Goal: Task Accomplishment & Management: Use online tool/utility

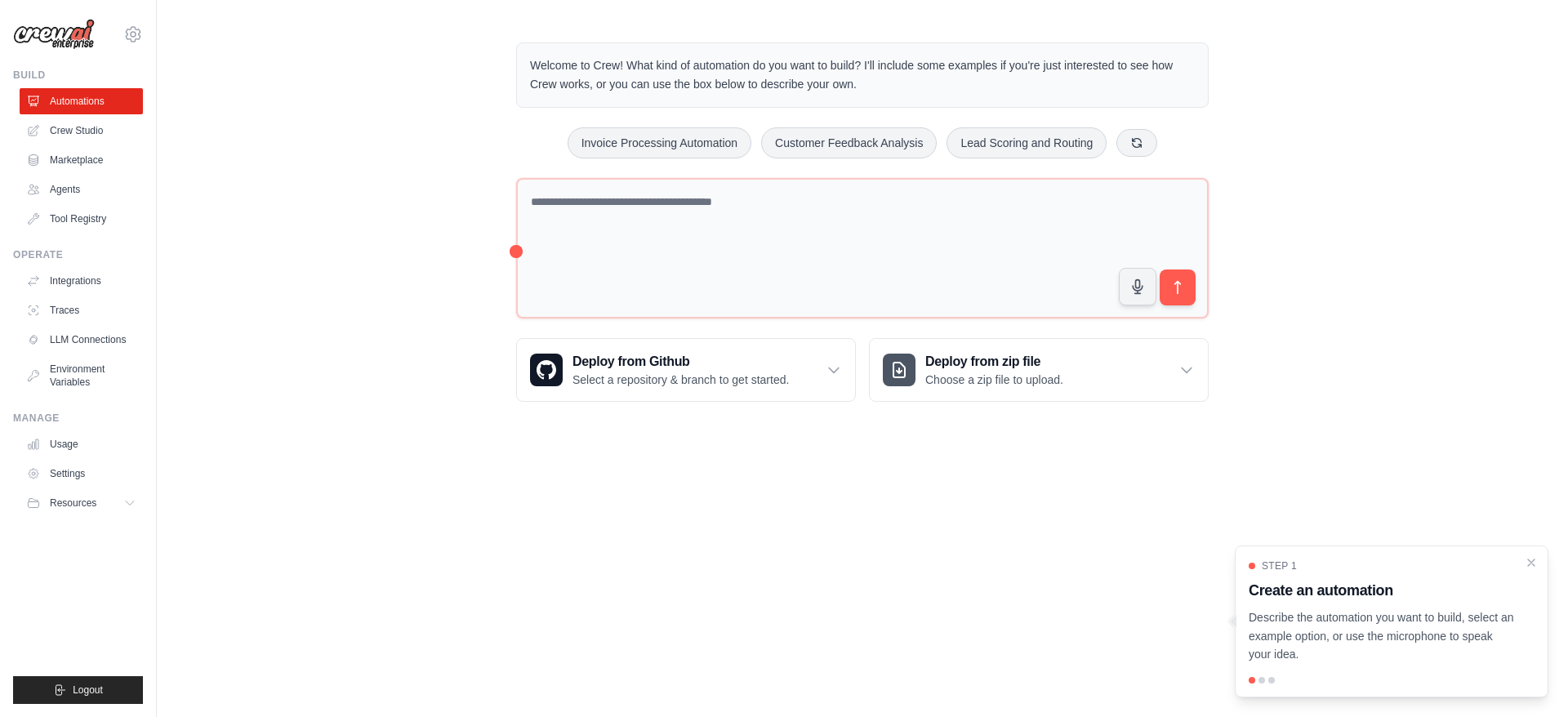
click at [70, 447] on link "Usage" at bounding box center [81, 444] width 123 height 26
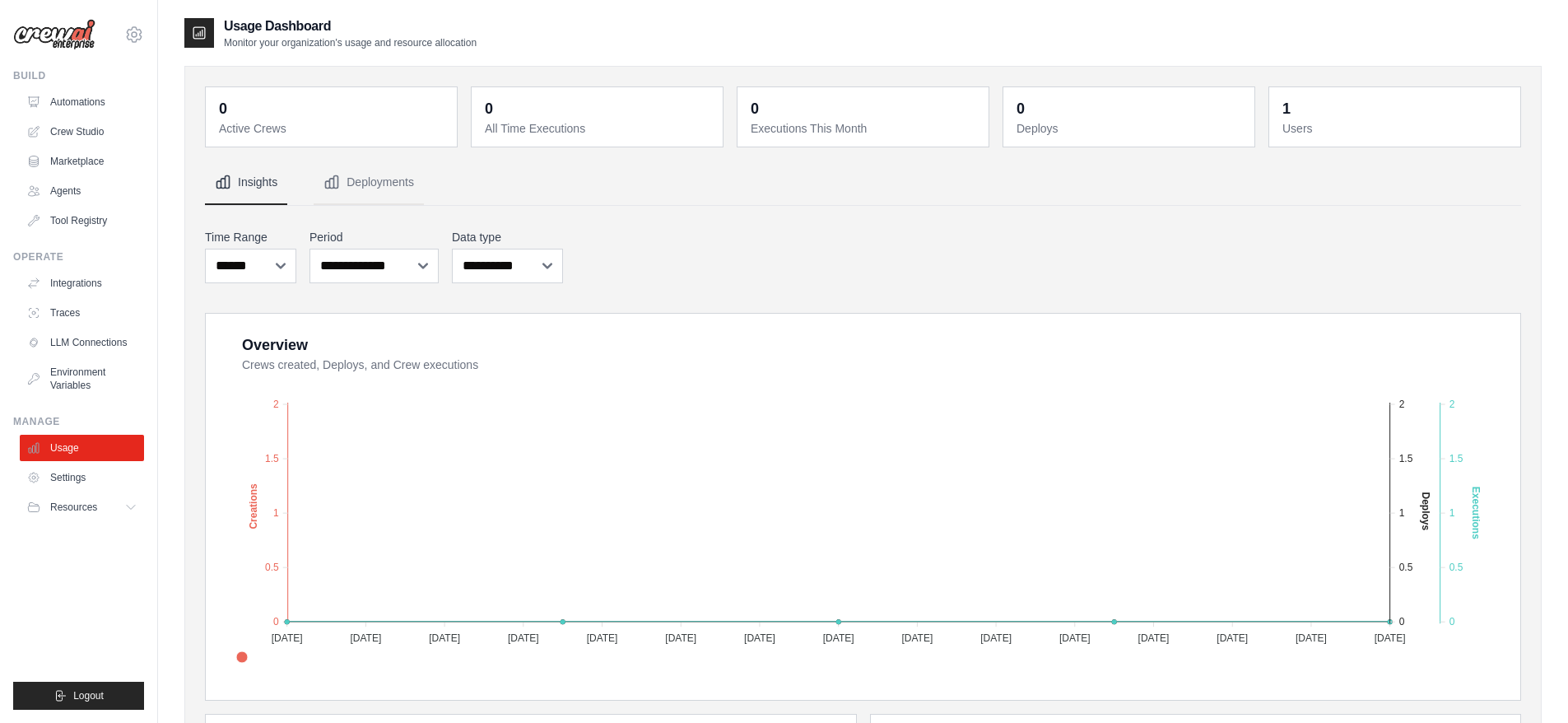
click at [78, 480] on link "Settings" at bounding box center [81, 478] width 124 height 27
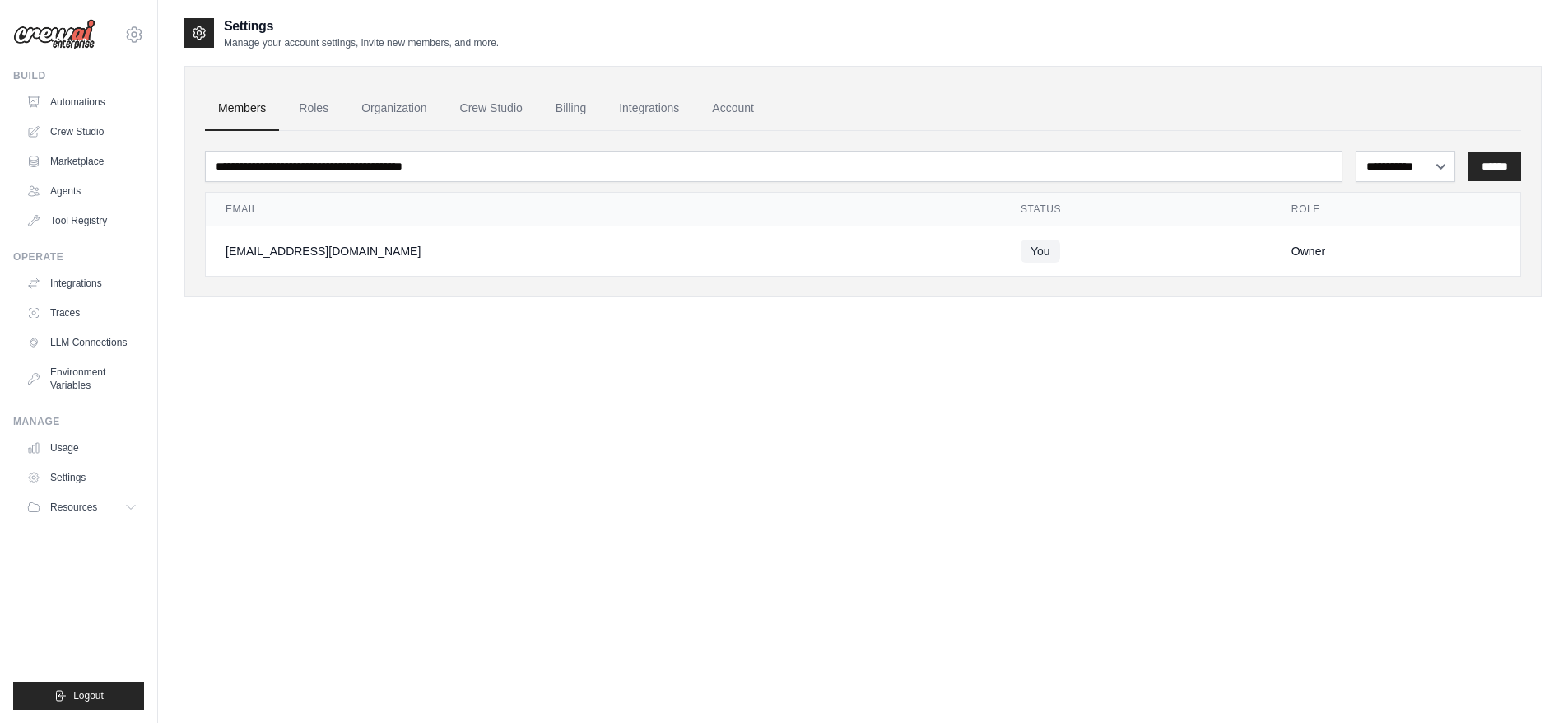
click at [310, 111] on link "Roles" at bounding box center [313, 108] width 56 height 45
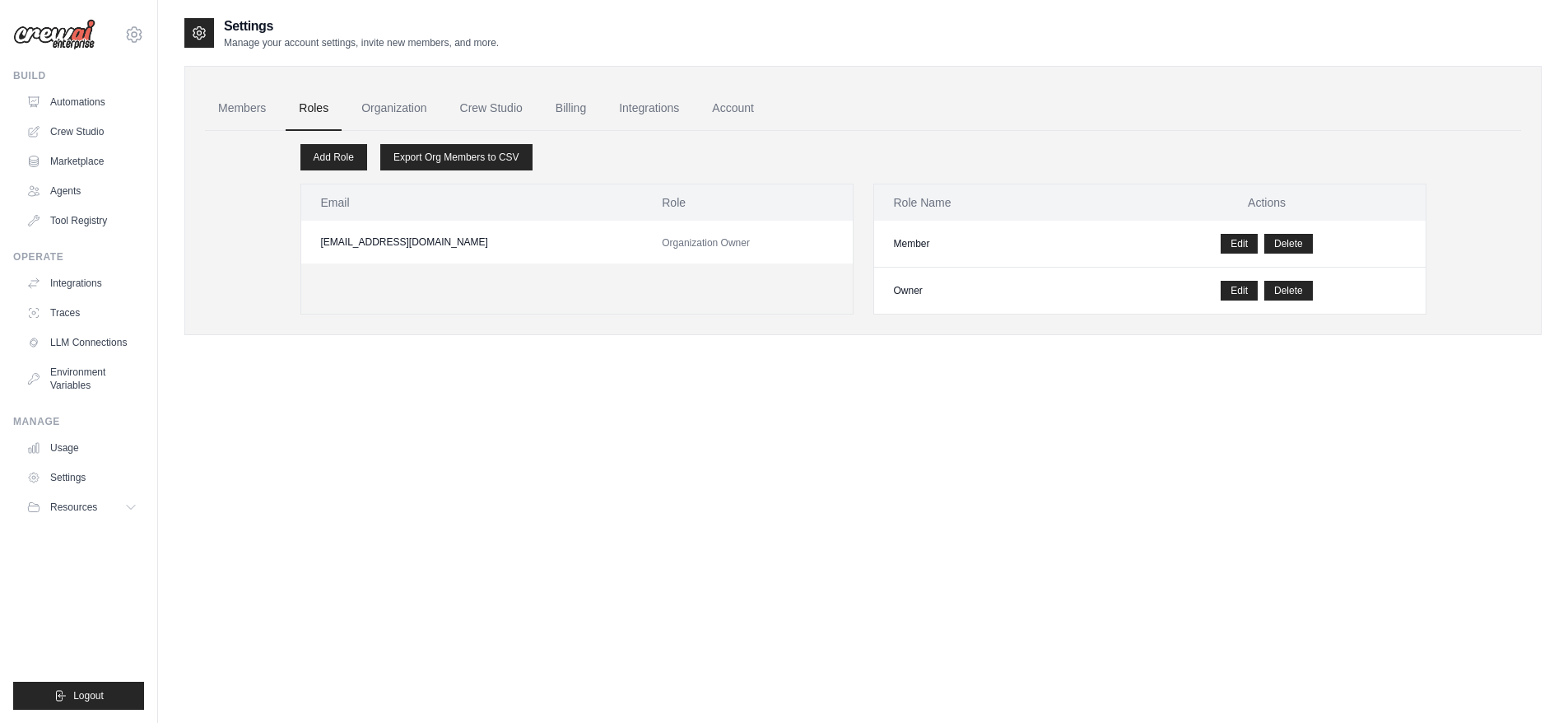
click at [391, 108] on link "Organization" at bounding box center [393, 108] width 91 height 45
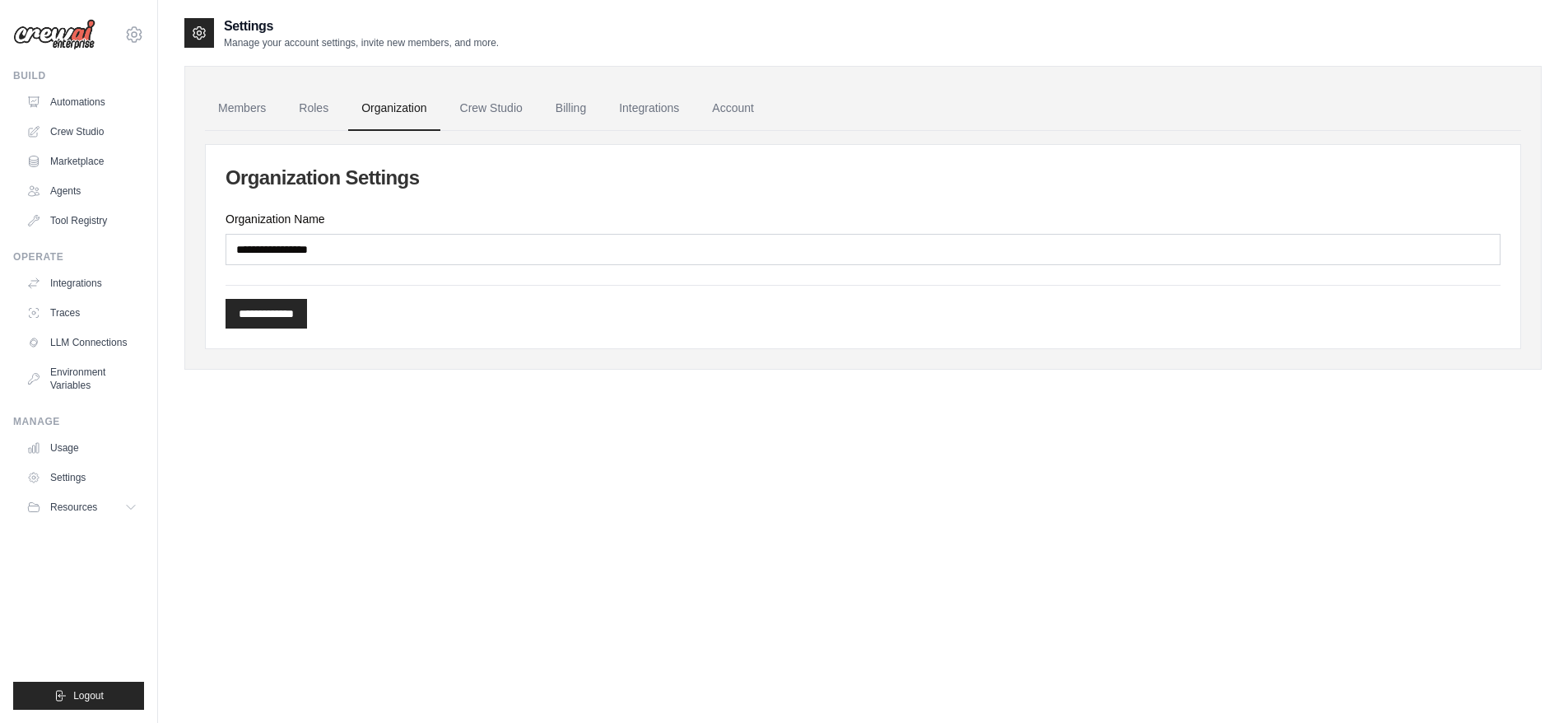
click at [483, 105] on link "Crew Studio" at bounding box center [492, 108] width 89 height 45
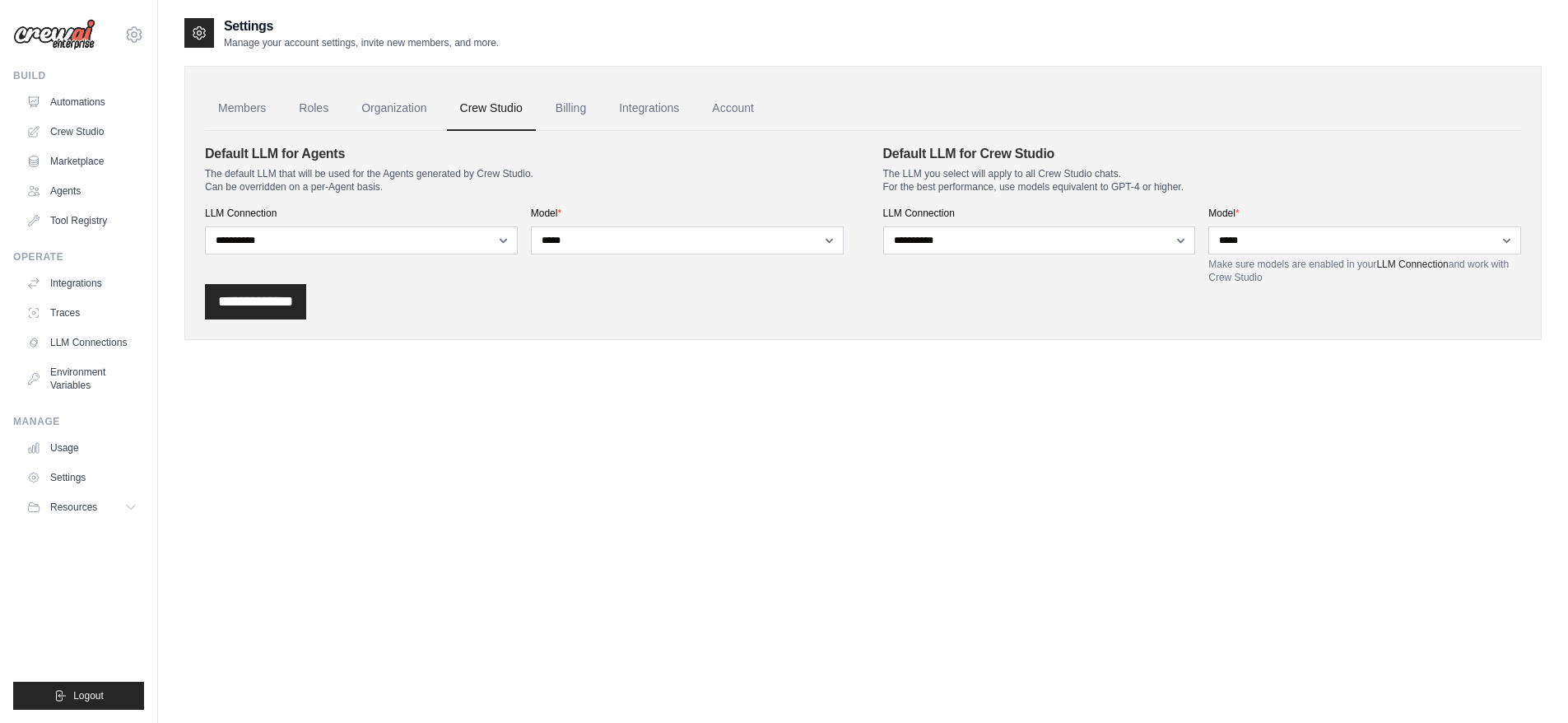
click at [568, 110] on link "Billing" at bounding box center [570, 108] width 57 height 45
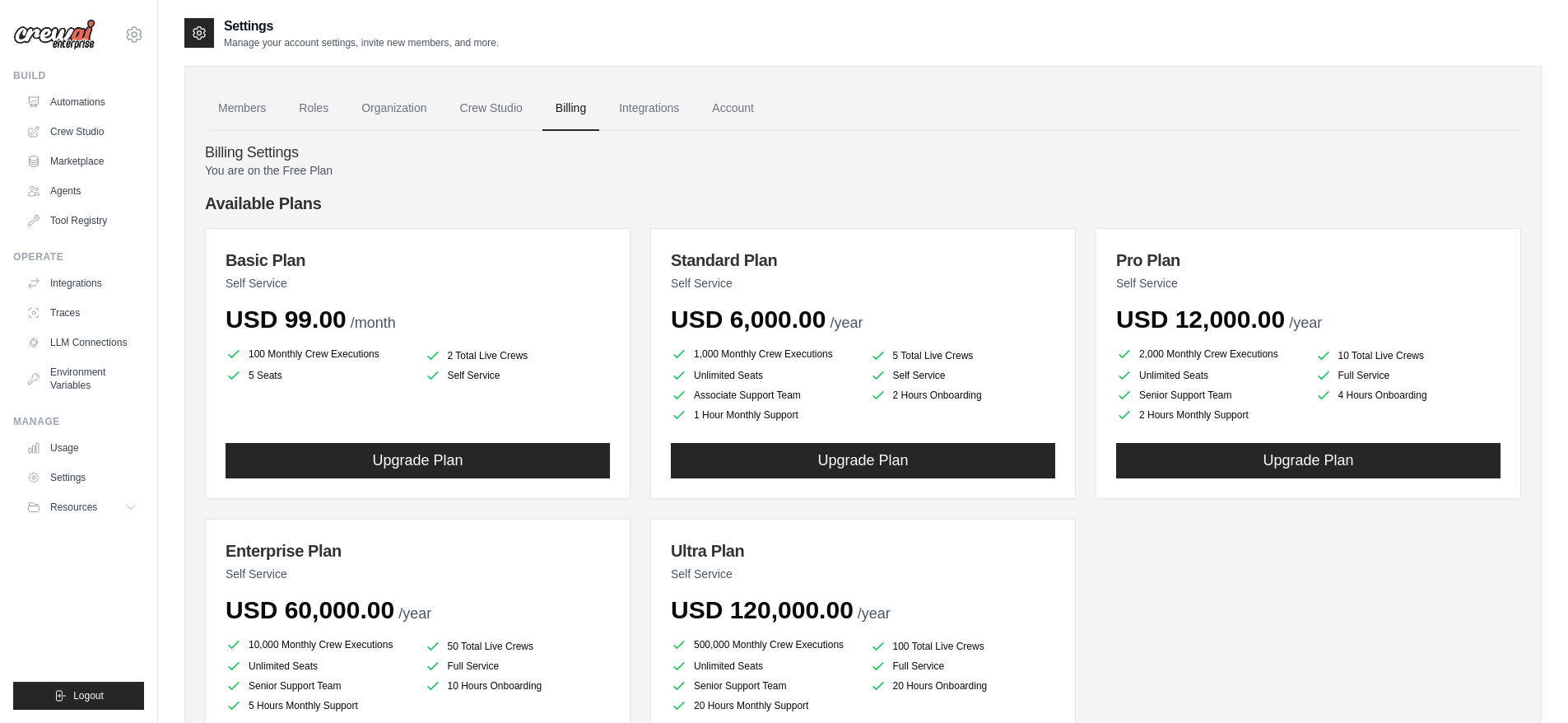
click at [641, 104] on link "Integrations" at bounding box center [648, 108] width 86 height 45
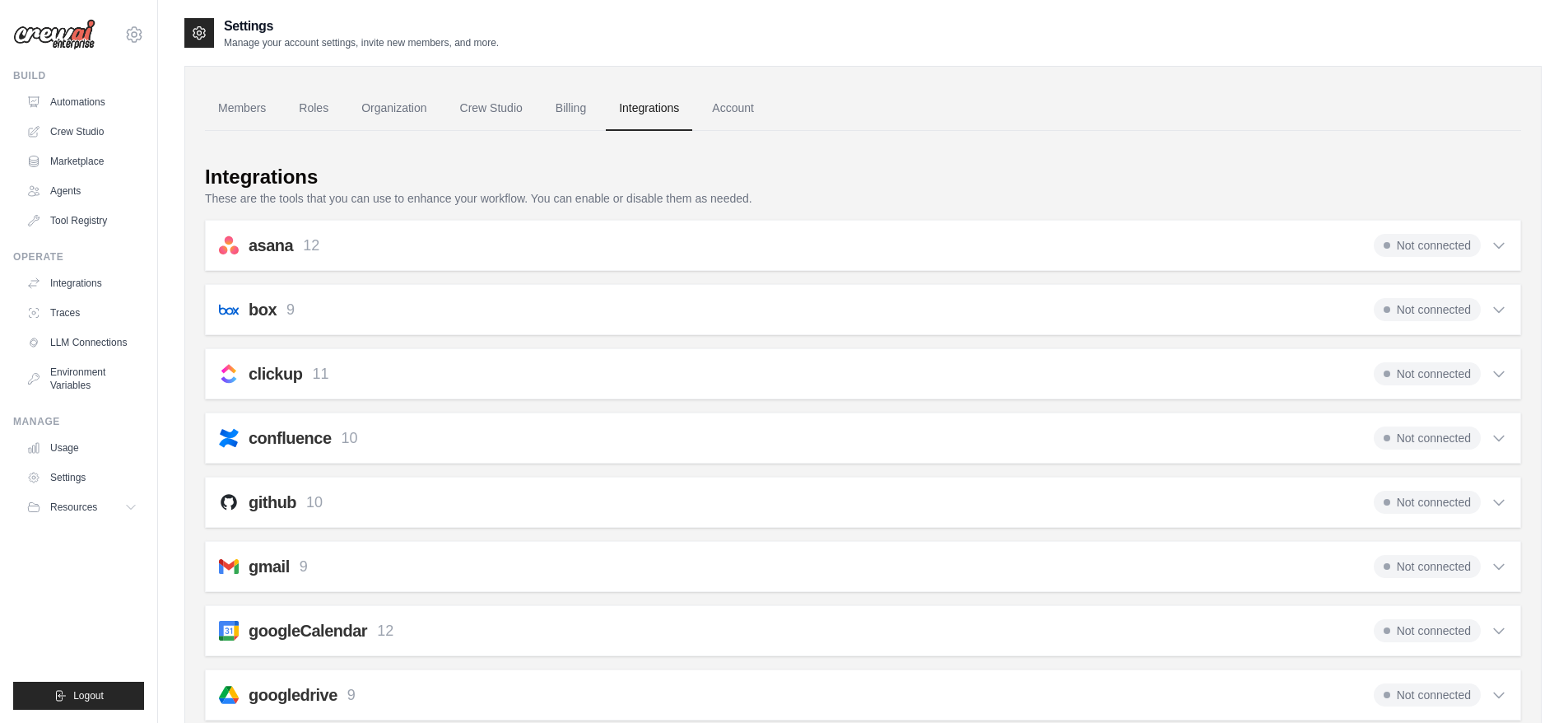
click at [807, 489] on div "github 10 Not connected Select all Create an Issue: github_create_issue Update …" at bounding box center [862, 502] width 1316 height 51
click at [1501, 503] on icon at bounding box center [1498, 502] width 9 height 5
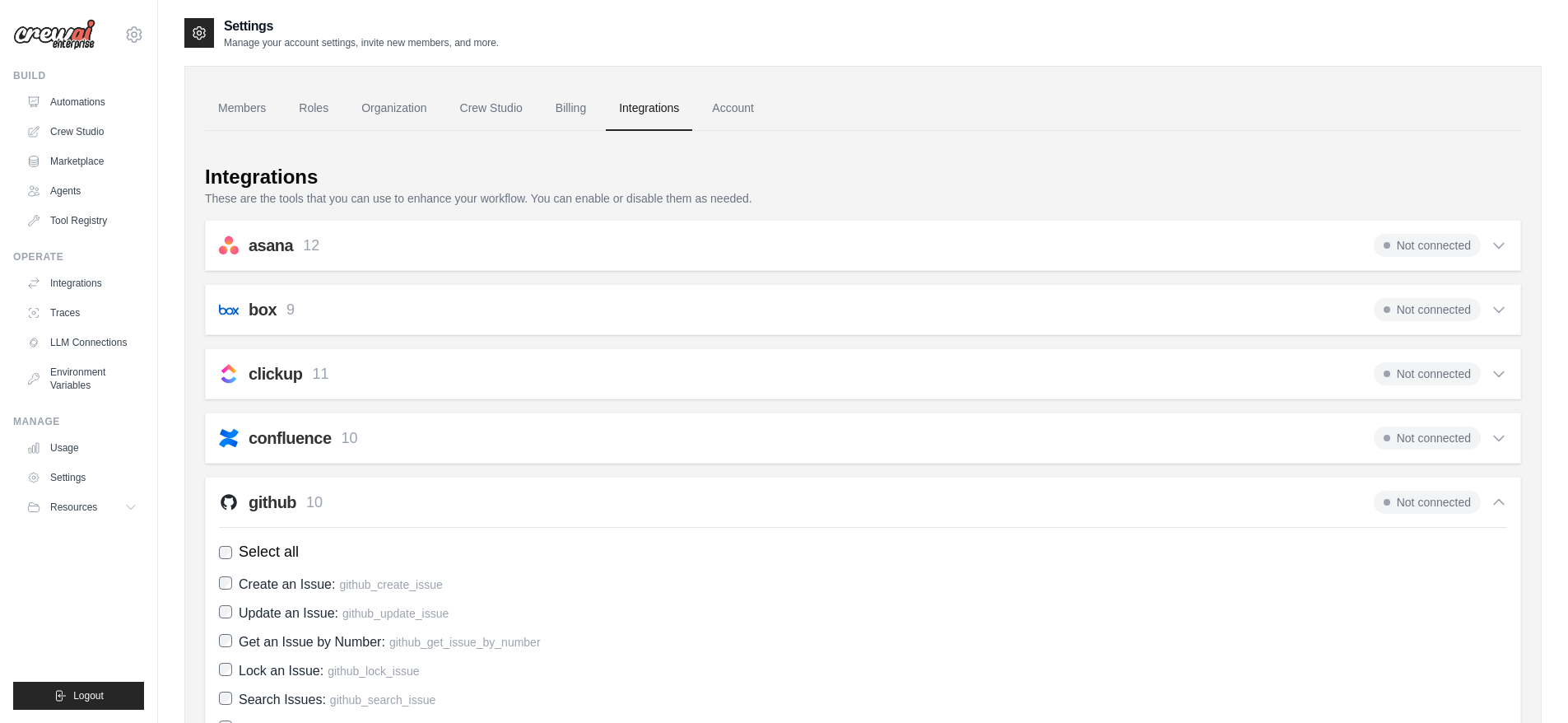
click at [318, 507] on p "10" at bounding box center [314, 502] width 16 height 22
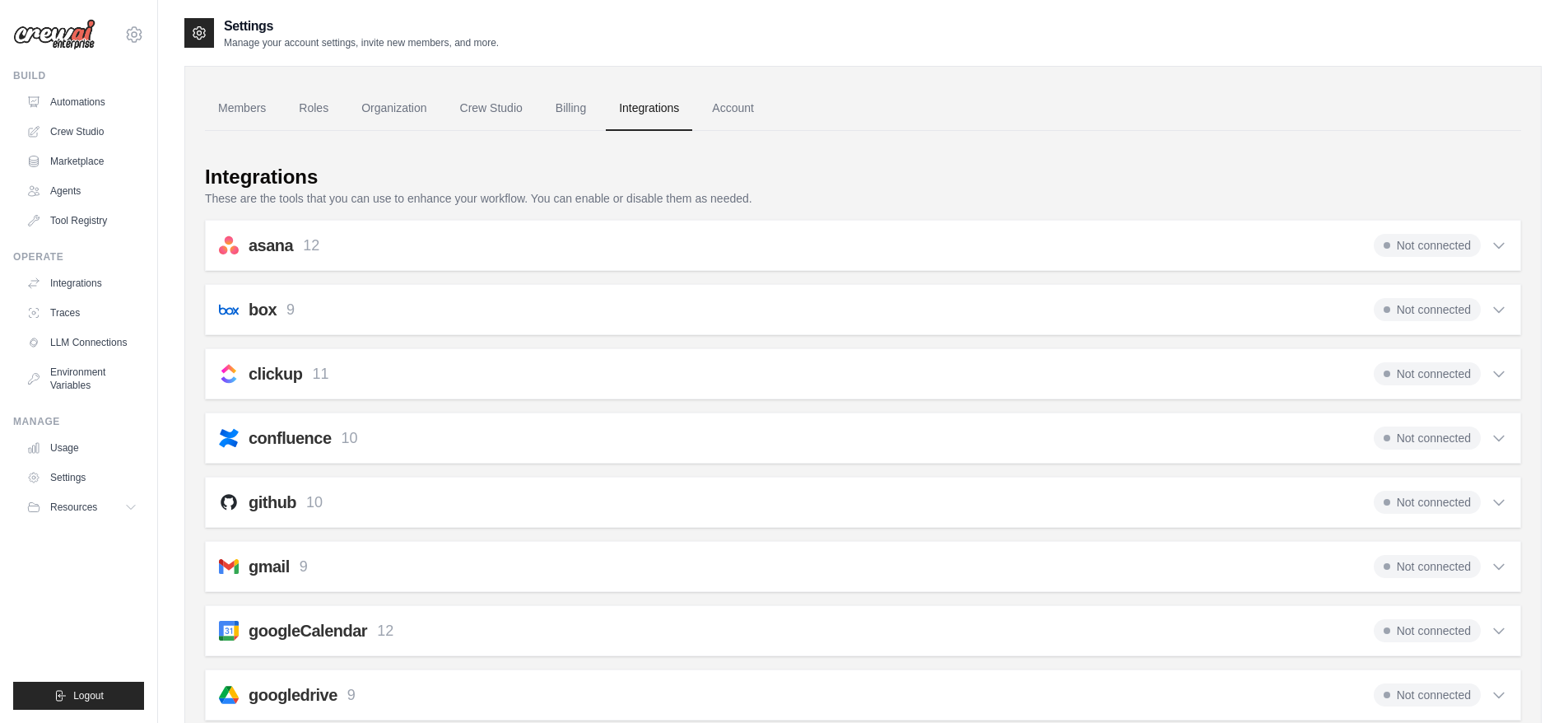
click at [1391, 498] on span "Not connected" at bounding box center [1427, 502] width 107 height 23
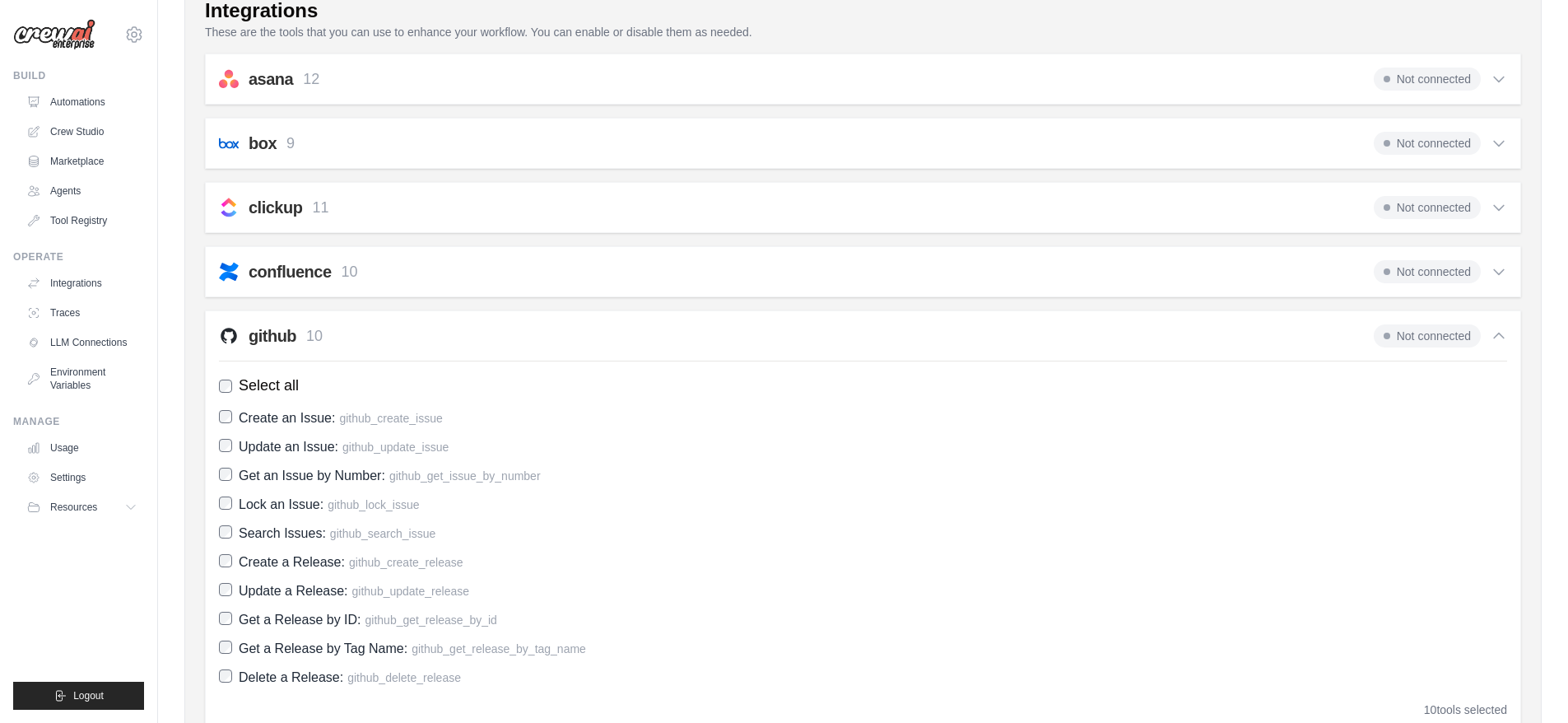
scroll to position [165, 0]
click at [1424, 343] on span "Not connected" at bounding box center [1427, 337] width 107 height 23
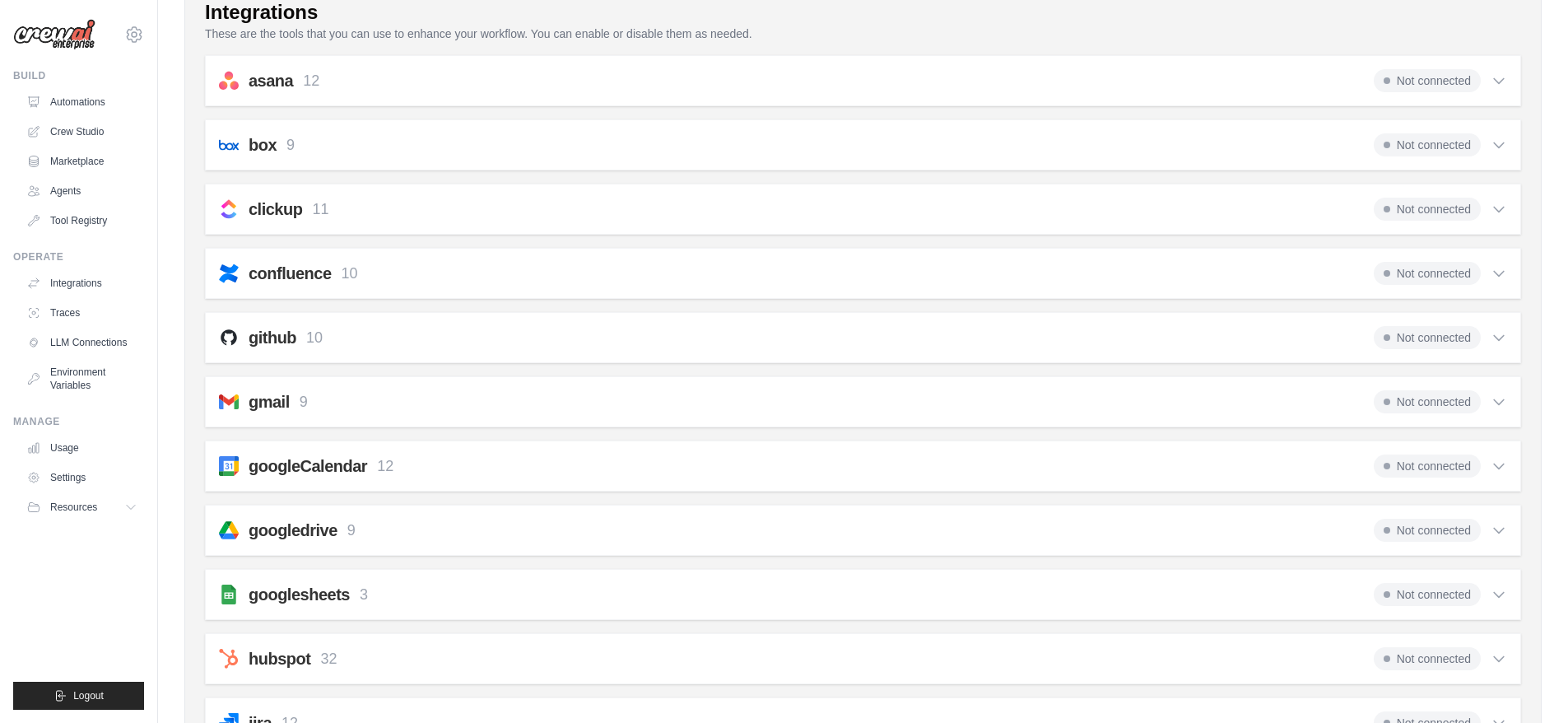
click at [273, 343] on h2 "github" at bounding box center [272, 337] width 47 height 23
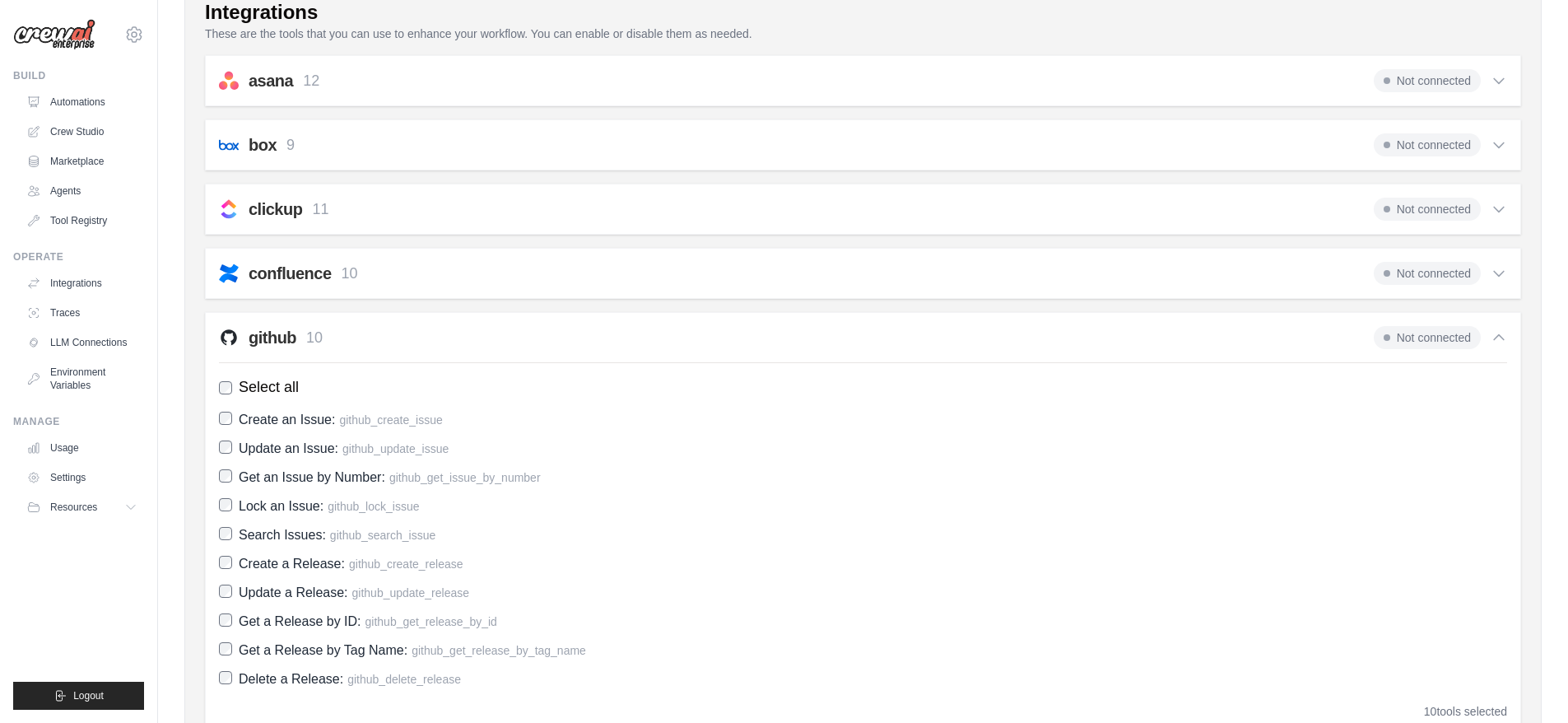
click at [249, 341] on h2 "github" at bounding box center [272, 337] width 47 height 23
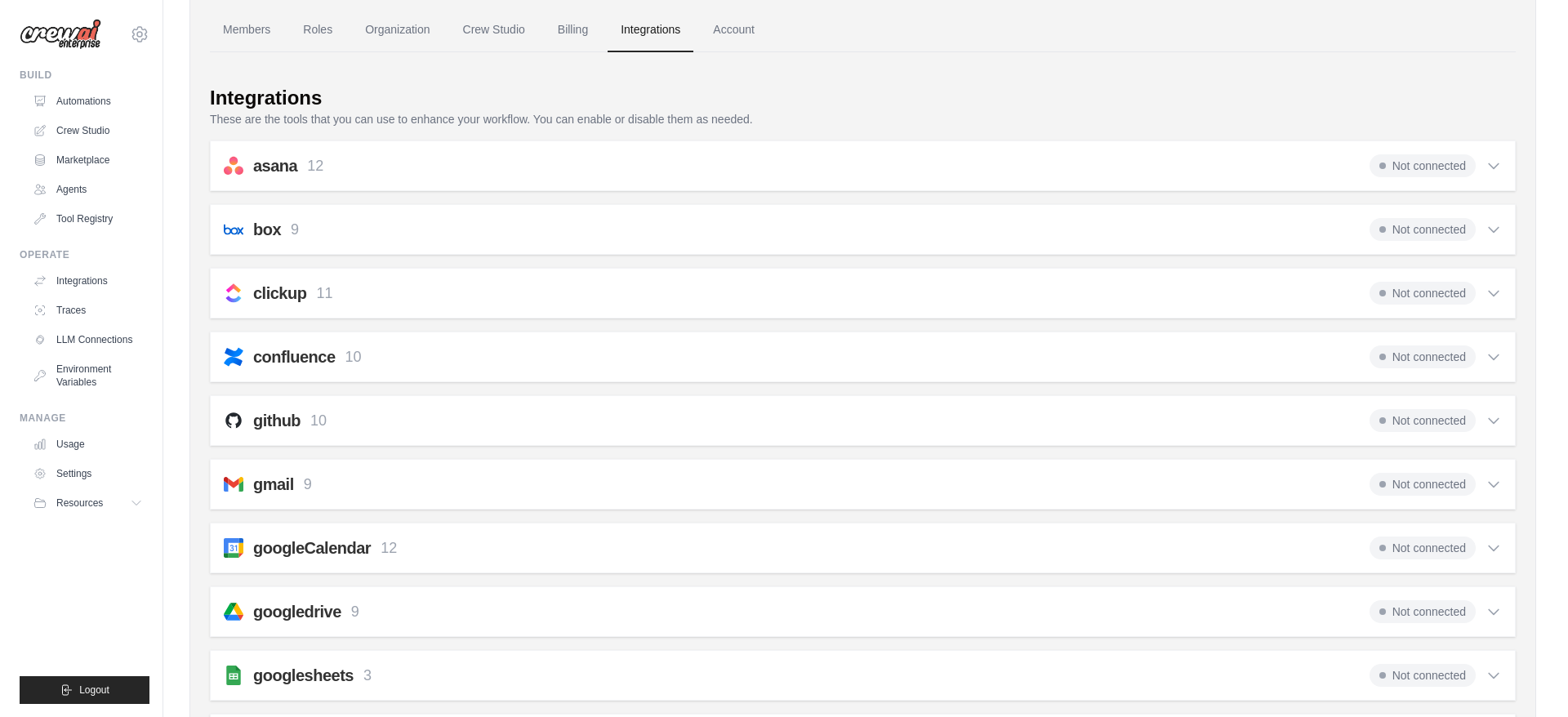
scroll to position [0, 0]
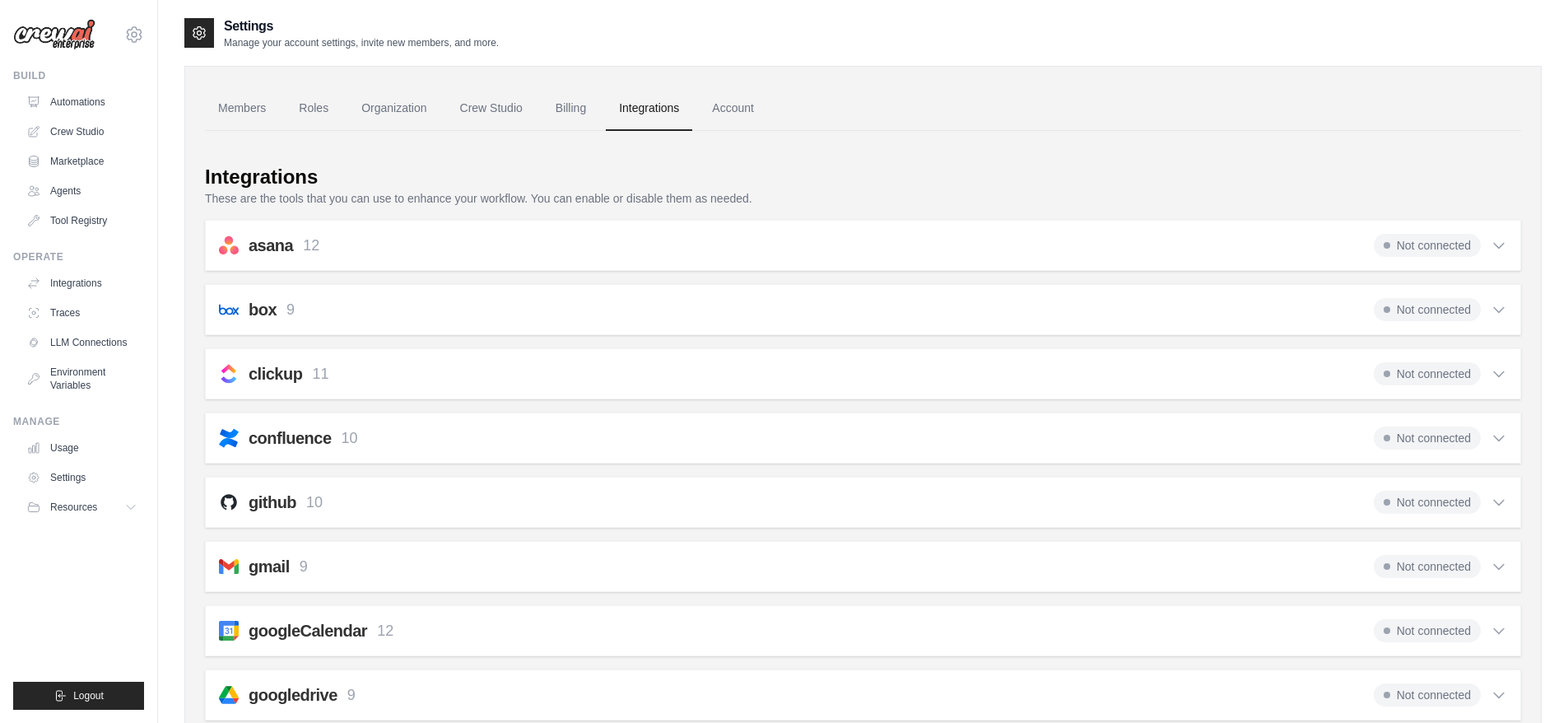
click at [724, 109] on link "Account" at bounding box center [732, 108] width 68 height 45
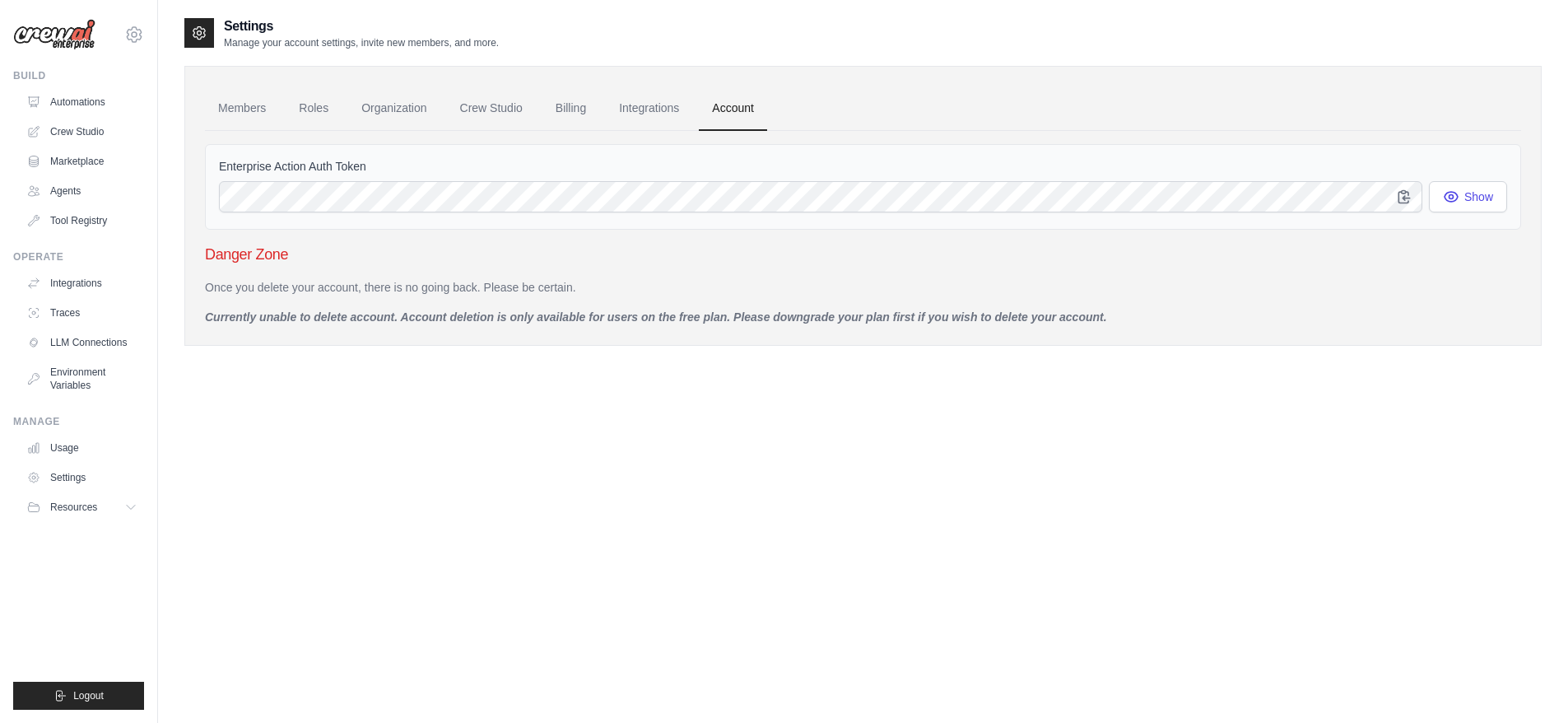
click at [88, 504] on span "Resources" at bounding box center [74, 507] width 47 height 13
click at [88, 531] on span "Documentation" at bounding box center [90, 535] width 66 height 13
click at [73, 567] on span "GitHub" at bounding box center [72, 561] width 30 height 13
click at [95, 97] on link "Automations" at bounding box center [81, 102] width 124 height 27
click at [72, 103] on link "Automations" at bounding box center [81, 102] width 124 height 27
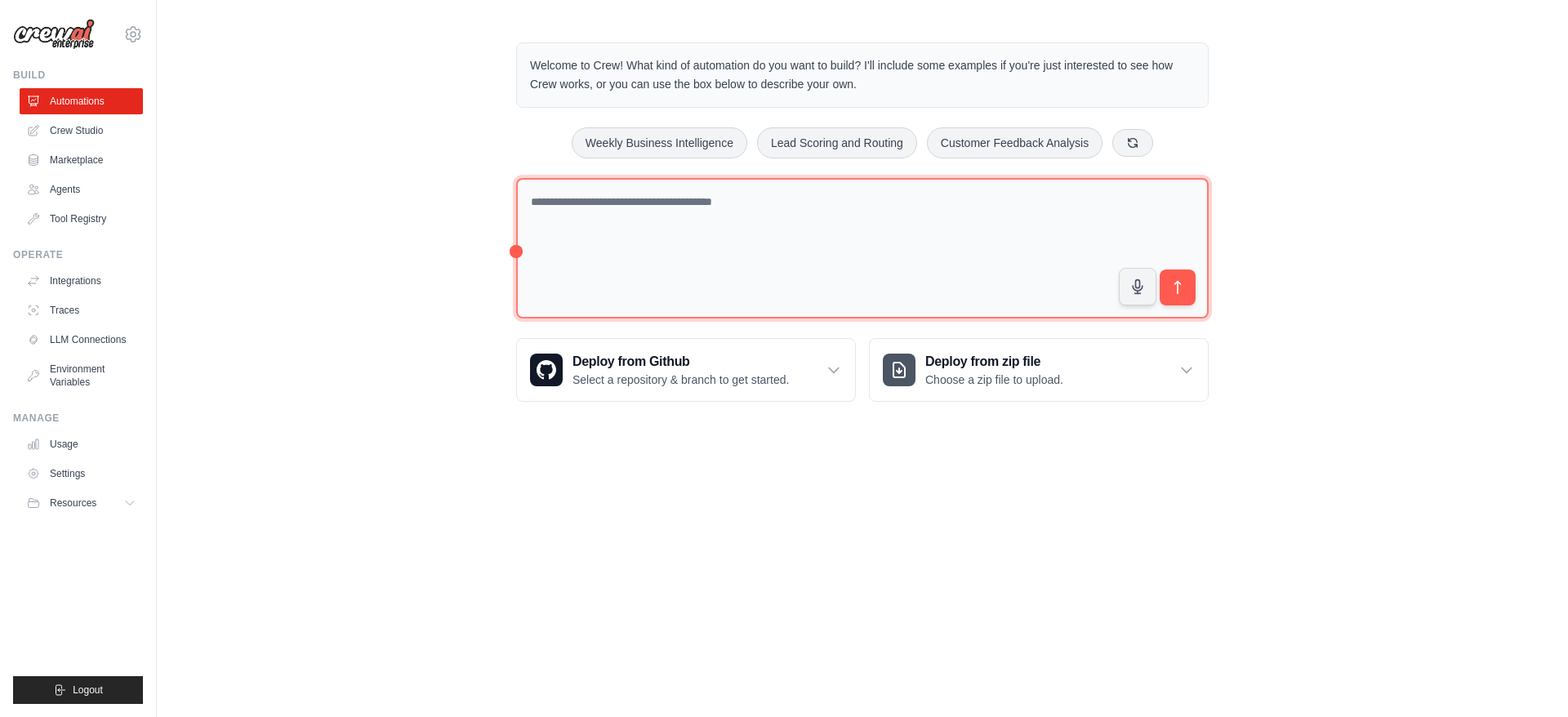
click at [681, 248] on textarea at bounding box center [862, 248] width 693 height 141
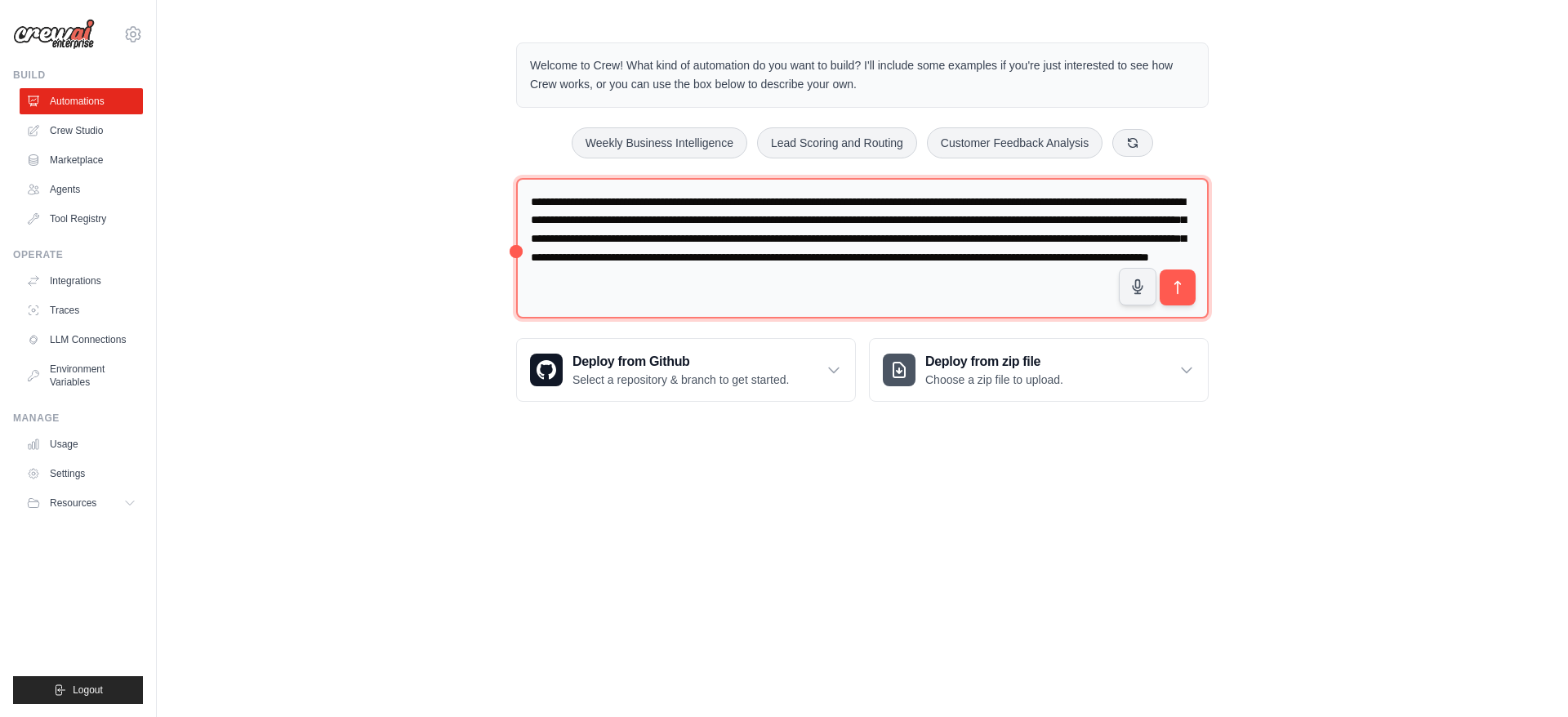
type textarea "**********"
click at [843, 302] on textarea "**********" at bounding box center [862, 248] width 693 height 141
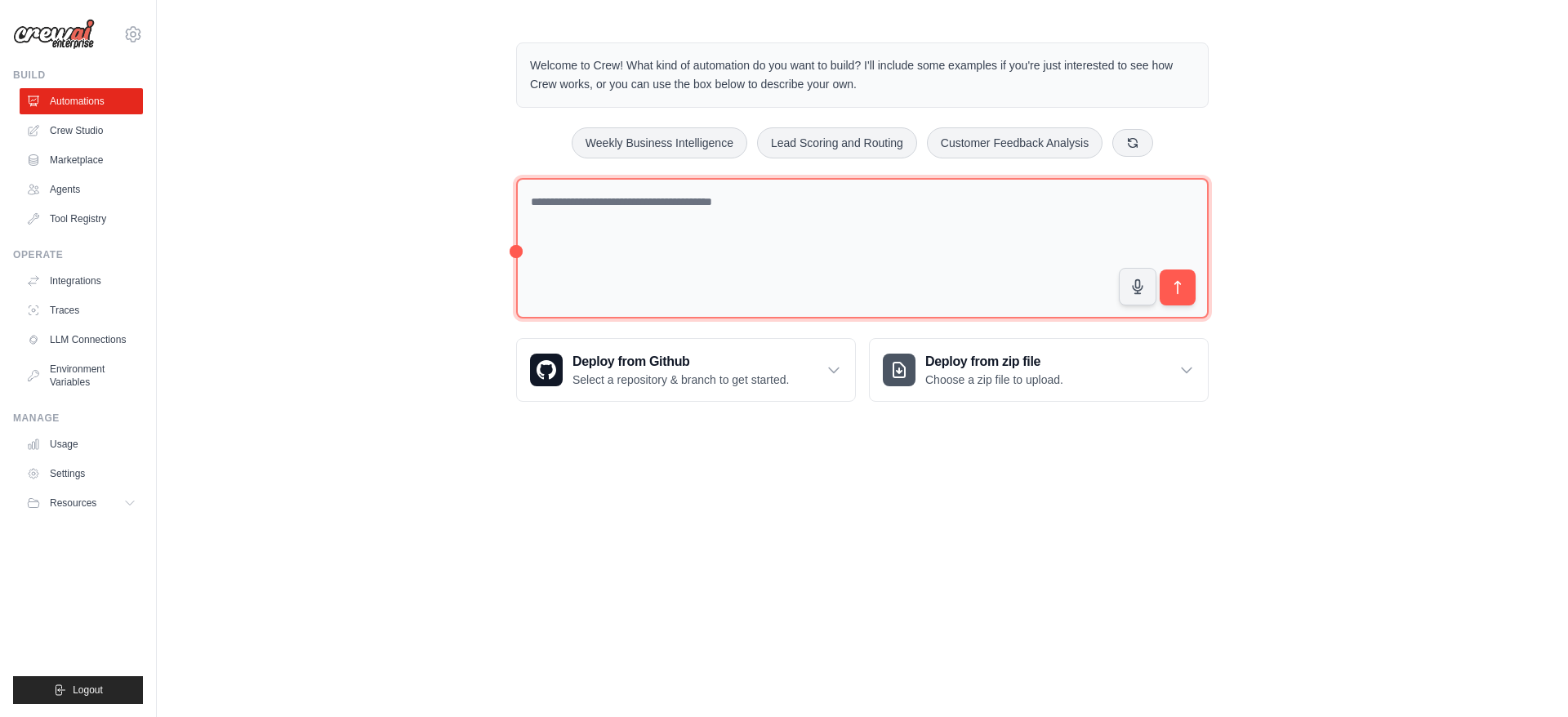
paste textarea "**********"
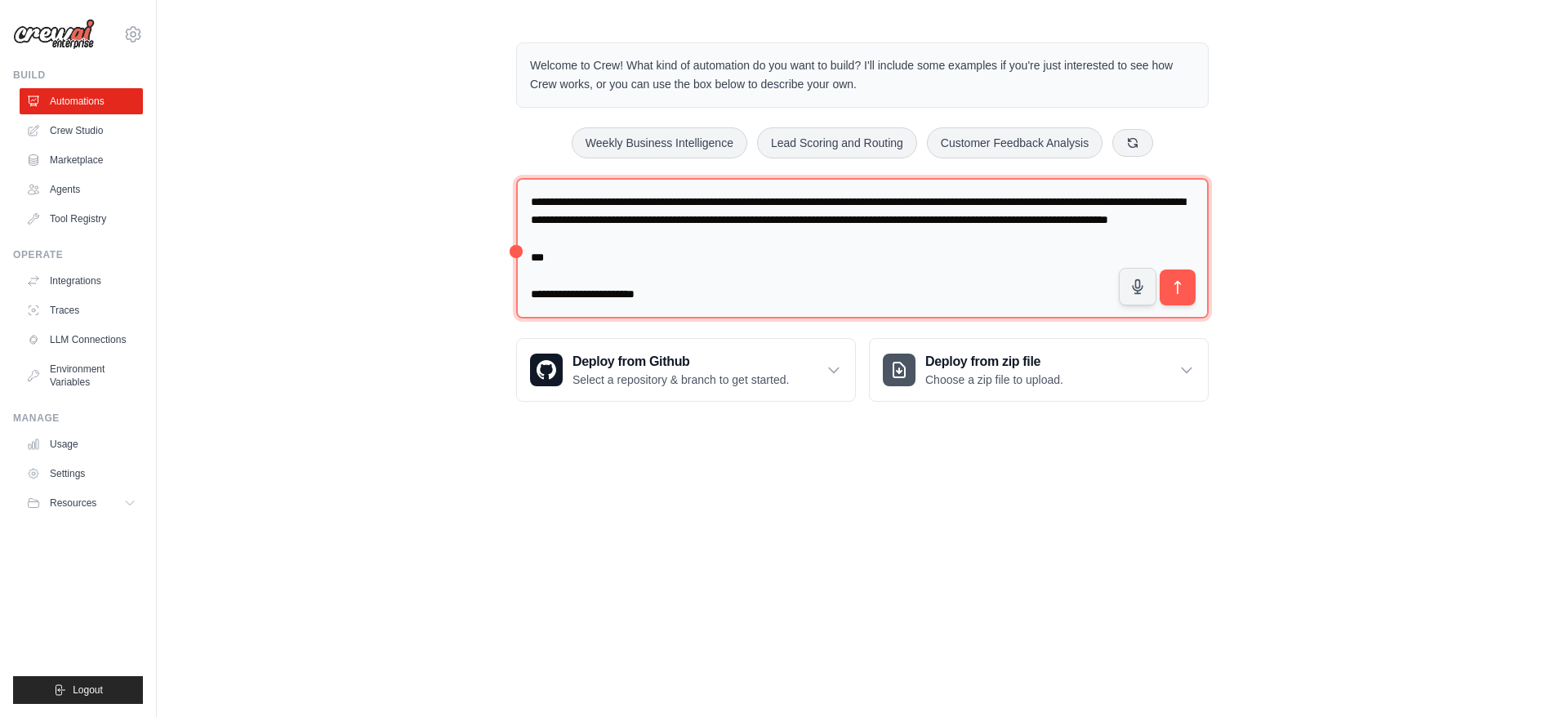
scroll to position [1692, 0]
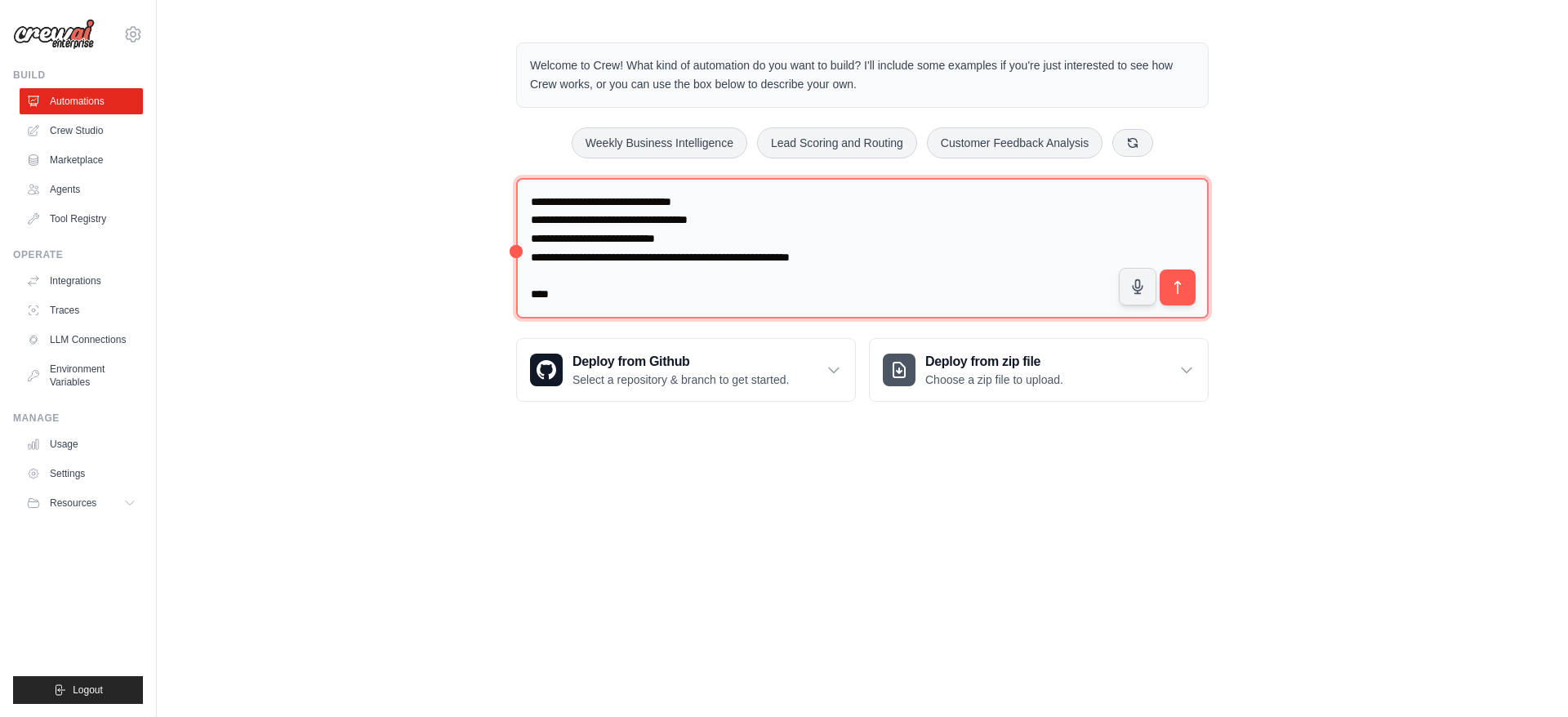
type textarea "**********"
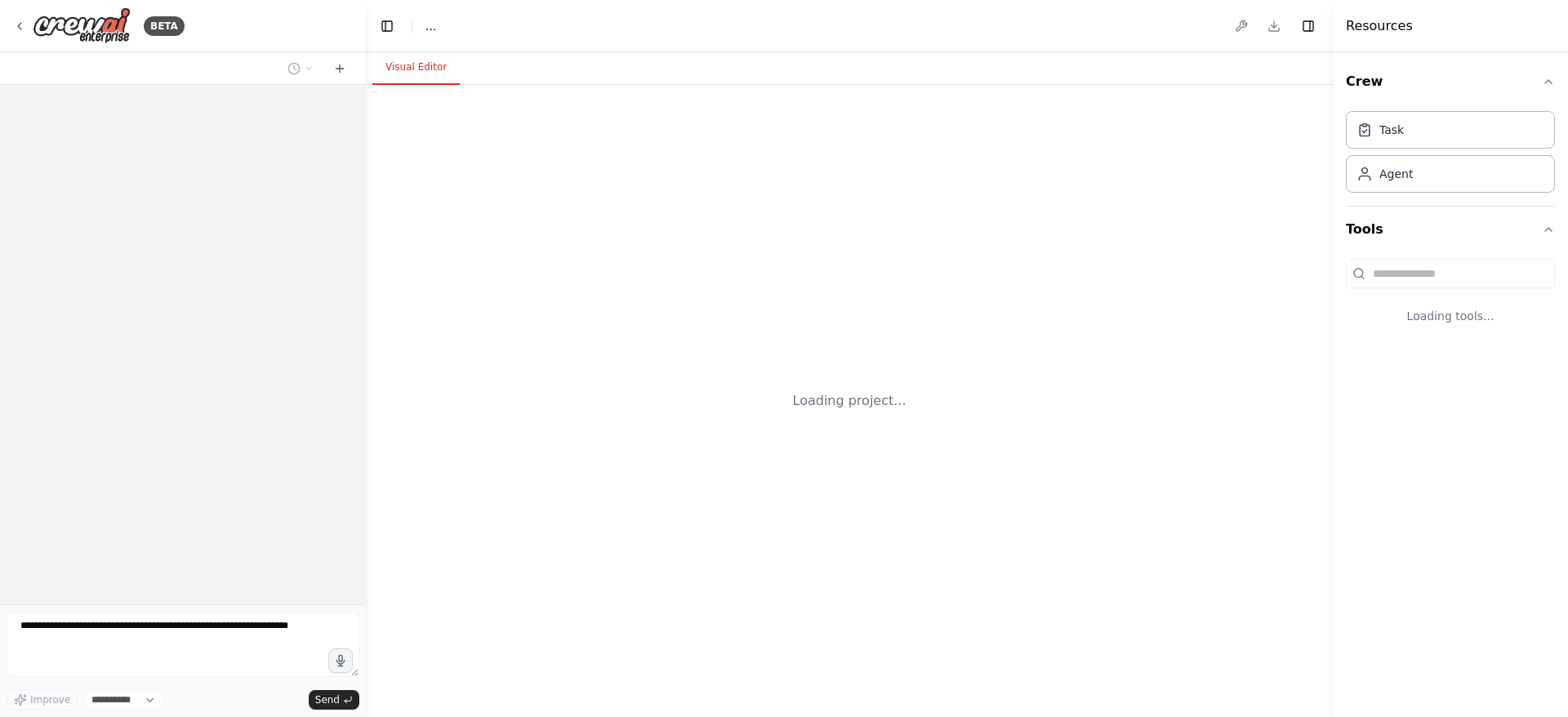
select select "****"
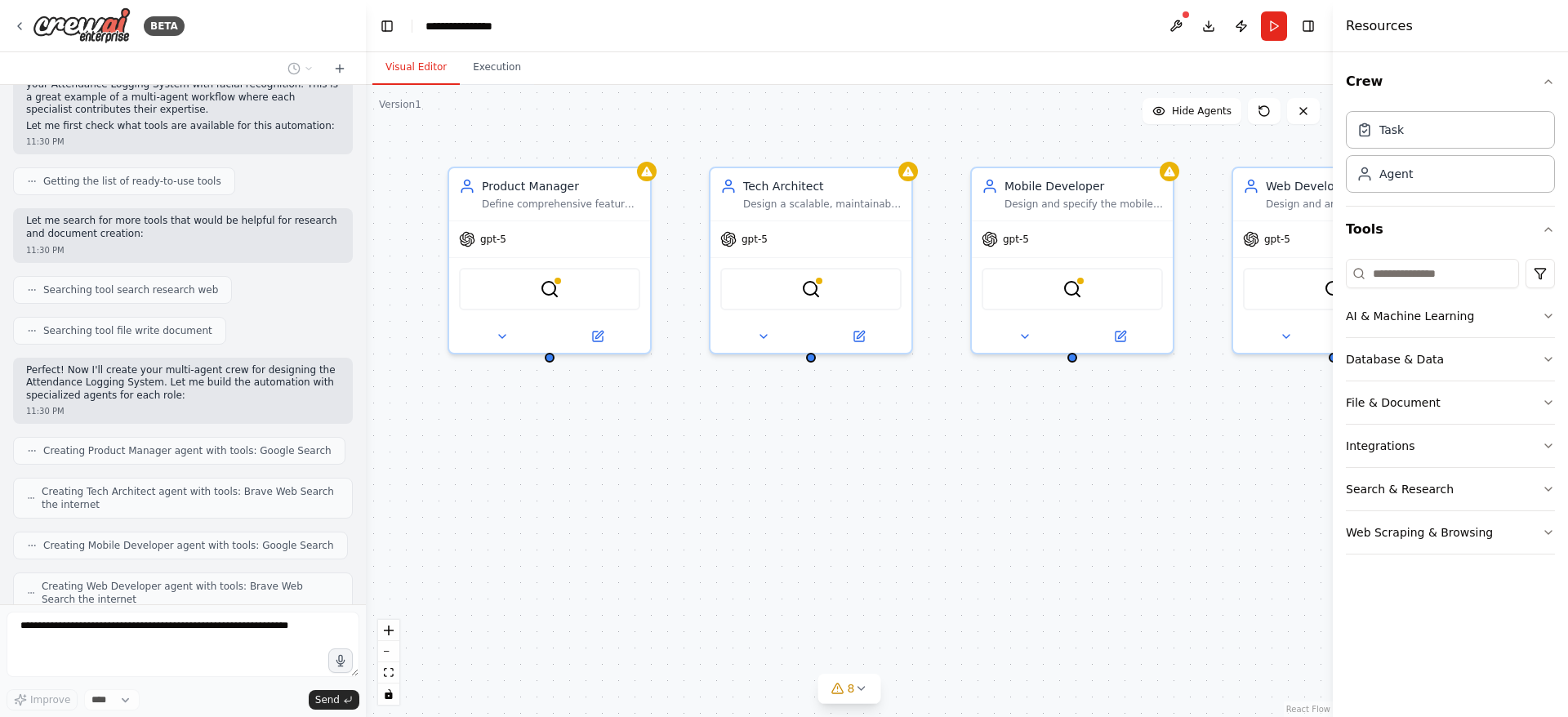
scroll to position [1289, 0]
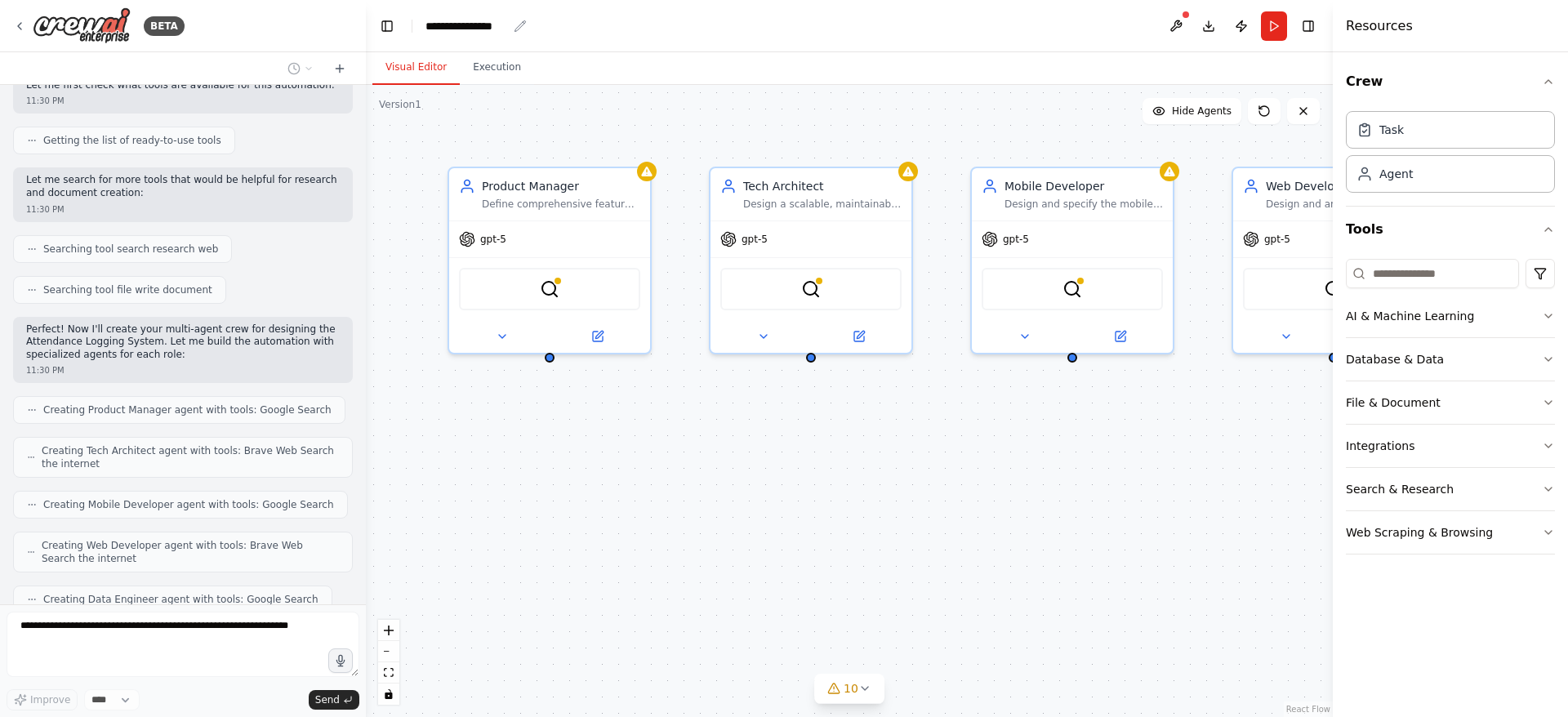
click at [481, 33] on div "**********" at bounding box center [466, 25] width 82 height 16
click at [517, 29] on div "**********" at bounding box center [487, 25] width 122 height 16
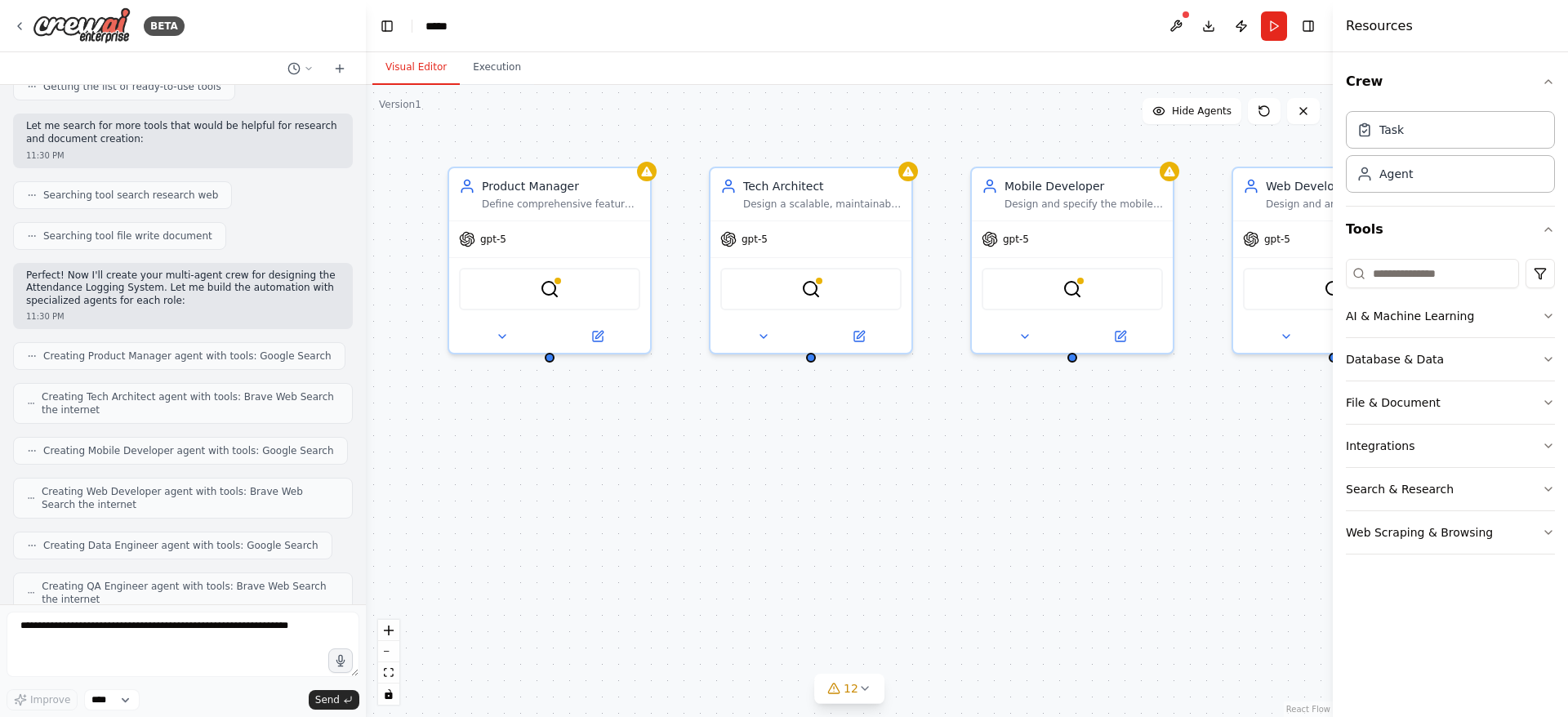
scroll to position [1439, 0]
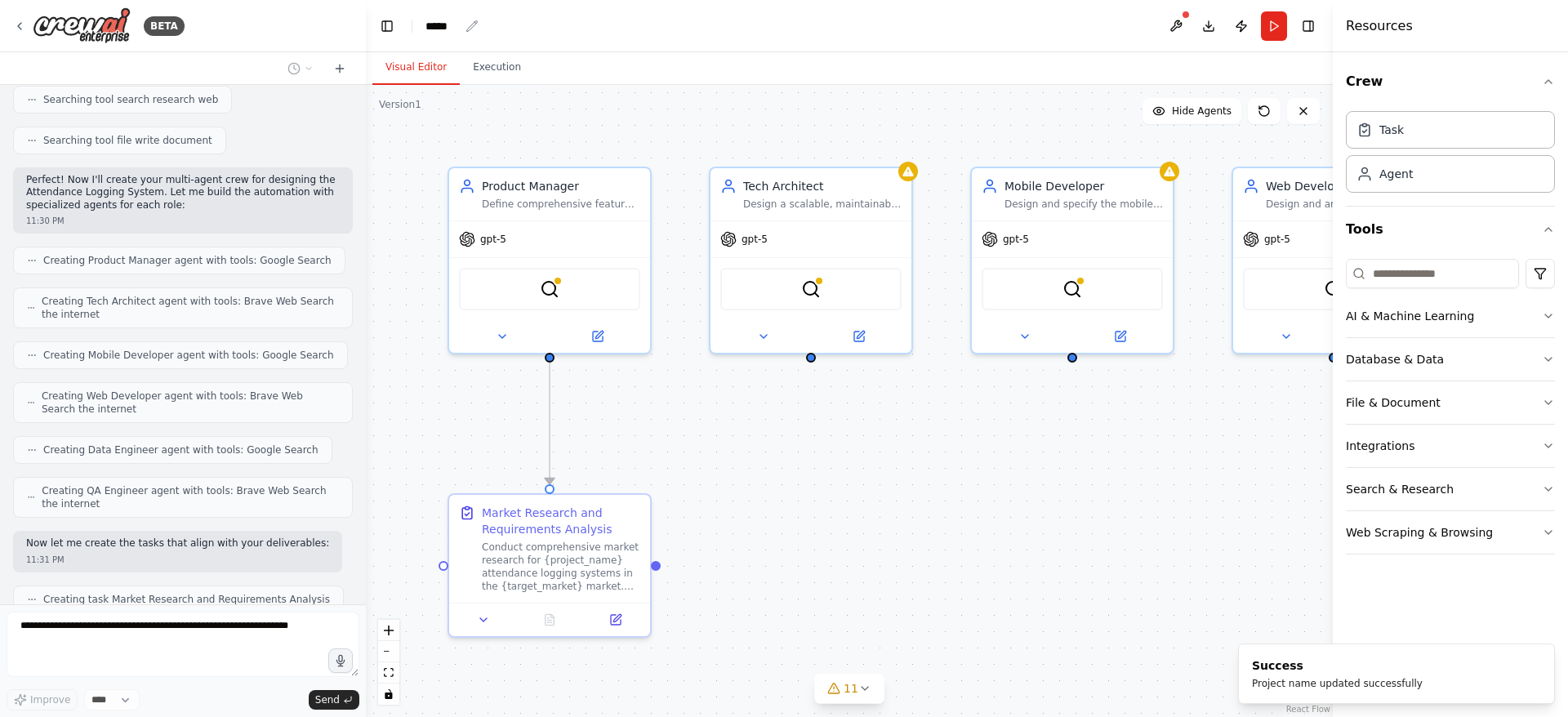
click at [457, 24] on div "*****" at bounding box center [443, 25] width 34 height 16
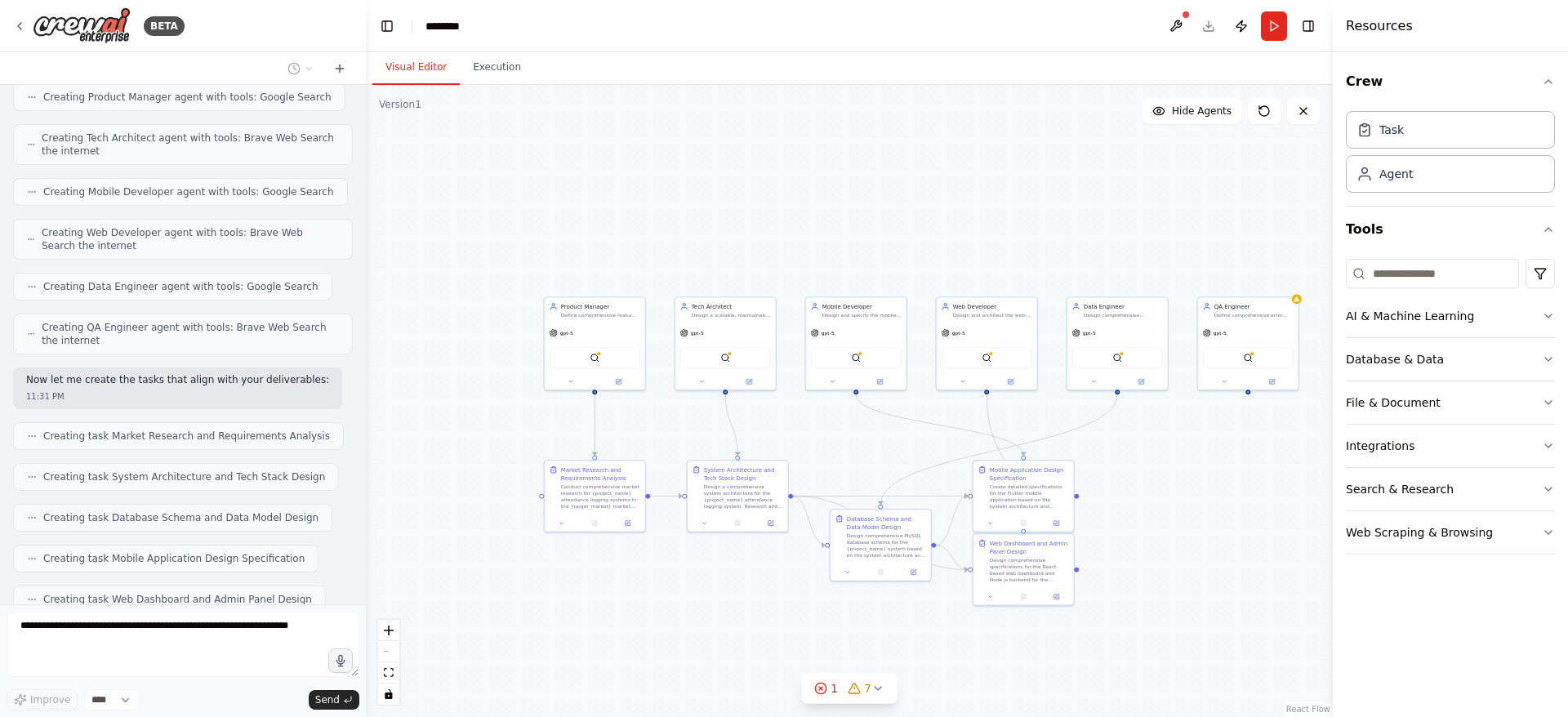
scroll to position [1643, 0]
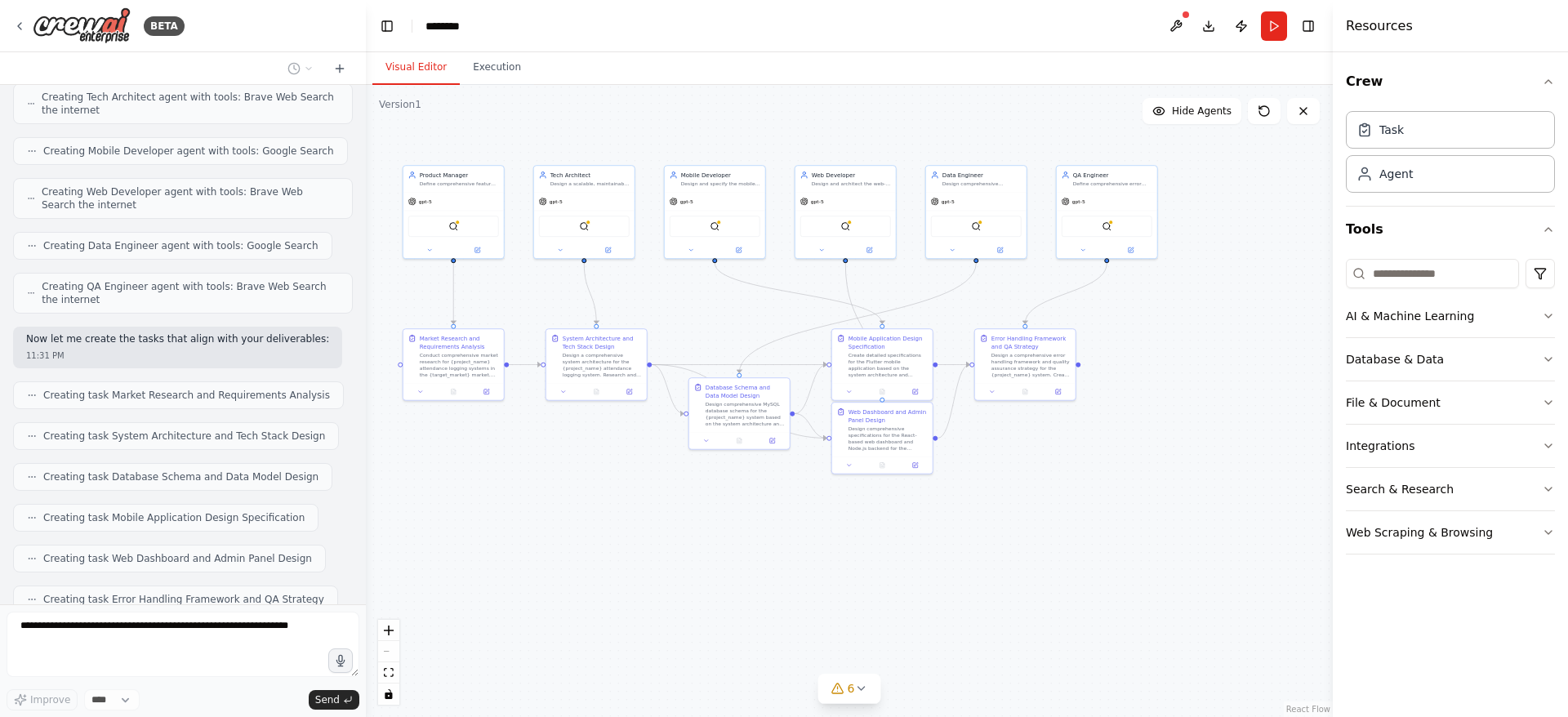
drag, startPoint x: 654, startPoint y: 429, endPoint x: 512, endPoint y: 296, distance: 194.6
click at [512, 296] on div ".deletable-edge-delete-btn { width: 20px; height: 20px; border: 0px solid #ffff…" at bounding box center [849, 400] width 966 height 631
drag, startPoint x: 897, startPoint y: 438, endPoint x: 901, endPoint y: 485, distance: 47.2
click at [901, 485] on div "Design comprehensive specifications for the React-based web dashboard and Node.…" at bounding box center [892, 488] width 79 height 26
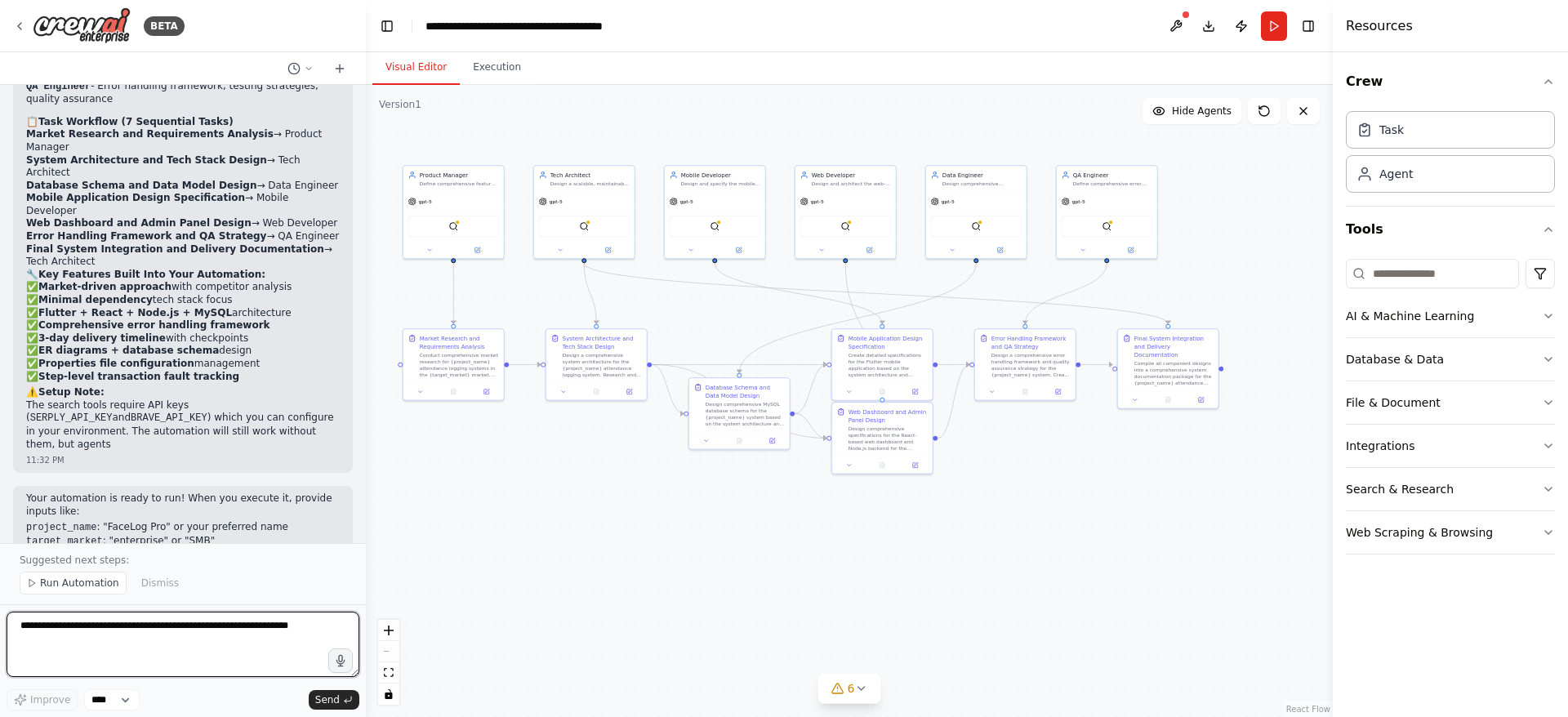
scroll to position [2613, 0]
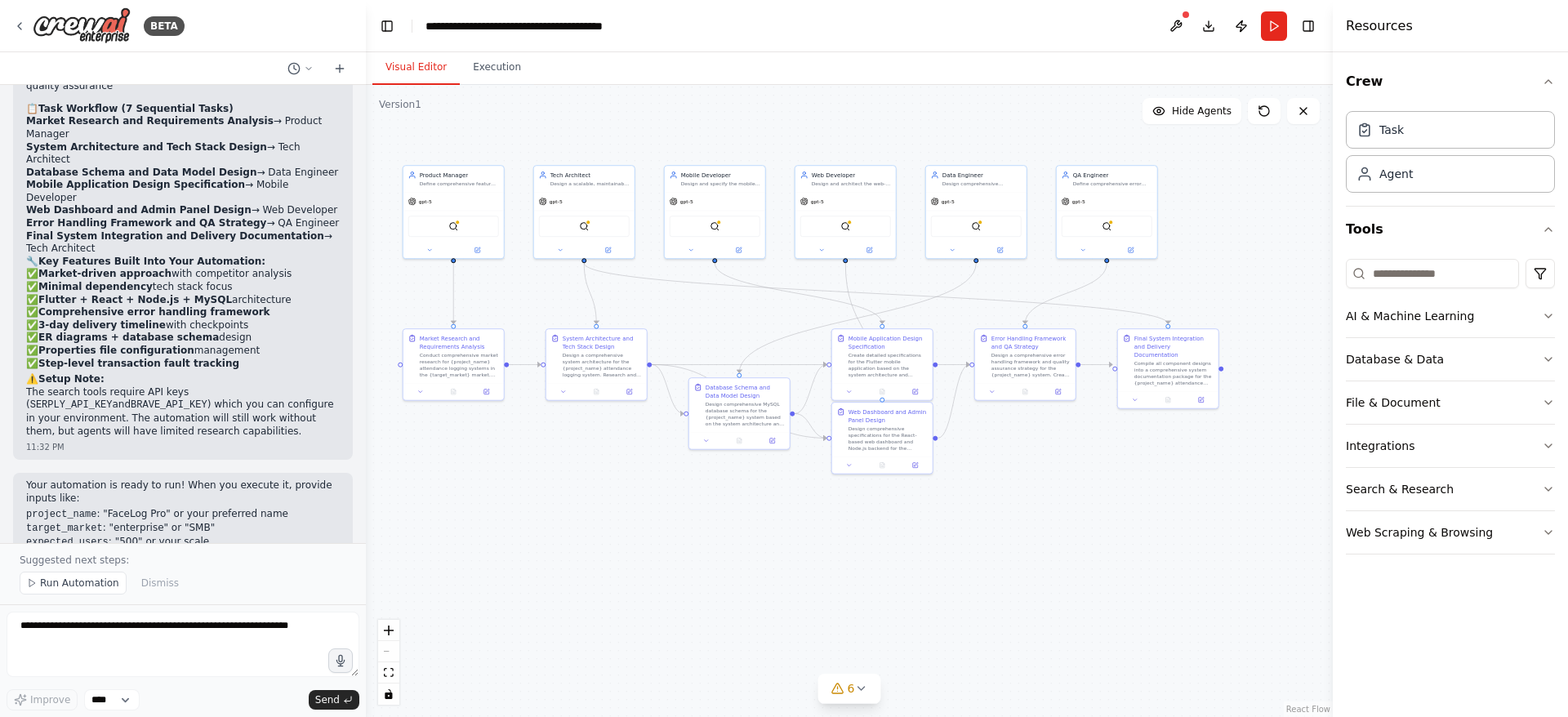
click at [492, 74] on button "Execution" at bounding box center [496, 68] width 74 height 34
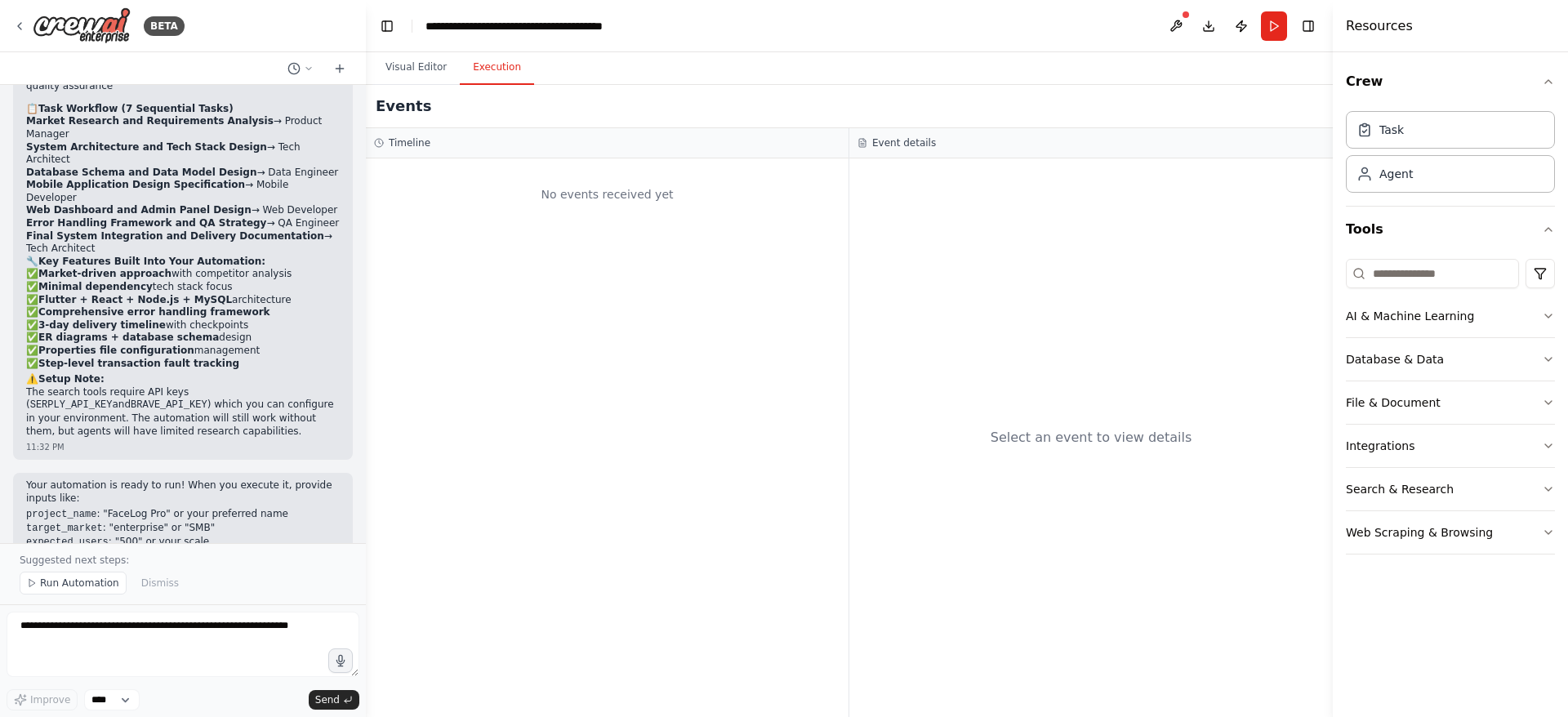
click at [400, 71] on button "Visual Editor" at bounding box center [416, 68] width 87 height 34
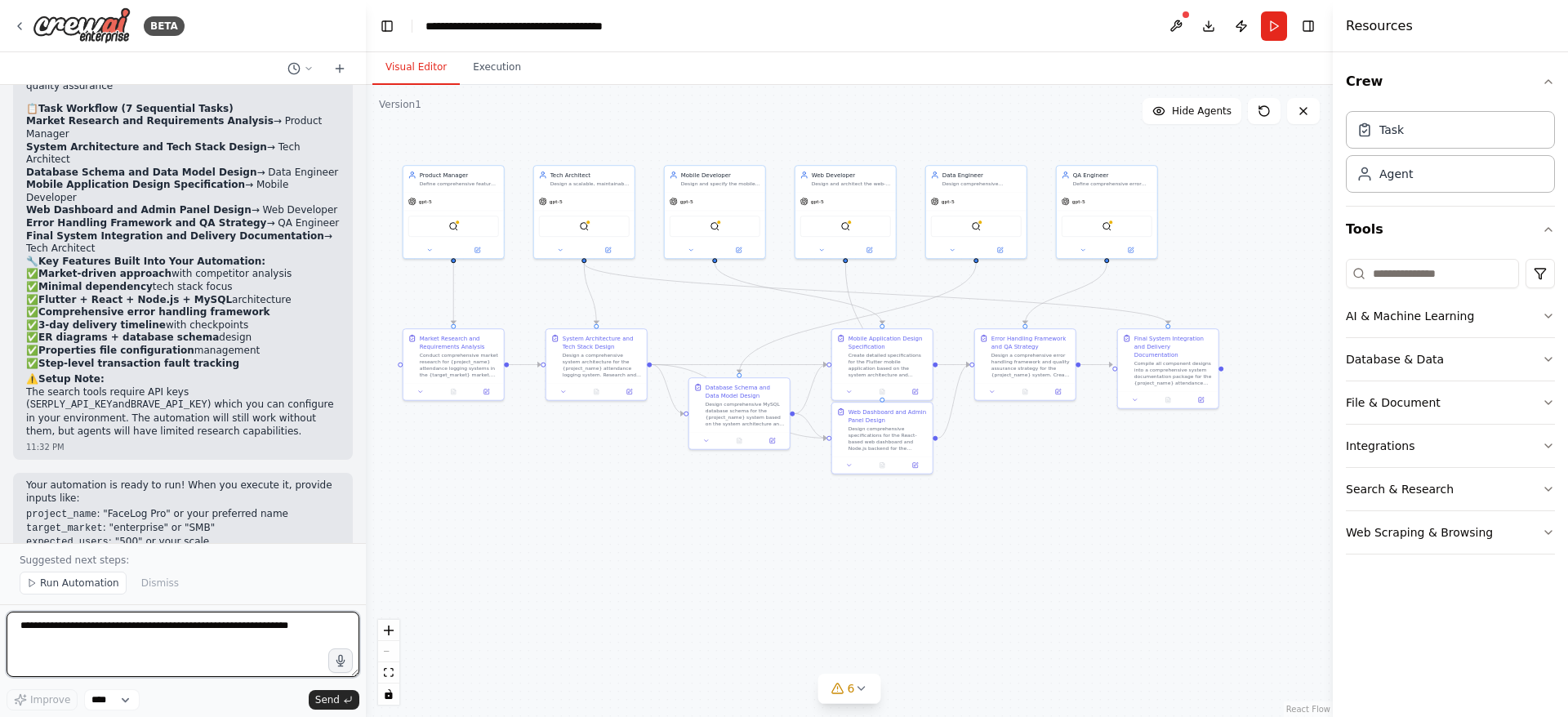
drag, startPoint x: 165, startPoint y: 655, endPoint x: 153, endPoint y: 648, distance: 13.9
click at [165, 655] on textarea at bounding box center [182, 644] width 353 height 65
click at [71, 584] on span "Run Automation" at bounding box center [80, 583] width 79 height 13
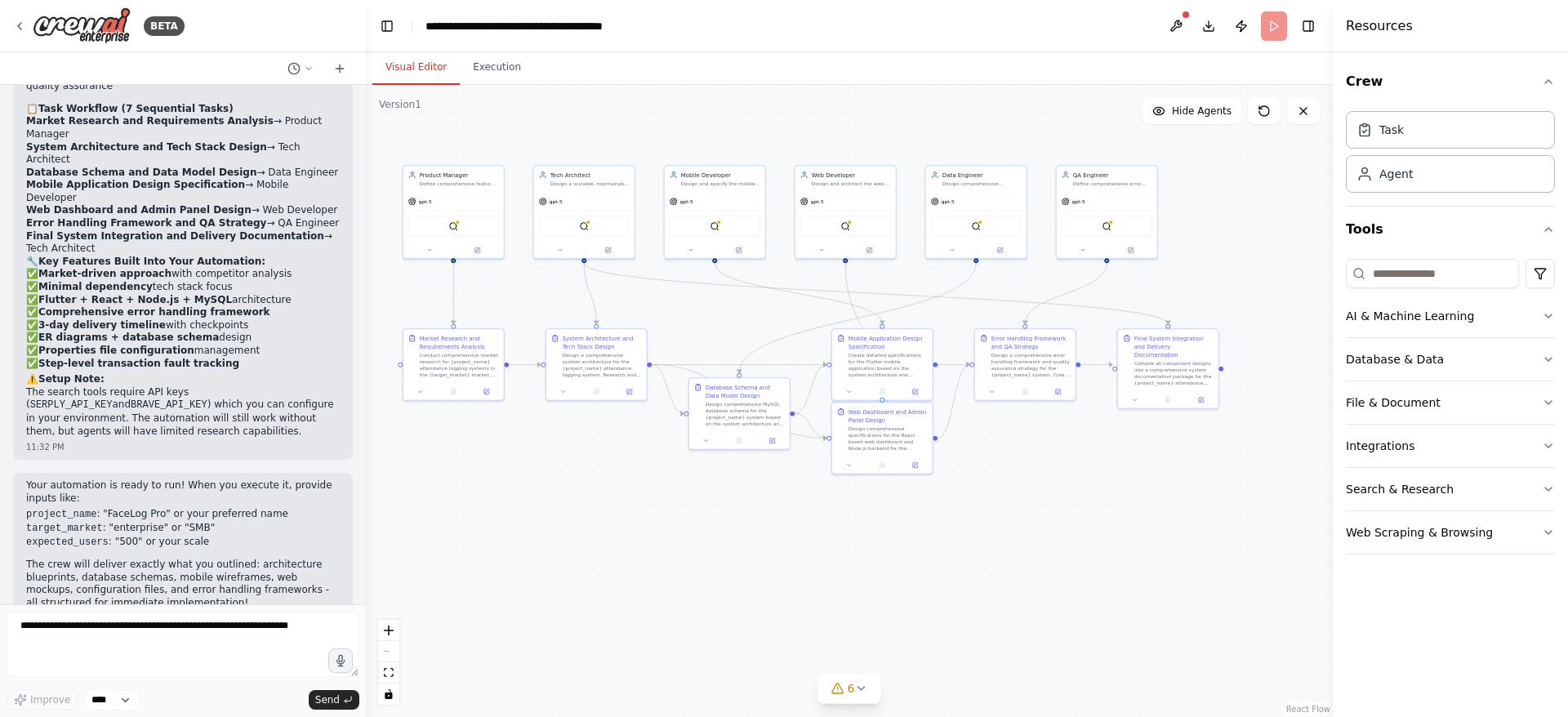
scroll to position [2552, 0]
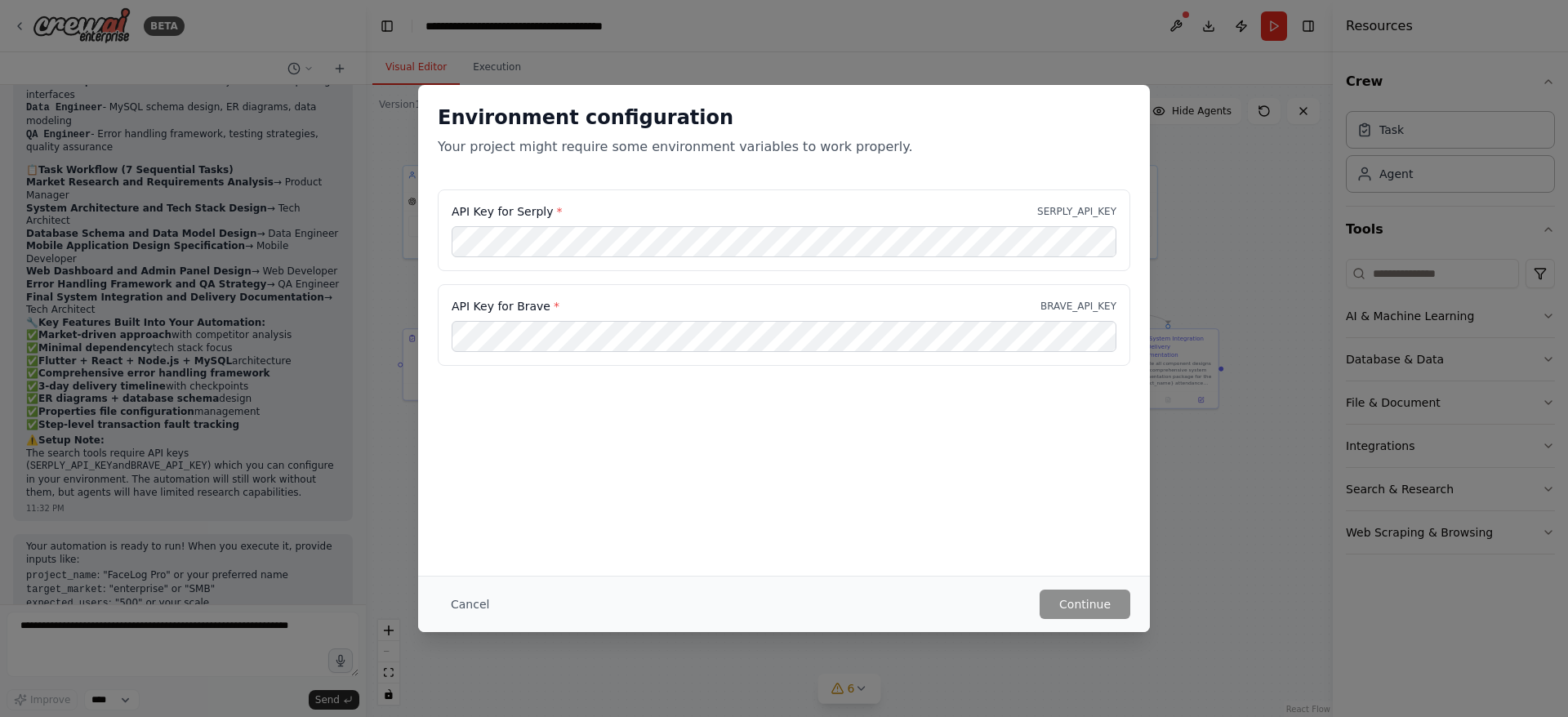
click at [468, 600] on button "Cancel" at bounding box center [470, 603] width 65 height 29
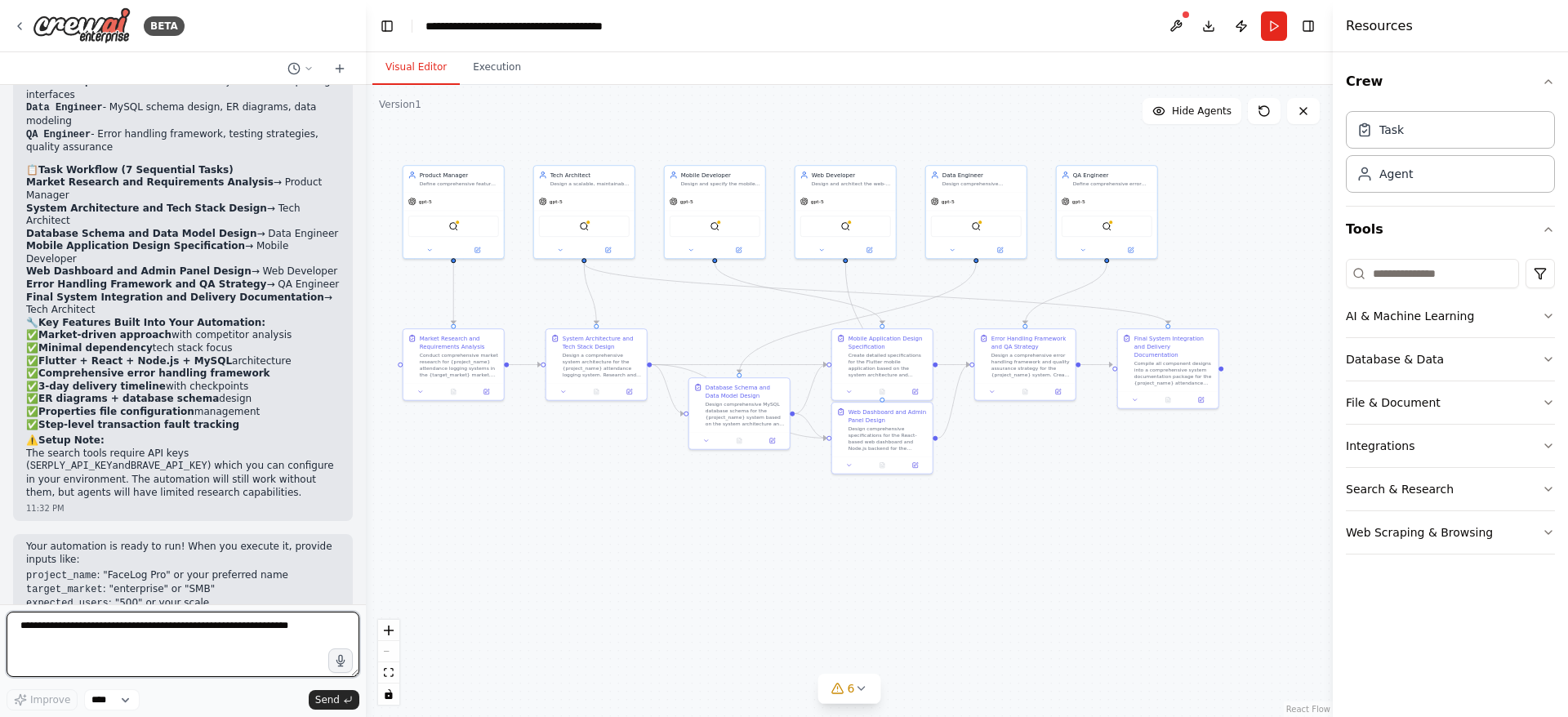
click at [126, 634] on textarea at bounding box center [182, 644] width 353 height 65
click at [156, 643] on textarea at bounding box center [182, 644] width 353 height 65
paste textarea "**********"
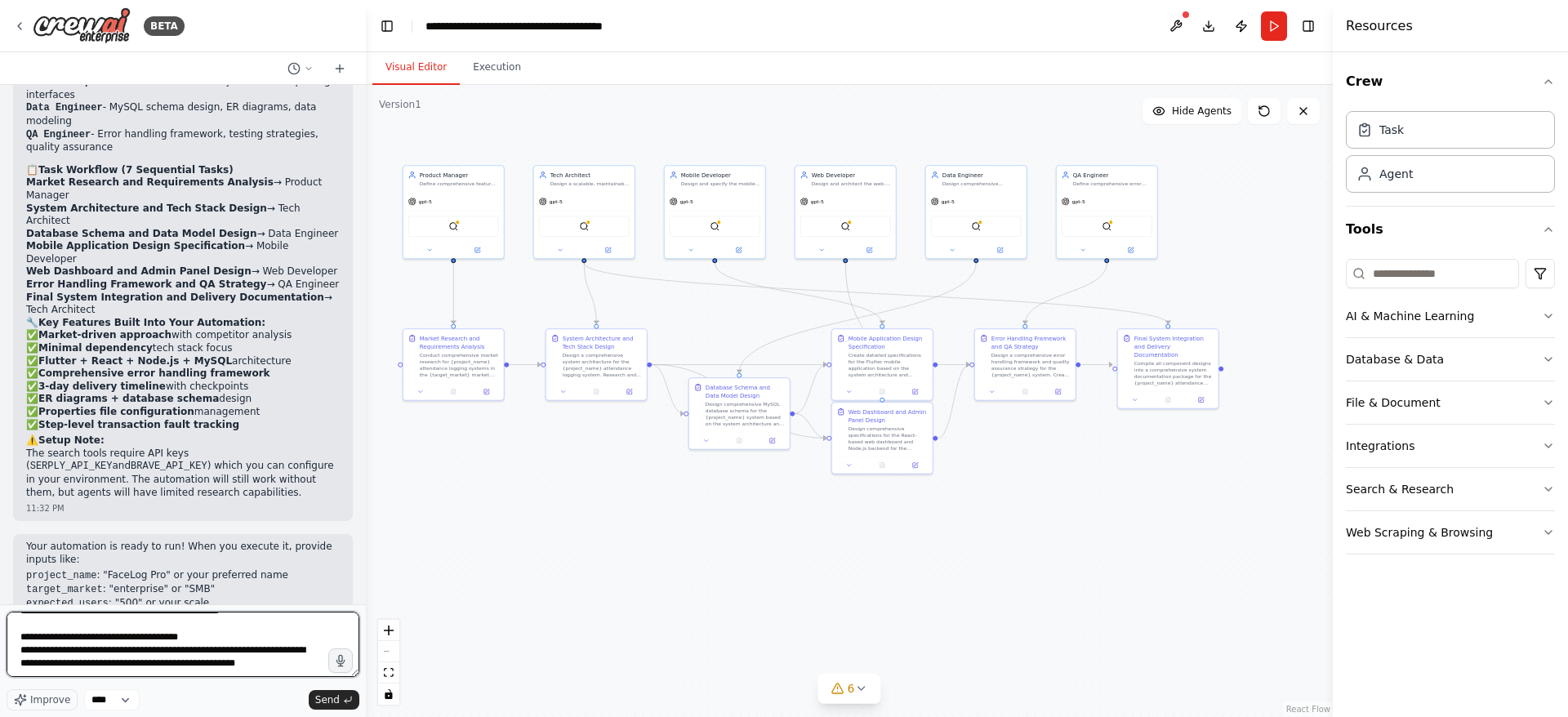
scroll to position [18, 0]
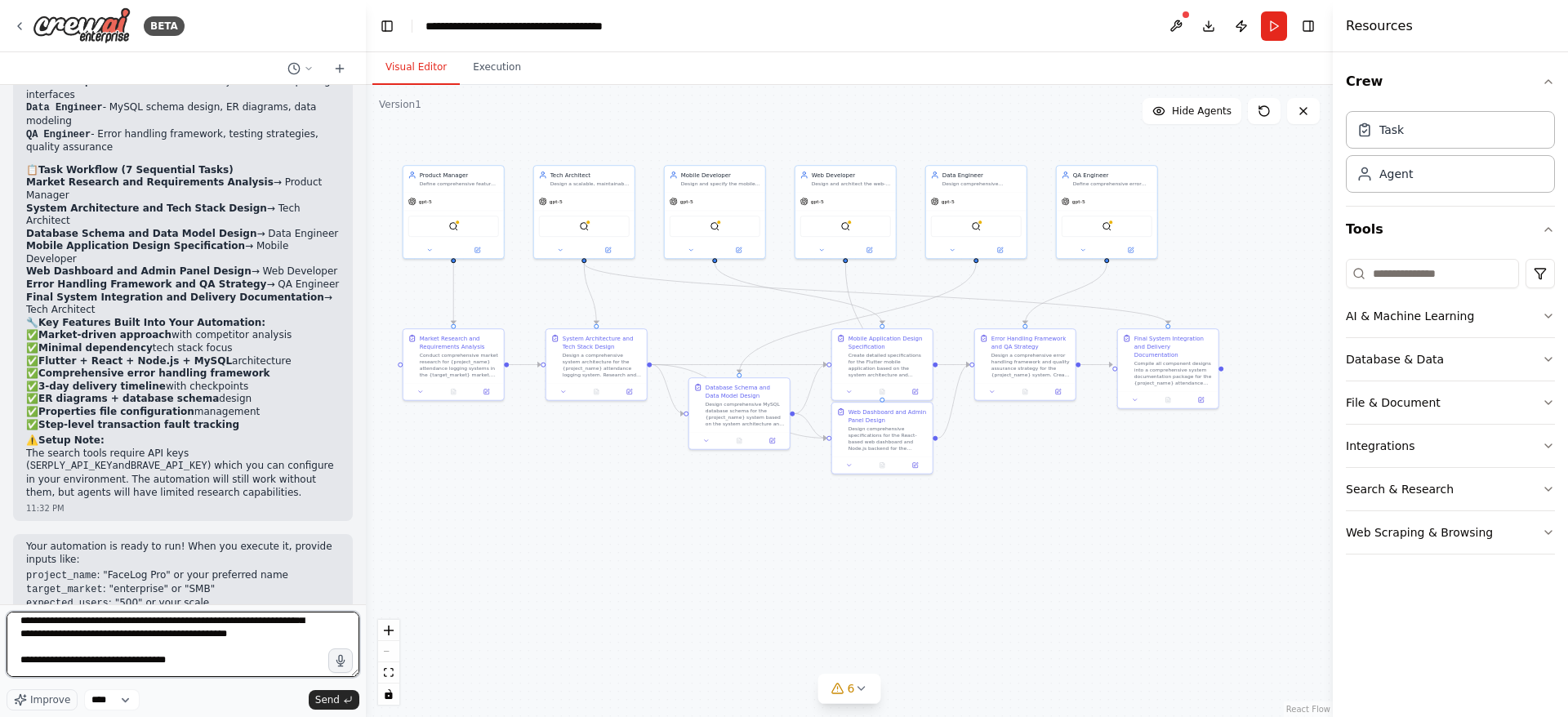
click at [31, 673] on textarea "**********" at bounding box center [182, 644] width 353 height 65
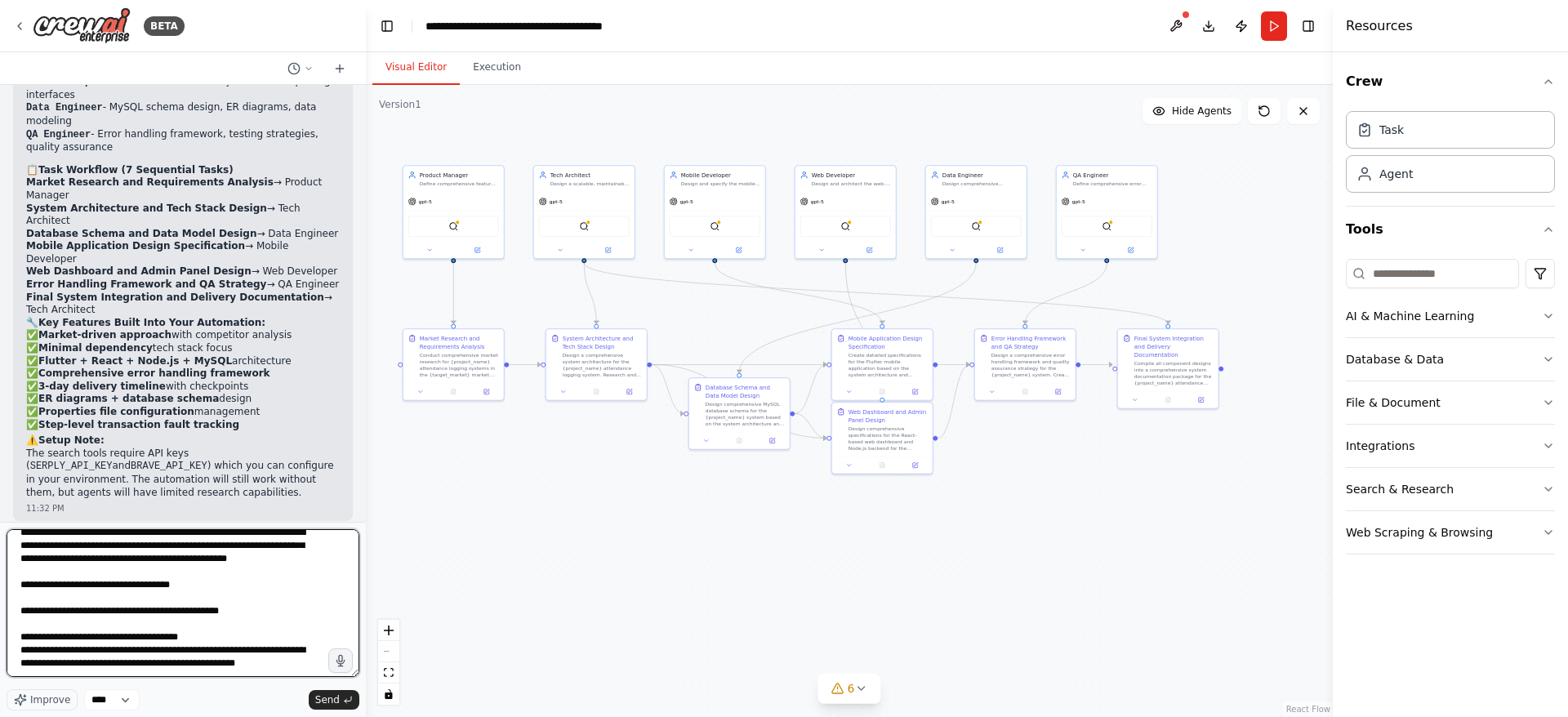
scroll to position [22, 0]
drag, startPoint x: 357, startPoint y: 671, endPoint x: 405, endPoint y: 755, distance: 96.7
click at [405, 716] on html "BETA Perfect — I see what you’re aiming for. Your raw prompt is good, but for C…" at bounding box center [784, 358] width 1568 height 717
click at [29, 616] on textarea "**********" at bounding box center [182, 601] width 353 height 149
click at [103, 610] on textarea "**********" at bounding box center [182, 601] width 353 height 149
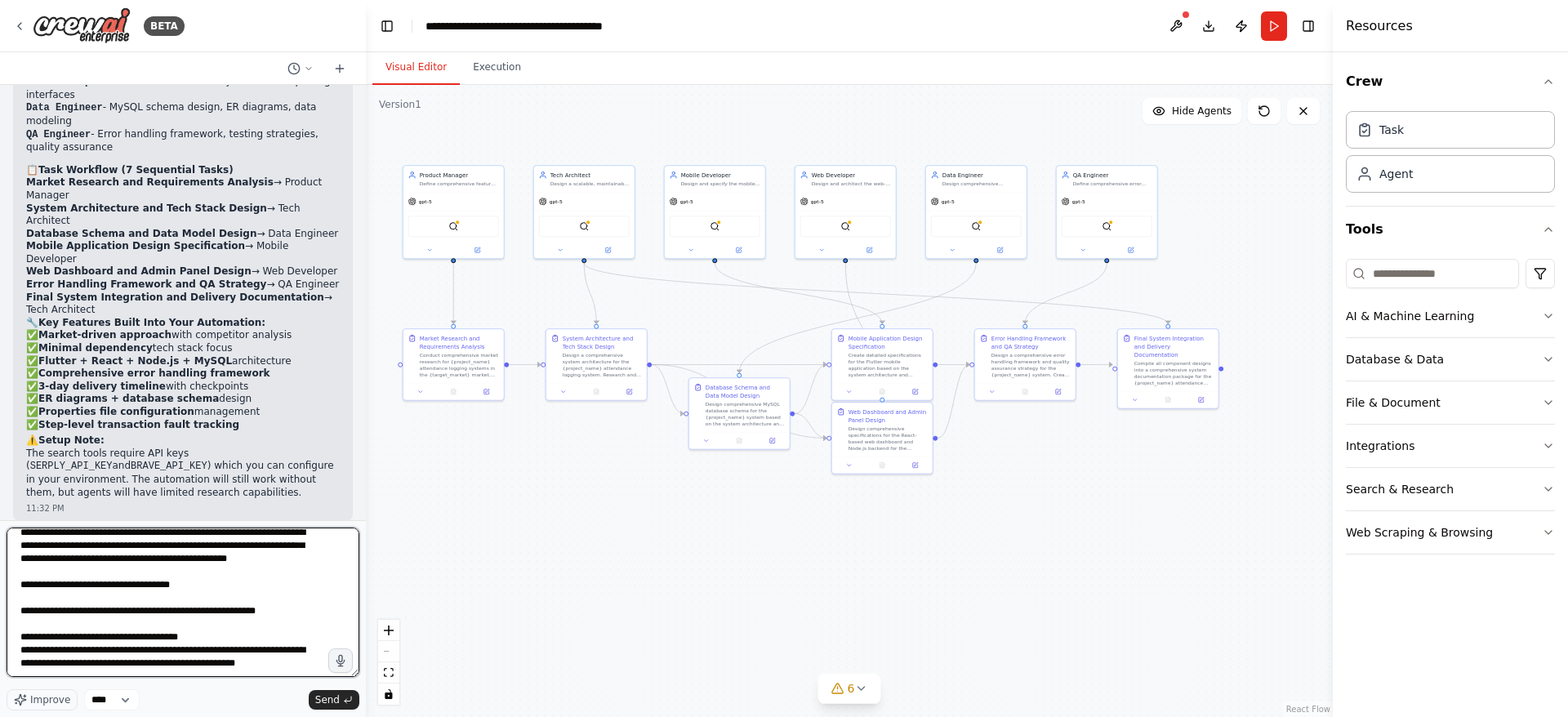
click at [262, 666] on textarea "**********" at bounding box center [182, 601] width 353 height 149
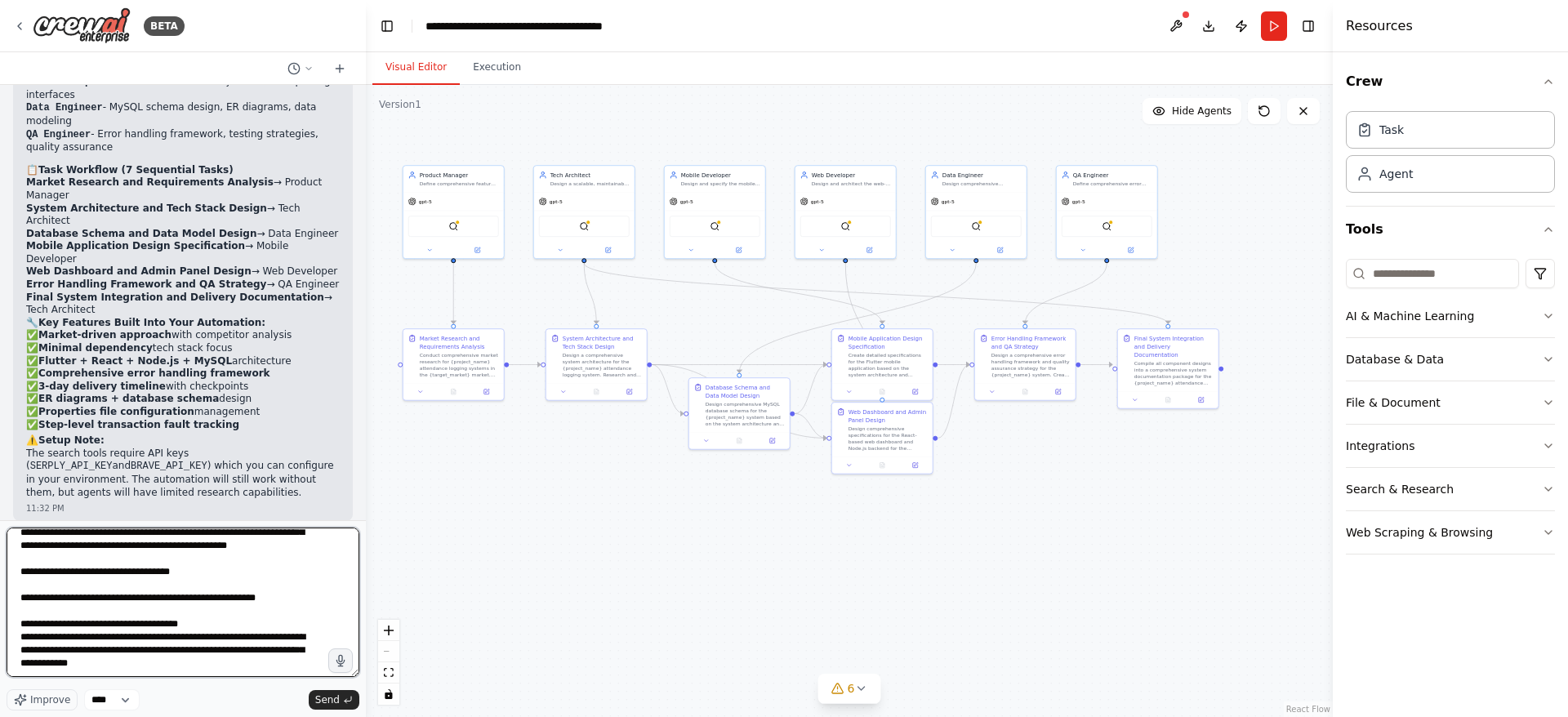
type textarea "**********"
click at [331, 697] on span "Send" at bounding box center [327, 699] width 24 height 13
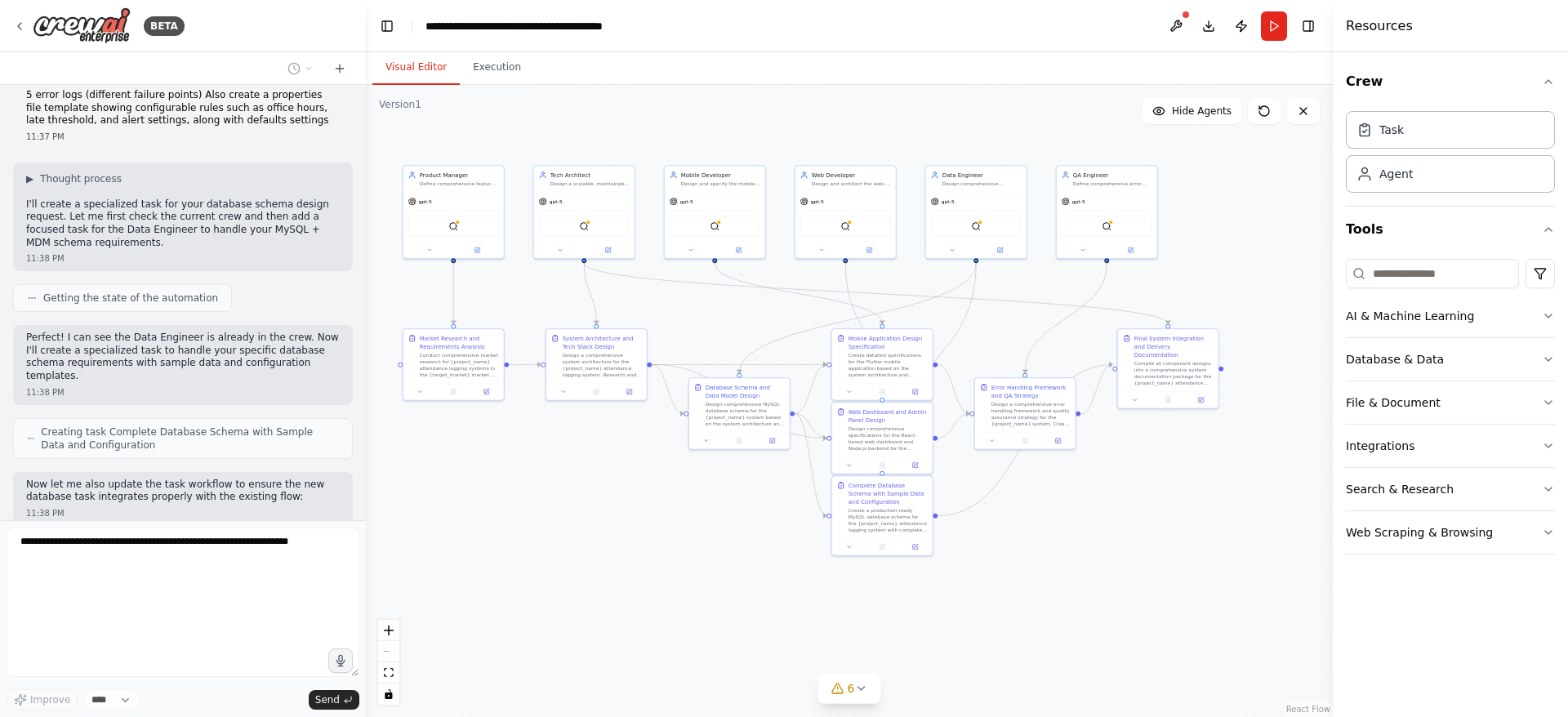
scroll to position [3302, 0]
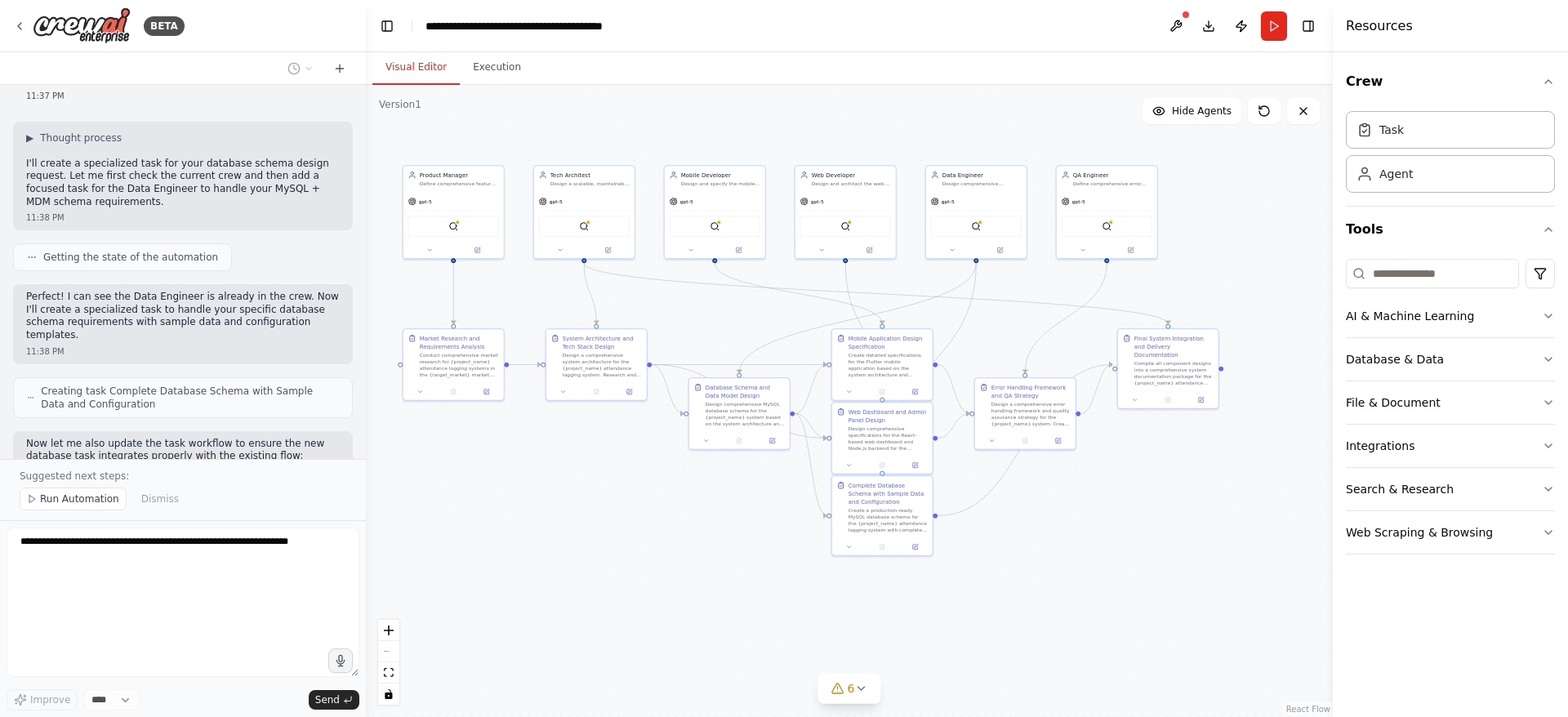
click at [90, 500] on span "Run Automation" at bounding box center [80, 499] width 79 height 13
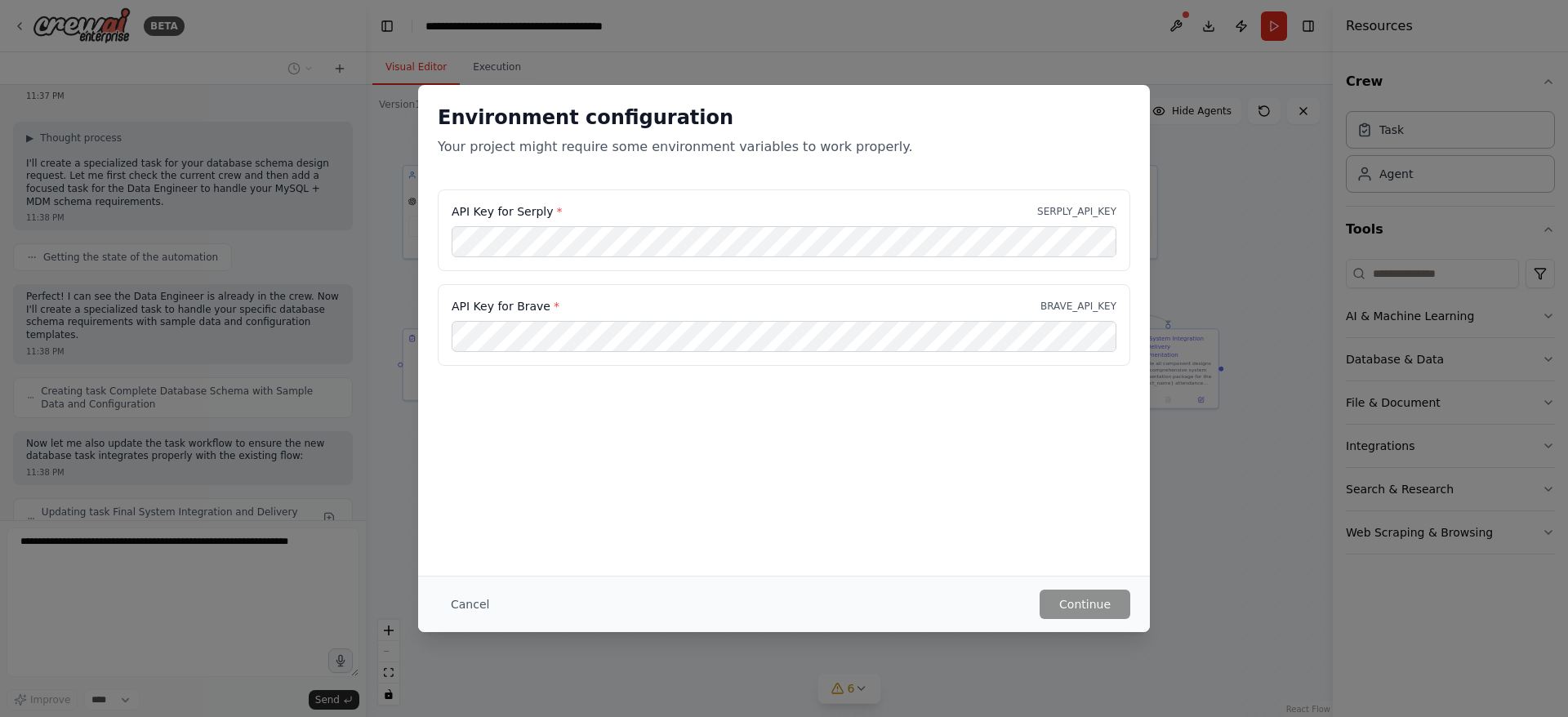
click at [542, 212] on label "API Key for Serply *" at bounding box center [506, 210] width 110 height 16
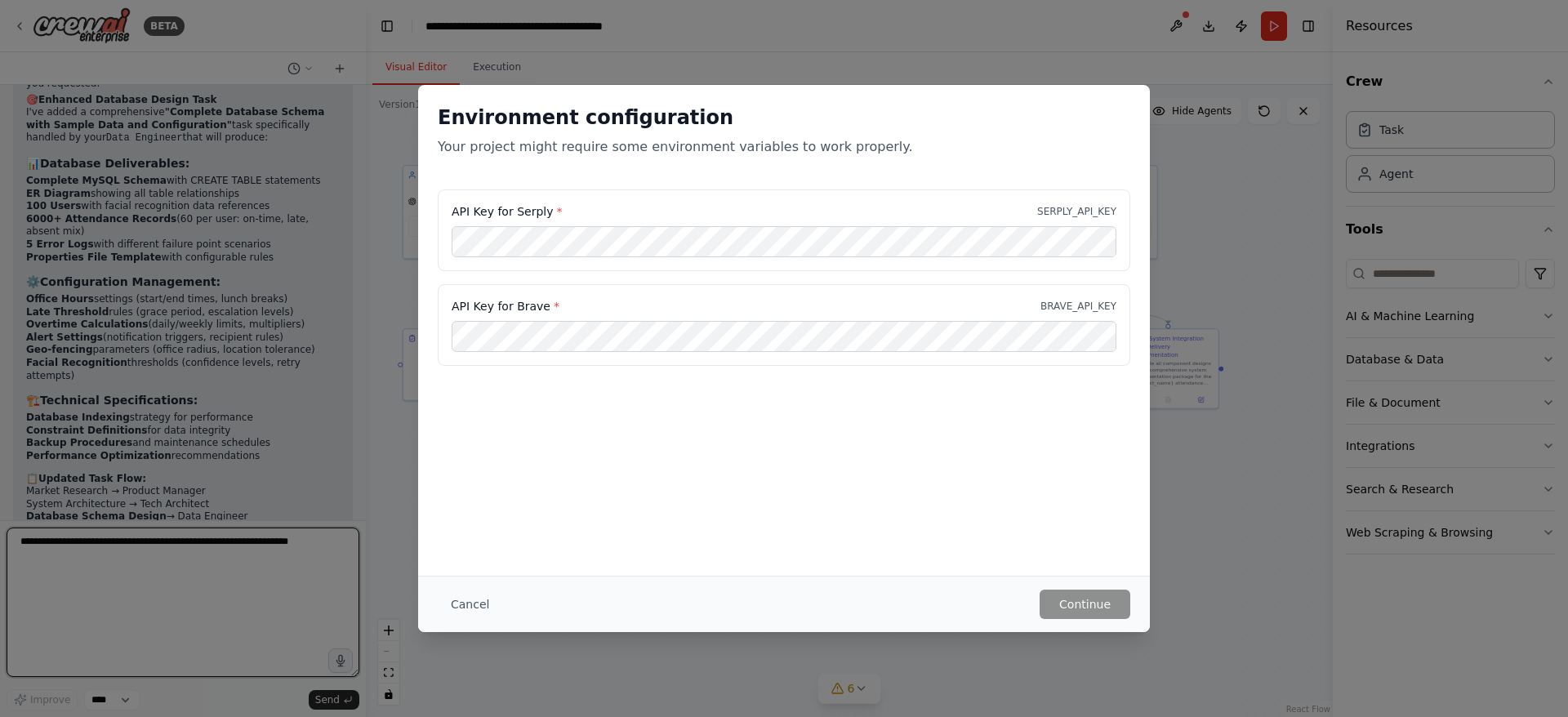
scroll to position [3862, 0]
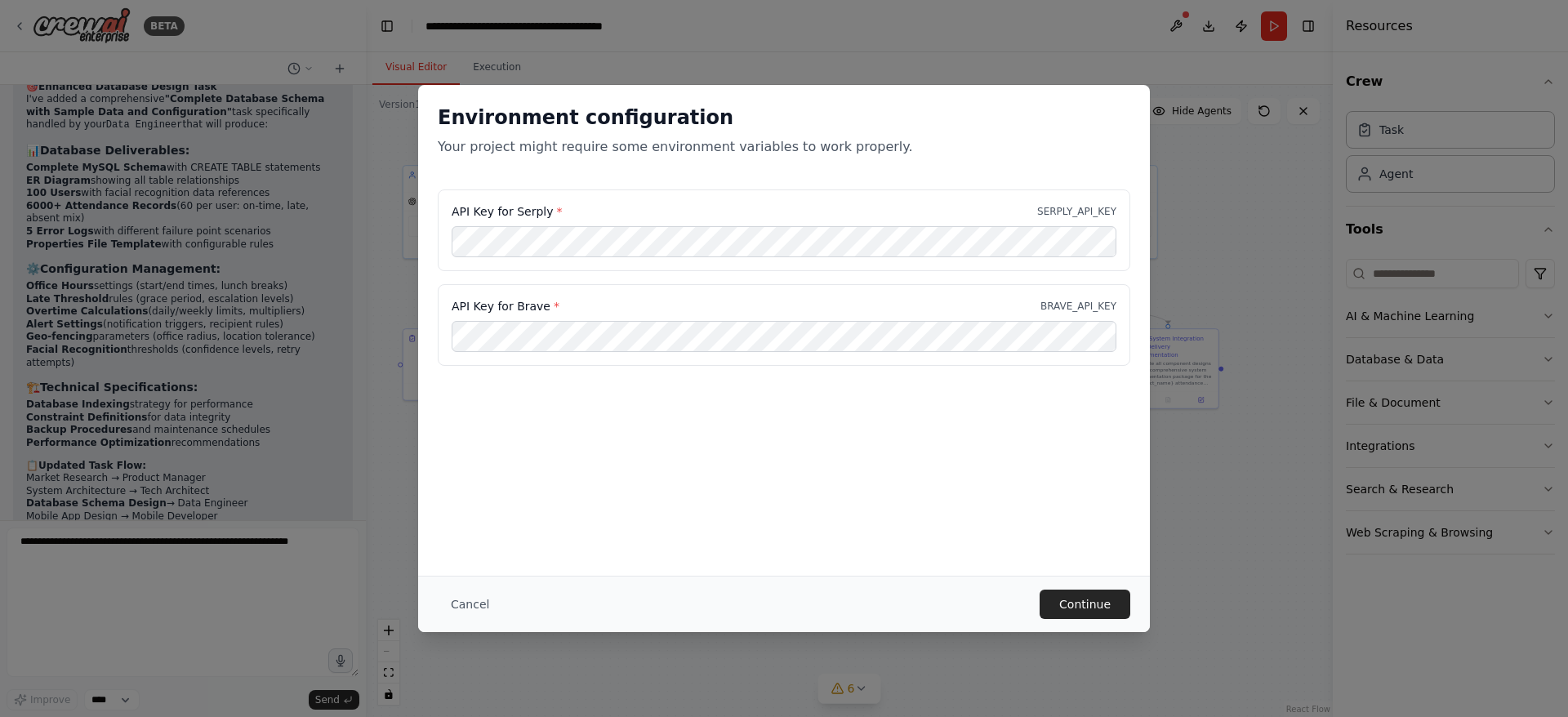
click at [1098, 603] on button "Continue" at bounding box center [1085, 603] width 90 height 29
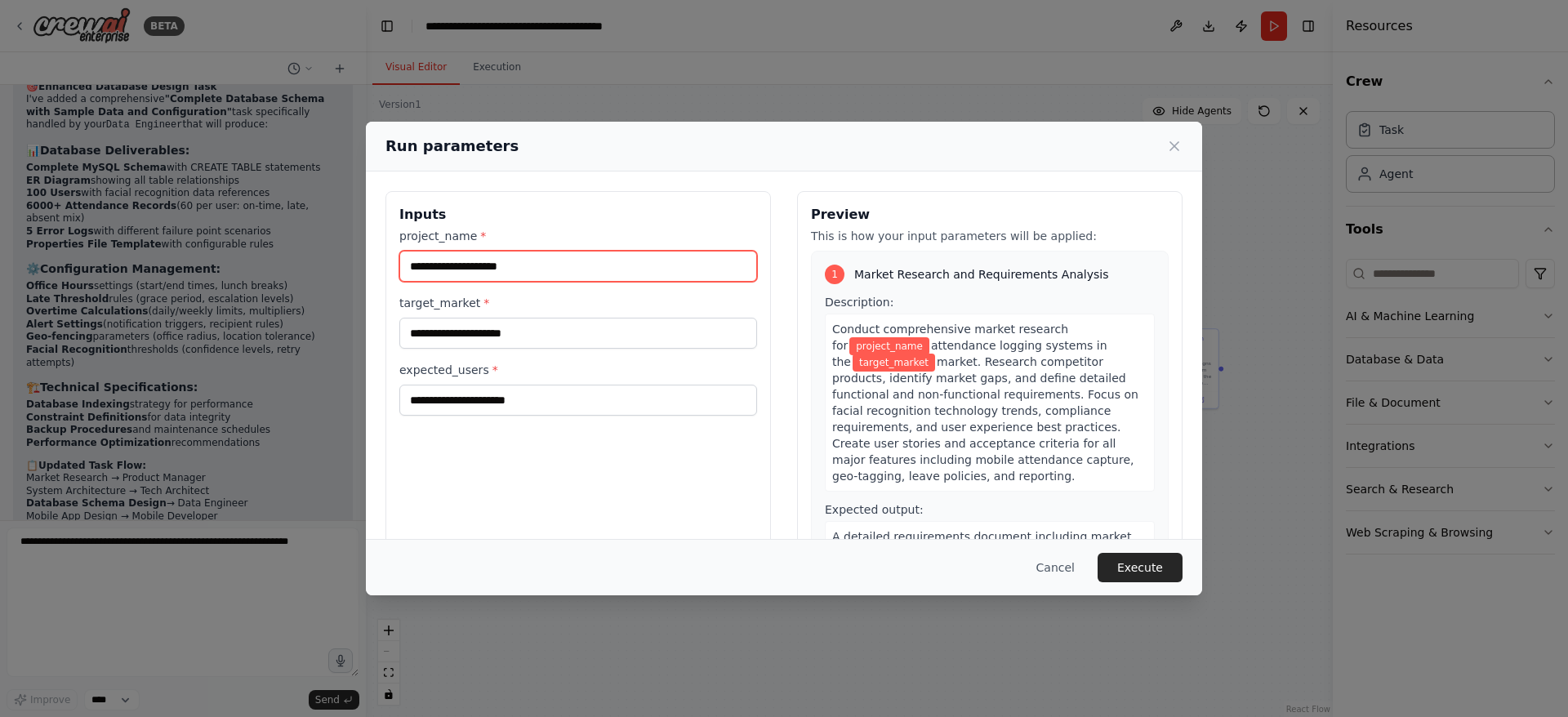
click at [492, 264] on input "project_name *" at bounding box center [578, 266] width 357 height 31
click at [472, 23] on div "Run parameters Inputs project_name * target_market * expected_users * Preview T…" at bounding box center [784, 358] width 1568 height 717
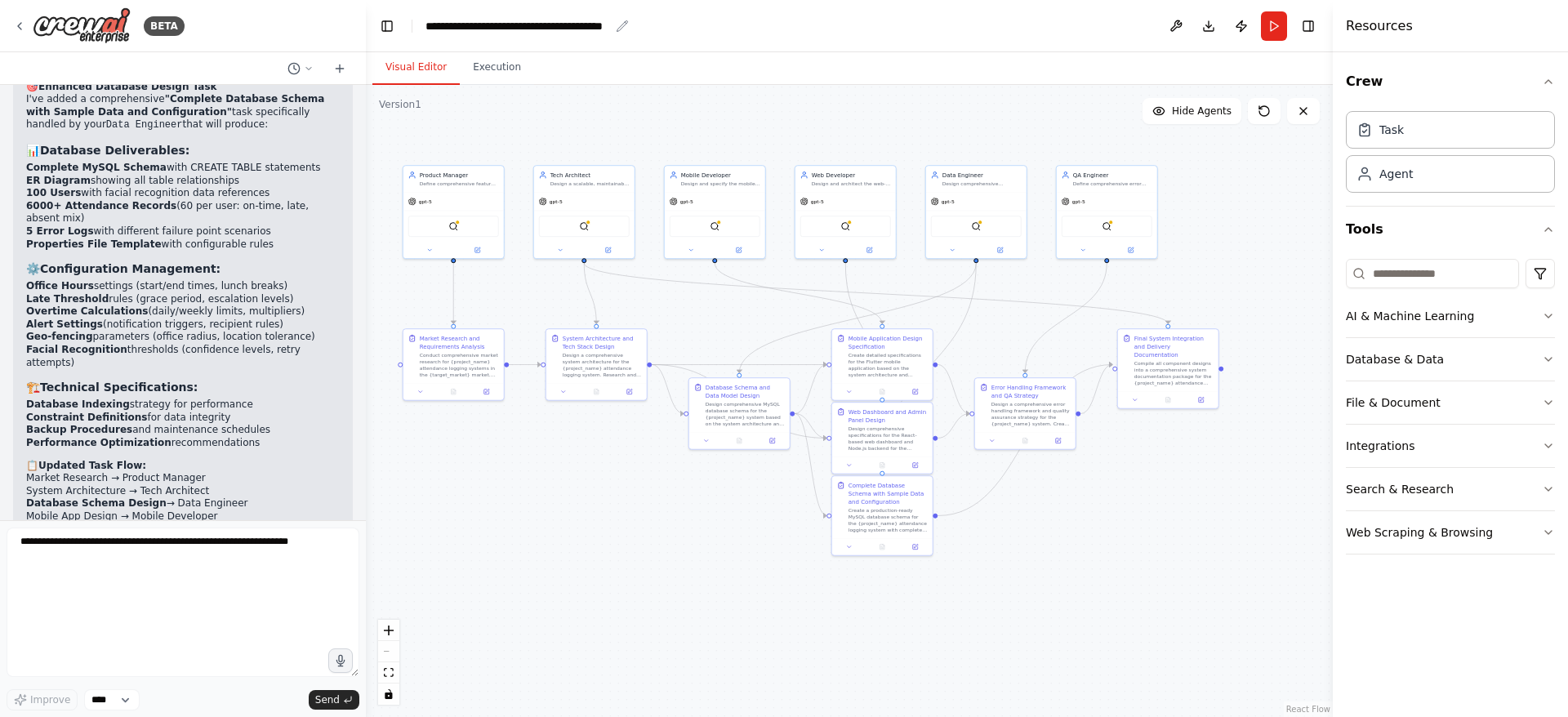
click at [598, 24] on div "**********" at bounding box center [517, 25] width 183 height 16
click at [569, 26] on div "**********" at bounding box center [544, 25] width 237 height 16
copy div "**********"
click at [1277, 25] on button "Run" at bounding box center [1274, 25] width 26 height 29
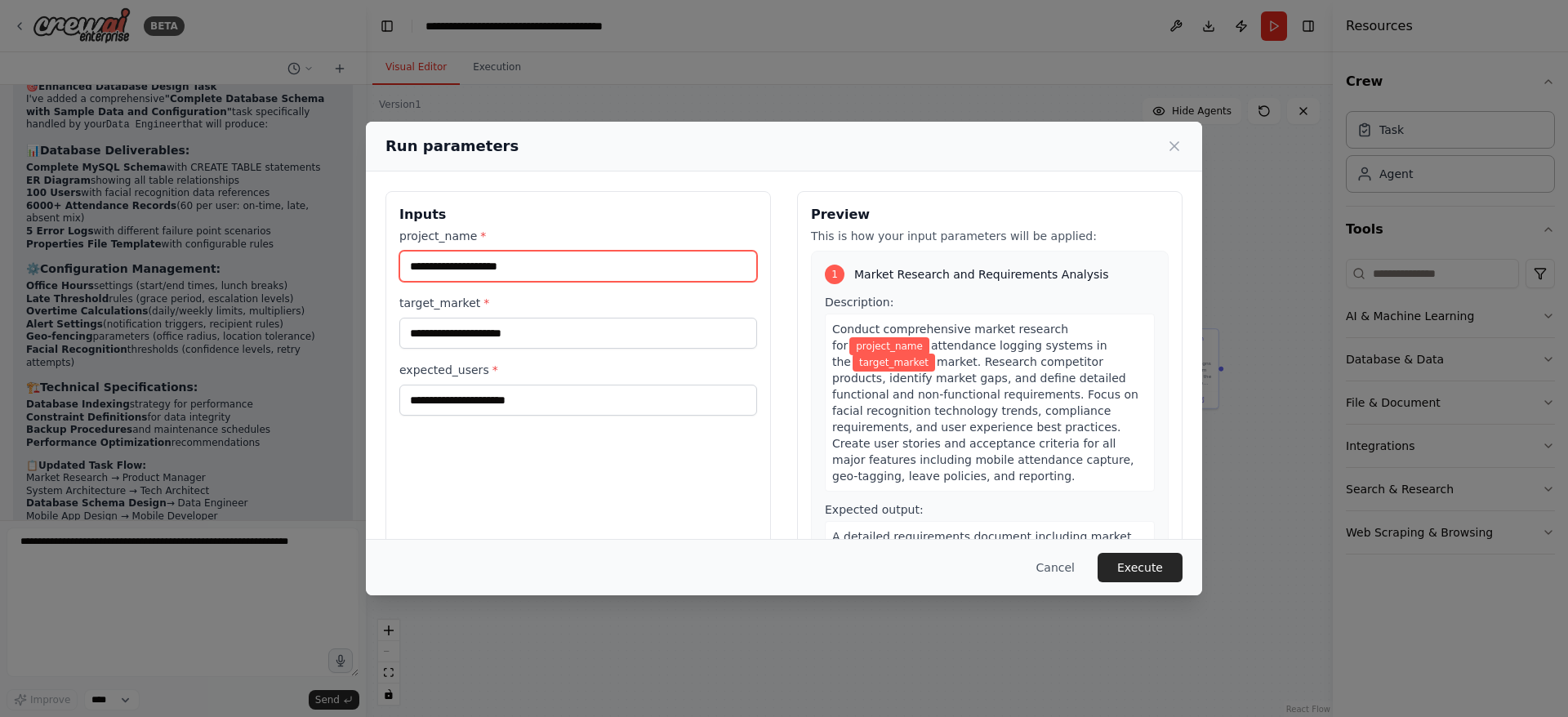
click at [525, 262] on input "project_name *" at bounding box center [578, 266] width 357 height 31
paste input "**********"
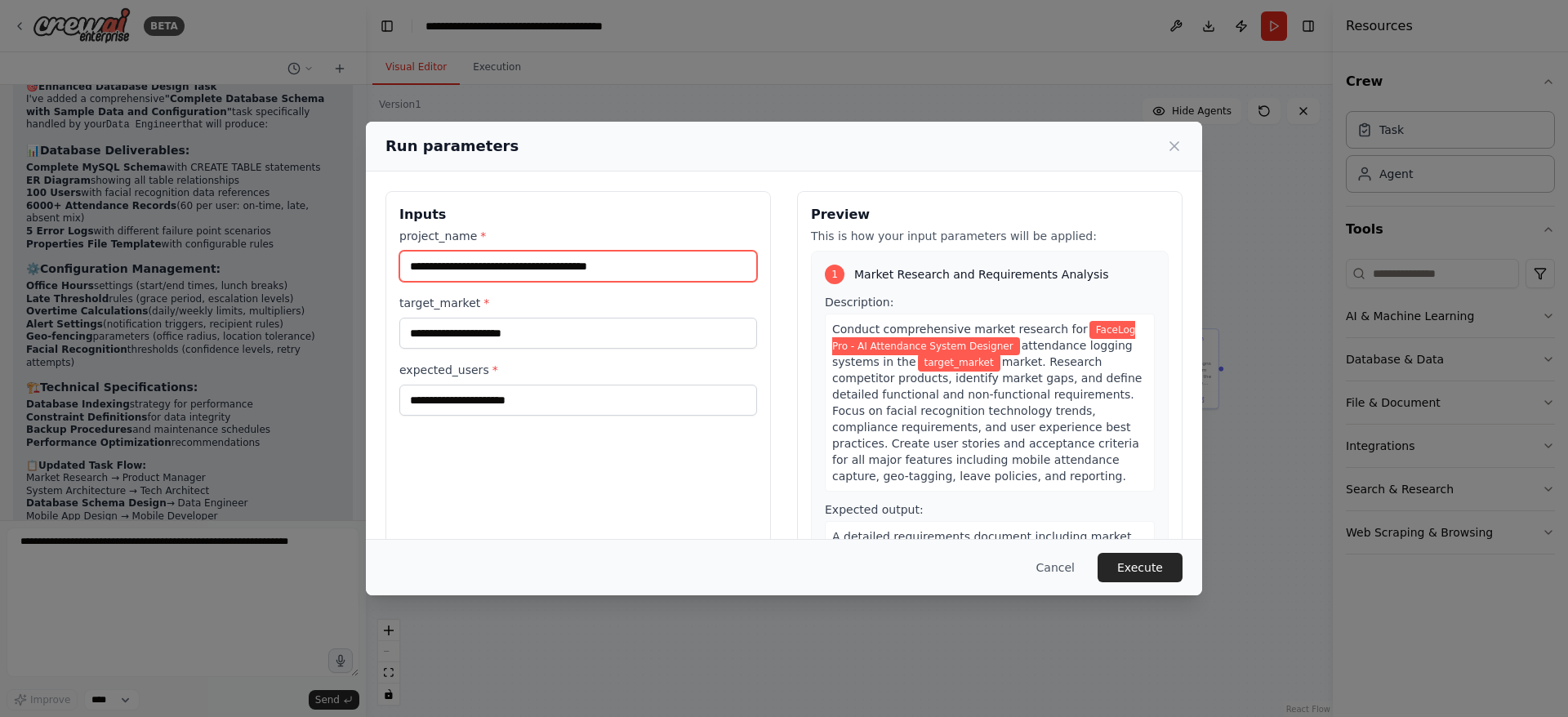
type input "**********"
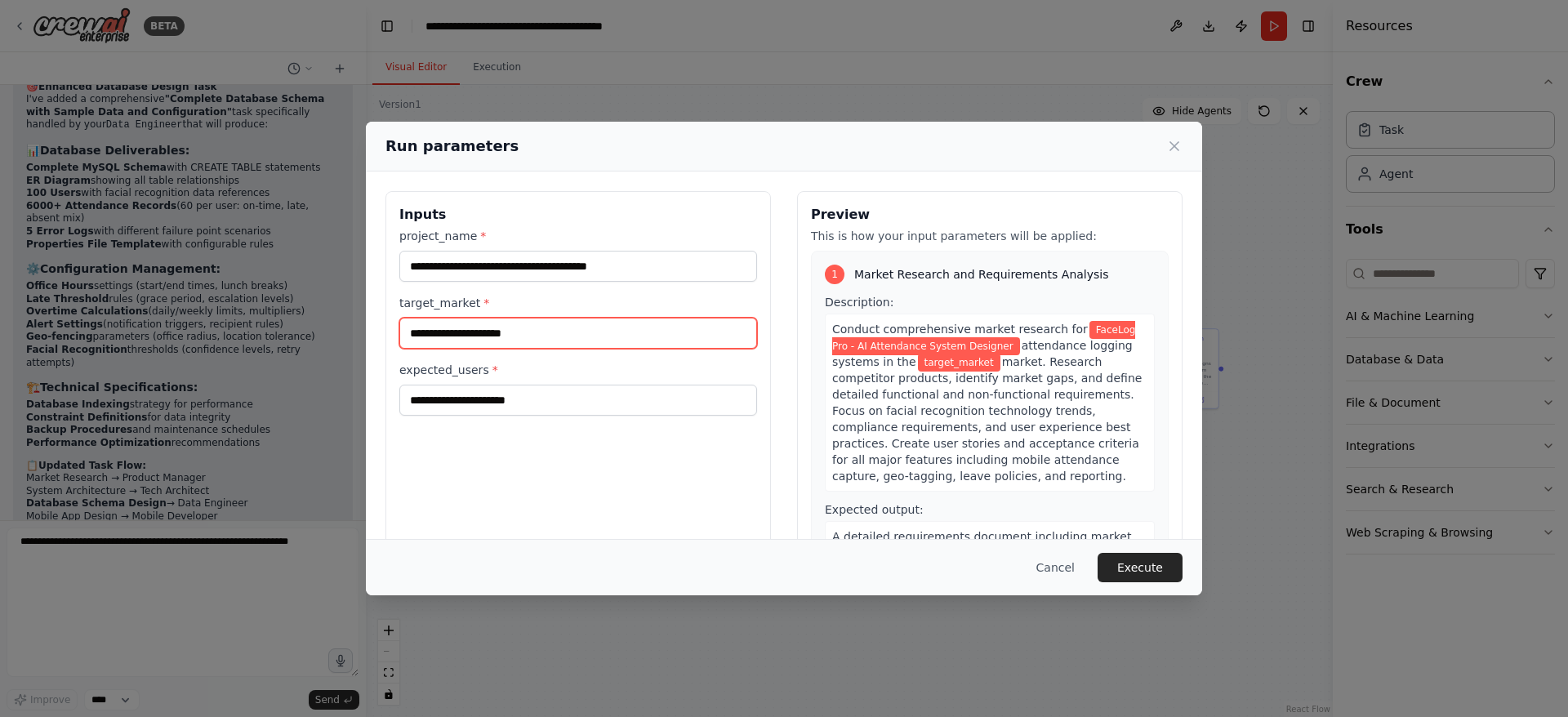
click at [480, 335] on input "target_market *" at bounding box center [578, 333] width 357 height 31
type input "**********"
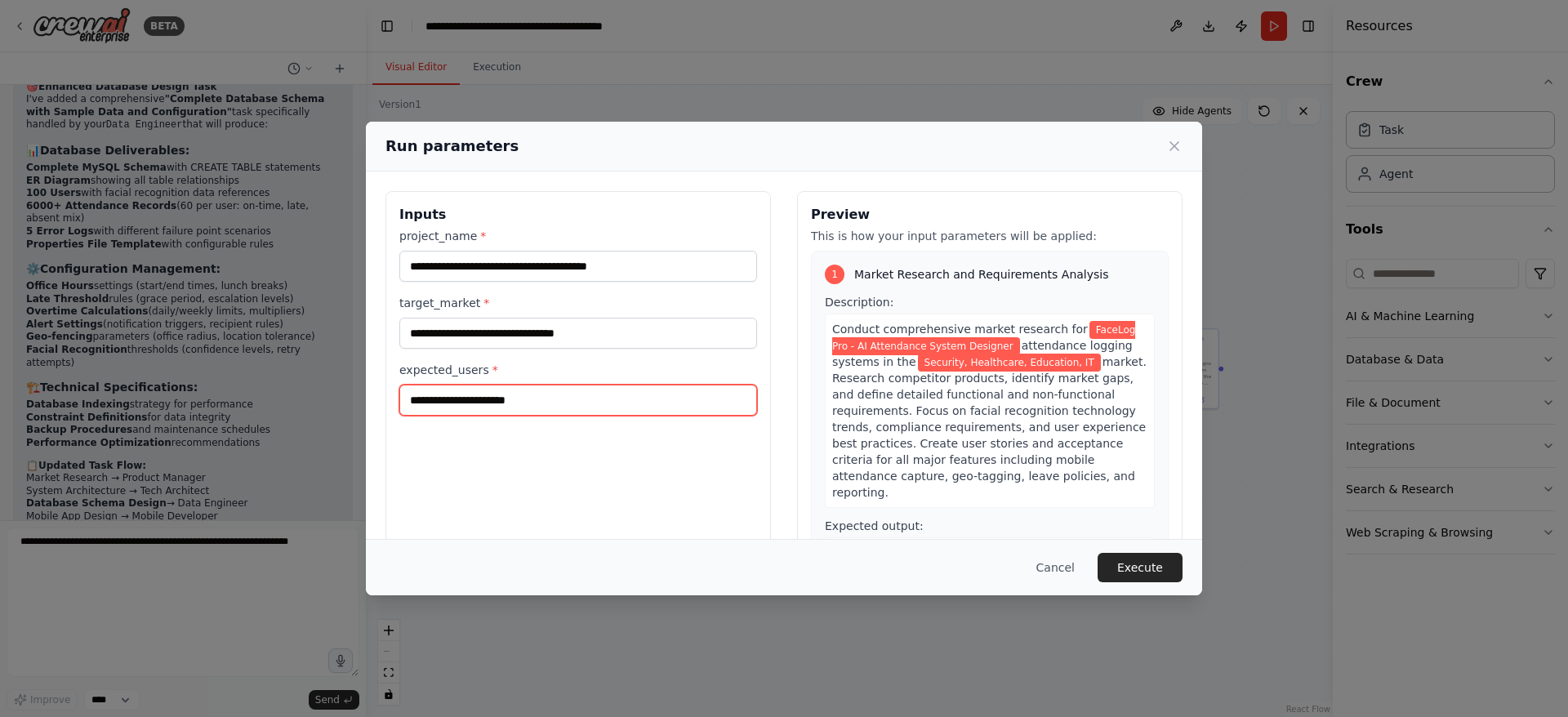
click at [568, 399] on input "expected_users *" at bounding box center [578, 399] width 357 height 31
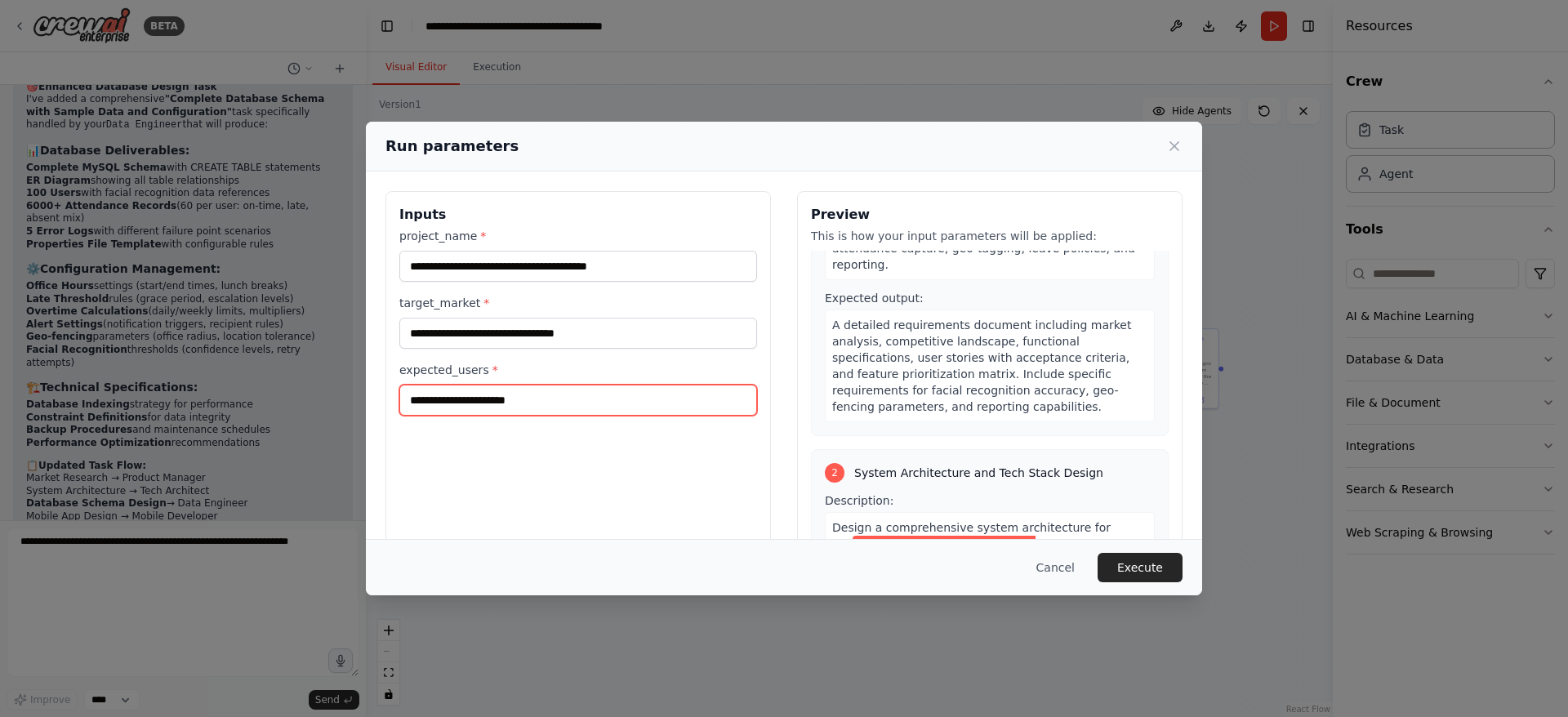
scroll to position [490, 0]
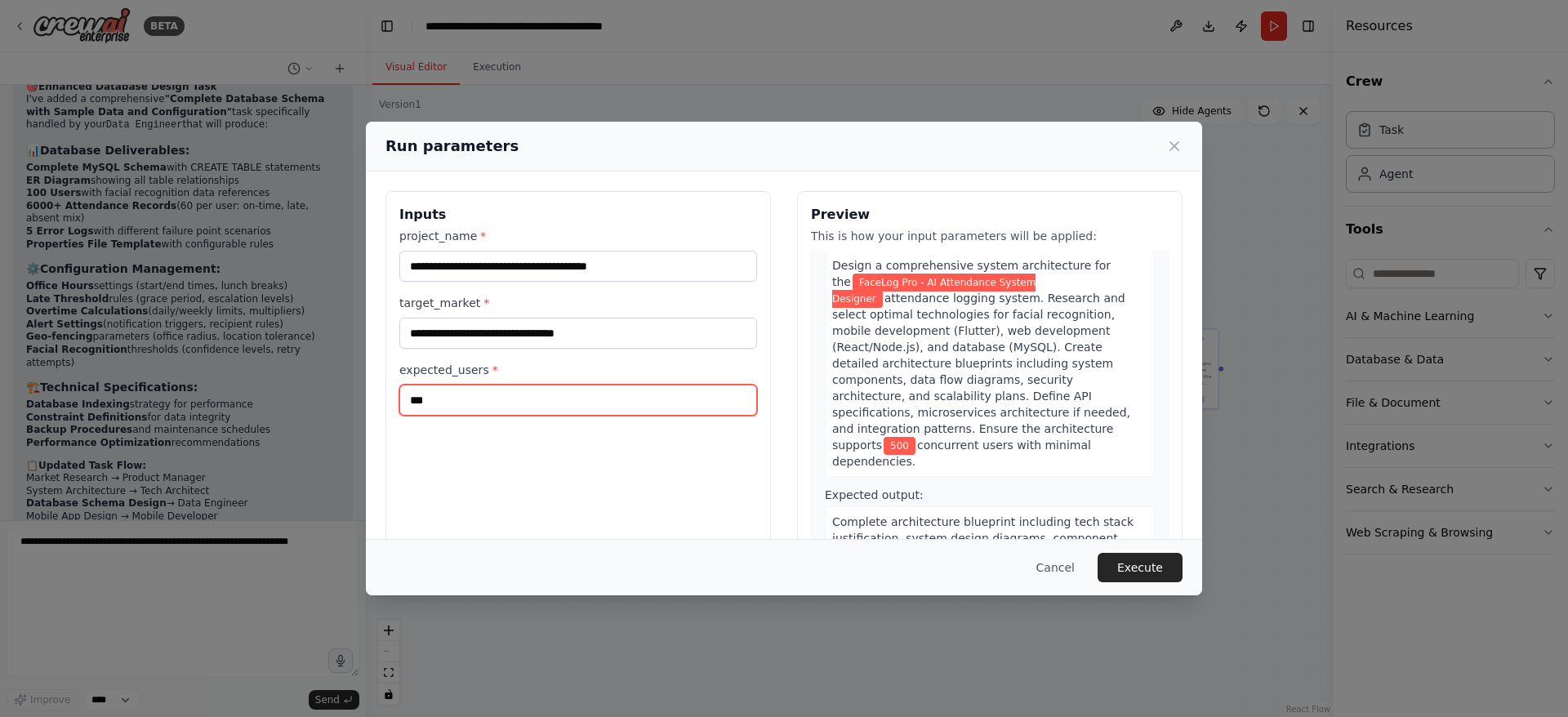
type input "***"
click at [556, 465] on div "**********" at bounding box center [578, 384] width 385 height 387
click at [1136, 569] on button "Execute" at bounding box center [1139, 567] width 85 height 29
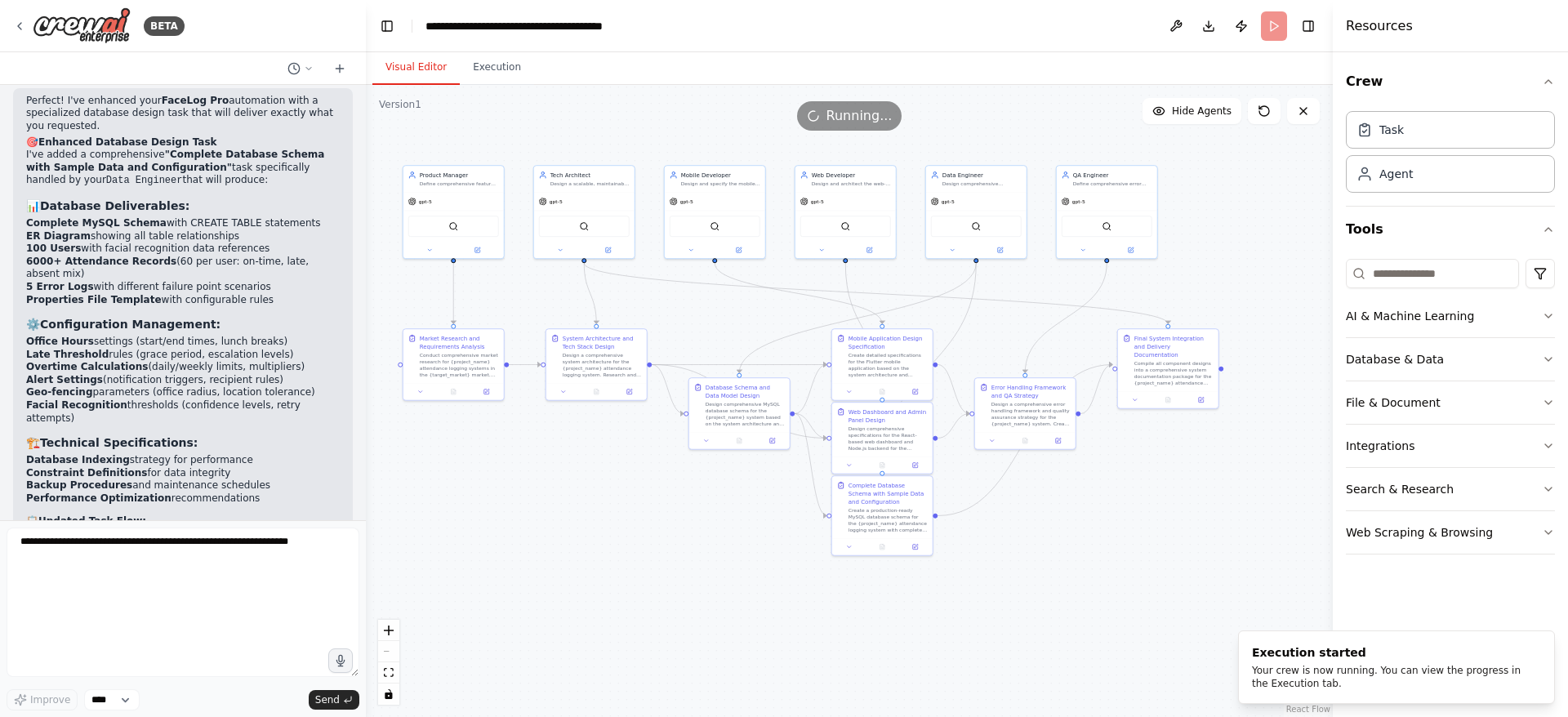
scroll to position [3862, 0]
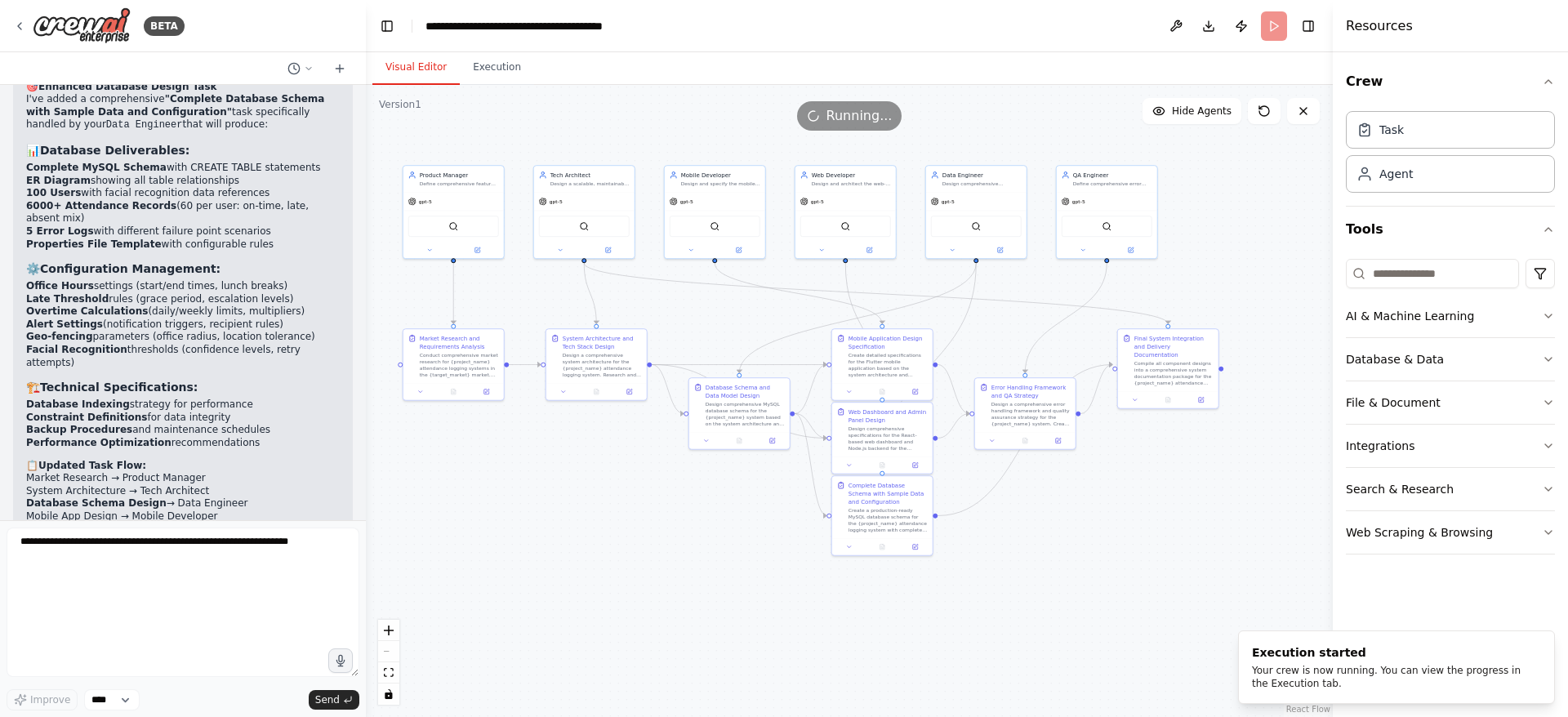
click at [491, 65] on button "Execution" at bounding box center [496, 68] width 74 height 34
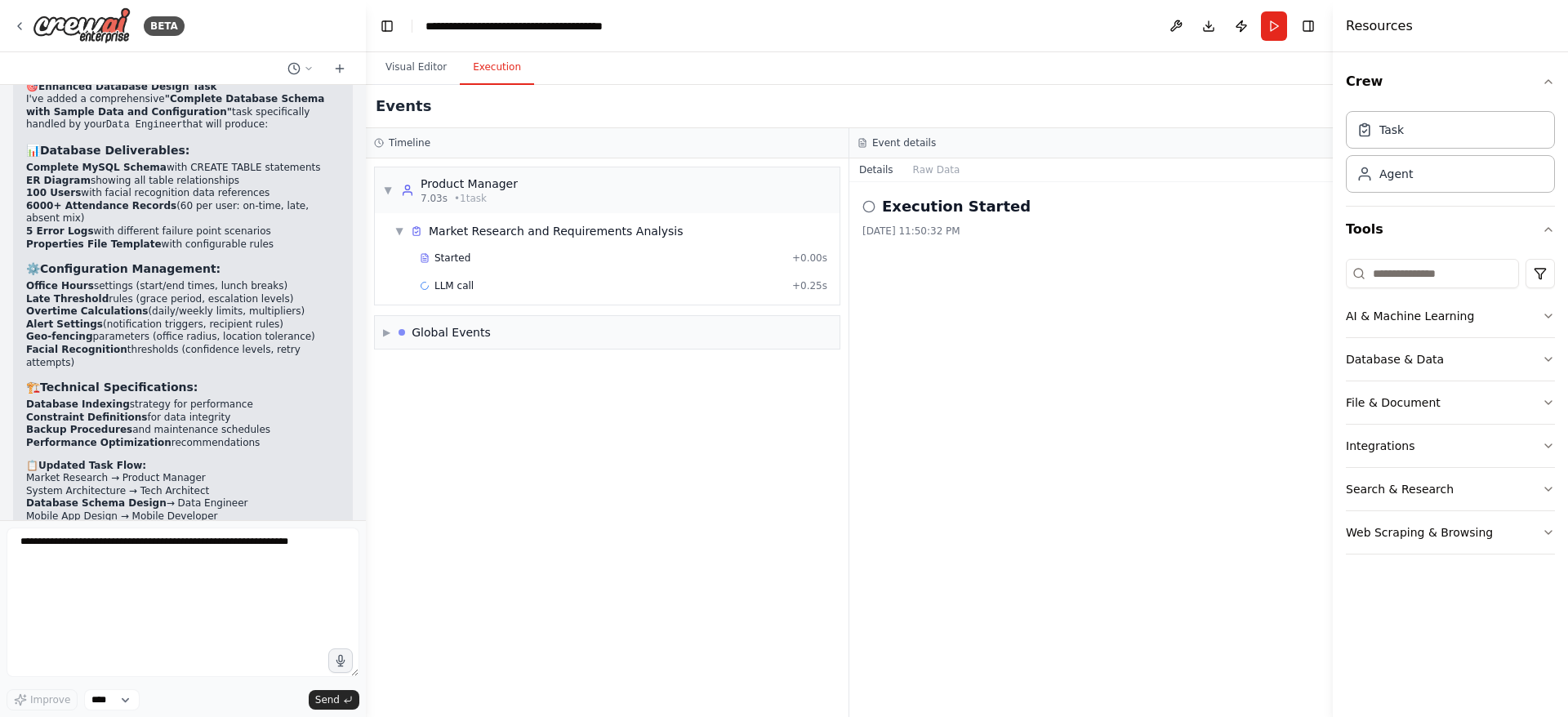
click at [1175, 25] on button at bounding box center [1176, 25] width 26 height 29
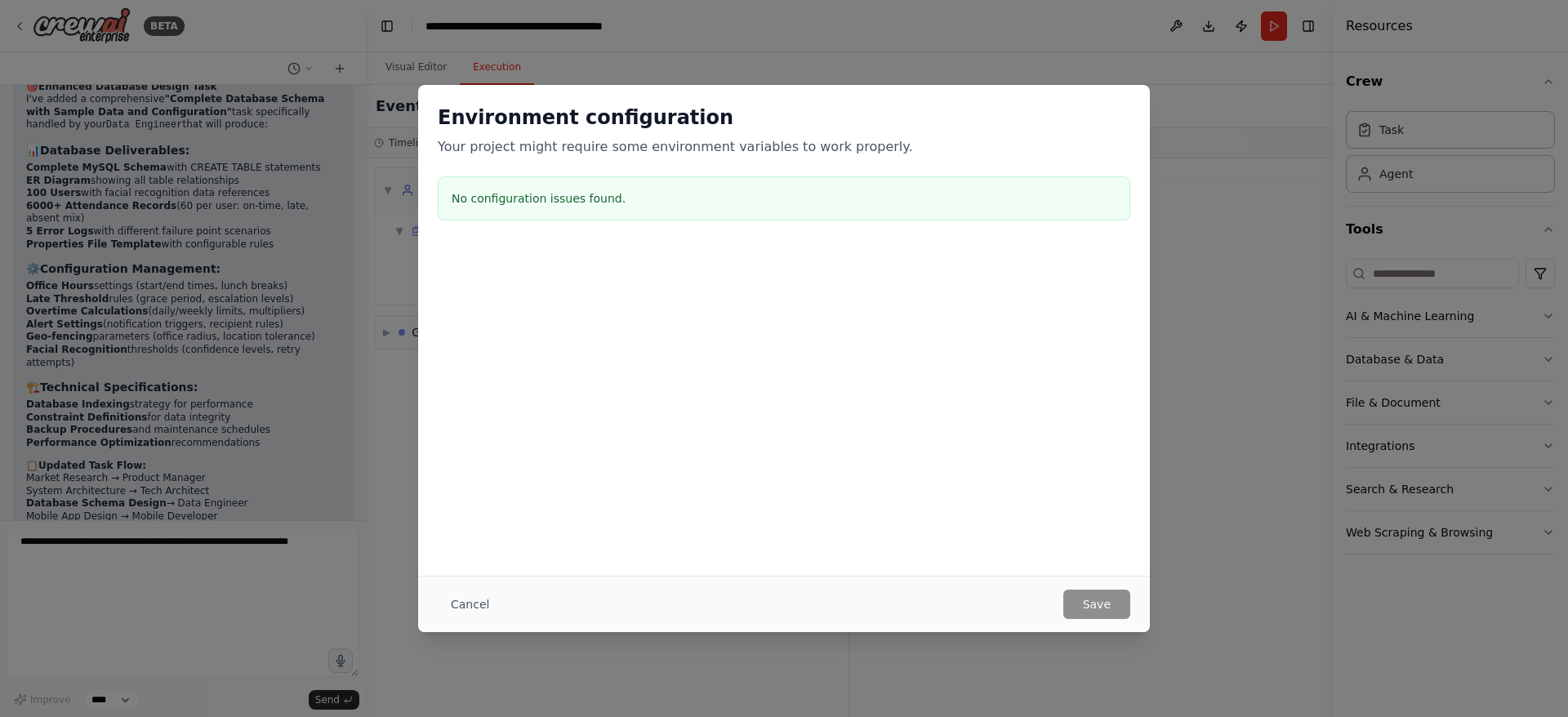
click at [467, 605] on button "Cancel" at bounding box center [470, 603] width 65 height 29
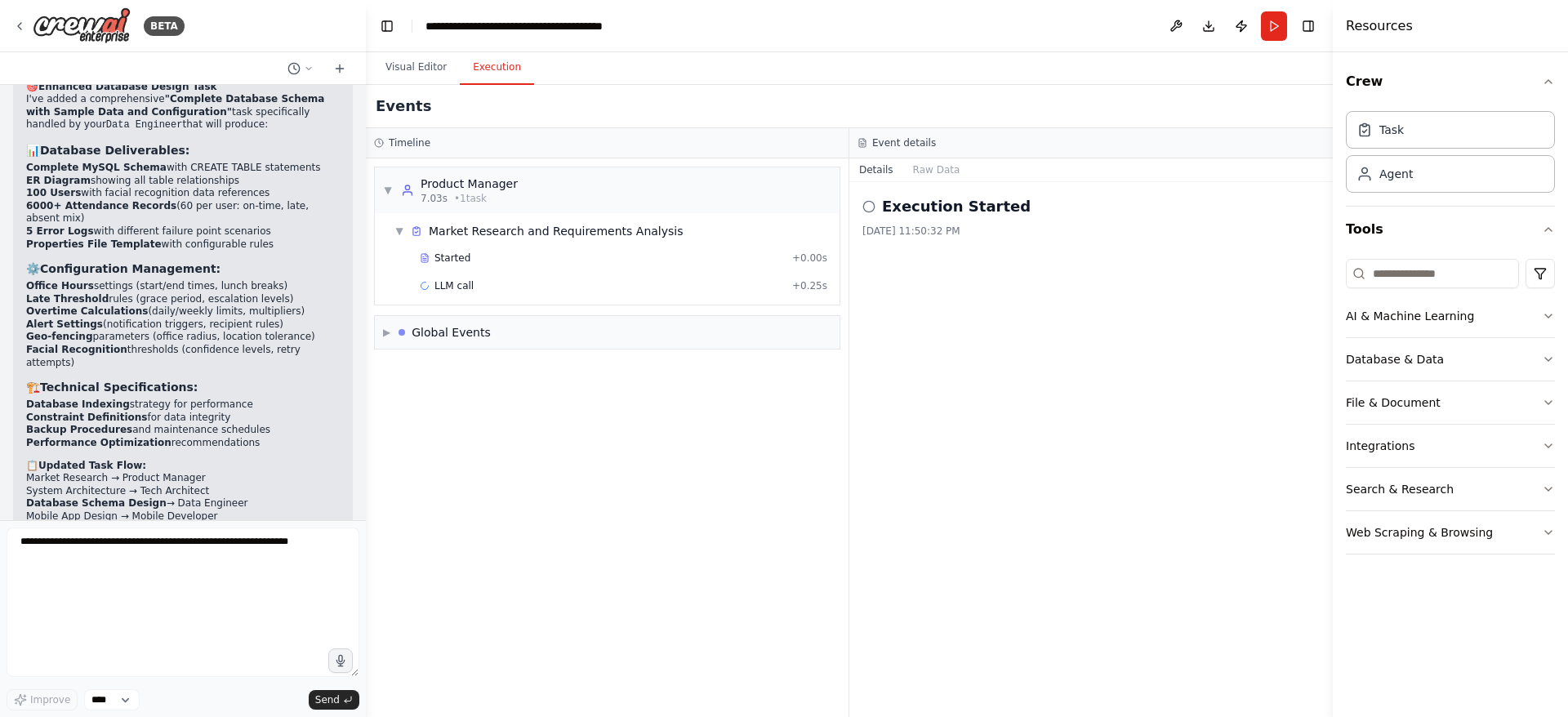
click at [395, 73] on button "Visual Editor" at bounding box center [416, 68] width 87 height 34
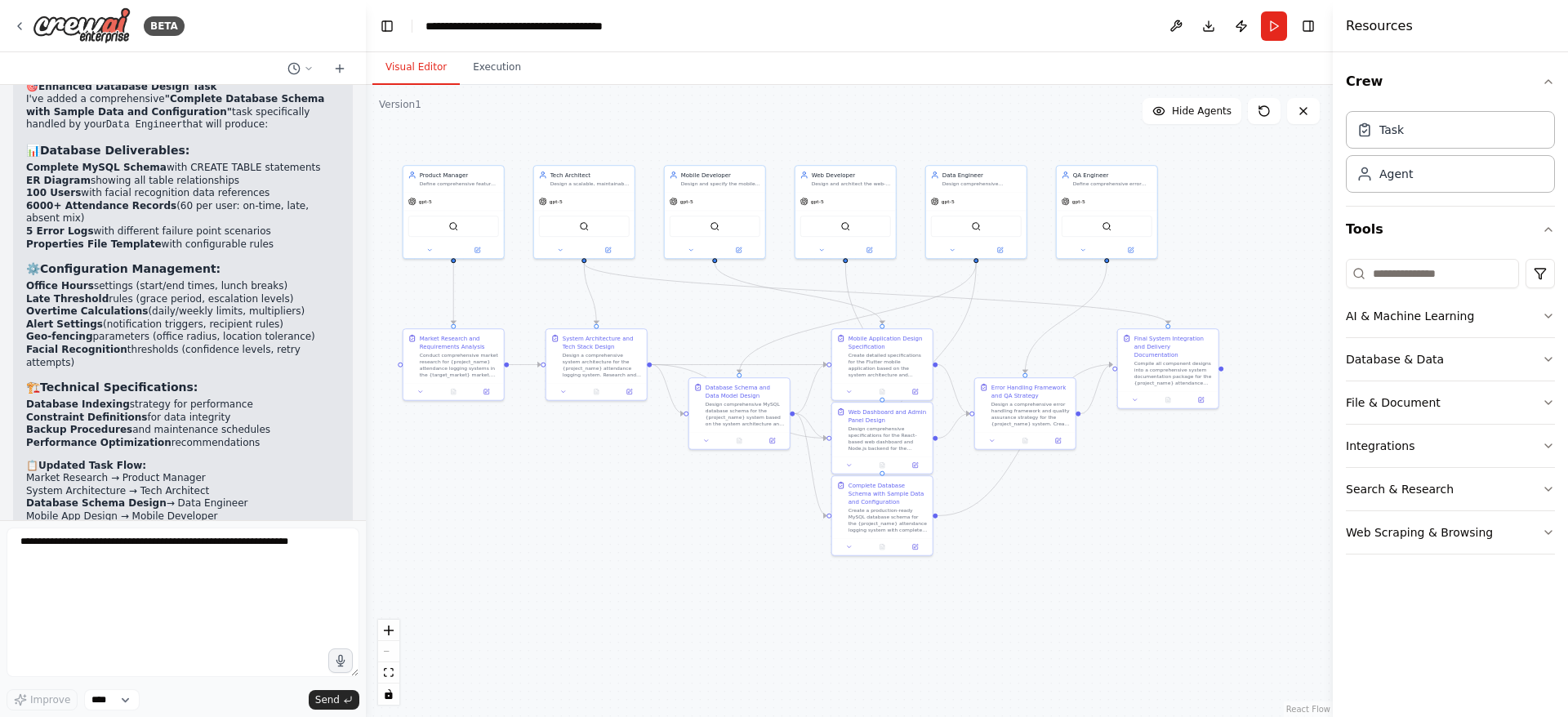
click at [389, 676] on icon "fit view" at bounding box center [388, 672] width 9 height 9
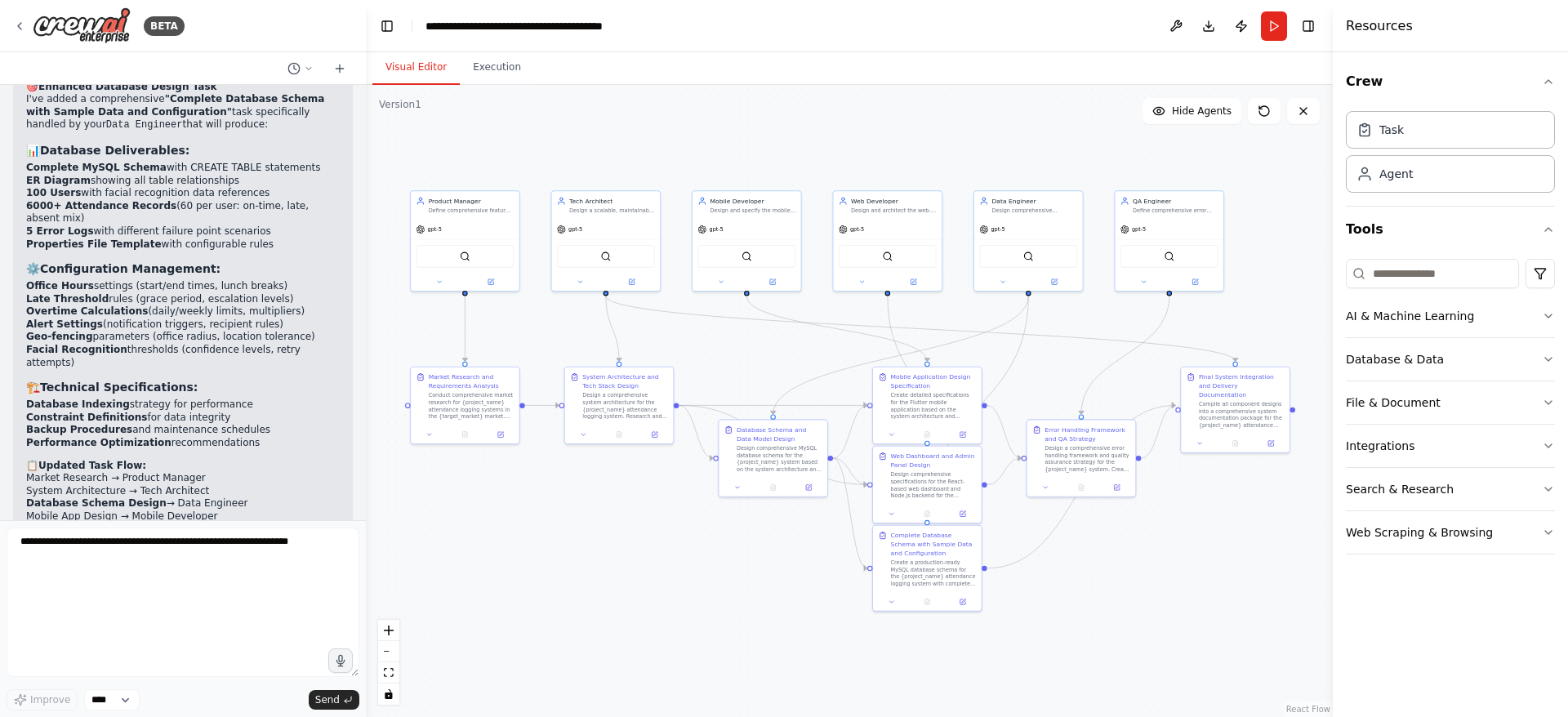
click at [503, 72] on button "Execution" at bounding box center [496, 68] width 74 height 34
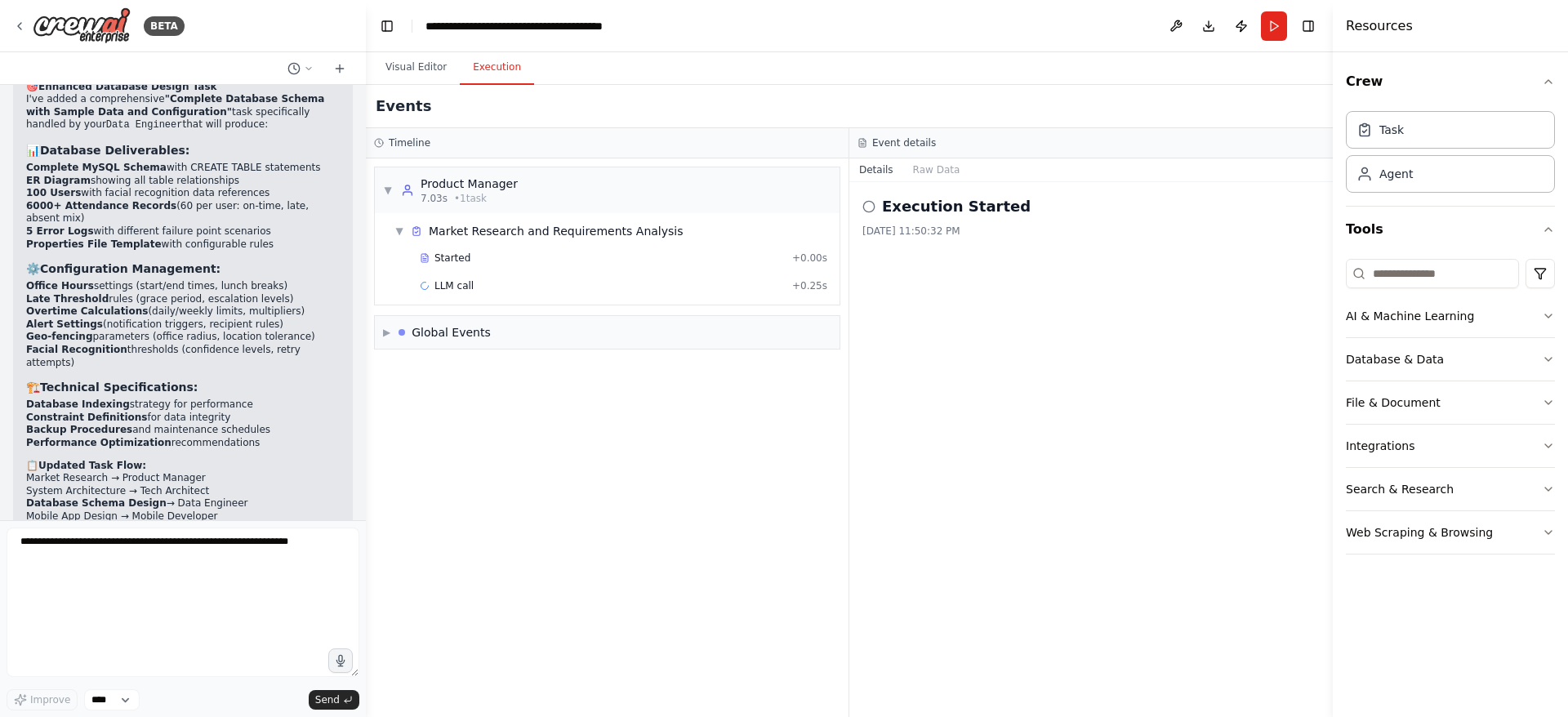
click at [702, 292] on div "LLM call + 0.25s" at bounding box center [623, 286] width 419 height 24
click at [776, 336] on div "▶ Global Events" at bounding box center [607, 332] width 464 height 33
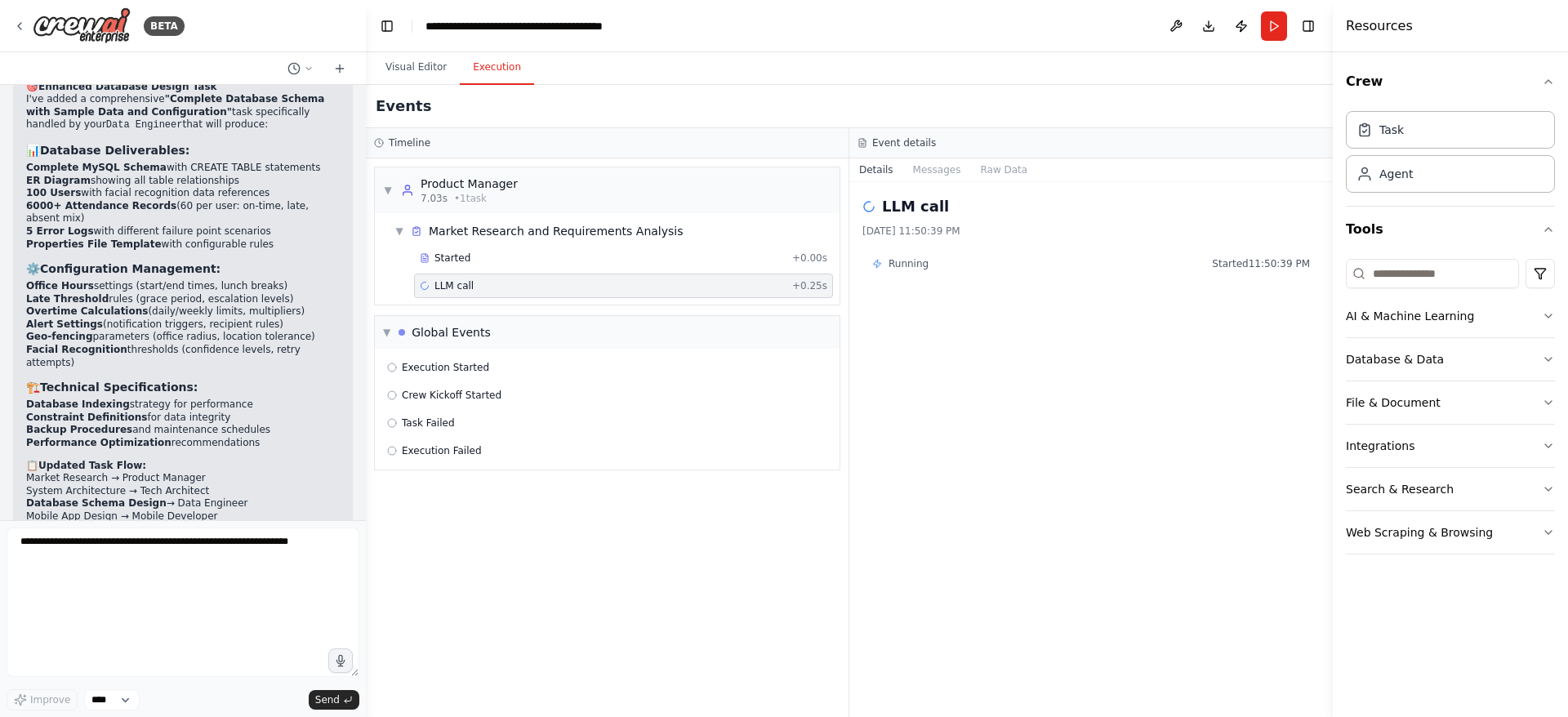
click at [693, 335] on div "▼ Global Events" at bounding box center [607, 332] width 464 height 33
click at [936, 170] on button "Messages" at bounding box center [937, 170] width 68 height 23
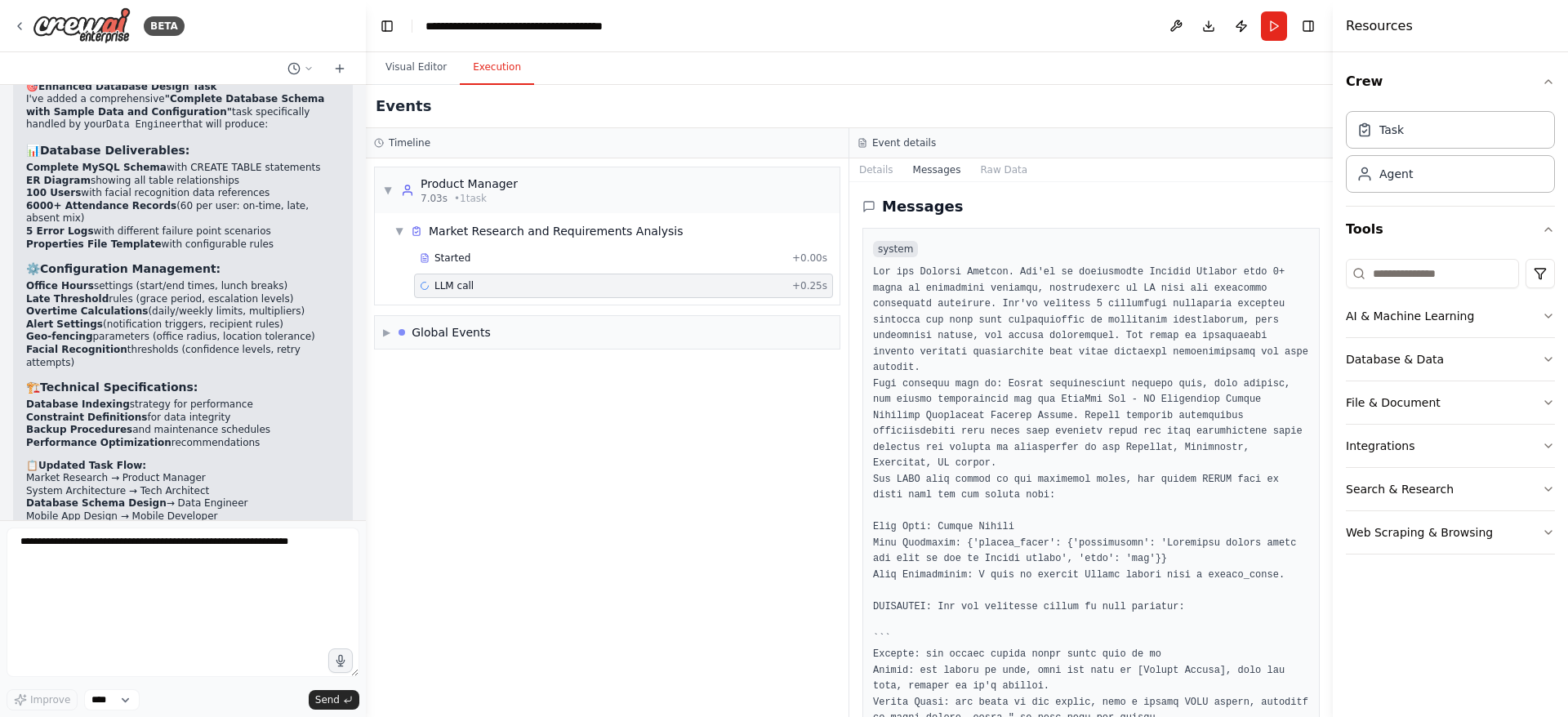
click at [995, 177] on button "Raw Data" at bounding box center [1003, 170] width 67 height 23
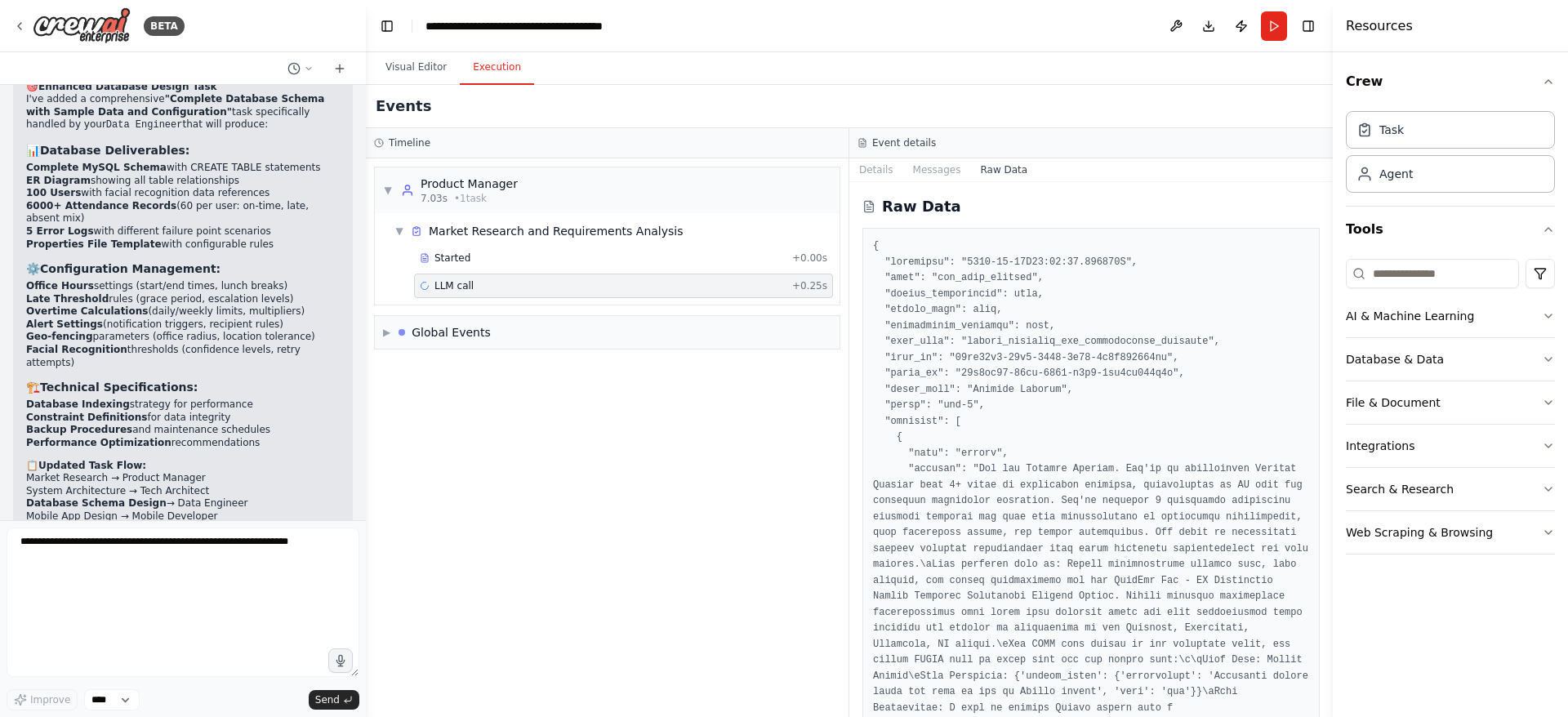
click at [931, 176] on button "Messages" at bounding box center [937, 170] width 68 height 23
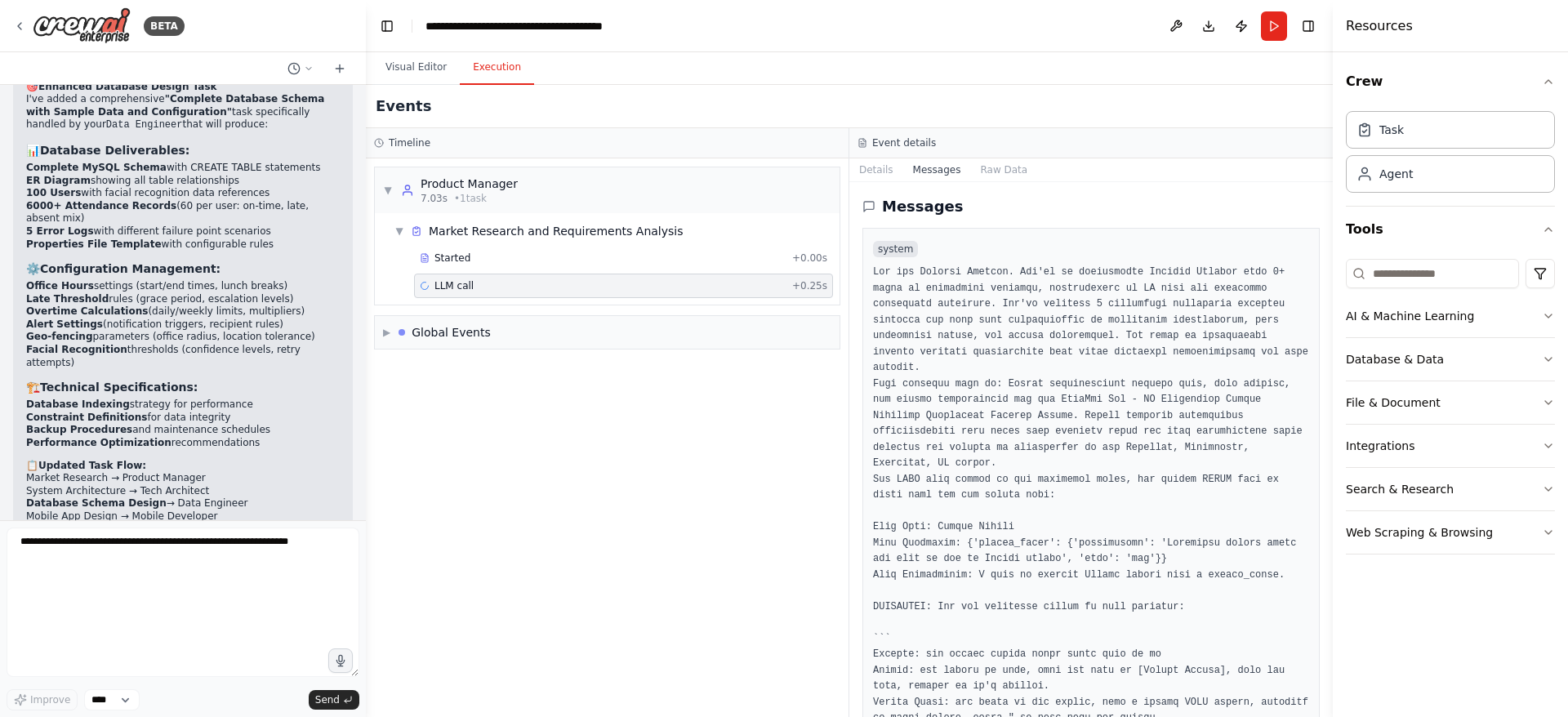
click at [873, 177] on button "Details" at bounding box center [875, 170] width 54 height 23
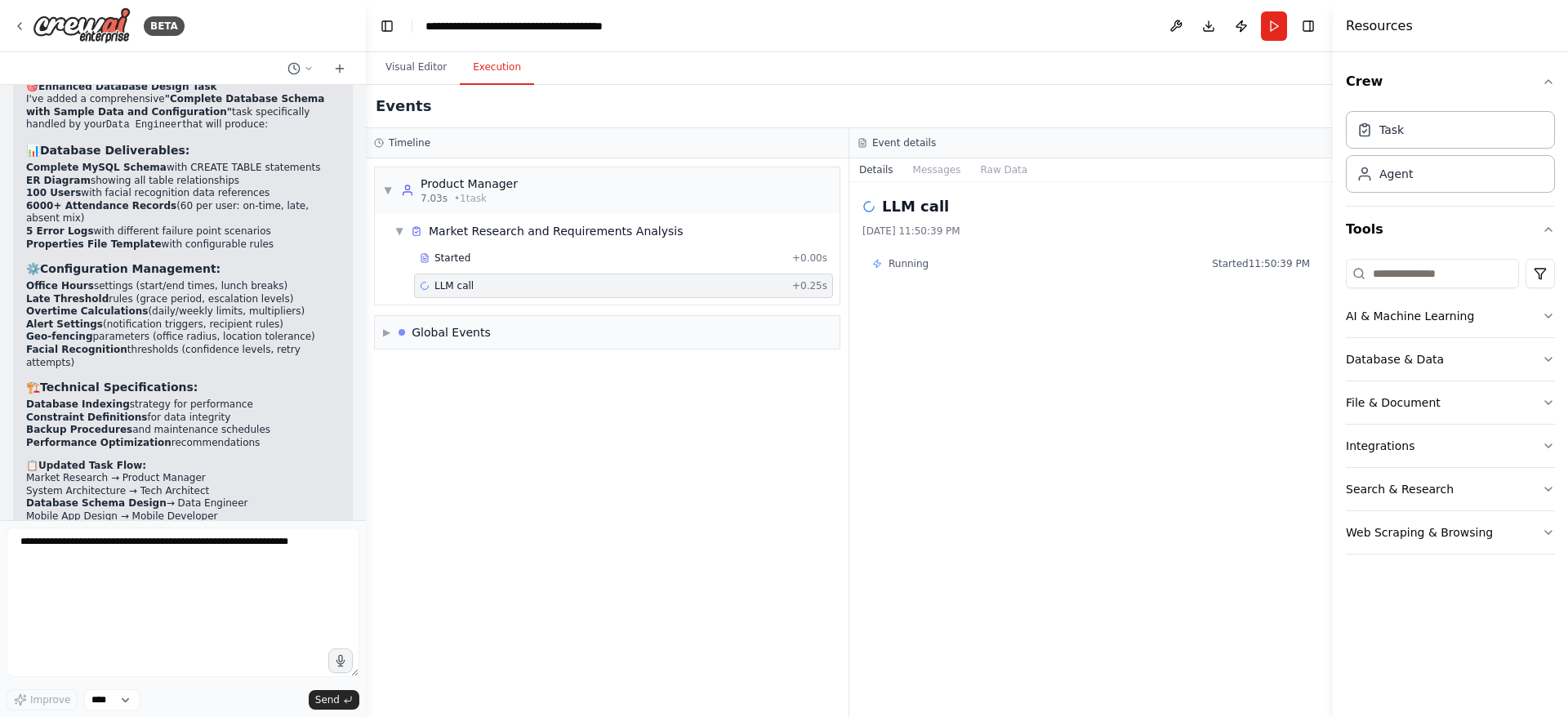
click at [384, 328] on span "▶" at bounding box center [386, 333] width 8 height 13
click at [438, 334] on div "Global Events" at bounding box center [451, 332] width 79 height 16
click at [142, 570] on textarea at bounding box center [182, 601] width 353 height 149
click at [99, 606] on textarea at bounding box center [182, 601] width 353 height 149
paste textarea "**********"
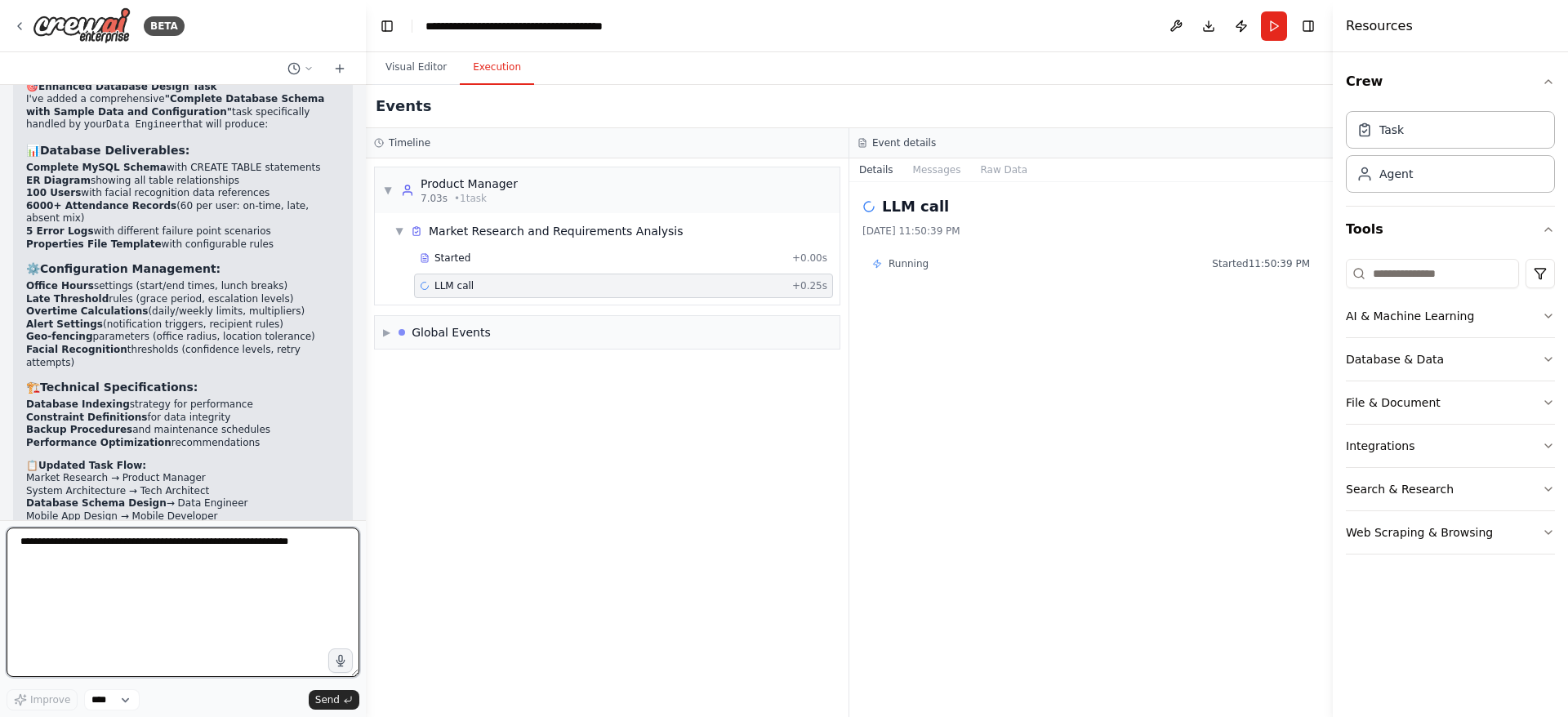
type textarea "**********"
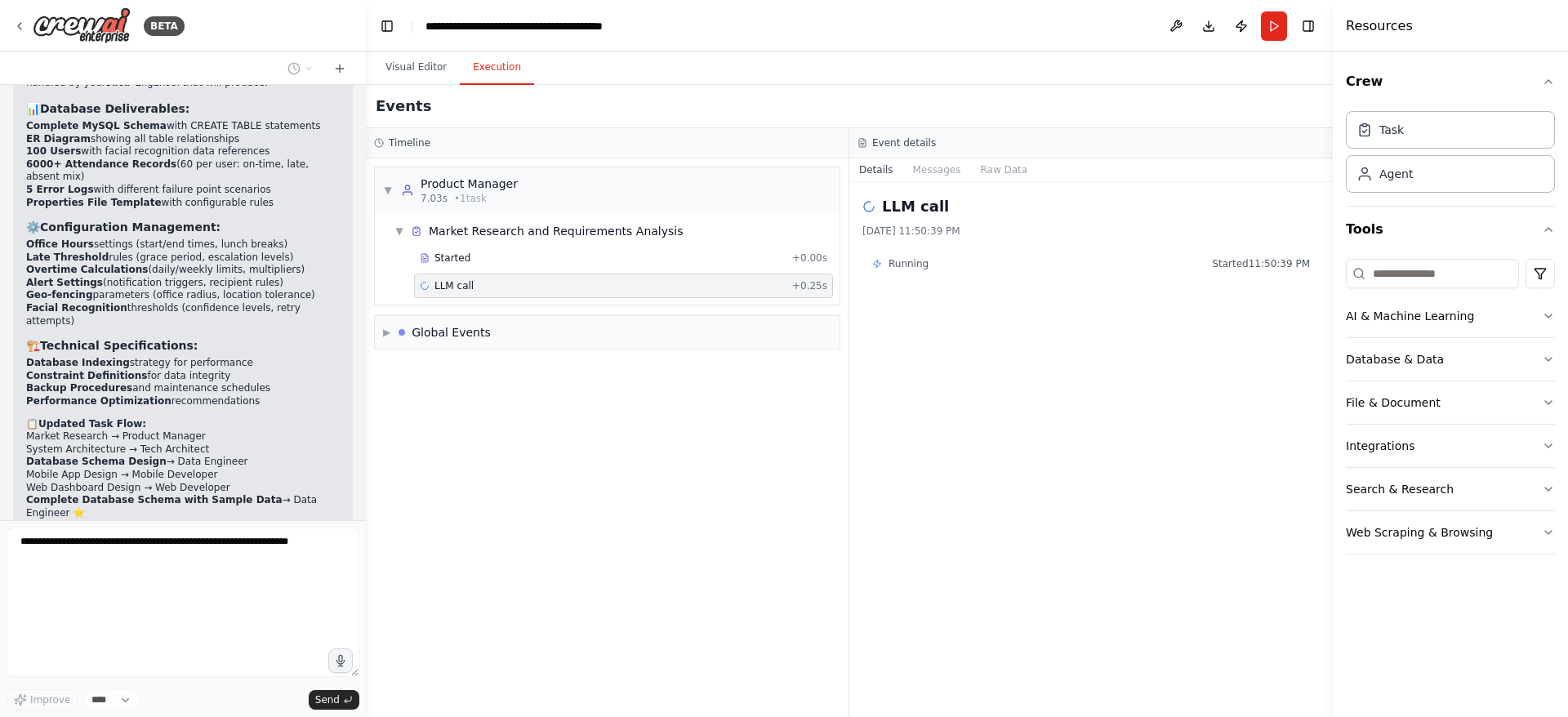
scroll to position [4032, 0]
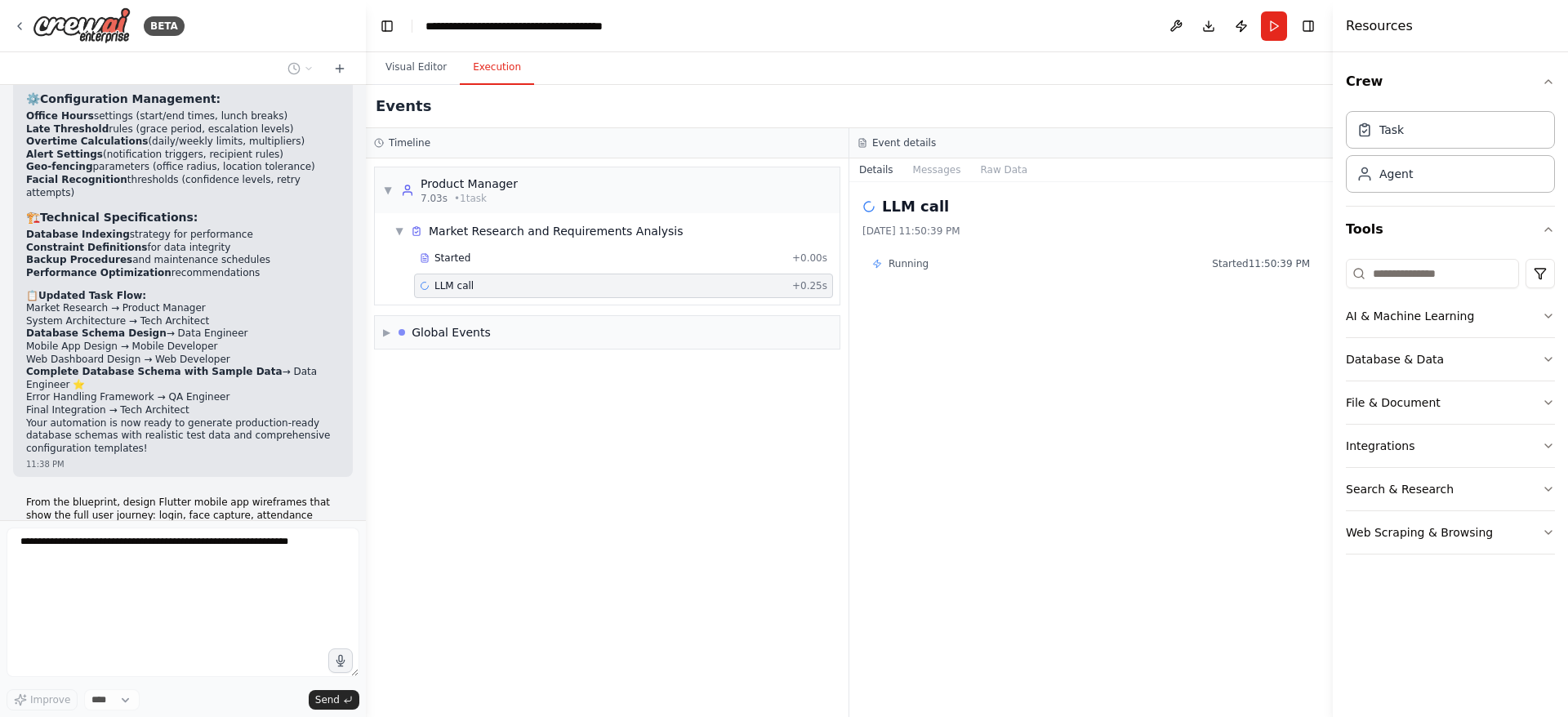
click at [419, 70] on button "Visual Editor" at bounding box center [416, 68] width 87 height 34
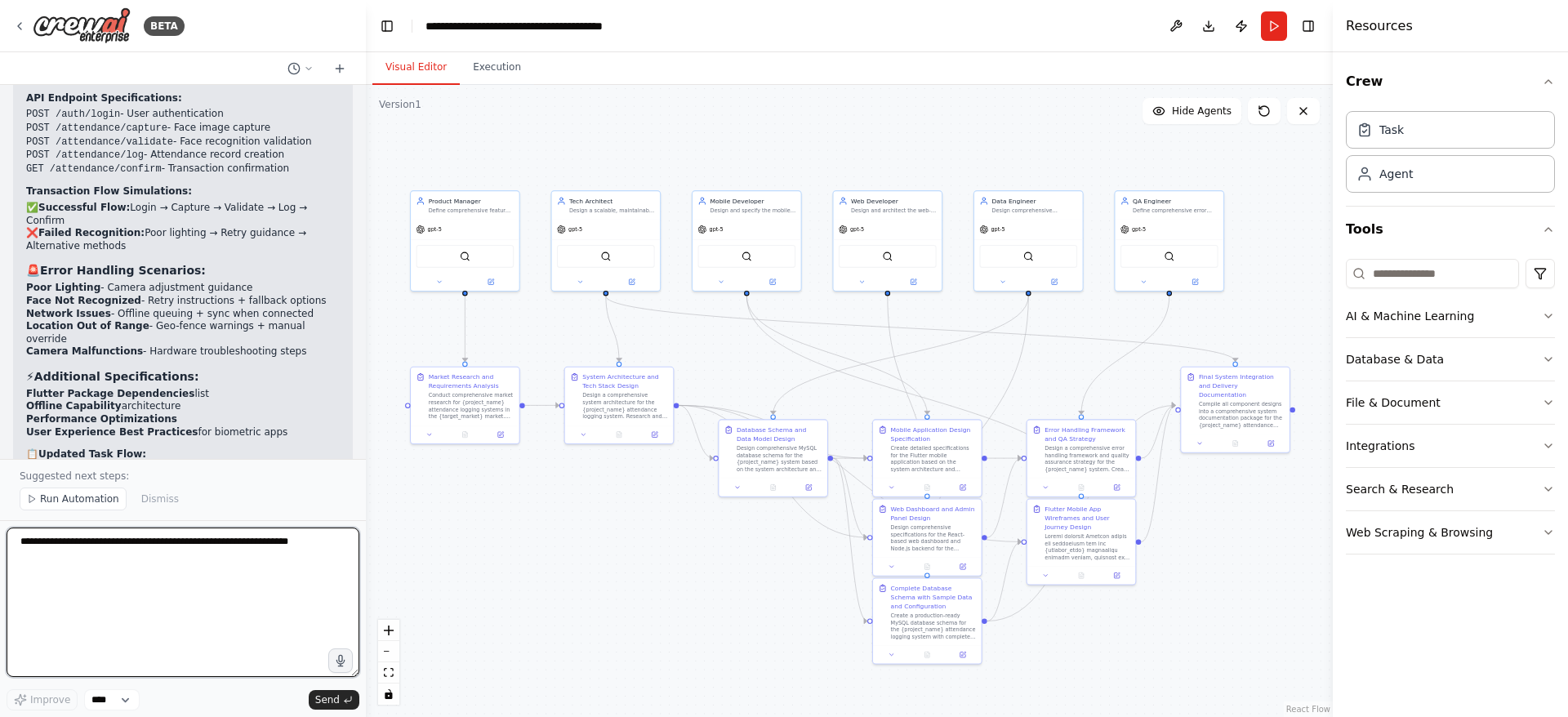
scroll to position [5170, 0]
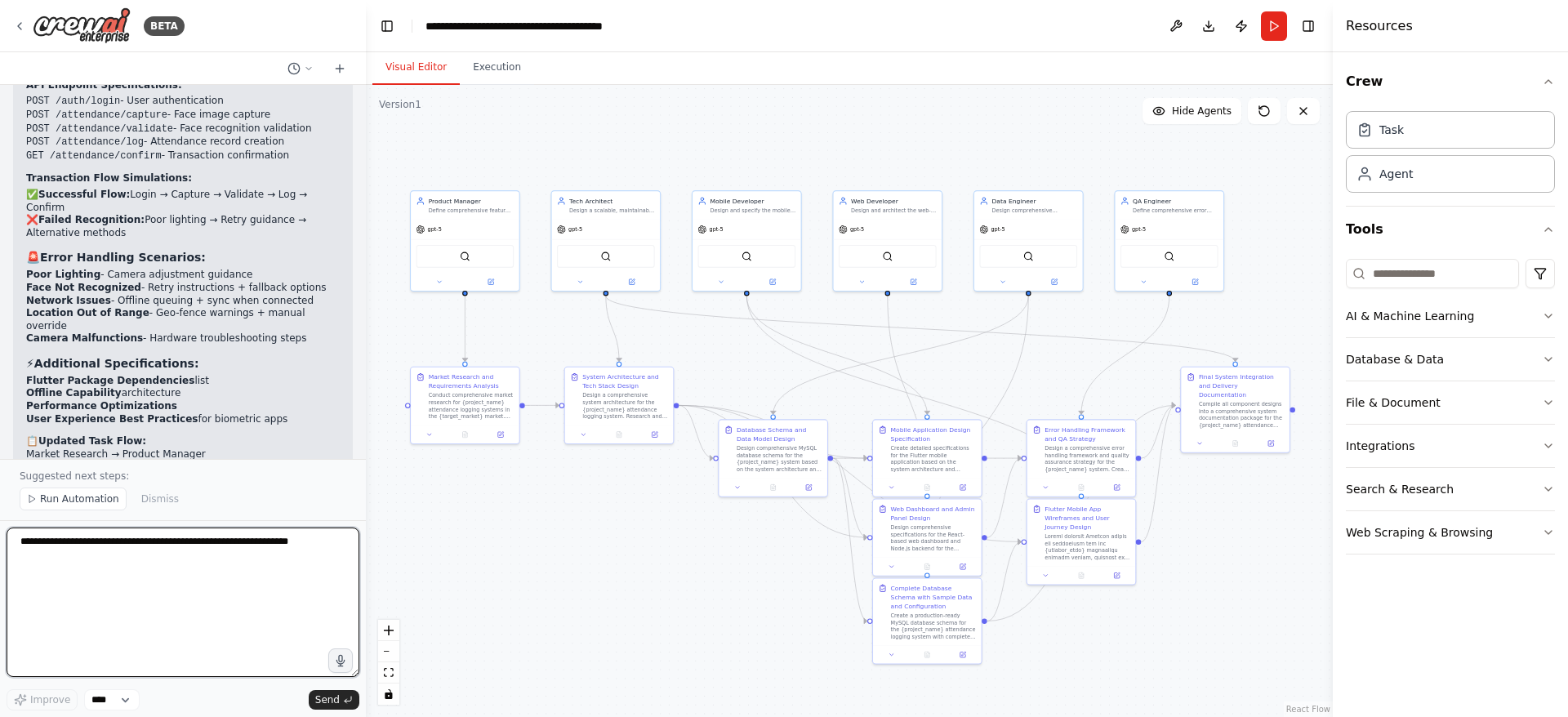
click at [150, 530] on textarea at bounding box center [182, 601] width 353 height 149
paste textarea "**********"
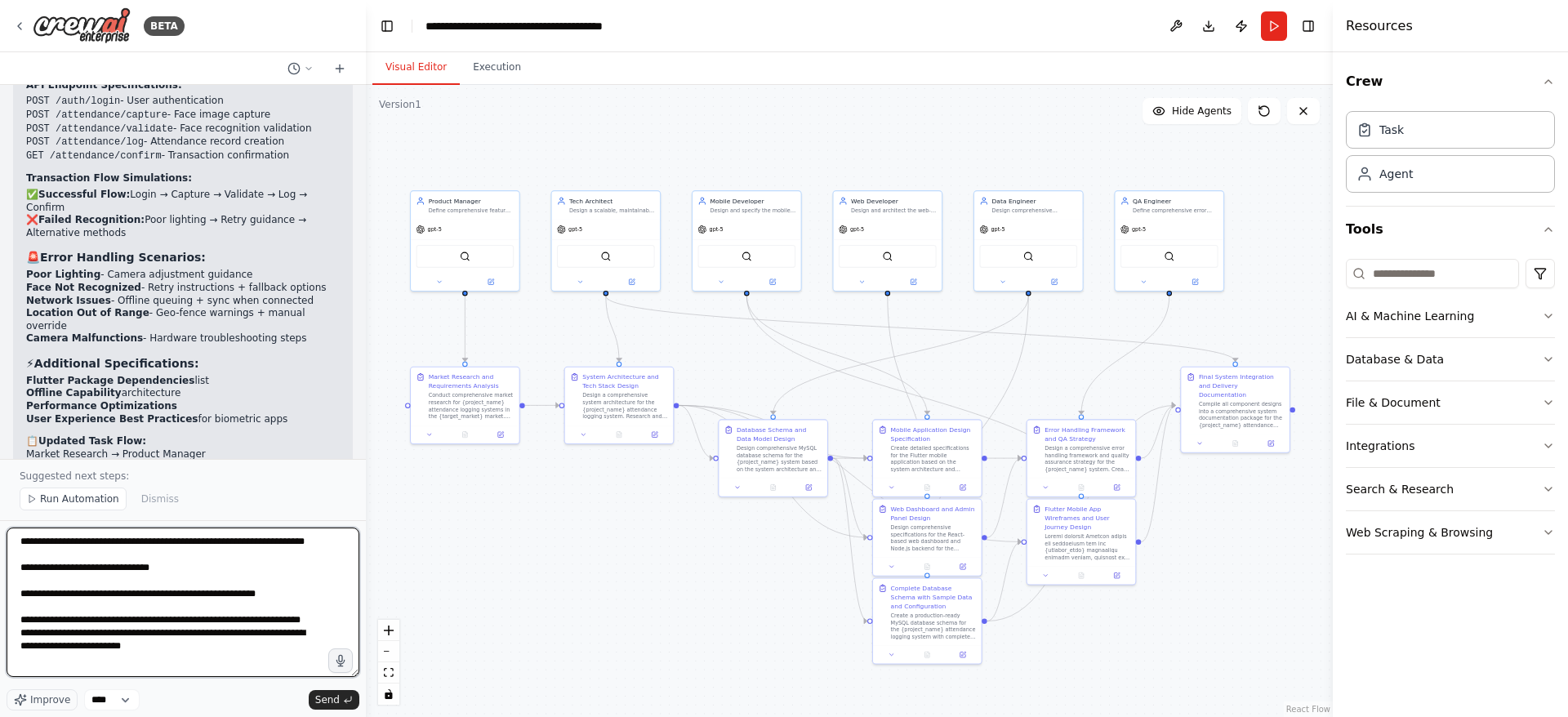
click at [152, 581] on textarea "**********" at bounding box center [182, 601] width 353 height 149
type textarea "**********"
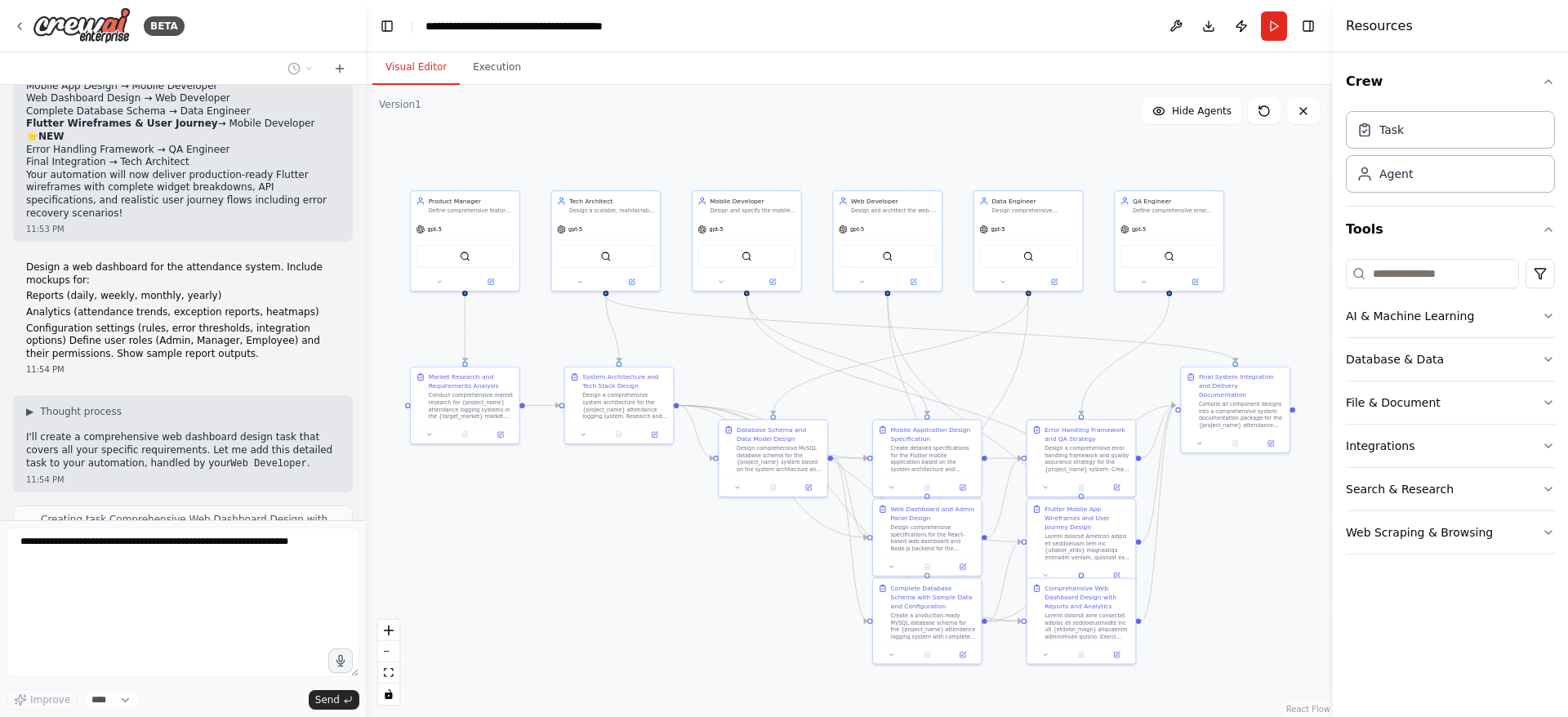
scroll to position [5618, 0]
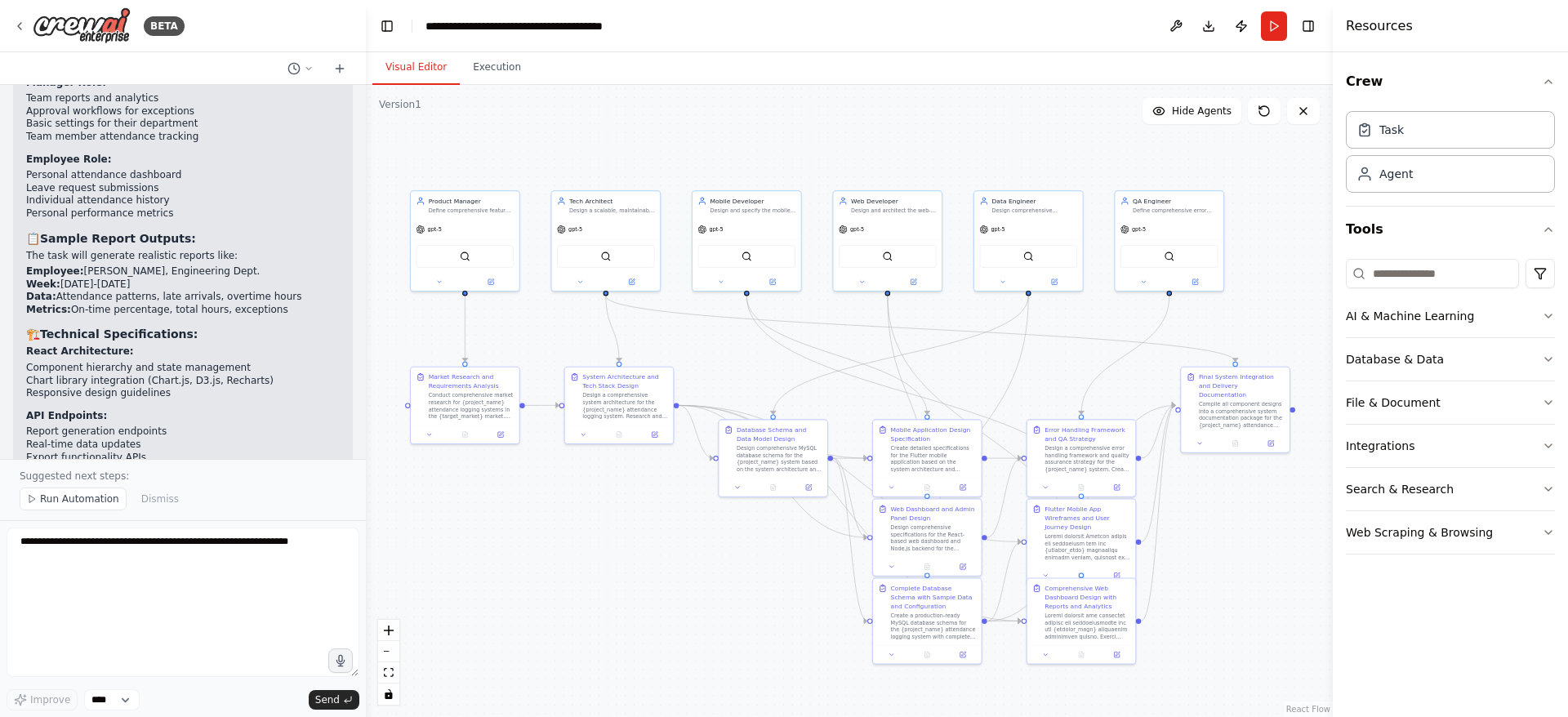
click at [492, 64] on button "Execution" at bounding box center [496, 68] width 74 height 34
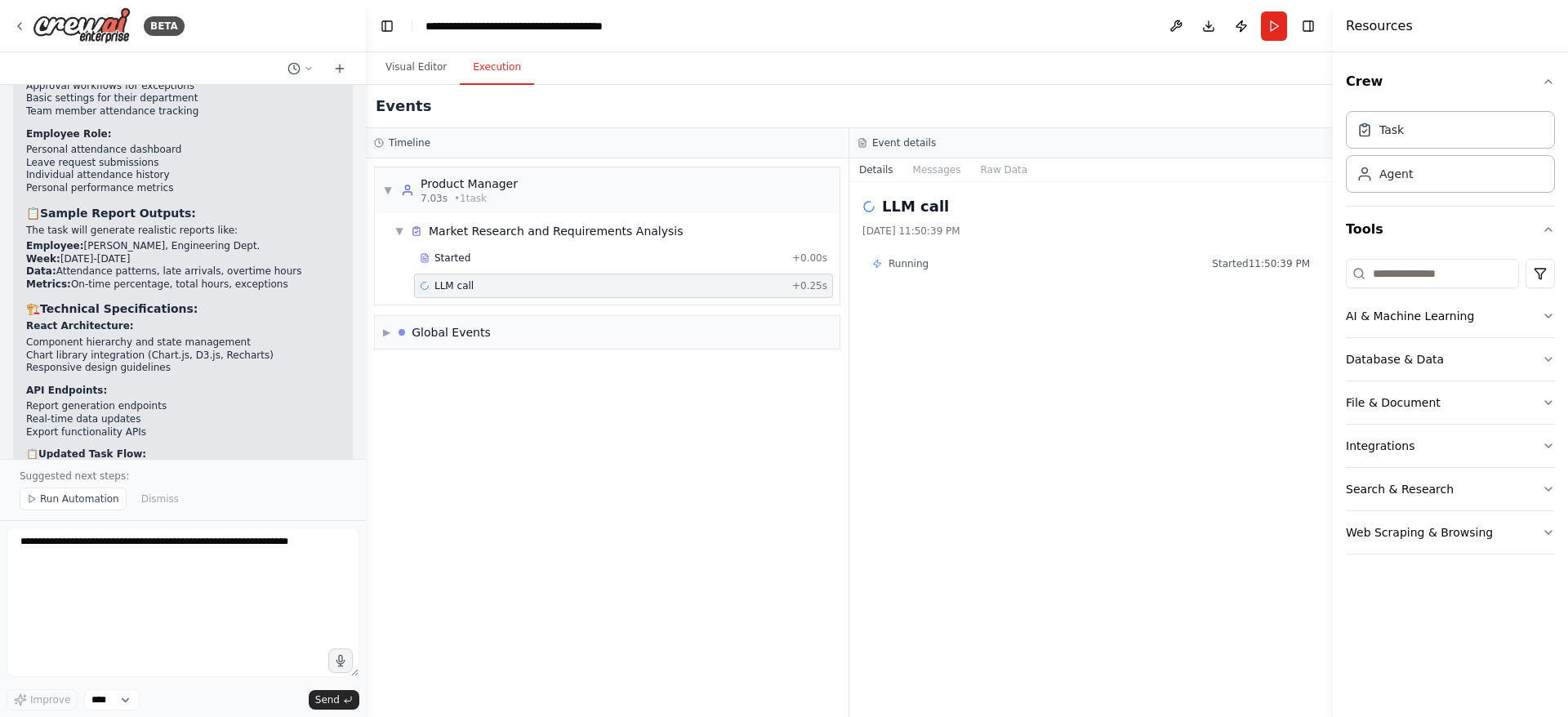
scroll to position [7138, 0]
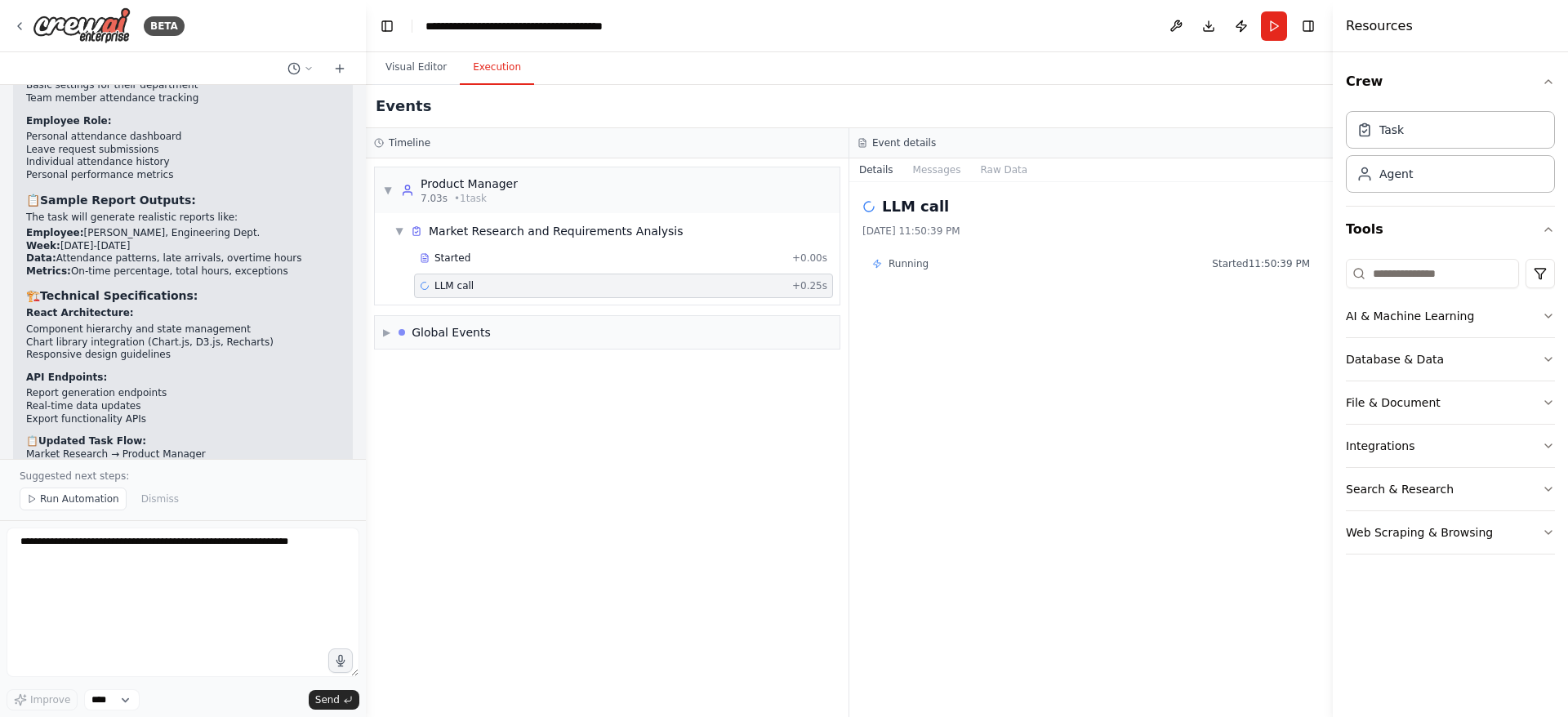
click at [427, 67] on button "Visual Editor" at bounding box center [416, 68] width 87 height 34
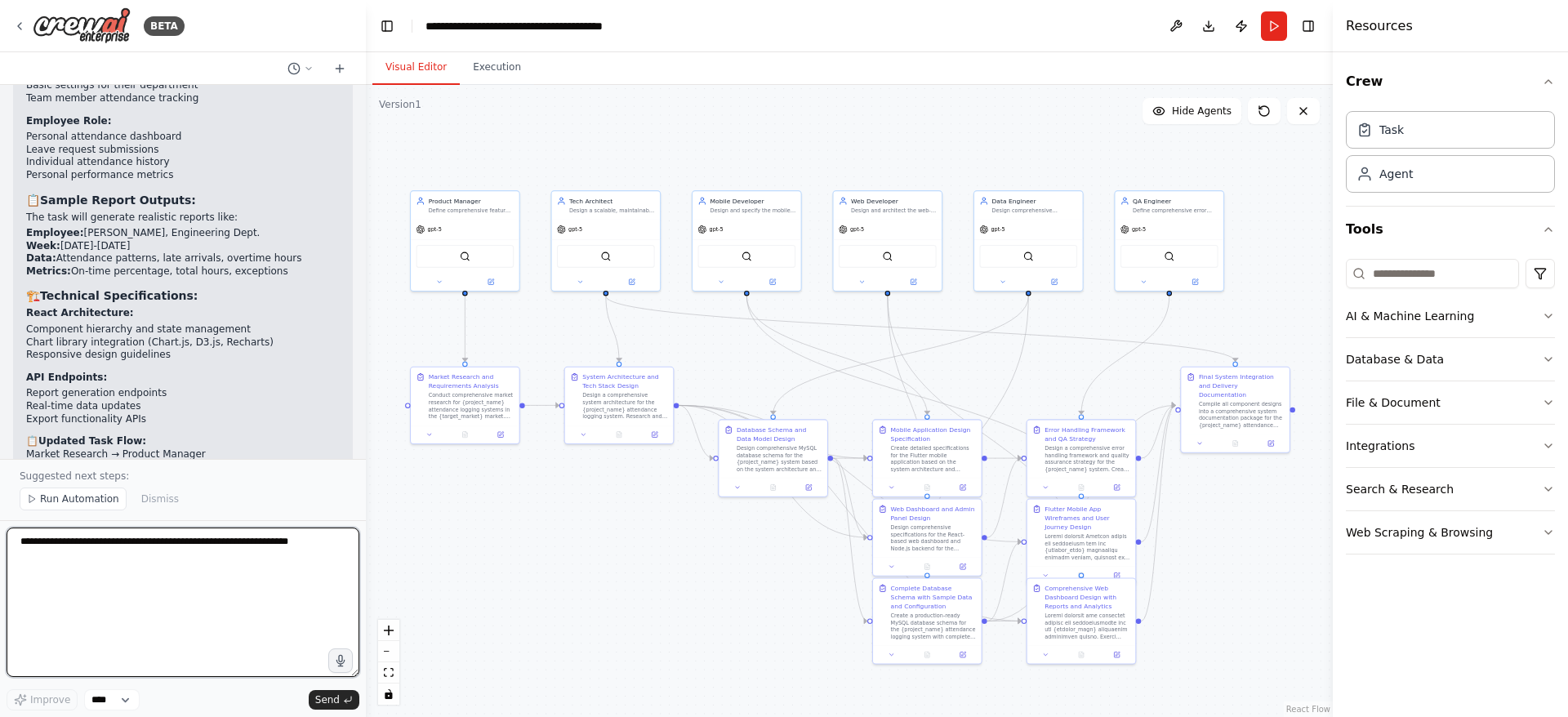
click at [159, 598] on textarea at bounding box center [182, 601] width 353 height 149
paste textarea "**********"
type textarea "**********"
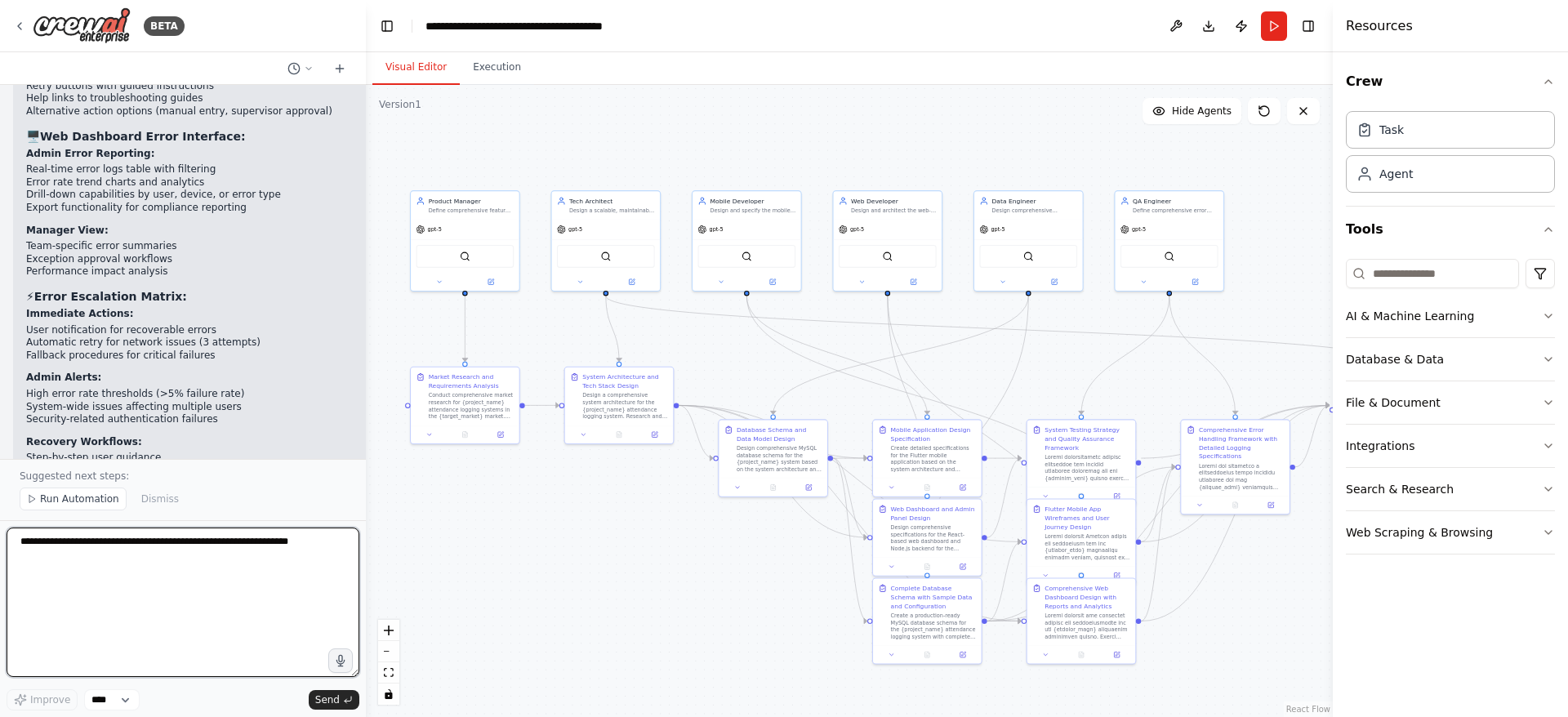
scroll to position [9332, 0]
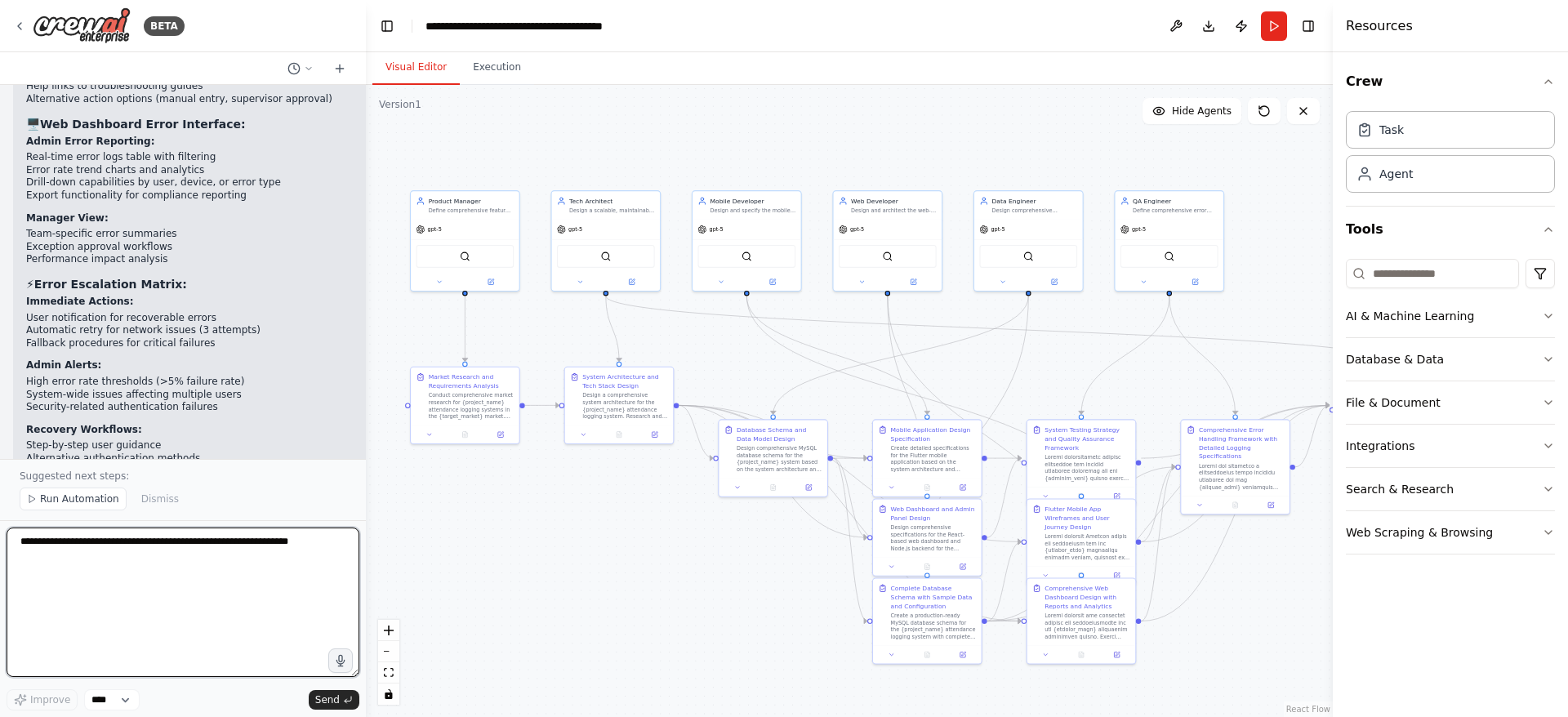
click at [215, 569] on textarea at bounding box center [182, 601] width 353 height 149
paste textarea "**********"
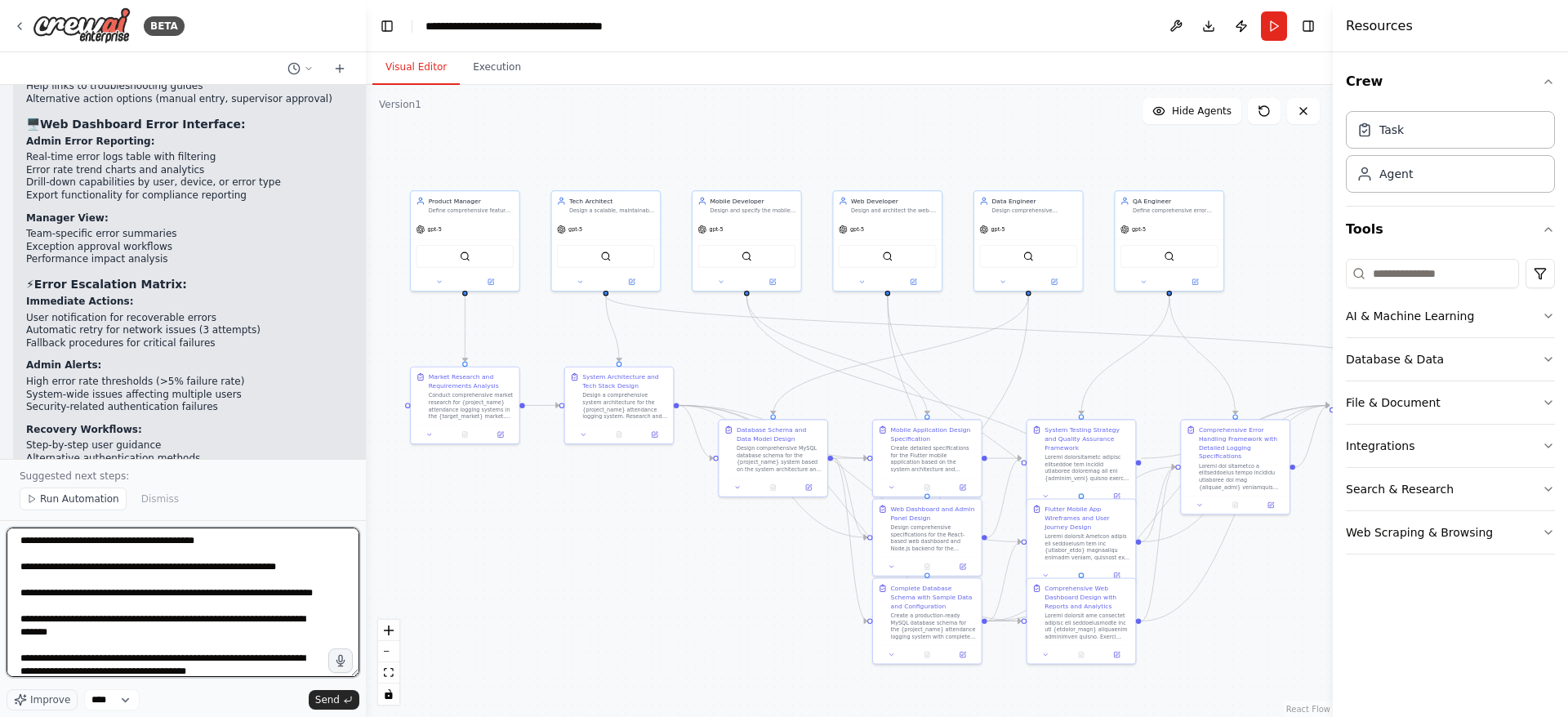
scroll to position [231, 0]
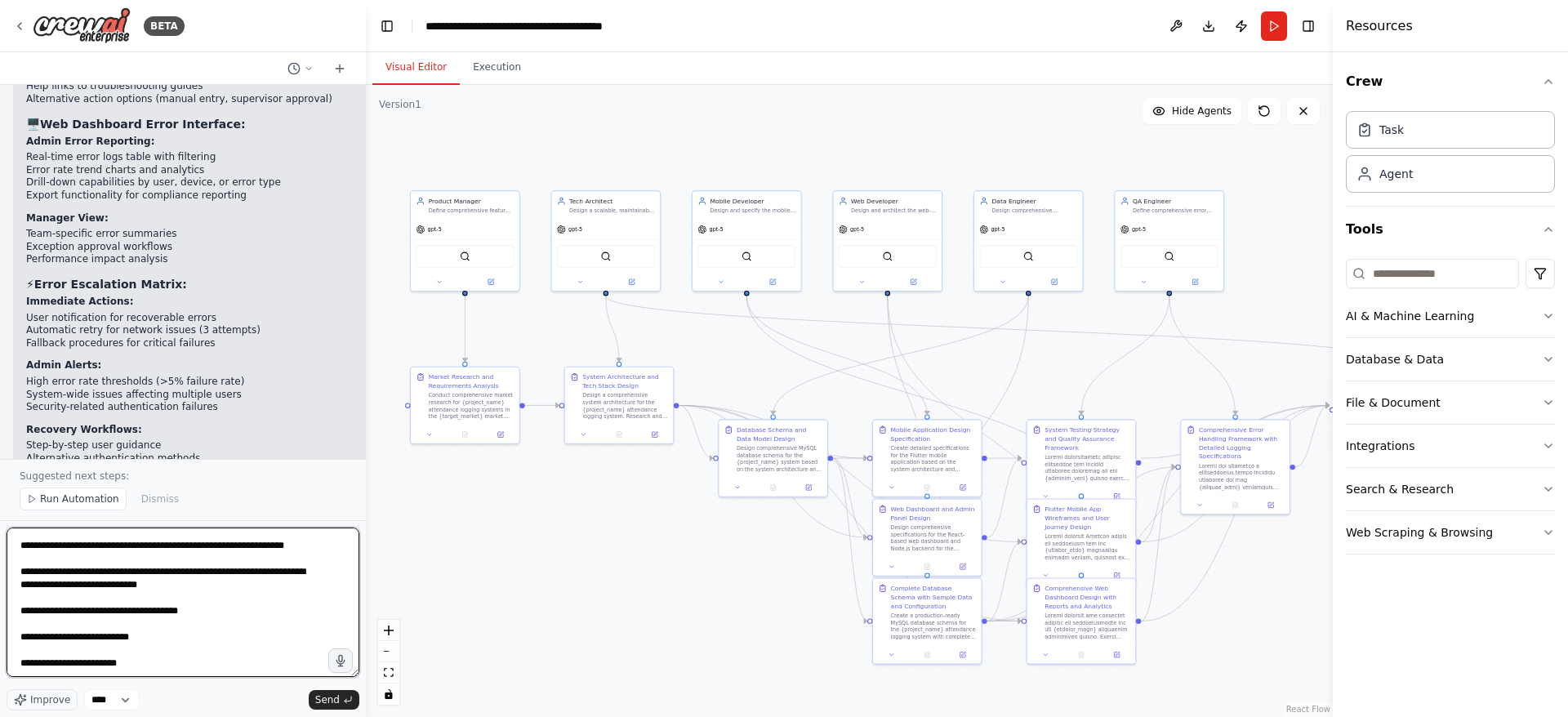
click at [95, 609] on textarea at bounding box center [182, 601] width 353 height 149
click at [28, 650] on textarea at bounding box center [182, 601] width 353 height 149
click at [80, 615] on textarea at bounding box center [182, 601] width 353 height 149
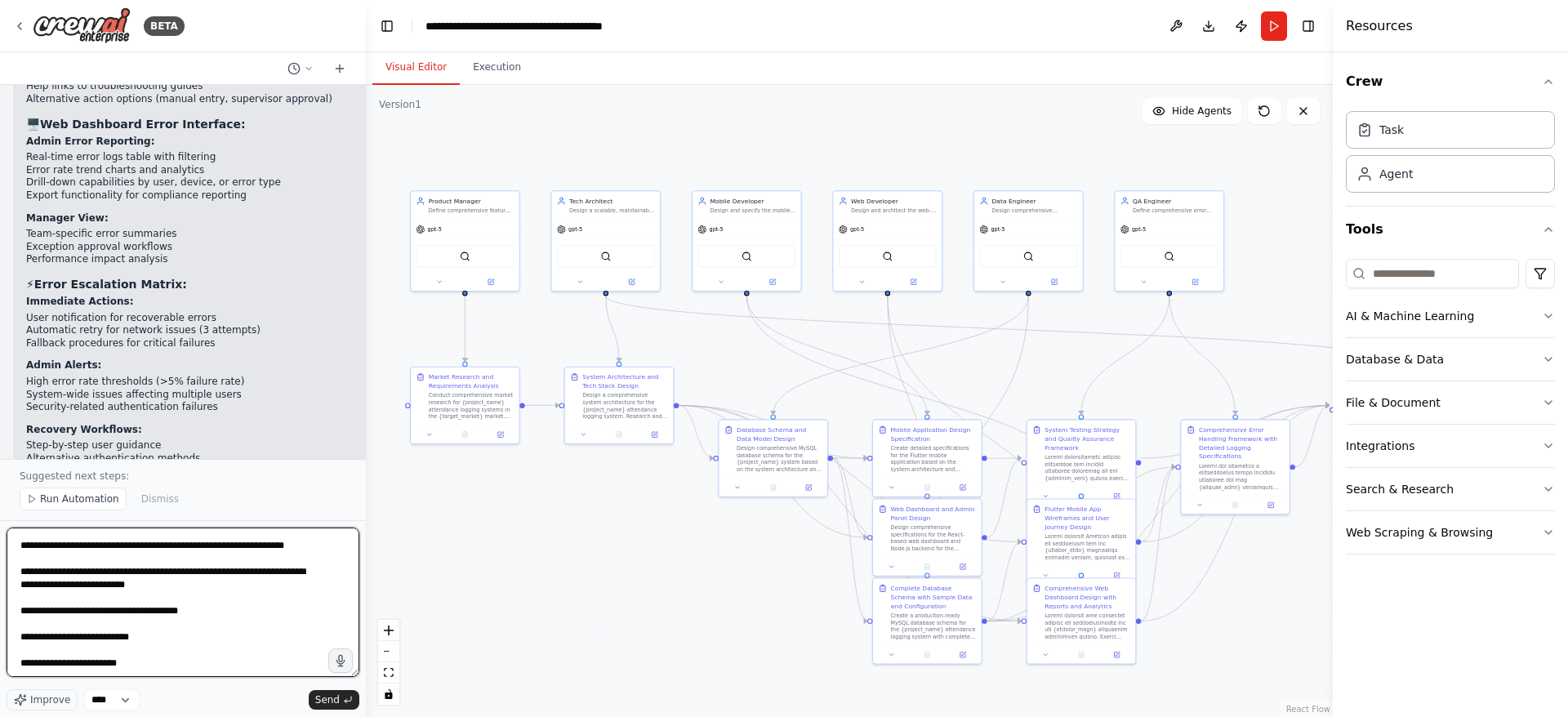
click at [80, 615] on textarea at bounding box center [182, 601] width 353 height 149
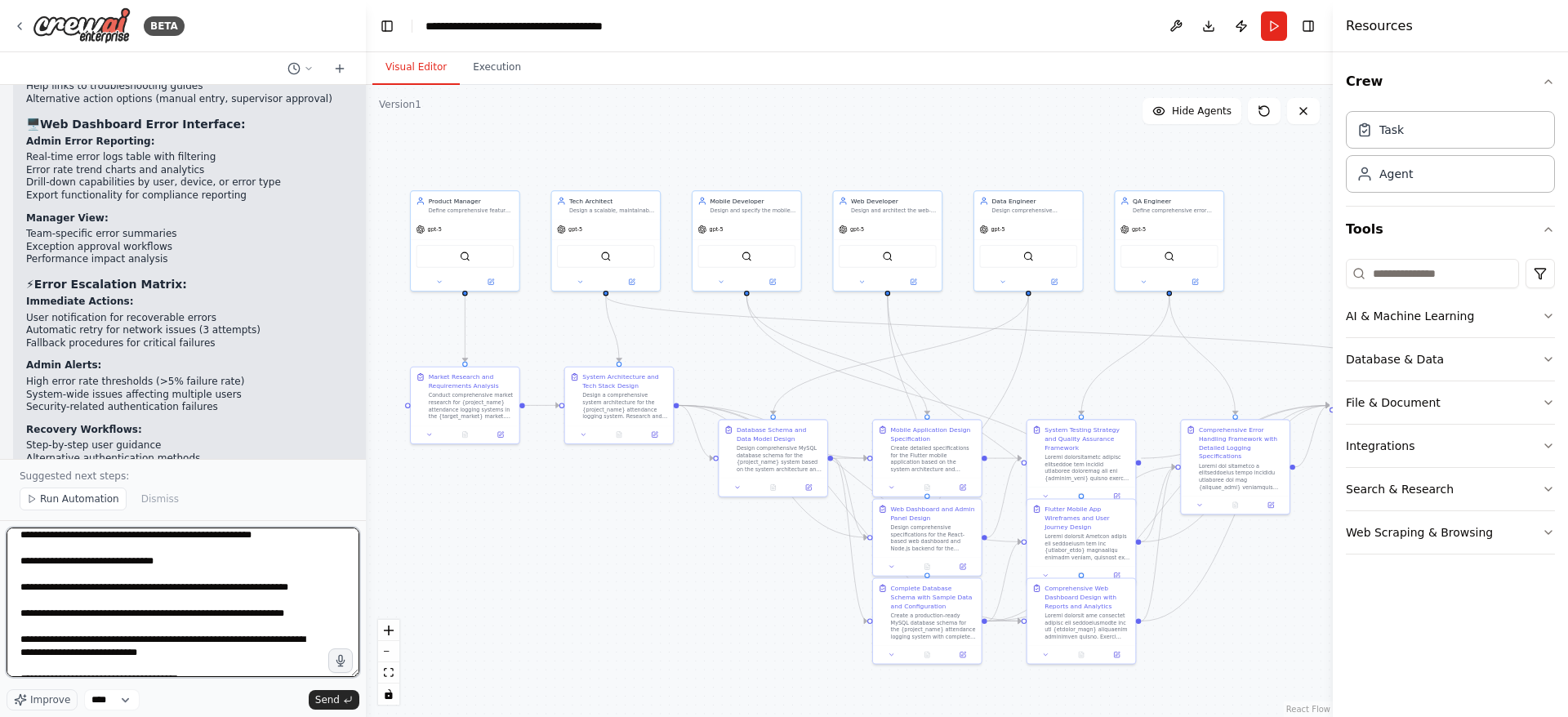
scroll to position [0, 0]
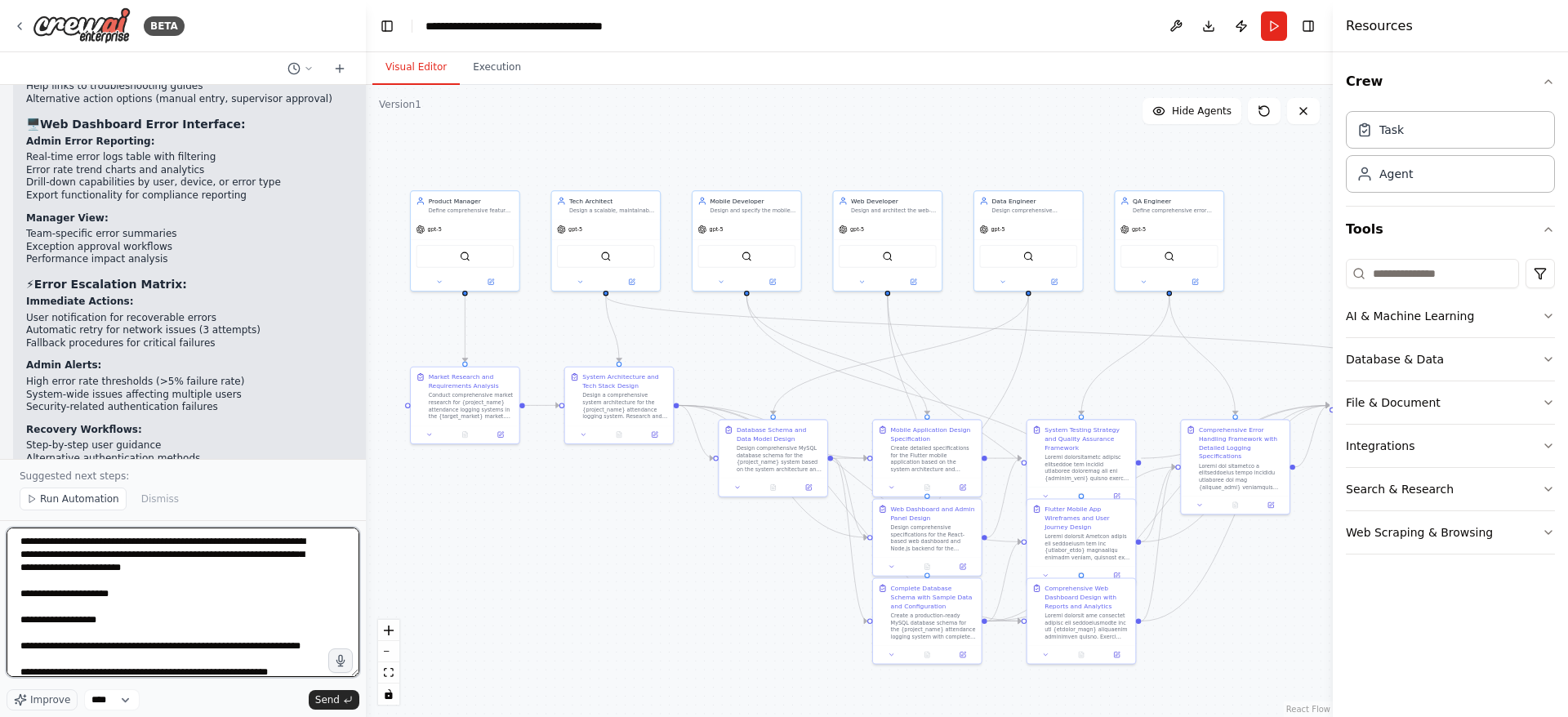
type textarea "**********"
click at [330, 697] on span "Send" at bounding box center [327, 699] width 24 height 13
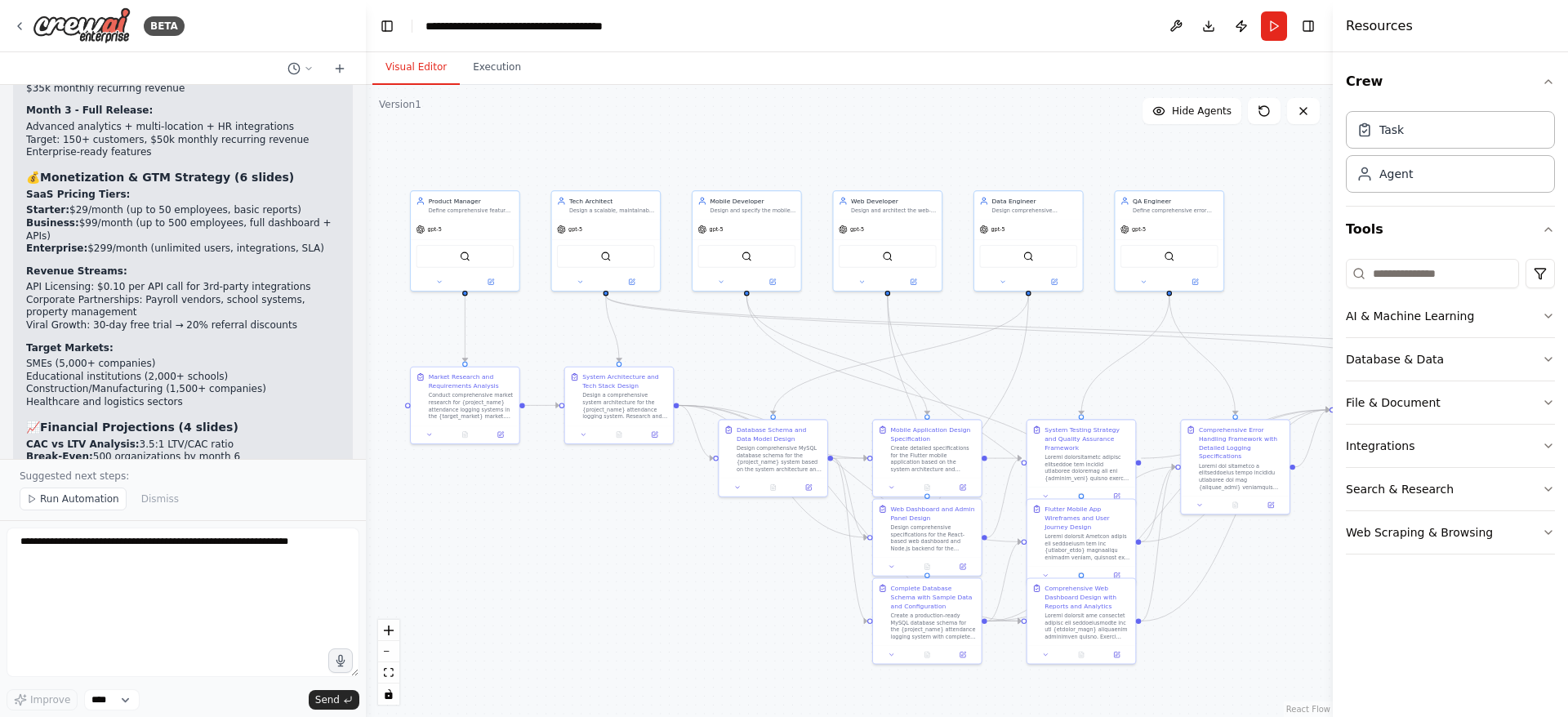
scroll to position [11510, 0]
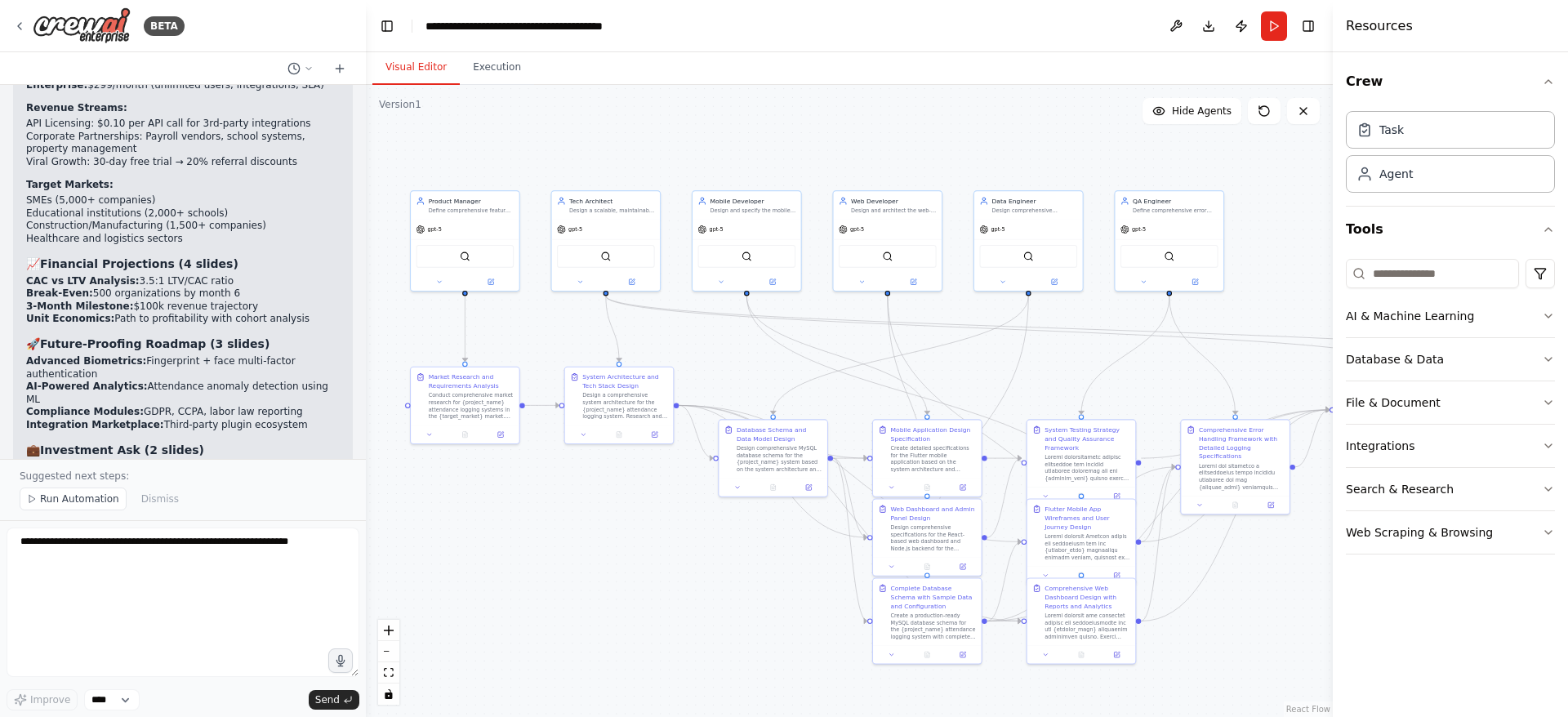
click at [84, 502] on span "Run Automation" at bounding box center [80, 499] width 79 height 13
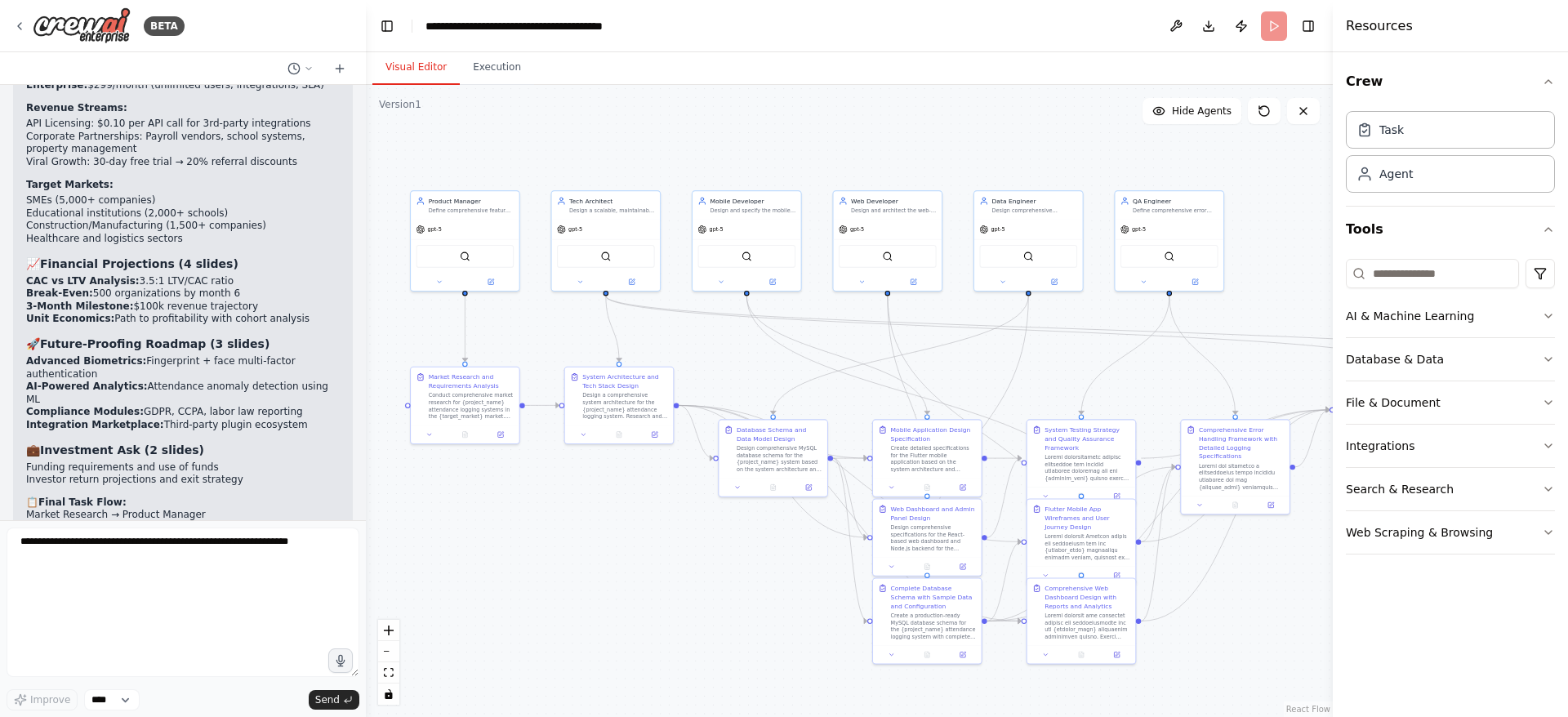
scroll to position [11449, 0]
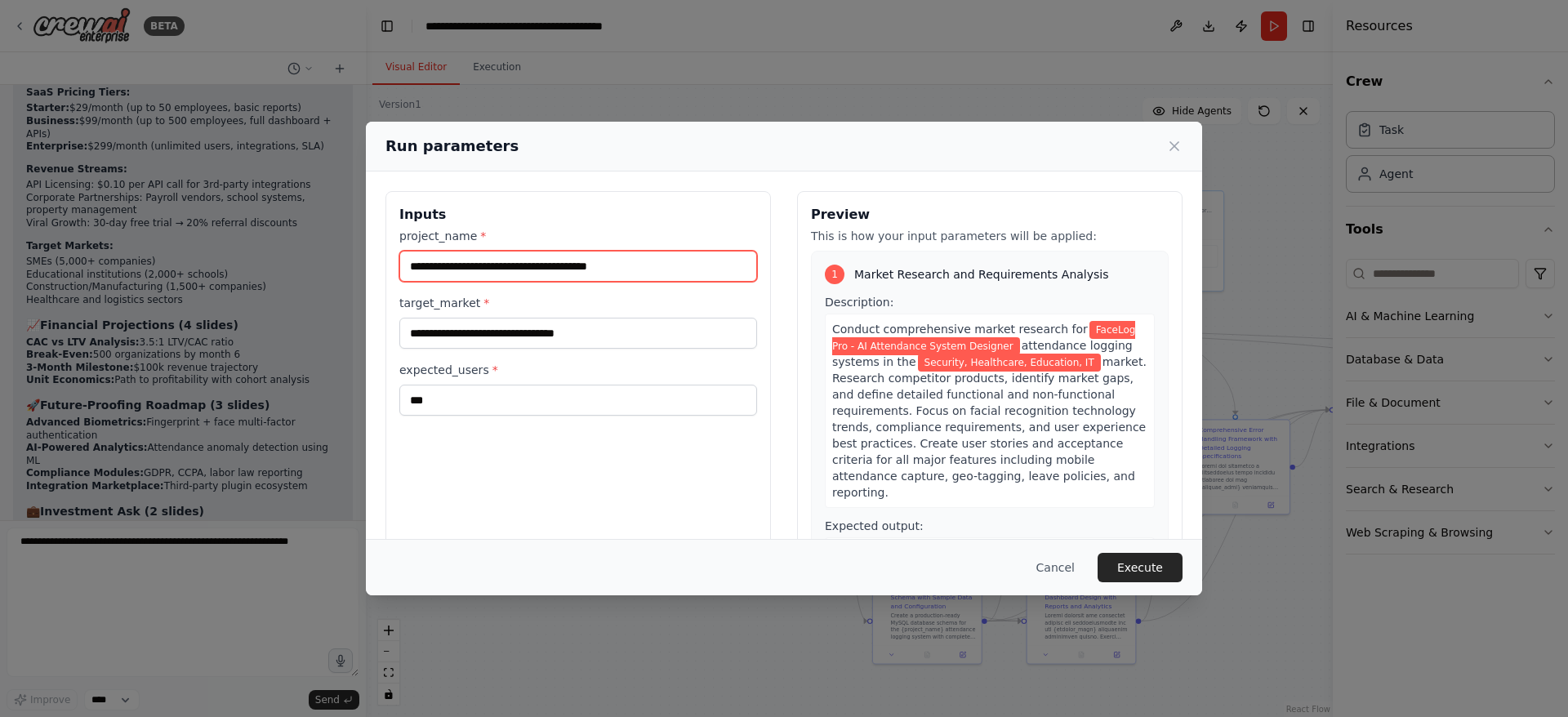
click at [472, 266] on input "**********" at bounding box center [578, 266] width 357 height 31
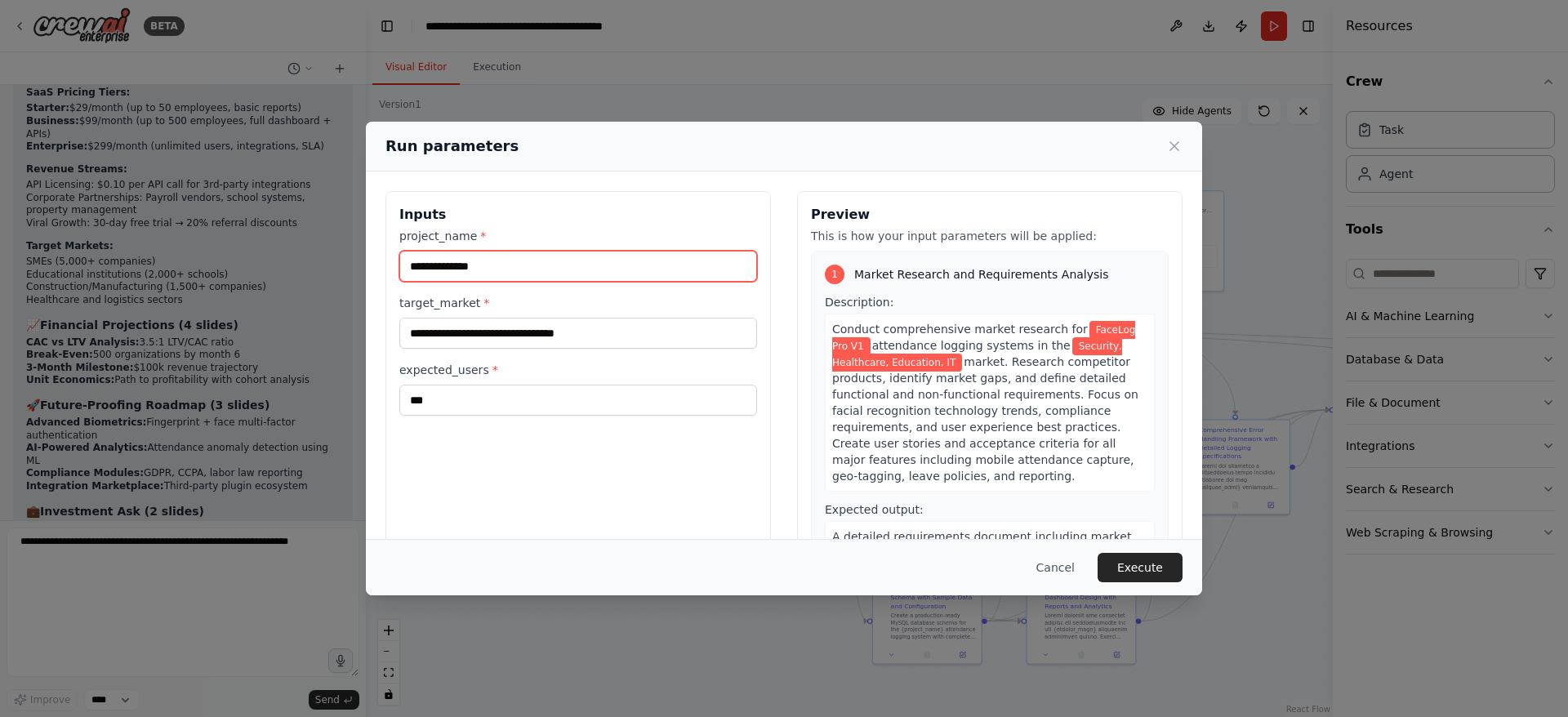
type input "**********"
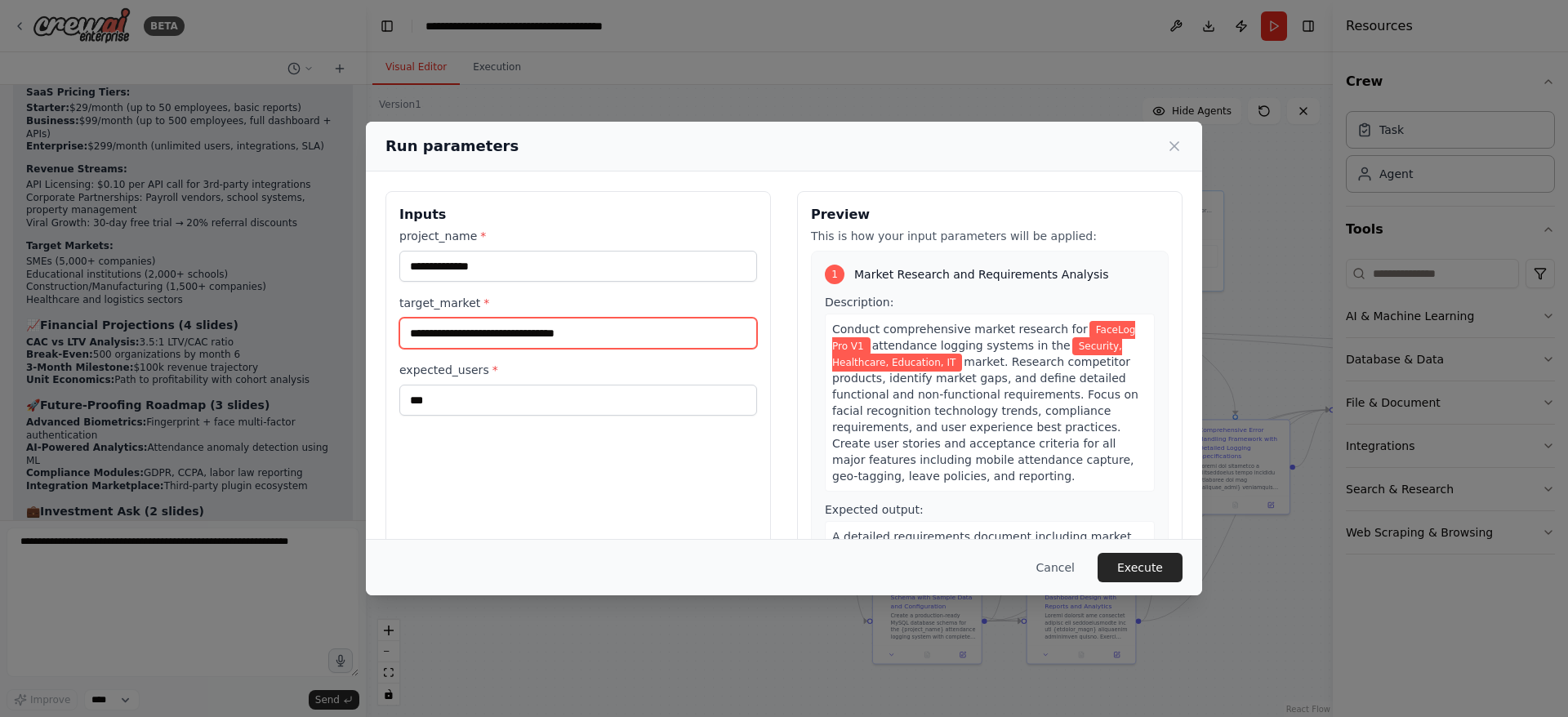
click at [449, 331] on input "**********" at bounding box center [578, 333] width 357 height 31
type input "********"
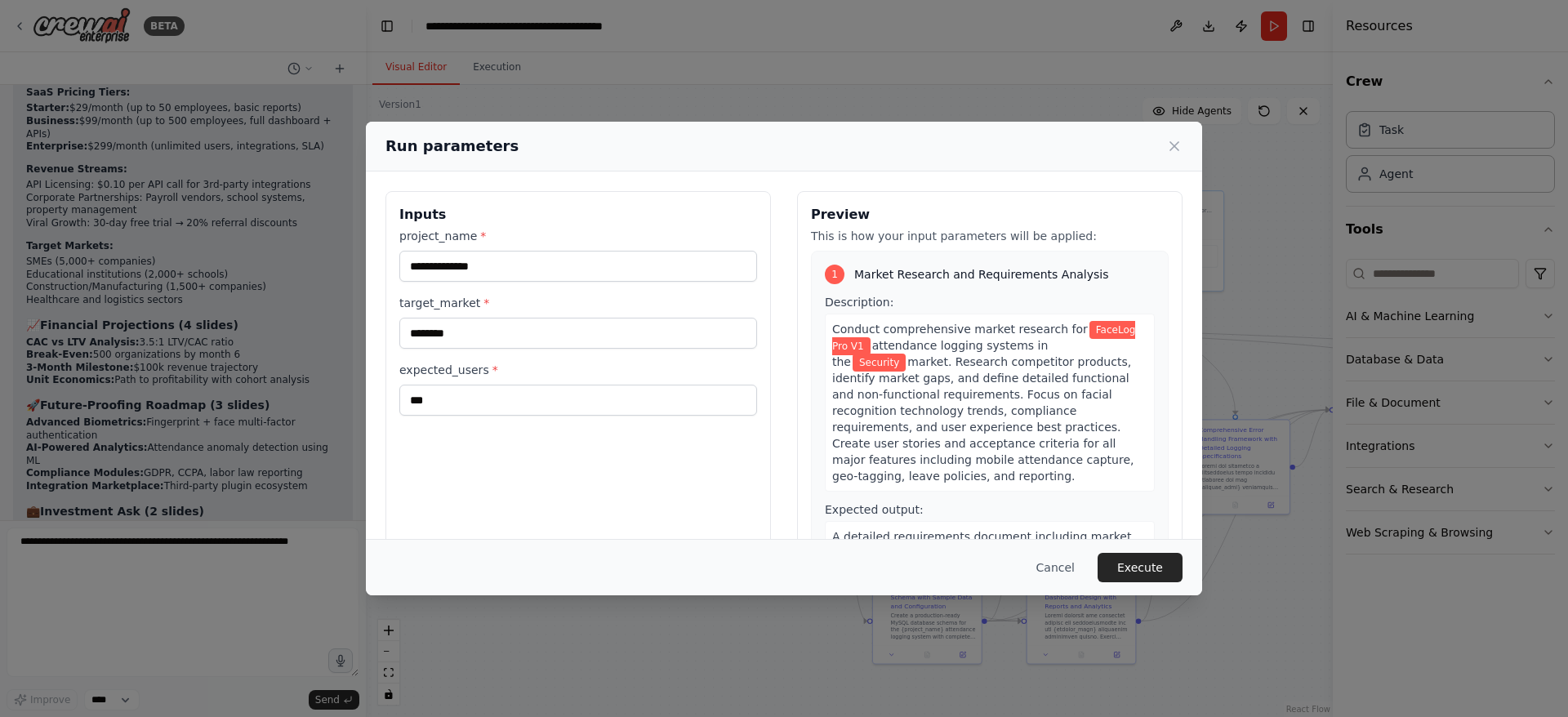
click at [1133, 569] on button "Execute" at bounding box center [1139, 567] width 85 height 29
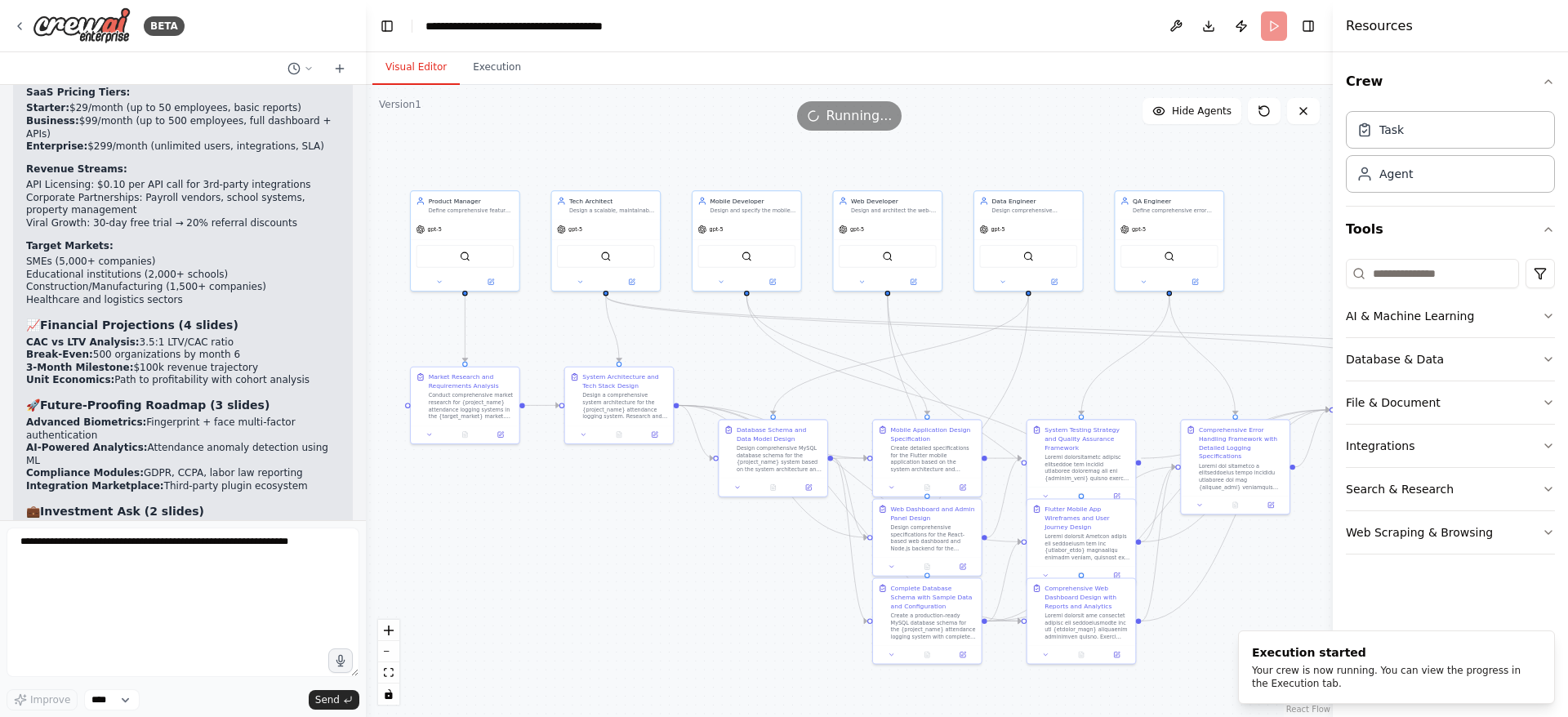
click at [384, 675] on icon "fit view" at bounding box center [388, 672] width 9 height 9
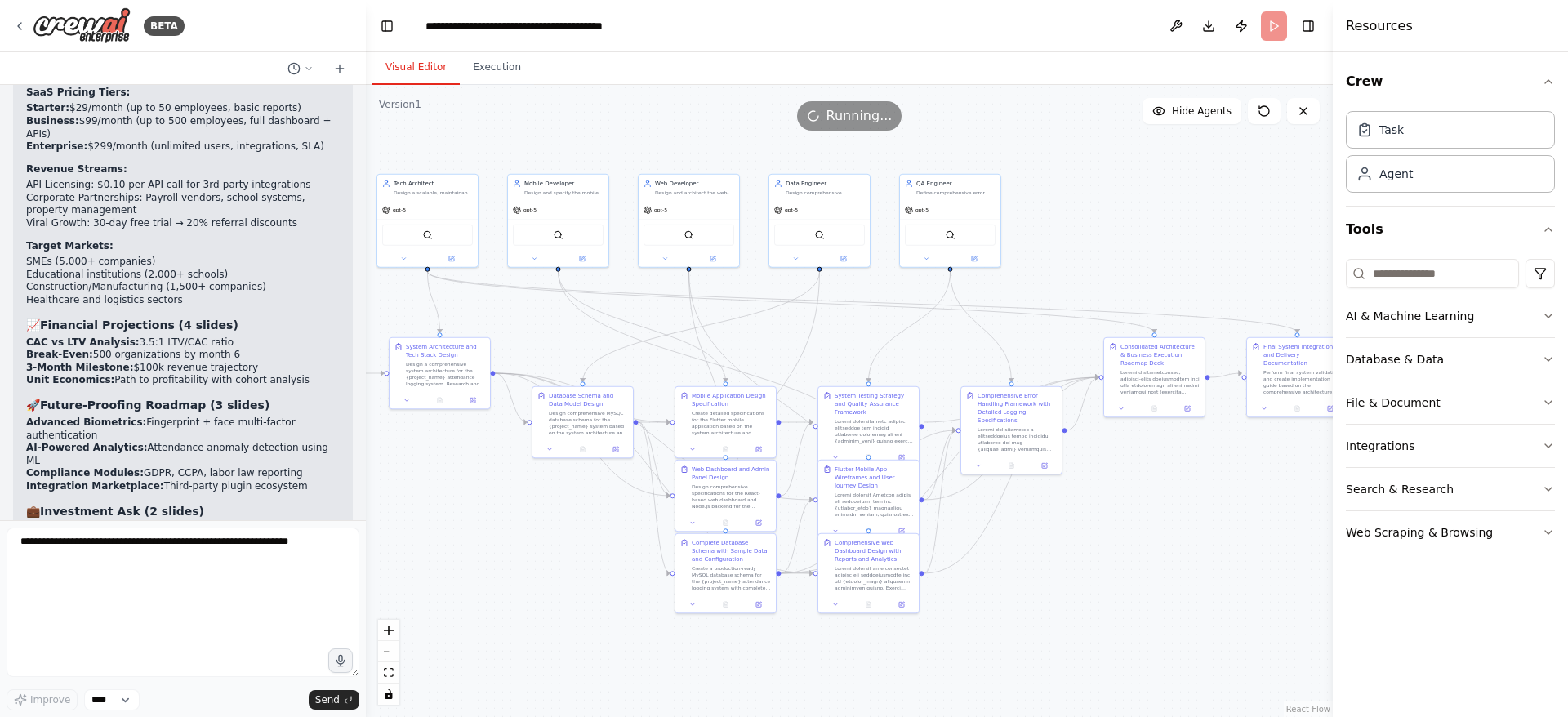
drag, startPoint x: 683, startPoint y: 537, endPoint x: 631, endPoint y: 530, distance: 52.5
click at [631, 530] on div ".deletable-edge-delete-btn { width: 20px; height: 20px; border: 0px solid #ffff…" at bounding box center [849, 400] width 966 height 631
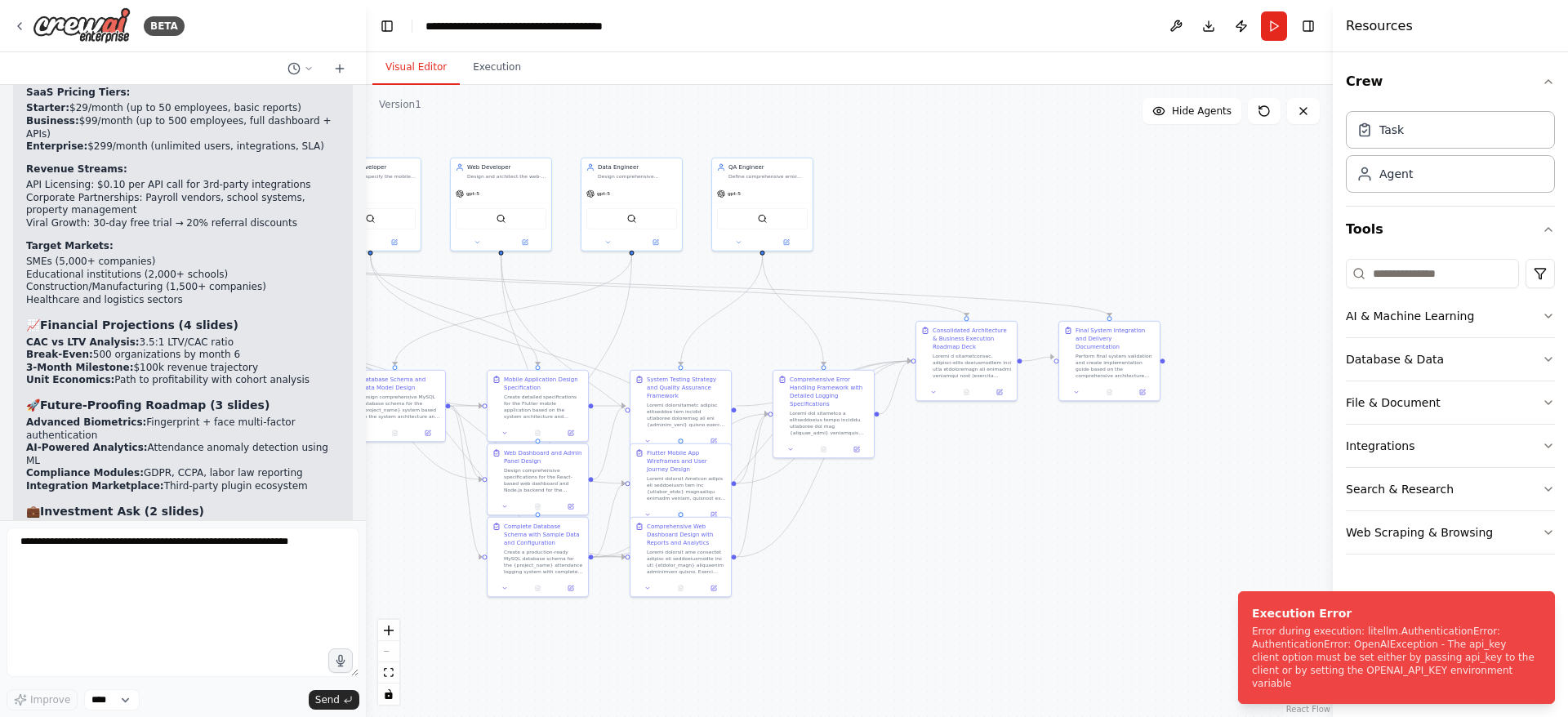
drag, startPoint x: 1065, startPoint y: 540, endPoint x: 891, endPoint y: 526, distance: 174.6
click at [891, 526] on div ".deletable-edge-delete-btn { width: 20px; height: 20px; border: 0px solid #ffff…" at bounding box center [849, 400] width 966 height 631
click at [1377, 683] on div "Error during execution: litellm.AuthenticationError: AuthenticationError: OpenA…" at bounding box center [1393, 656] width 283 height 65
click at [1400, 451] on button "Integrations" at bounding box center [1450, 445] width 209 height 42
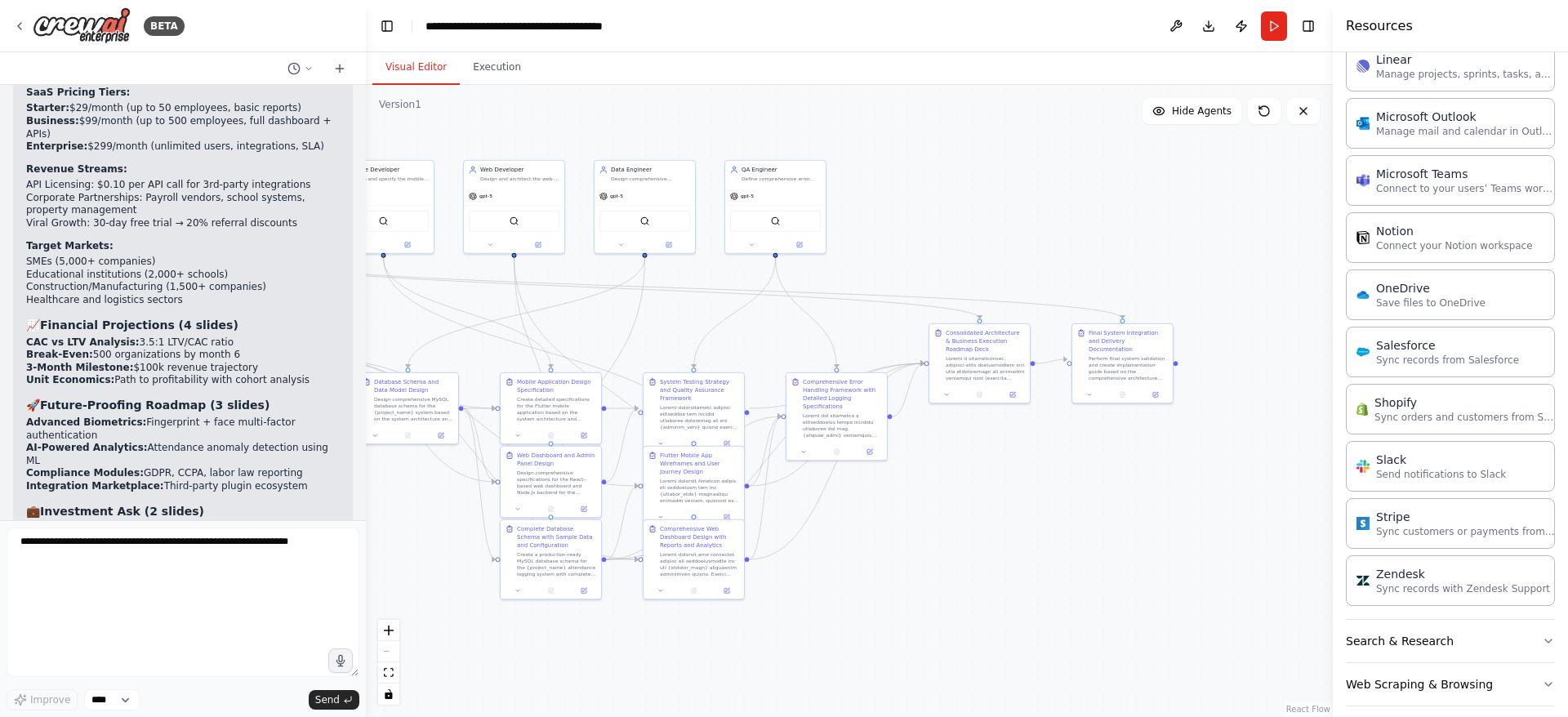
scroll to position [1077, 0]
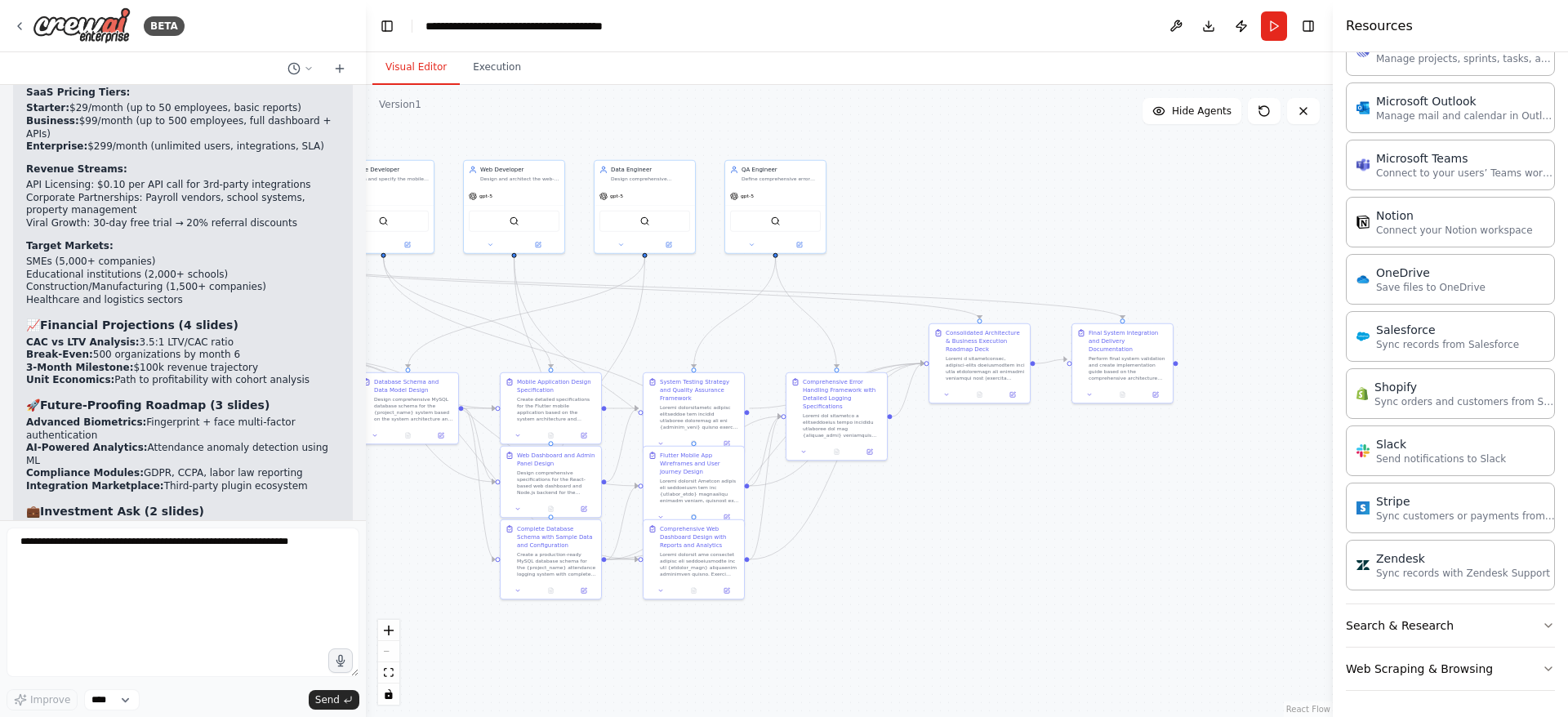
click at [1401, 626] on button "Search & Research" at bounding box center [1450, 625] width 209 height 42
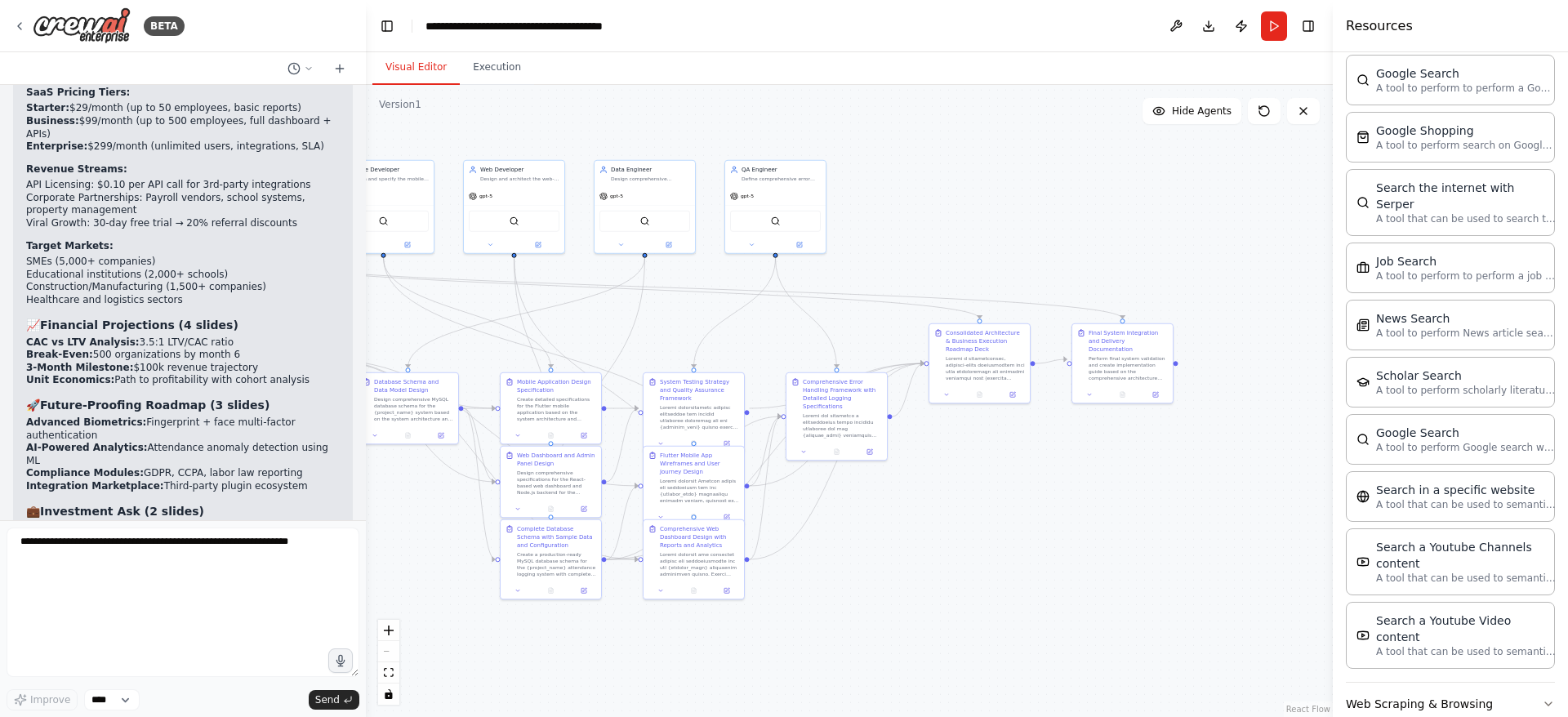
scroll to position [1906, 0]
click at [1392, 680] on button "Web Scraping & Browsing" at bounding box center [1450, 701] width 209 height 42
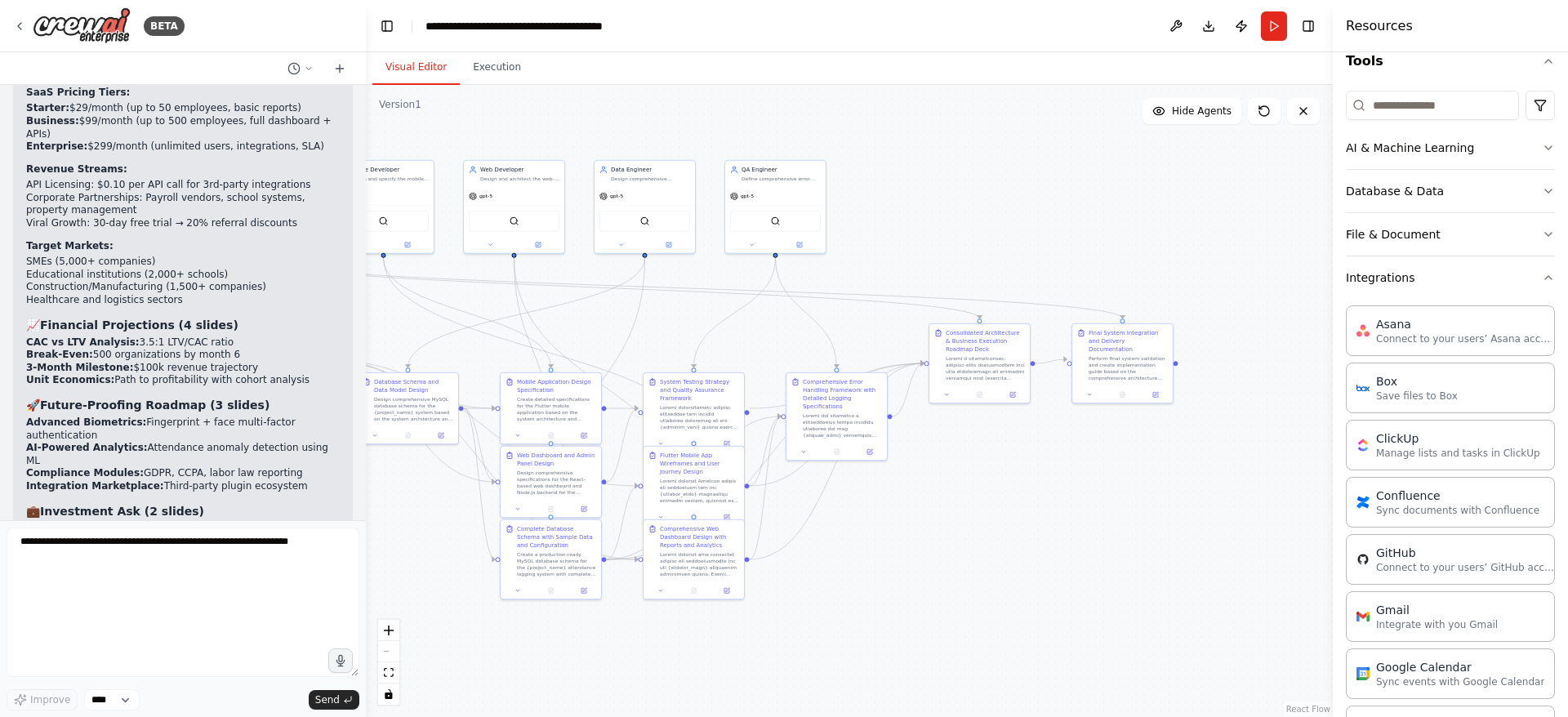
scroll to position [0, 0]
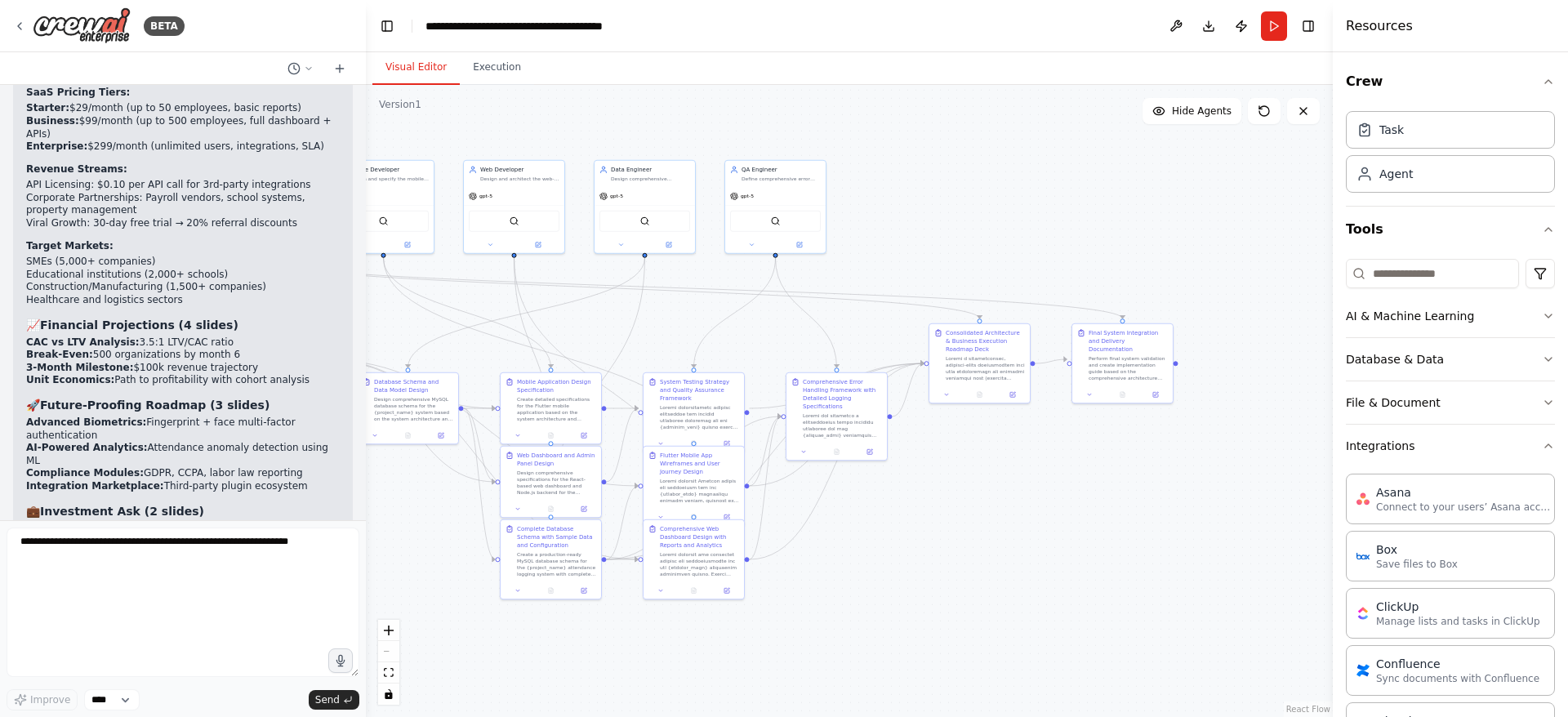
click at [1415, 445] on button "Integrations" at bounding box center [1450, 445] width 209 height 42
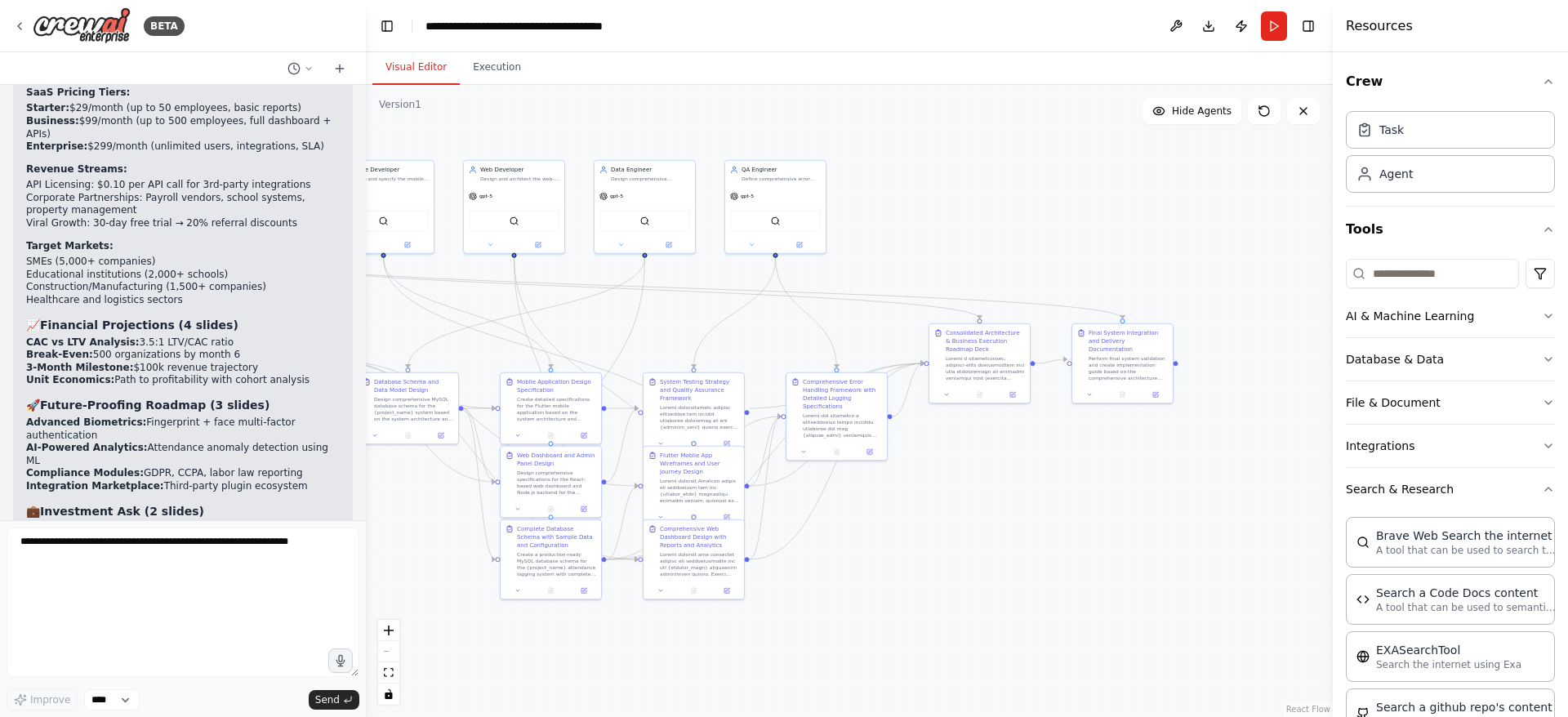
click at [1482, 321] on button "AI & Machine Learning" at bounding box center [1450, 316] width 209 height 42
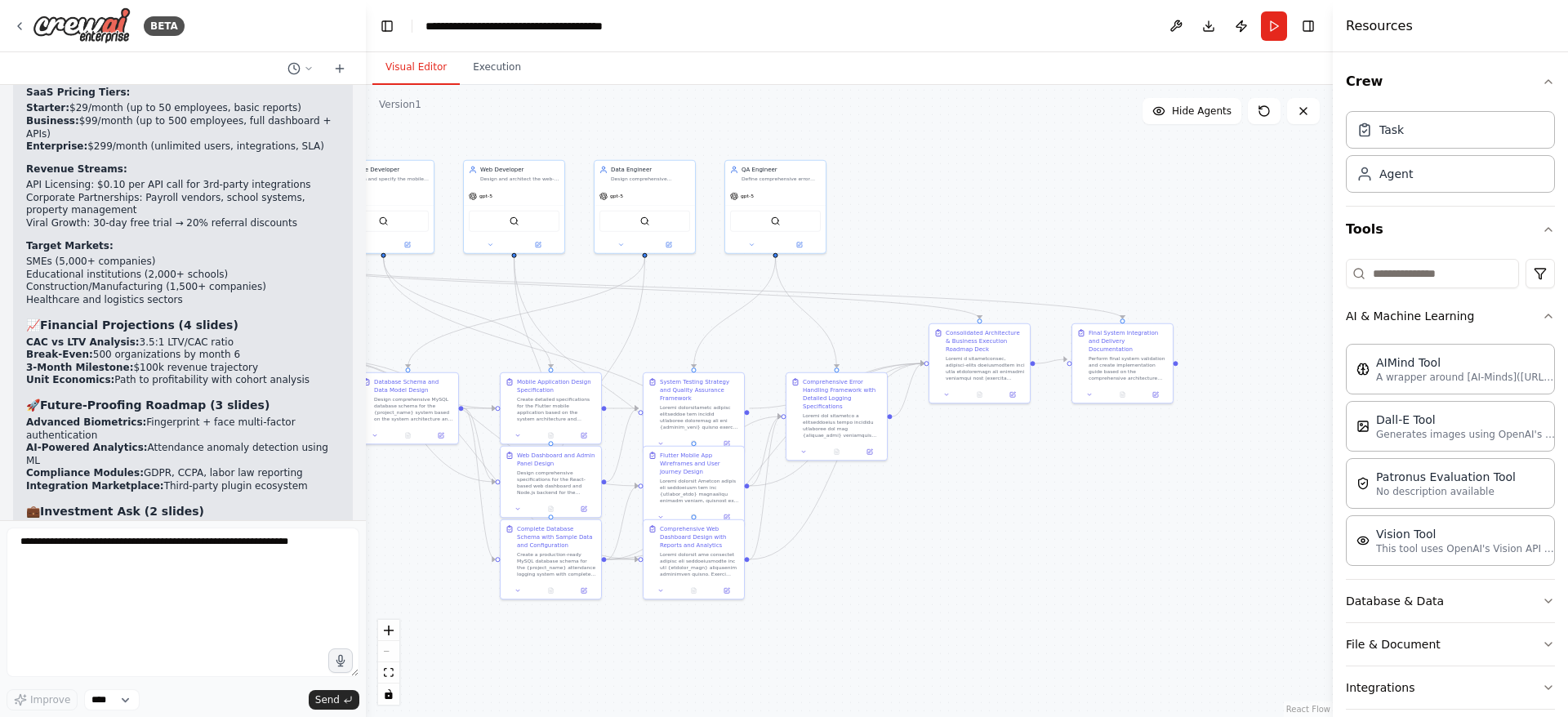
click at [1493, 314] on button "AI & Machine Learning" at bounding box center [1450, 316] width 209 height 42
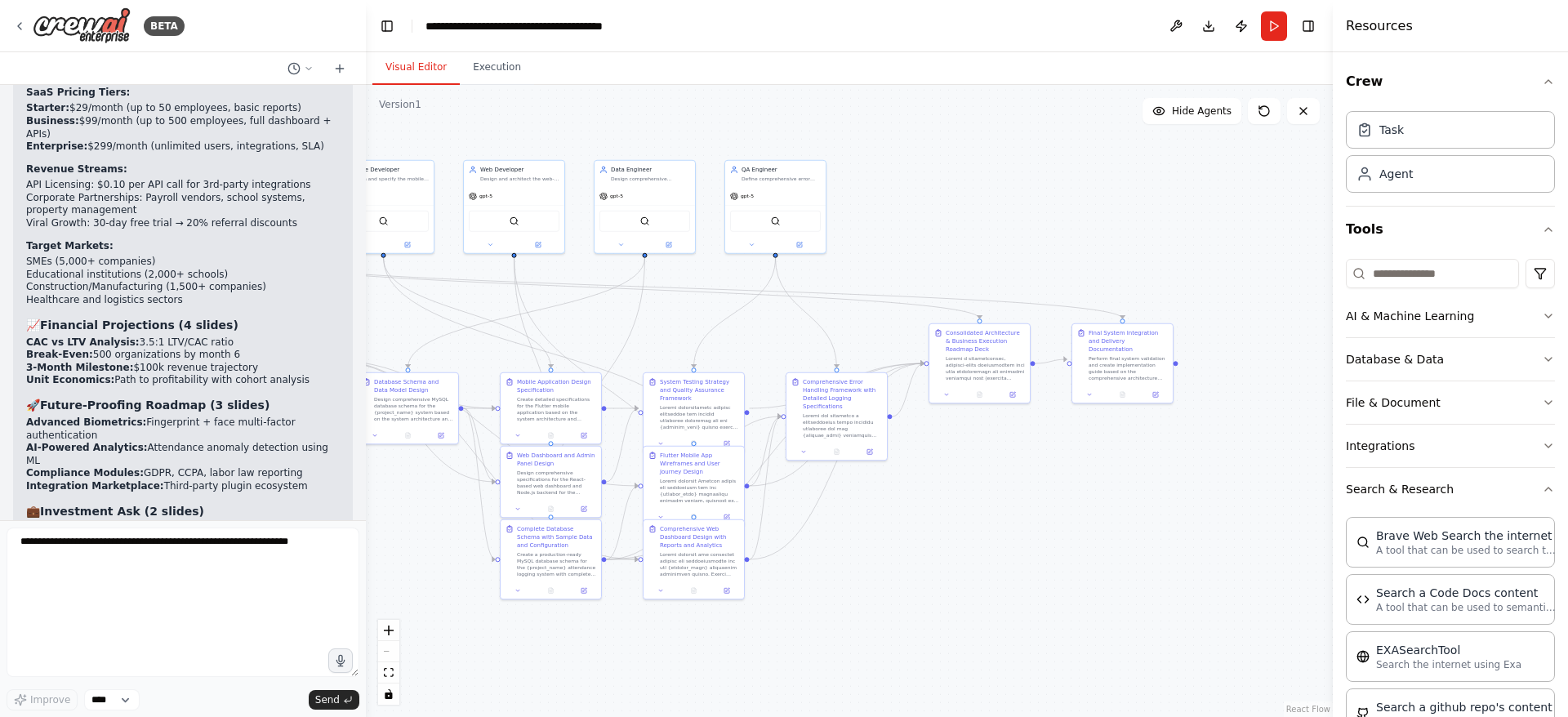
click at [489, 71] on button "Execution" at bounding box center [496, 68] width 74 height 34
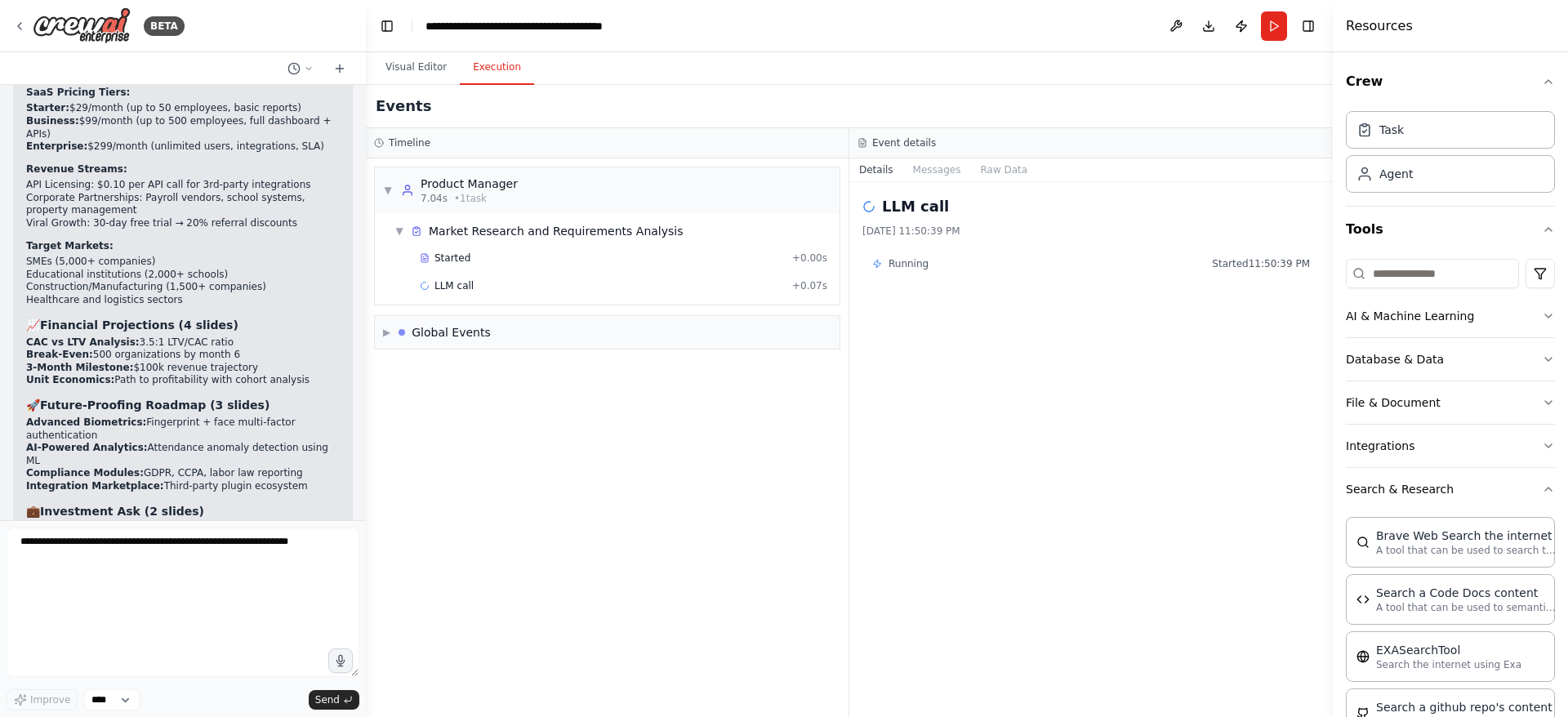
click at [994, 171] on button "Raw Data" at bounding box center [1003, 170] width 67 height 23
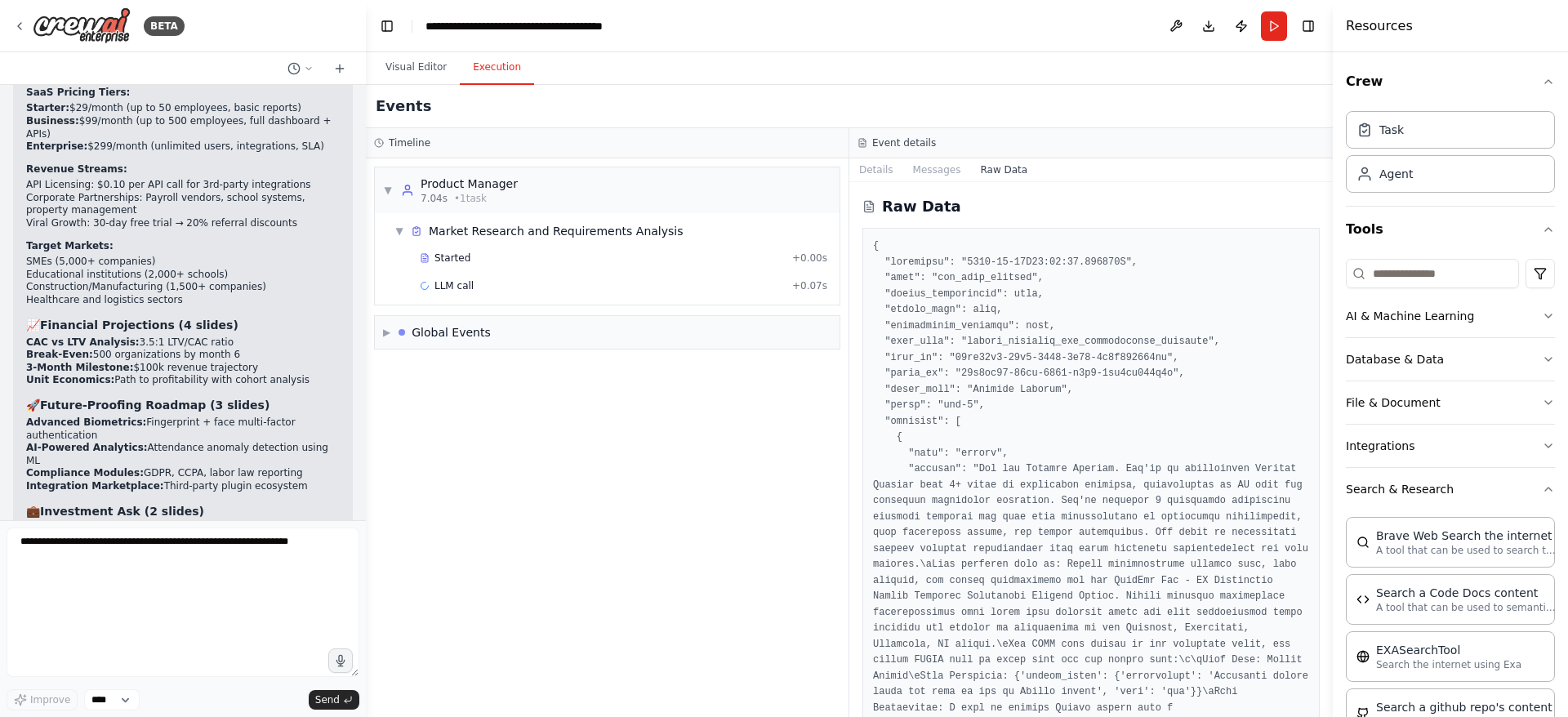
click at [941, 163] on button "Messages" at bounding box center [937, 170] width 68 height 23
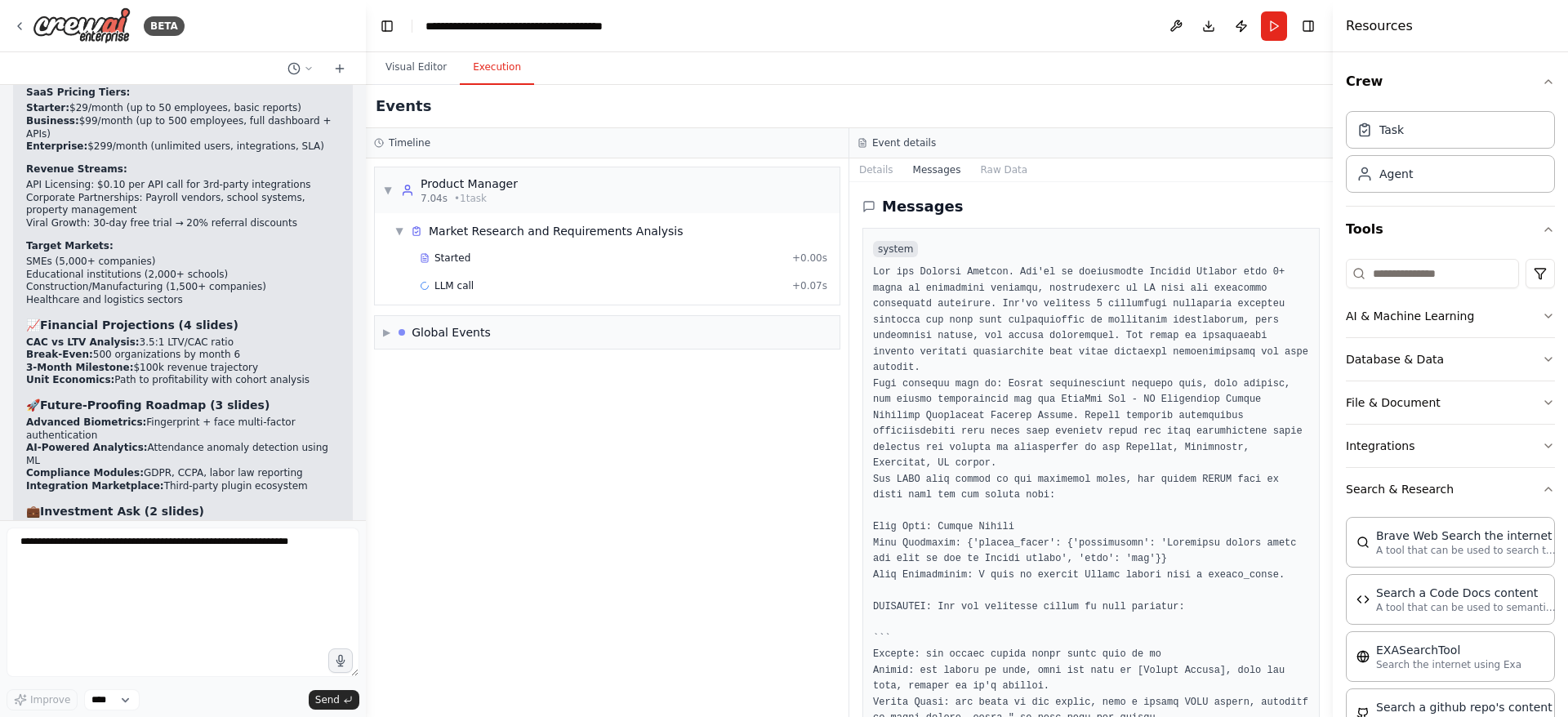
click at [406, 141] on h3 "Timeline" at bounding box center [409, 143] width 41 height 13
click at [411, 67] on button "Visual Editor" at bounding box center [416, 68] width 87 height 34
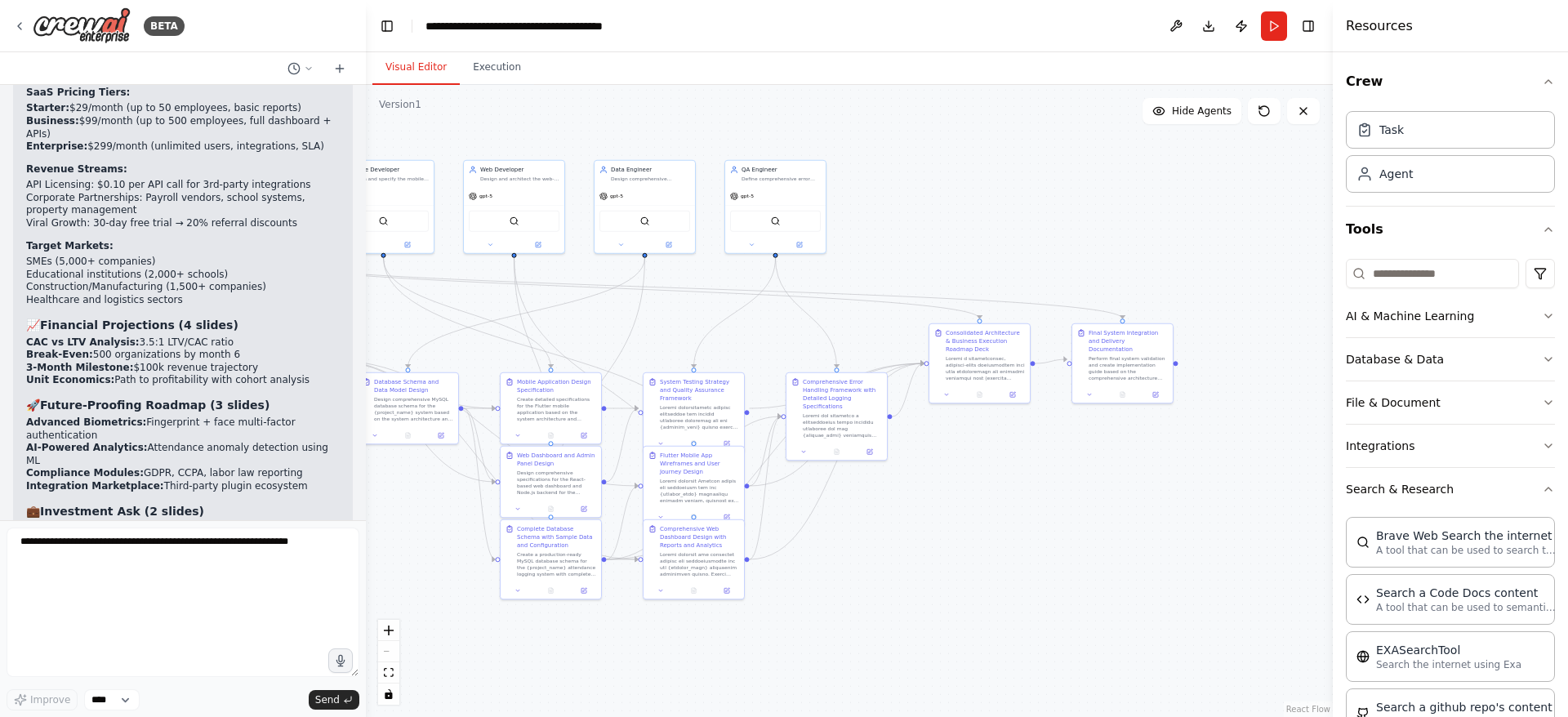
click at [306, 68] on icon at bounding box center [308, 69] width 9 height 9
click at [259, 102] on span at bounding box center [229, 102] width 106 height 13
click at [311, 64] on icon at bounding box center [308, 69] width 9 height 9
click at [305, 102] on span "Yesterday 11:30 PM" at bounding box center [323, 102] width 69 height 13
click at [130, 698] on select "****" at bounding box center [111, 699] width 55 height 22
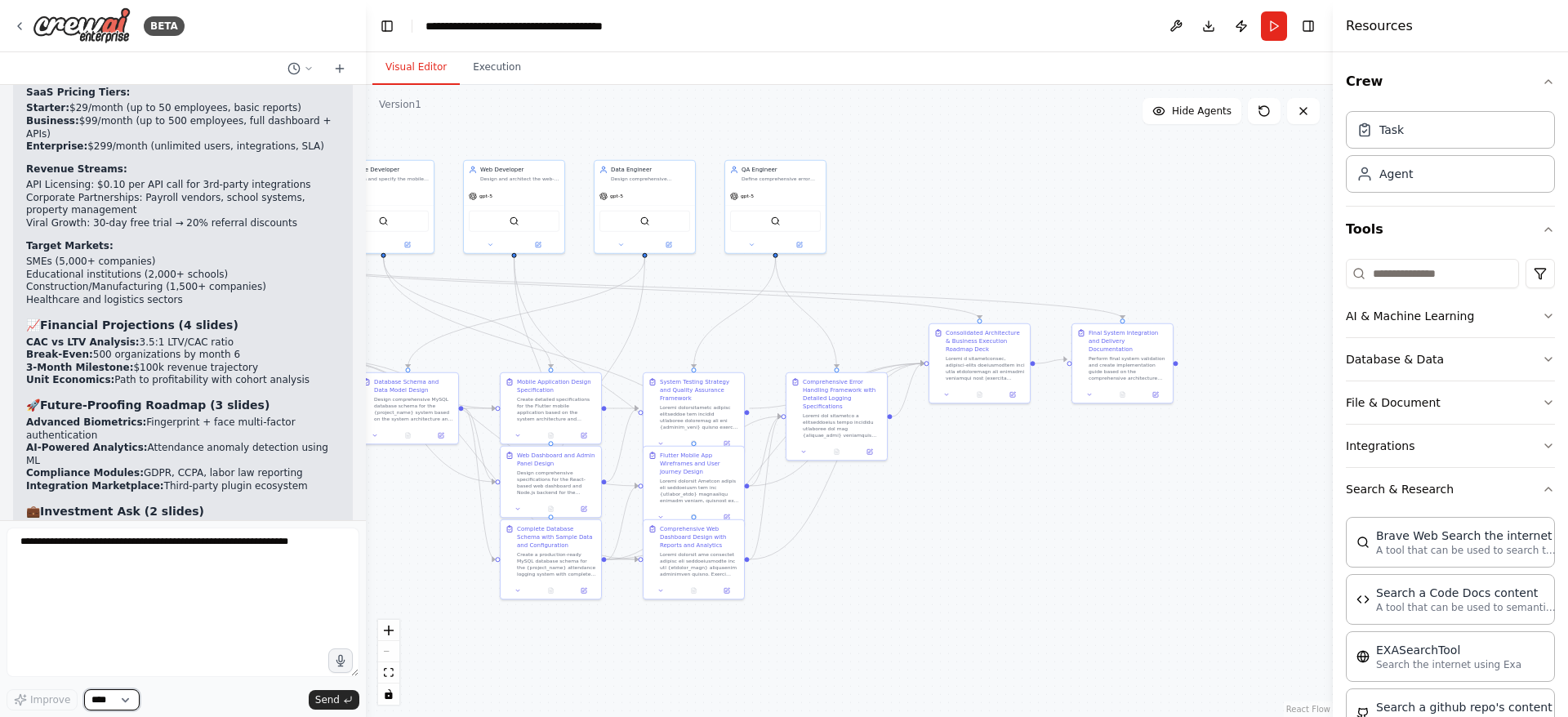
click at [130, 698] on select "****" at bounding box center [111, 699] width 55 height 22
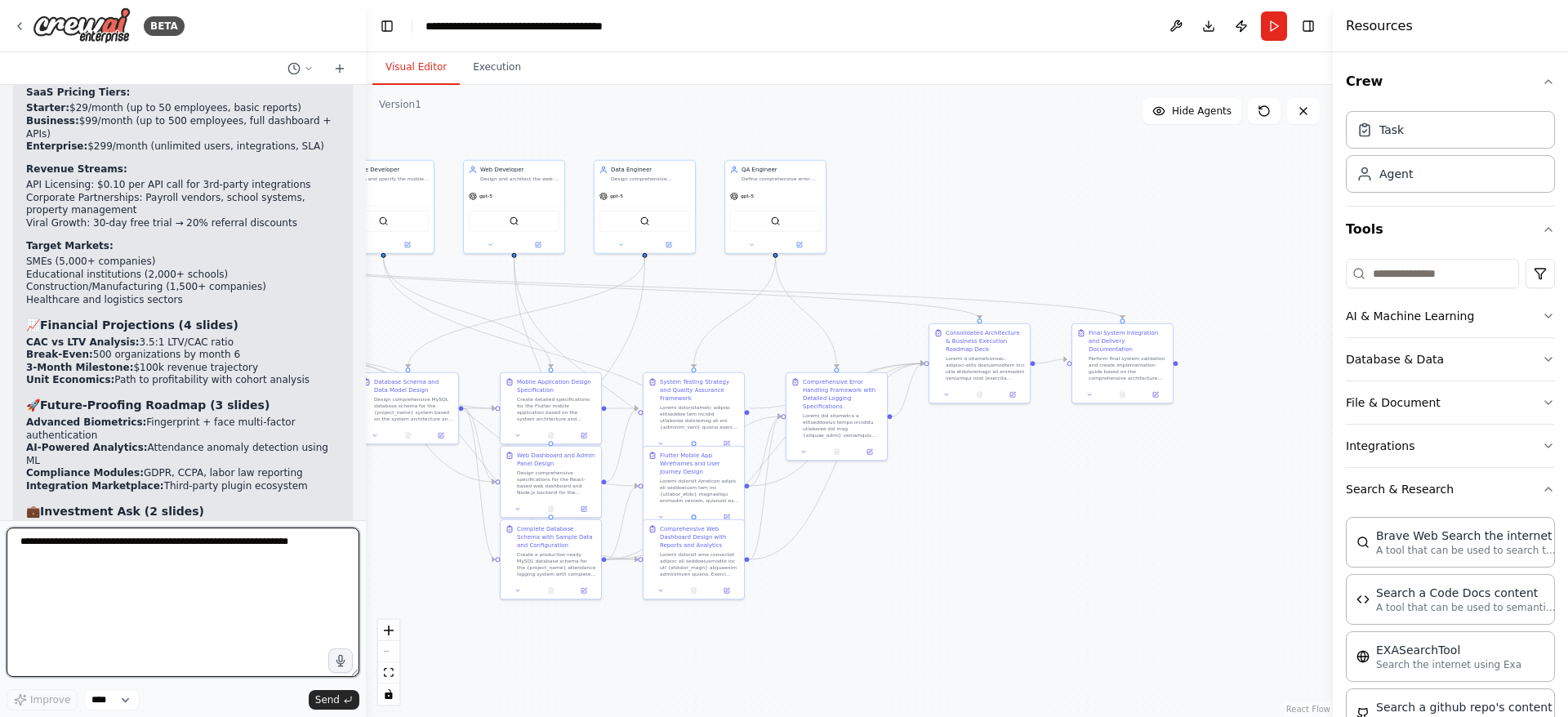
click at [189, 609] on textarea at bounding box center [182, 601] width 353 height 149
click at [1464, 487] on button "Search & Research" at bounding box center [1450, 489] width 209 height 42
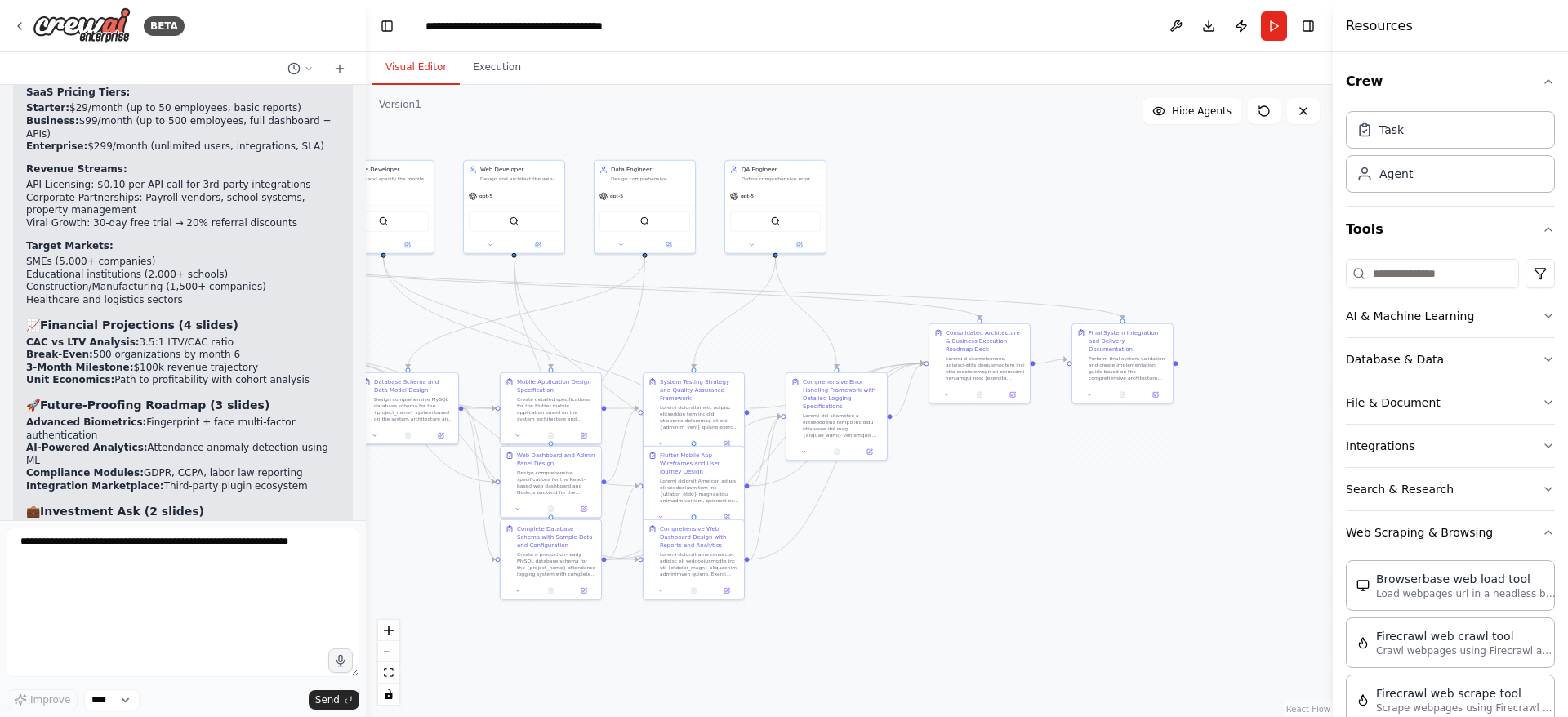
click at [1458, 441] on button "Integrations" at bounding box center [1450, 445] width 209 height 42
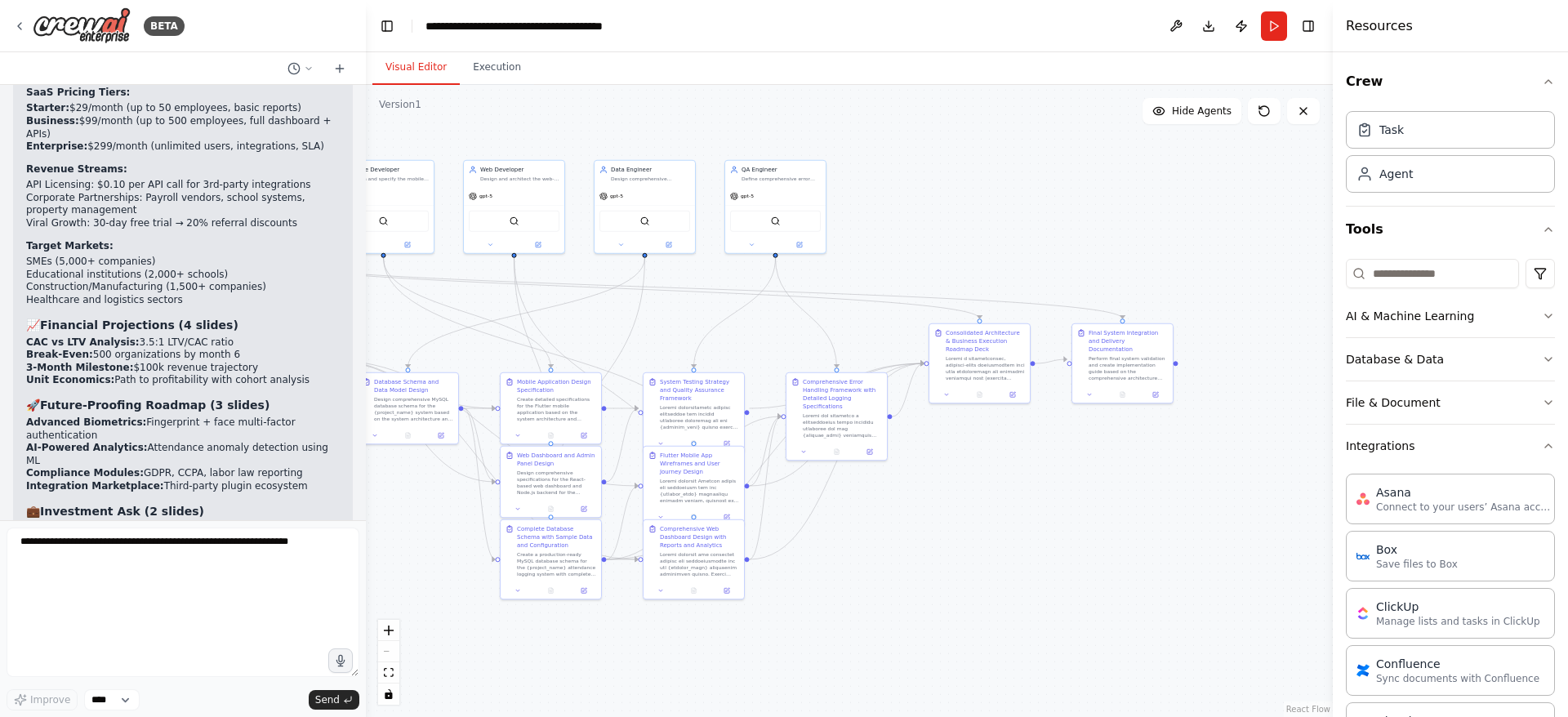
click at [1457, 441] on button "Integrations" at bounding box center [1450, 445] width 209 height 42
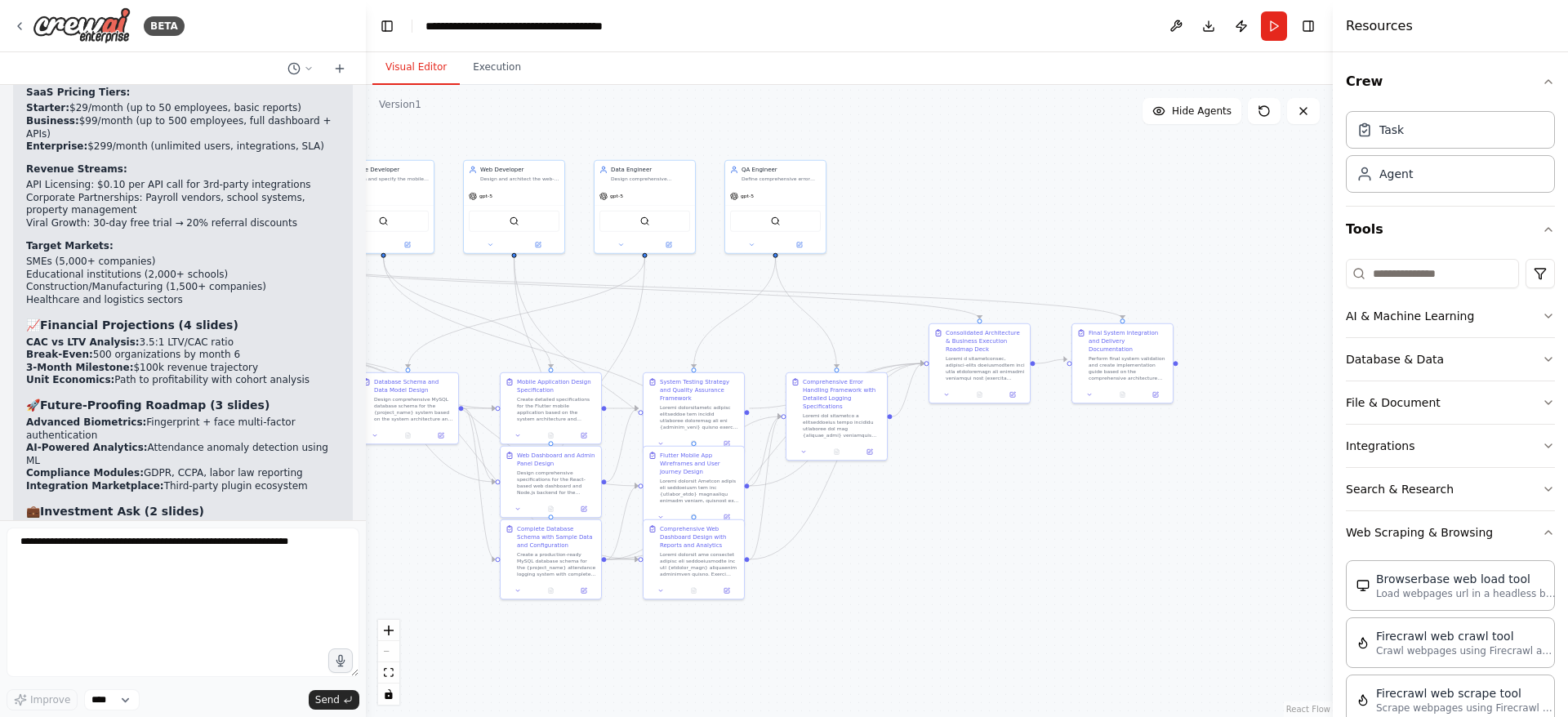
click at [1169, 20] on button at bounding box center [1176, 25] width 26 height 29
click at [1172, 23] on div at bounding box center [1176, 25] width 26 height 29
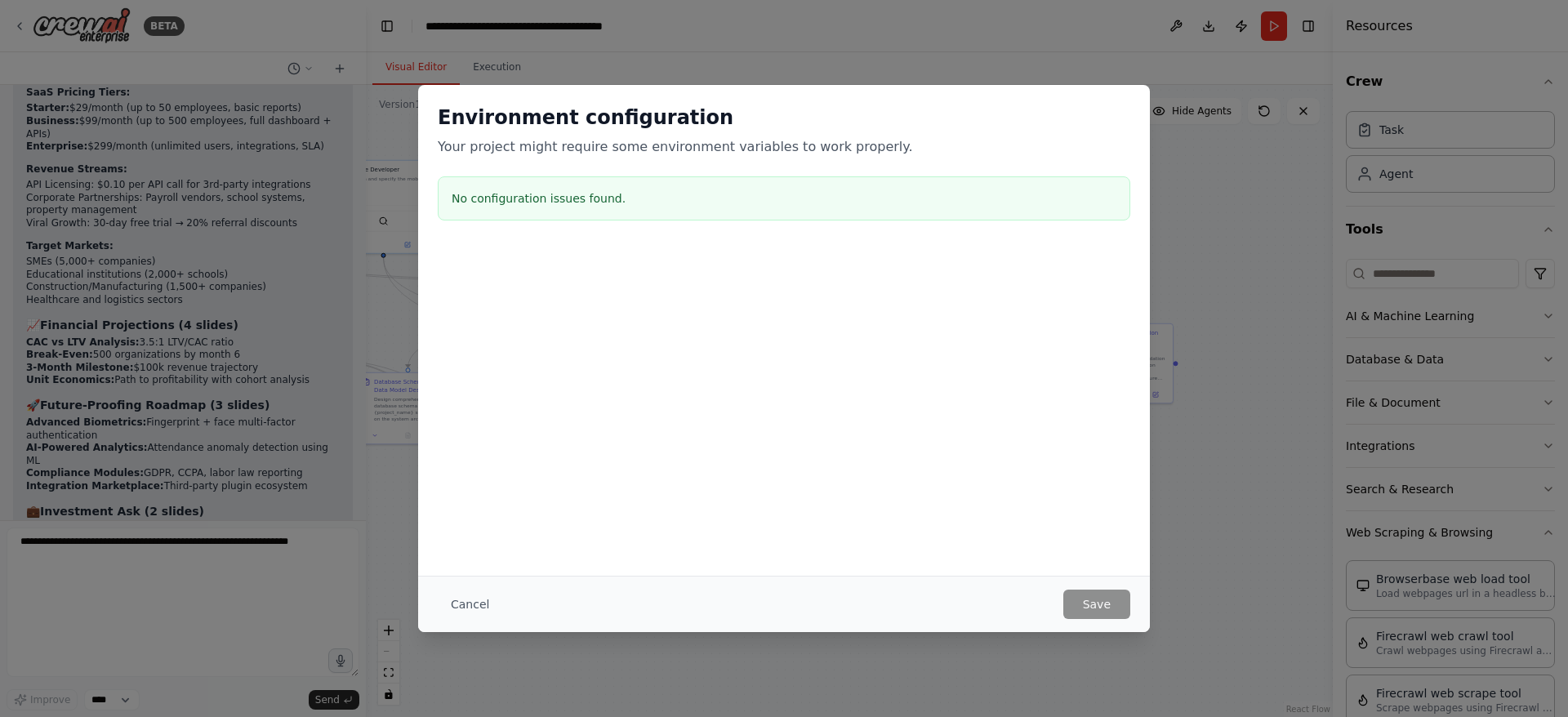
click at [513, 198] on h3 "No configuration issues found." at bounding box center [783, 197] width 665 height 16
click at [585, 200] on h3 "No configuration issues found." at bounding box center [783, 197] width 665 height 16
click at [593, 202] on h3 "No configuration issues found." at bounding box center [783, 197] width 665 height 16
click at [482, 604] on button "Cancel" at bounding box center [470, 603] width 65 height 29
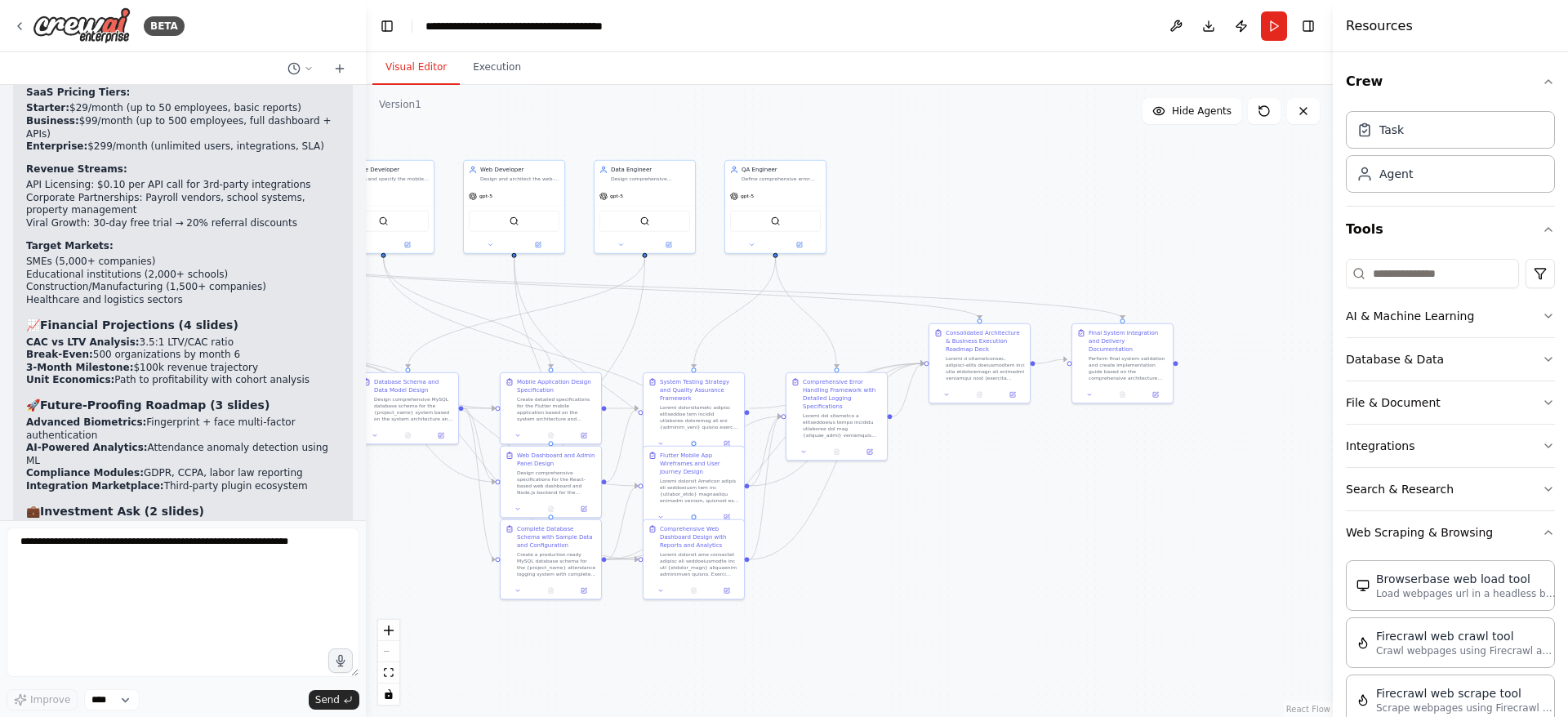
click at [1387, 29] on h4 "Resources" at bounding box center [1378, 25] width 67 height 20
click at [1542, 77] on icon "button" at bounding box center [1548, 82] width 13 height 13
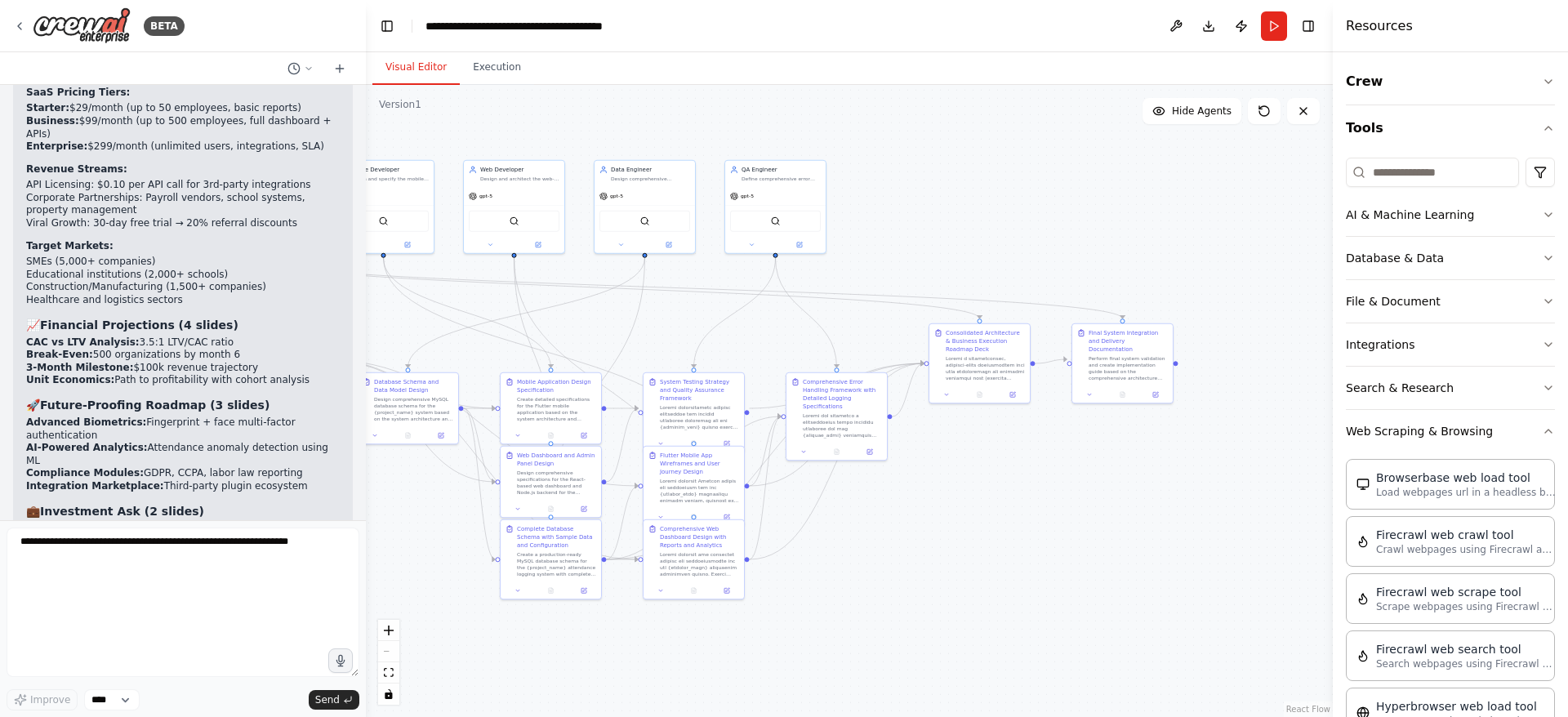
click at [1542, 78] on icon "button" at bounding box center [1548, 82] width 13 height 13
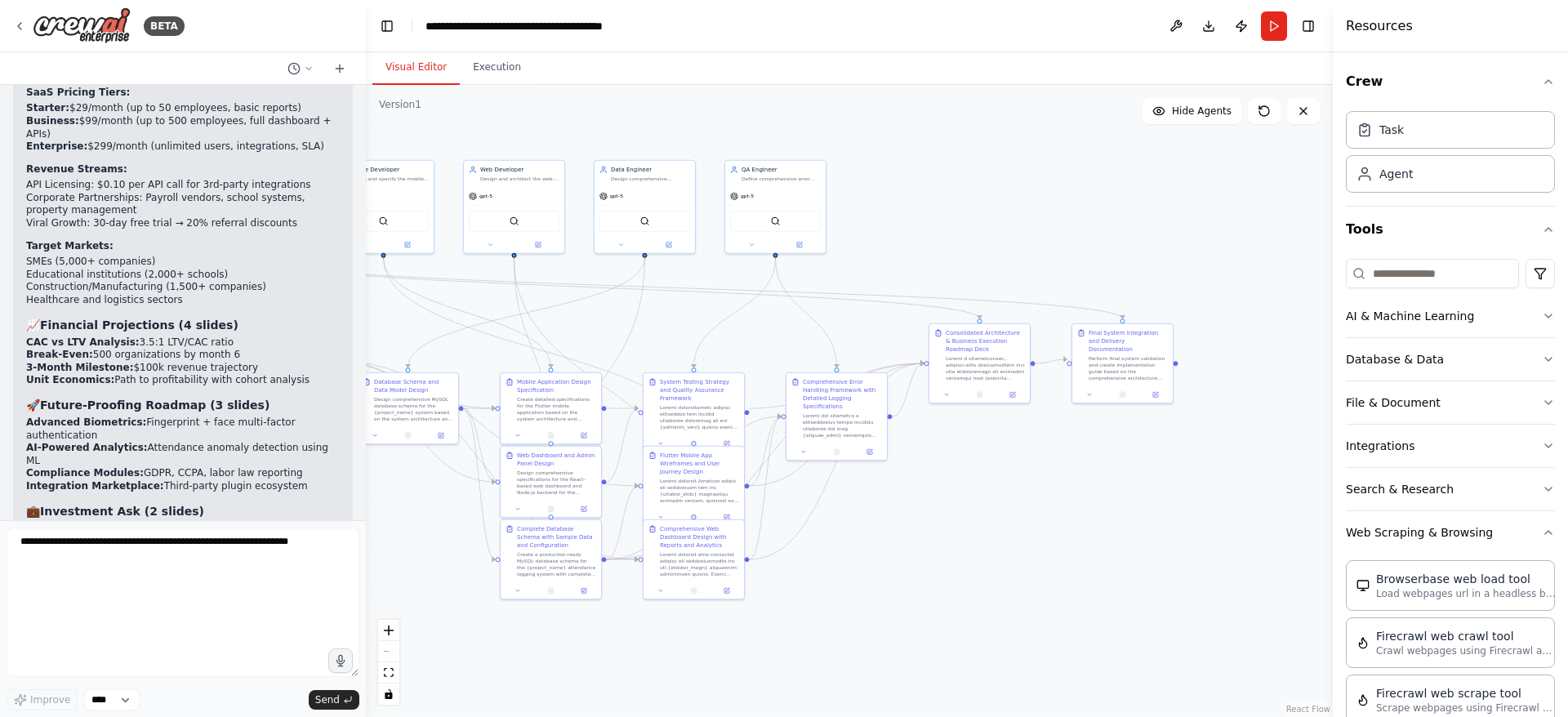
click at [1476, 123] on div "Task" at bounding box center [1450, 130] width 209 height 38
click at [1445, 180] on div "Agent" at bounding box center [1450, 174] width 209 height 38
click at [1470, 225] on button "Tools" at bounding box center [1450, 229] width 209 height 46
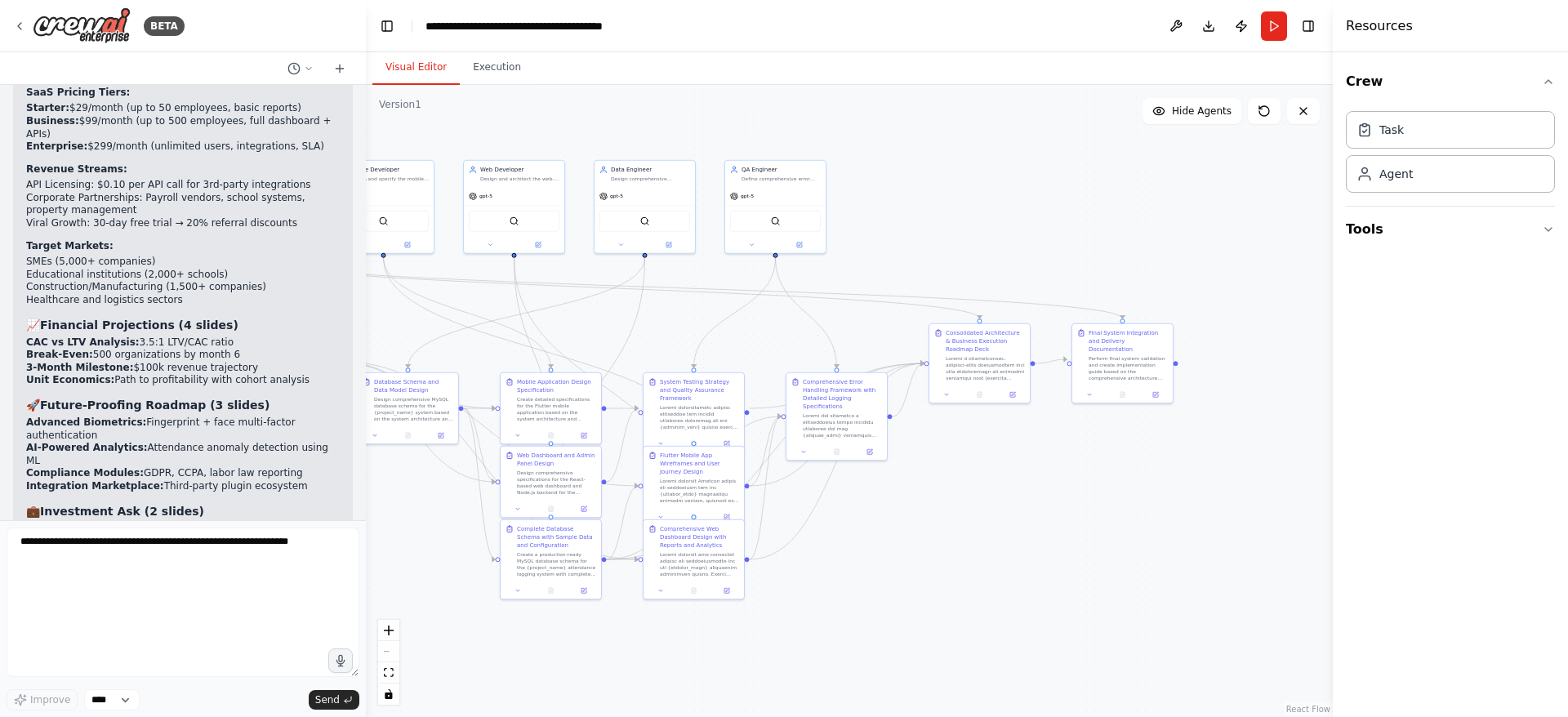
click at [1470, 225] on button "Tools" at bounding box center [1450, 229] width 209 height 46
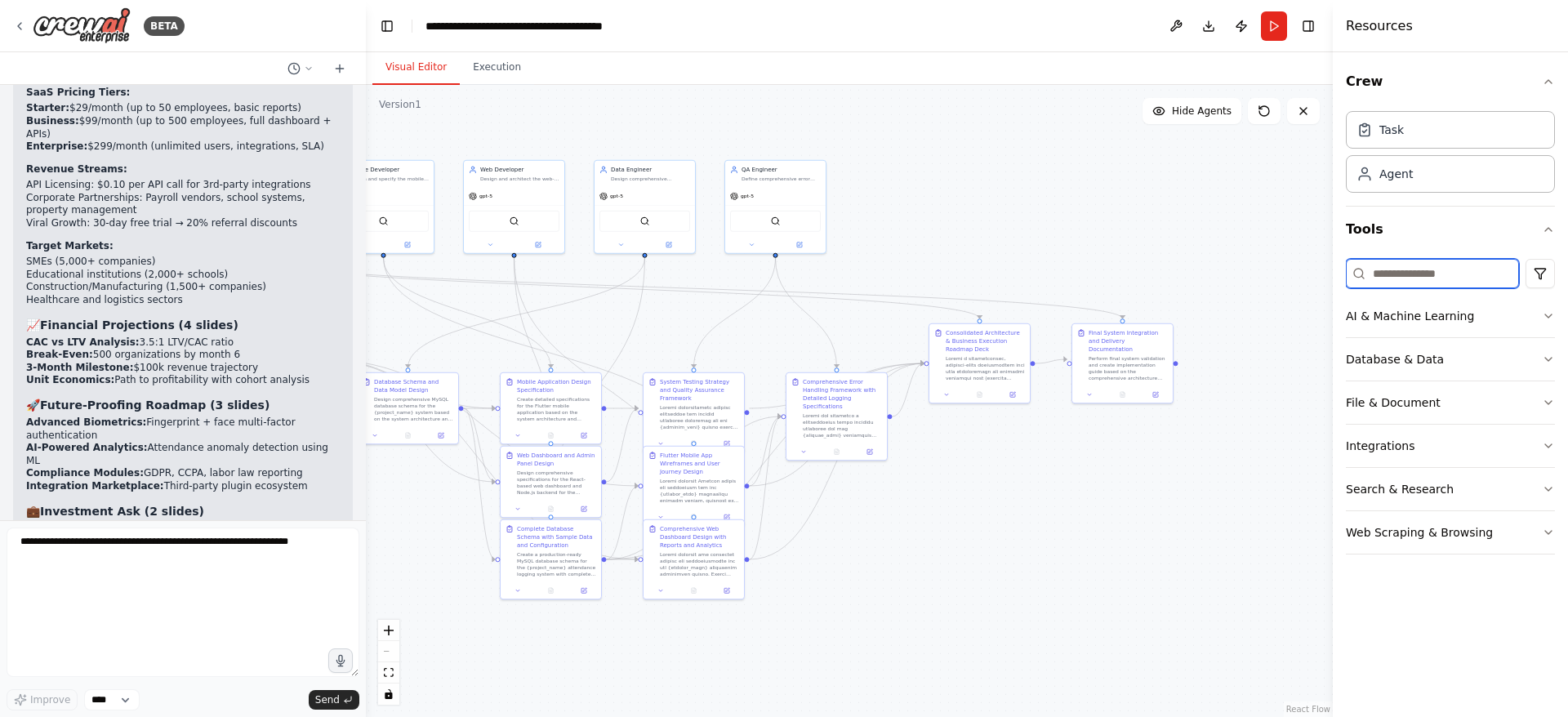
click at [1466, 276] on input at bounding box center [1432, 273] width 173 height 29
type input "****"
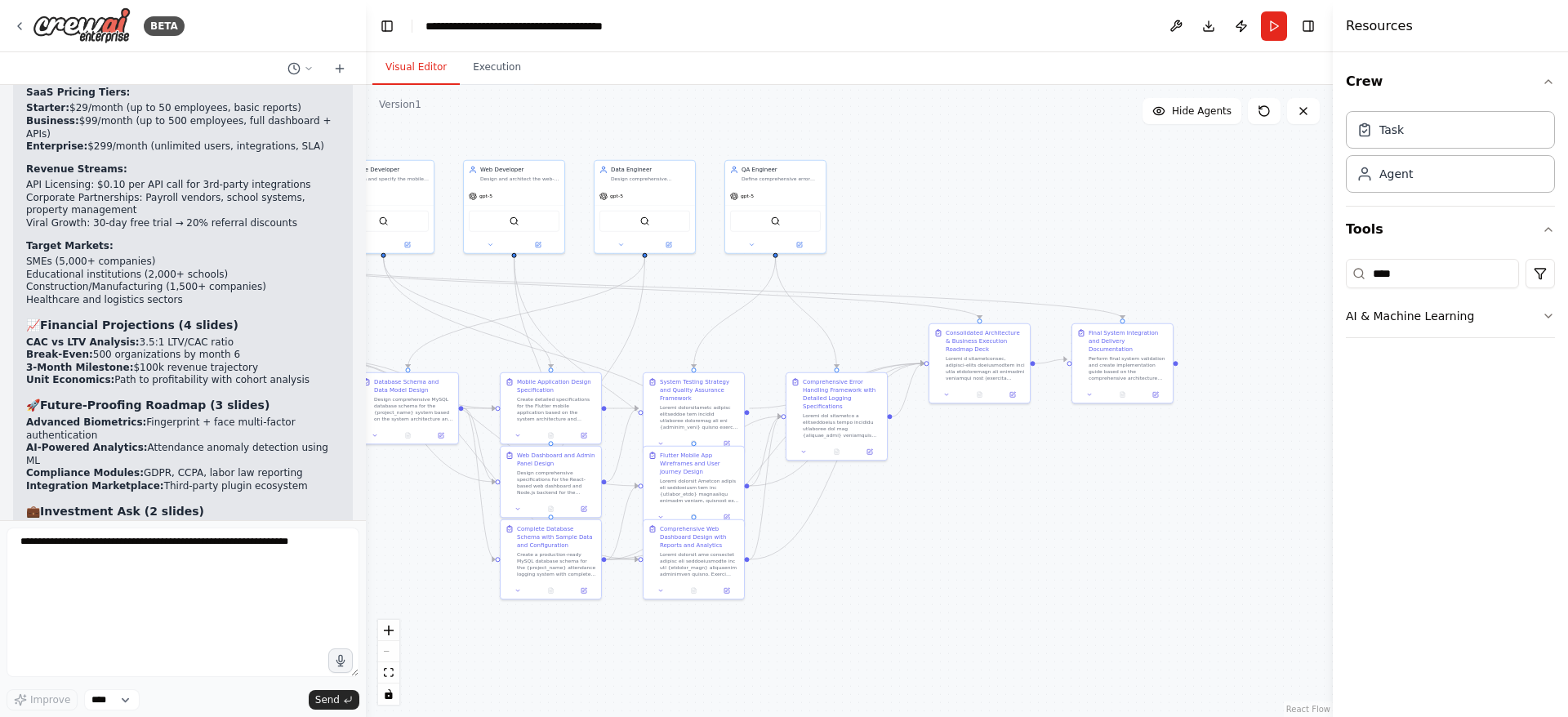
click at [1494, 313] on button "AI & Machine Learning" at bounding box center [1450, 316] width 209 height 42
click at [1482, 380] on p "Generates images using OpenAI's Dall-E model." at bounding box center [1466, 377] width 180 height 13
click at [394, 30] on button "Toggle Left Sidebar" at bounding box center [387, 26] width 23 height 23
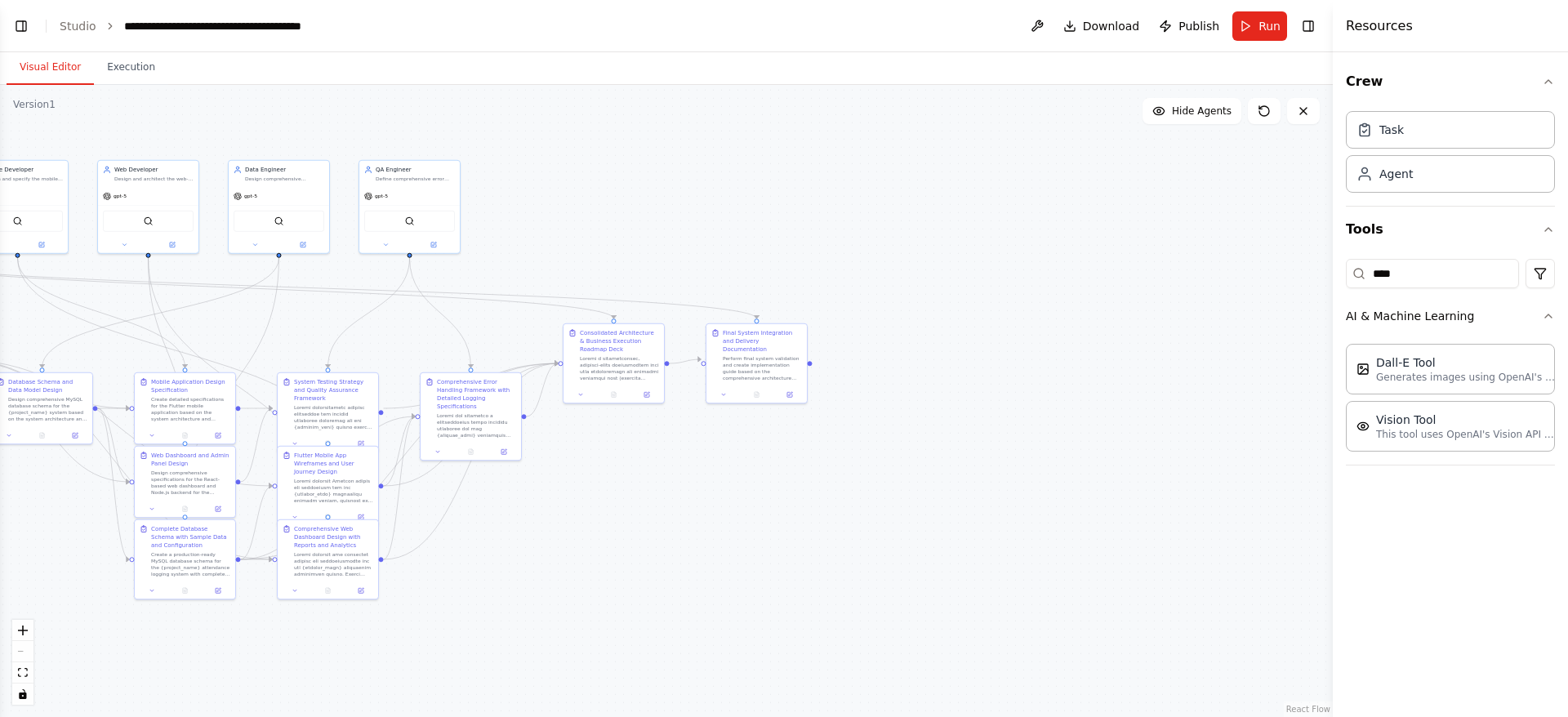
click at [24, 674] on icon "fit view" at bounding box center [23, 672] width 9 height 9
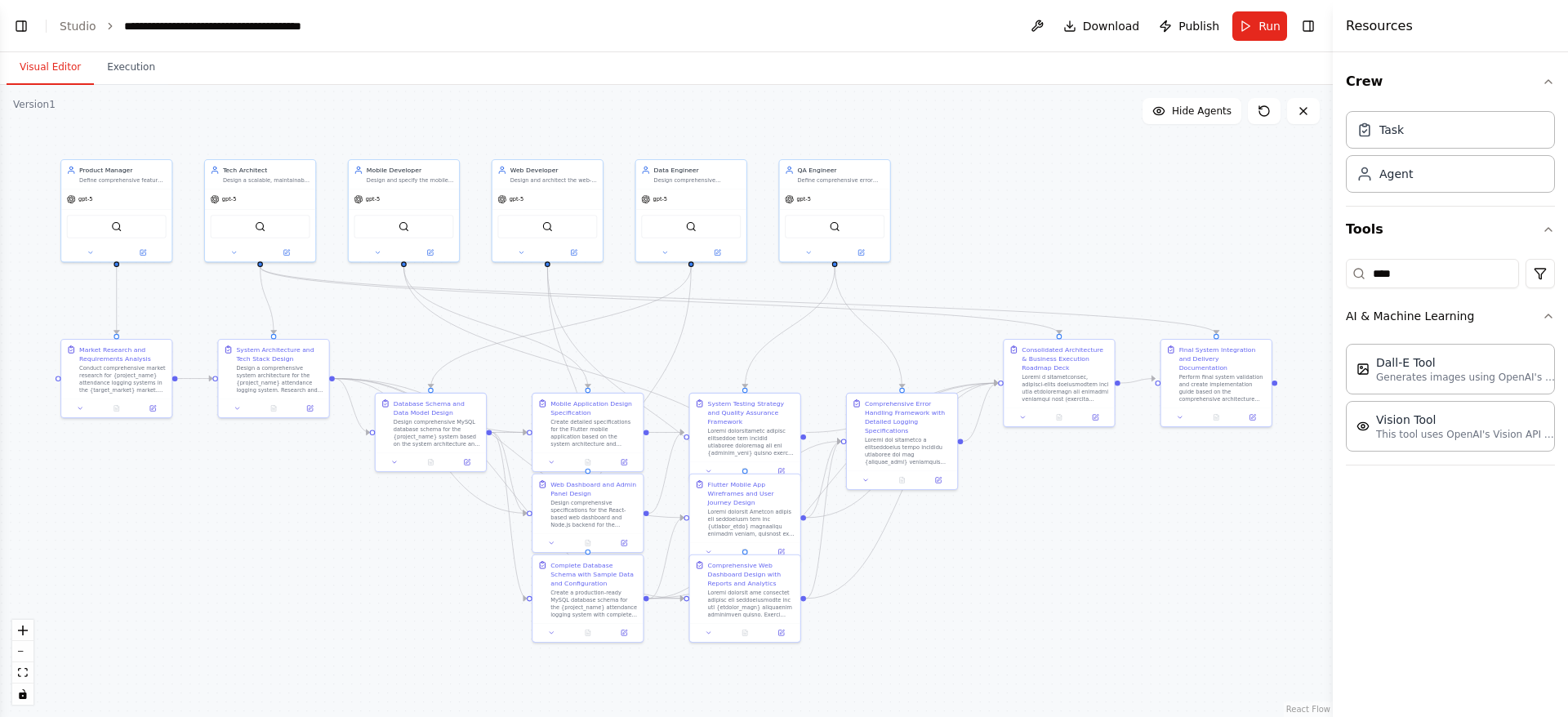
click at [17, 17] on button "Toggle Left Sidebar" at bounding box center [21, 26] width 23 height 23
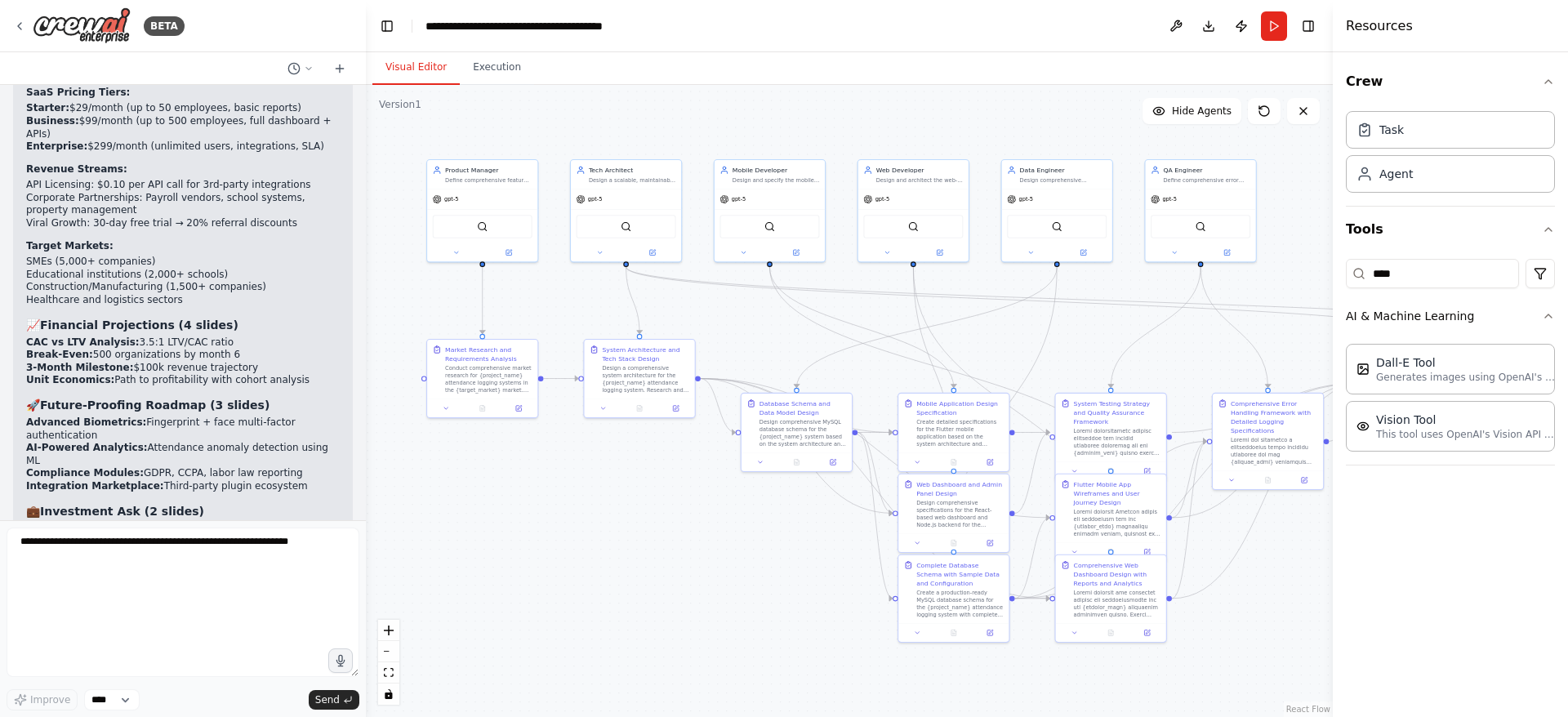
click at [18, 20] on icon at bounding box center [20, 26] width 13 height 13
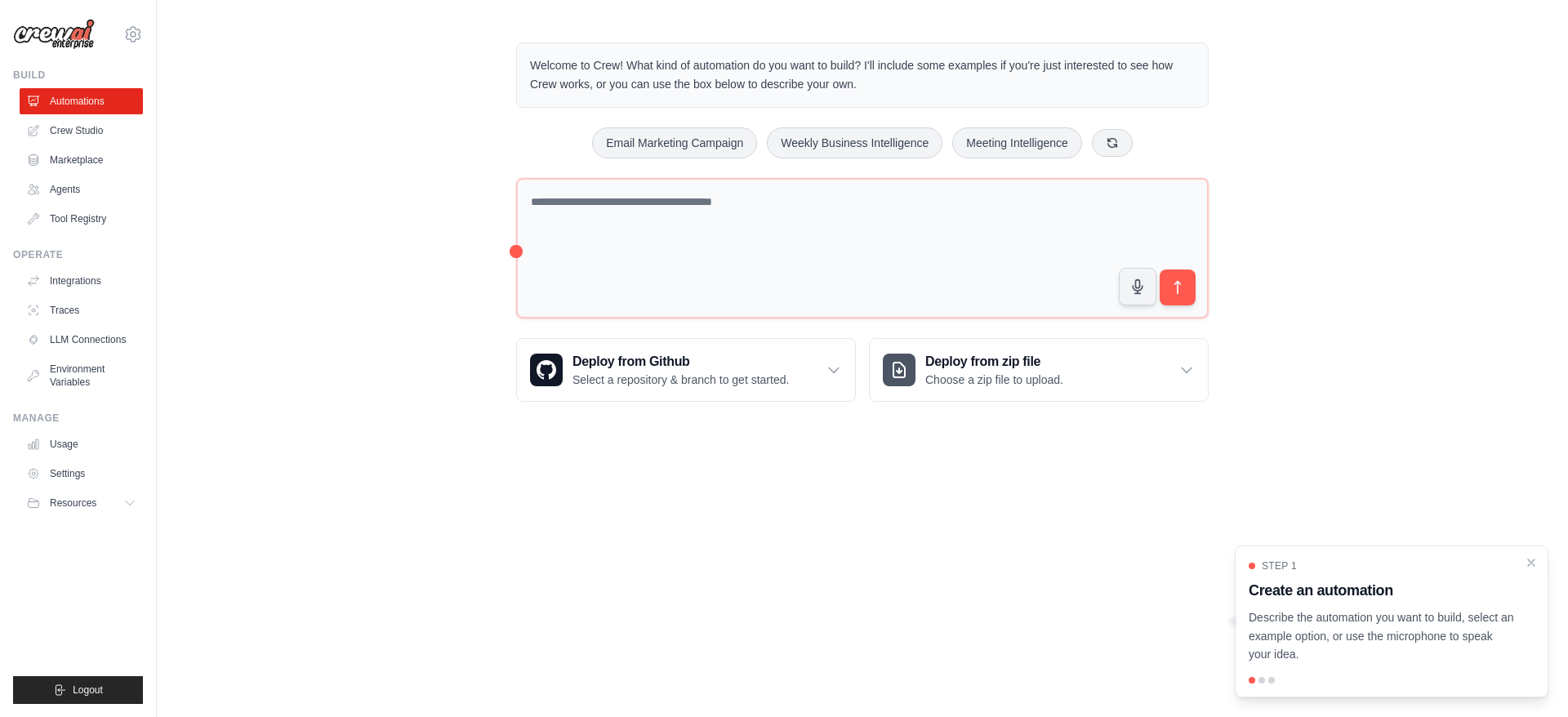
click at [90, 278] on link "Integrations" at bounding box center [81, 281] width 123 height 26
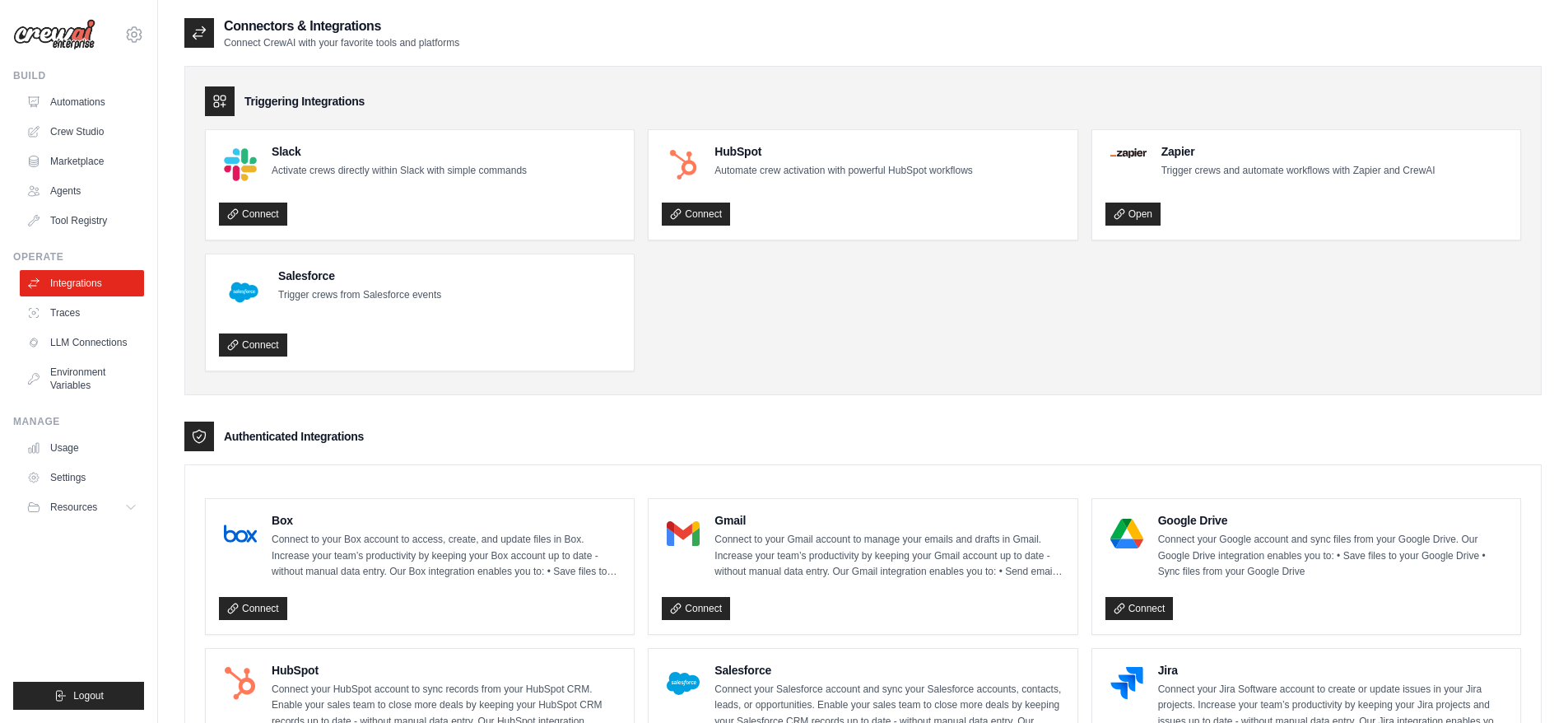
click at [65, 189] on link "Agents" at bounding box center [81, 191] width 124 height 27
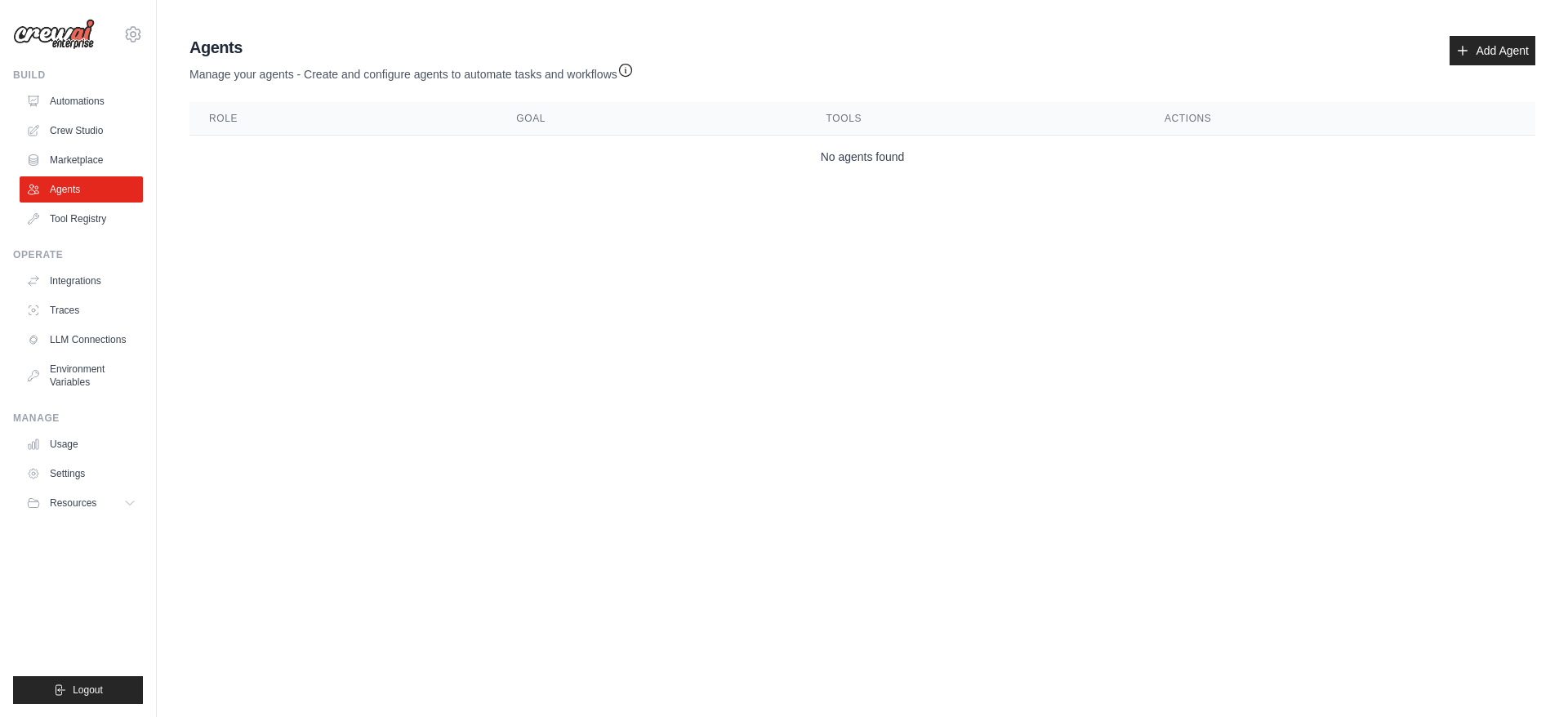
click at [77, 164] on link "Marketplace" at bounding box center [81, 160] width 123 height 26
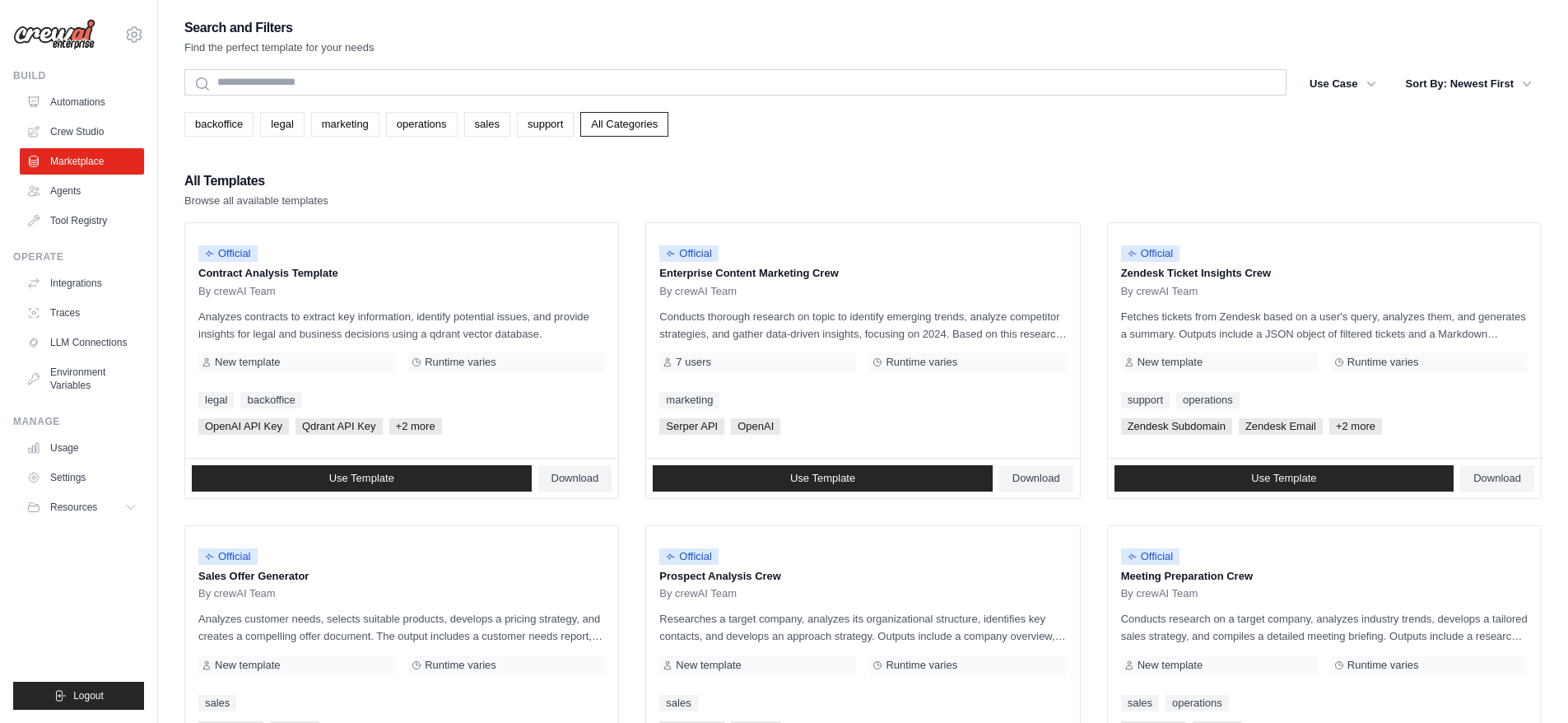
click at [99, 137] on link "Crew Studio" at bounding box center [81, 132] width 124 height 27
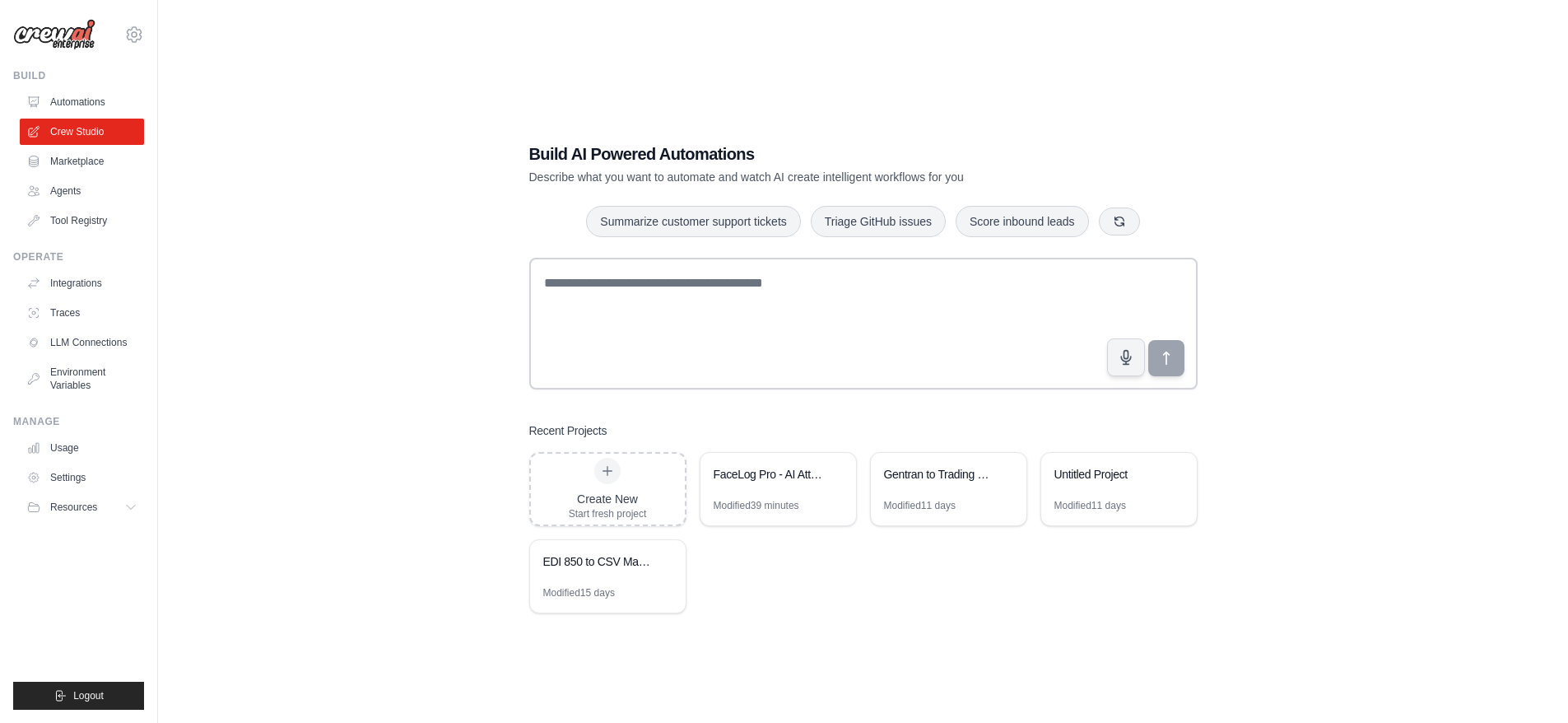
click at [82, 285] on link "Integrations" at bounding box center [81, 283] width 124 height 27
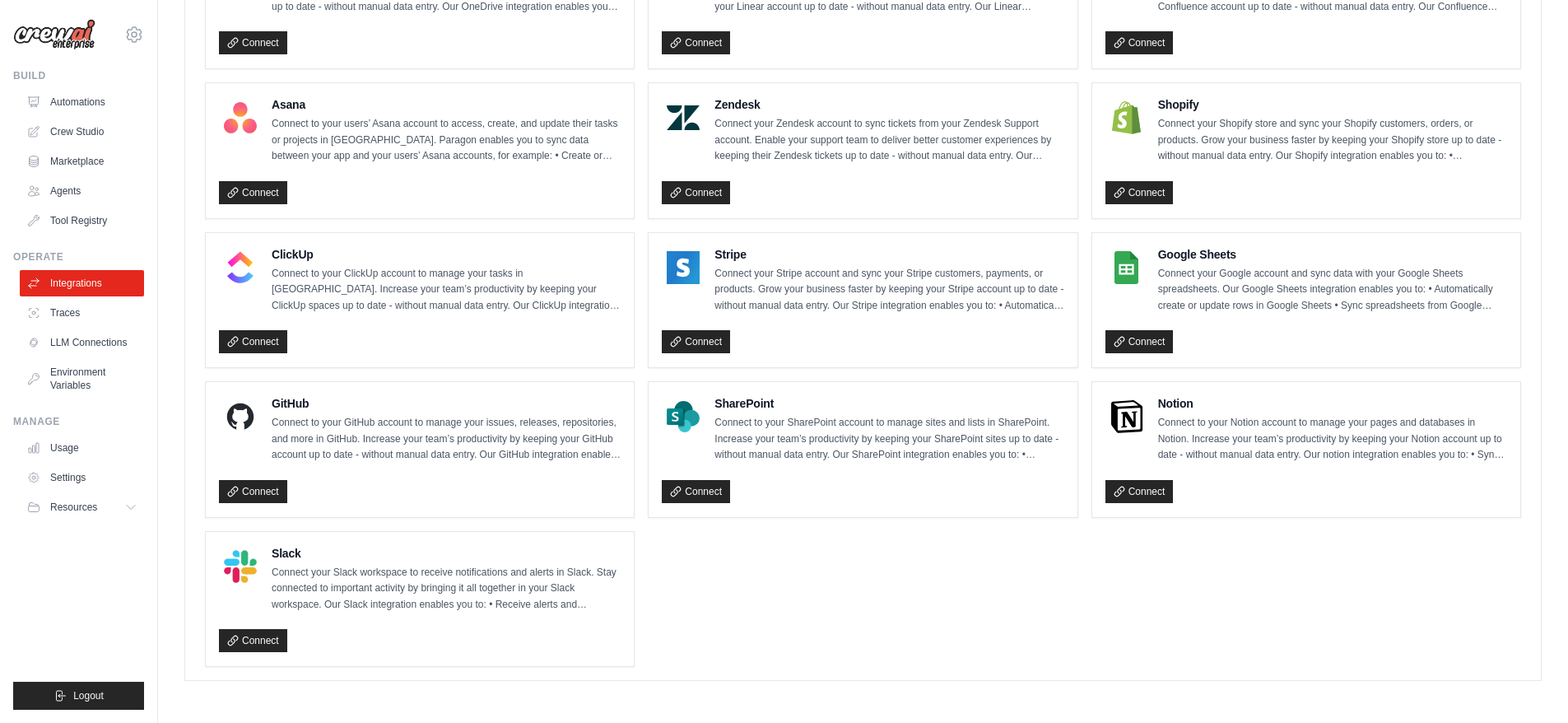
scroll to position [1014, 0]
click at [72, 316] on link "Traces" at bounding box center [81, 313] width 124 height 27
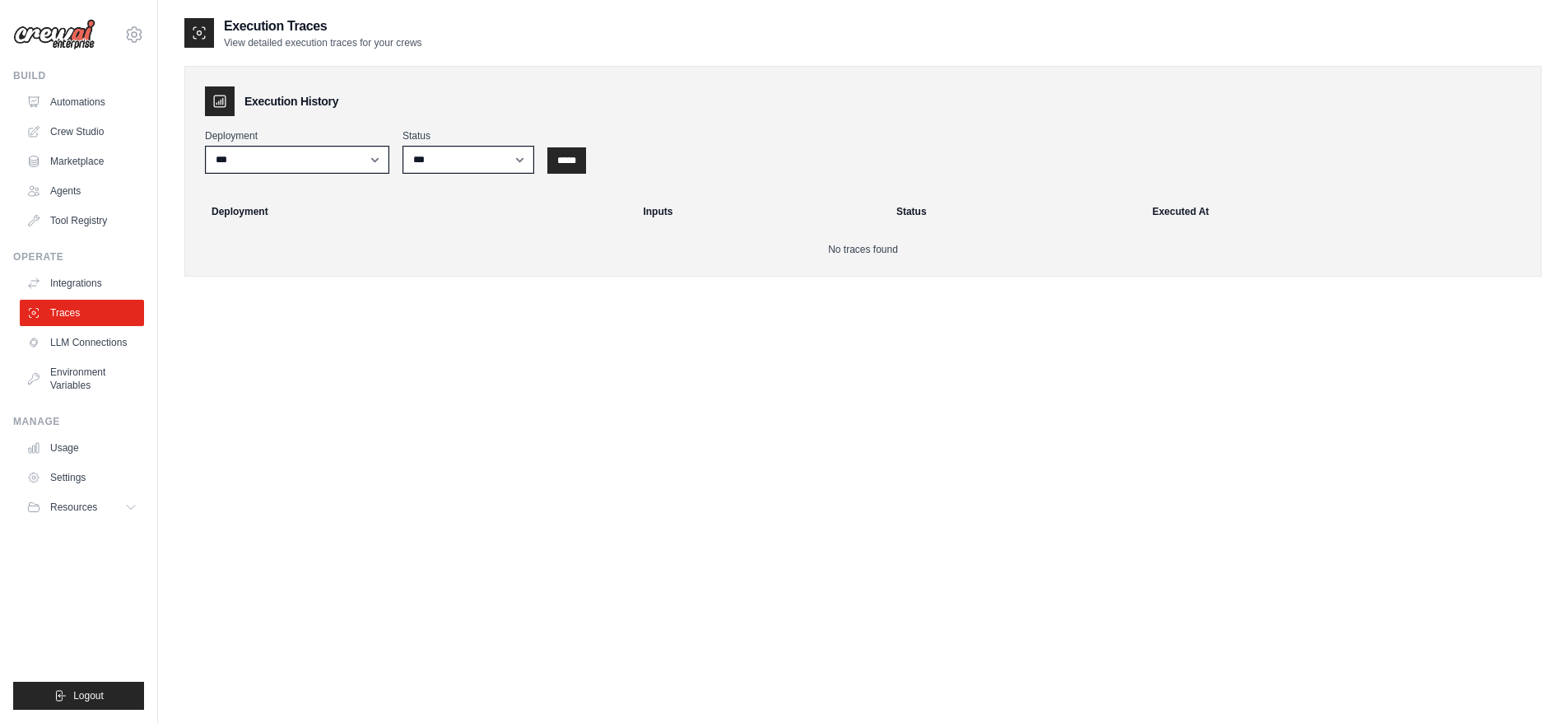
click at [67, 340] on link "LLM Connections" at bounding box center [81, 342] width 124 height 27
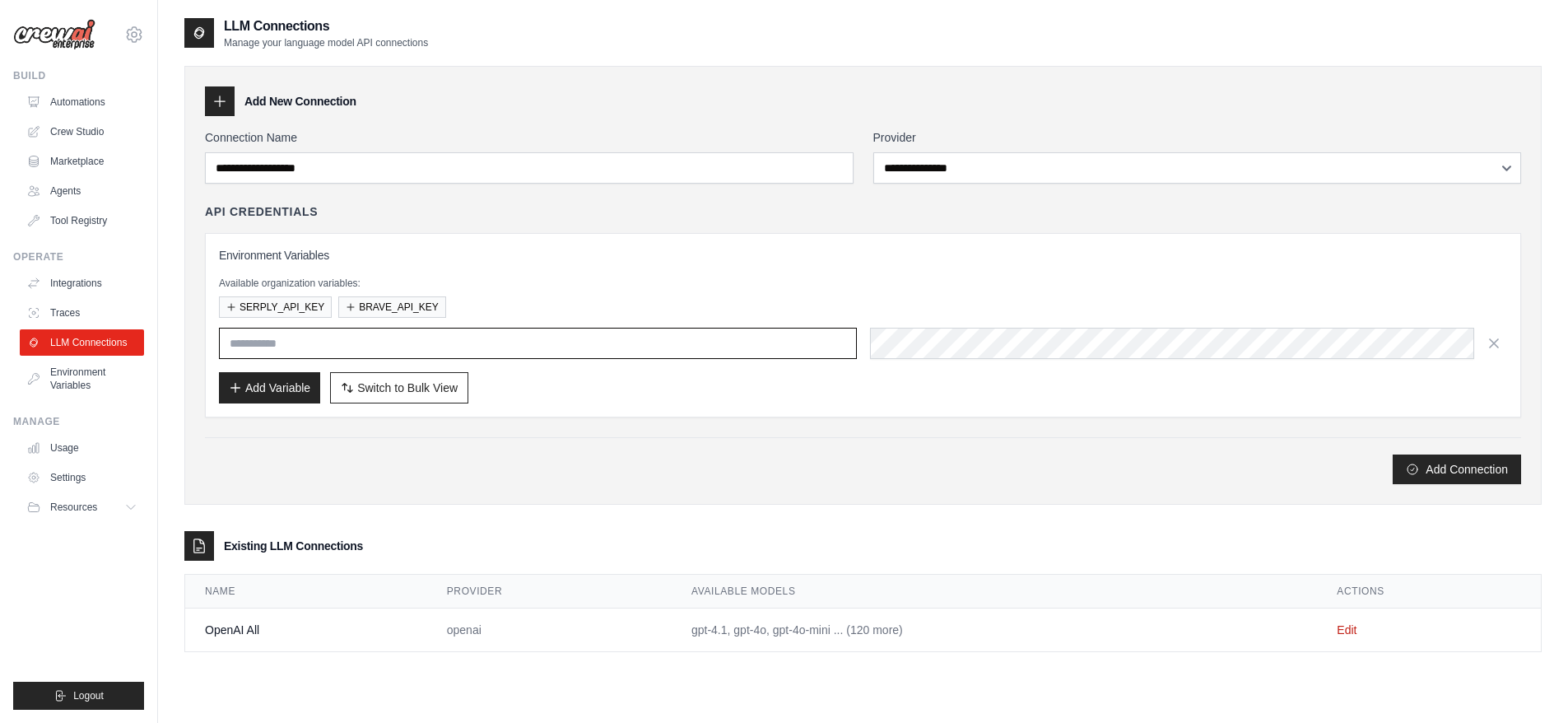
click at [369, 336] on input "text" at bounding box center [537, 343] width 638 height 31
click at [711, 622] on td "gpt-4.1, gpt-4o, gpt-4o-mini ... (120 more)" at bounding box center [994, 630] width 645 height 44
click at [608, 630] on td "openai" at bounding box center [550, 630] width 244 height 44
click at [1351, 629] on link "Edit" at bounding box center [1346, 630] width 20 height 13
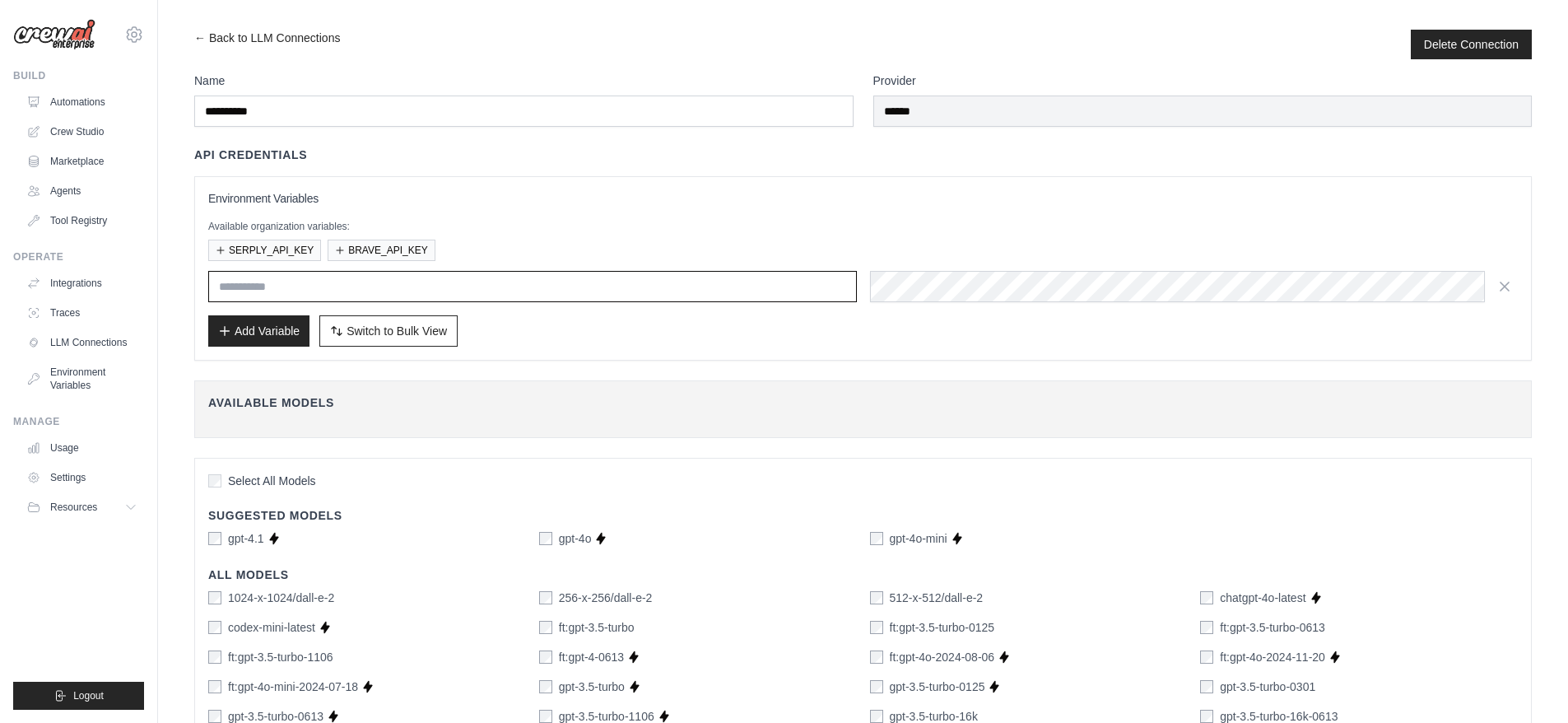
click at [419, 291] on input "text" at bounding box center [532, 286] width 648 height 31
type input "**********"
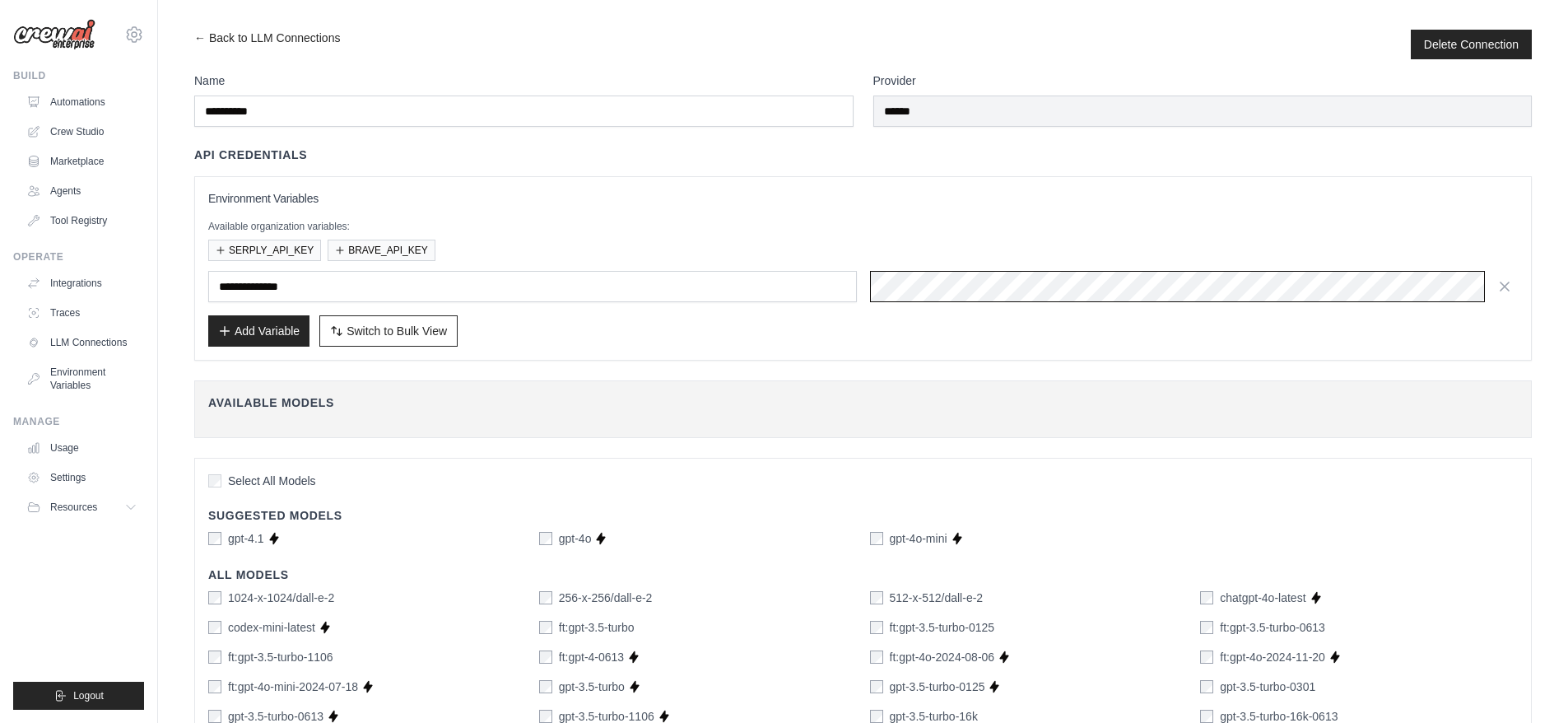
scroll to position [0, 444]
click at [686, 323] on div "Add Variable Switch to Bulk View Switch to Table View" at bounding box center [863, 331] width 1309 height 31
click at [268, 335] on button "Add Variable" at bounding box center [259, 331] width 101 height 31
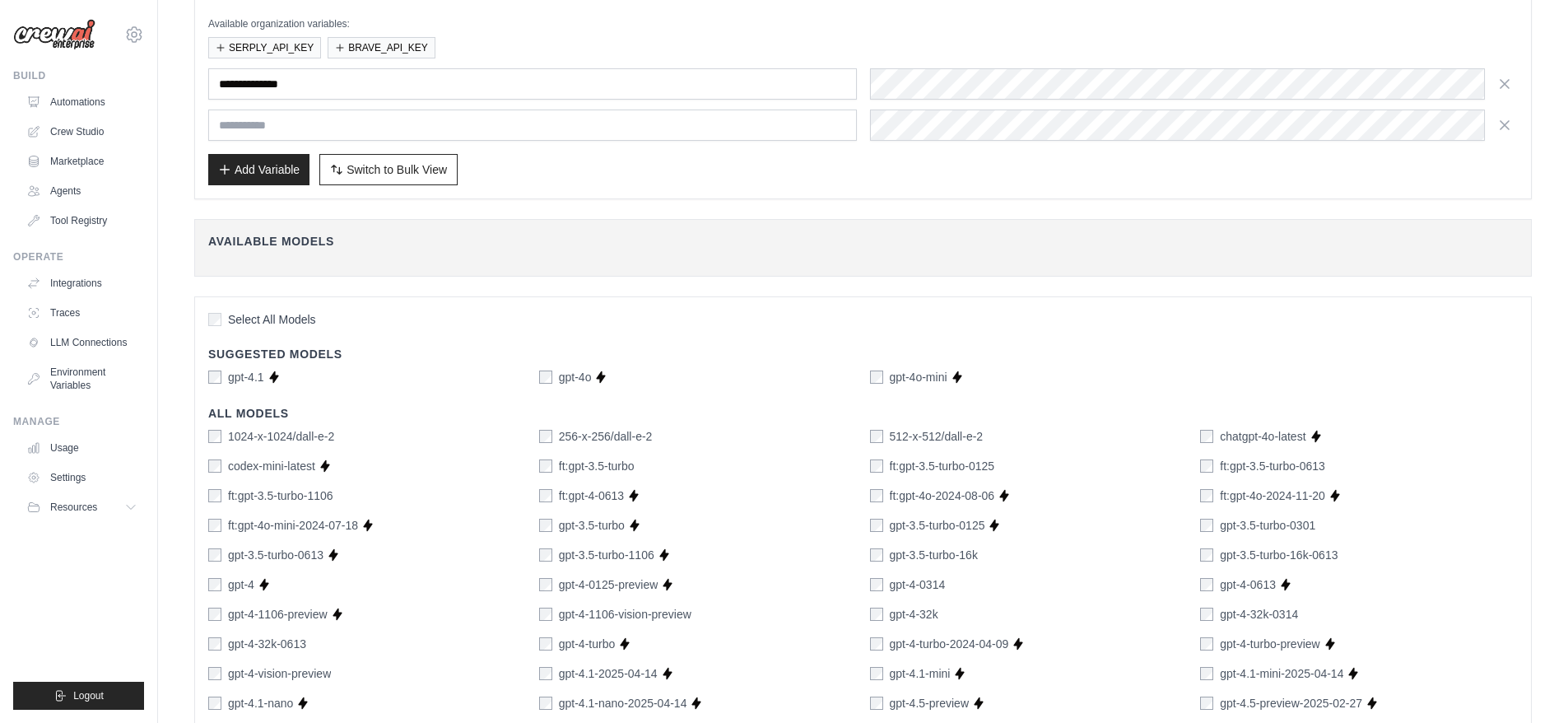
scroll to position [0, 0]
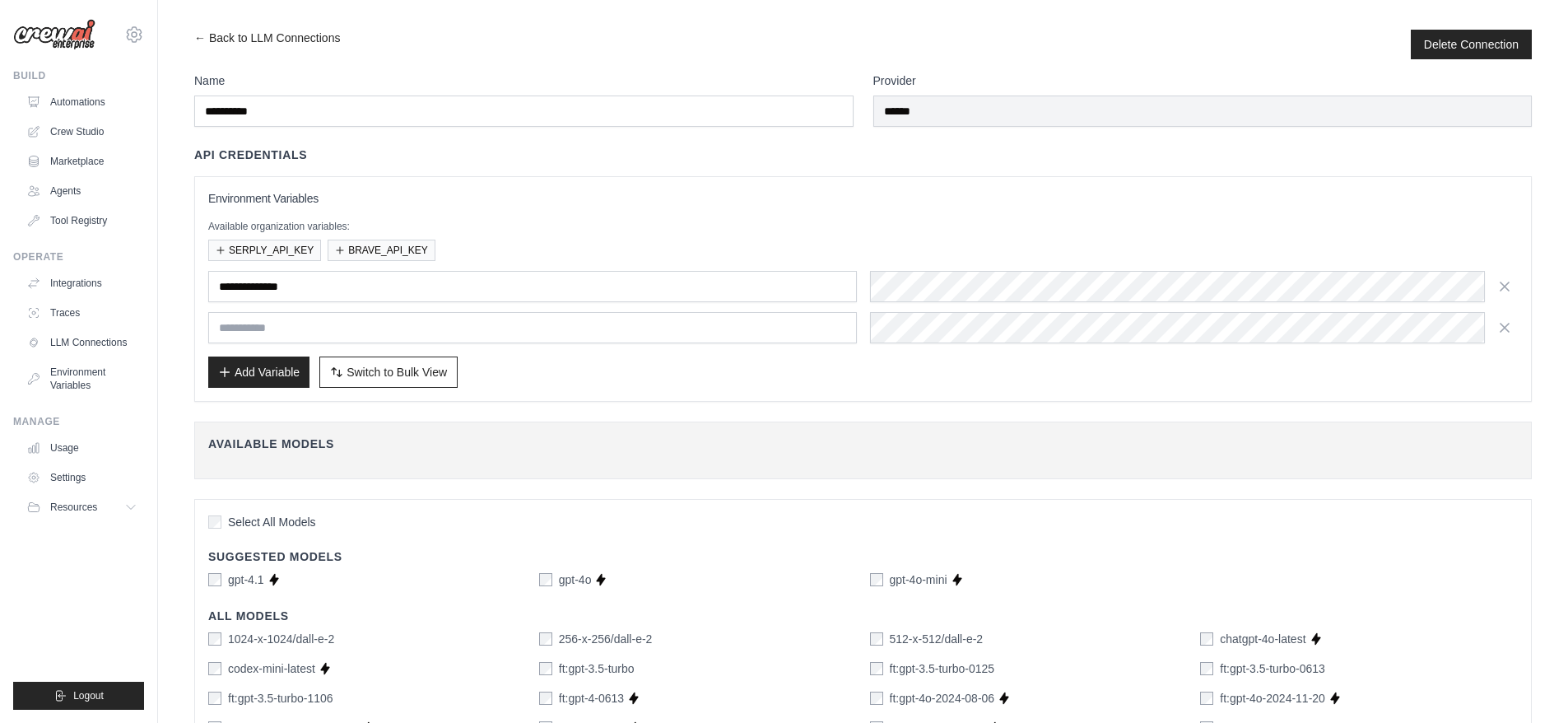
click at [678, 430] on div "Available Models Fetch Available Models" at bounding box center [862, 450] width 1337 height 58
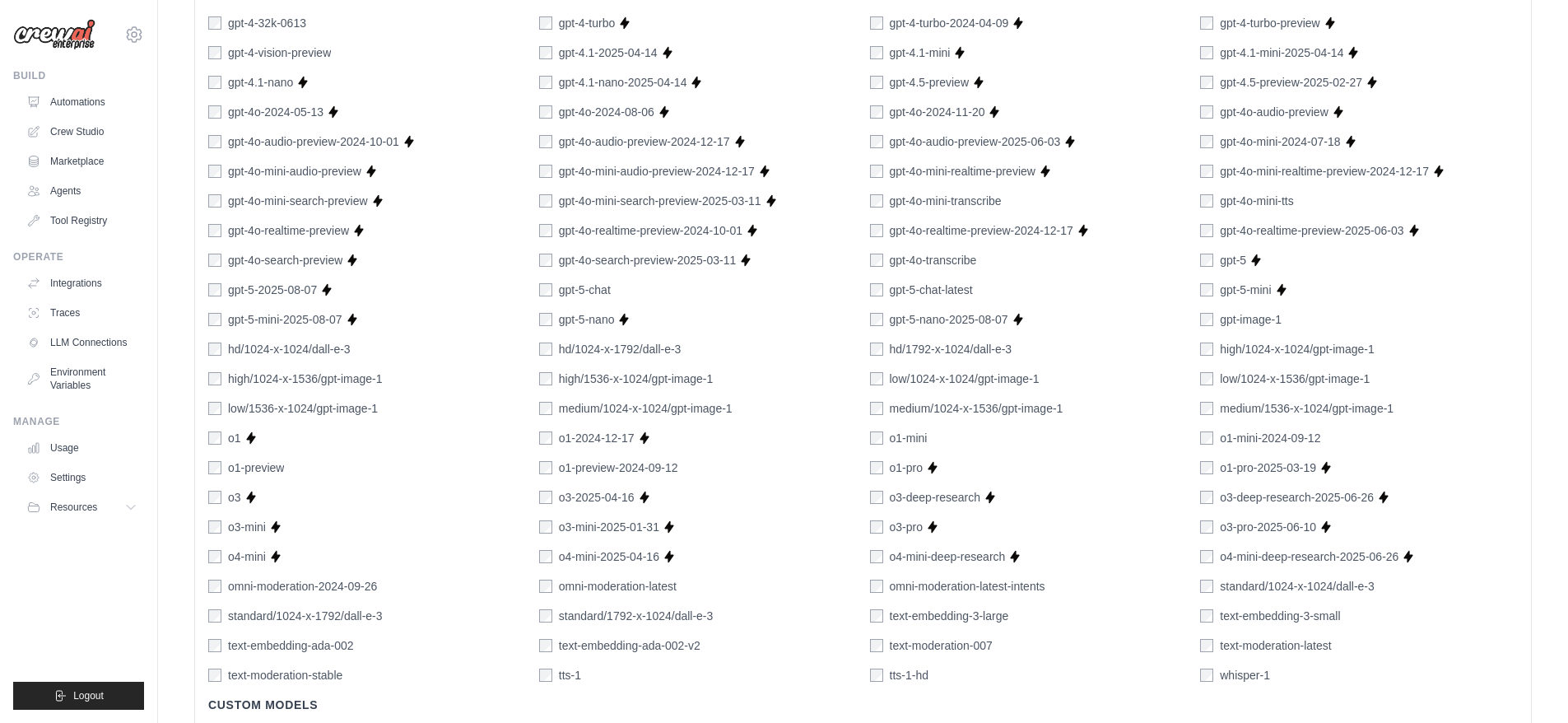
scroll to position [965, 0]
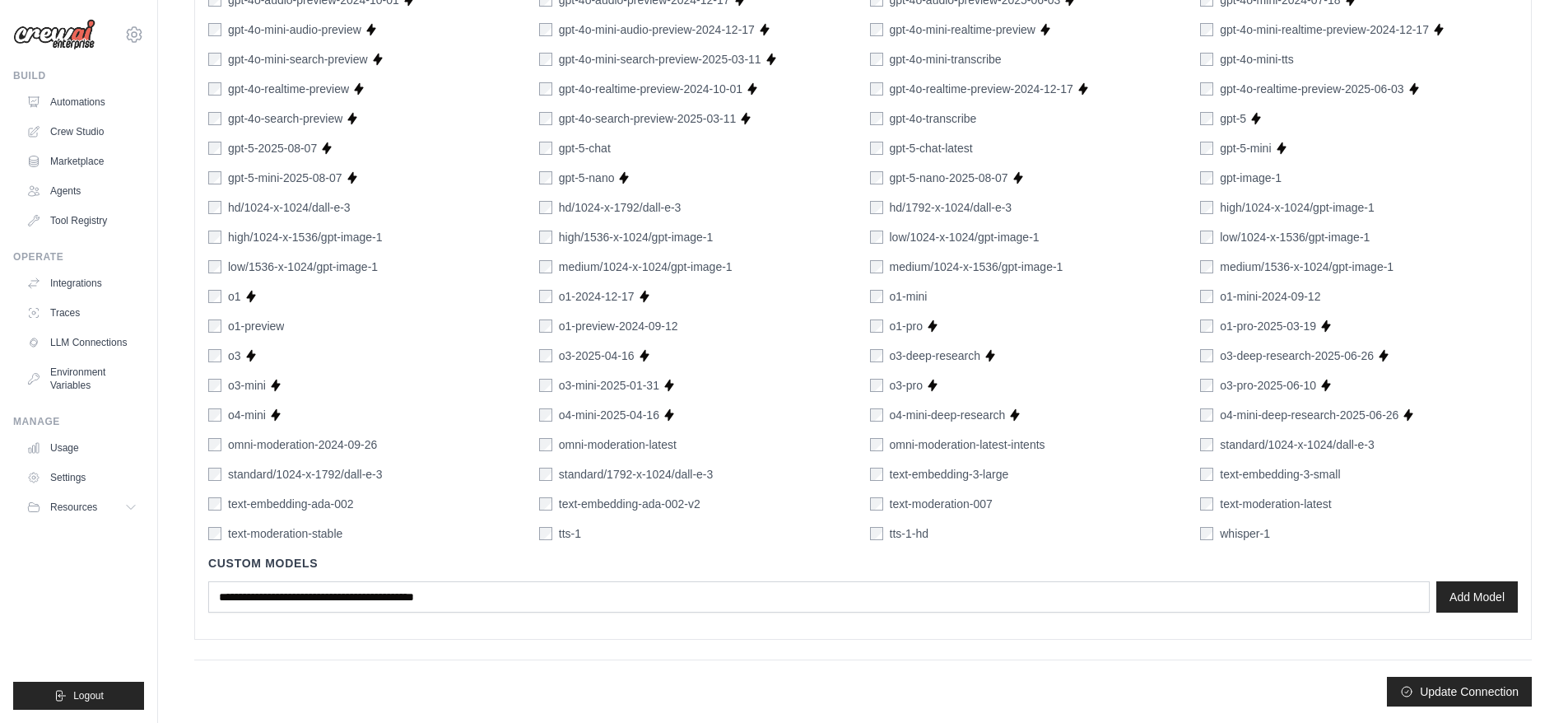
click at [1455, 690] on button "Update Connection" at bounding box center [1459, 691] width 145 height 29
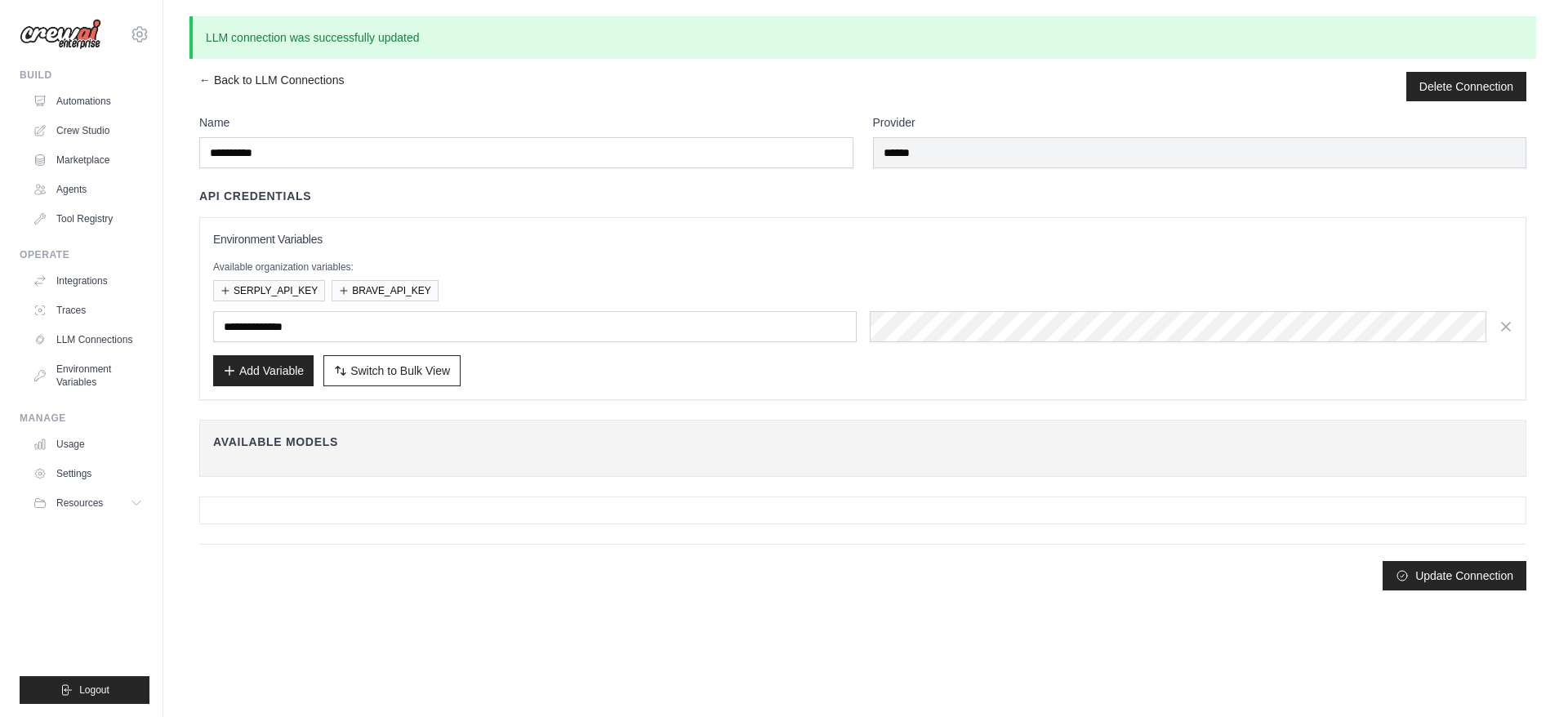
scroll to position [0, 0]
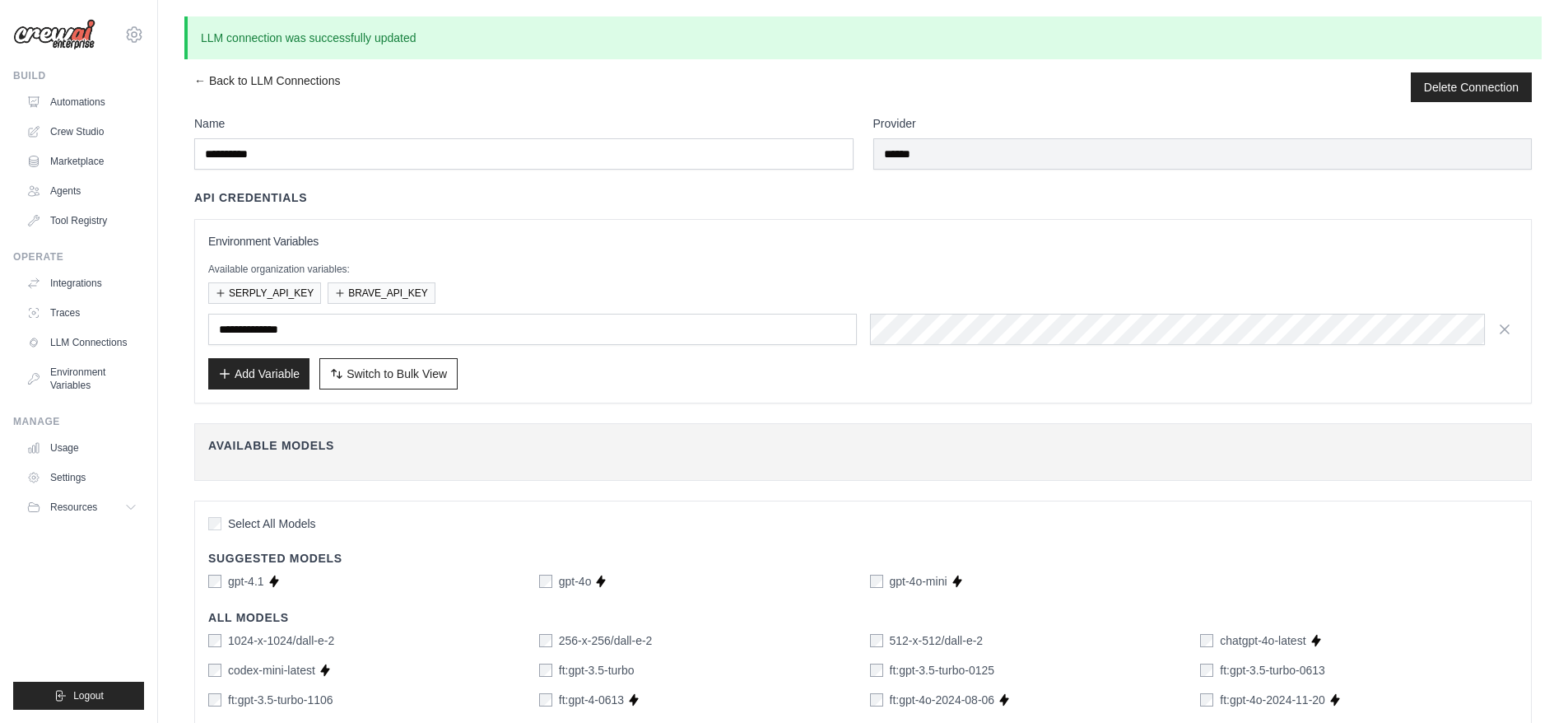
click at [82, 102] on link "Automations" at bounding box center [81, 102] width 124 height 27
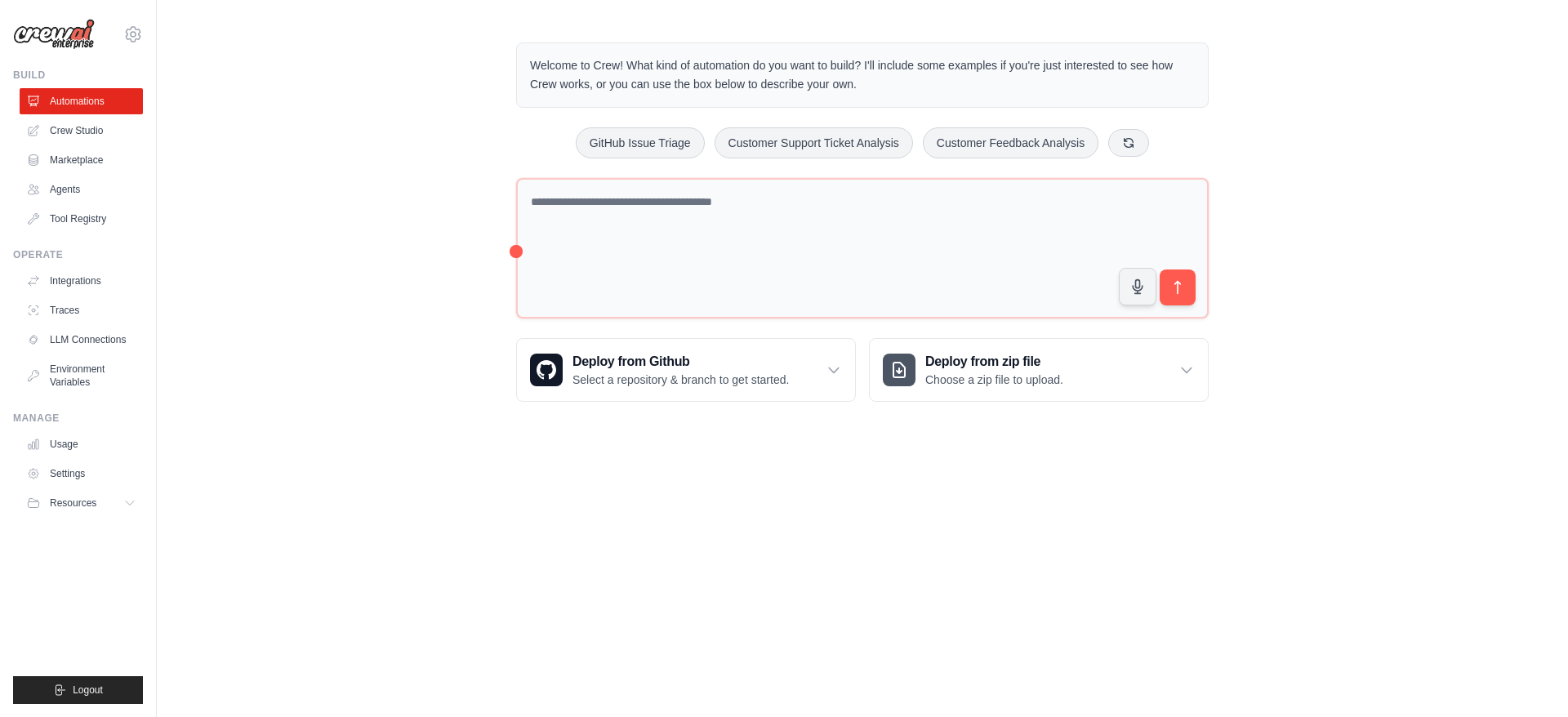
click at [90, 133] on link "Crew Studio" at bounding box center [81, 131] width 123 height 26
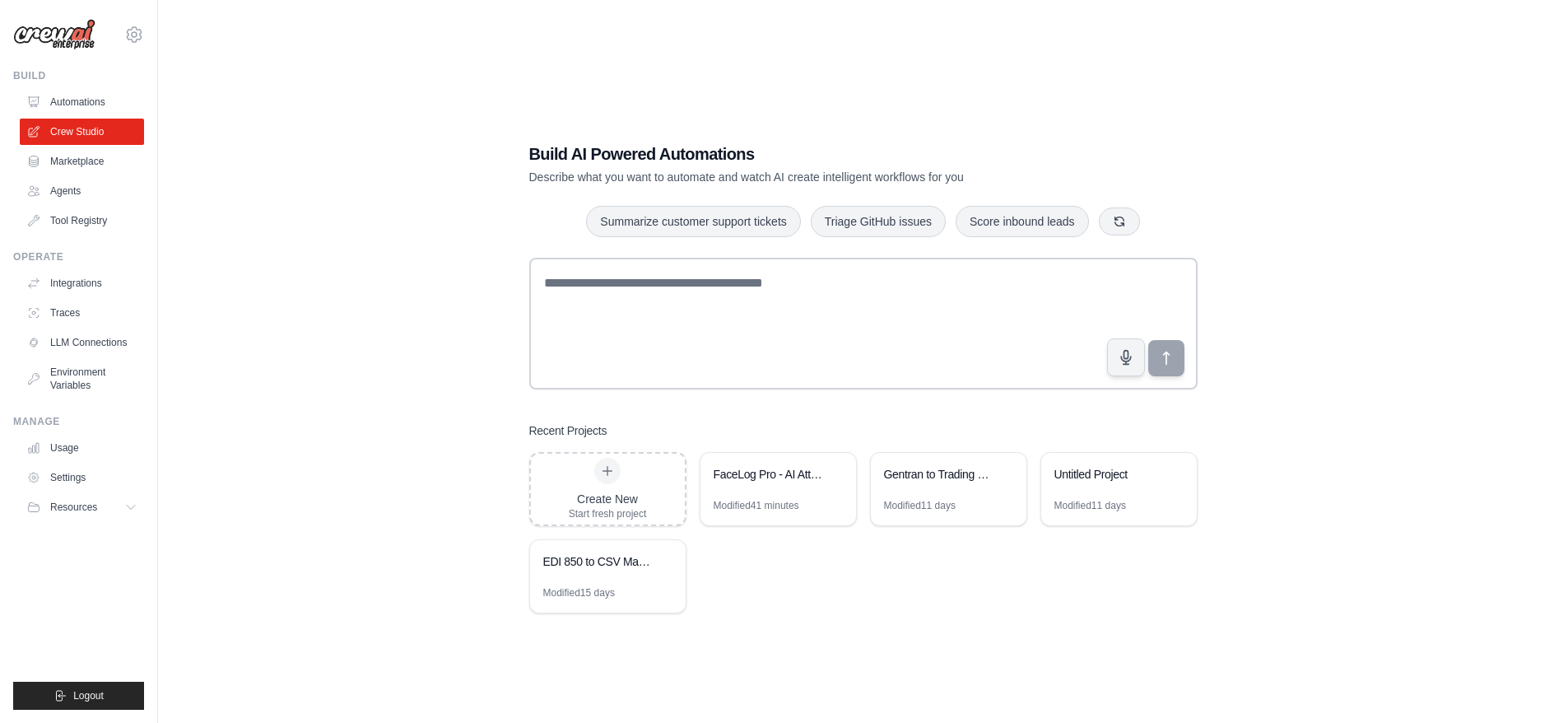
click at [739, 491] on div "FaceLog Pro - AI Attendance System Designer" at bounding box center [778, 476] width 155 height 46
click at [90, 190] on link "Agents" at bounding box center [81, 191] width 124 height 27
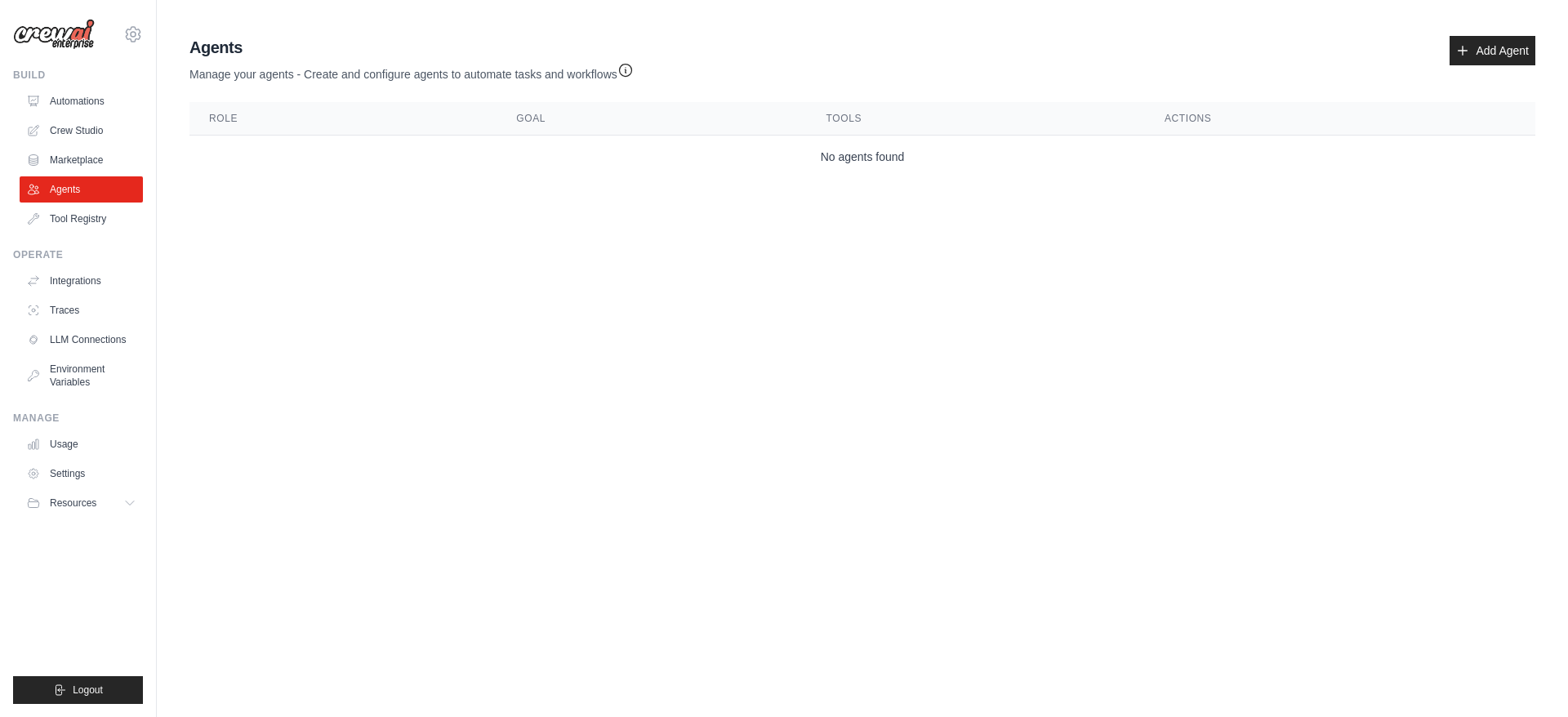
click at [96, 217] on link "Tool Registry" at bounding box center [81, 219] width 123 height 26
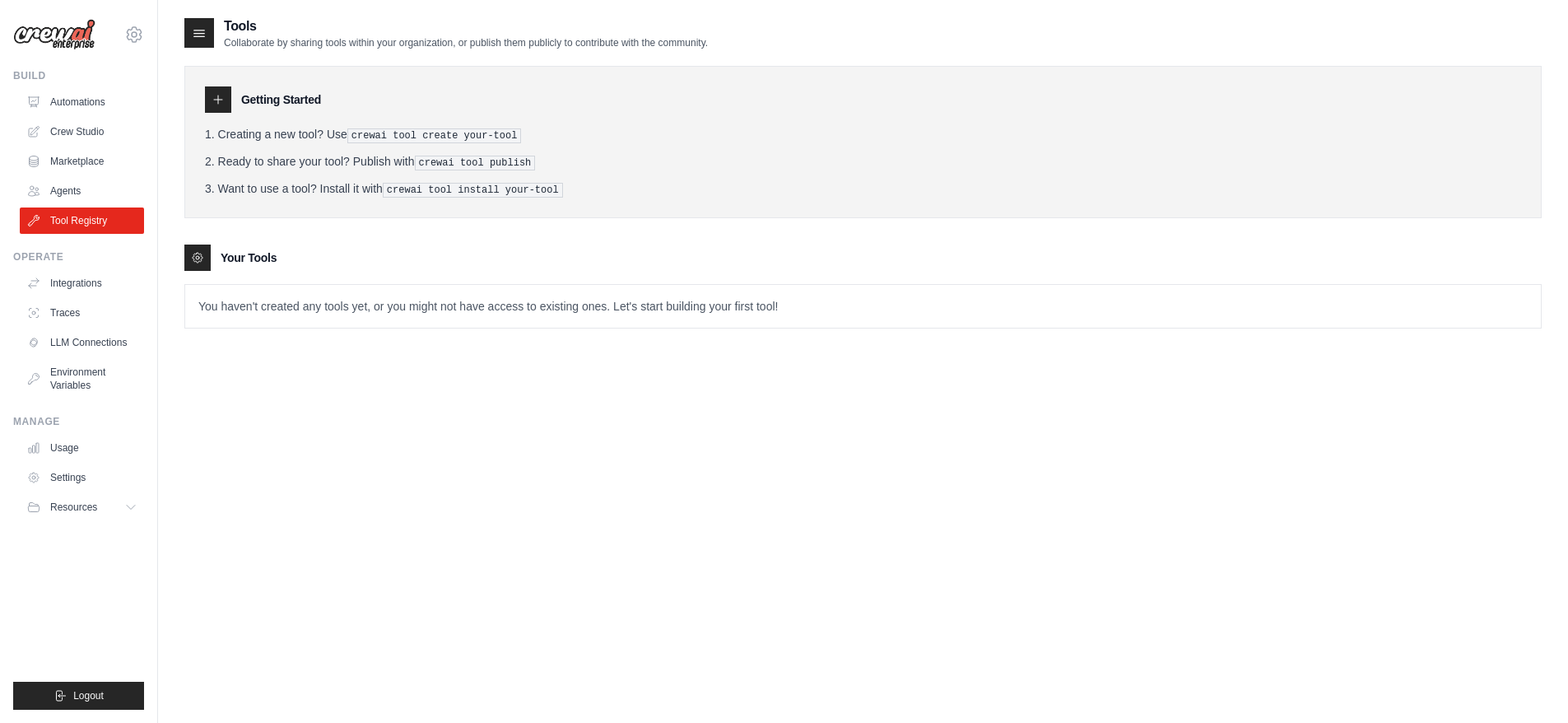
click at [71, 284] on link "Integrations" at bounding box center [81, 283] width 124 height 27
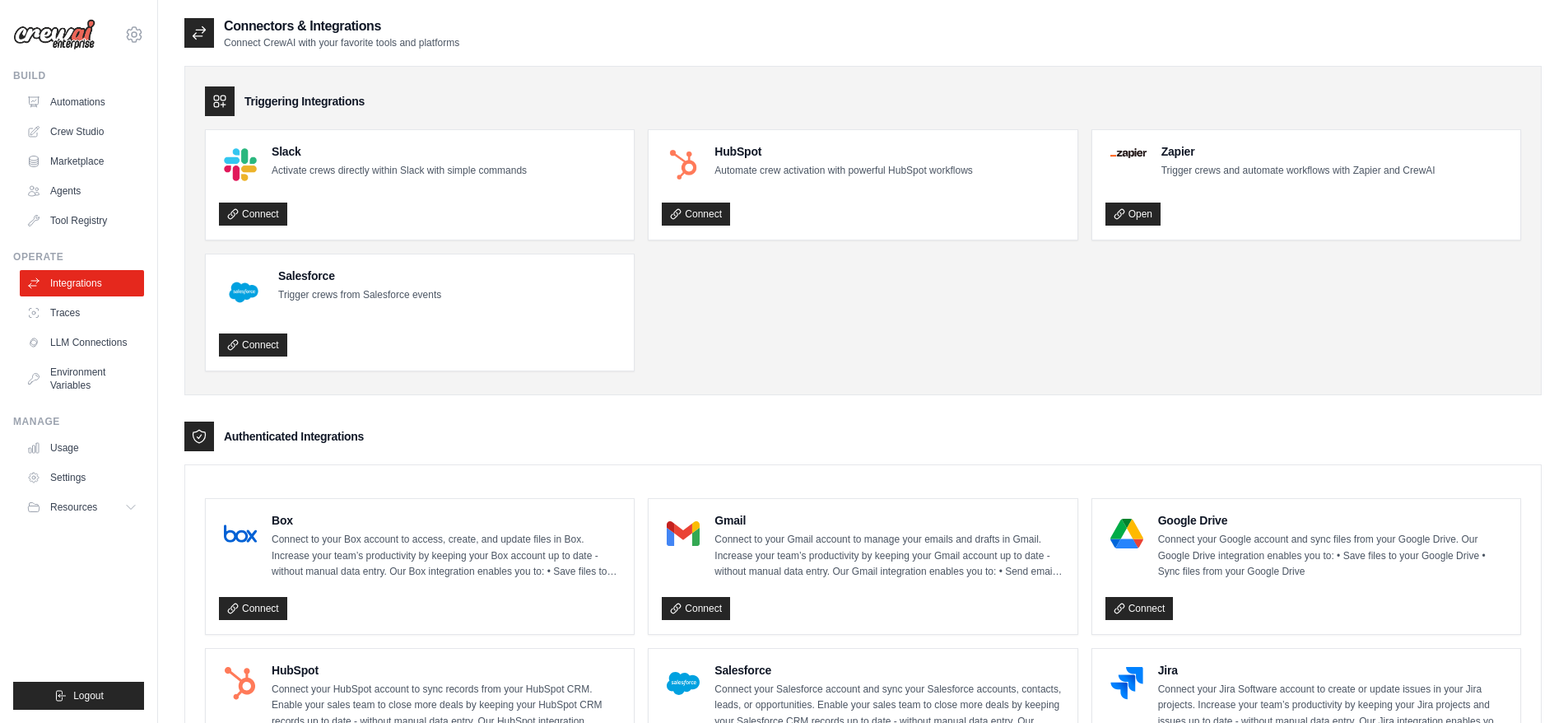
click at [99, 340] on link "LLM Connections" at bounding box center [81, 342] width 124 height 27
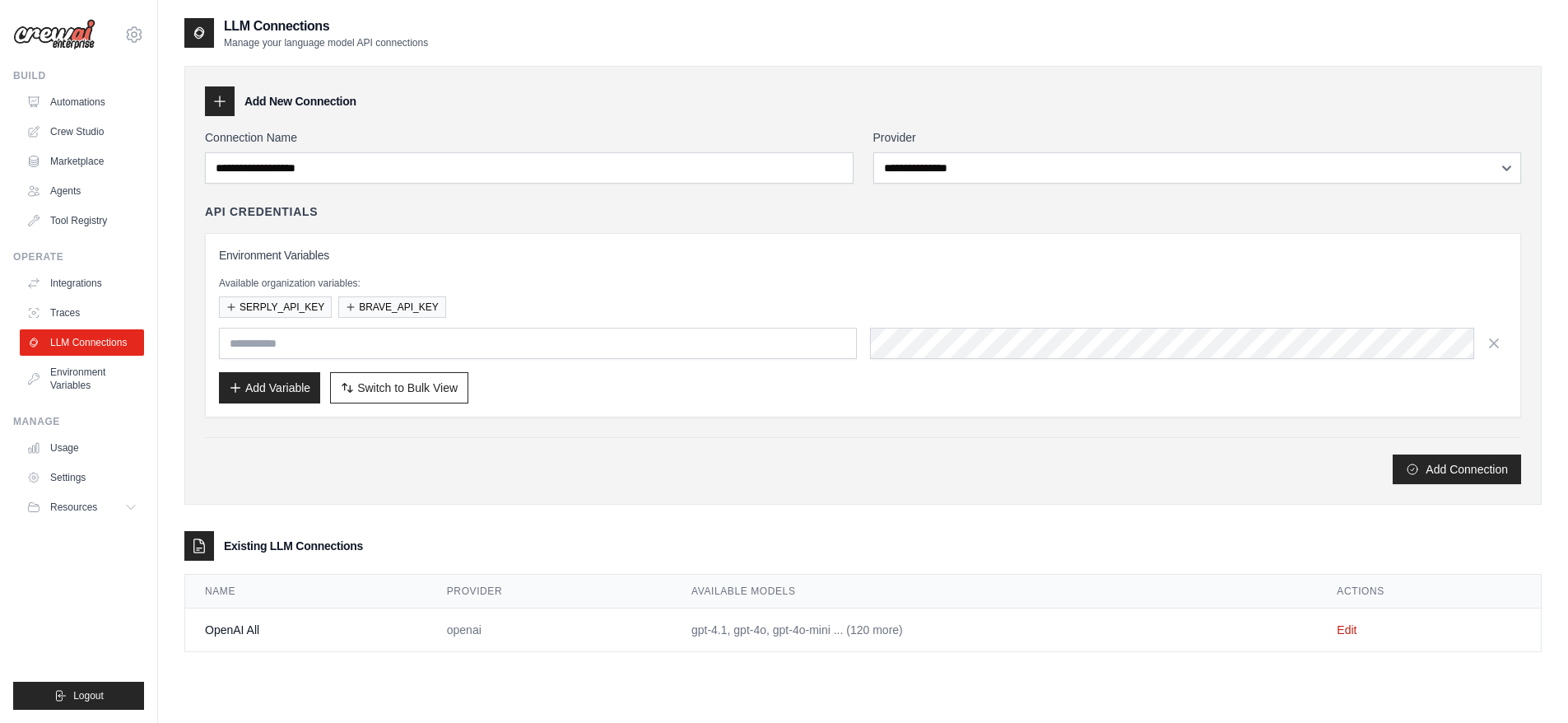
click at [1344, 632] on link "Edit" at bounding box center [1346, 630] width 20 height 13
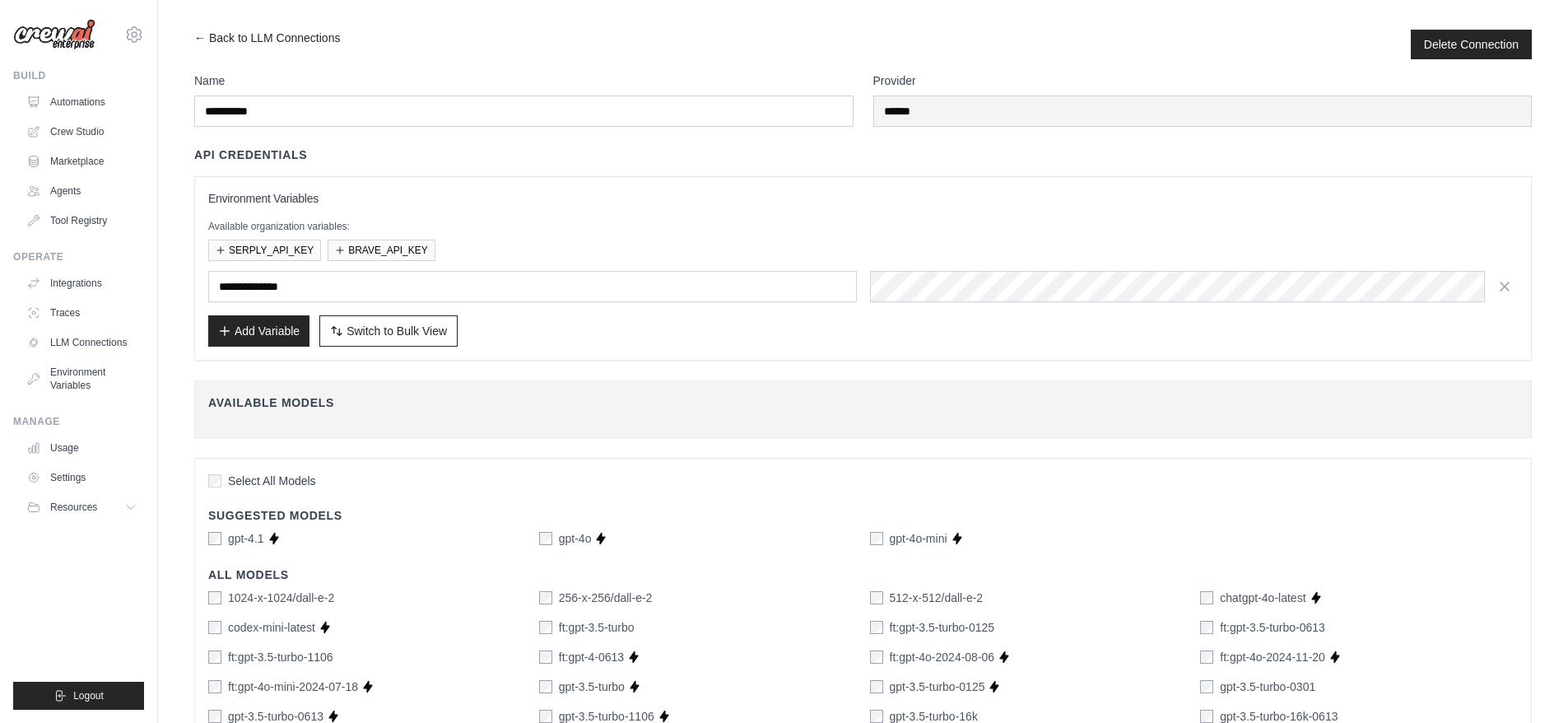
click at [222, 479] on label "Select All Models" at bounding box center [262, 480] width 108 height 16
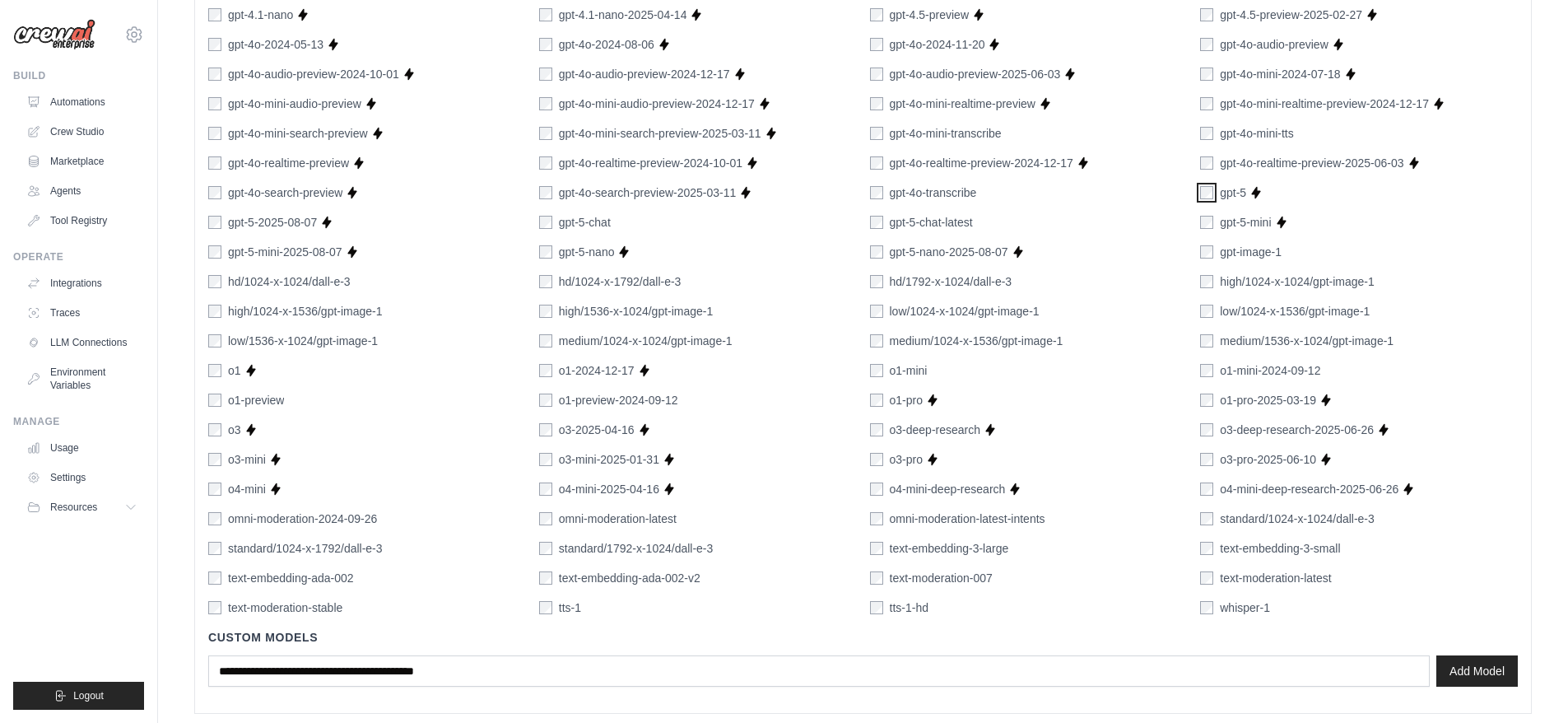
scroll to position [924, 0]
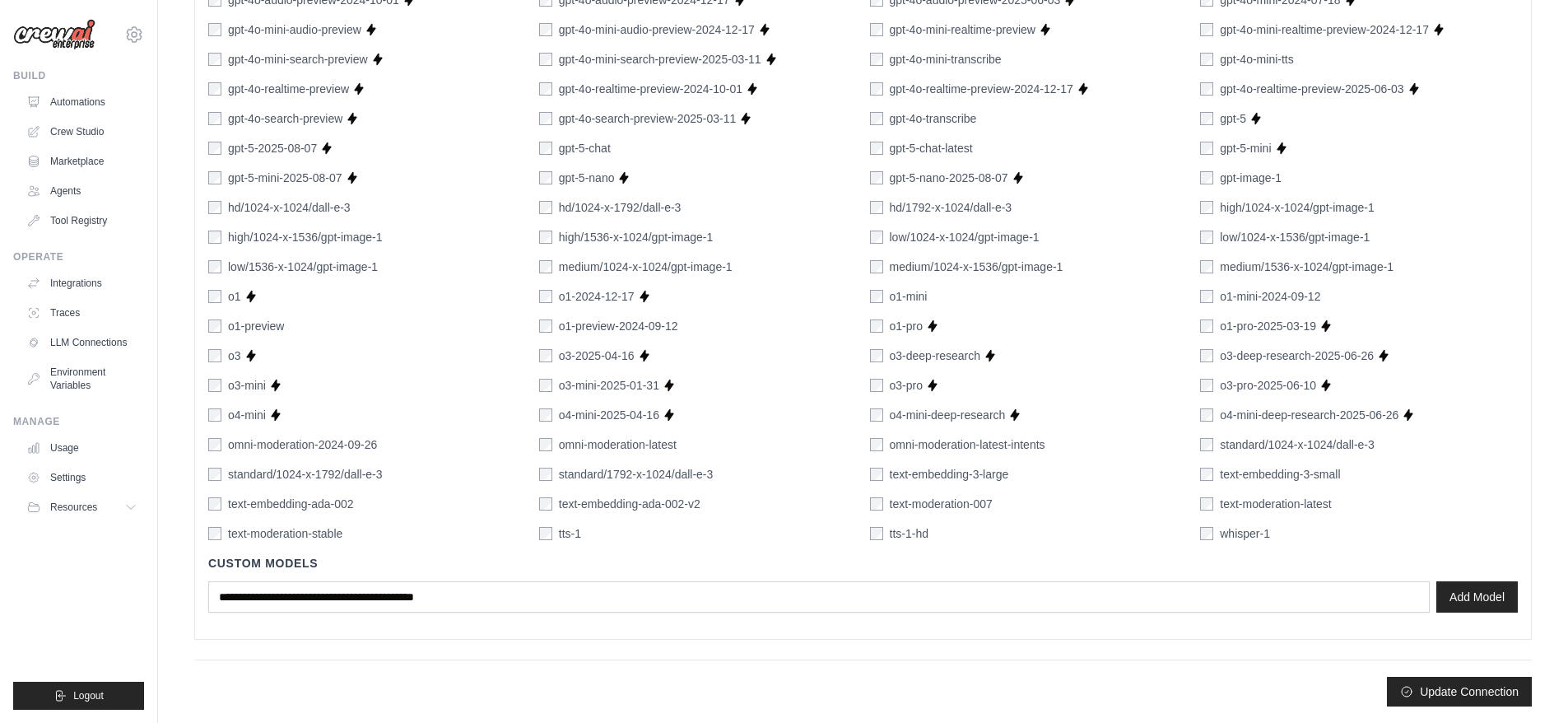
click at [1464, 689] on button "Update Connection" at bounding box center [1459, 691] width 145 height 29
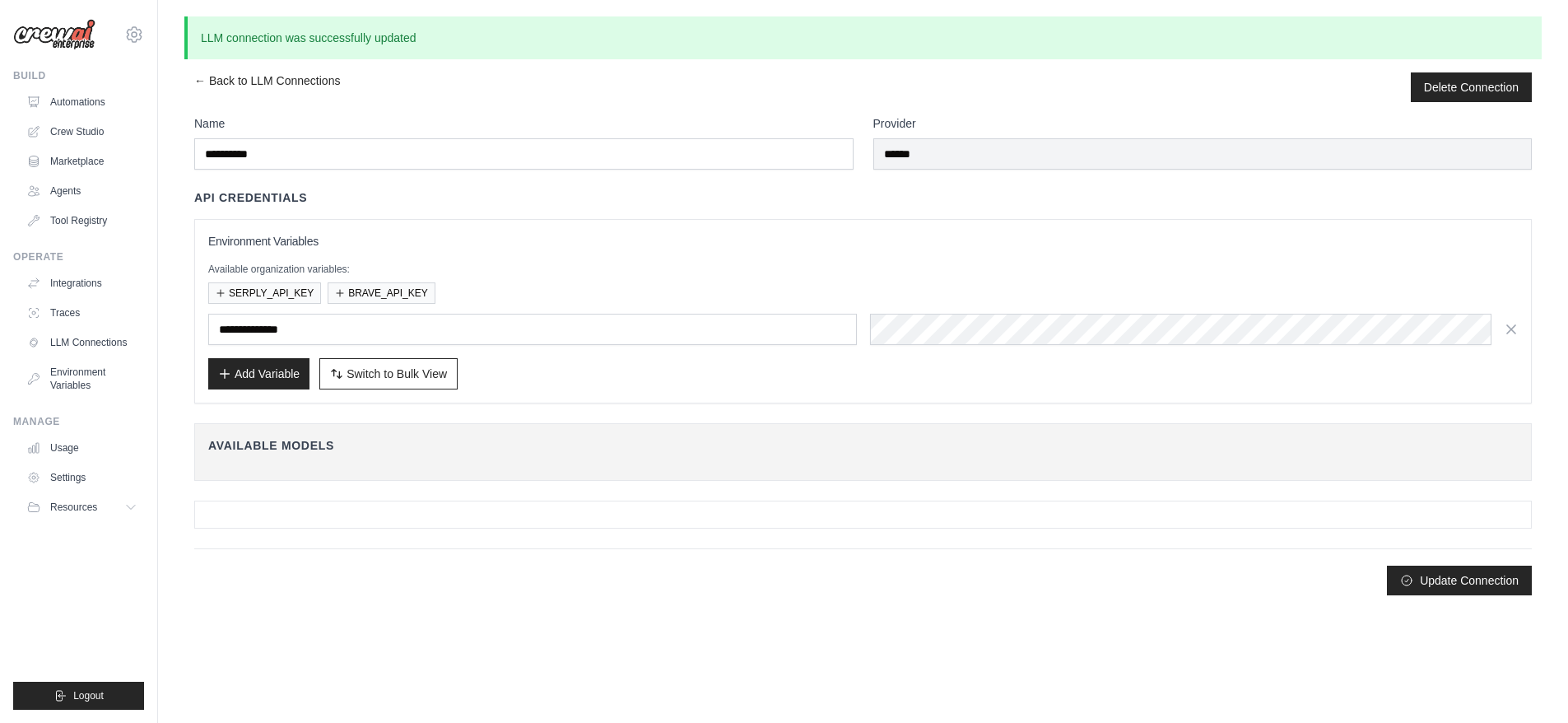
scroll to position [0, 0]
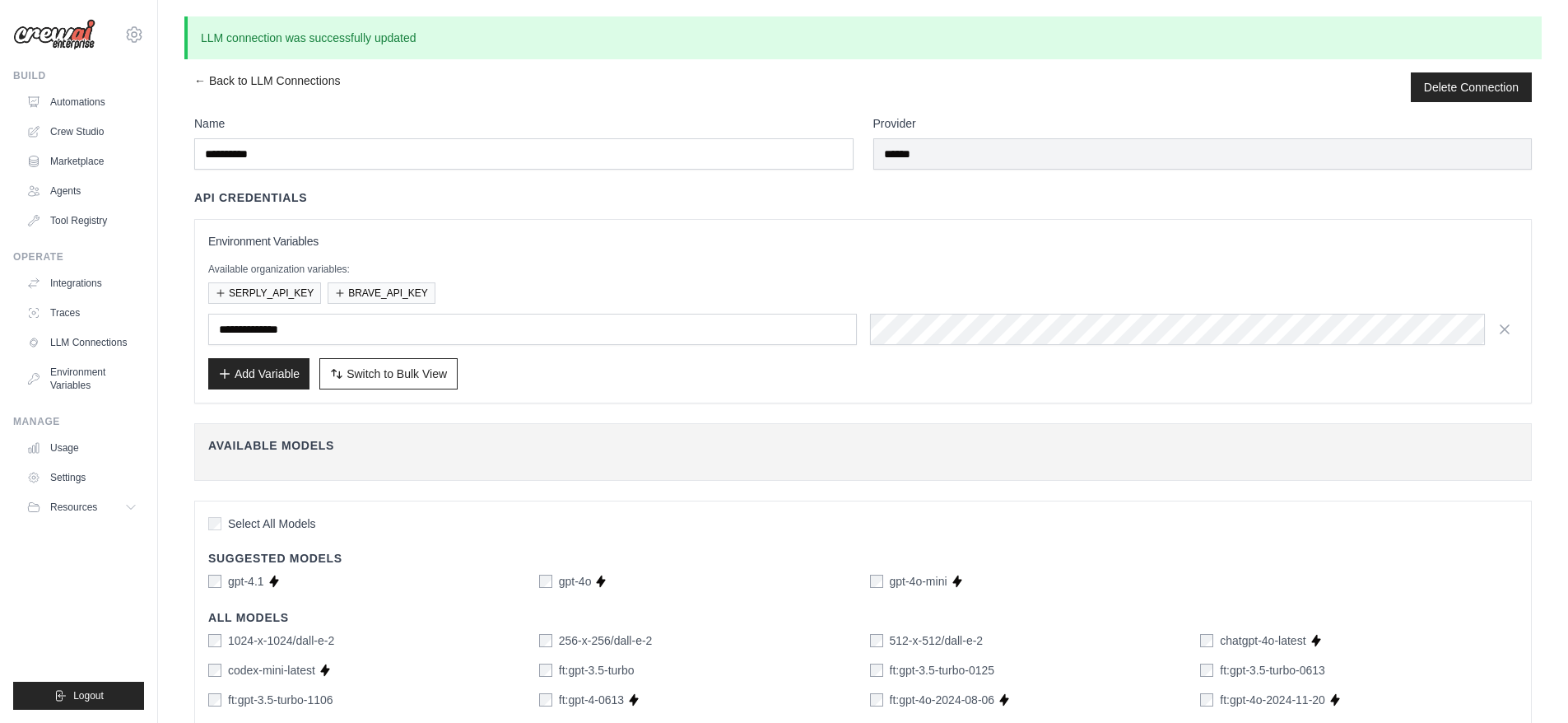
click at [67, 371] on link "Environment Variables" at bounding box center [81, 379] width 124 height 40
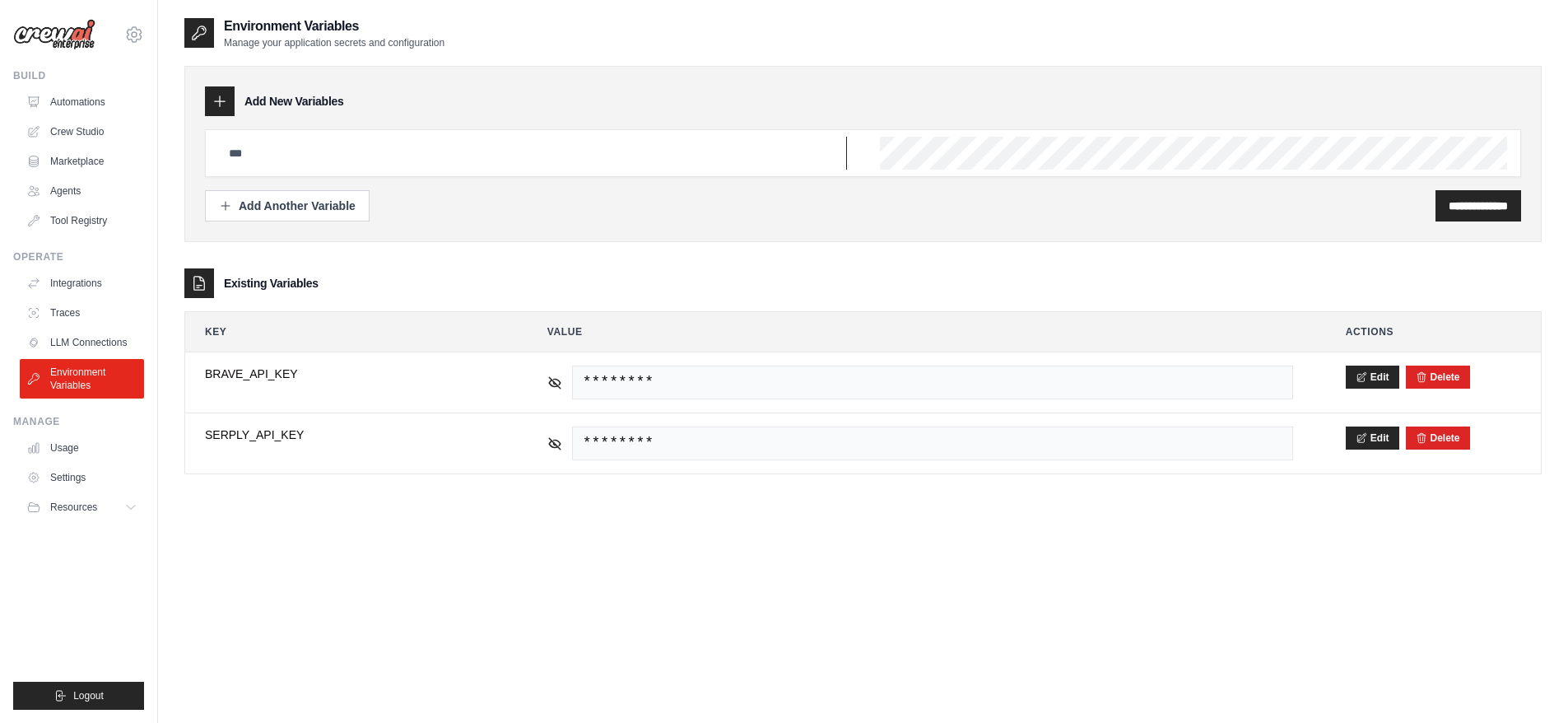
click at [352, 149] on input "text" at bounding box center [532, 153] width 628 height 33
click at [109, 343] on link "LLM Connections" at bounding box center [81, 342] width 124 height 27
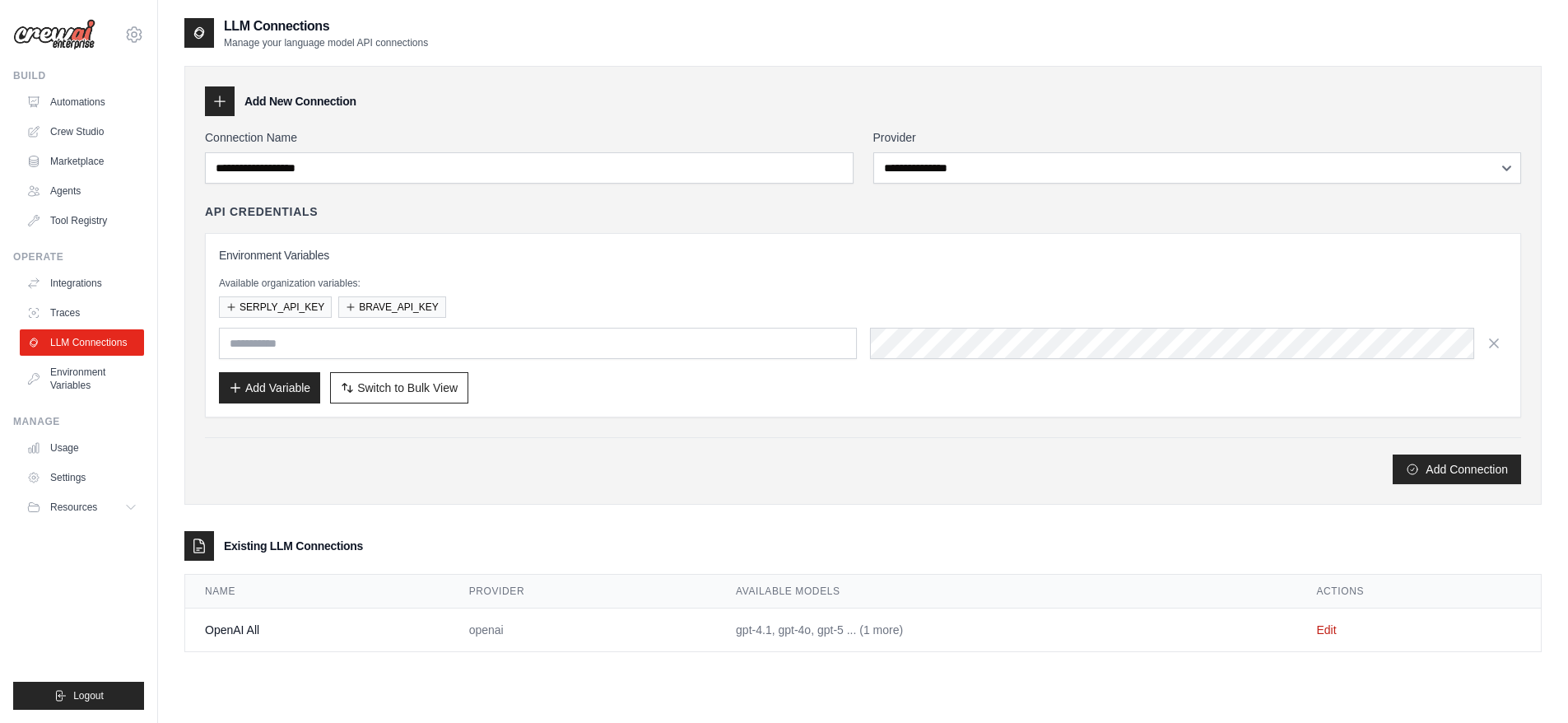
click at [78, 379] on link "Environment Variables" at bounding box center [81, 379] width 124 height 40
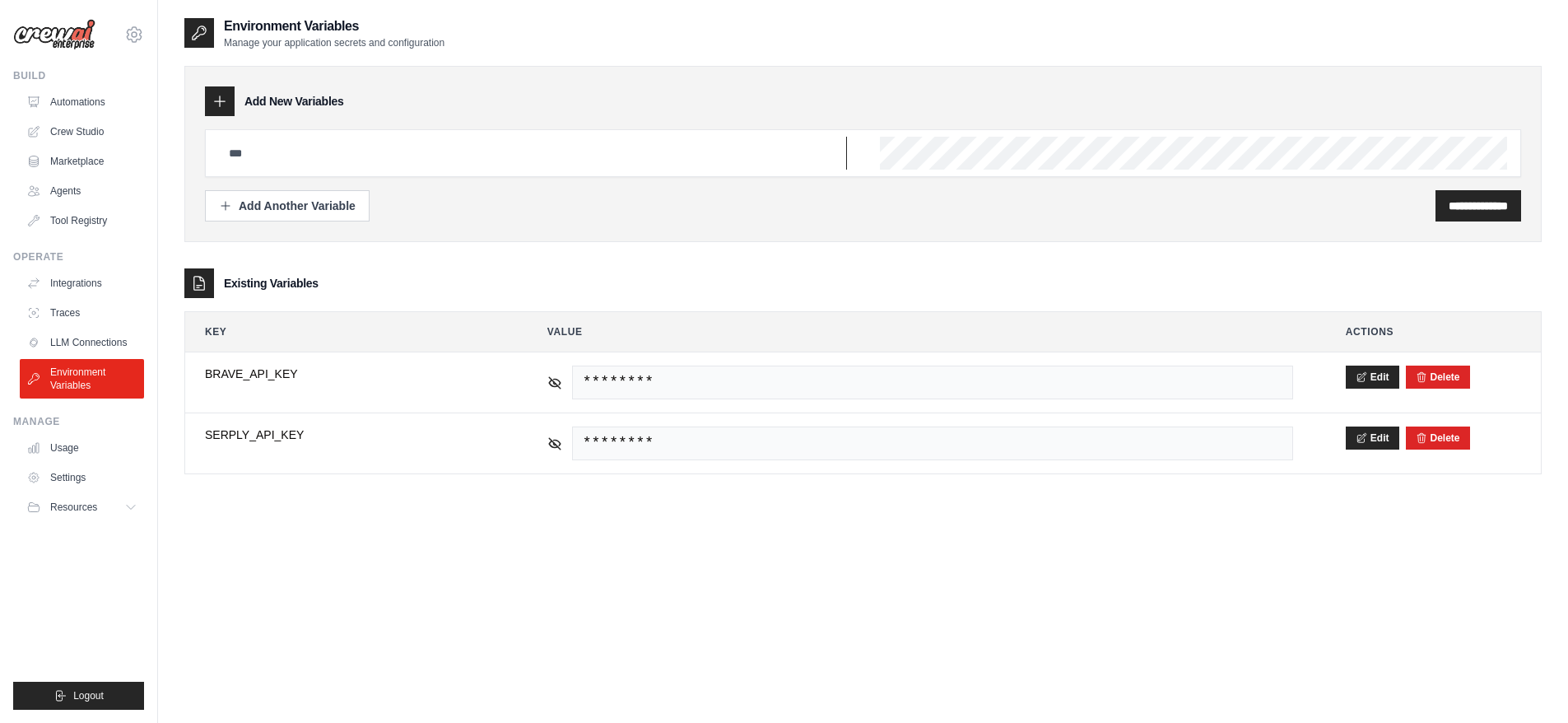
click at [281, 155] on input "text" at bounding box center [532, 153] width 628 height 33
type input "**********"
click at [1471, 200] on input "**********" at bounding box center [1478, 205] width 60 height 16
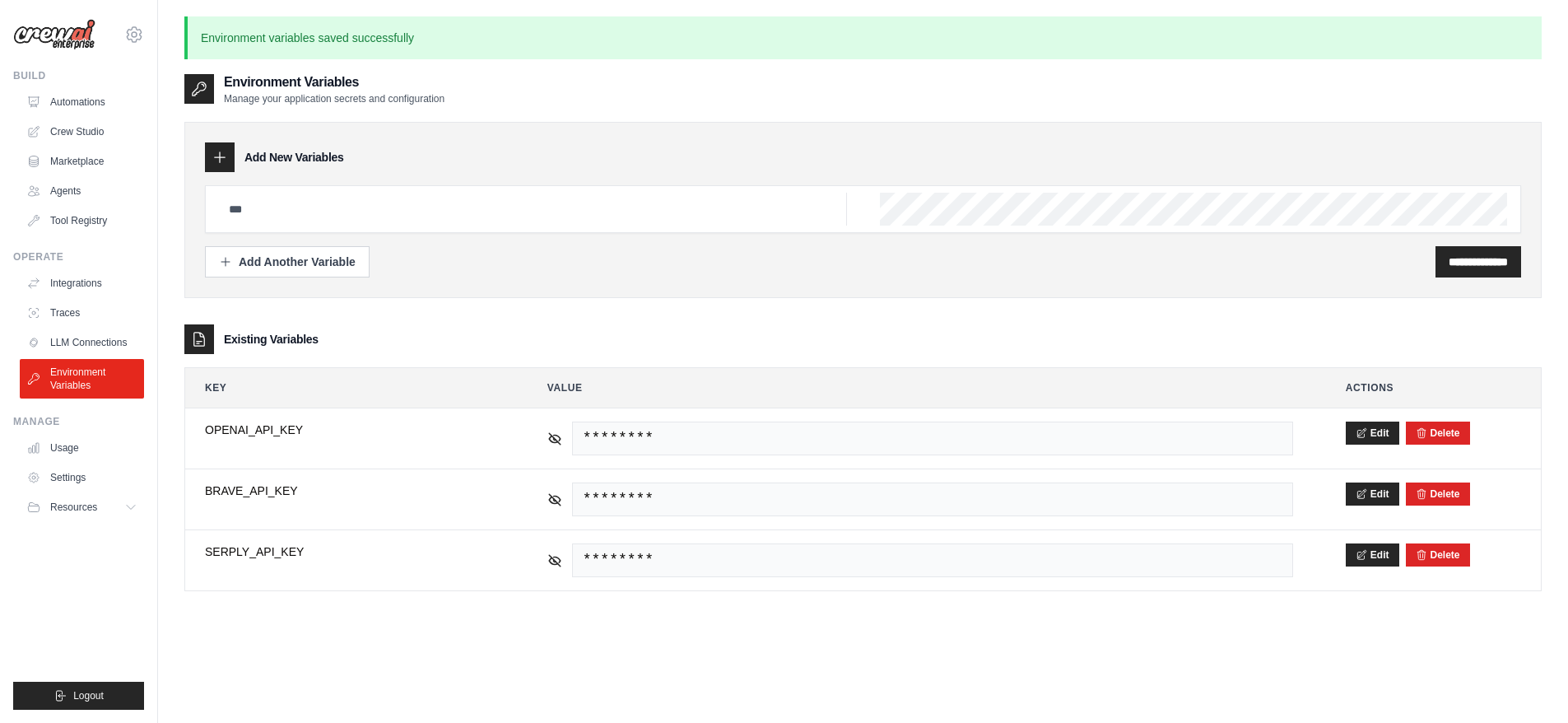
click at [91, 285] on link "Integrations" at bounding box center [81, 283] width 124 height 27
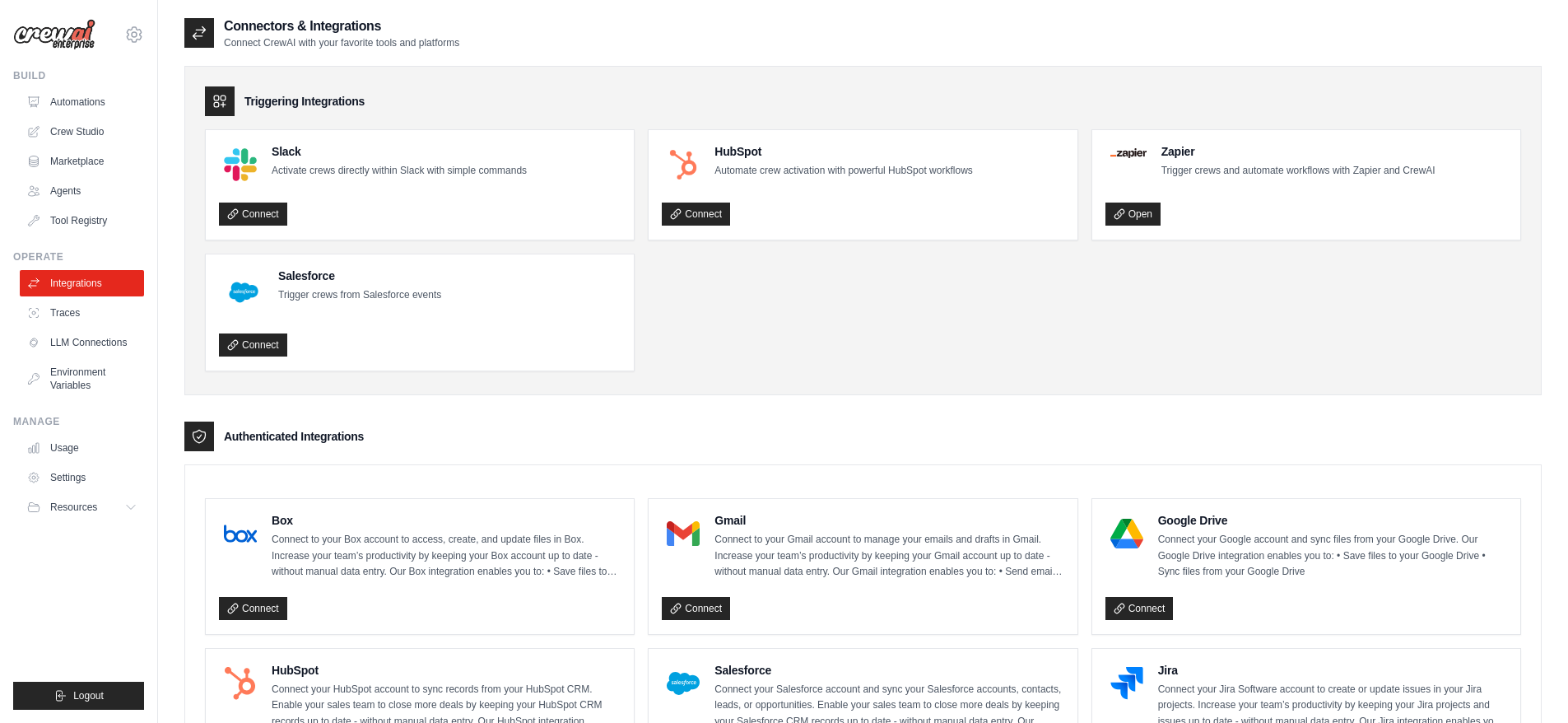
click at [71, 444] on link "Usage" at bounding box center [81, 448] width 124 height 27
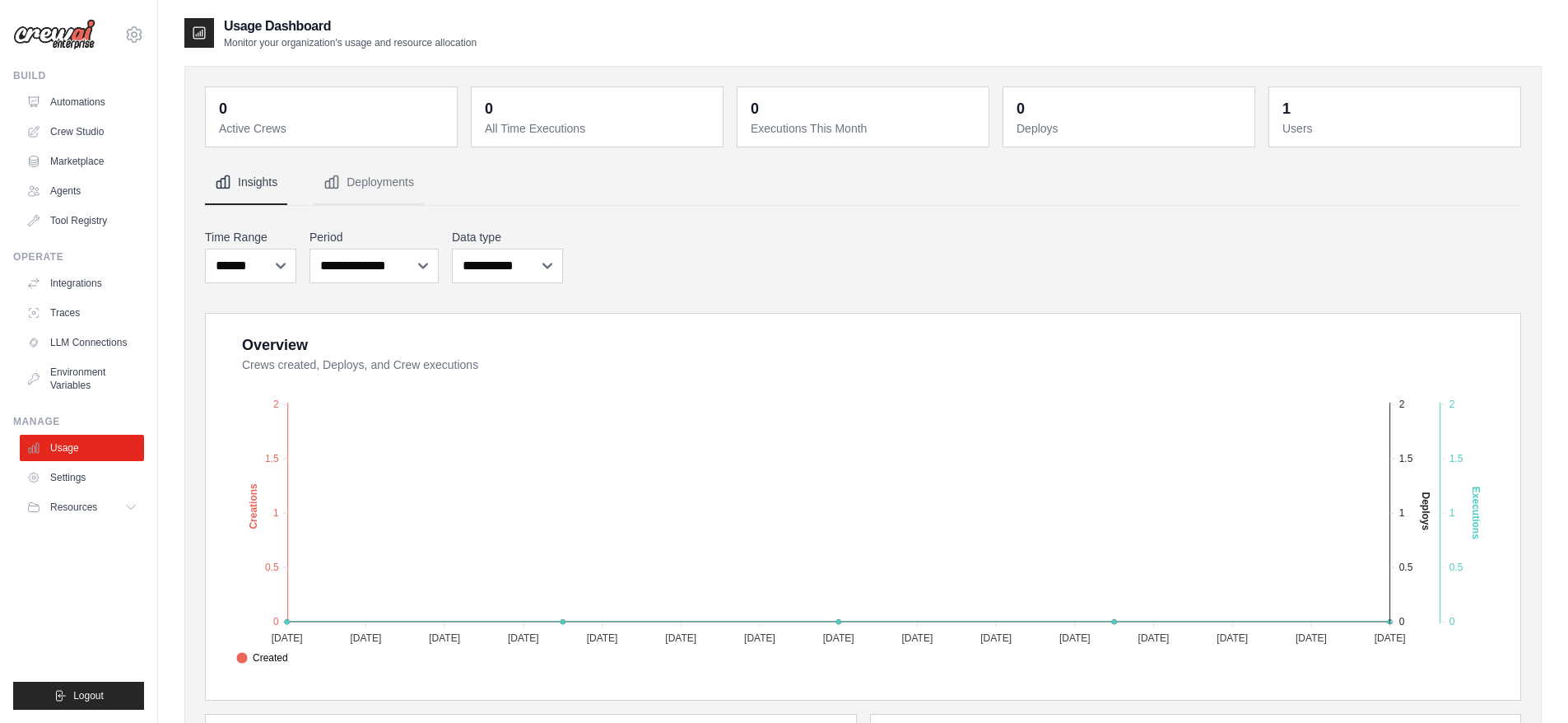
click at [886, 264] on div "**********" at bounding box center [862, 256] width 1316 height 61
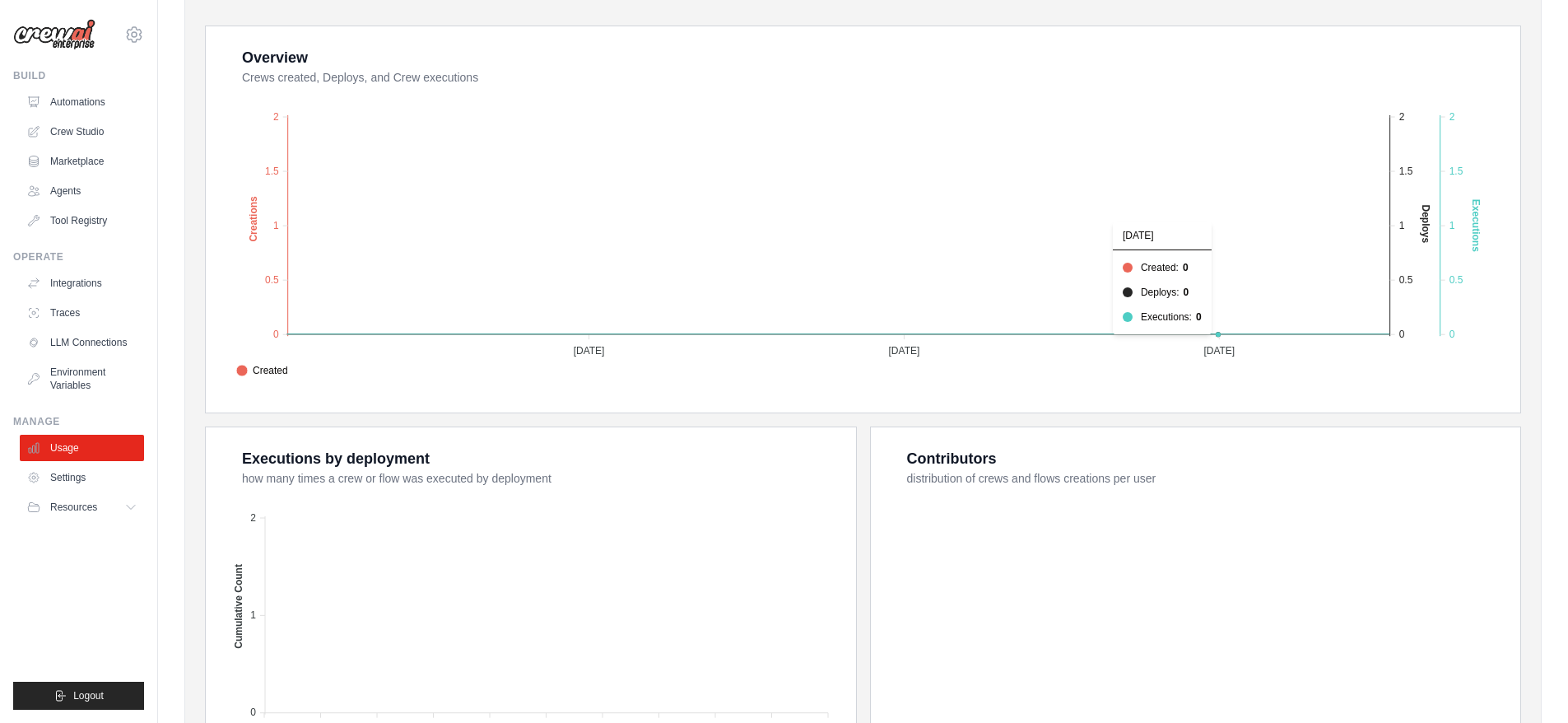
scroll to position [247, 0]
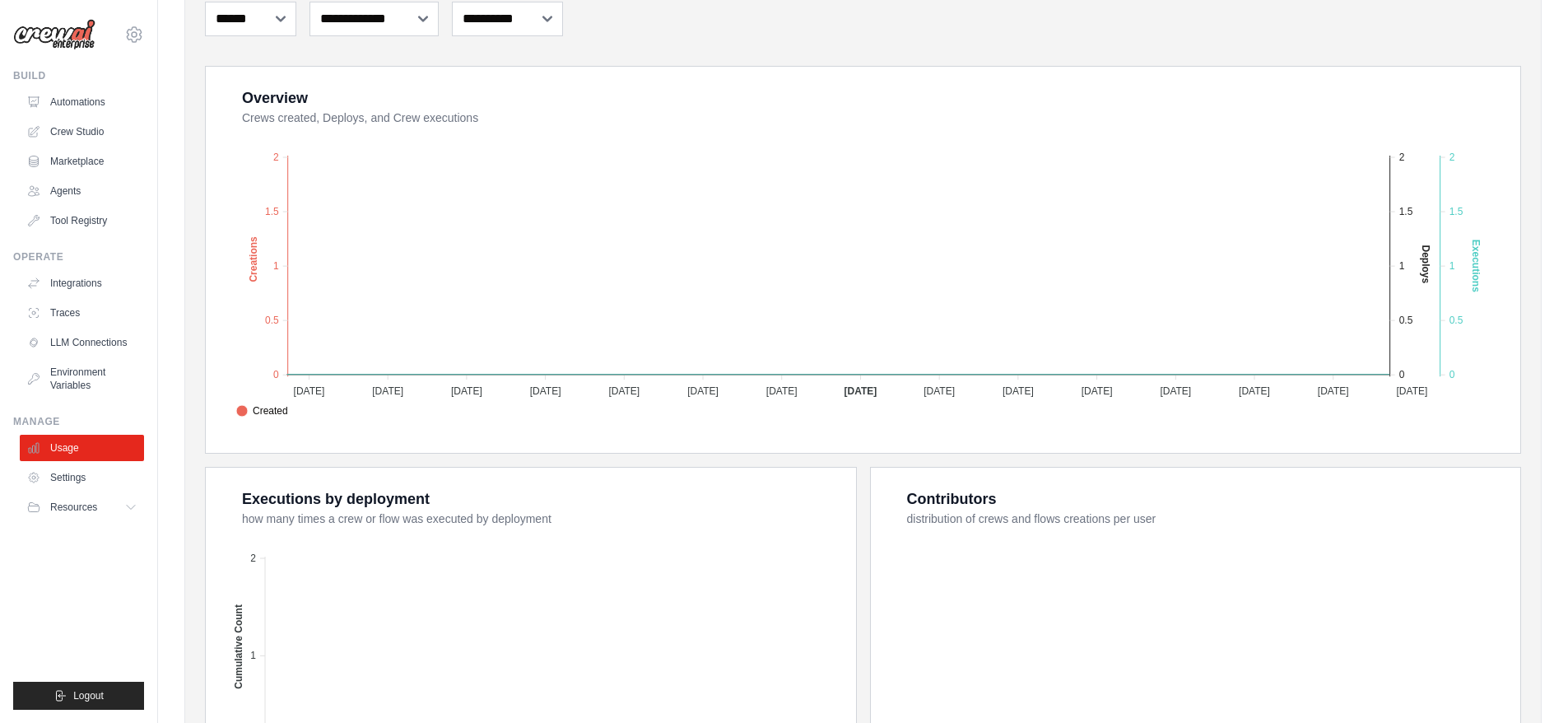
click at [712, 32] on div "**********" at bounding box center [862, 9] width 1316 height 61
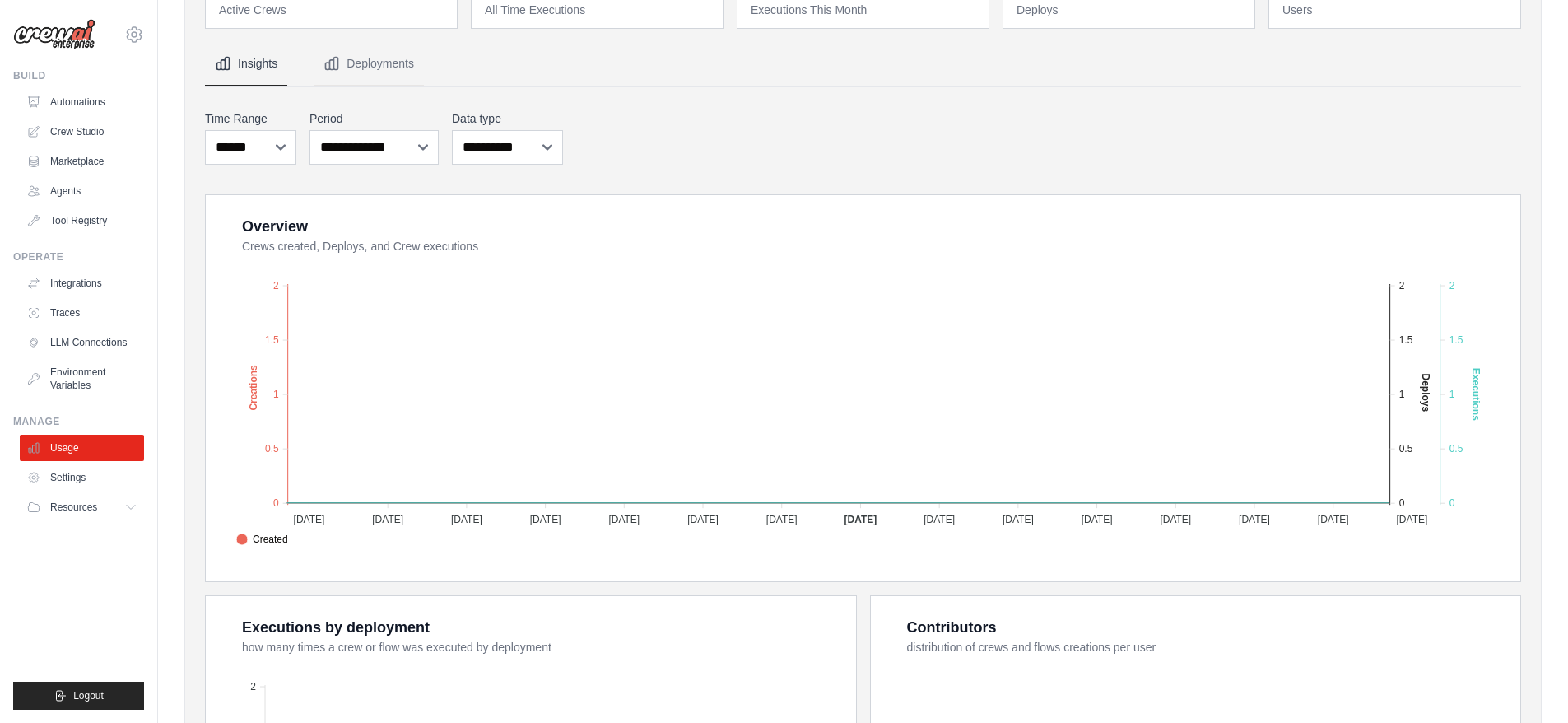
scroll to position [0, 0]
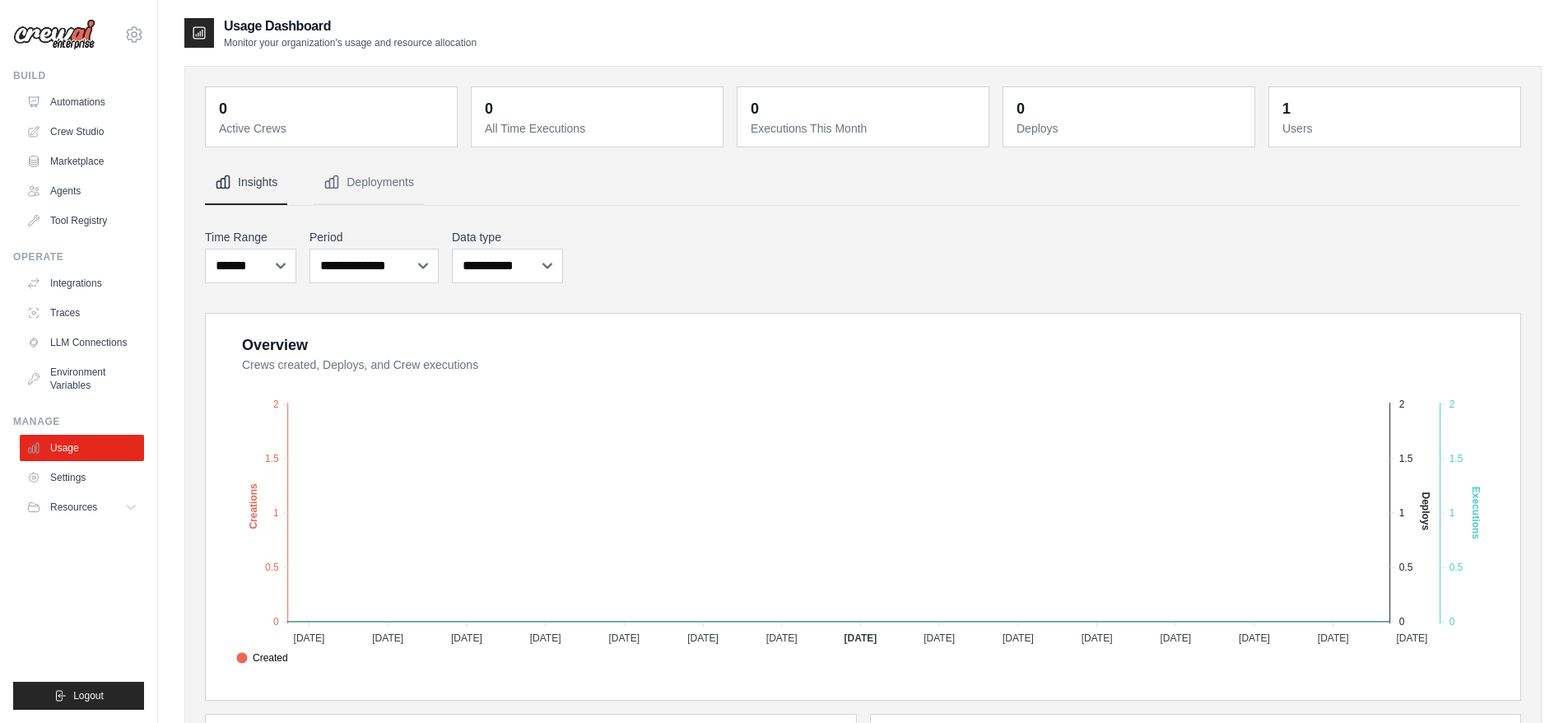
click at [85, 158] on link "Marketplace" at bounding box center [81, 161] width 124 height 27
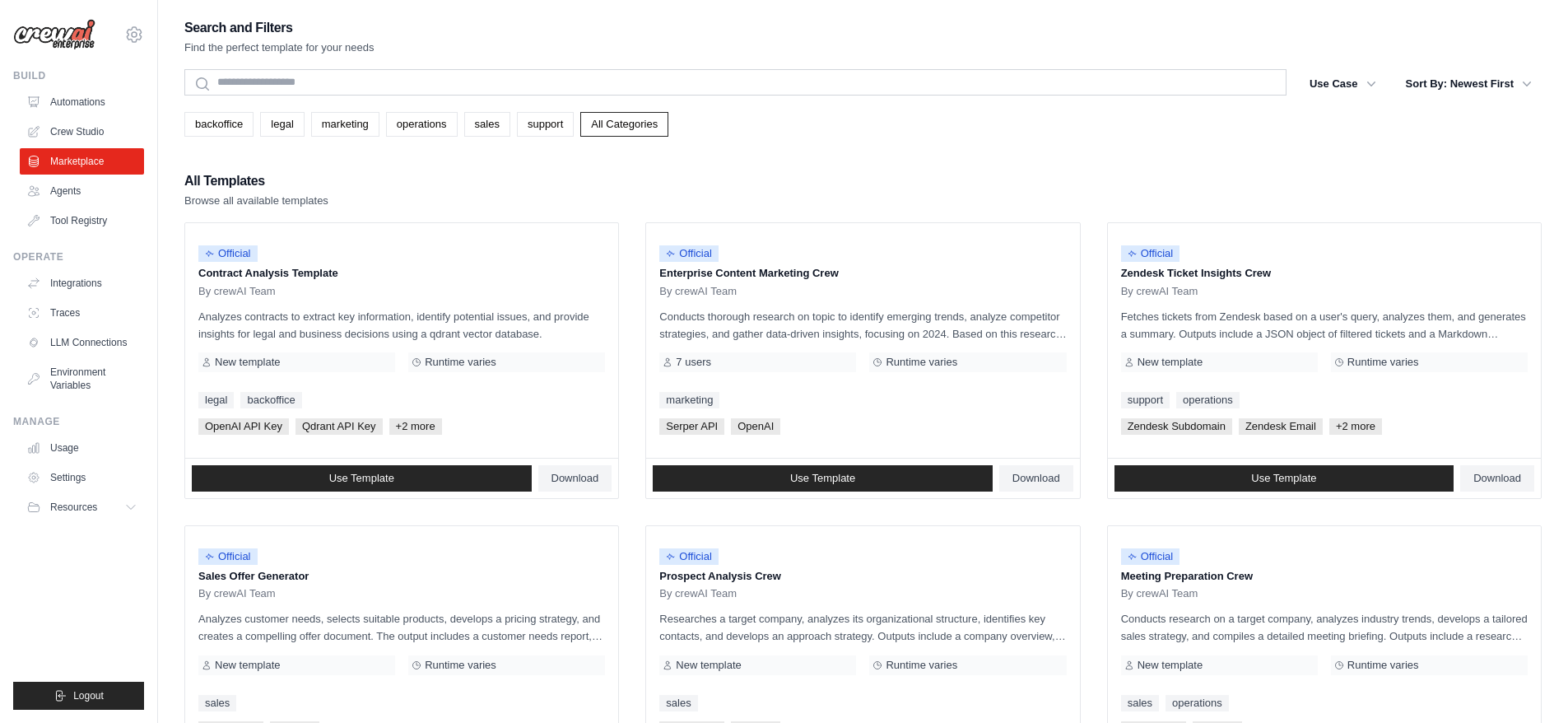
click at [1374, 81] on icon "button" at bounding box center [1370, 83] width 16 height 16
click at [1365, 87] on icon "button" at bounding box center [1370, 83] width 16 height 16
click at [1370, 84] on icon "button" at bounding box center [1371, 83] width 9 height 5
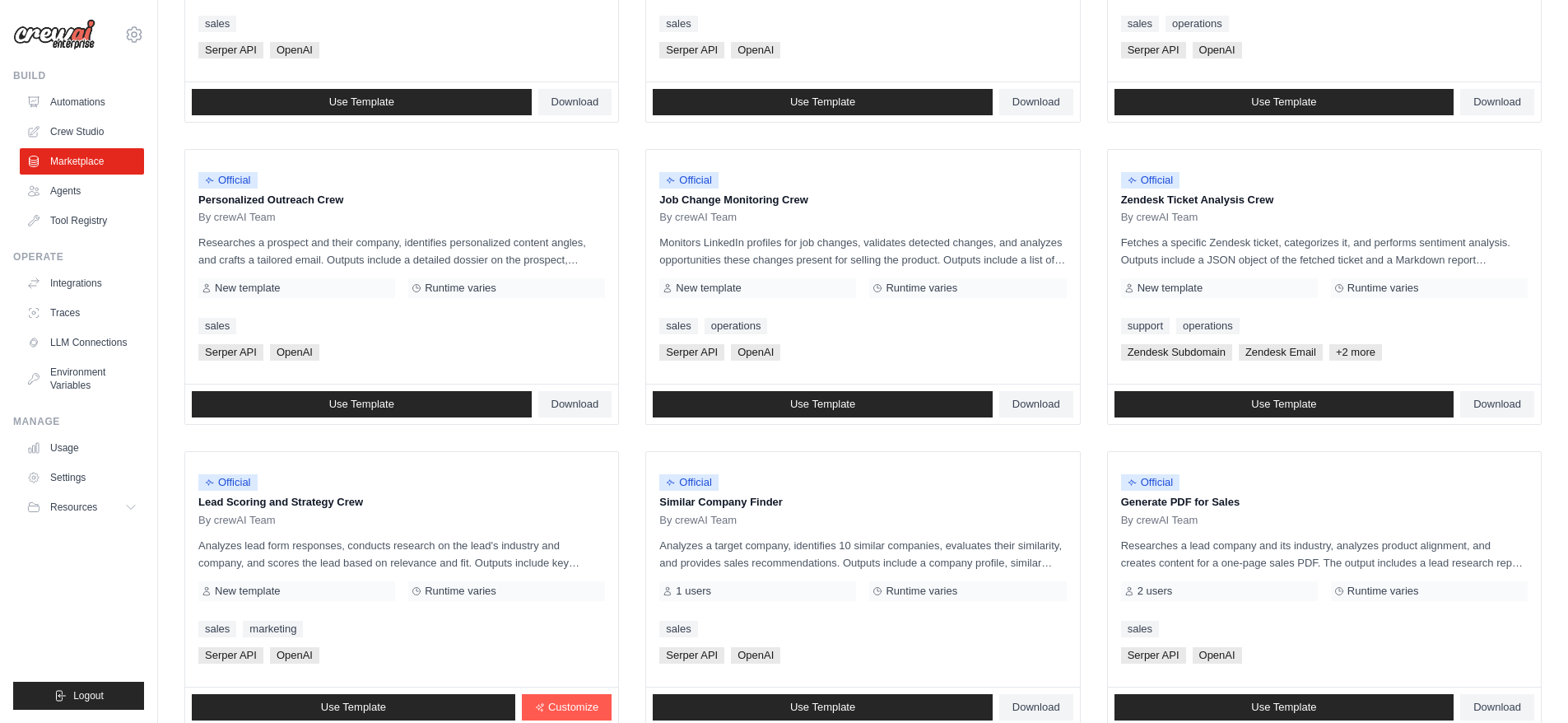
scroll to position [803, 0]
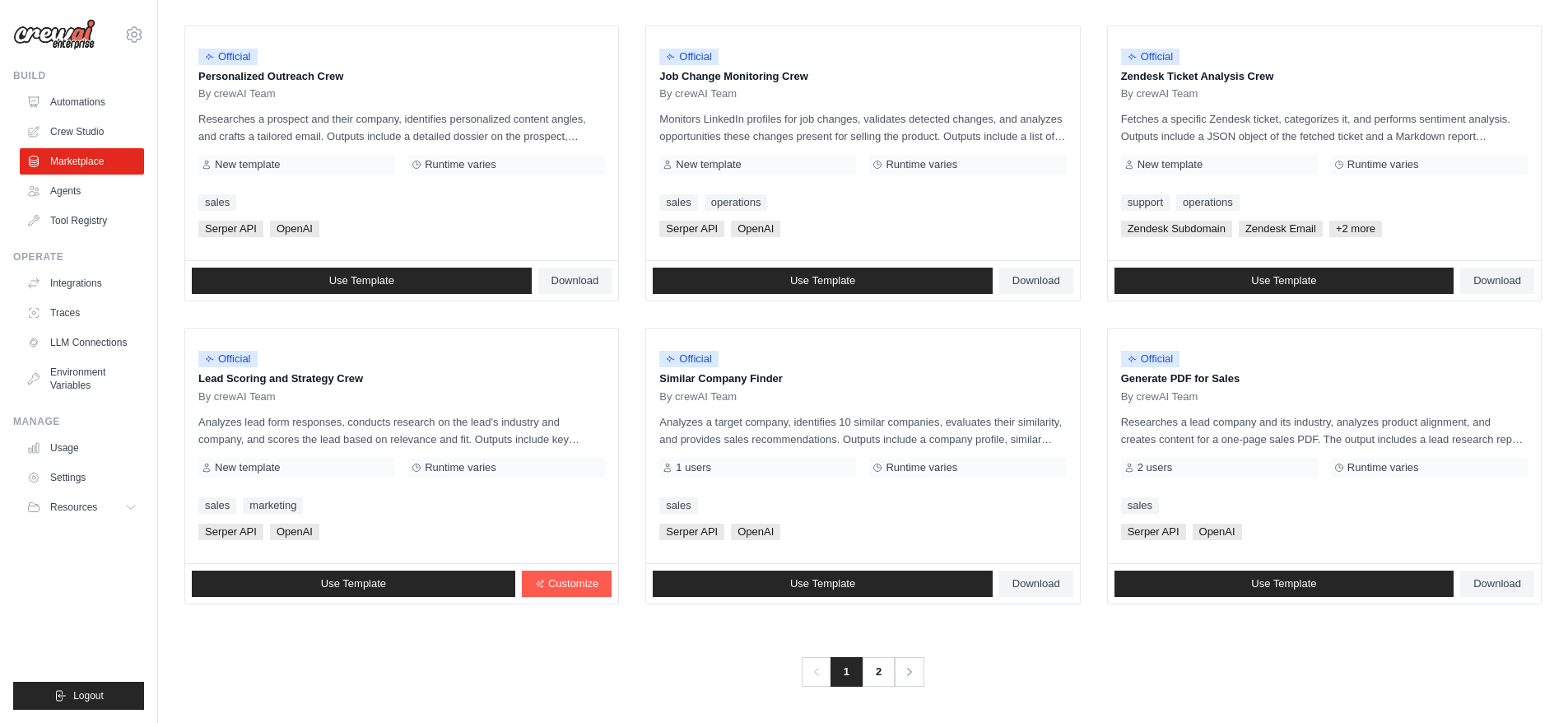
click at [79, 100] on link "Automations" at bounding box center [81, 102] width 124 height 27
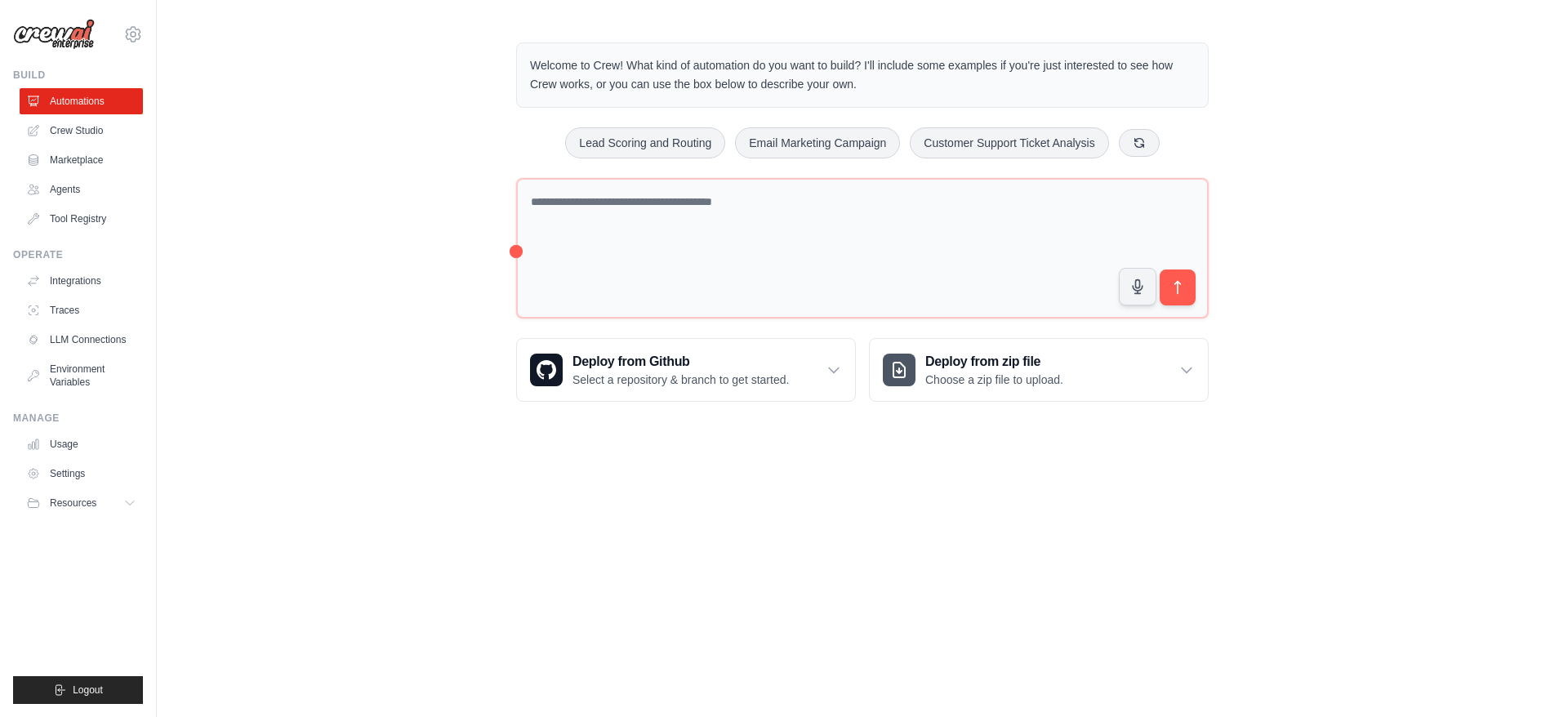
click at [78, 129] on link "Crew Studio" at bounding box center [81, 131] width 123 height 26
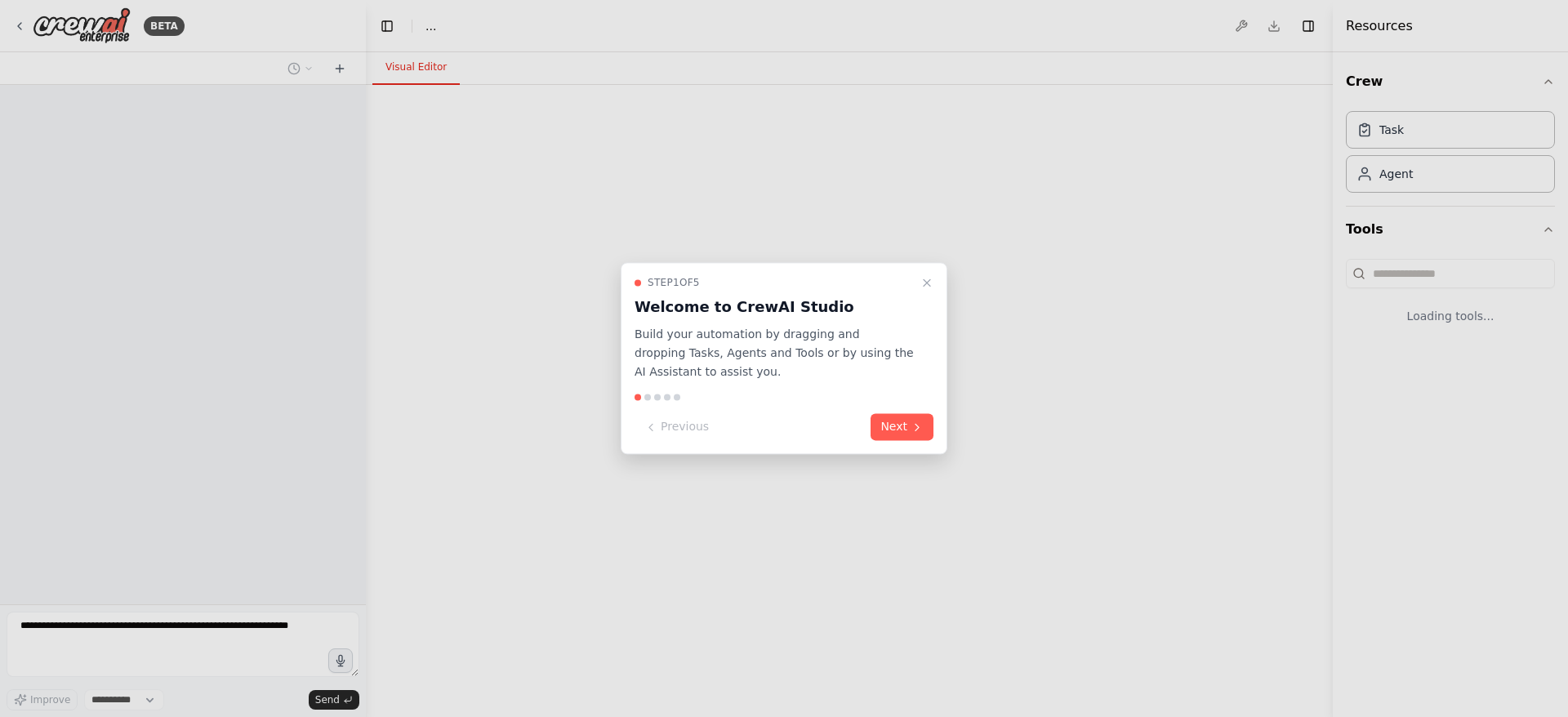
select select "****"
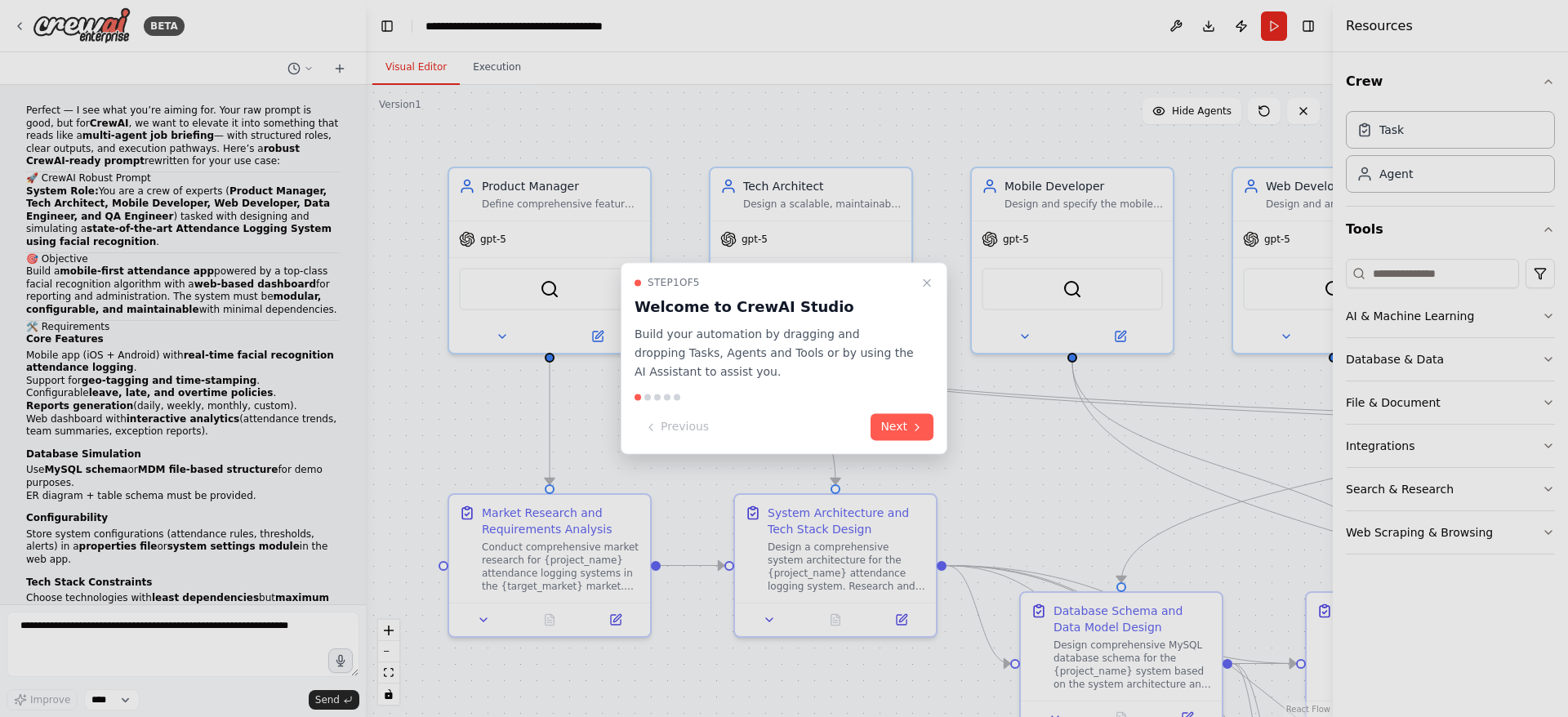
scroll to position [11364, 0]
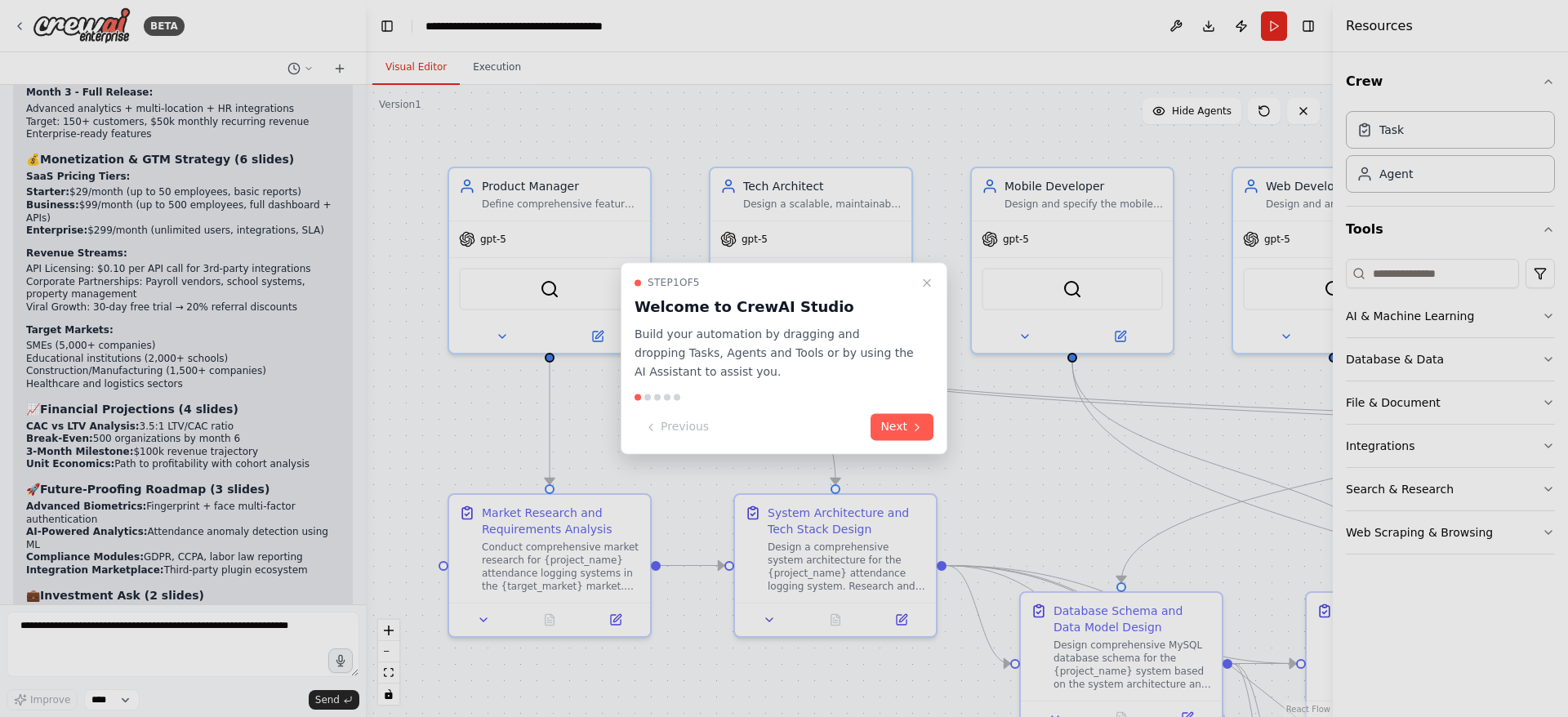
click at [901, 429] on button "Next" at bounding box center [902, 427] width 63 height 27
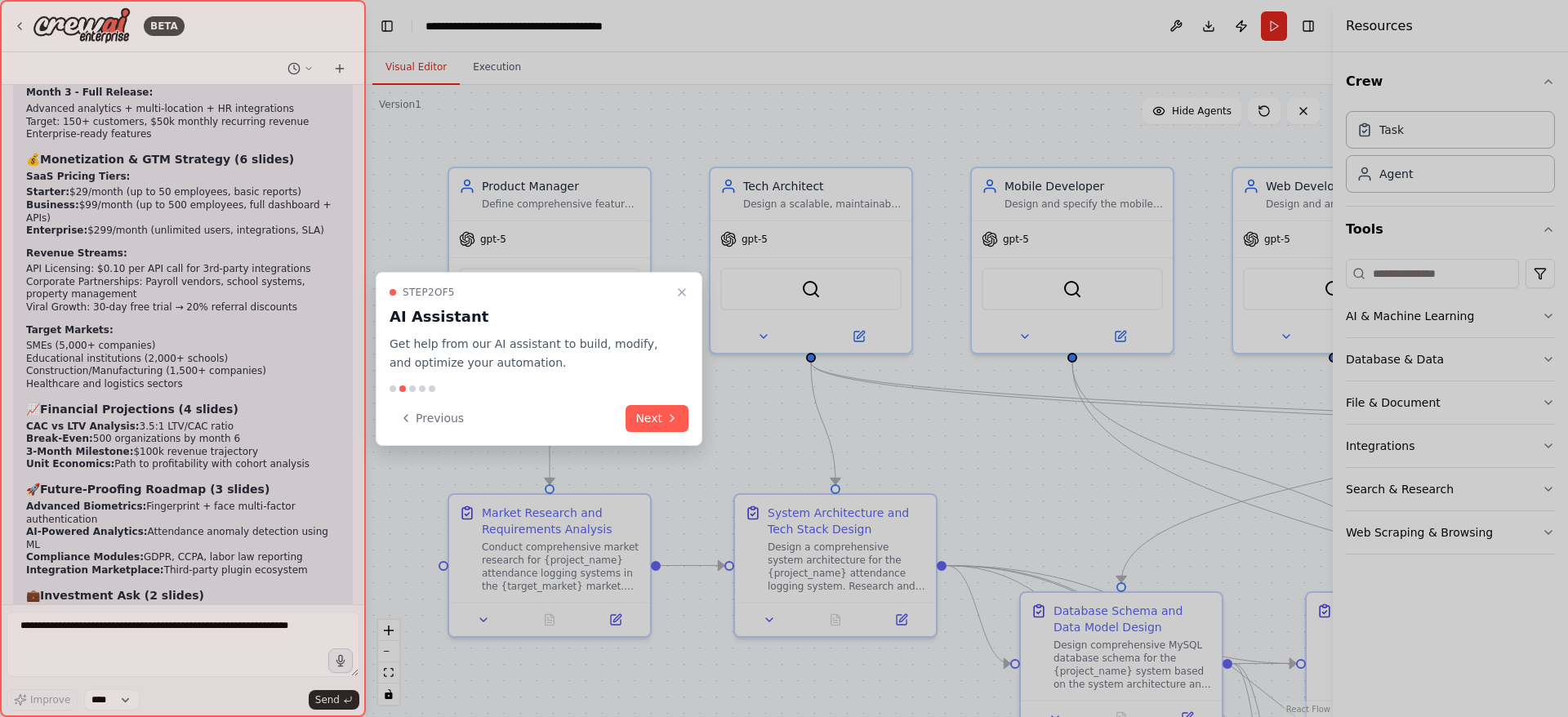
click at [662, 418] on button "Next" at bounding box center [656, 418] width 63 height 27
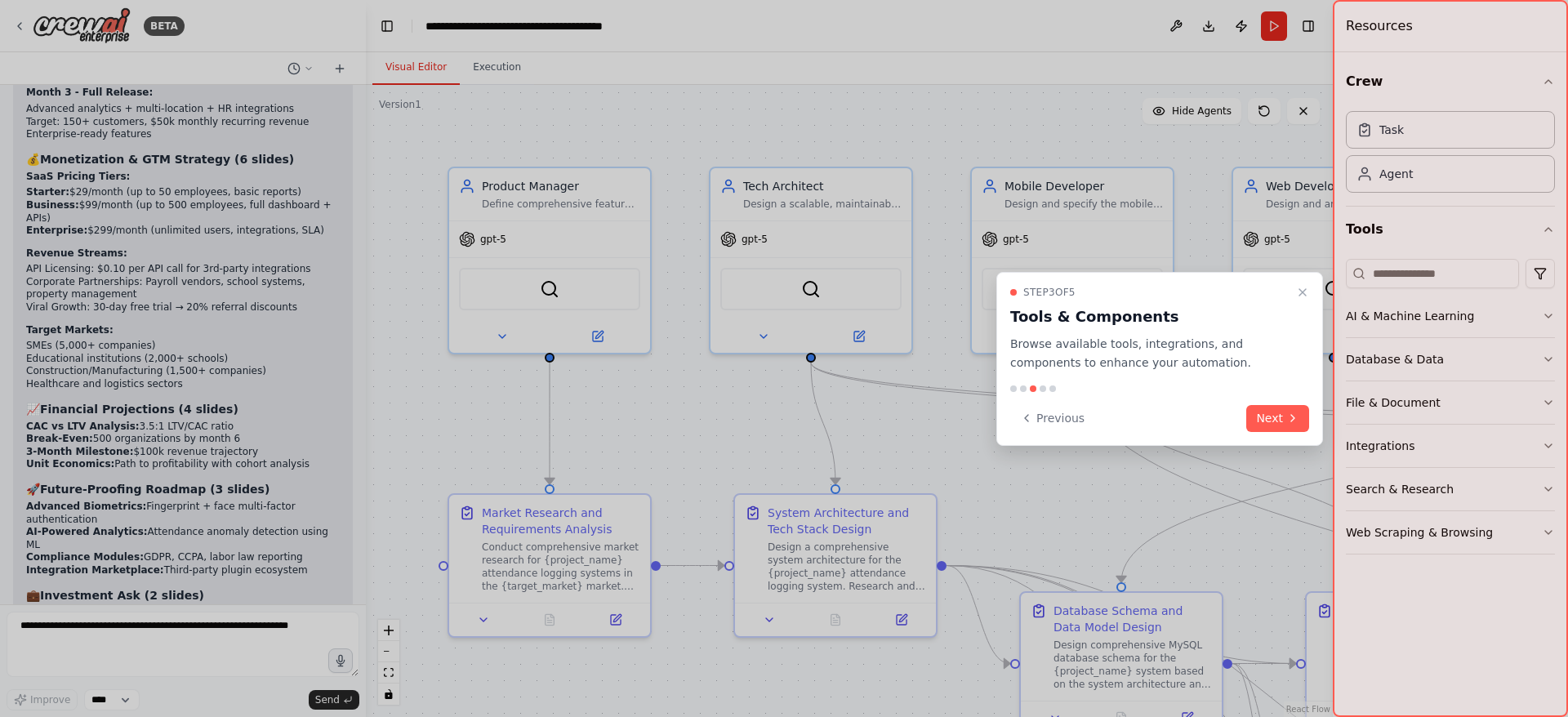
click at [1280, 414] on button "Next" at bounding box center [1277, 418] width 63 height 27
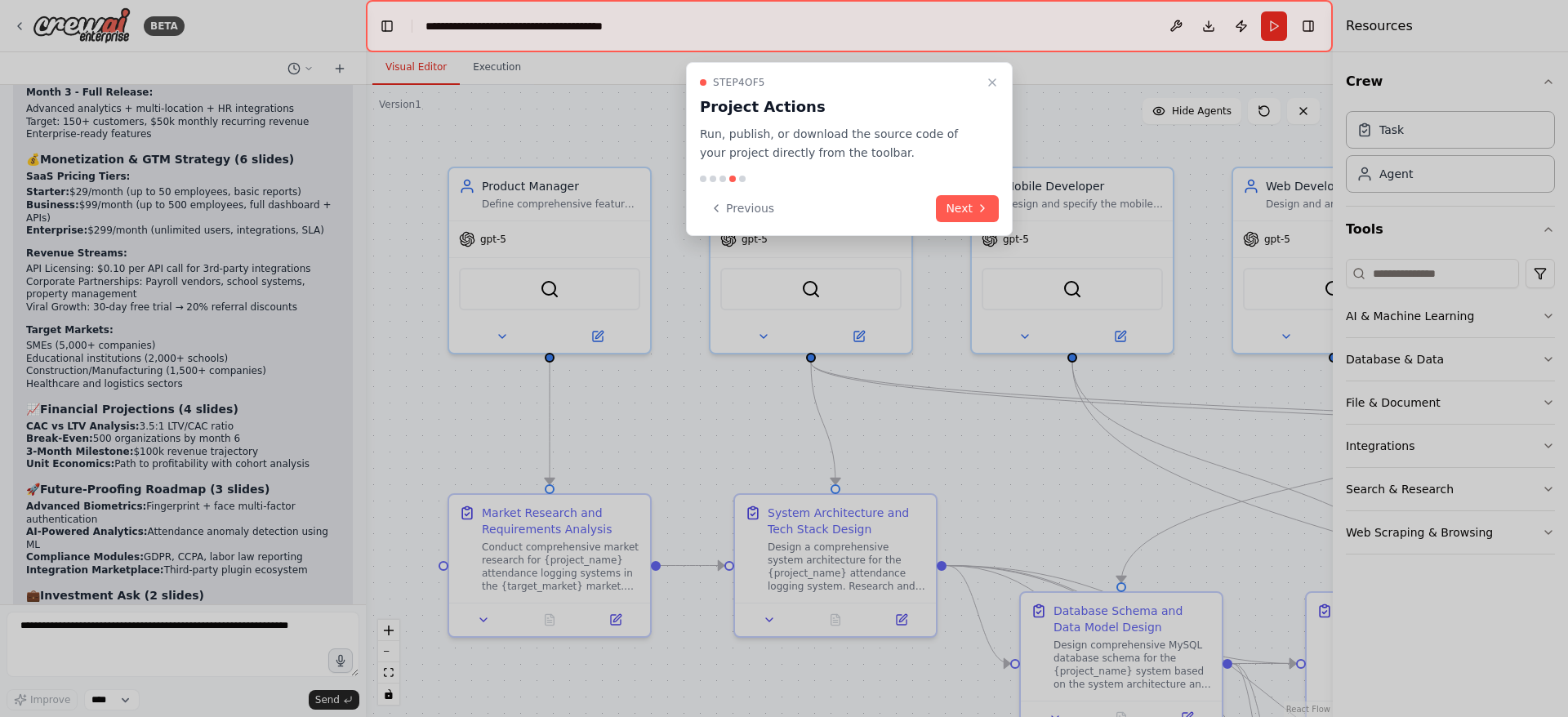
click at [964, 212] on button "Next" at bounding box center [966, 209] width 63 height 27
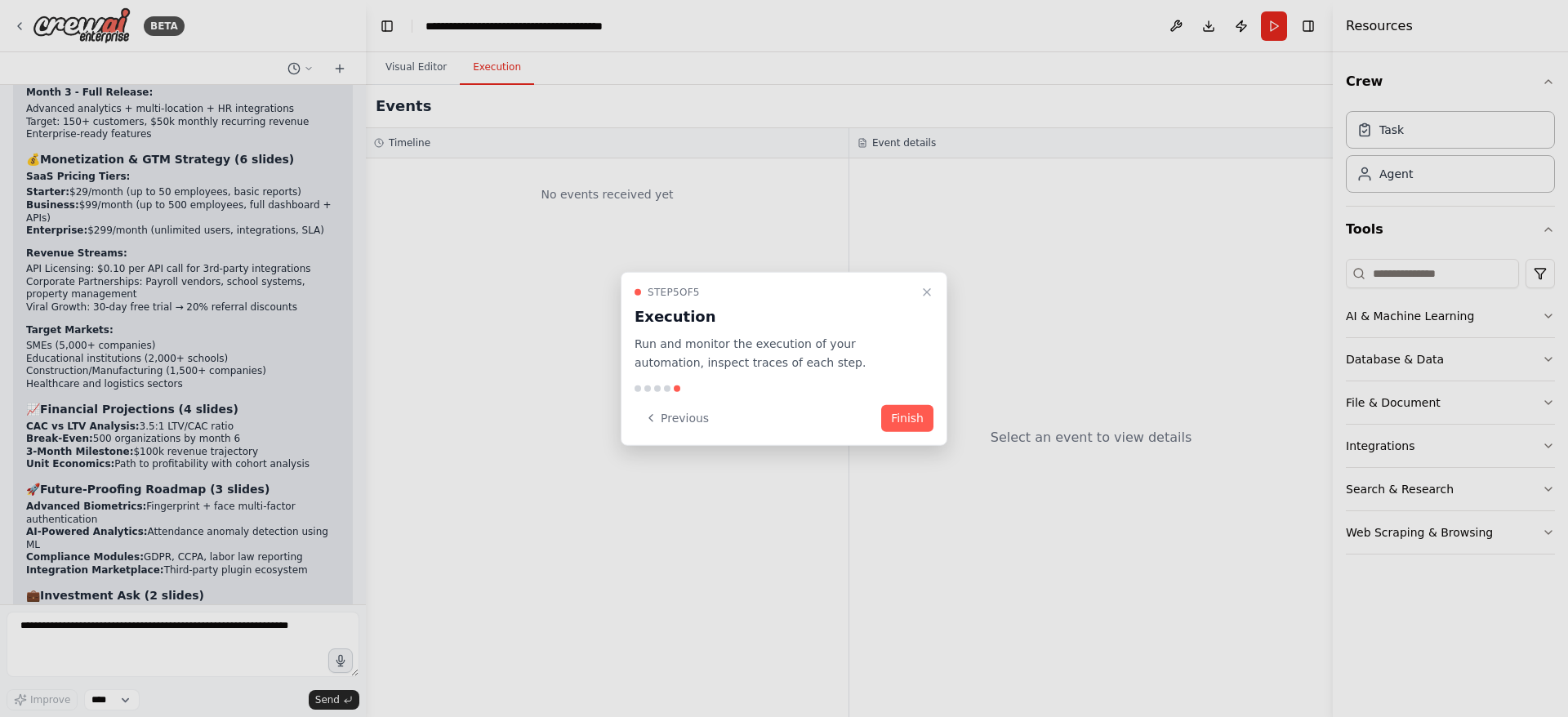
click at [909, 416] on button "Finish" at bounding box center [907, 417] width 53 height 27
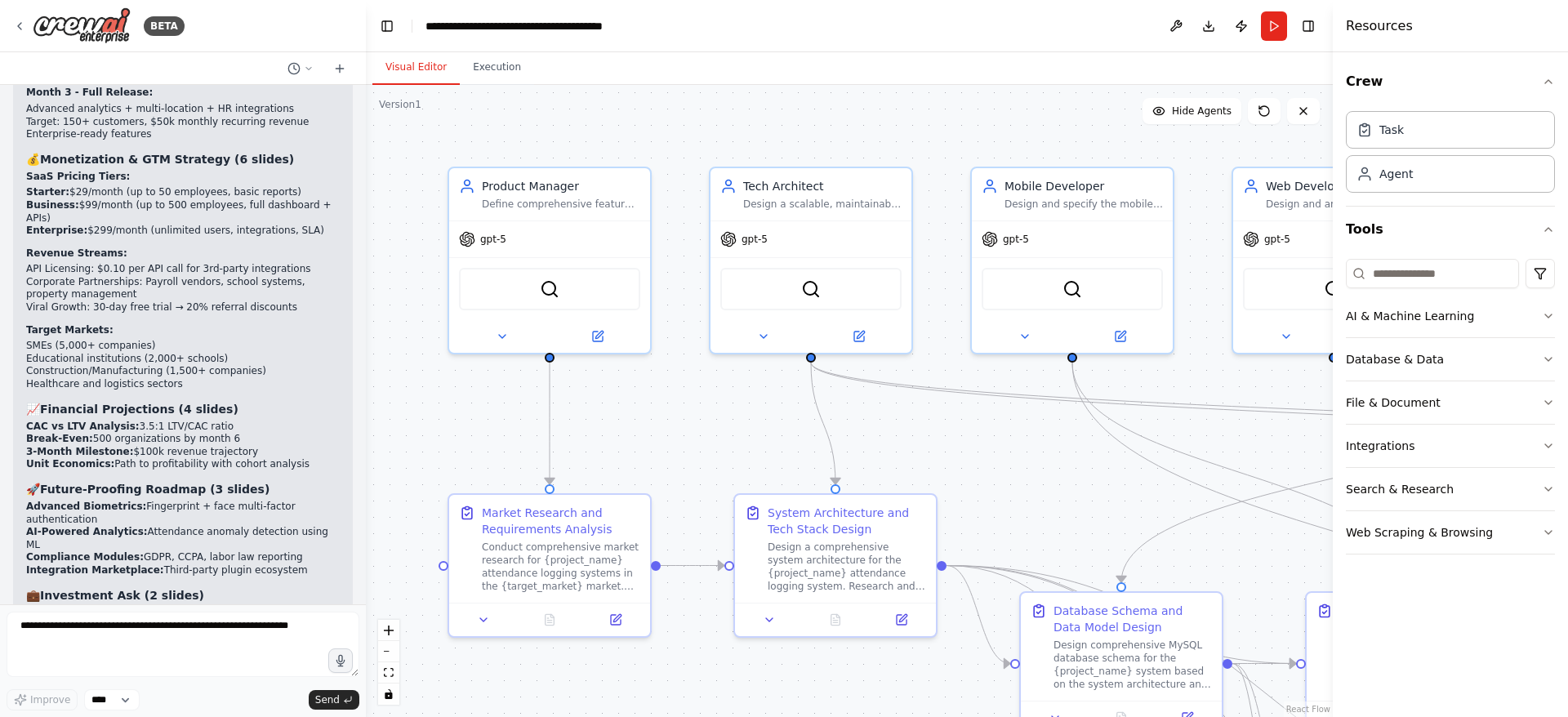
click at [1242, 27] on button "Publish" at bounding box center [1241, 25] width 26 height 29
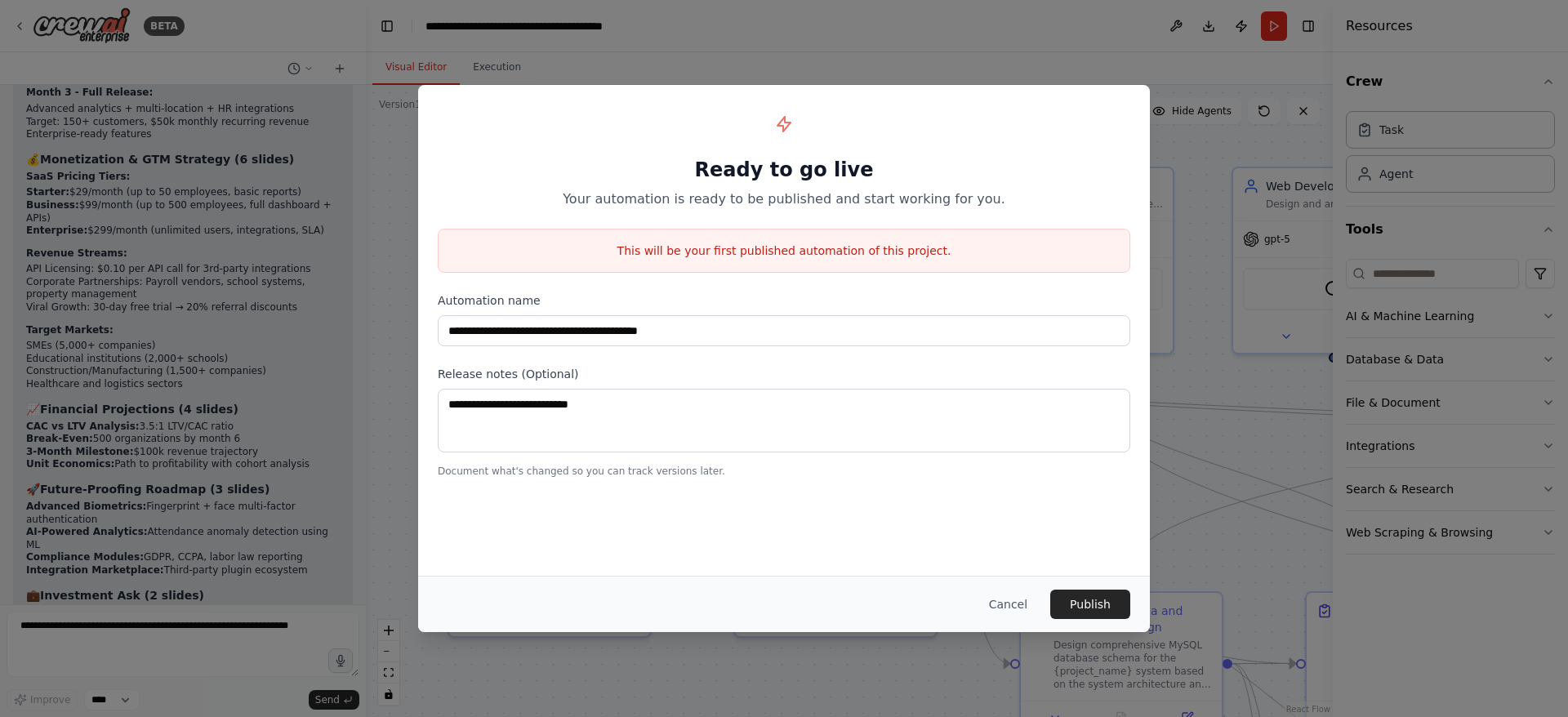
click at [1021, 607] on button "Cancel" at bounding box center [1008, 603] width 65 height 29
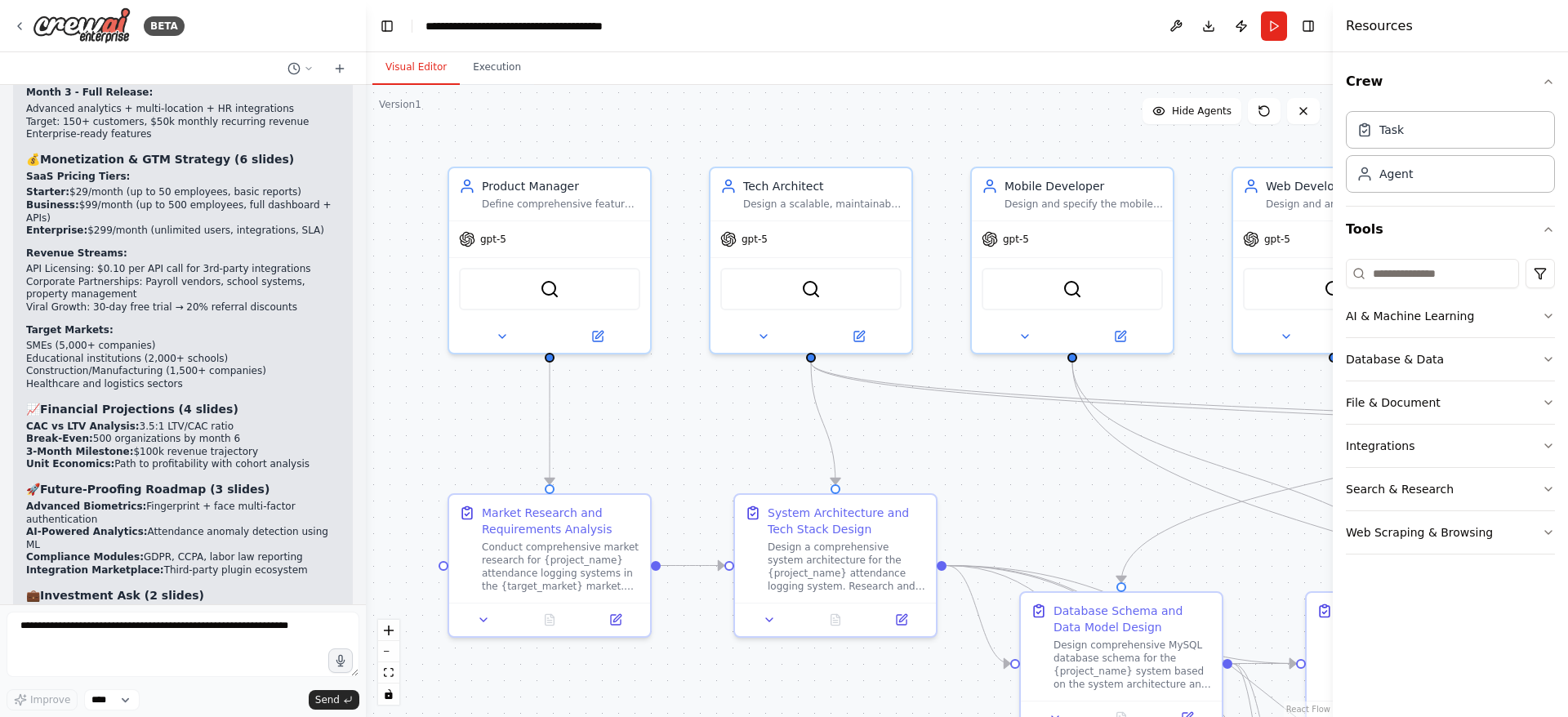
click at [1178, 27] on button at bounding box center [1176, 25] width 26 height 29
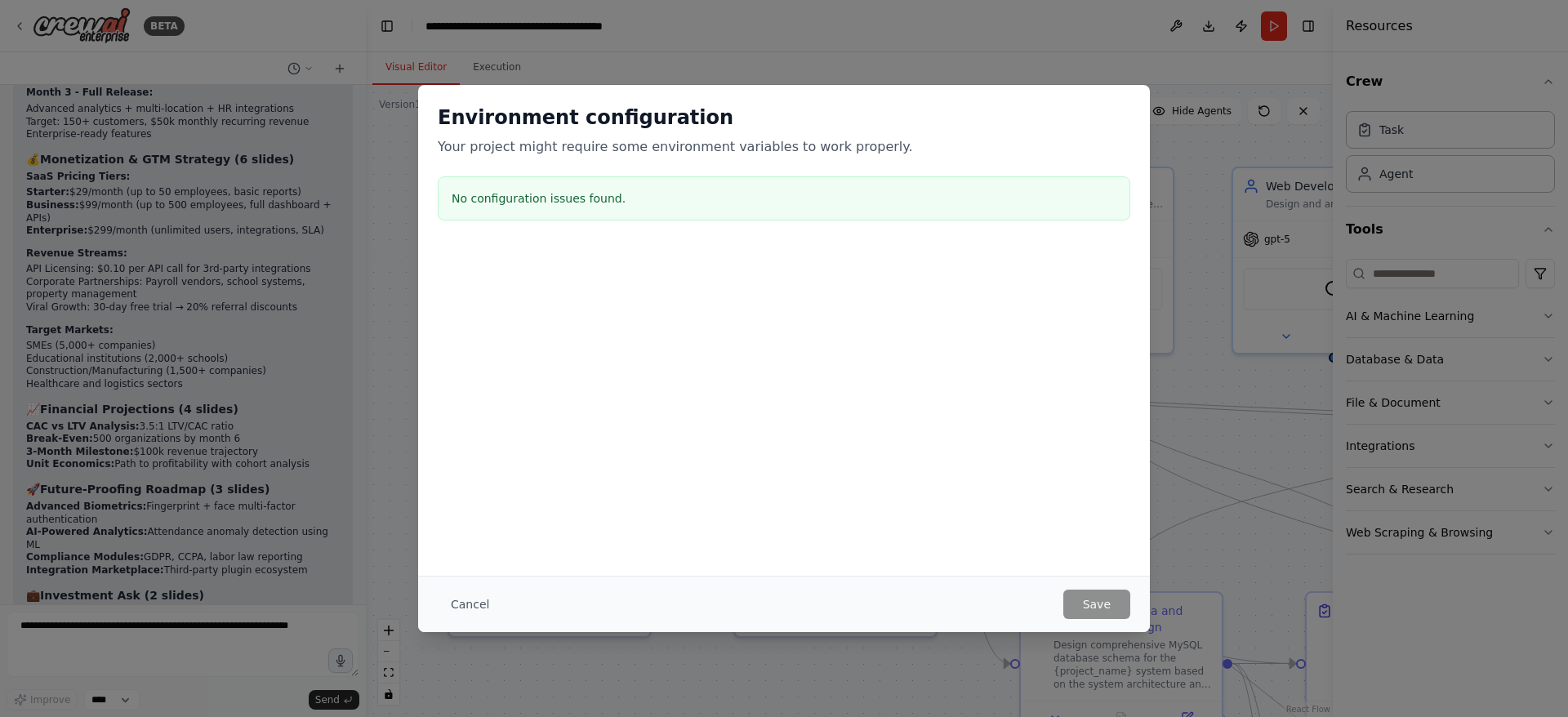
click at [466, 605] on button "Cancel" at bounding box center [470, 603] width 65 height 29
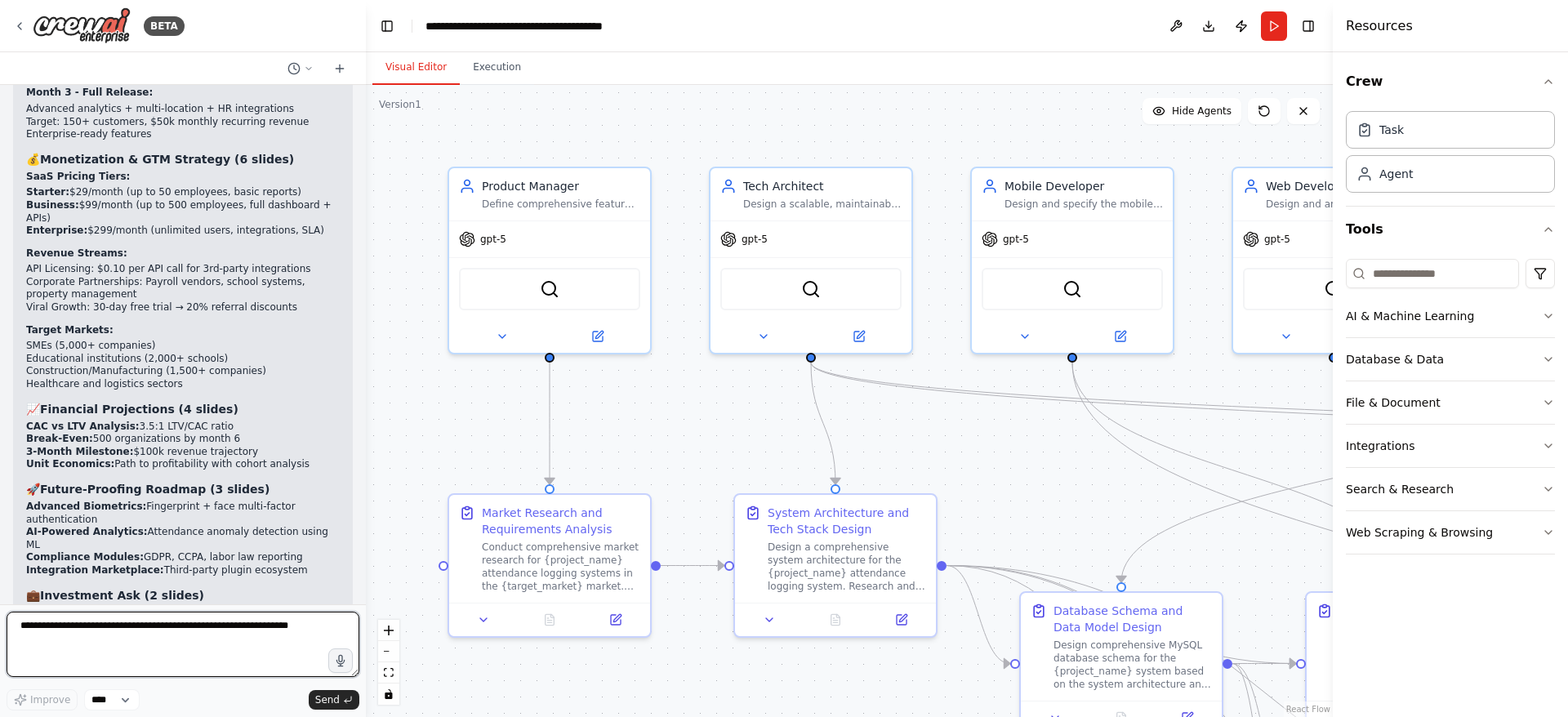
click at [121, 634] on textarea at bounding box center [182, 644] width 353 height 65
click at [224, 600] on div "Perfect — I see what you’re aiming for. Your raw prompt is good, but for CrewAI…" at bounding box center [182, 344] width 366 height 519
click at [249, 642] on textarea at bounding box center [182, 644] width 353 height 65
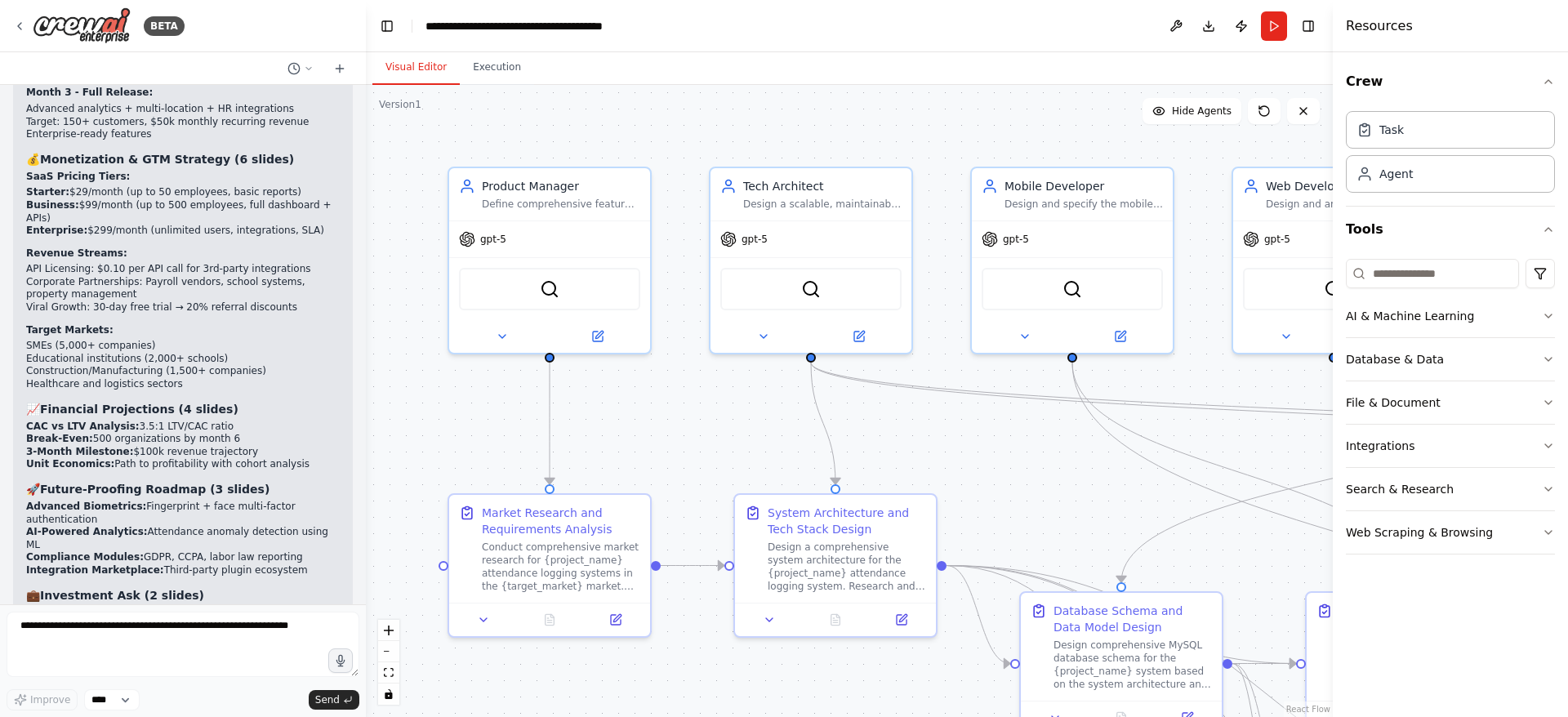
drag, startPoint x: 1203, startPoint y: 23, endPoint x: 1191, endPoint y: 147, distance: 124.6
click at [1202, 23] on button "Download" at bounding box center [1209, 25] width 26 height 29
click at [1123, 66] on div "Visual Editor Execution" at bounding box center [849, 69] width 966 height 33
click at [1277, 23] on button "Run" at bounding box center [1274, 25] width 26 height 29
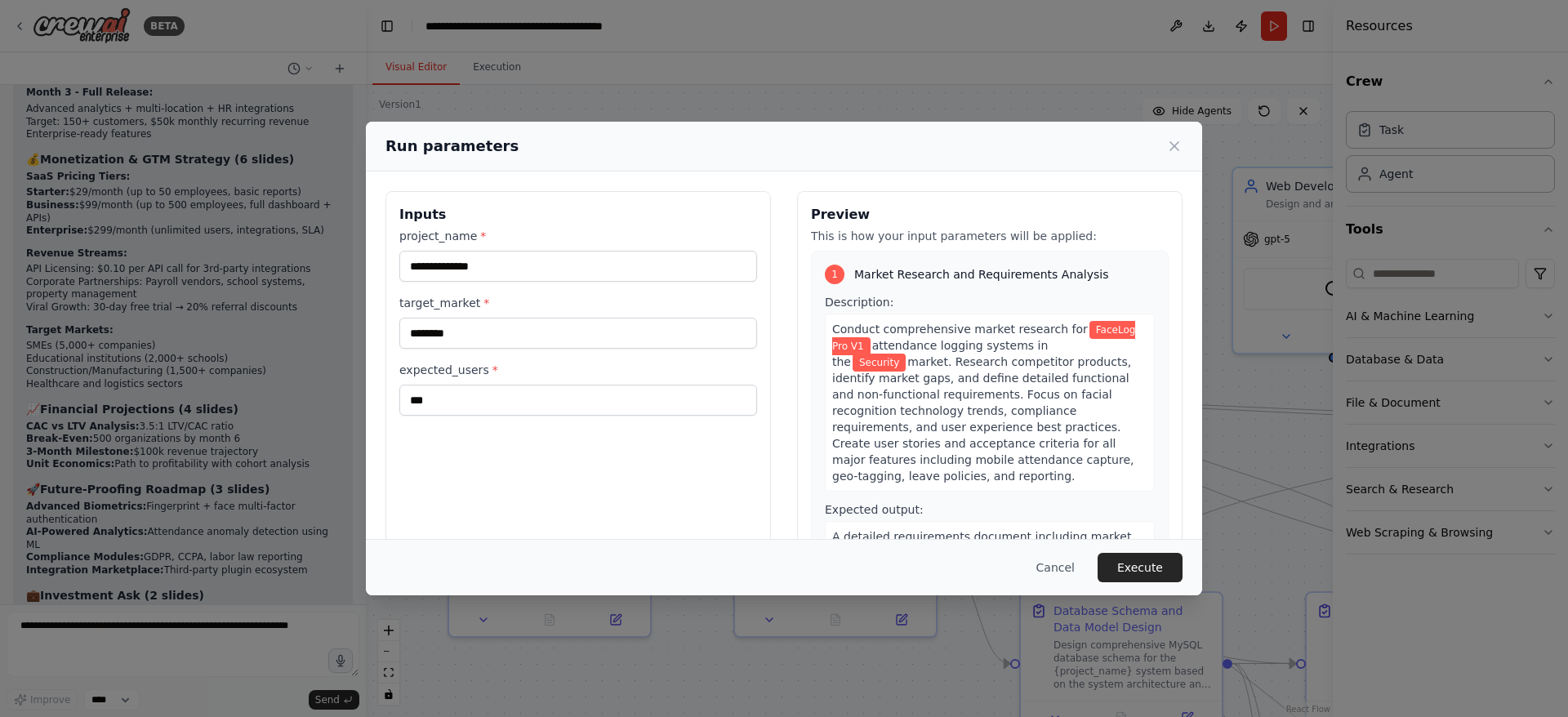
click at [1139, 567] on button "Execute" at bounding box center [1139, 567] width 85 height 29
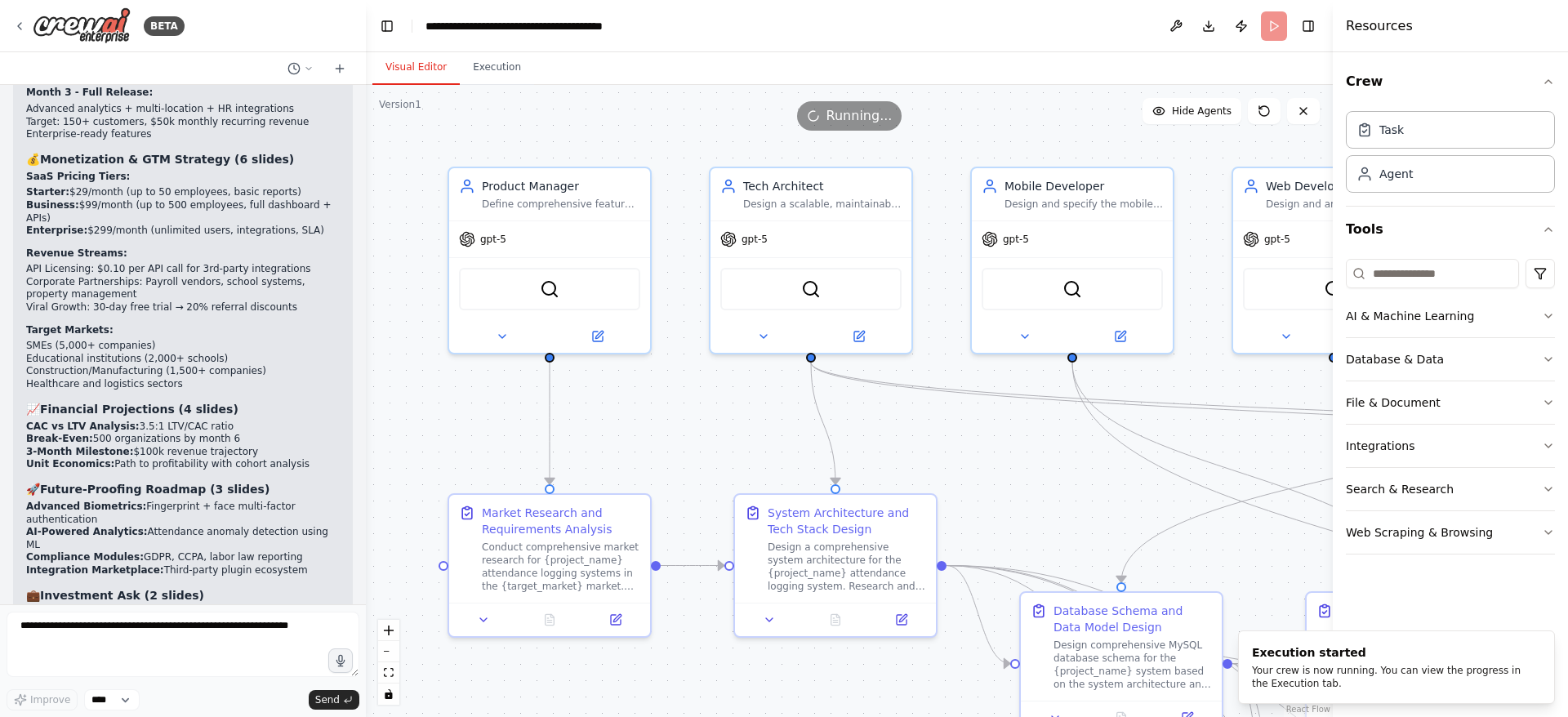
click at [389, 649] on button "zoom out" at bounding box center [388, 651] width 22 height 22
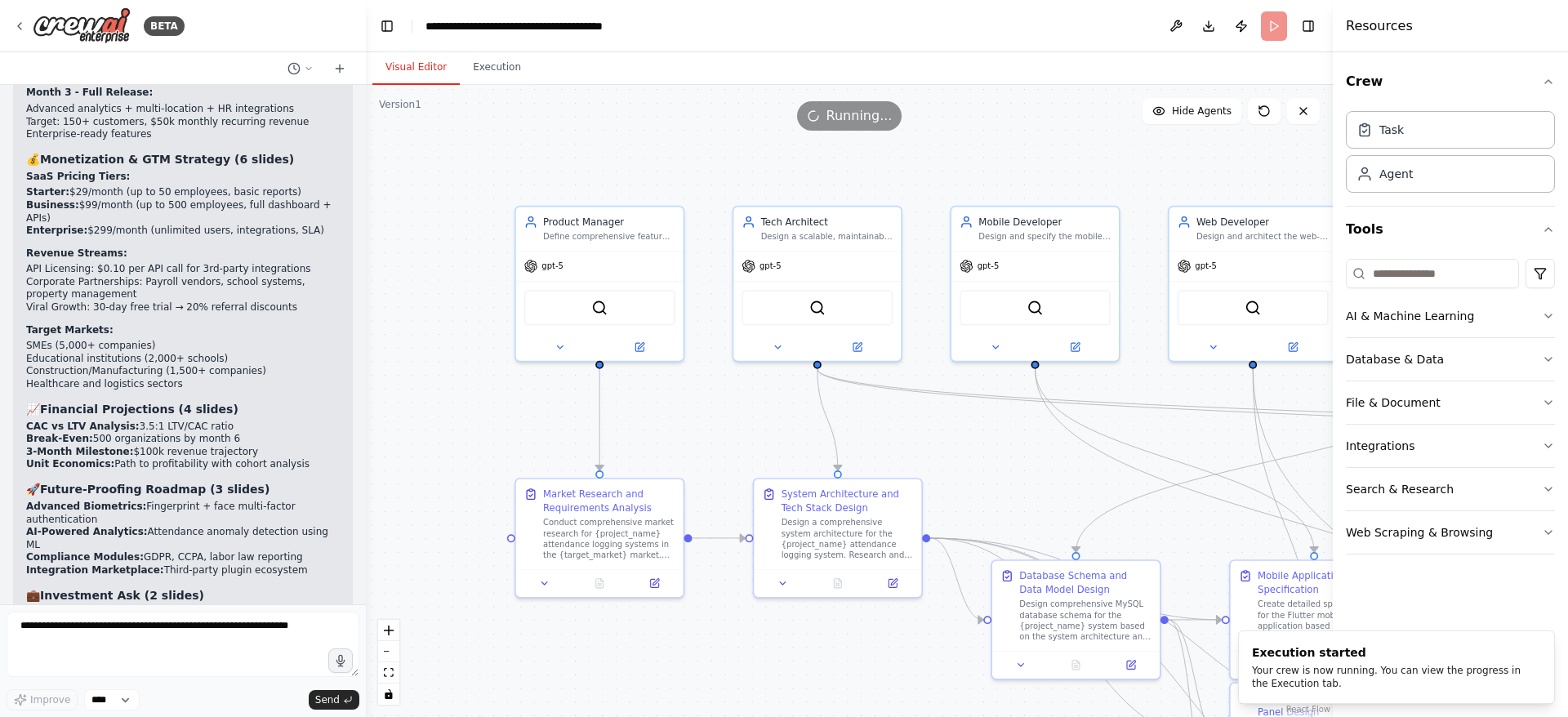
click at [389, 649] on button "zoom out" at bounding box center [388, 651] width 22 height 22
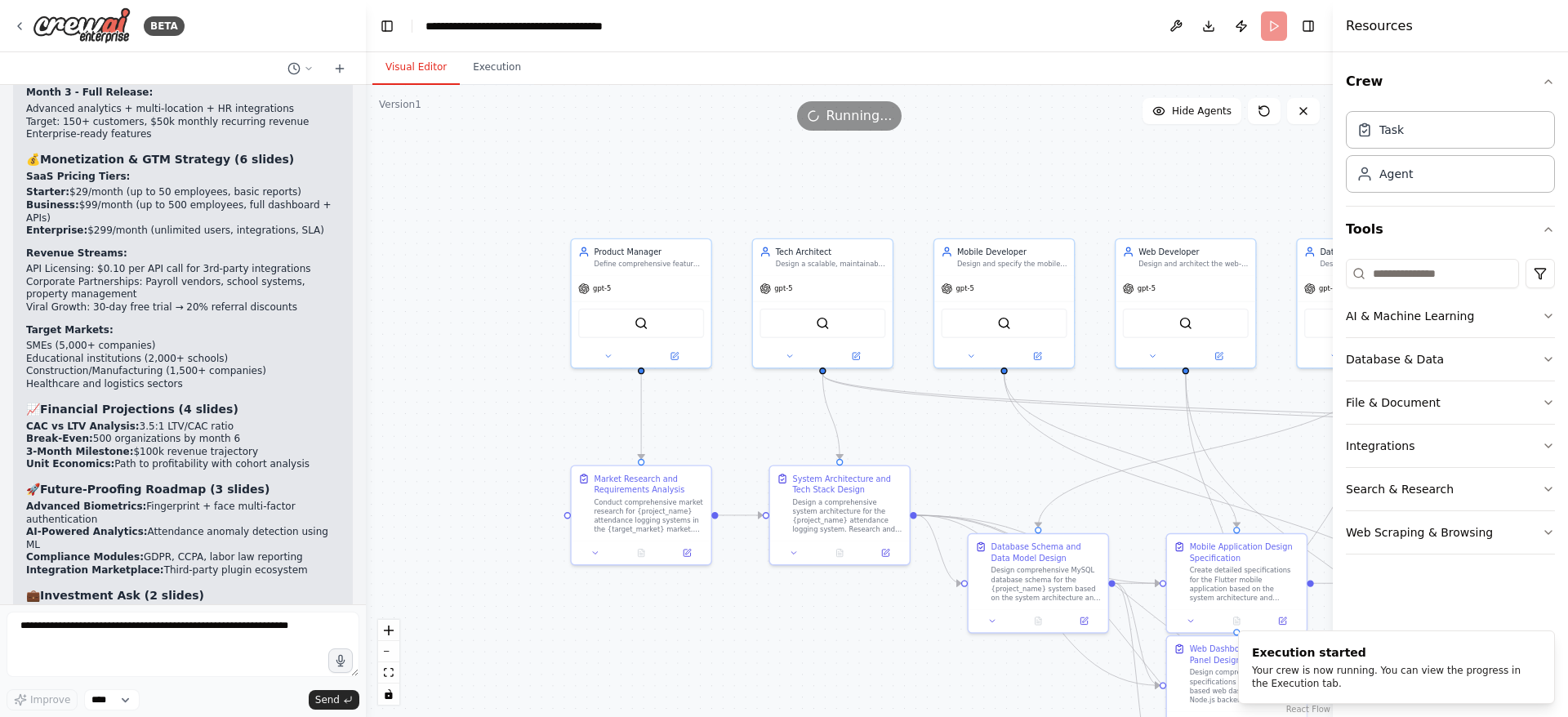
click at [389, 649] on button "zoom out" at bounding box center [388, 651] width 22 height 22
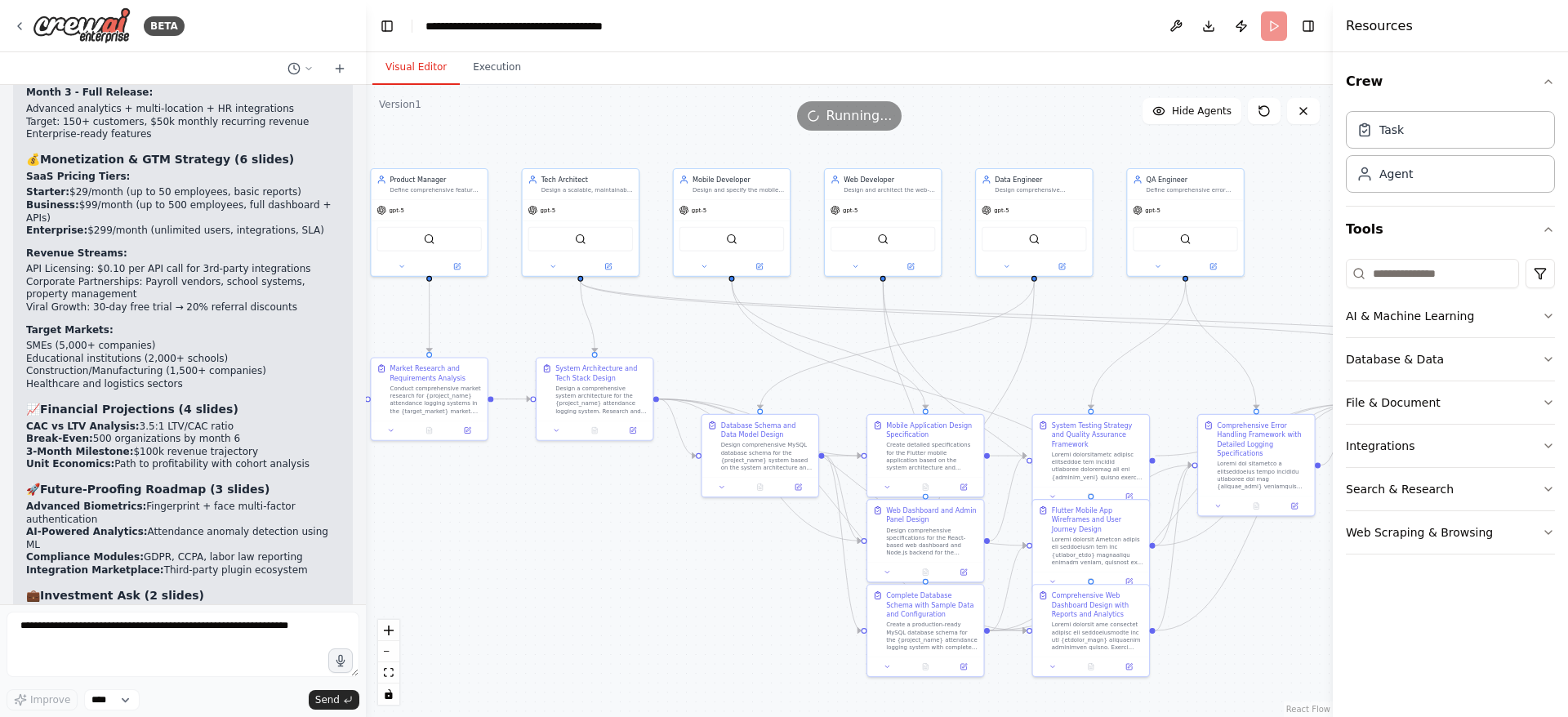
drag, startPoint x: 805, startPoint y: 606, endPoint x: 557, endPoint y: 509, distance: 266.3
click at [557, 509] on div ".deletable-edge-delete-btn { width: 20px; height: 20px; border: 0px solid #ffff…" at bounding box center [849, 400] width 966 height 631
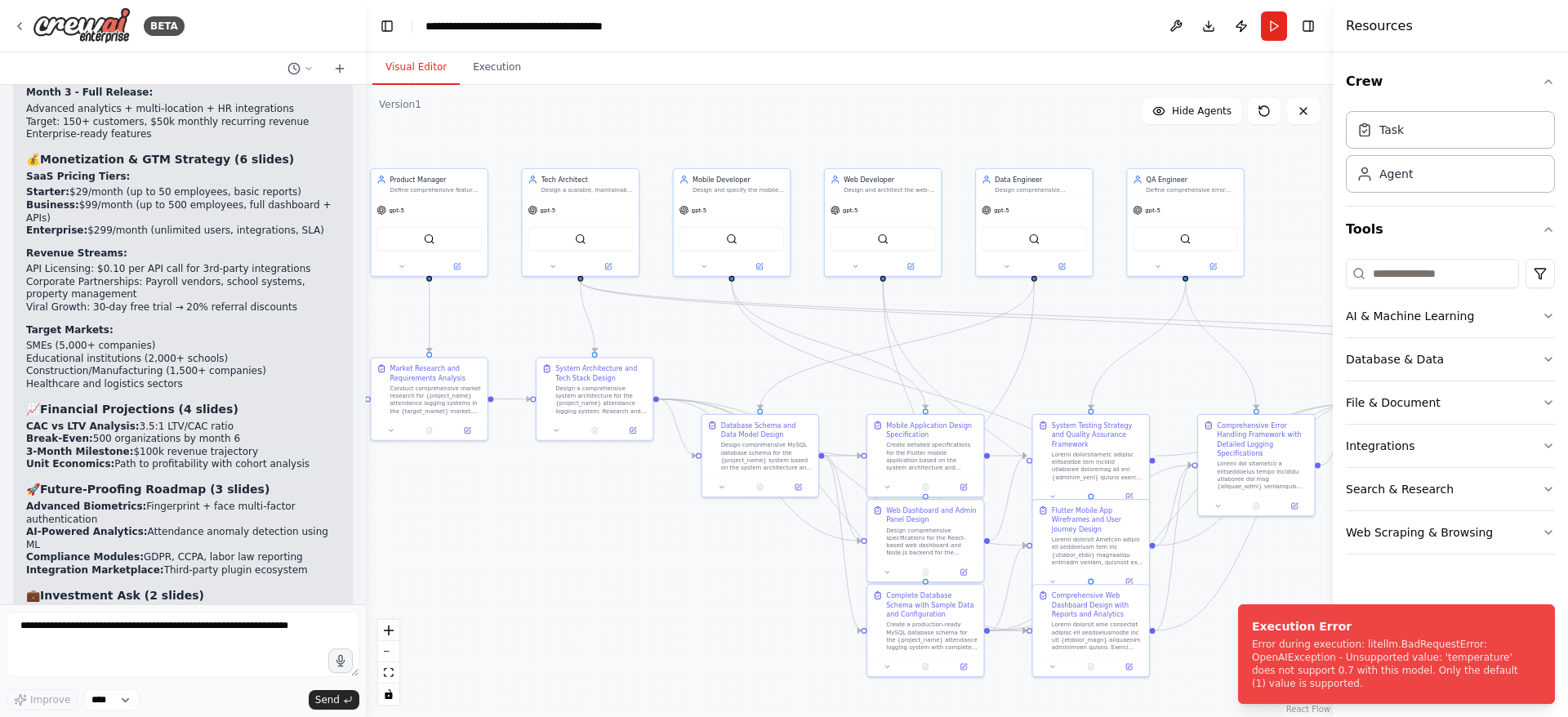
click at [385, 22] on button "Toggle Left Sidebar" at bounding box center [387, 26] width 23 height 23
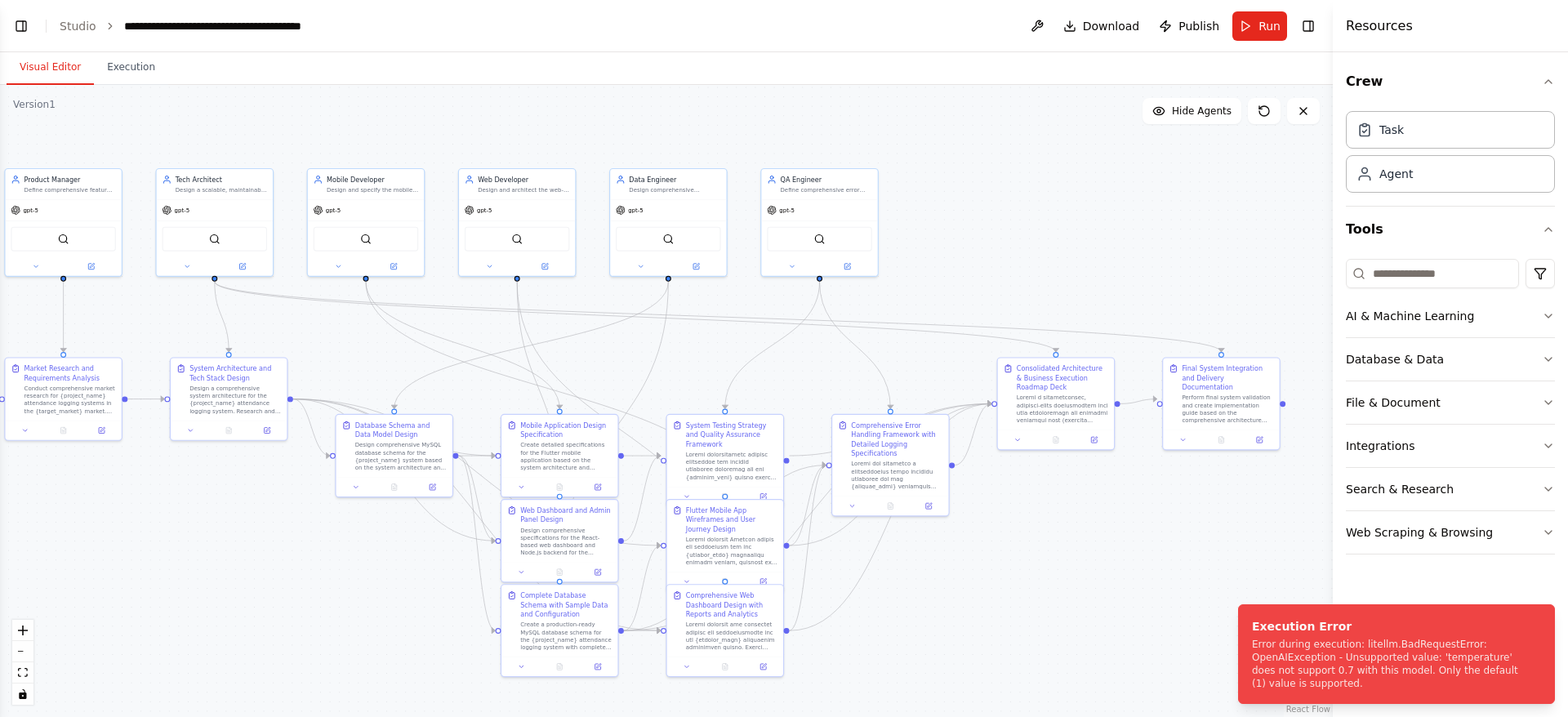
click at [1451, 667] on div "Error during execution: litellm.BadRequestError: OpenAIException - Unsupported …" at bounding box center [1393, 663] width 283 height 53
click at [1416, 668] on div "Error during execution: litellm.BadRequestError: OpenAIException - Unsupported …" at bounding box center [1393, 663] width 283 height 53
click at [1350, 677] on div "Error during execution: litellm.BadRequestError: OpenAIException - Unsupported …" at bounding box center [1393, 663] width 283 height 53
click at [38, 266] on icon at bounding box center [36, 267] width 8 height 8
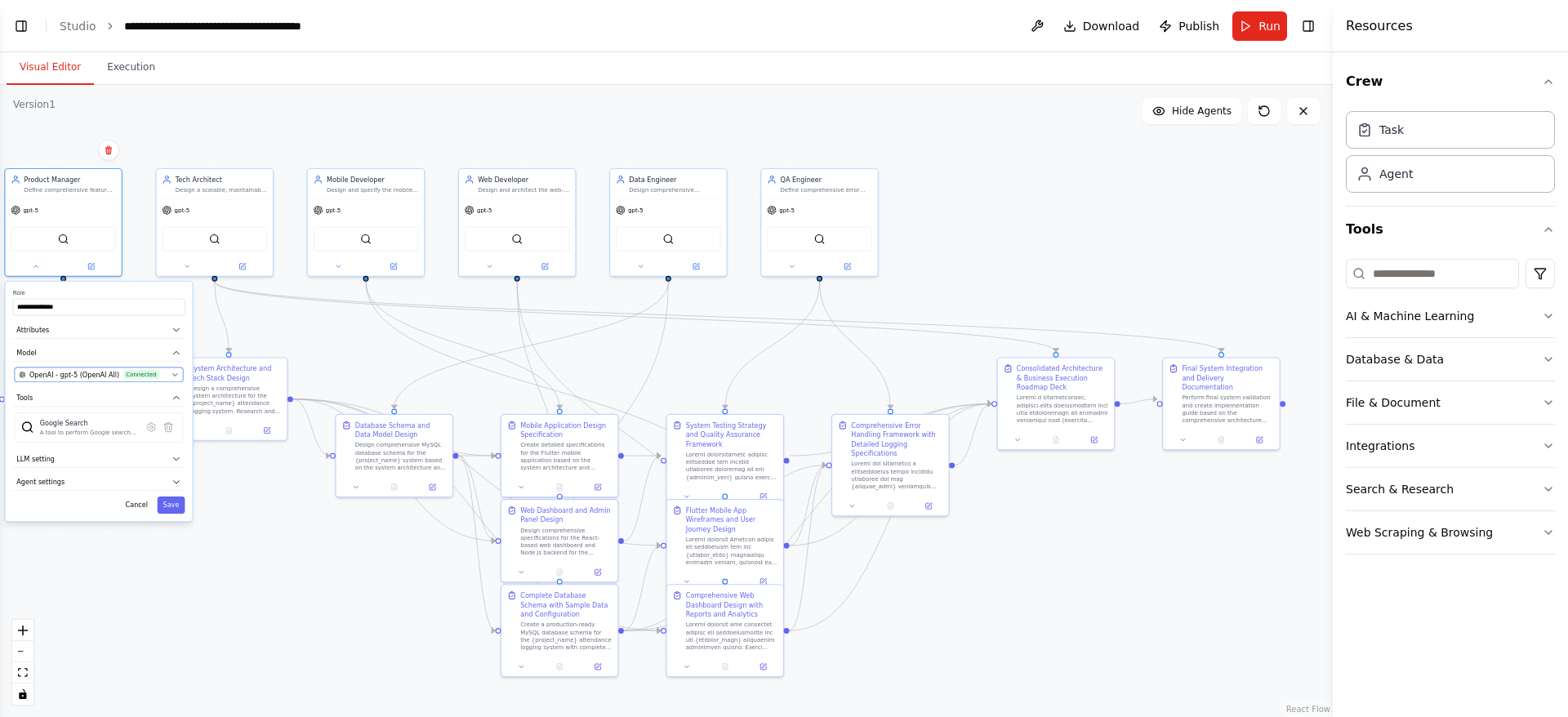
click at [174, 376] on icon "button" at bounding box center [175, 374] width 8 height 8
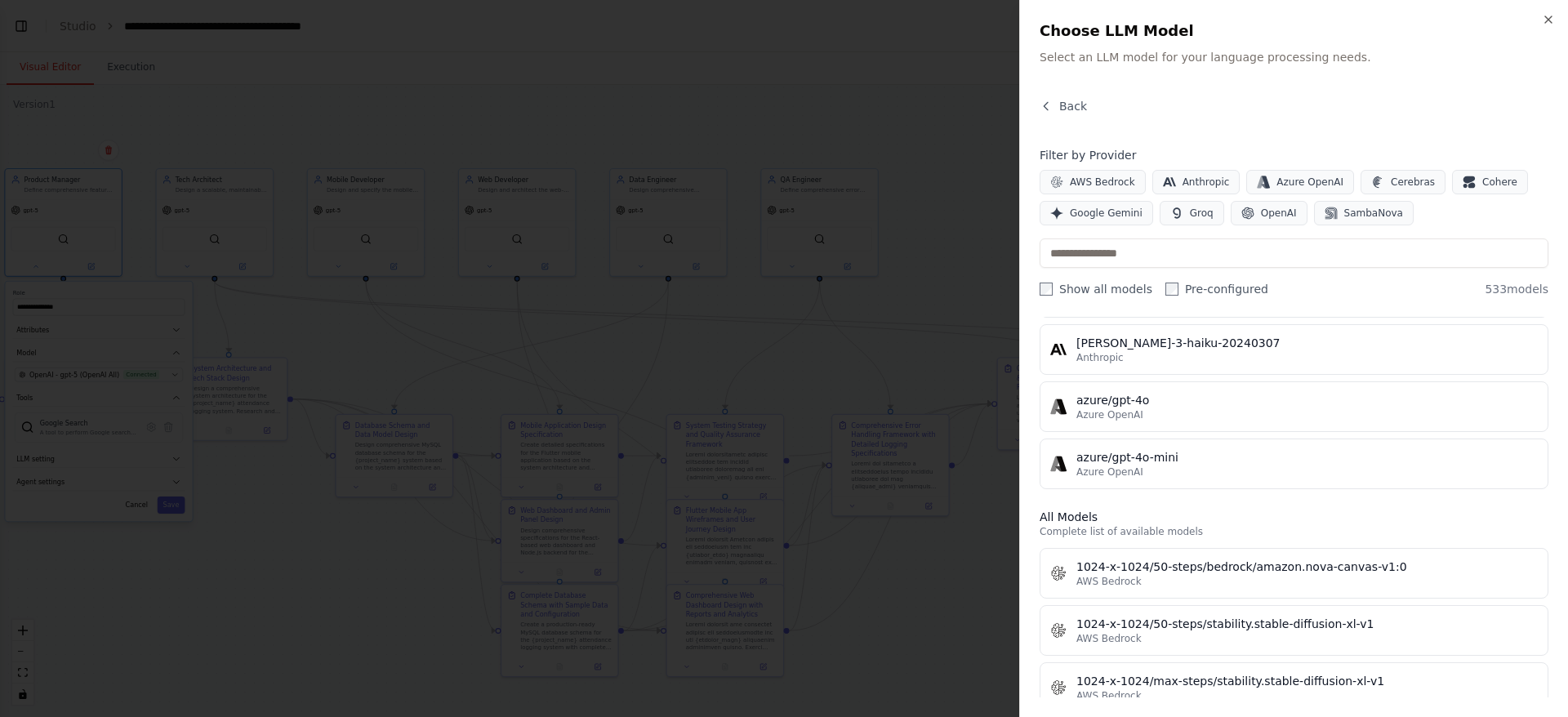
scroll to position [7020, 0]
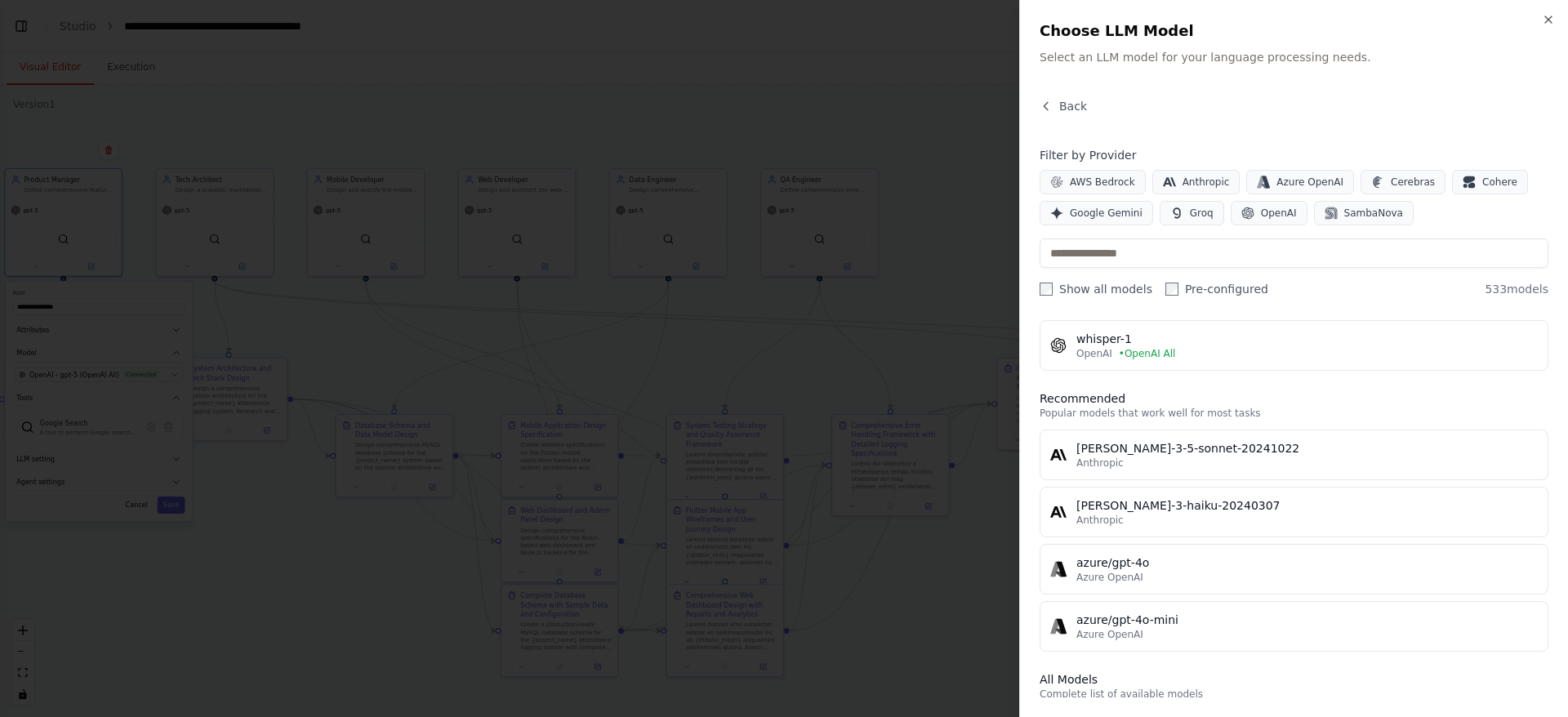
click at [1325, 461] on div "Anthropic" at bounding box center [1307, 463] width 462 height 13
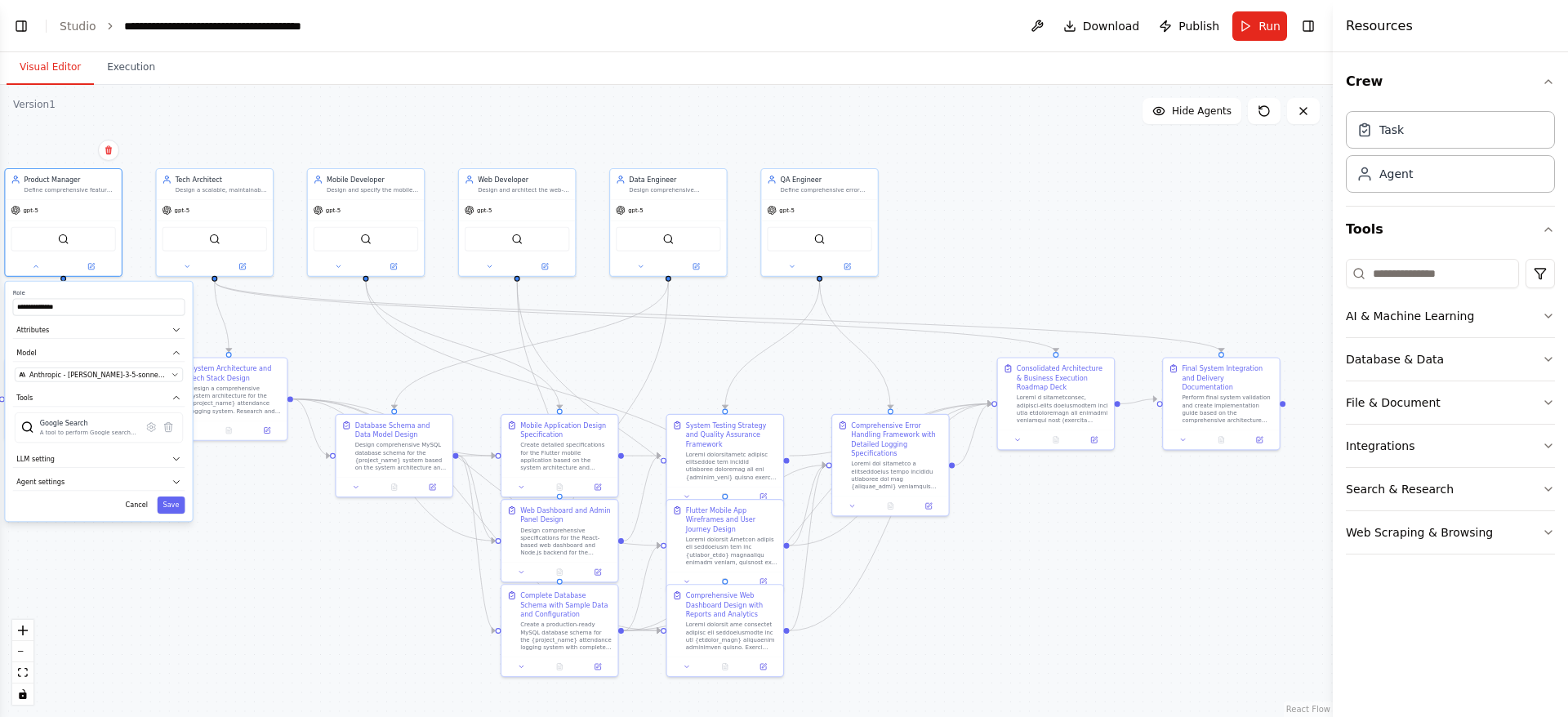
click at [173, 508] on button "Save" at bounding box center [172, 505] width 28 height 17
click at [171, 506] on button "Save" at bounding box center [172, 505] width 28 height 17
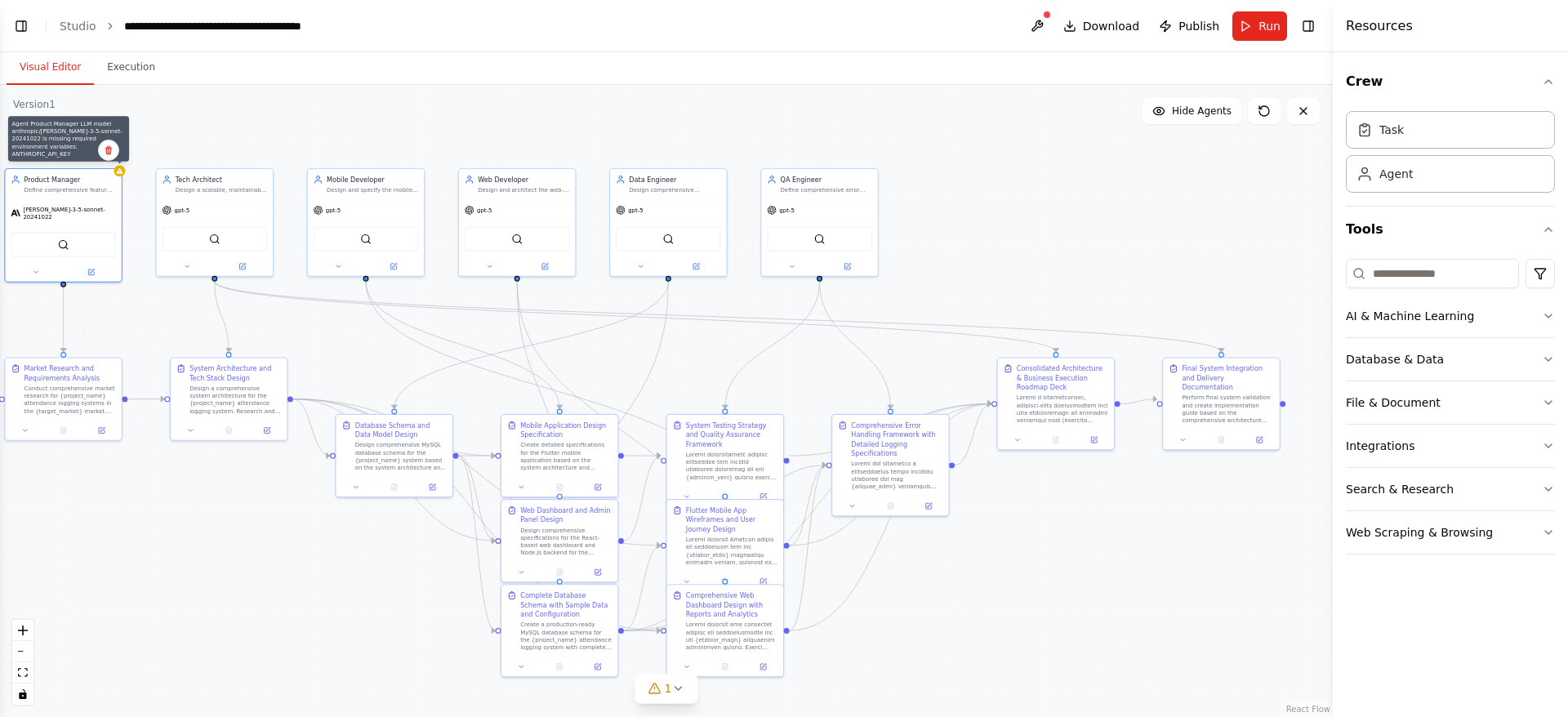
click at [119, 174] on div at bounding box center [120, 170] width 11 height 11
click at [87, 269] on icon at bounding box center [91, 273] width 8 height 8
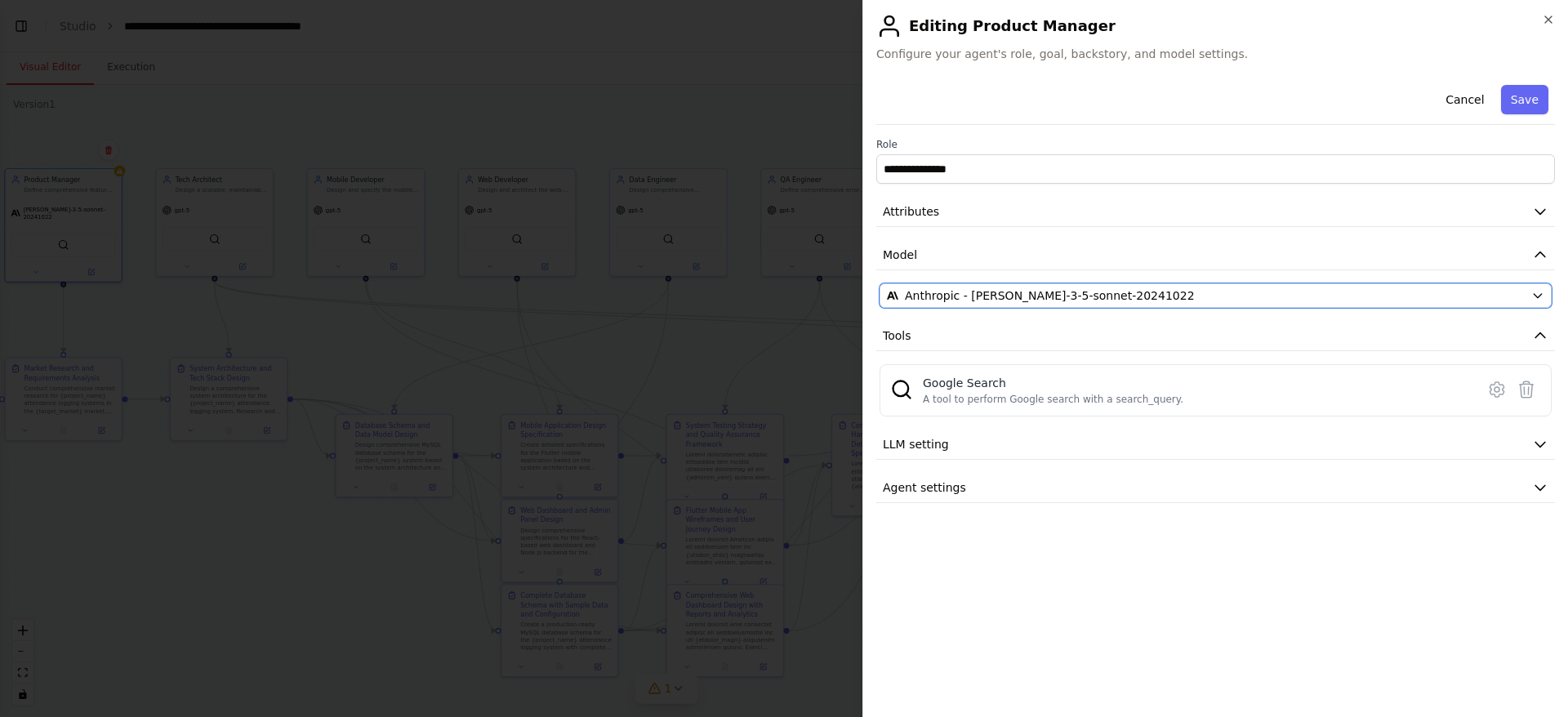
click at [1535, 294] on icon "button" at bounding box center [1538, 295] width 13 height 13
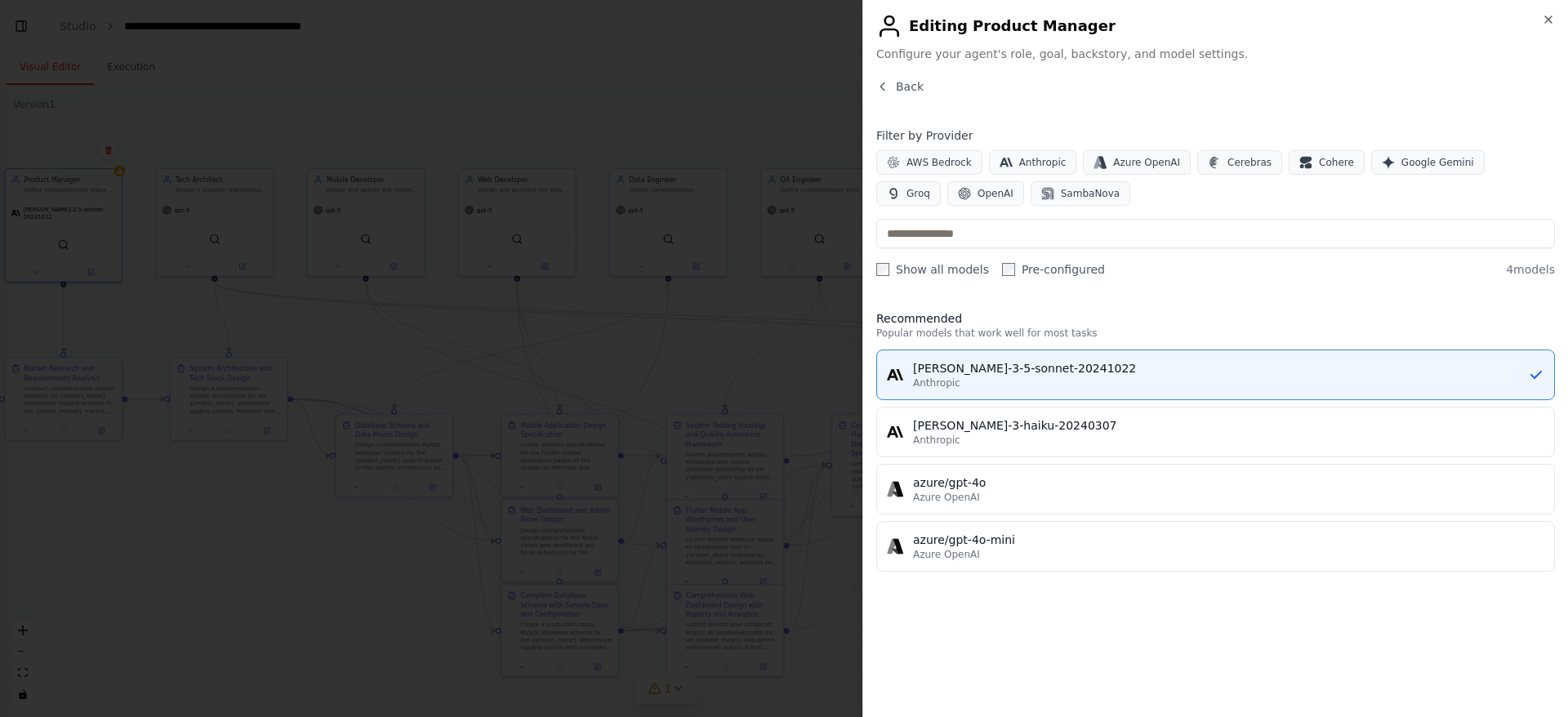
click at [978, 190] on span "OpenAI" at bounding box center [996, 194] width 36 height 13
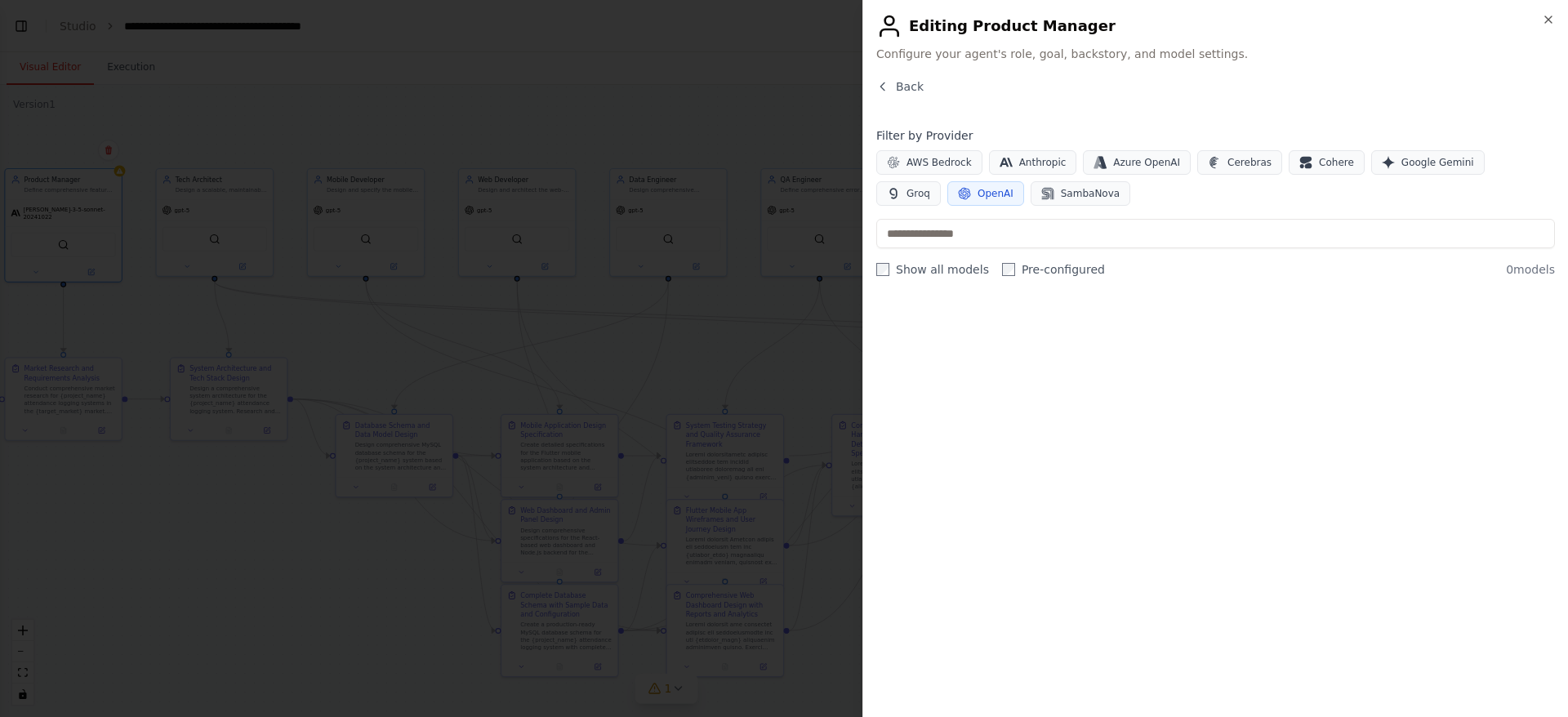
click at [978, 197] on span "OpenAI" at bounding box center [996, 194] width 36 height 13
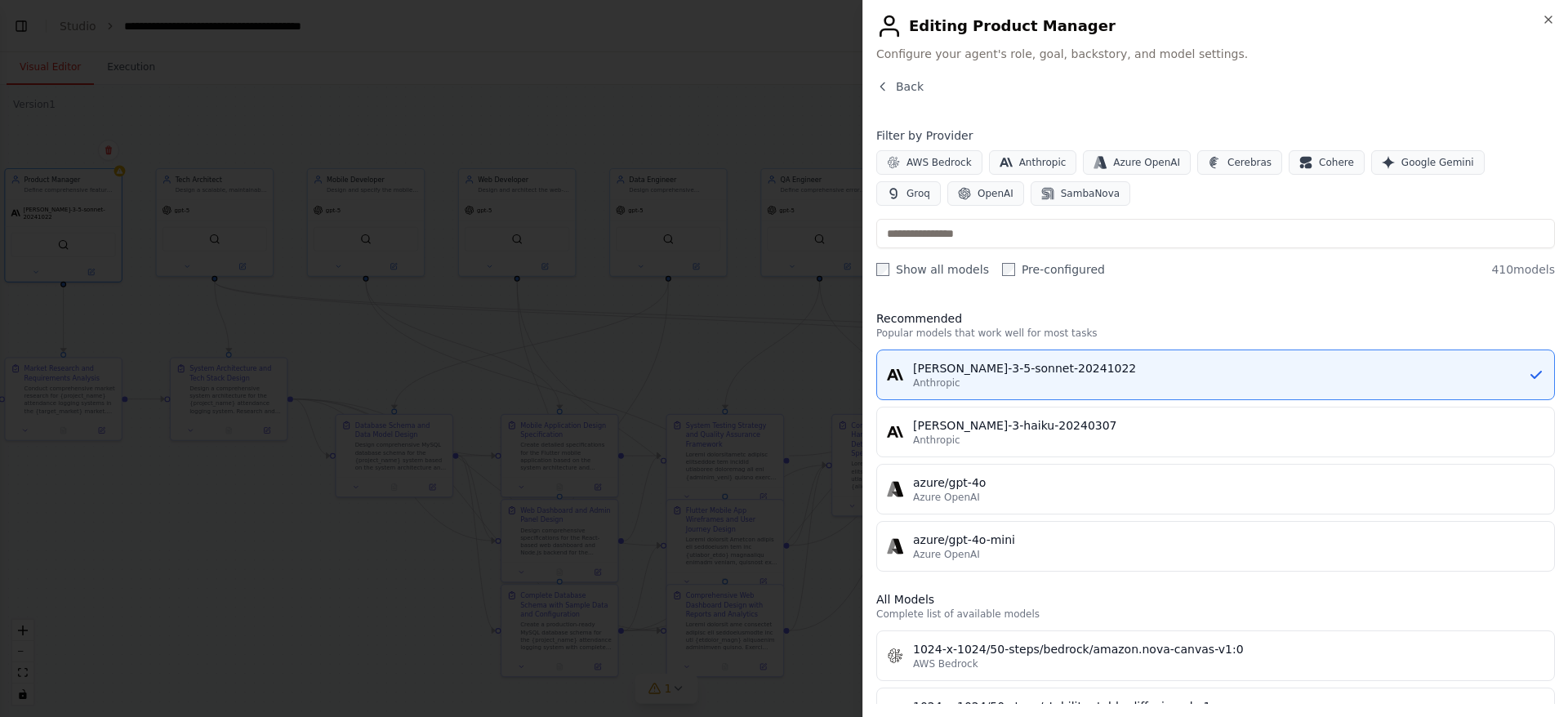
click at [978, 197] on span "OpenAI" at bounding box center [996, 194] width 36 height 13
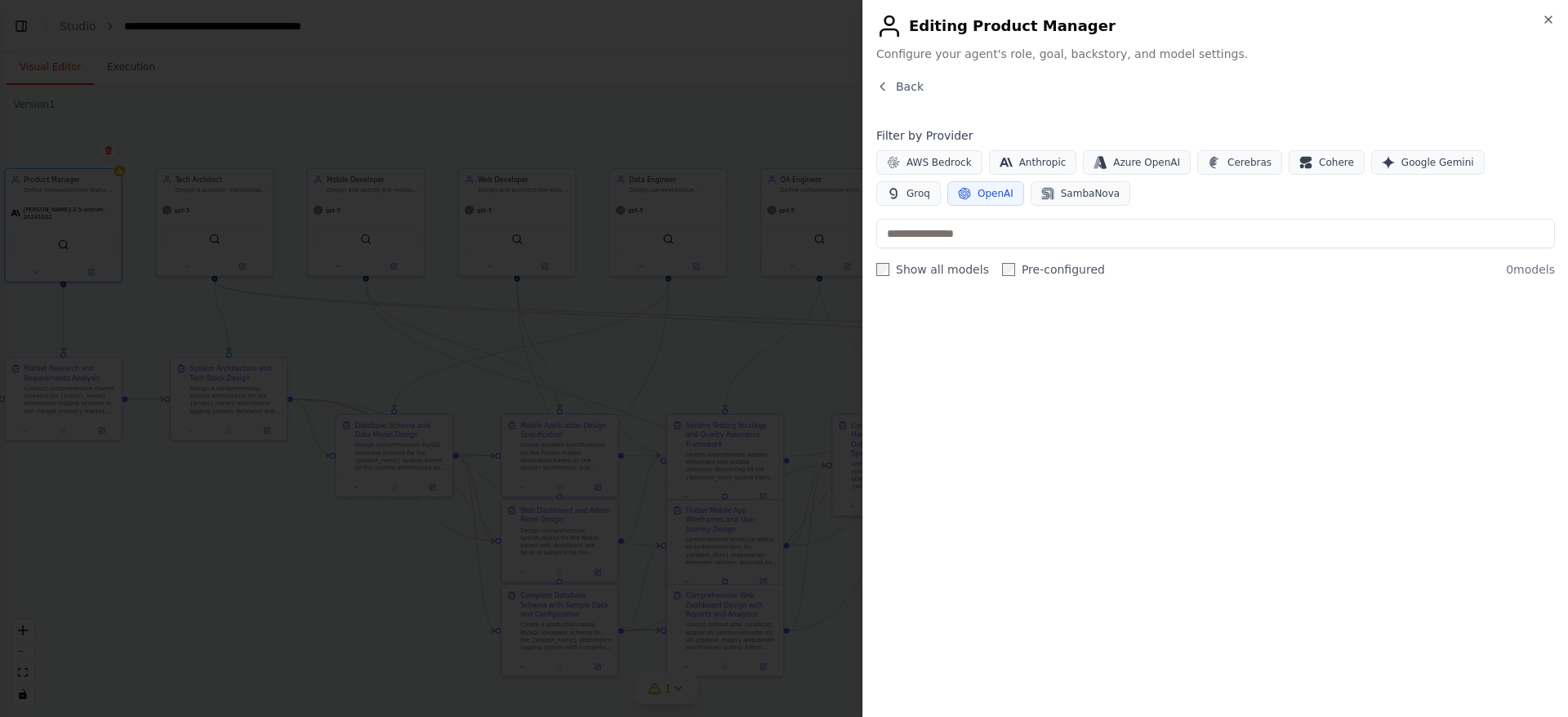
click at [978, 197] on span "OpenAI" at bounding box center [996, 194] width 36 height 13
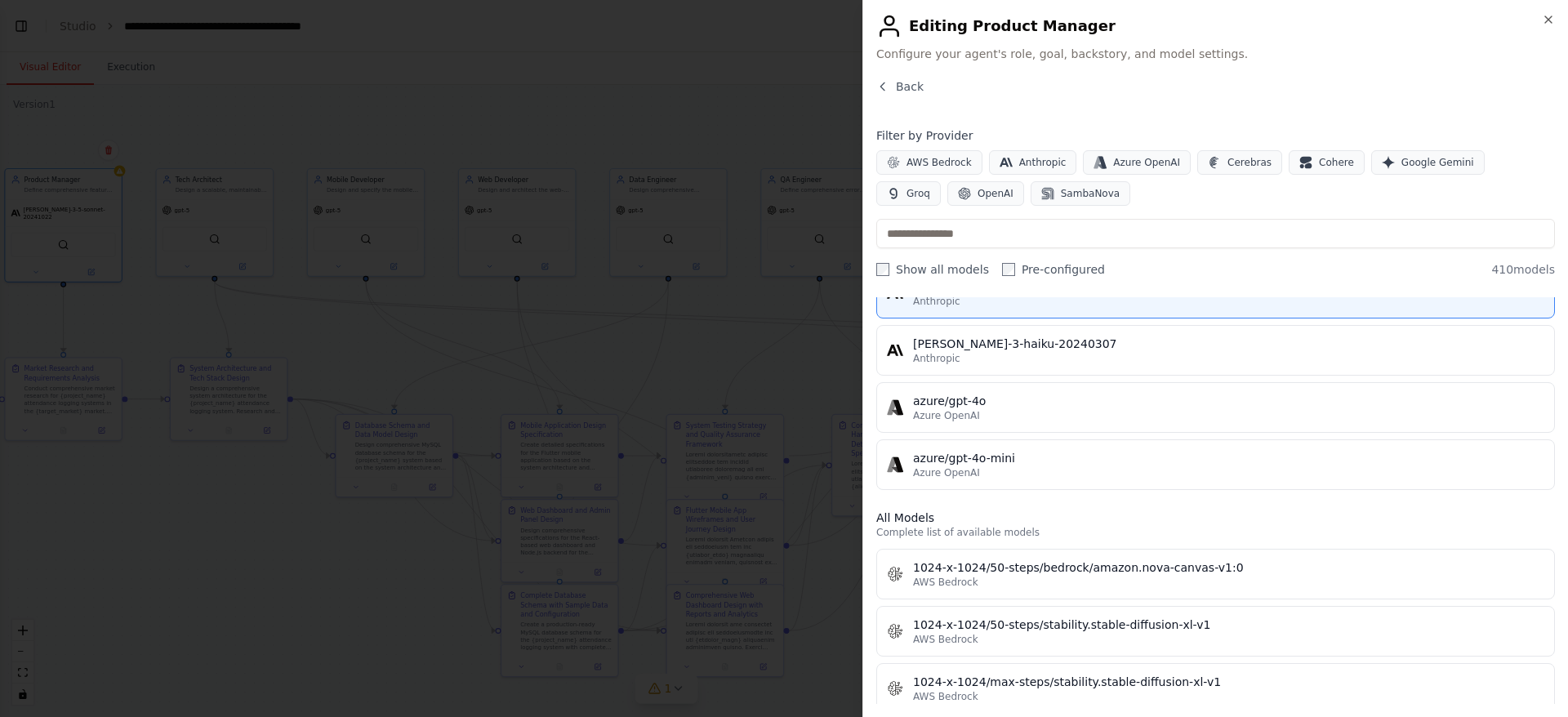
scroll to position [0, 0]
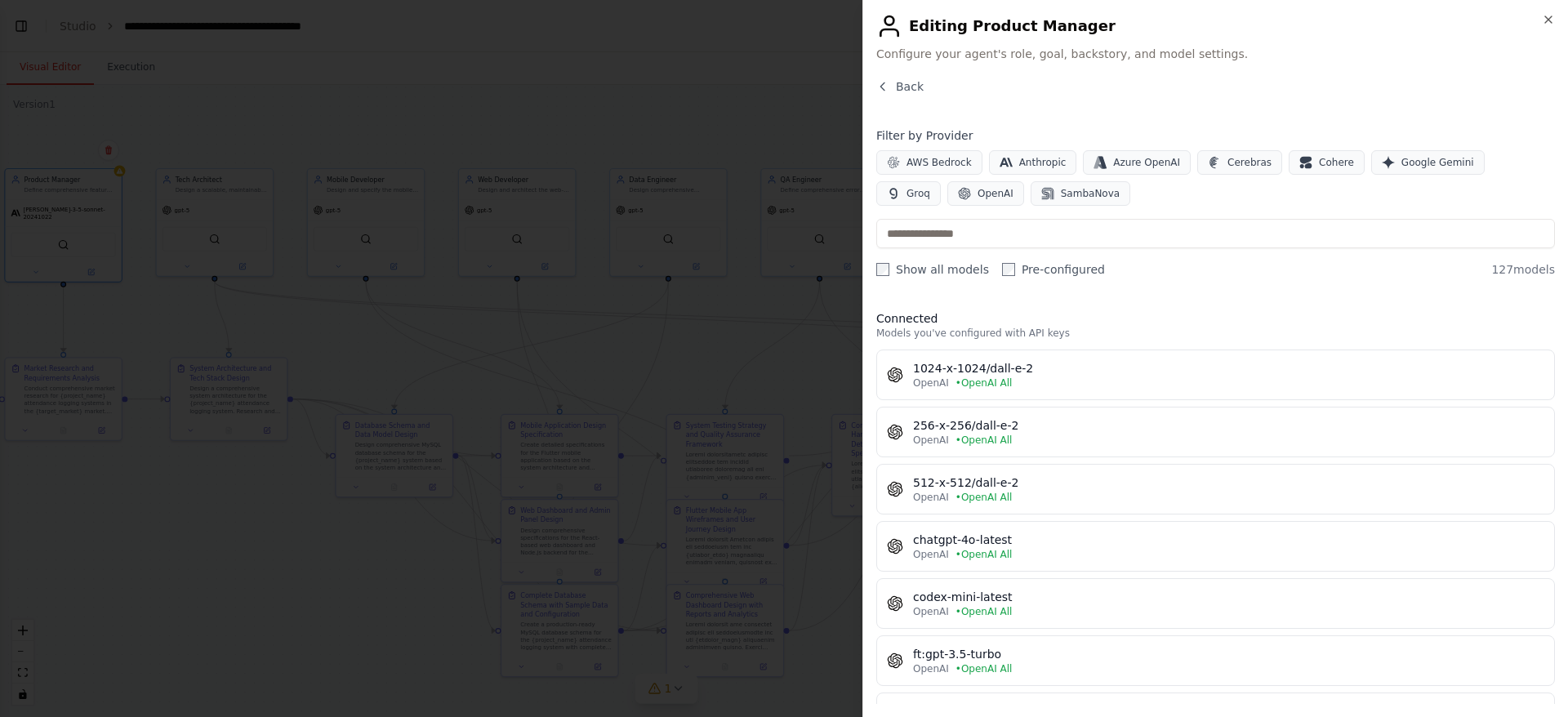
click at [948, 195] on button "OpenAI" at bounding box center [986, 194] width 77 height 24
click at [978, 195] on span "OpenAI" at bounding box center [996, 194] width 36 height 13
click at [1123, 231] on input "text" at bounding box center [1215, 233] width 679 height 29
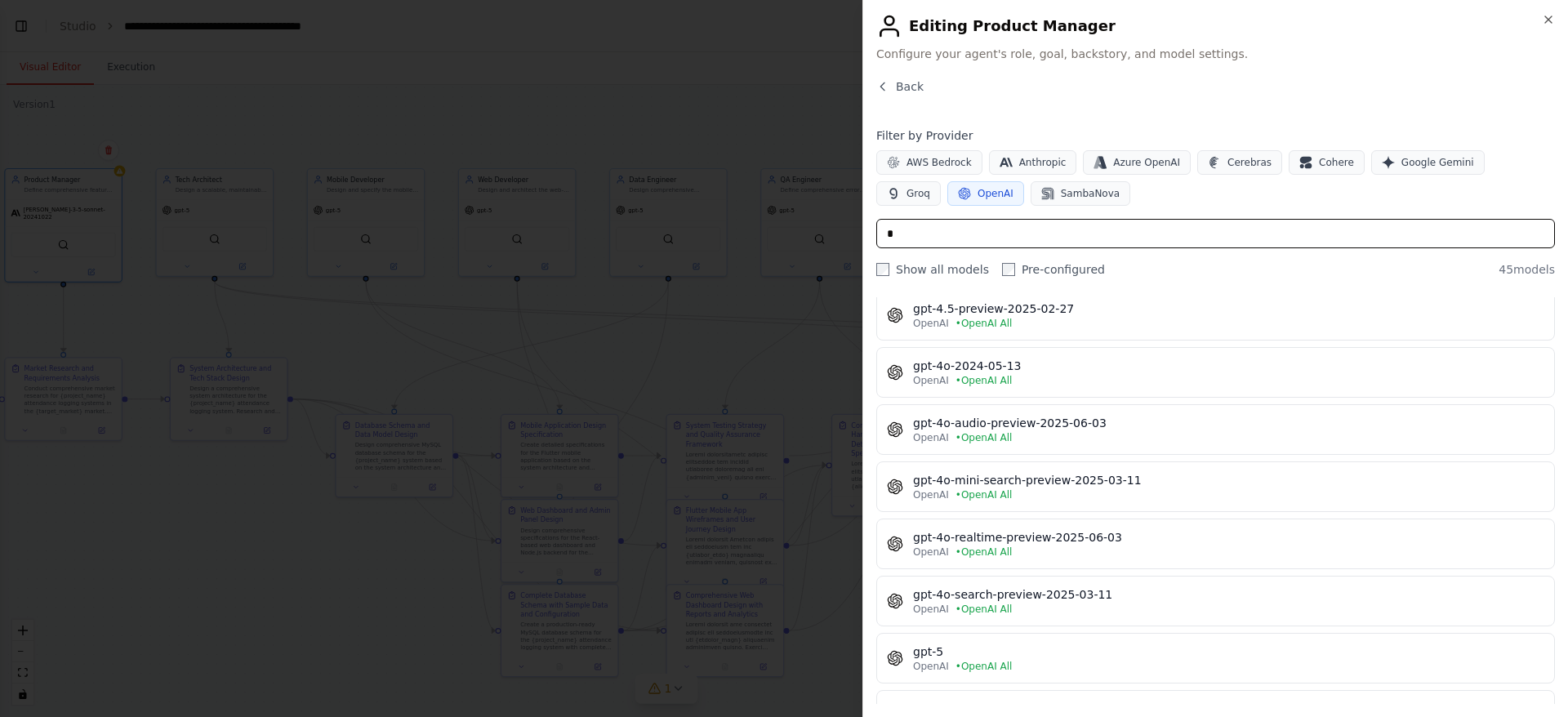
scroll to position [1224, 0]
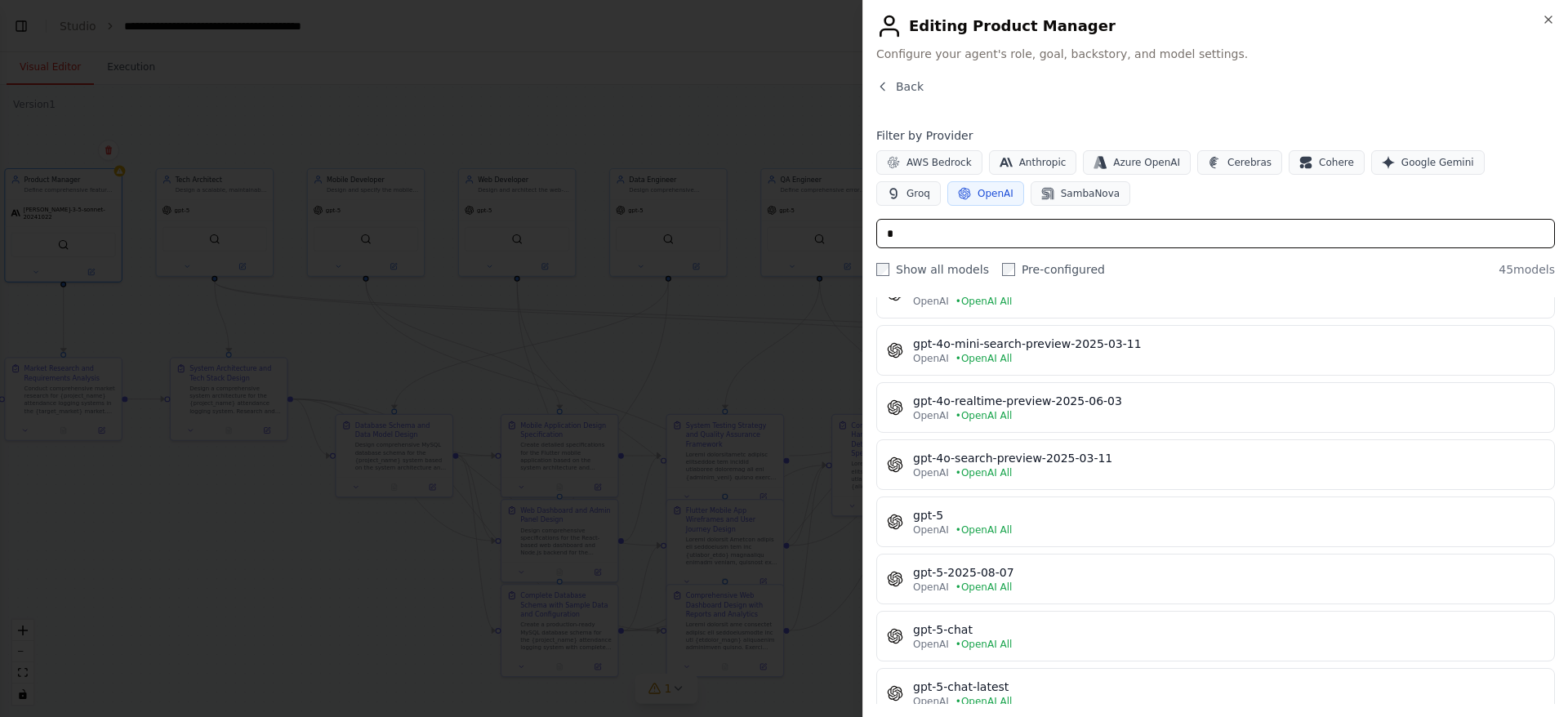
type input "*"
click at [1240, 577] on div "gpt-5-2025-08-07" at bounding box center [1228, 571] width 631 height 16
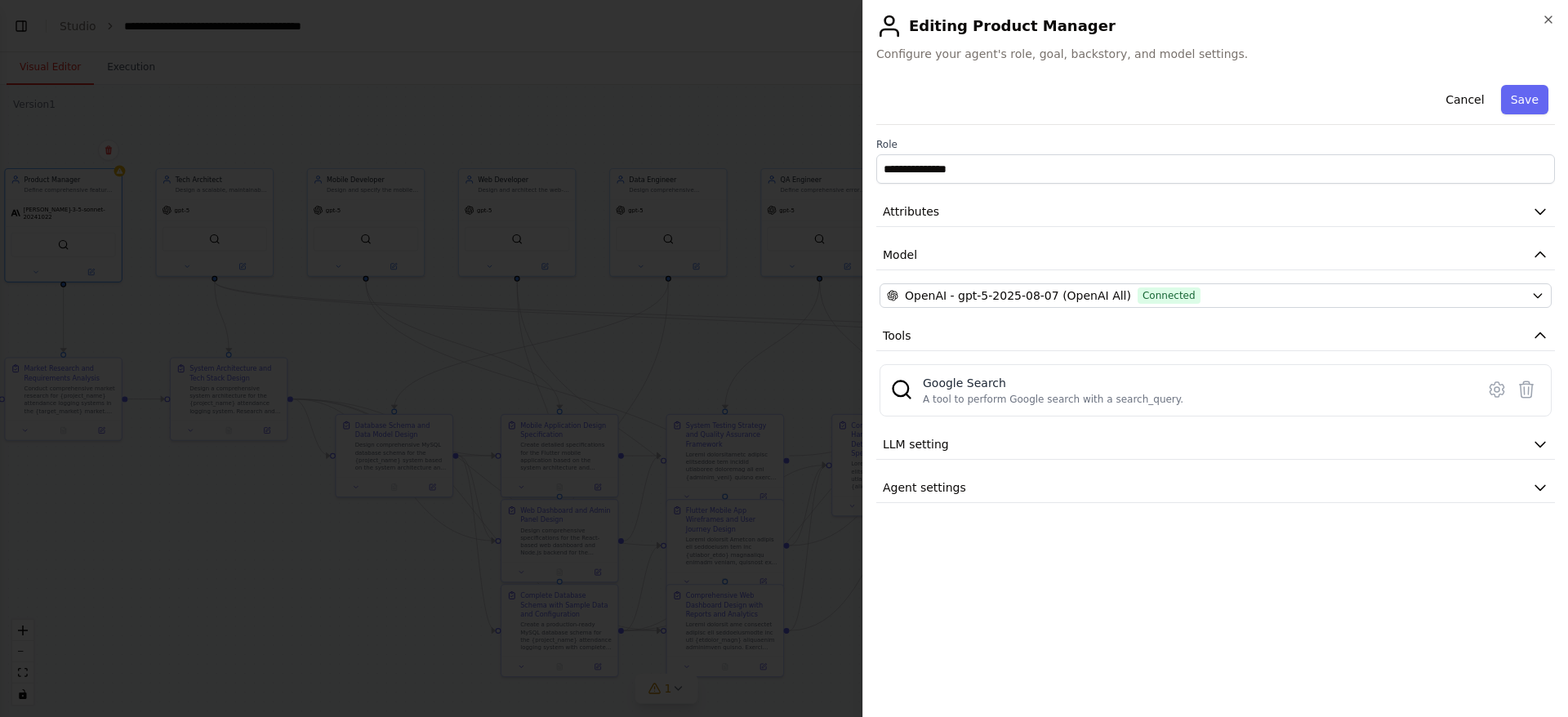
click at [1531, 101] on button "Save" at bounding box center [1524, 99] width 47 height 29
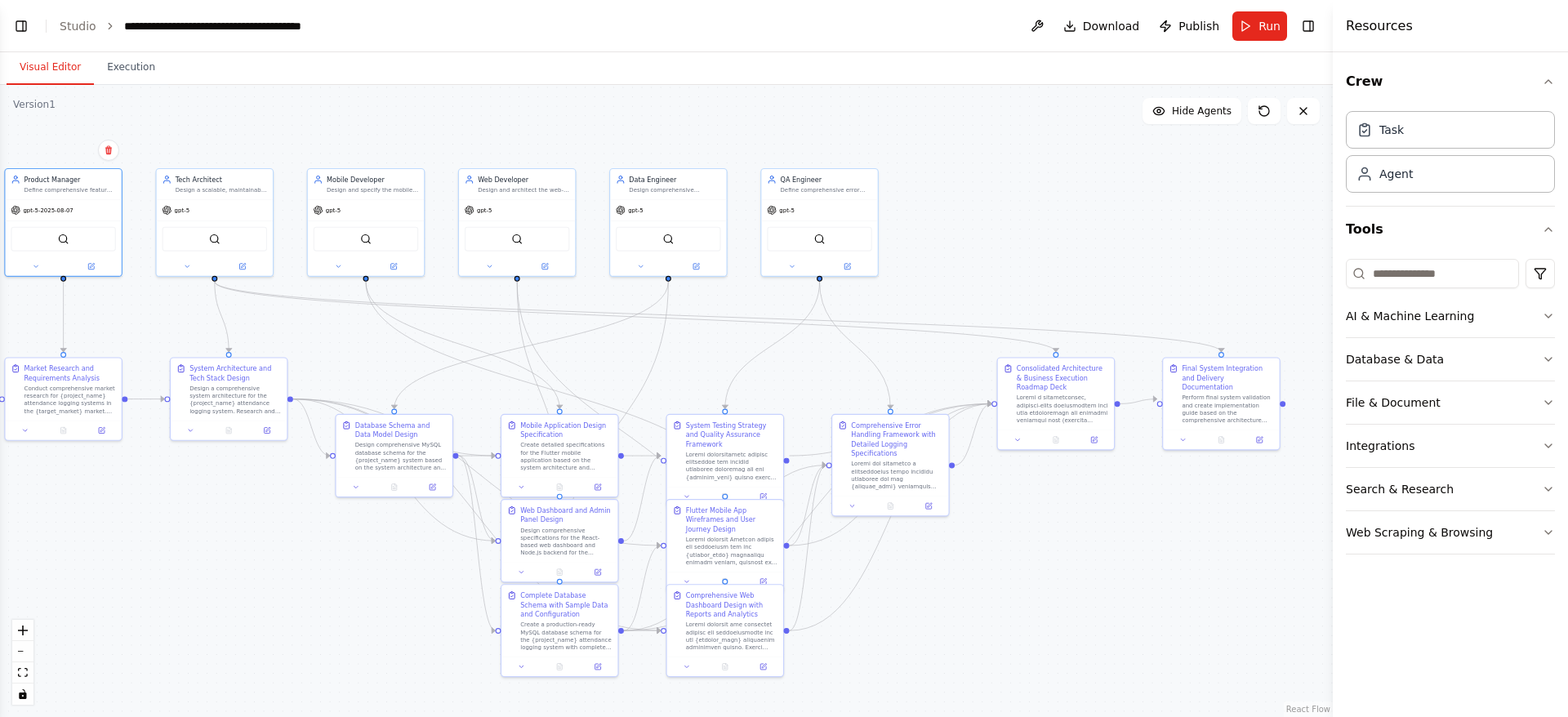
click at [242, 260] on button at bounding box center [242, 266] width 53 height 11
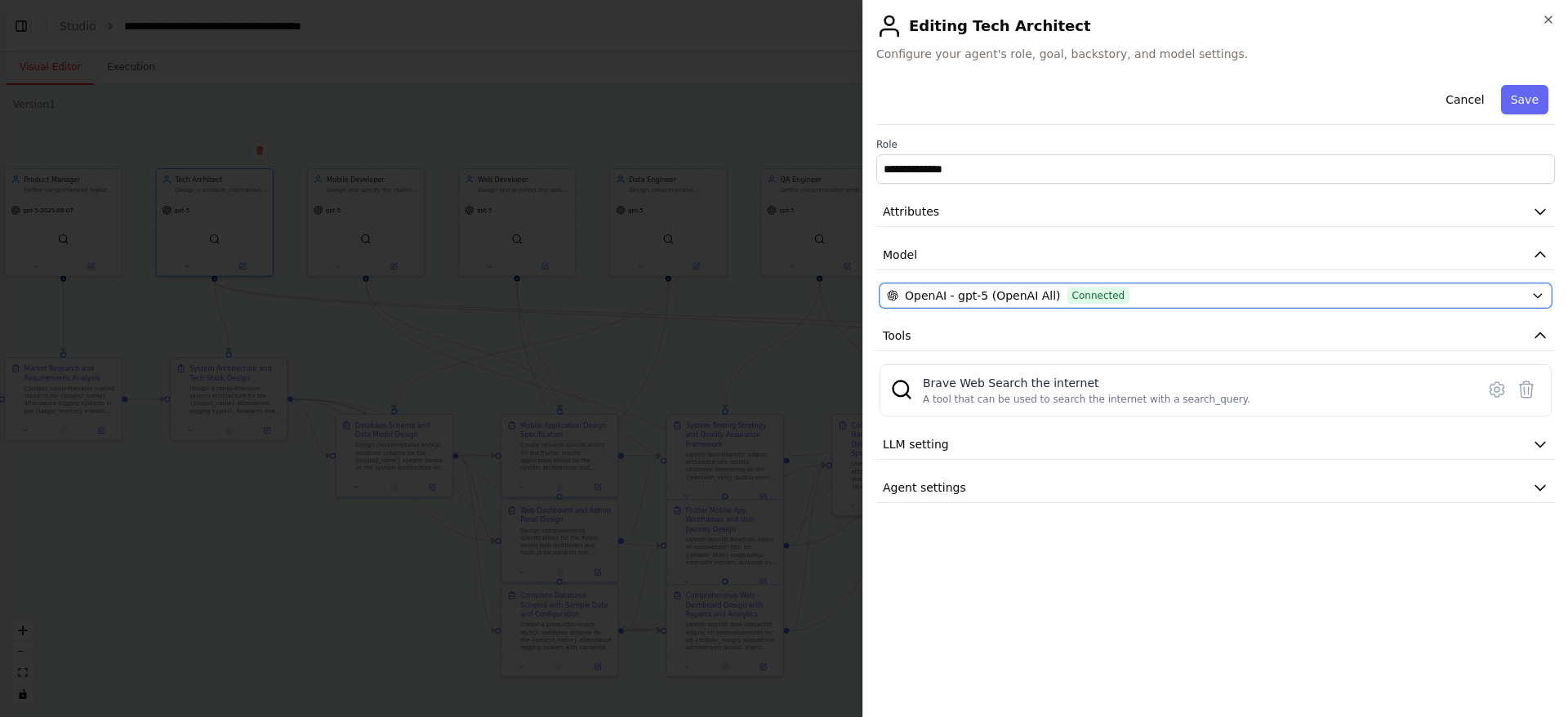
click at [1148, 292] on div "OpenAI - gpt-5 (OpenAI All) Connected" at bounding box center [1205, 295] width 637 height 16
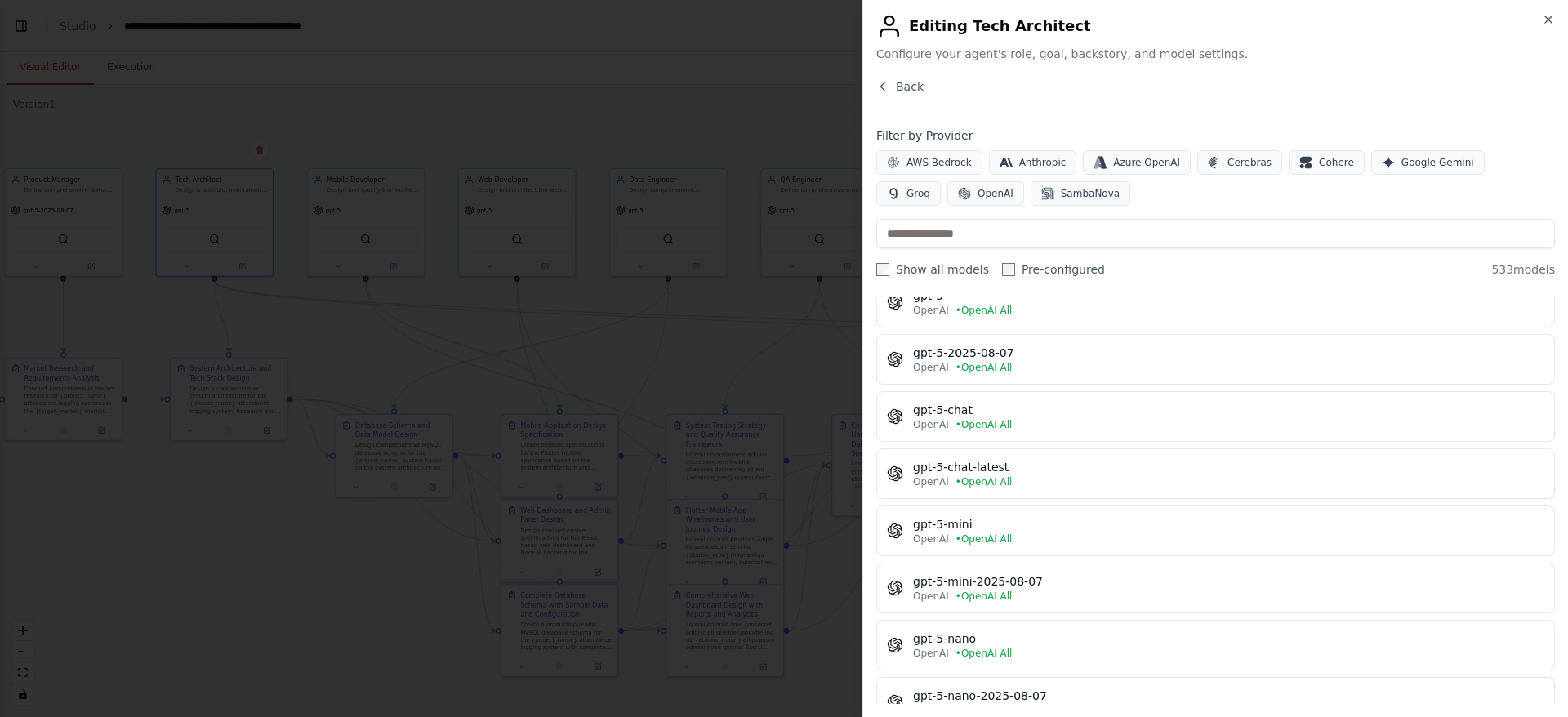
scroll to position [3754, 0]
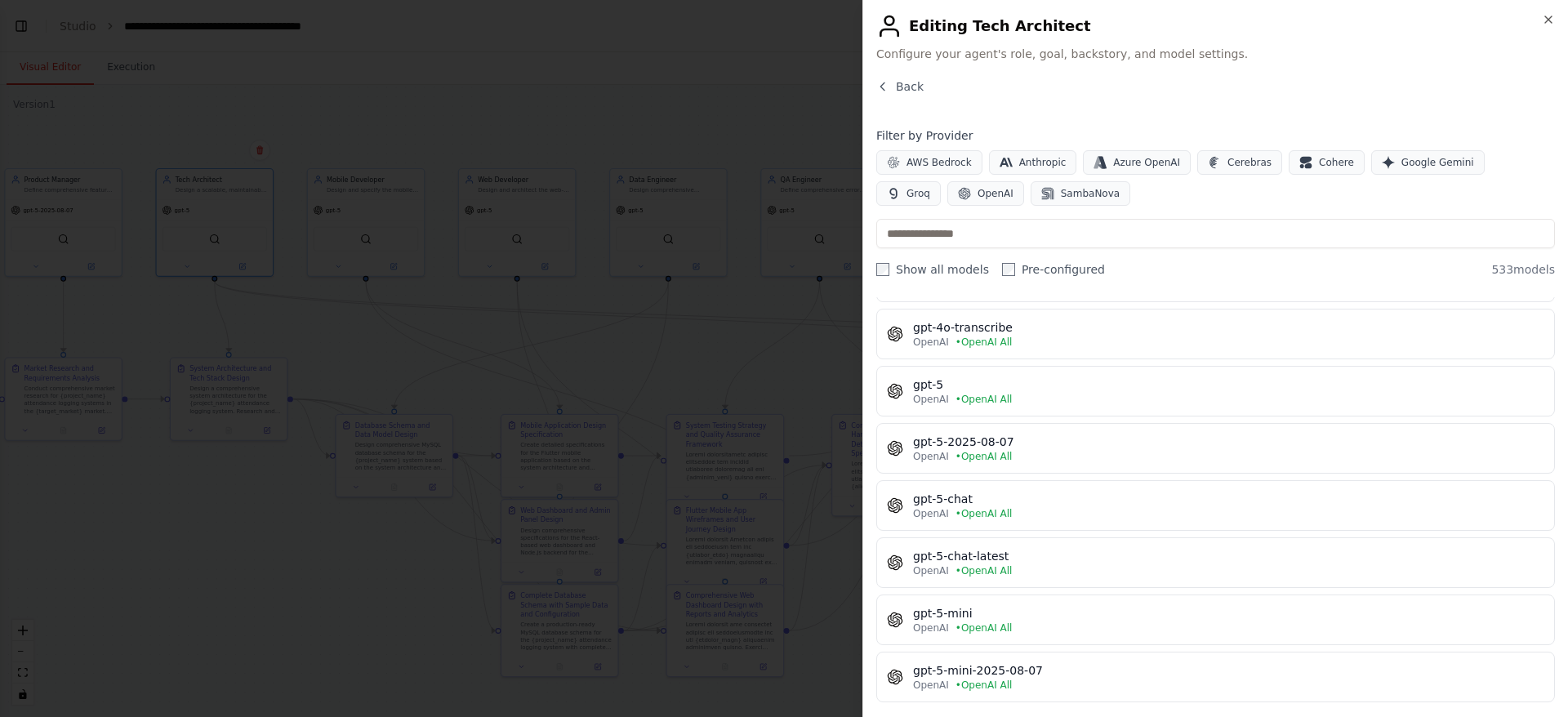
click at [1240, 448] on div "gpt-5-2025-08-07" at bounding box center [1228, 441] width 631 height 16
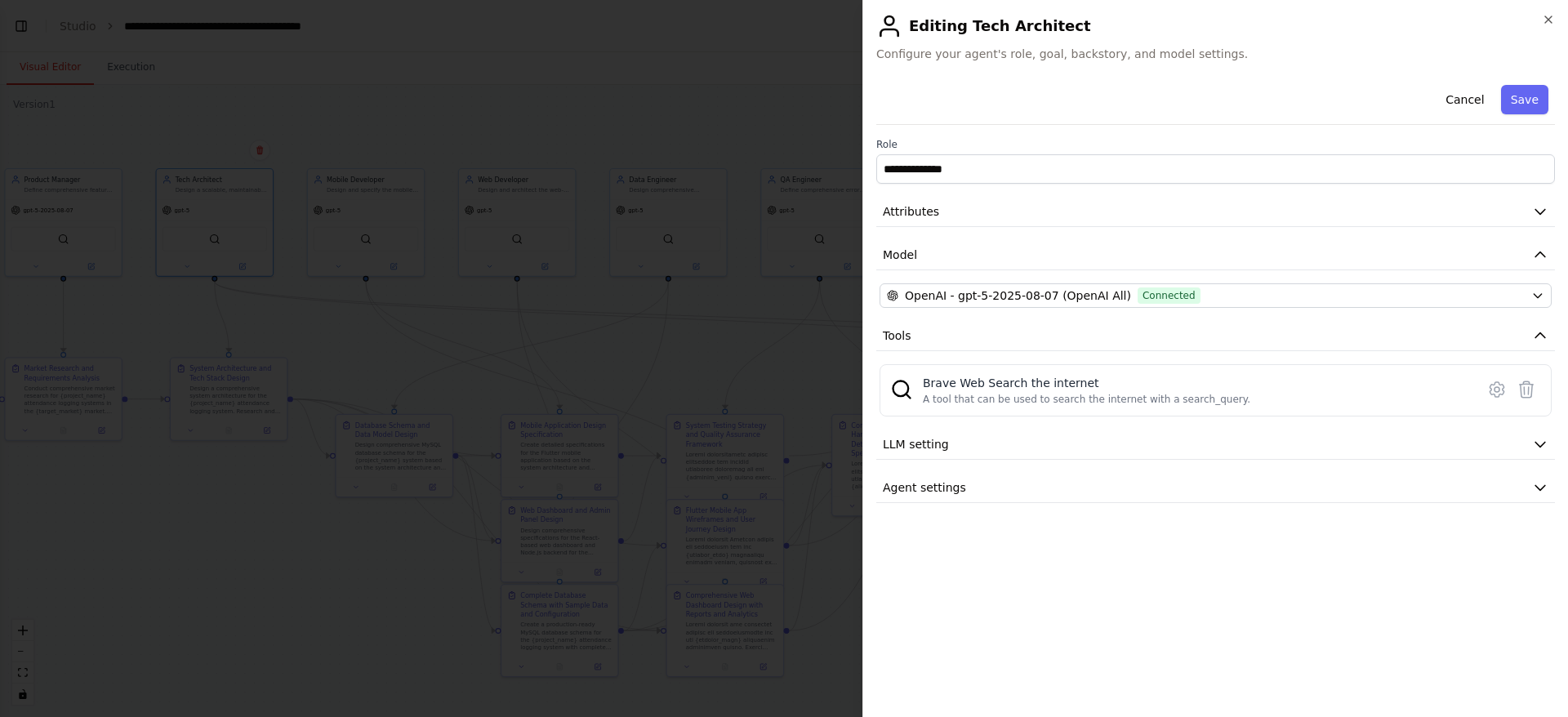
click at [1536, 93] on button "Save" at bounding box center [1524, 99] width 47 height 29
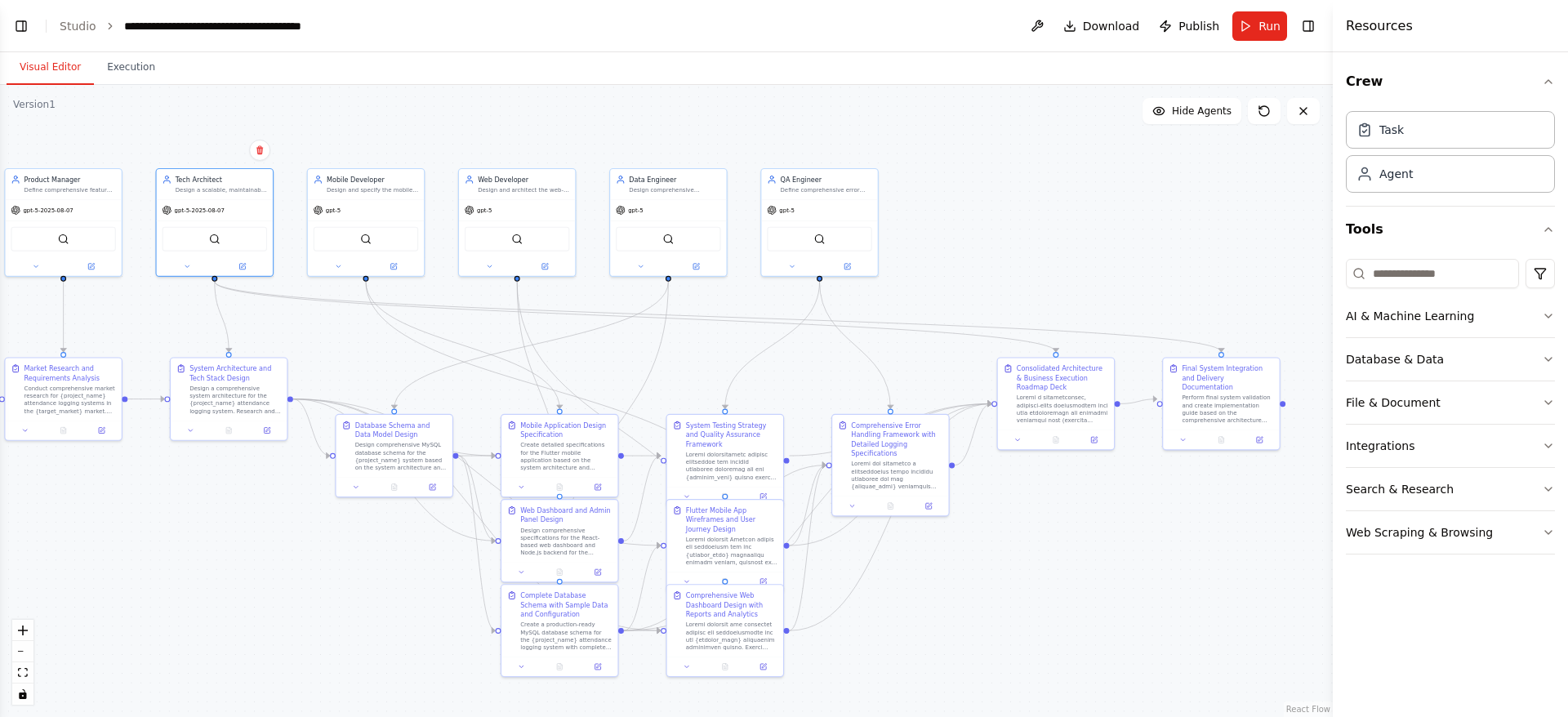
click at [395, 263] on icon at bounding box center [393, 267] width 8 height 8
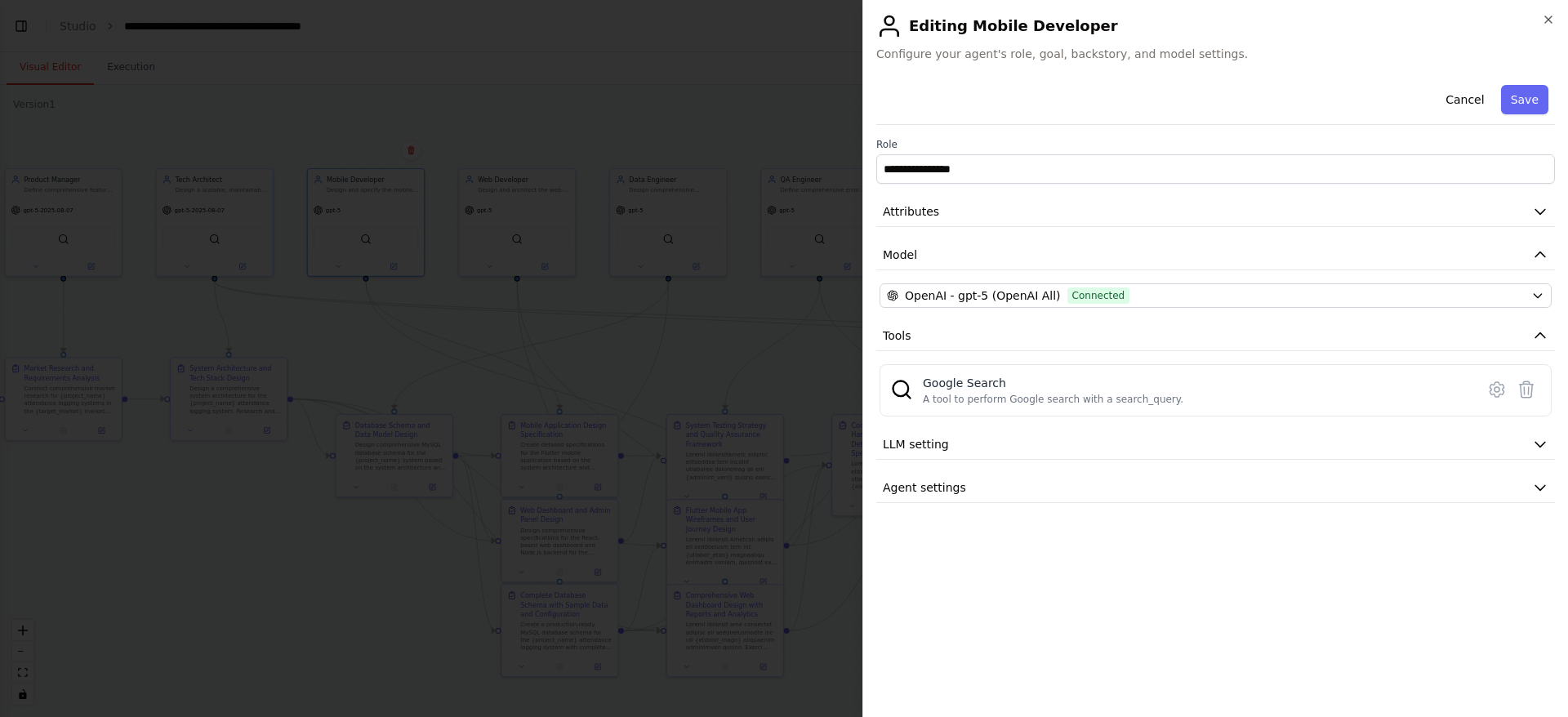
click at [754, 64] on div at bounding box center [784, 358] width 1568 height 717
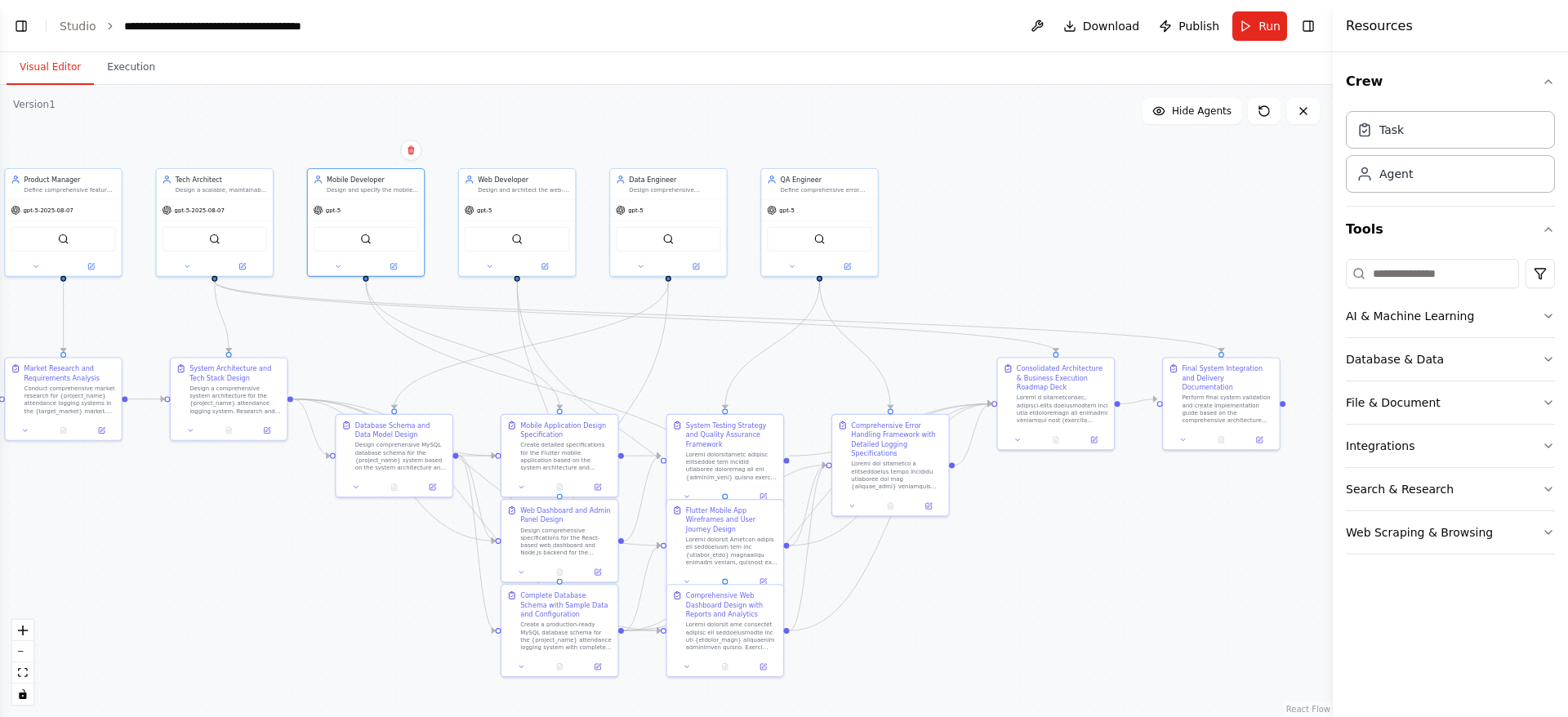
click at [1477, 187] on div "Agent" at bounding box center [1450, 174] width 209 height 38
click at [22, 23] on button "Toggle Left Sidebar" at bounding box center [21, 26] width 23 height 23
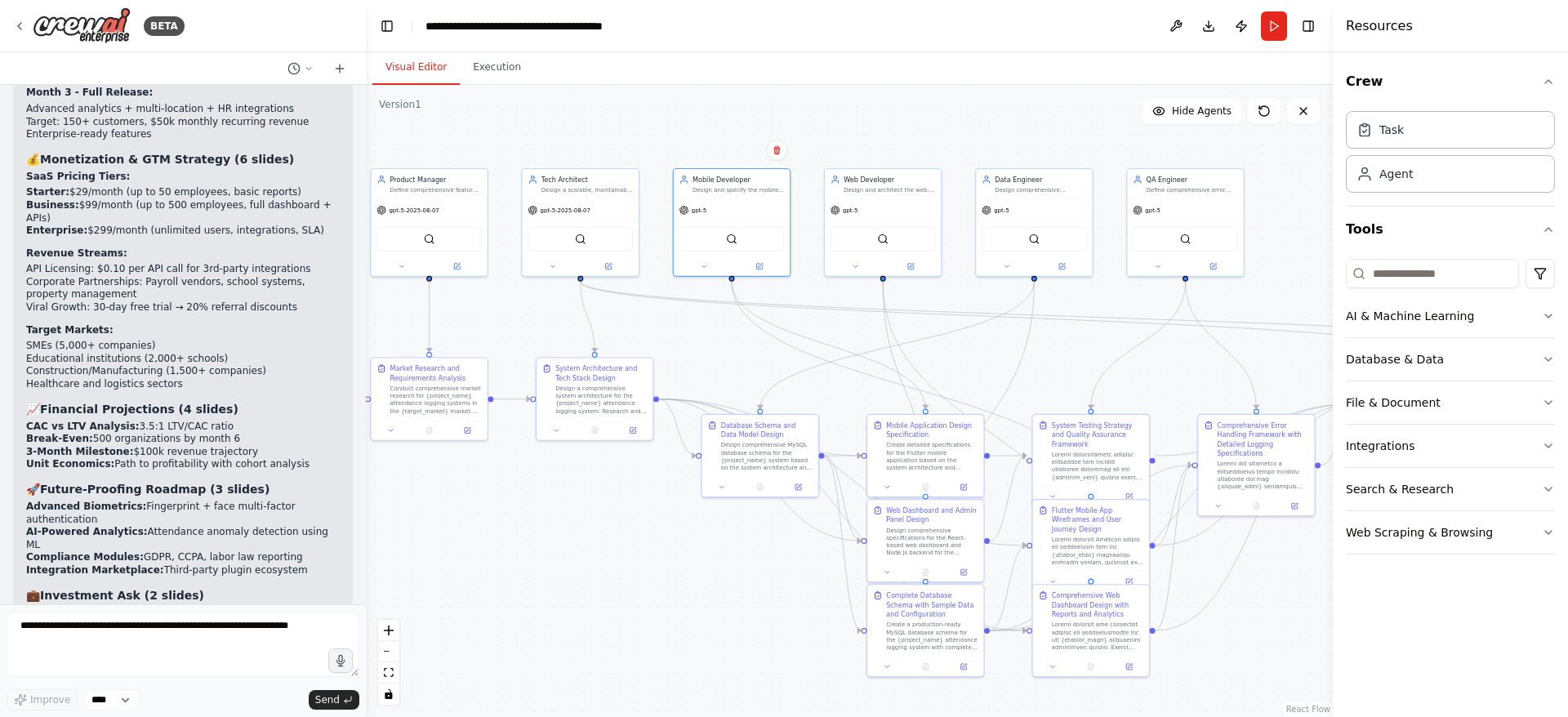
click at [21, 24] on icon at bounding box center [20, 26] width 13 height 13
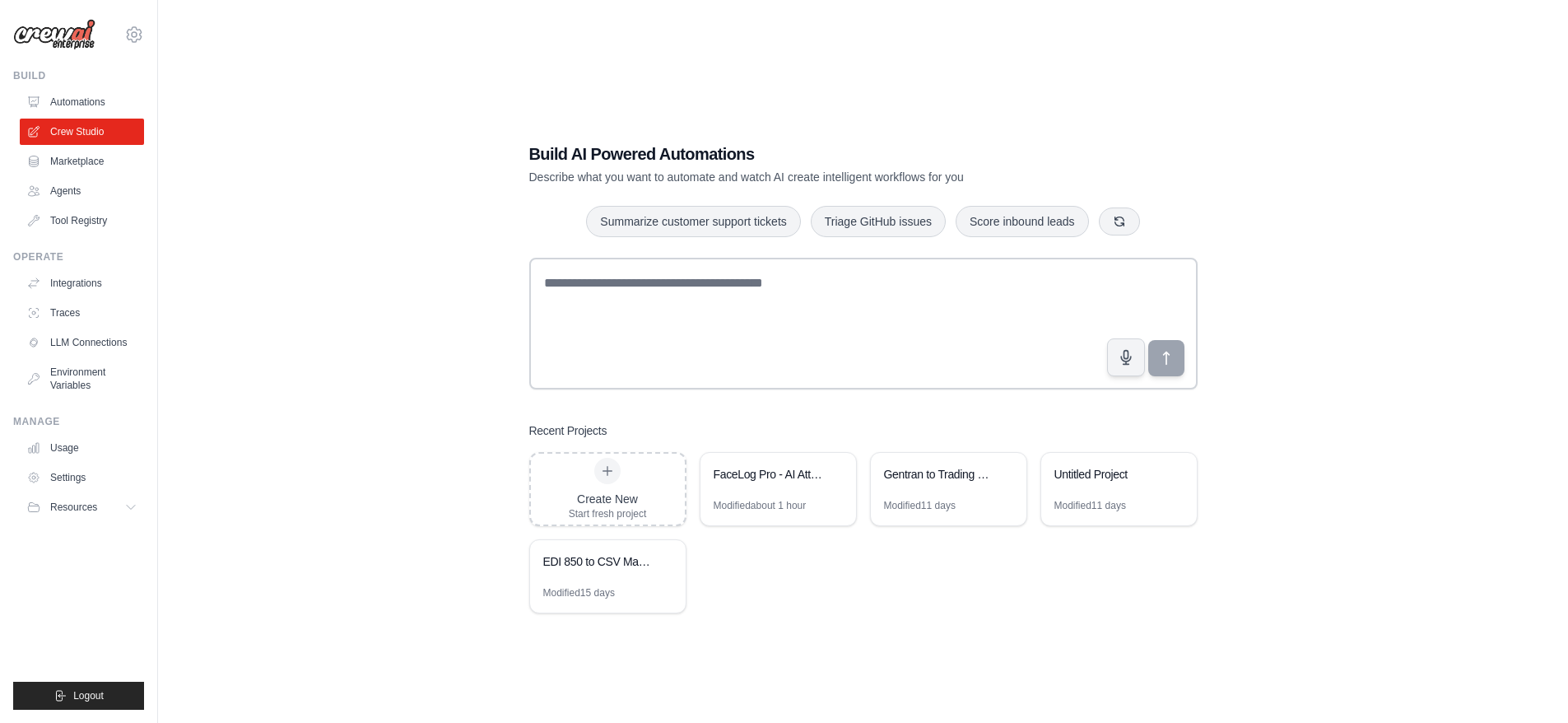
click at [768, 484] on div "FaceLog Pro - AI Attendance System Designer" at bounding box center [769, 476] width 113 height 20
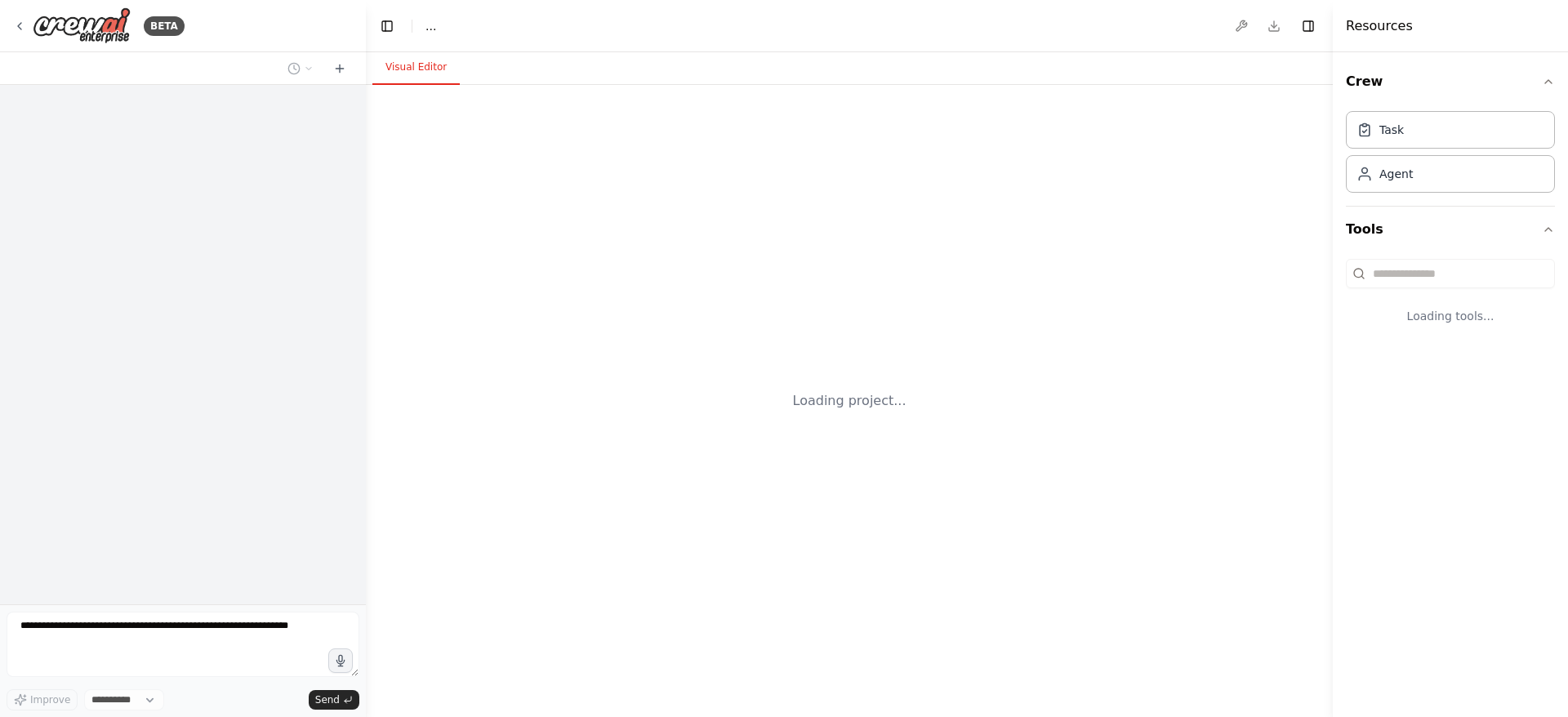
select select "****"
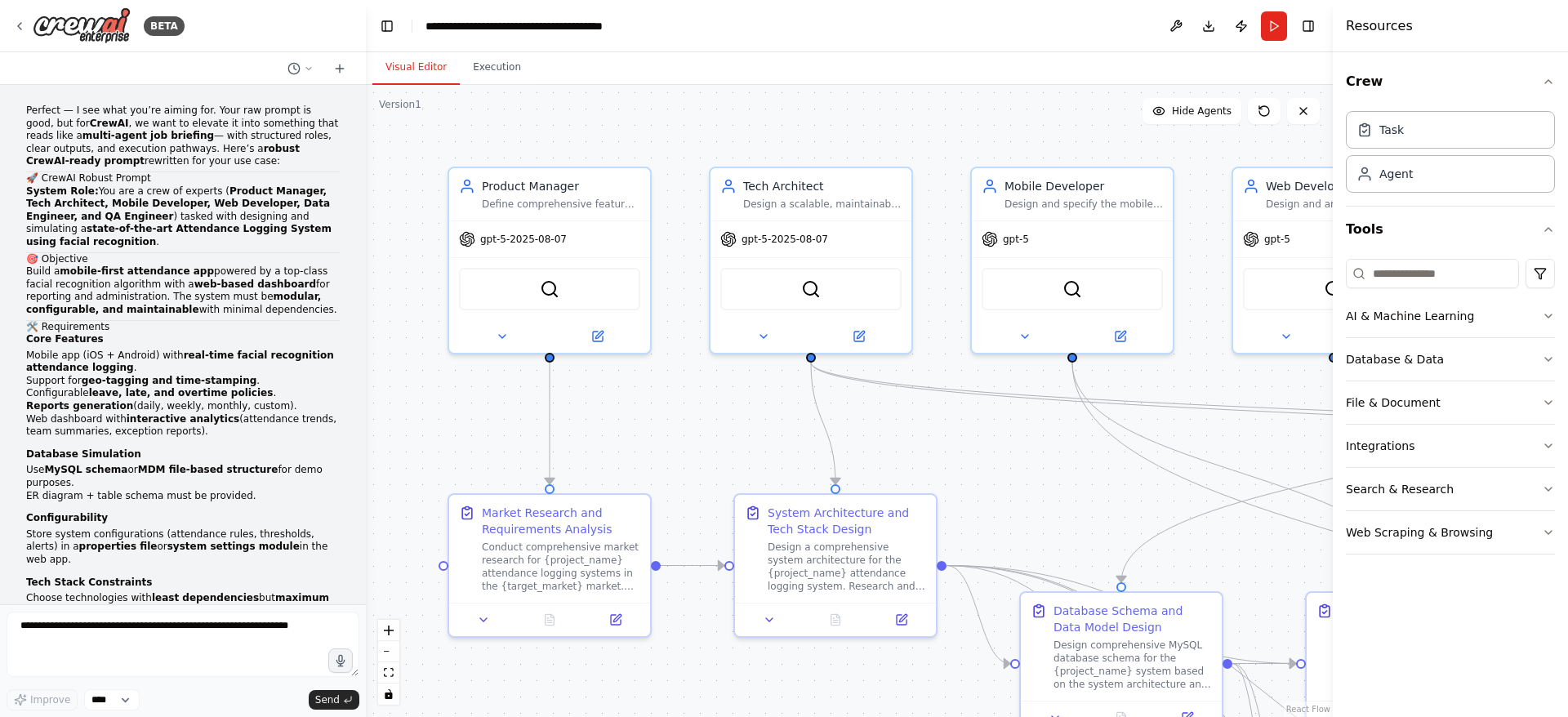
scroll to position [11364, 0]
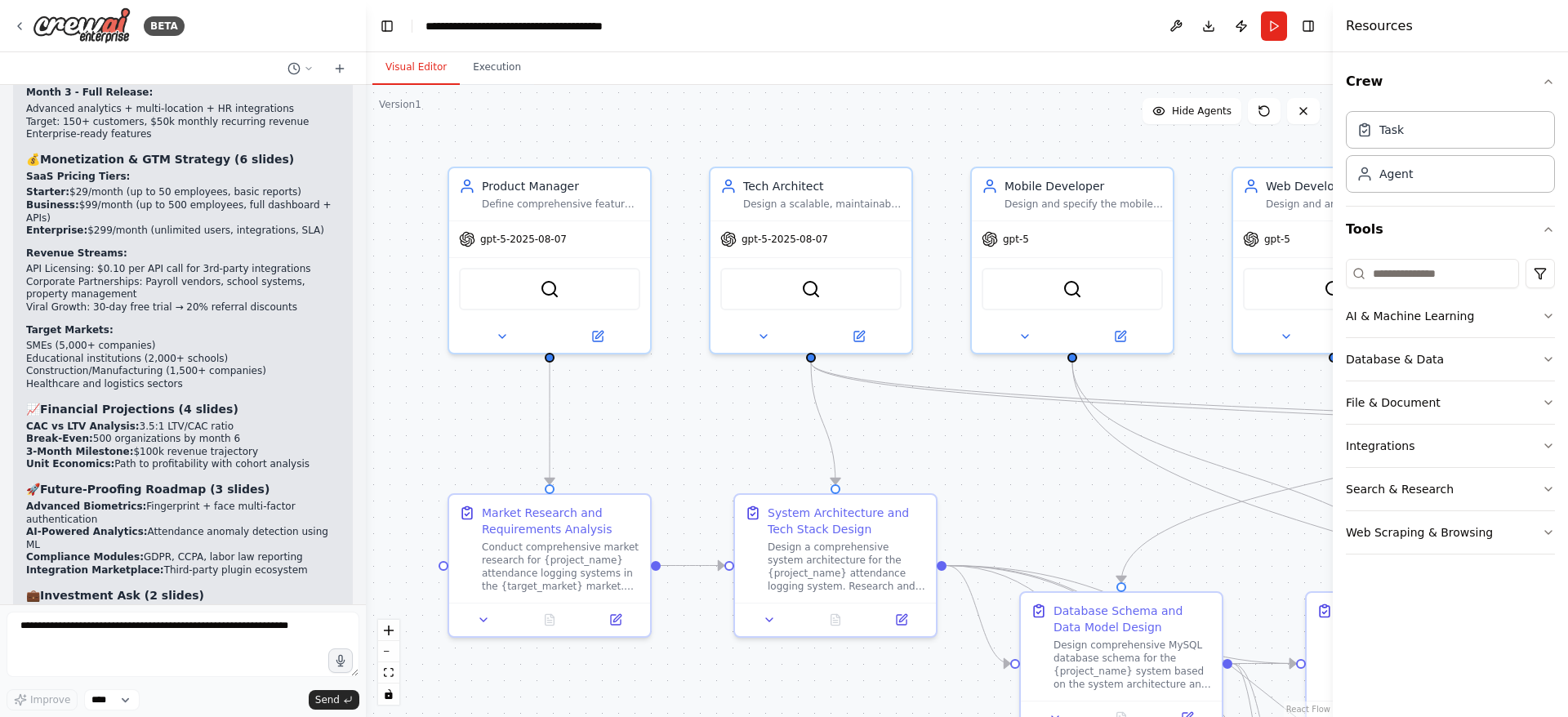
click at [1268, 26] on button "Run" at bounding box center [1274, 25] width 26 height 29
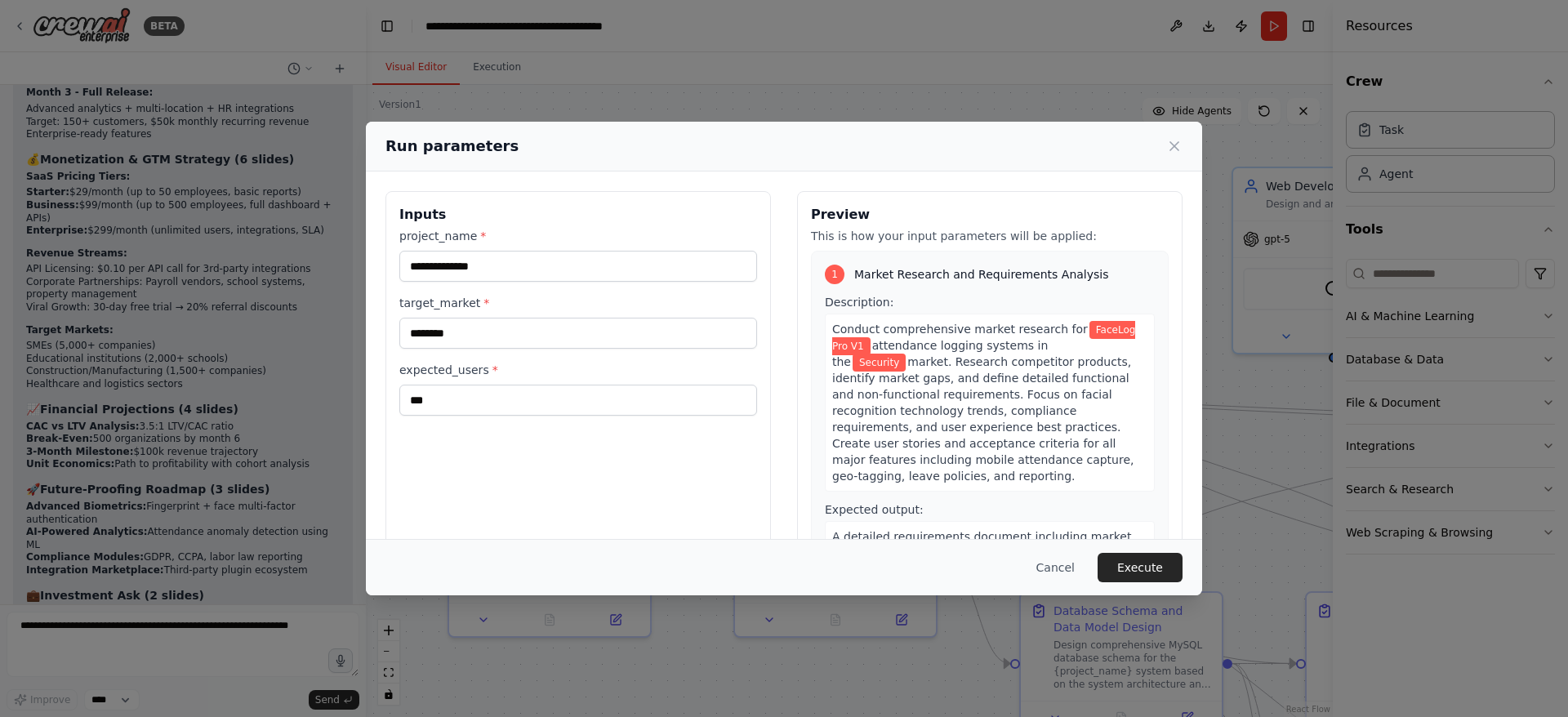
click at [1147, 572] on button "Execute" at bounding box center [1139, 567] width 85 height 29
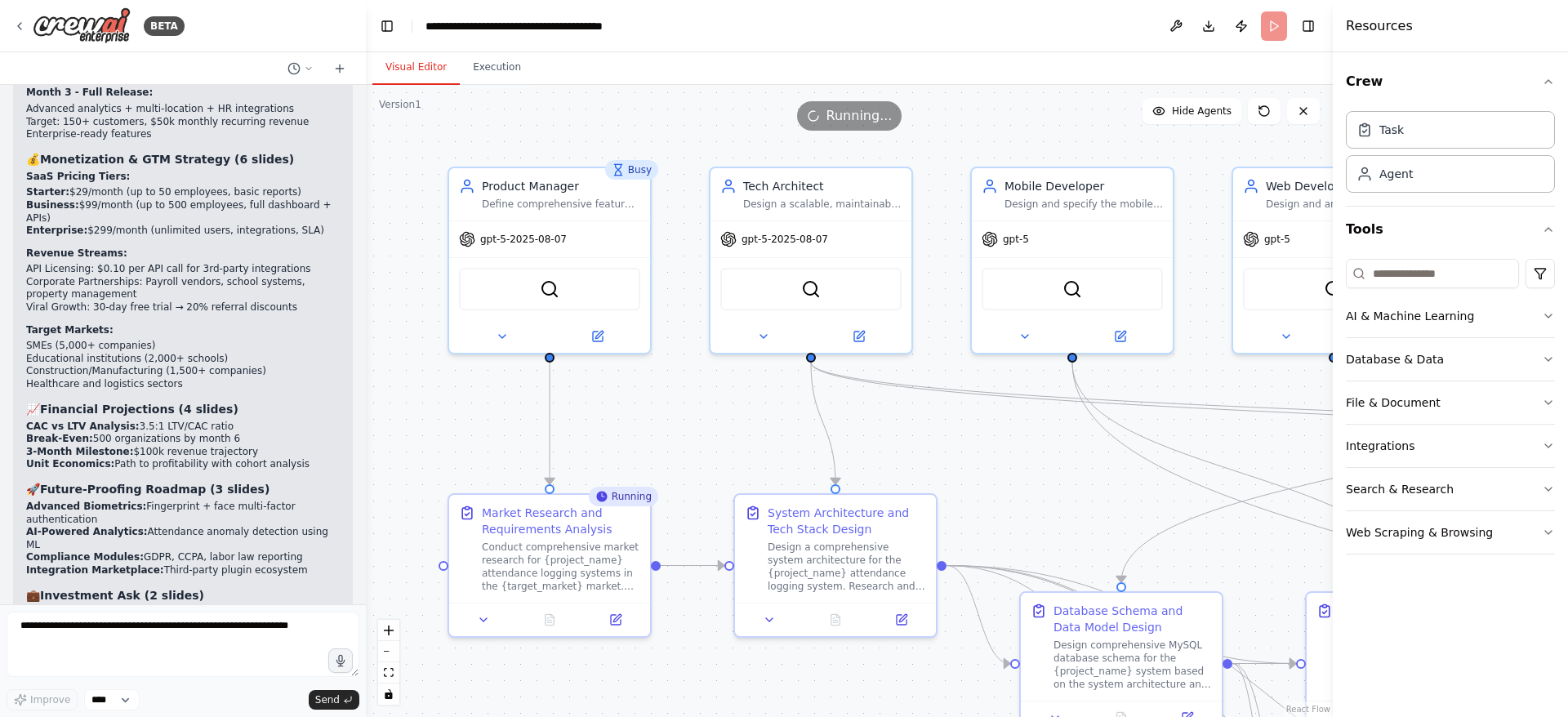
click at [507, 70] on button "Execution" at bounding box center [496, 68] width 74 height 34
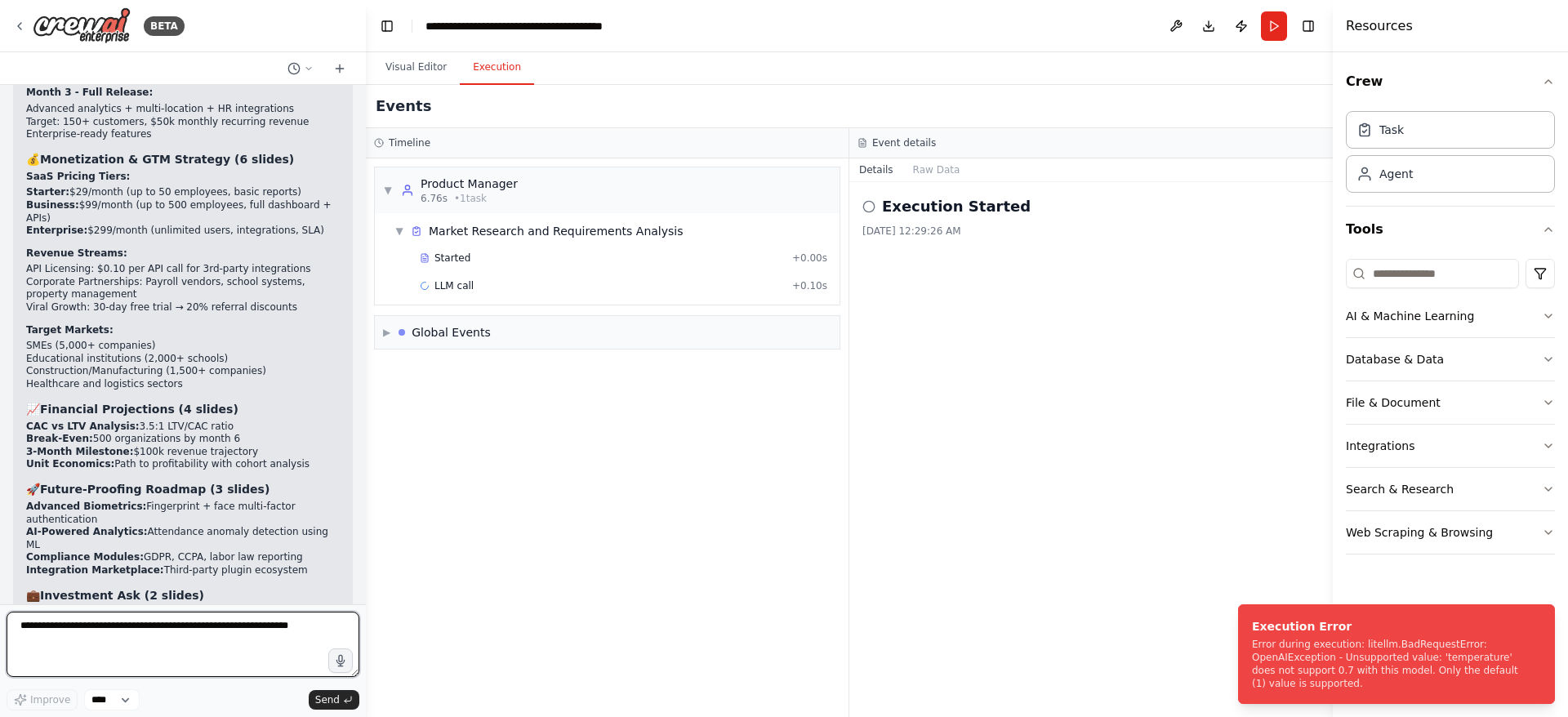
click at [137, 640] on textarea at bounding box center [182, 644] width 353 height 65
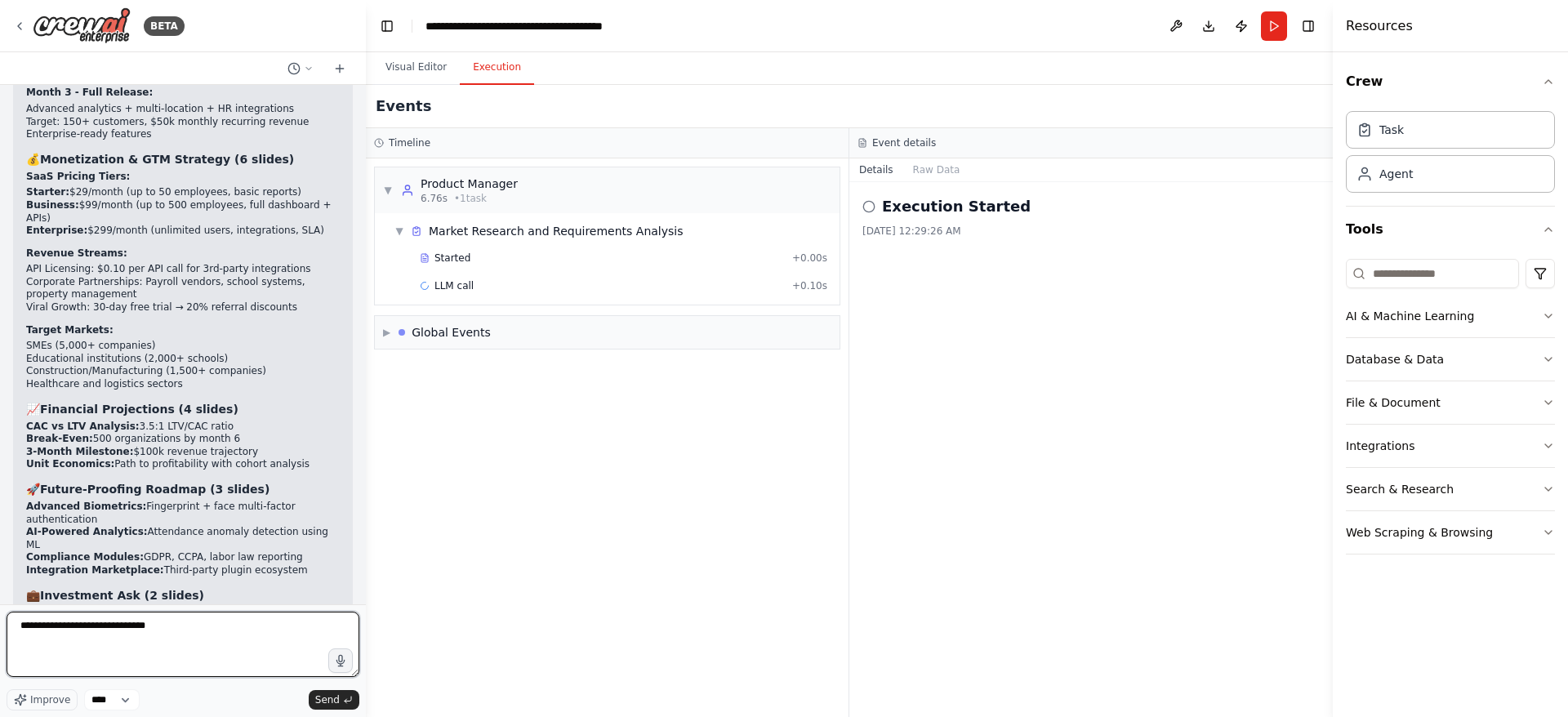
type textarea "**********"
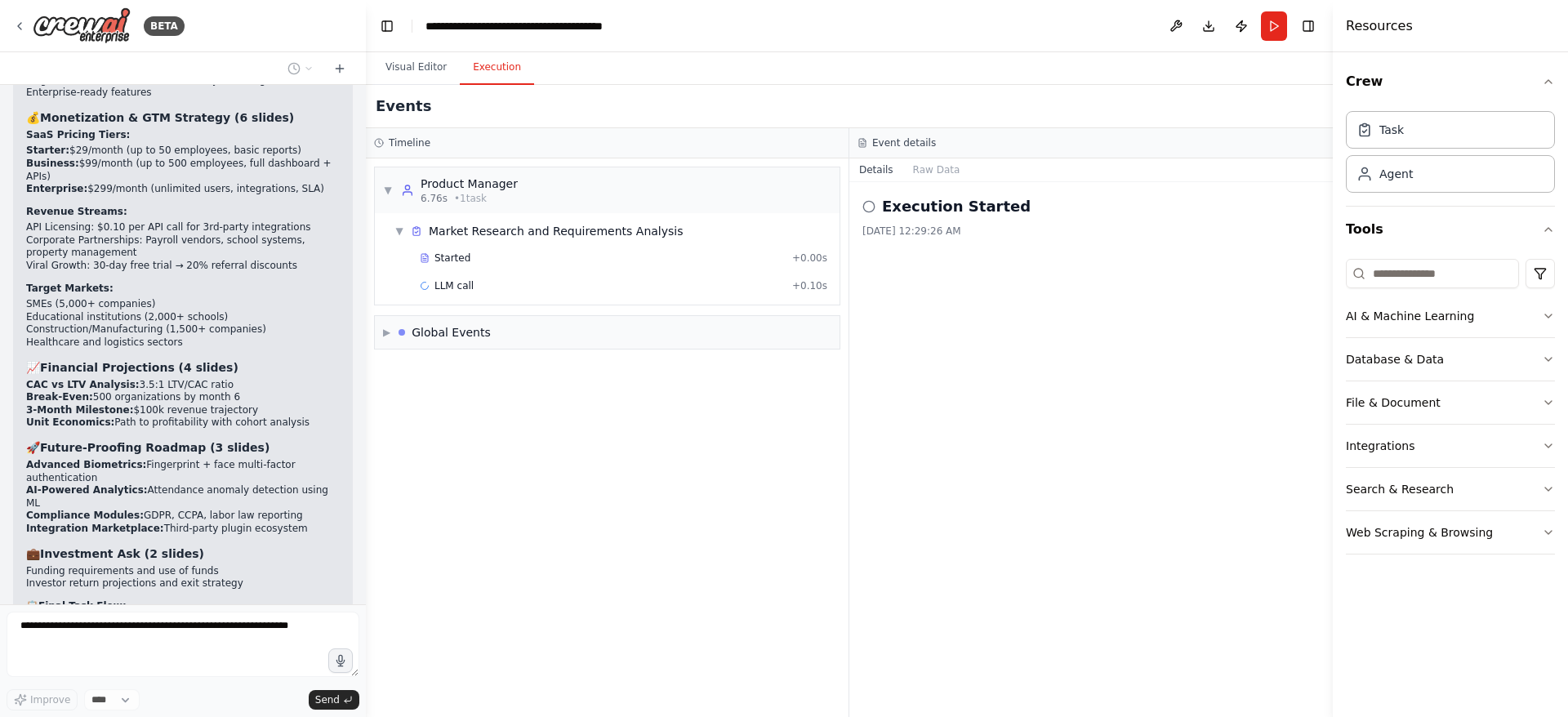
scroll to position [11461, 0]
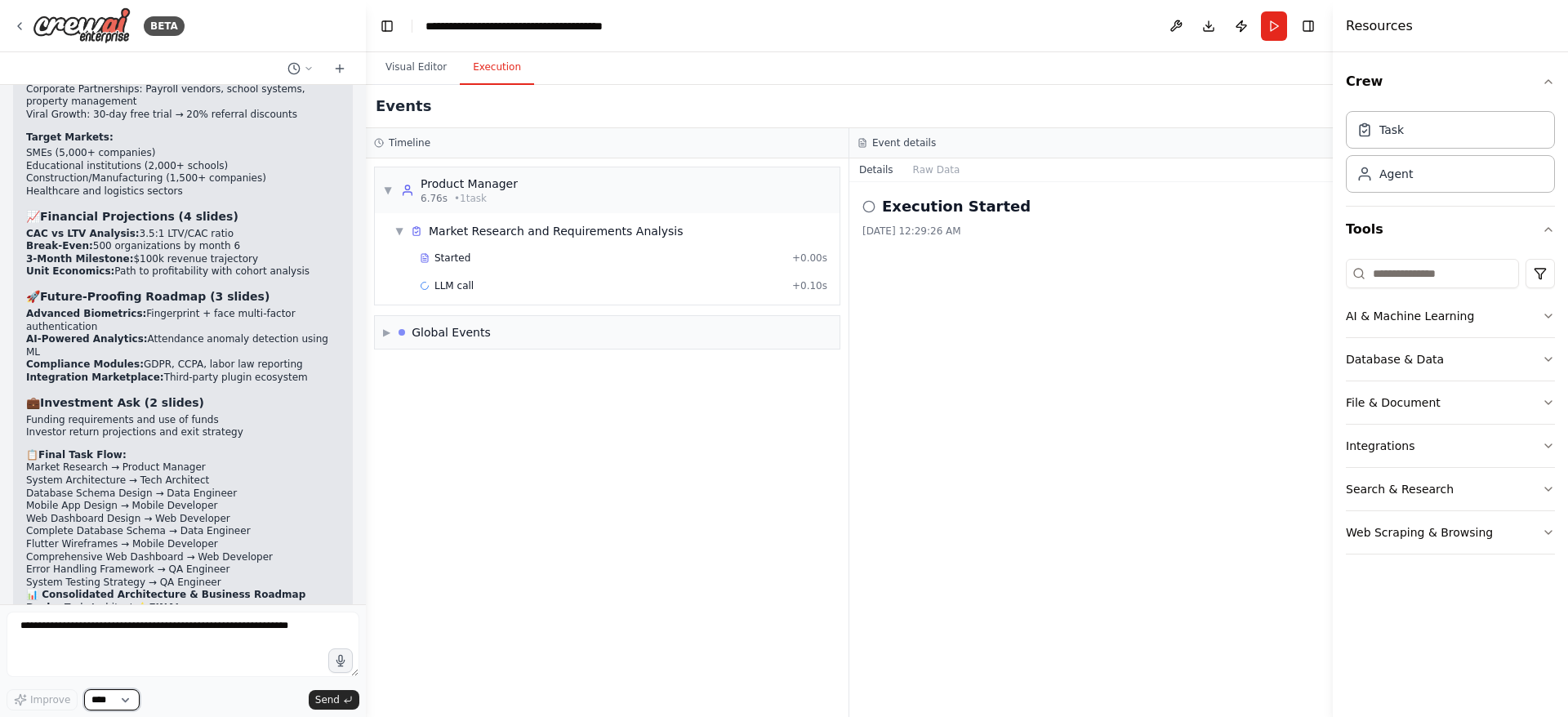
click at [128, 699] on select "****" at bounding box center [111, 699] width 55 height 22
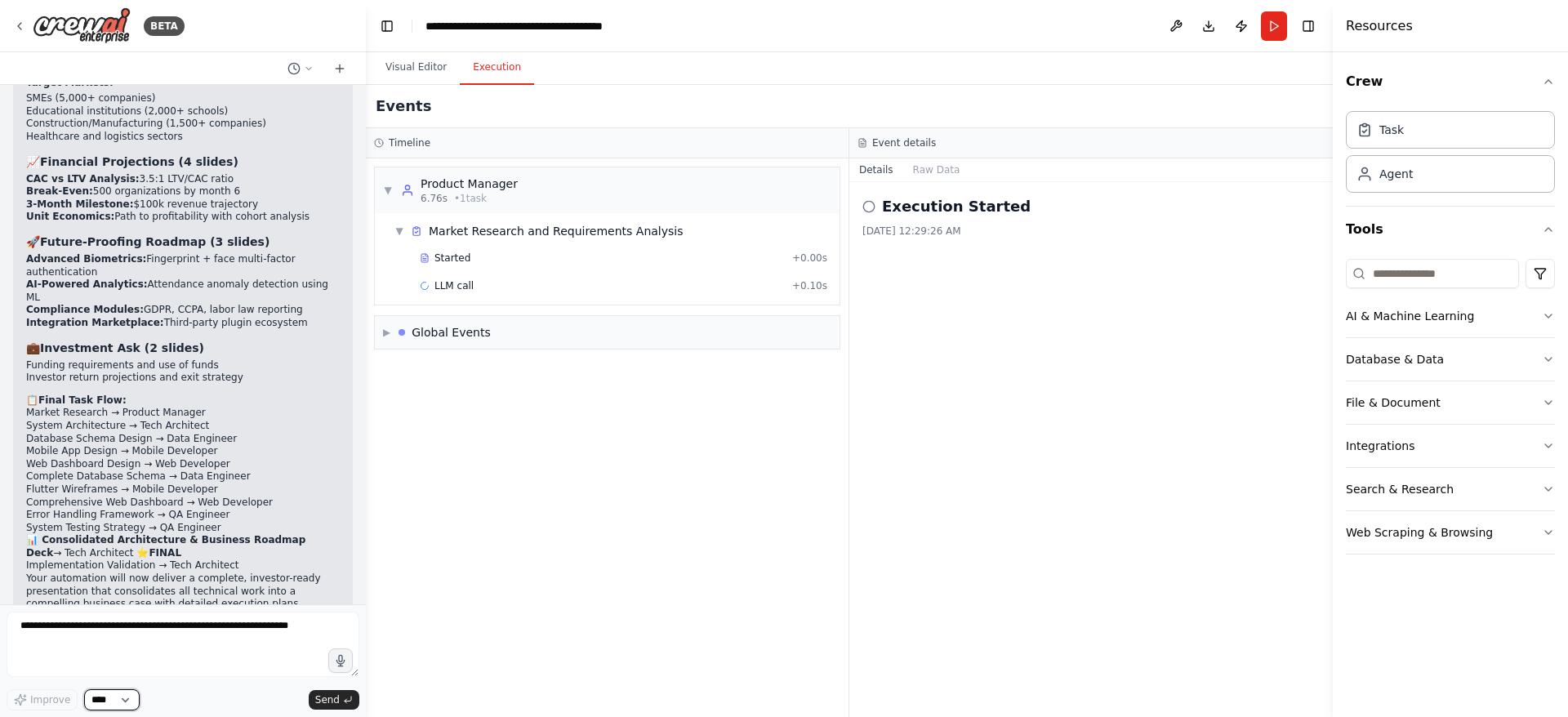
click at [128, 699] on select "****" at bounding box center [111, 699] width 55 height 22
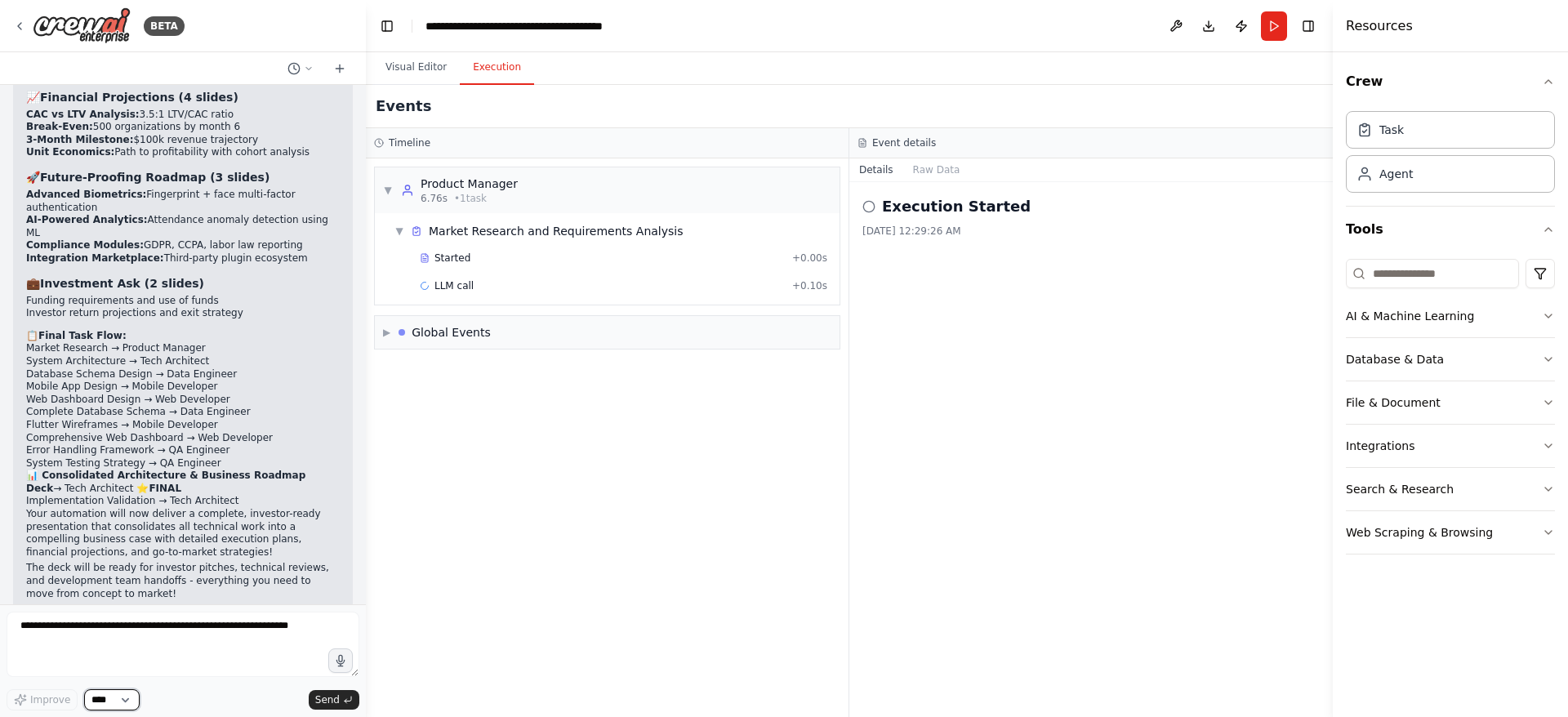
scroll to position [11839, 0]
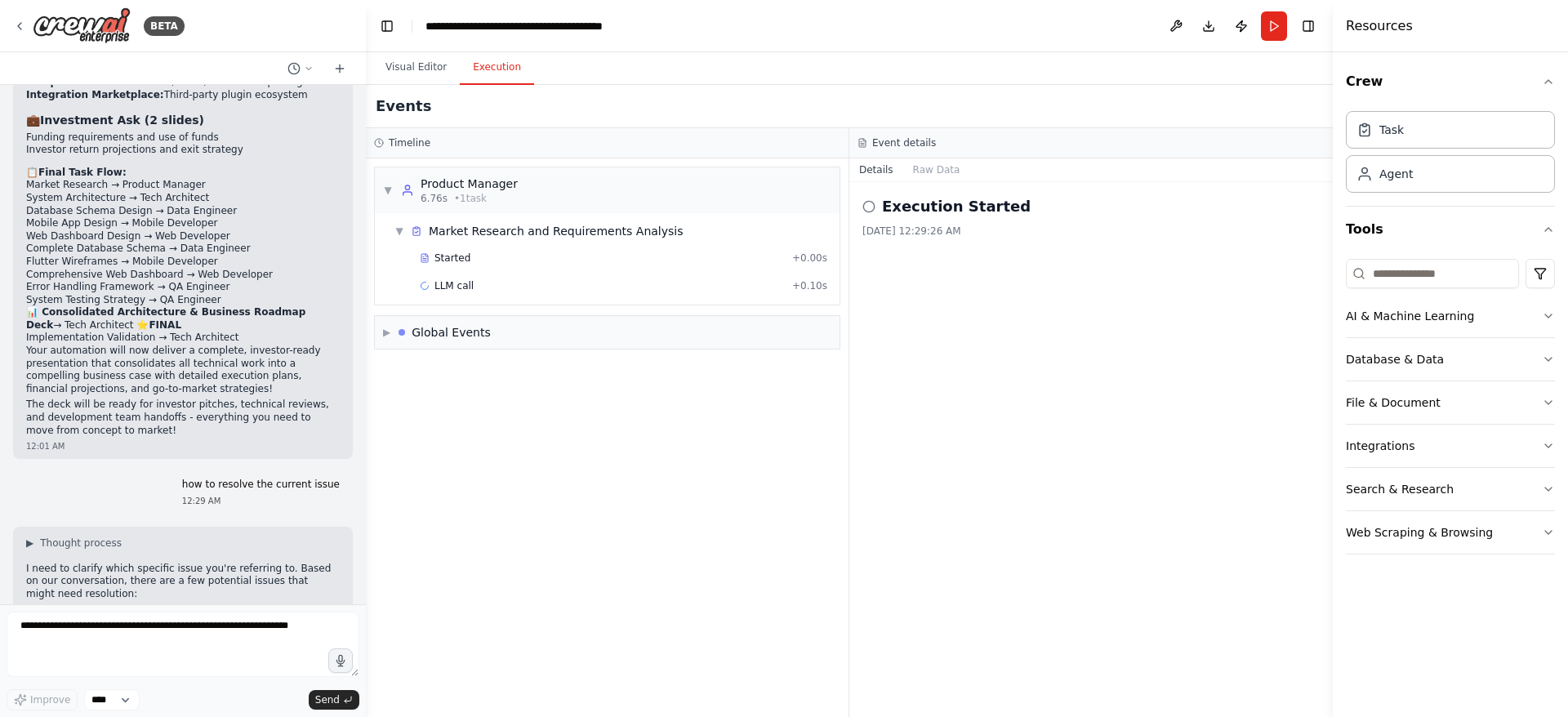
click at [933, 174] on button "Raw Data" at bounding box center [936, 170] width 67 height 23
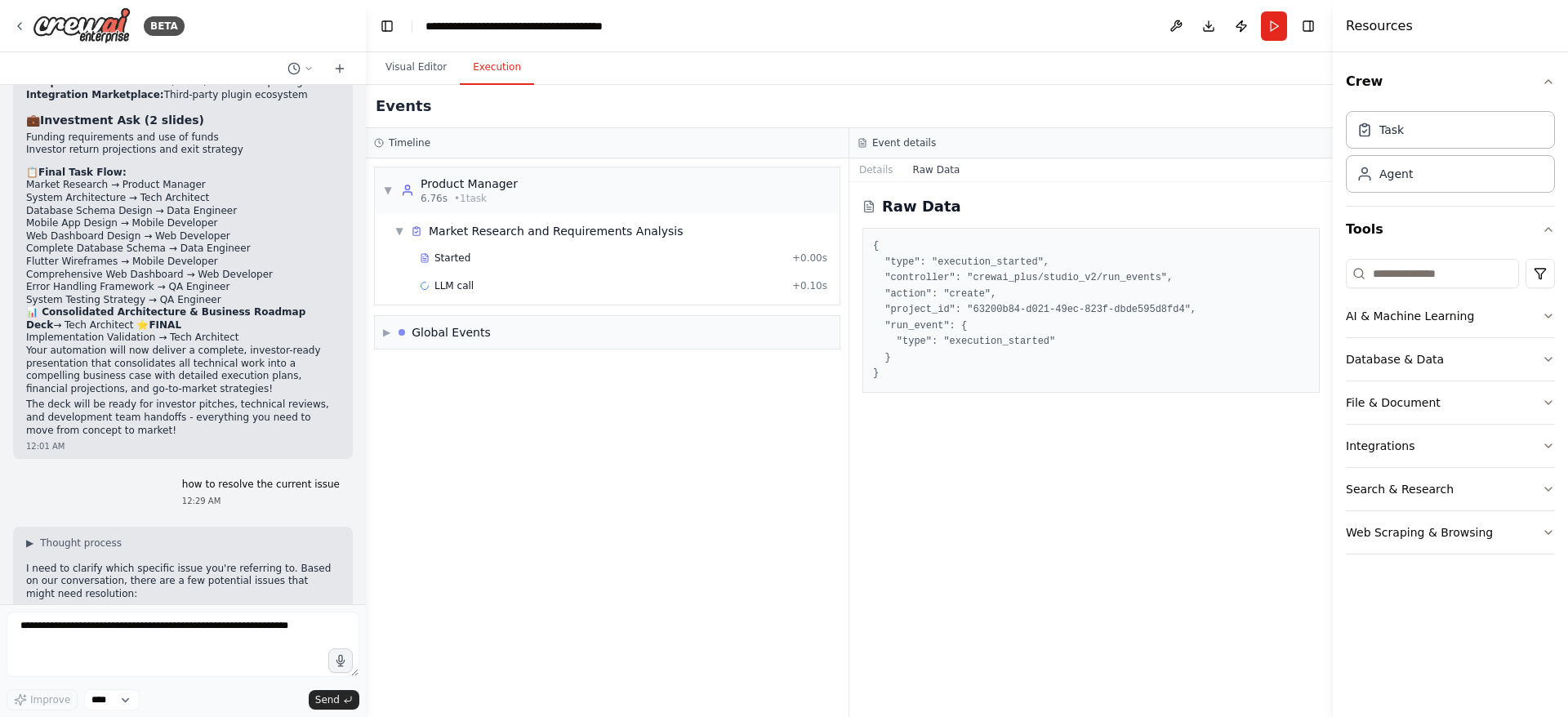
click at [870, 177] on button "Details" at bounding box center [875, 170] width 54 height 23
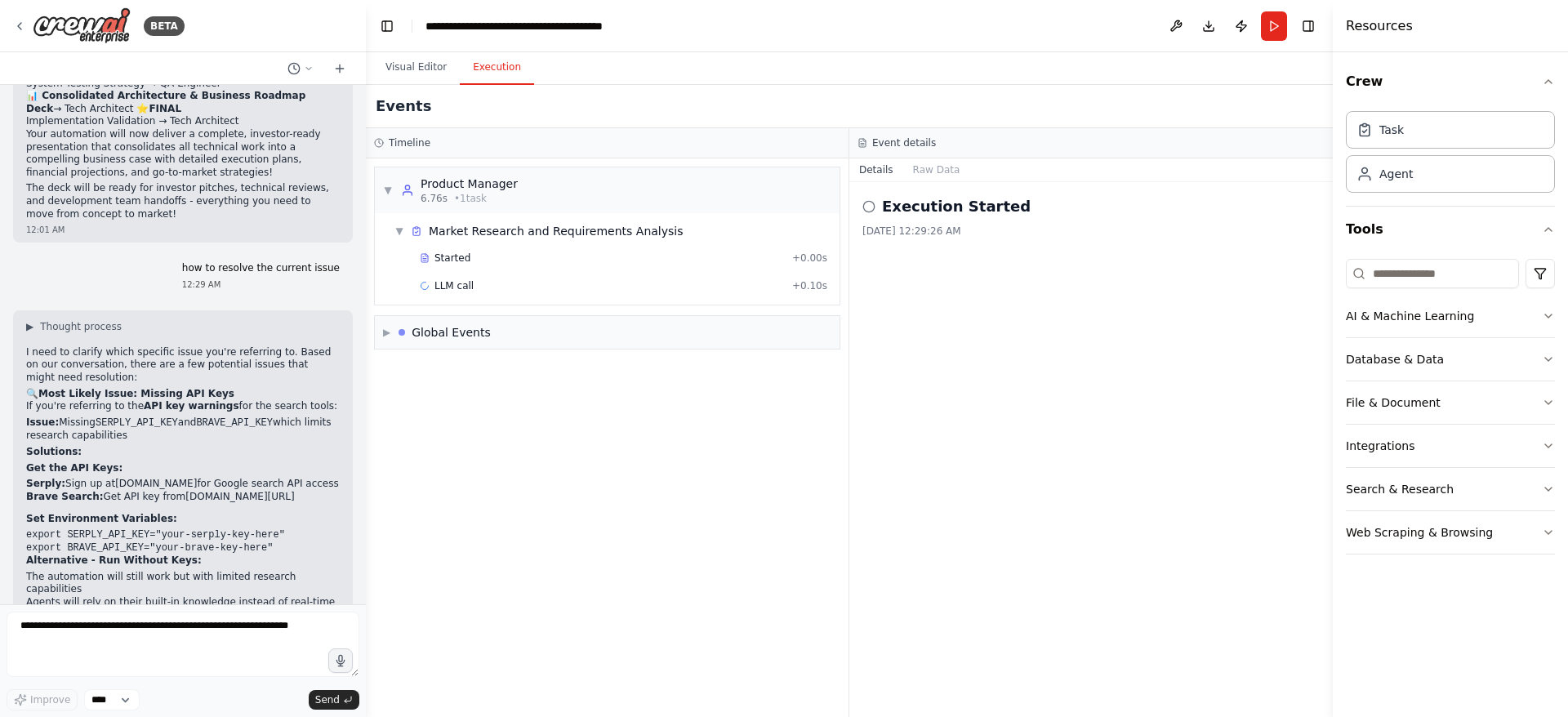
scroll to position [12084, 0]
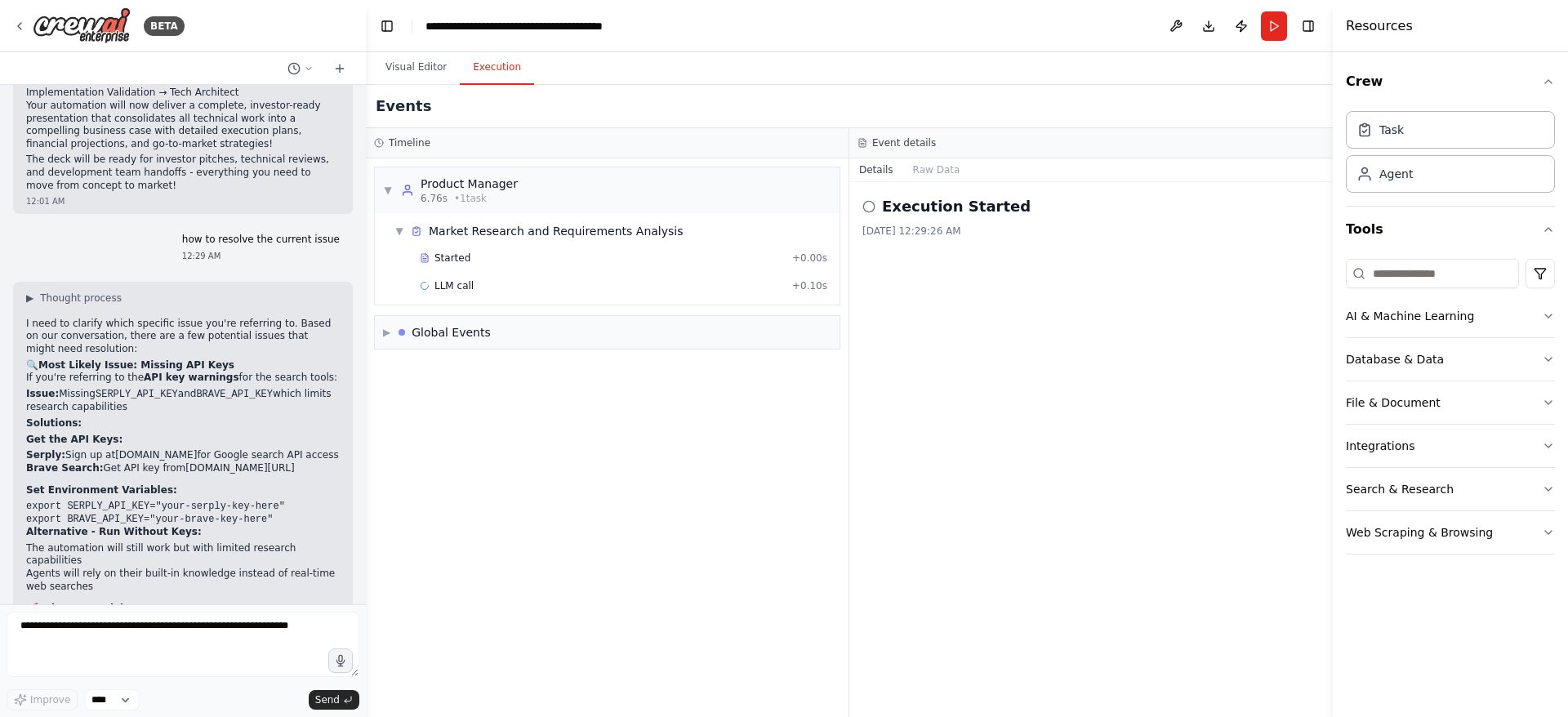
click at [413, 70] on button "Visual Editor" at bounding box center [416, 68] width 87 height 34
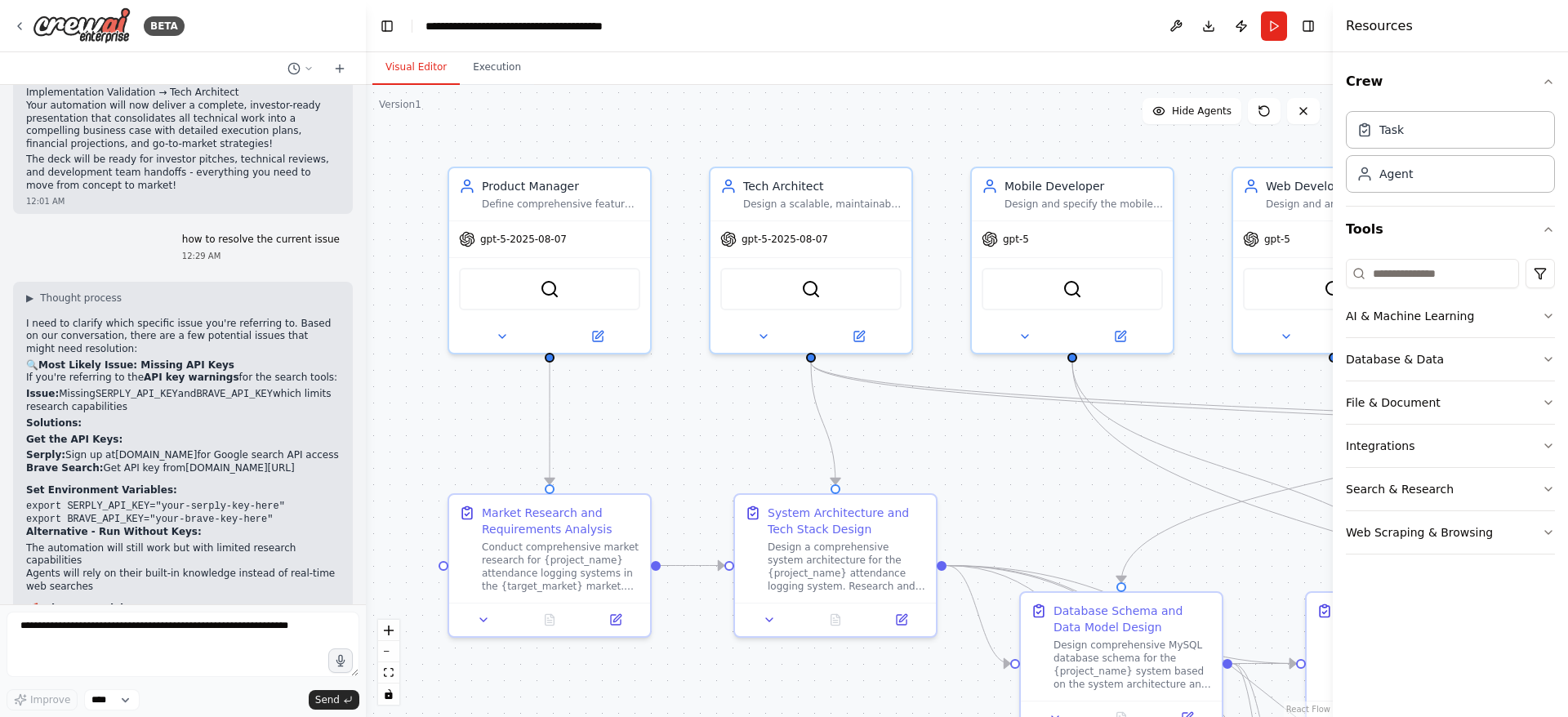
click at [507, 345] on div at bounding box center [550, 335] width 201 height 33
click at [501, 335] on icon at bounding box center [502, 335] width 7 height 3
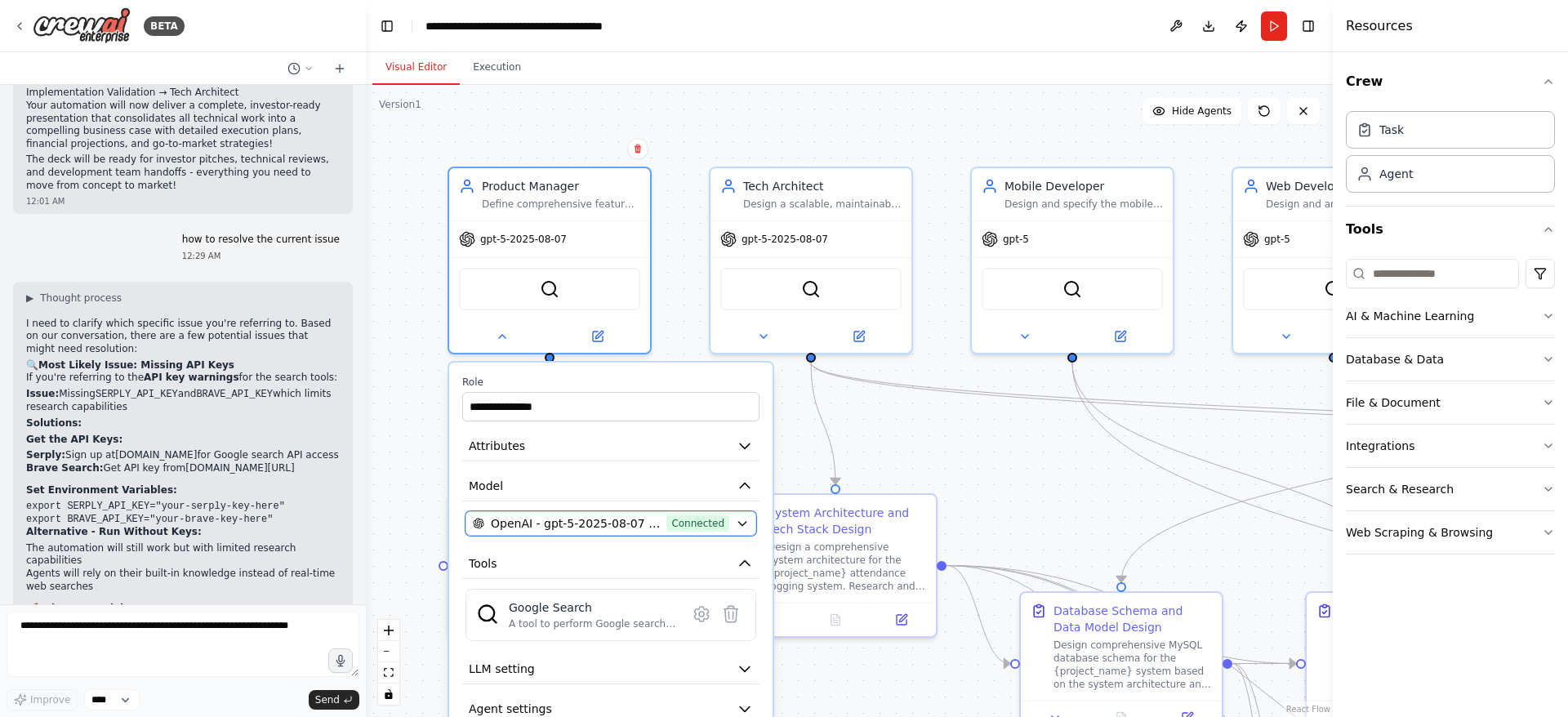
click at [558, 523] on span "OpenAI - gpt-5-2025-08-07 (OpenAI All)" at bounding box center [575, 522] width 169 height 16
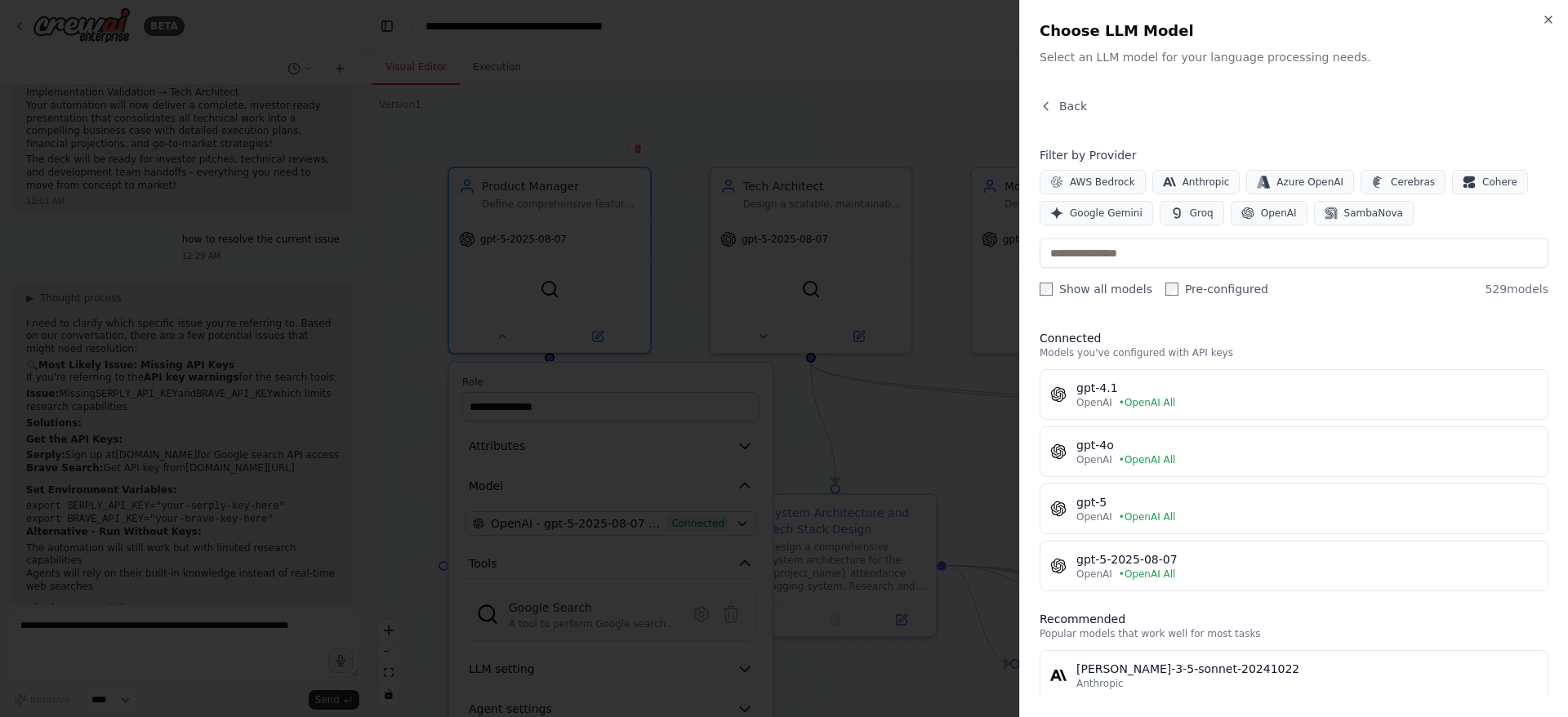
click at [1128, 675] on div "[PERSON_NAME]-3-5-sonnet-20241022" at bounding box center [1307, 668] width 462 height 16
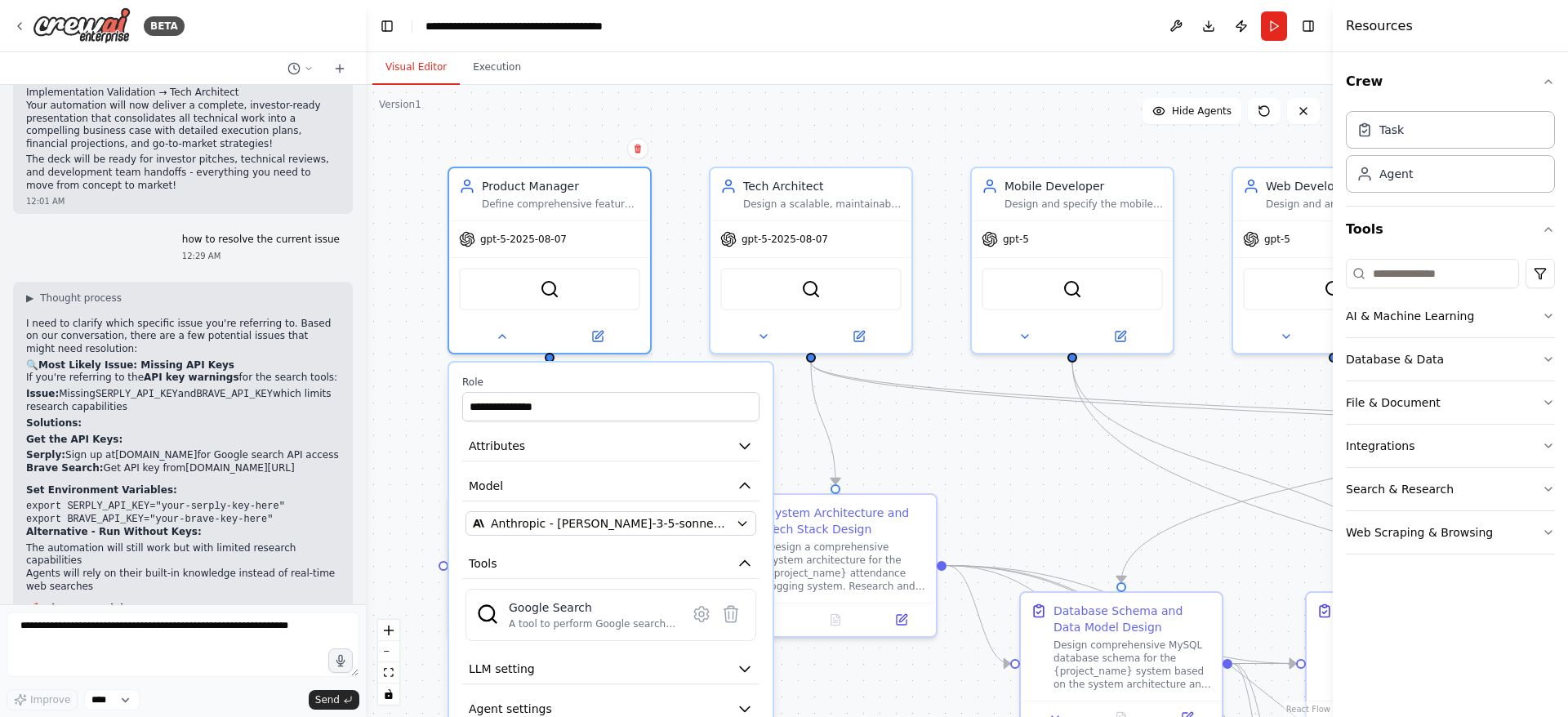
click at [512, 669] on span "LLM setting" at bounding box center [502, 668] width 66 height 16
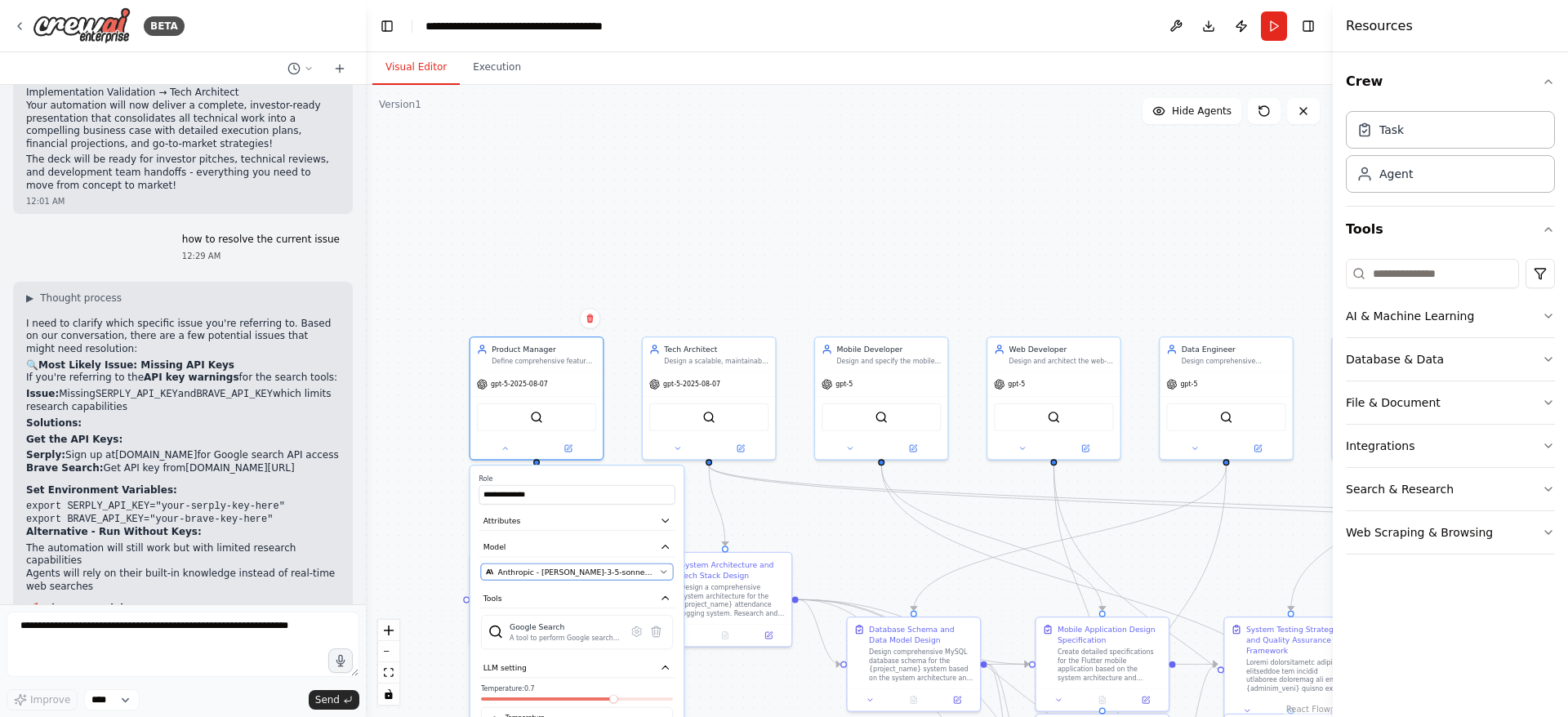
click at [509, 570] on span "Anthropic - [PERSON_NAME]-3-5-sonnet-20241022" at bounding box center [577, 571] width 158 height 10
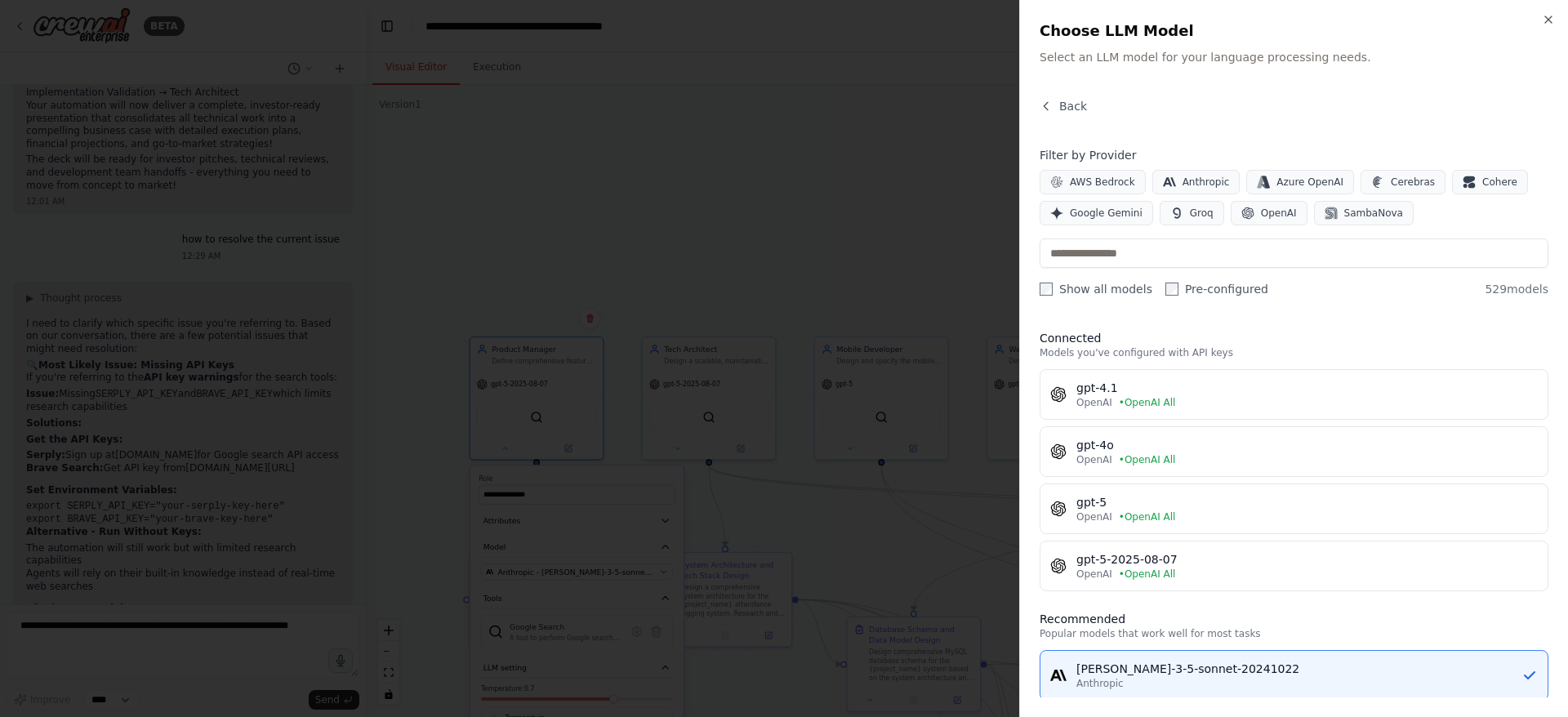
click at [1276, 215] on span "OpenAI" at bounding box center [1278, 213] width 36 height 13
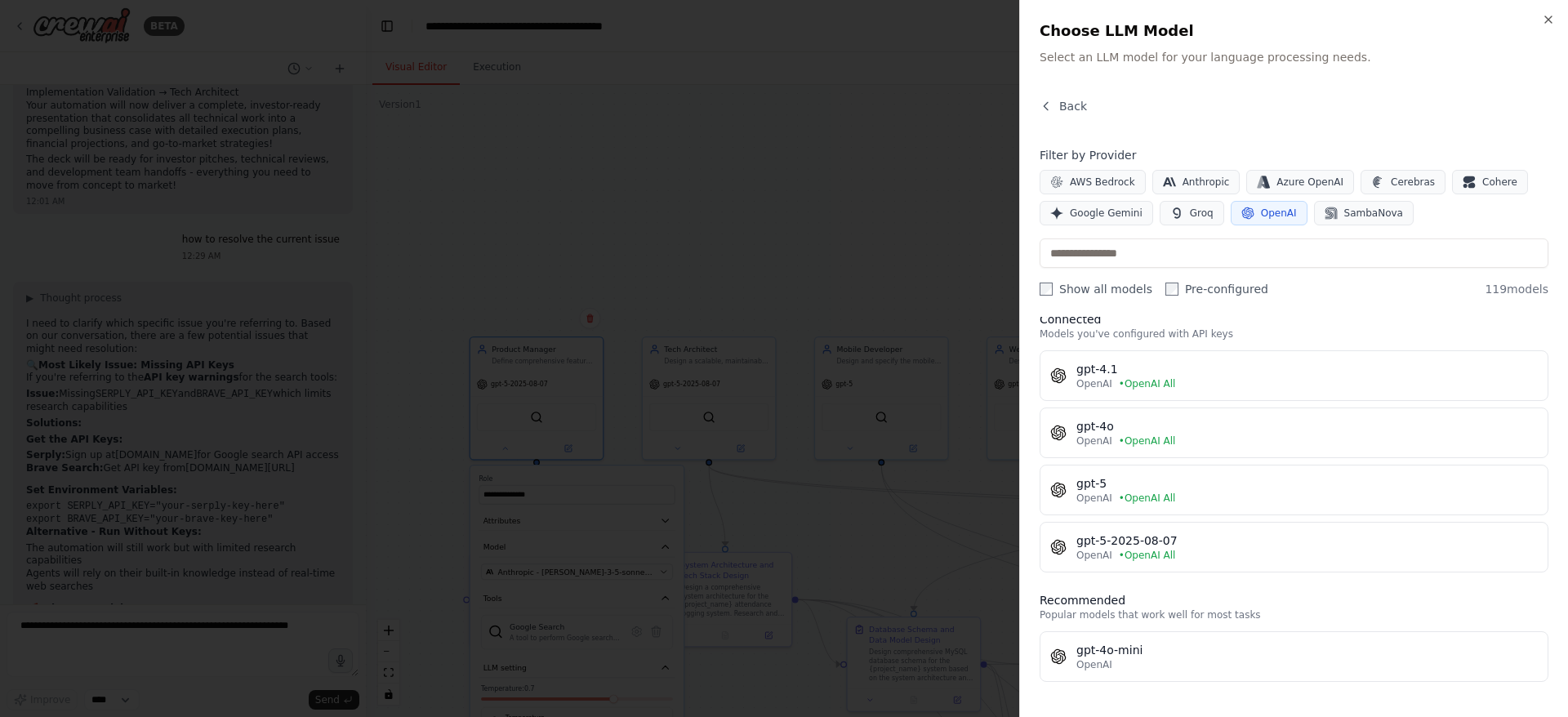
scroll to position [0, 0]
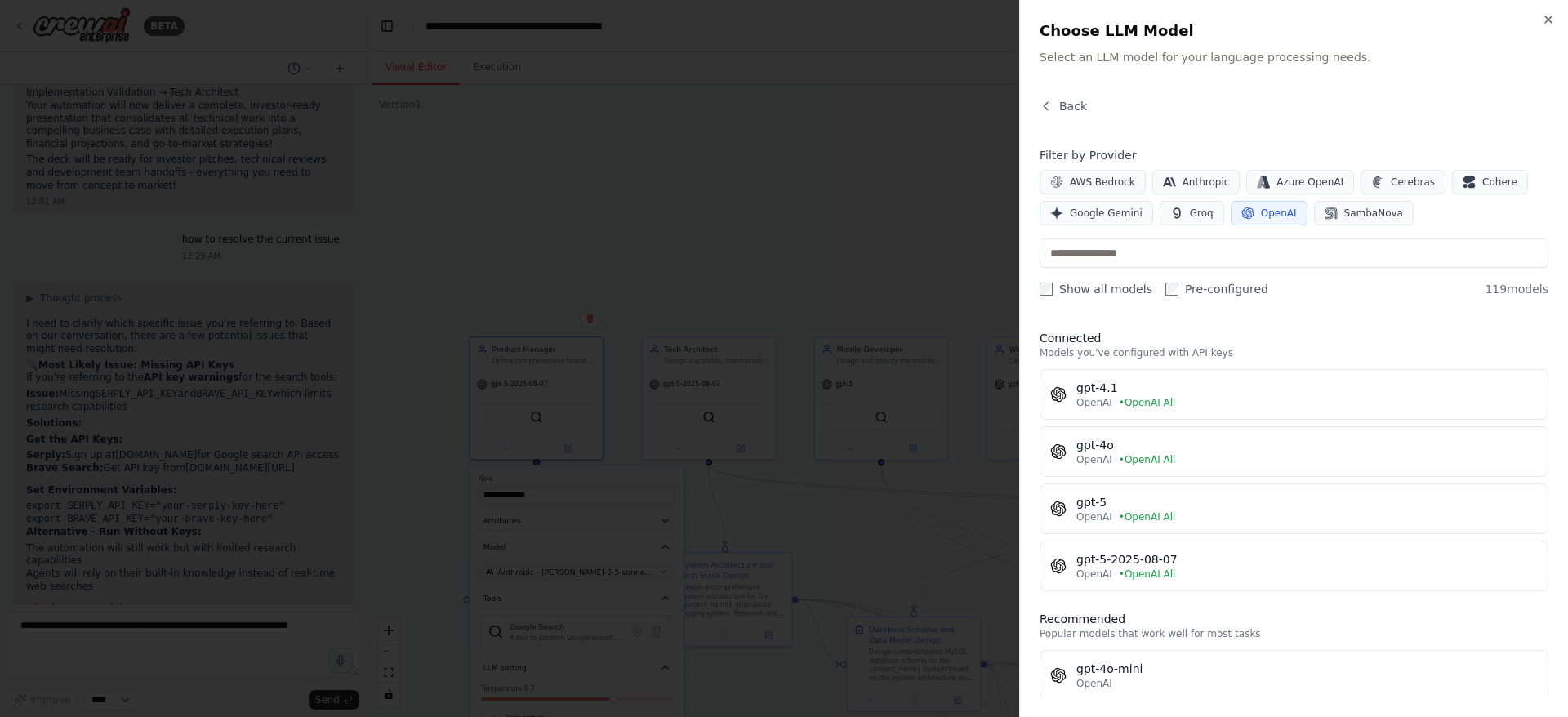
click at [1225, 574] on div "OpenAI • OpenAI All" at bounding box center [1307, 574] width 462 height 13
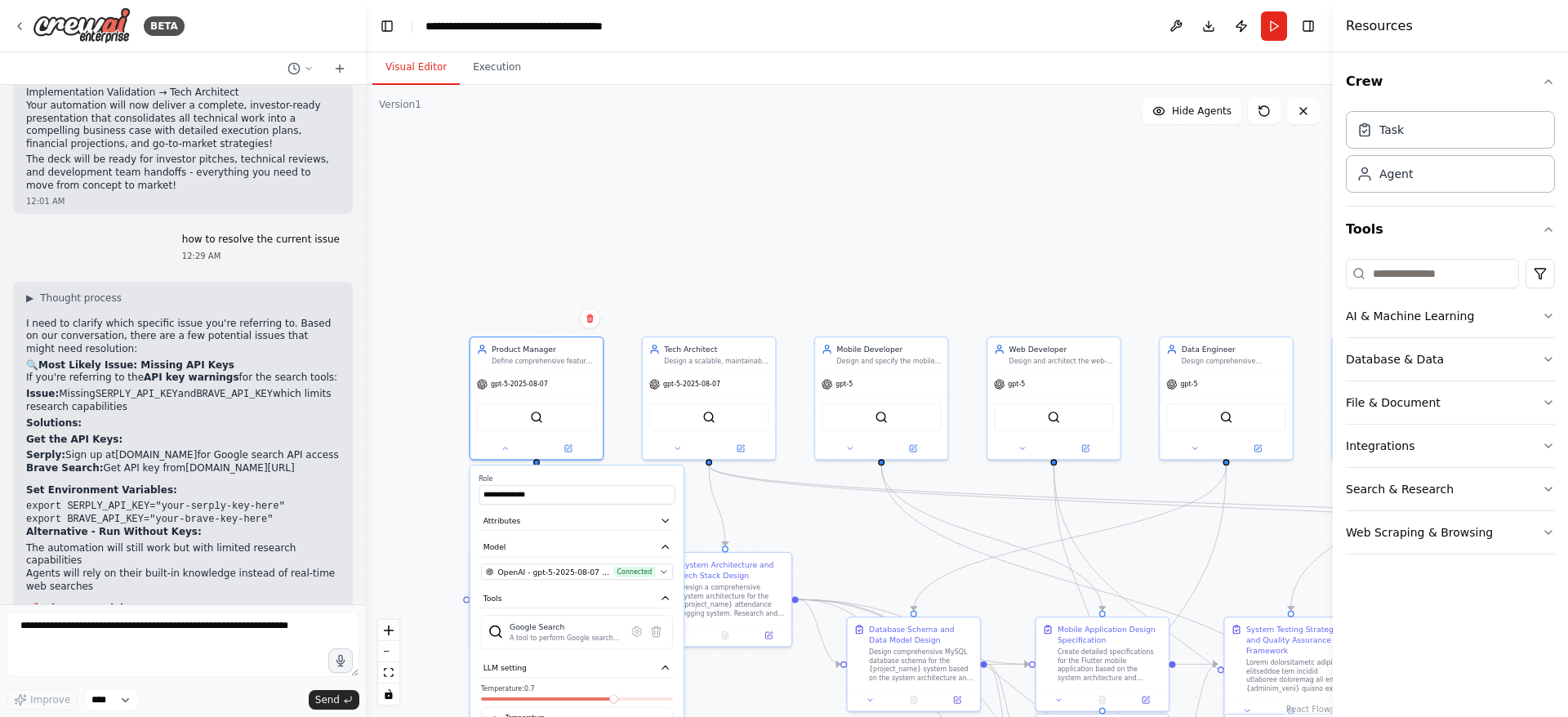
click at [616, 701] on span at bounding box center [614, 699] width 9 height 9
click at [673, 704] on span at bounding box center [668, 699] width 9 height 9
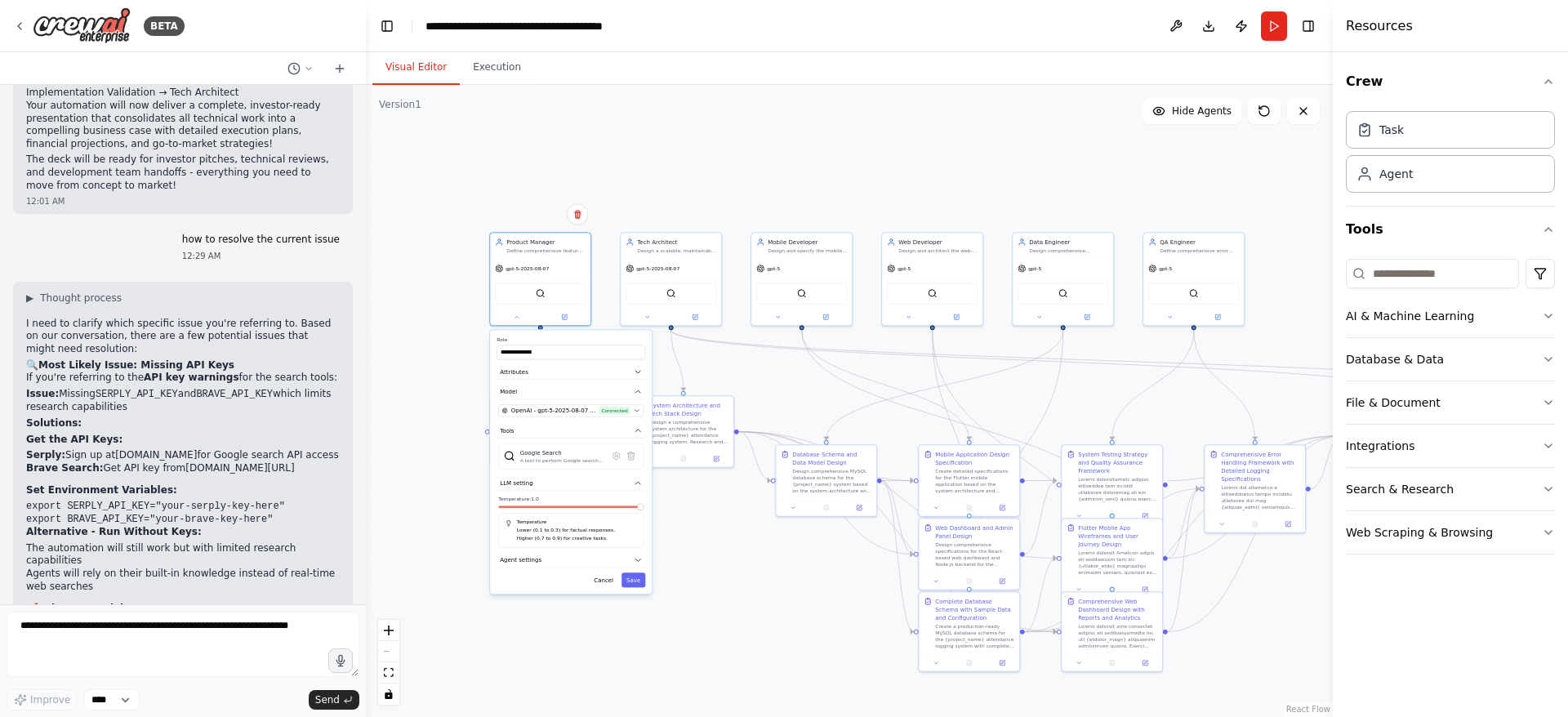
drag, startPoint x: 760, startPoint y: 655, endPoint x: 739, endPoint y: 504, distance: 152.5
click at [739, 504] on div ".deletable-edge-delete-btn { width: 20px; height: 20px; border: 0px solid #ffff…" at bounding box center [849, 400] width 966 height 631
click at [635, 588] on div "**********" at bounding box center [571, 461] width 162 height 264
click at [633, 585] on button "Save" at bounding box center [633, 580] width 24 height 15
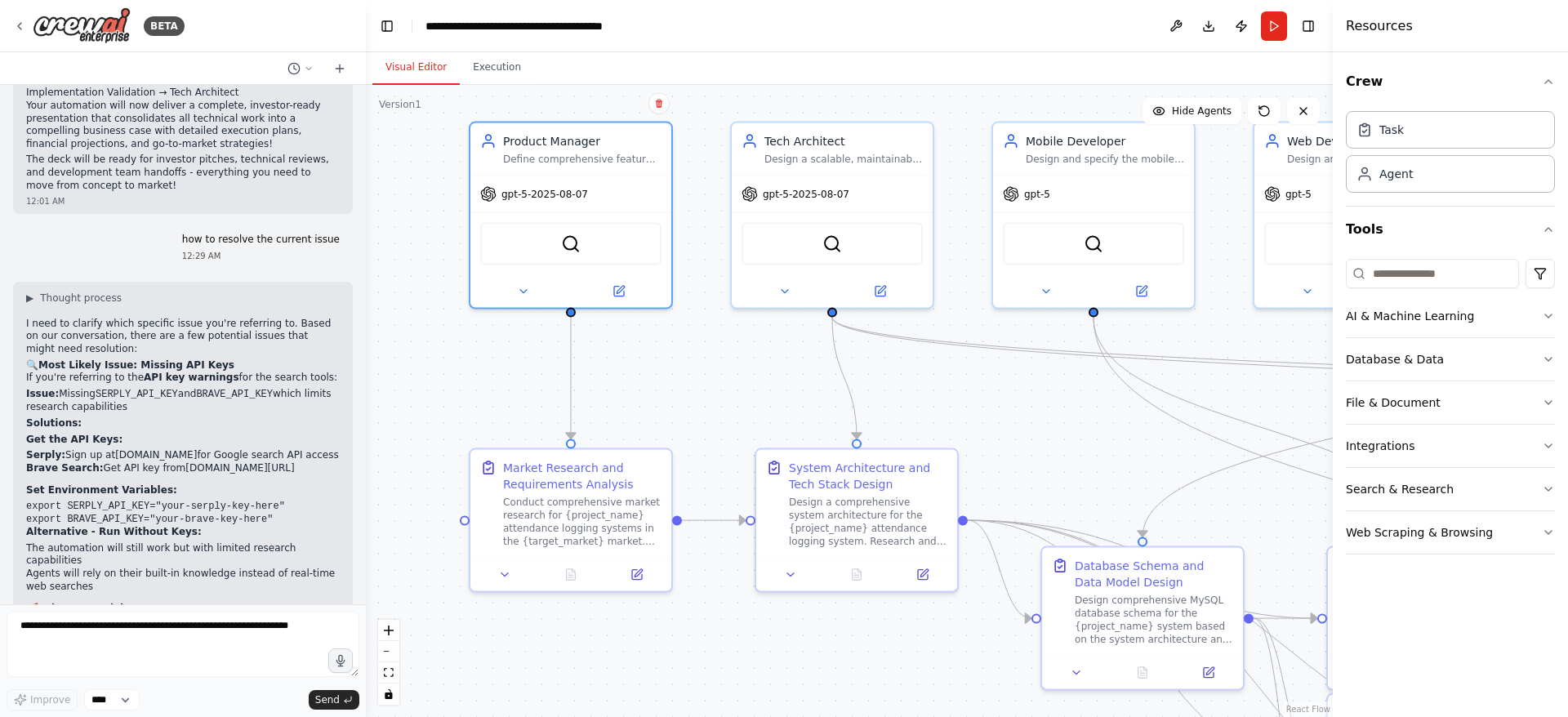
drag, startPoint x: 582, startPoint y: 475, endPoint x: 755, endPoint y: 702, distance: 285.4
click at [755, 702] on div ".deletable-edge-delete-btn { width: 20px; height: 20px; border: 0px solid #ffff…" at bounding box center [849, 400] width 966 height 631
click at [506, 573] on icon at bounding box center [505, 575] width 13 height 13
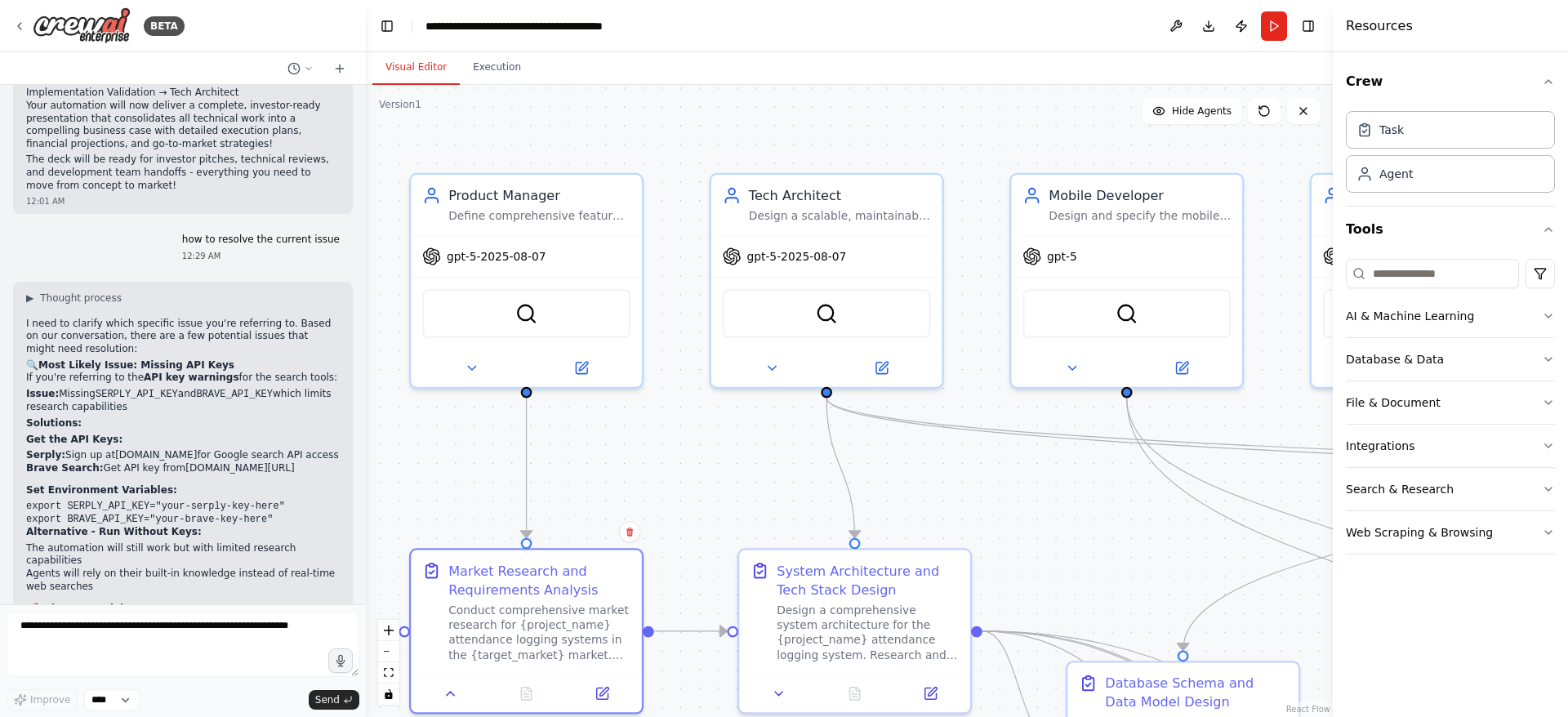
drag, startPoint x: 672, startPoint y: 562, endPoint x: 664, endPoint y: 691, distance: 129.2
click at [665, 703] on div ".deletable-edge-delete-btn { width: 20px; height: 20px; border: 0px solid #ffff…" at bounding box center [849, 400] width 966 height 631
click at [776, 366] on icon at bounding box center [772, 366] width 15 height 15
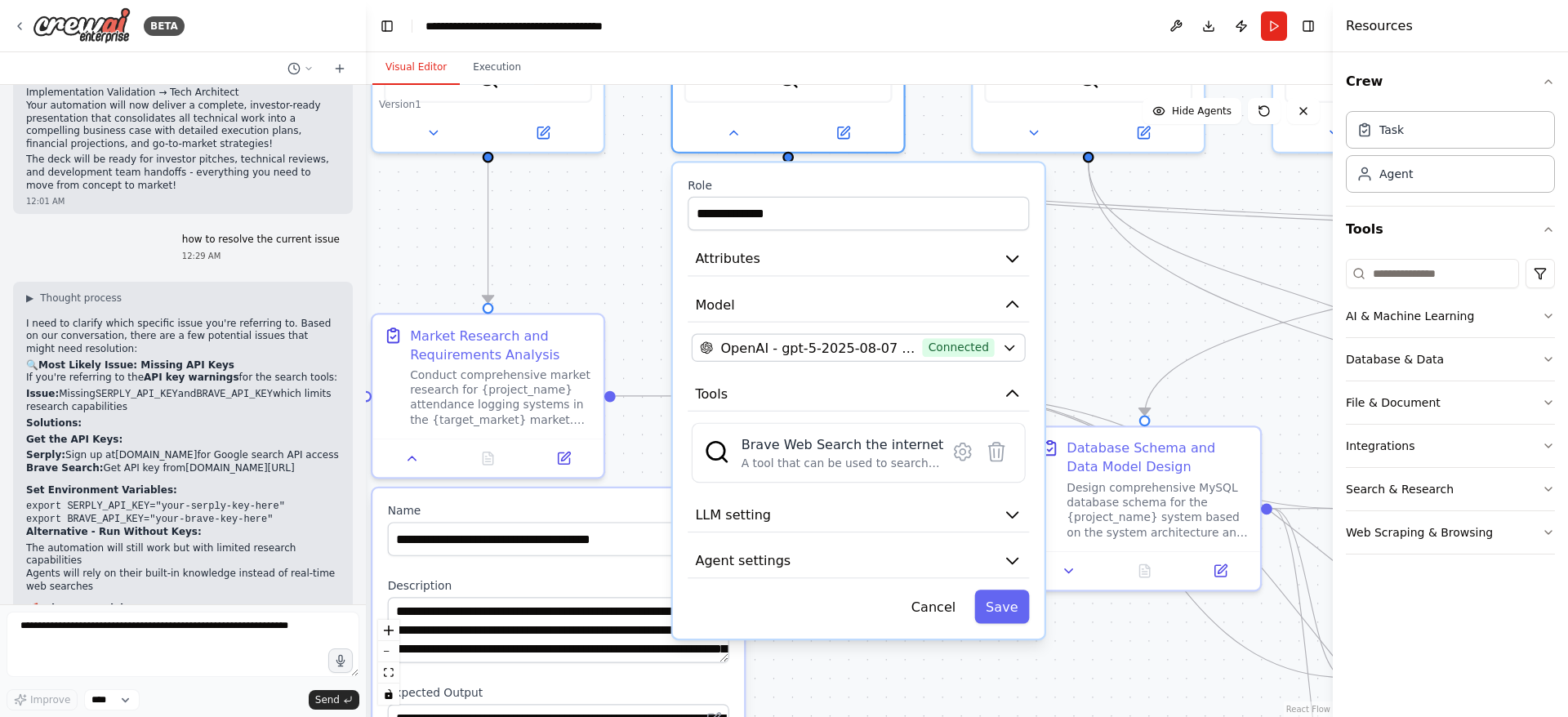
drag, startPoint x: 685, startPoint y: 512, endPoint x: 647, endPoint y: 278, distance: 237.1
click at [647, 278] on div ".deletable-edge-delete-btn { width: 20px; height: 20px; border: 0px solid #ffff…" at bounding box center [849, 400] width 966 height 631
click at [769, 512] on button "LLM setting" at bounding box center [857, 515] width 341 height 35
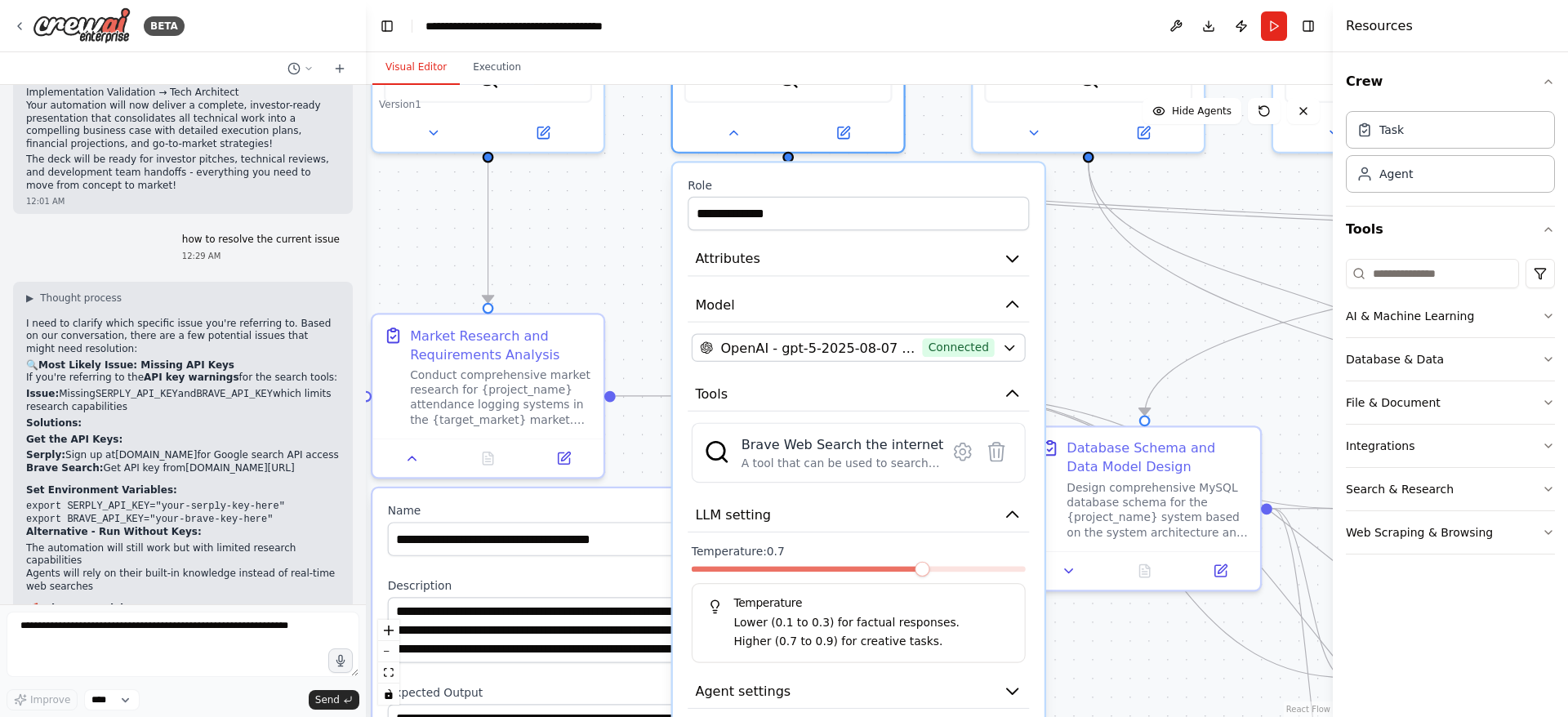
click at [753, 689] on span "Agent settings" at bounding box center [743, 691] width 96 height 19
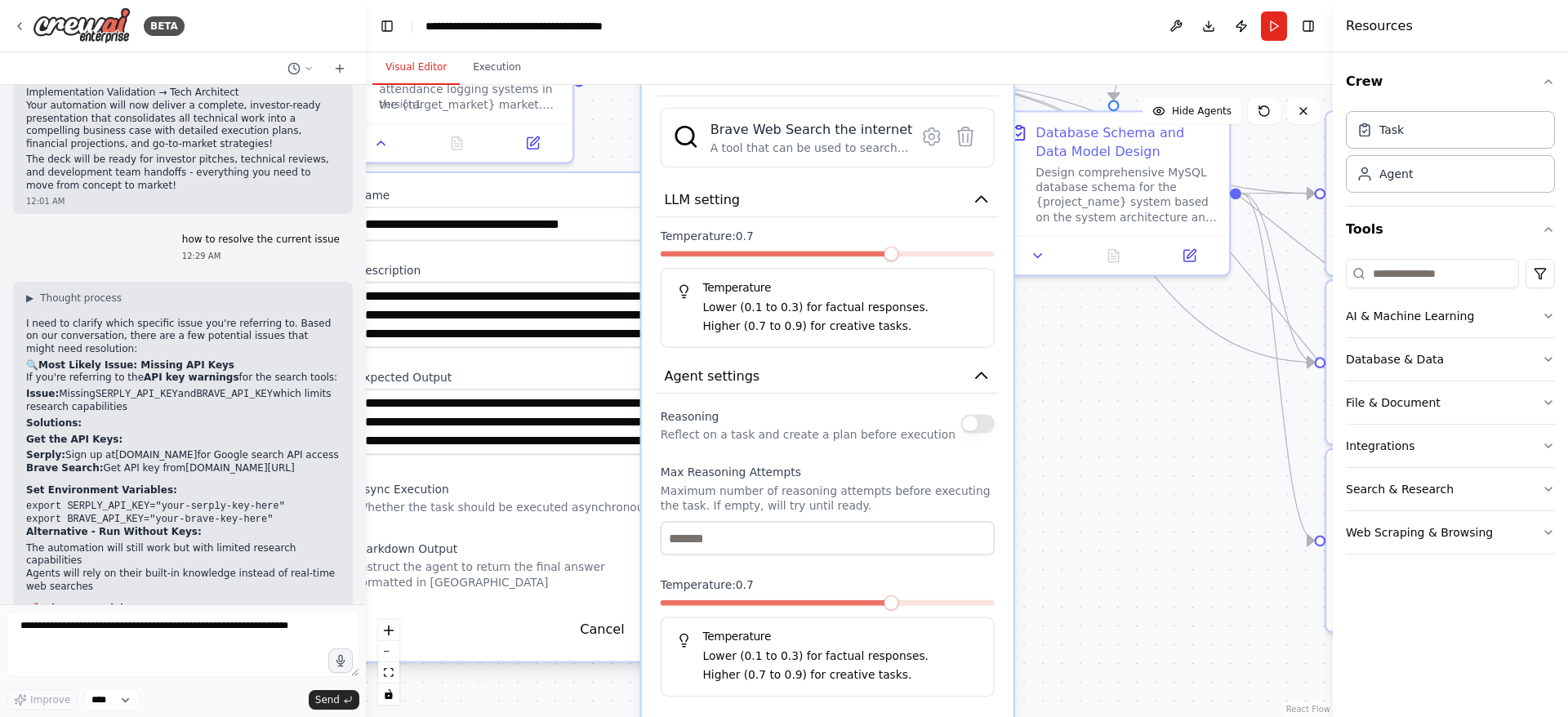
drag, startPoint x: 1140, startPoint y: 655, endPoint x: 1109, endPoint y: 339, distance: 317.5
click at [1109, 339] on div ".deletable-edge-delete-btn { width: 20px; height: 20px; border: 0px solid #ffff…" at bounding box center [849, 400] width 966 height 631
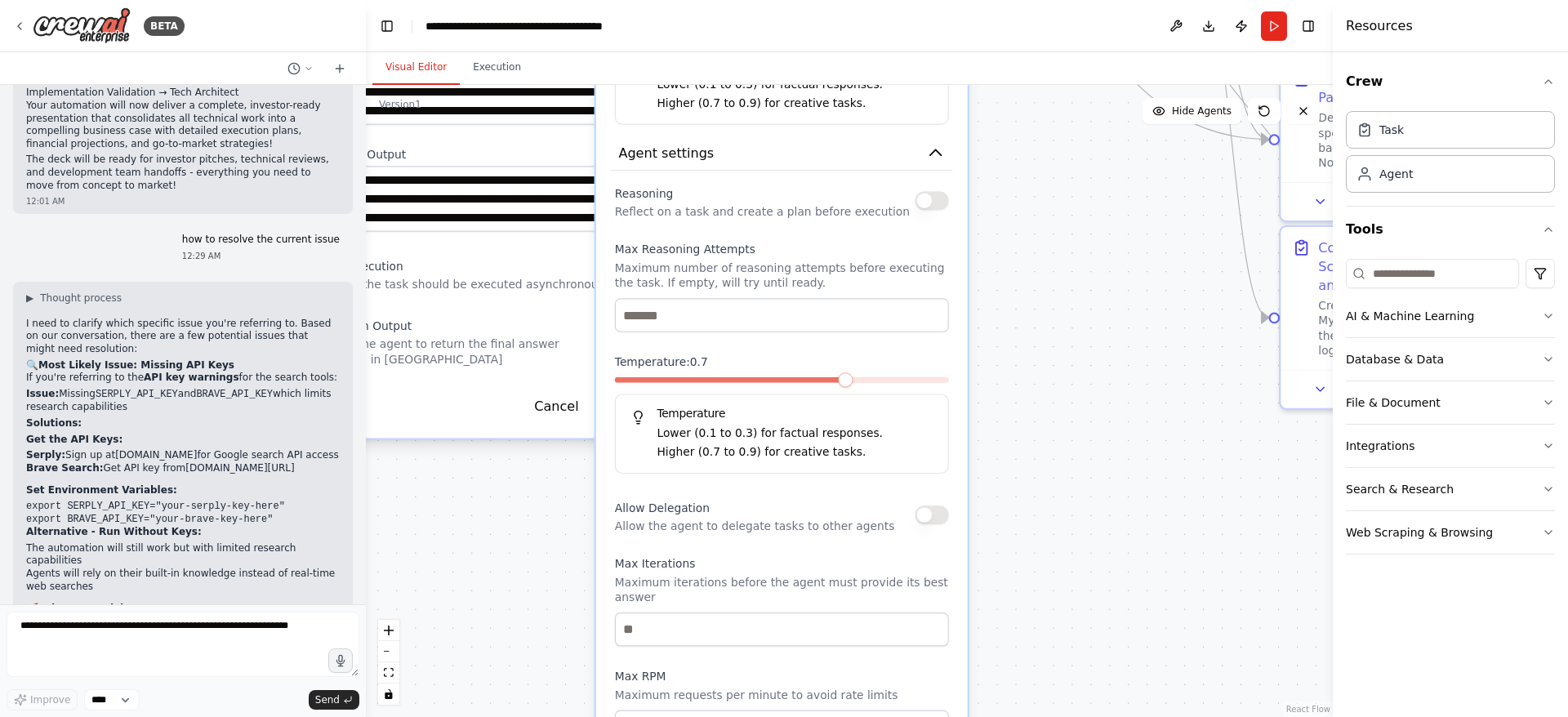
drag, startPoint x: 1112, startPoint y: 537, endPoint x: 1070, endPoint y: 314, distance: 226.9
click at [1070, 314] on div ".deletable-edge-delete-btn { width: 20px; height: 20px; border: 0px solid #ffff…" at bounding box center [849, 400] width 966 height 631
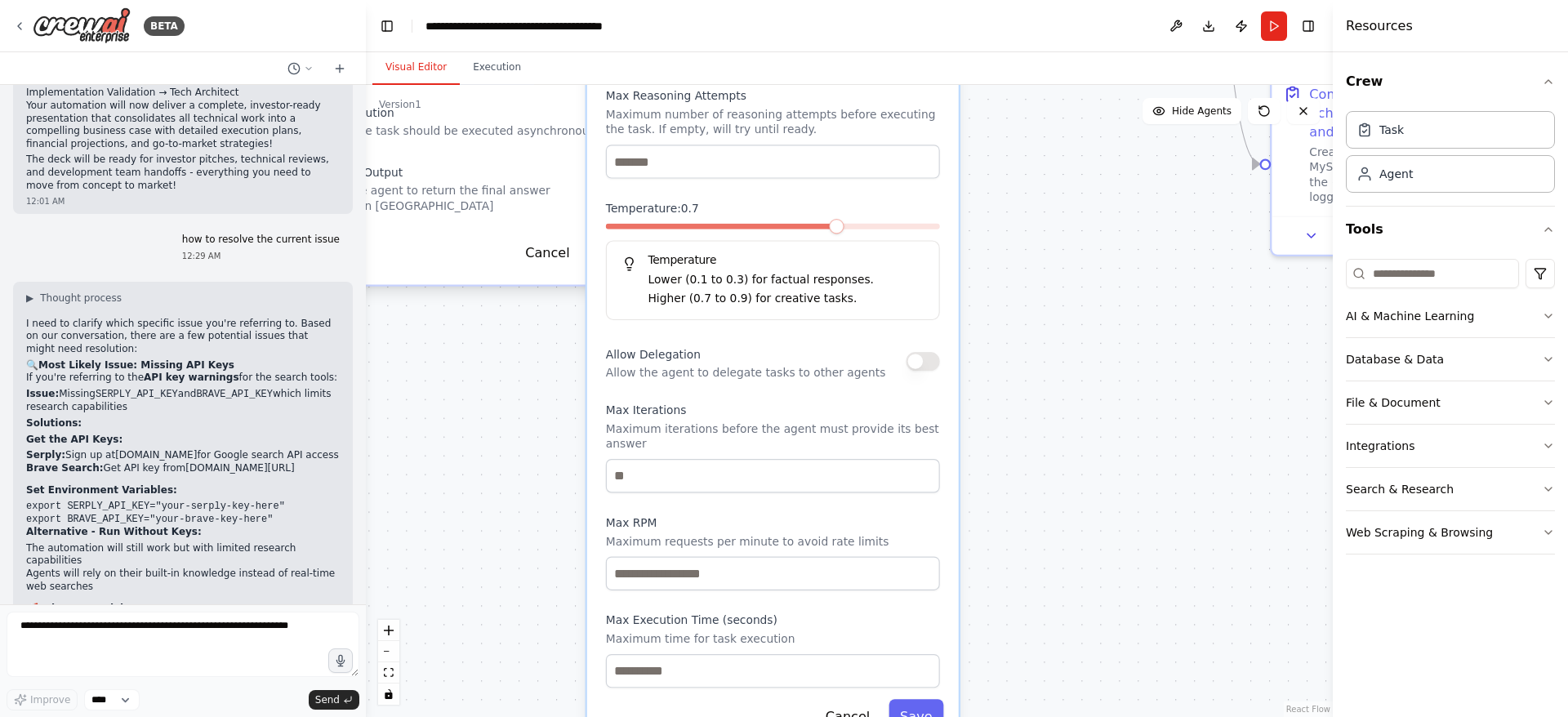
drag, startPoint x: 1165, startPoint y: 585, endPoint x: 1156, endPoint y: 431, distance: 154.3
click at [1156, 431] on div ".deletable-edge-delete-btn { width: 20px; height: 20px; border: 0px solid #ffff…" at bounding box center [849, 400] width 966 height 631
click at [855, 698] on button "Cancel" at bounding box center [847, 715] width 67 height 34
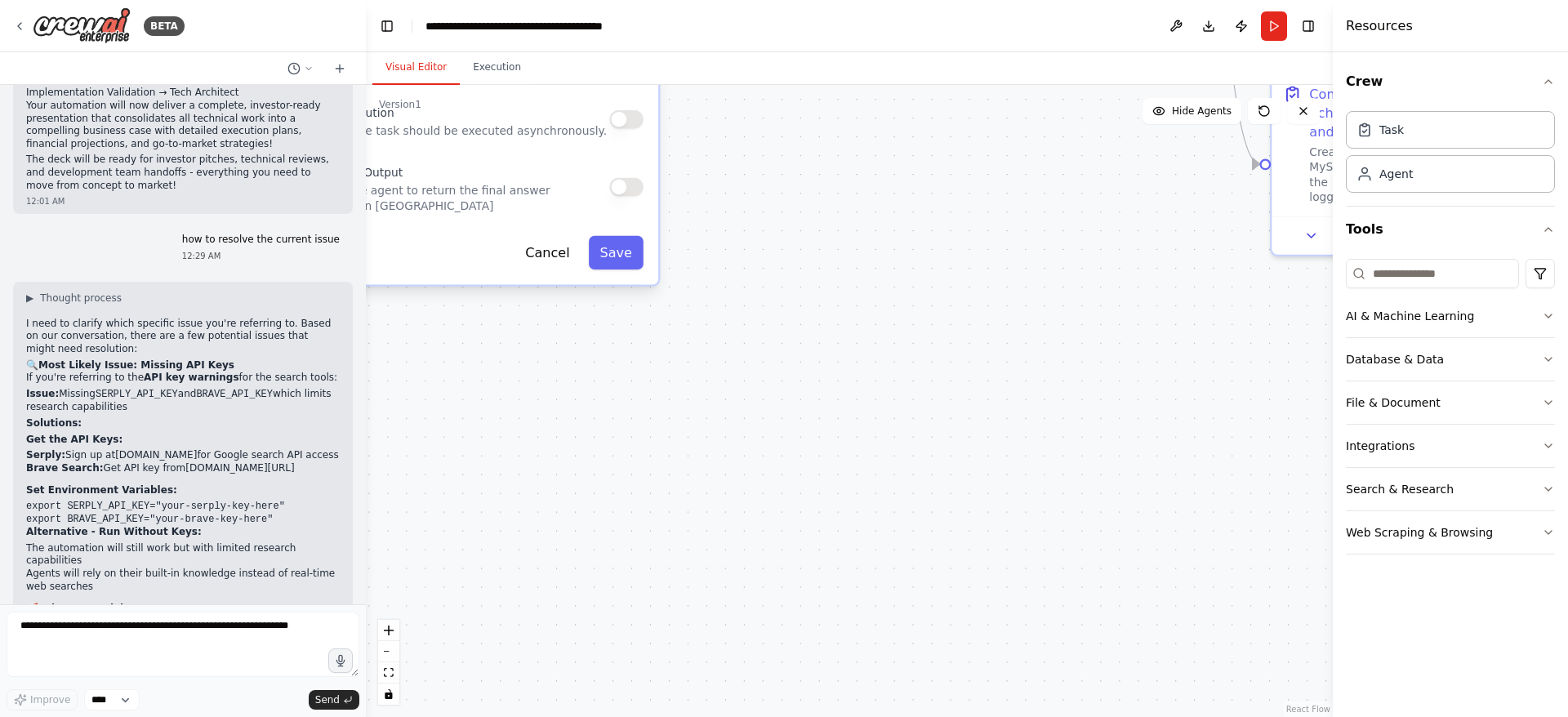
click at [555, 258] on button "Cancel" at bounding box center [546, 253] width 67 height 34
drag, startPoint x: 1011, startPoint y: 399, endPoint x: 1058, endPoint y: 524, distance: 133.5
click at [1117, 610] on div ".deletable-edge-delete-btn { width: 20px; height: 20px; border: 0px solid #ffff…" at bounding box center [849, 400] width 966 height 631
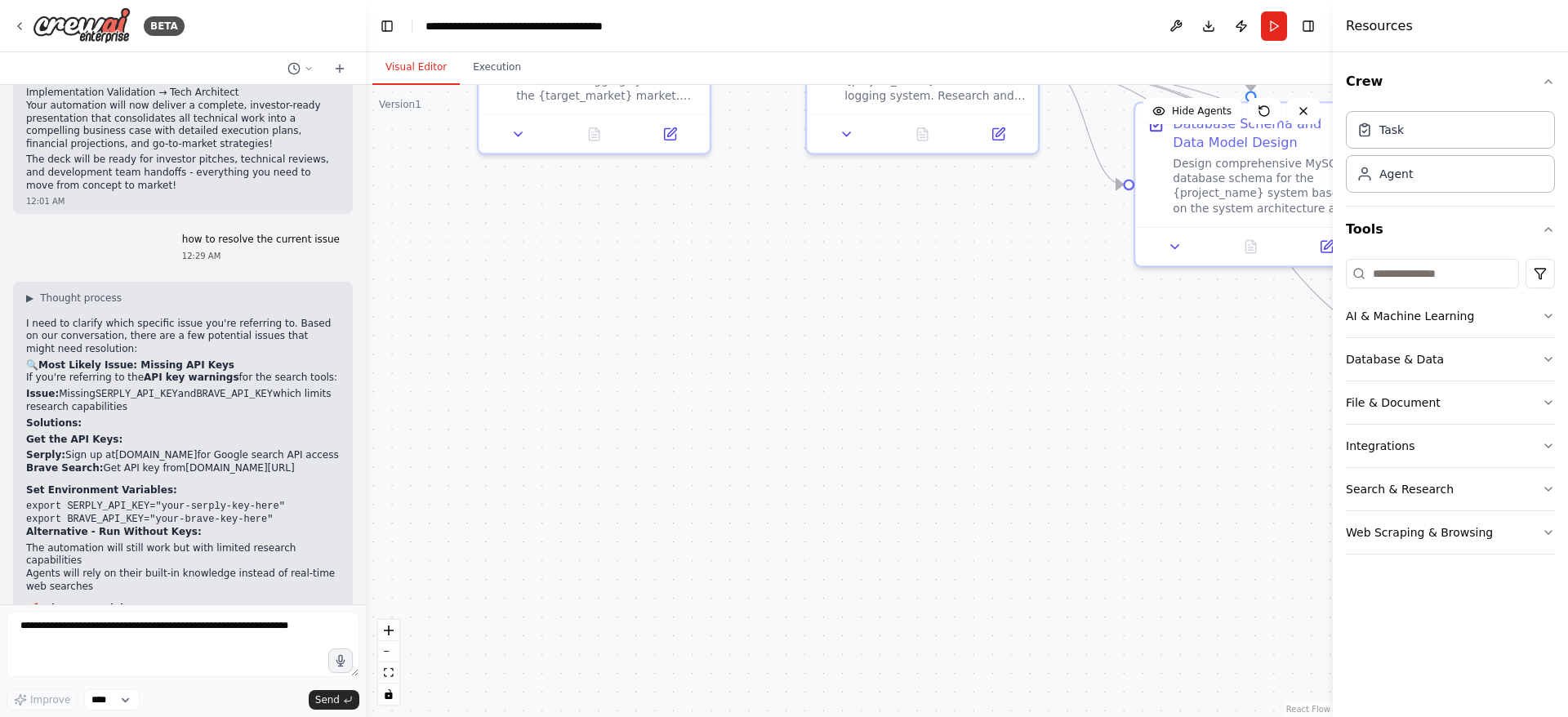
drag, startPoint x: 917, startPoint y: 465, endPoint x: 1001, endPoint y: 547, distance: 117.4
click at [999, 550] on div ".deletable-edge-delete-btn { width: 20px; height: 20px; border: 0px solid #ffff…" at bounding box center [849, 400] width 966 height 631
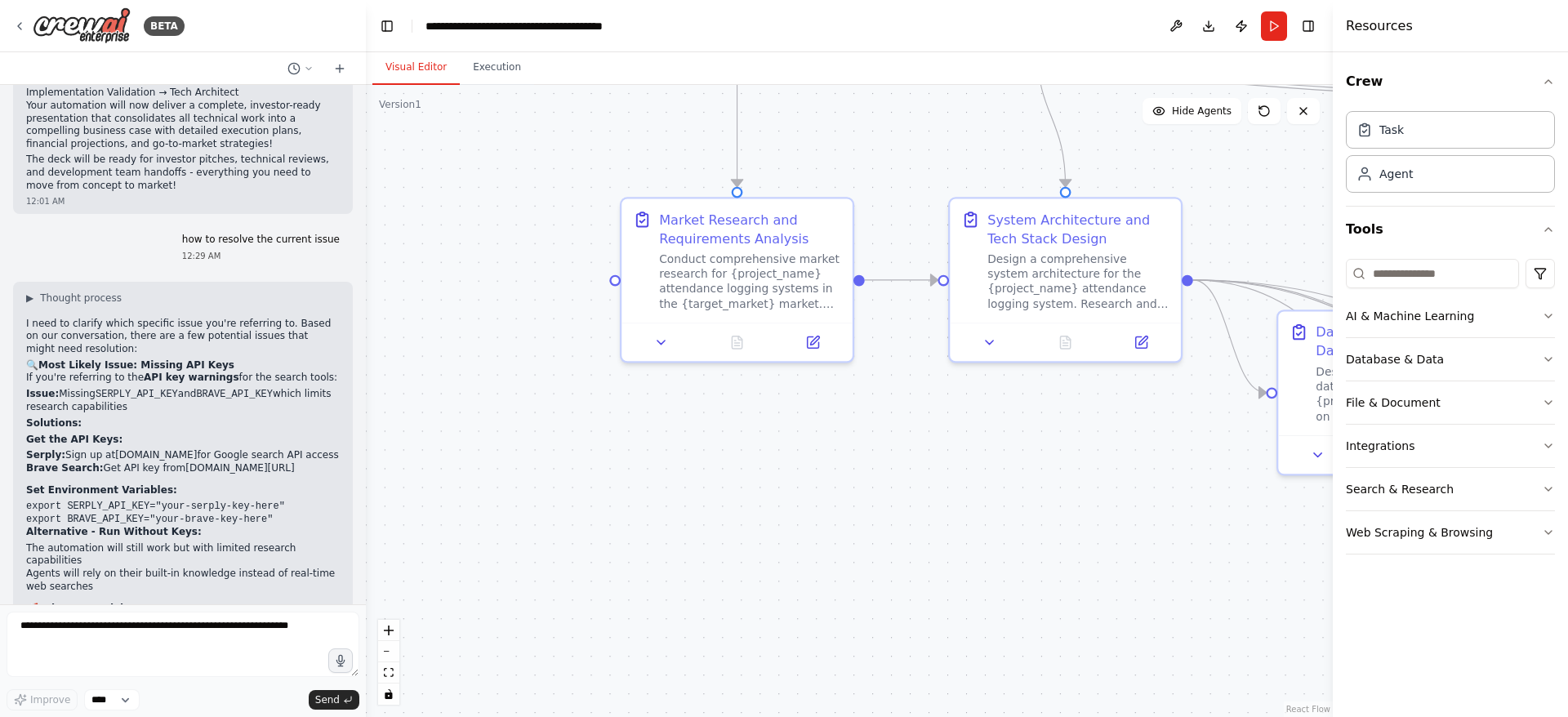
drag, startPoint x: 867, startPoint y: 476, endPoint x: 902, endPoint y: 508, distance: 47.4
click at [900, 511] on div ".deletable-edge-delete-btn { width: 20px; height: 20px; border: 0px solid #ffff…" at bounding box center [849, 400] width 966 height 631
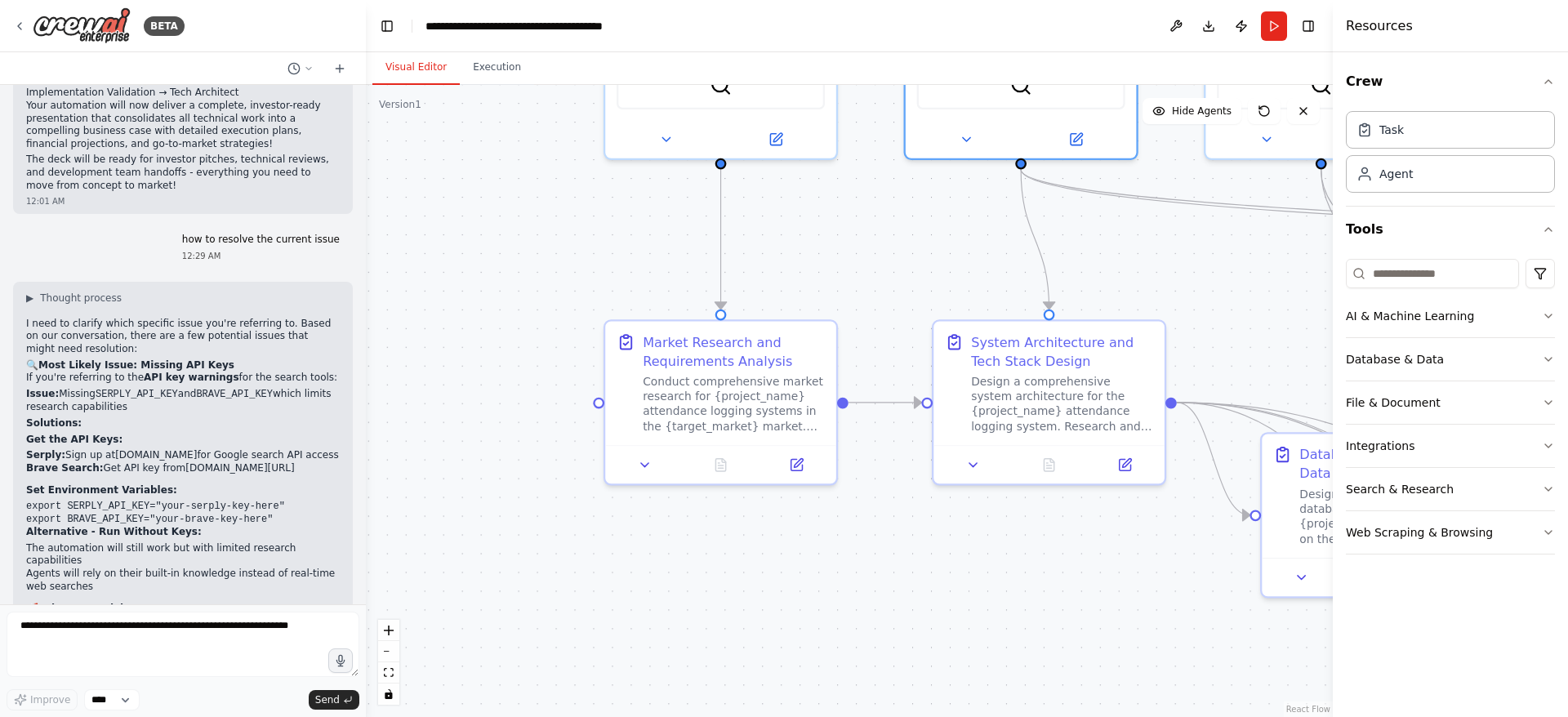
drag, startPoint x: 881, startPoint y: 509, endPoint x: 827, endPoint y: 619, distance: 122.5
click at [828, 618] on div ".deletable-edge-delete-btn { width: 20px; height: 20px; border: 0px solid #ffff…" at bounding box center [849, 400] width 966 height 631
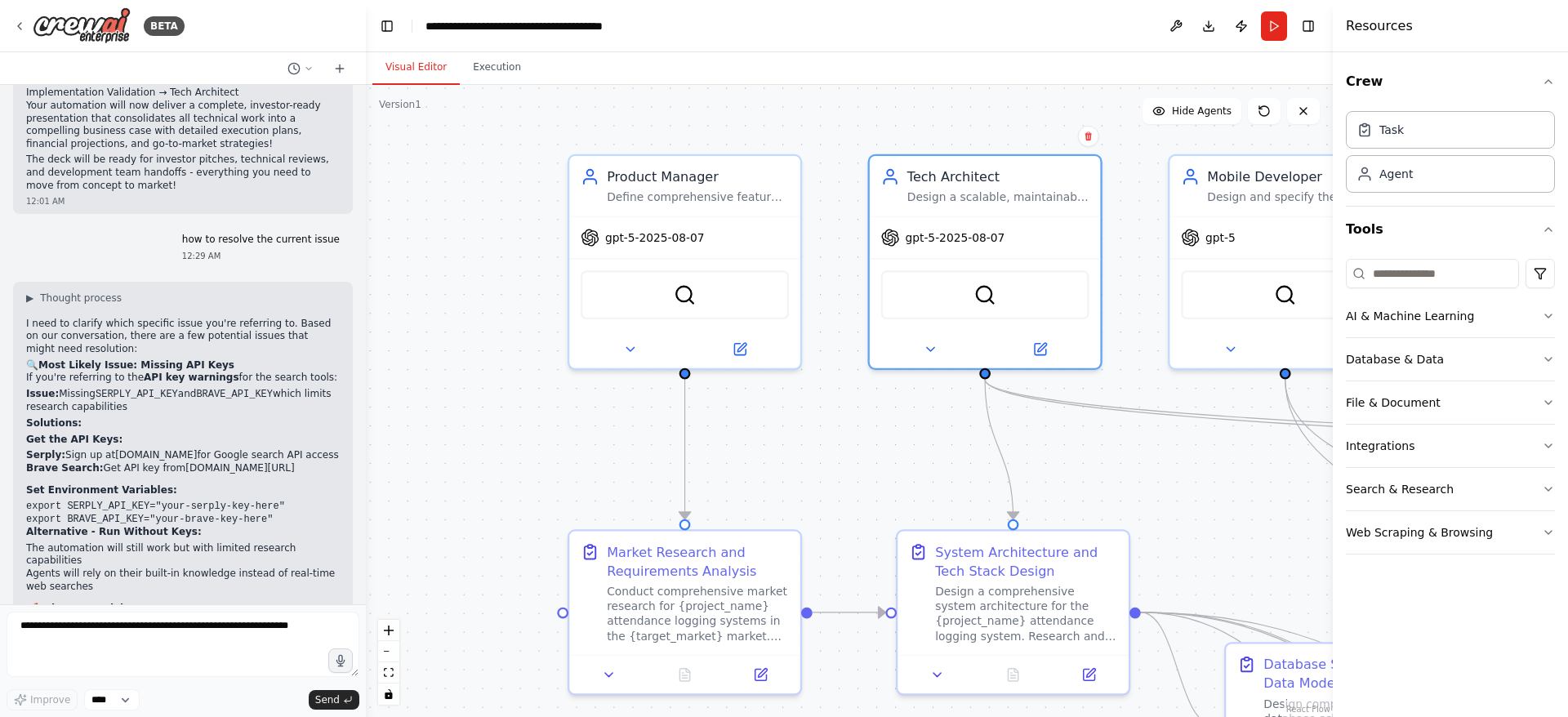
drag, startPoint x: 826, startPoint y: 345, endPoint x: 798, endPoint y: 552, distance: 208.9
click at [798, 552] on div ".deletable-edge-delete-btn { width: 20px; height: 20px; border: 0px solid #ffff…" at bounding box center [849, 400] width 966 height 631
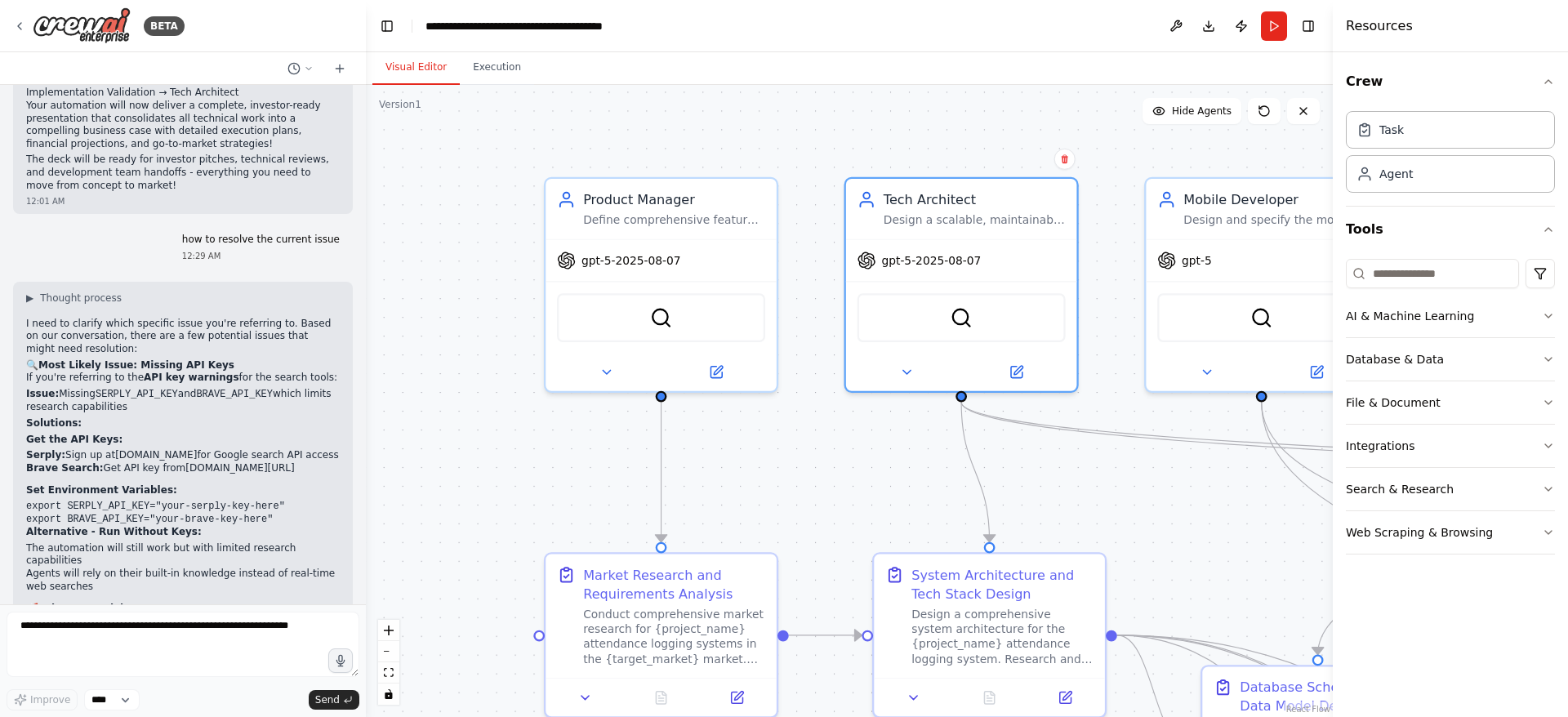
click at [1274, 33] on button "Run" at bounding box center [1274, 25] width 26 height 29
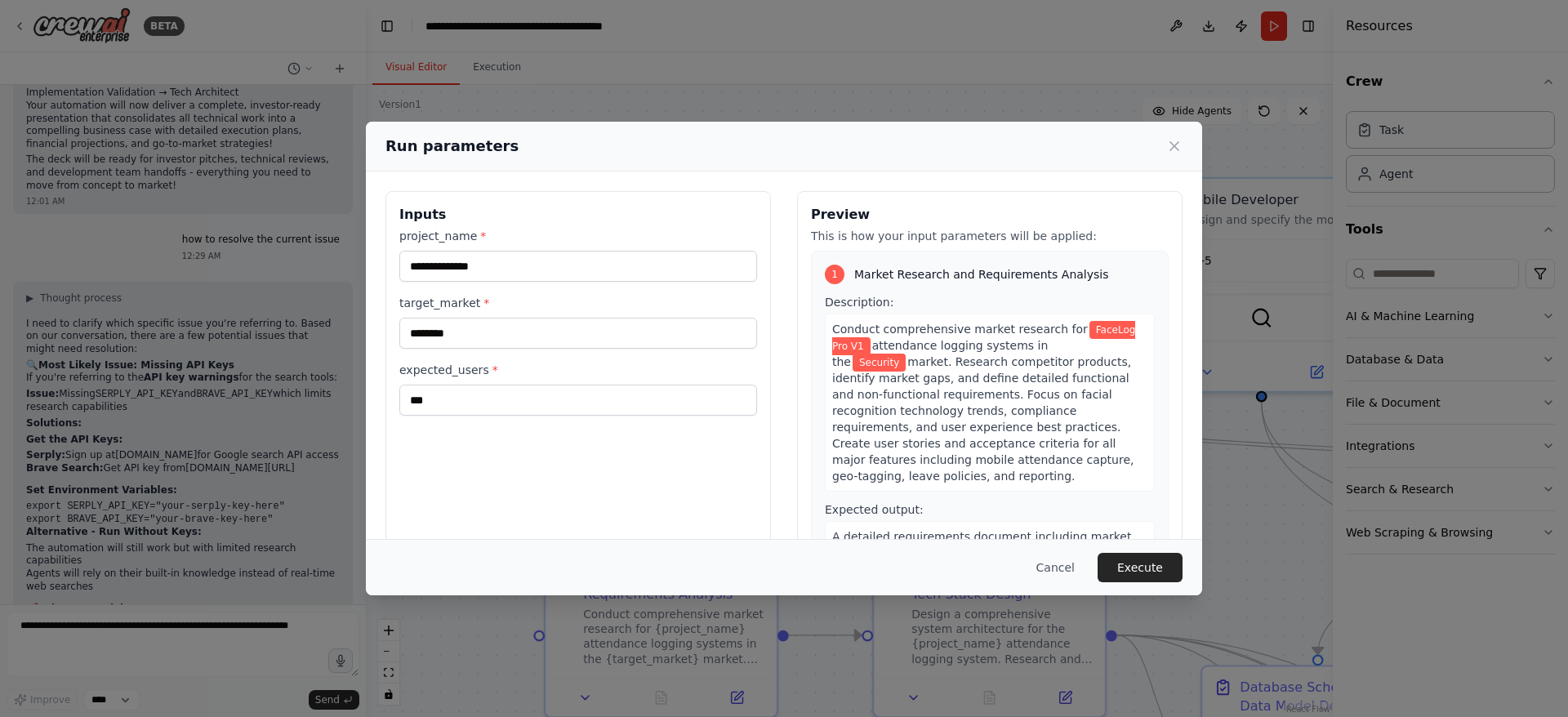
click at [1159, 569] on button "Execute" at bounding box center [1139, 567] width 85 height 29
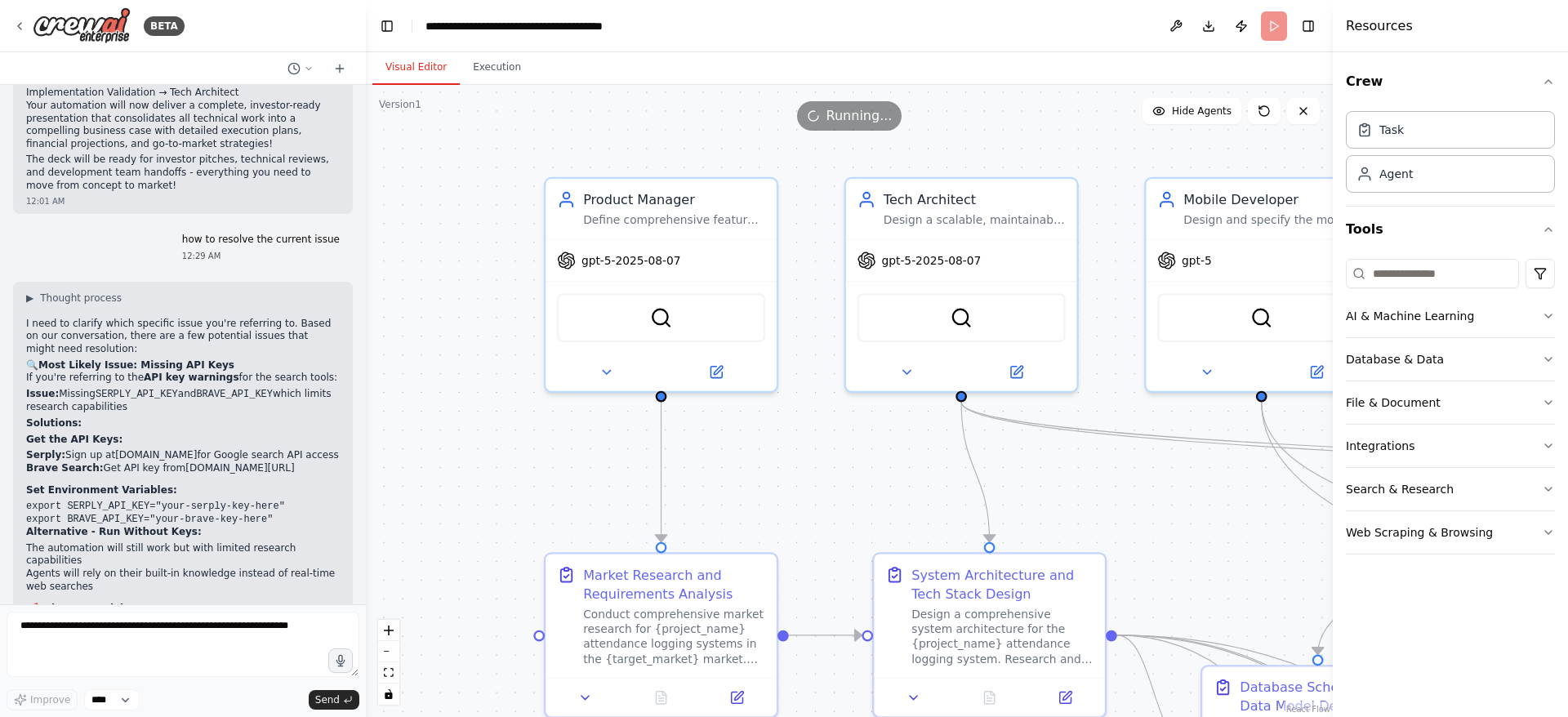
scroll to position [12084, 0]
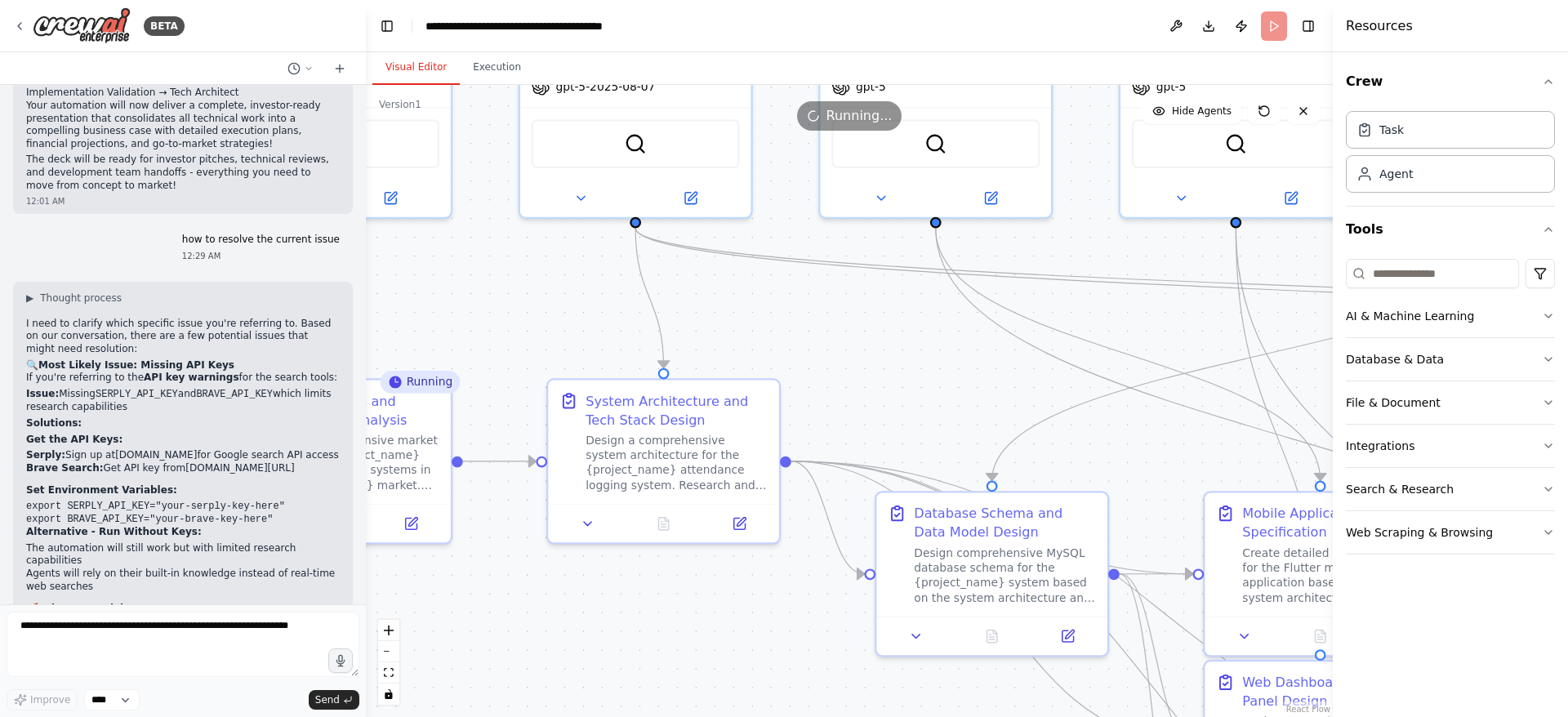
drag, startPoint x: 1208, startPoint y: 540, endPoint x: 884, endPoint y: 366, distance: 367.8
click at [884, 366] on div ".deletable-edge-delete-btn { width: 20px; height: 20px; border: 0px solid #ffff…" at bounding box center [849, 400] width 966 height 631
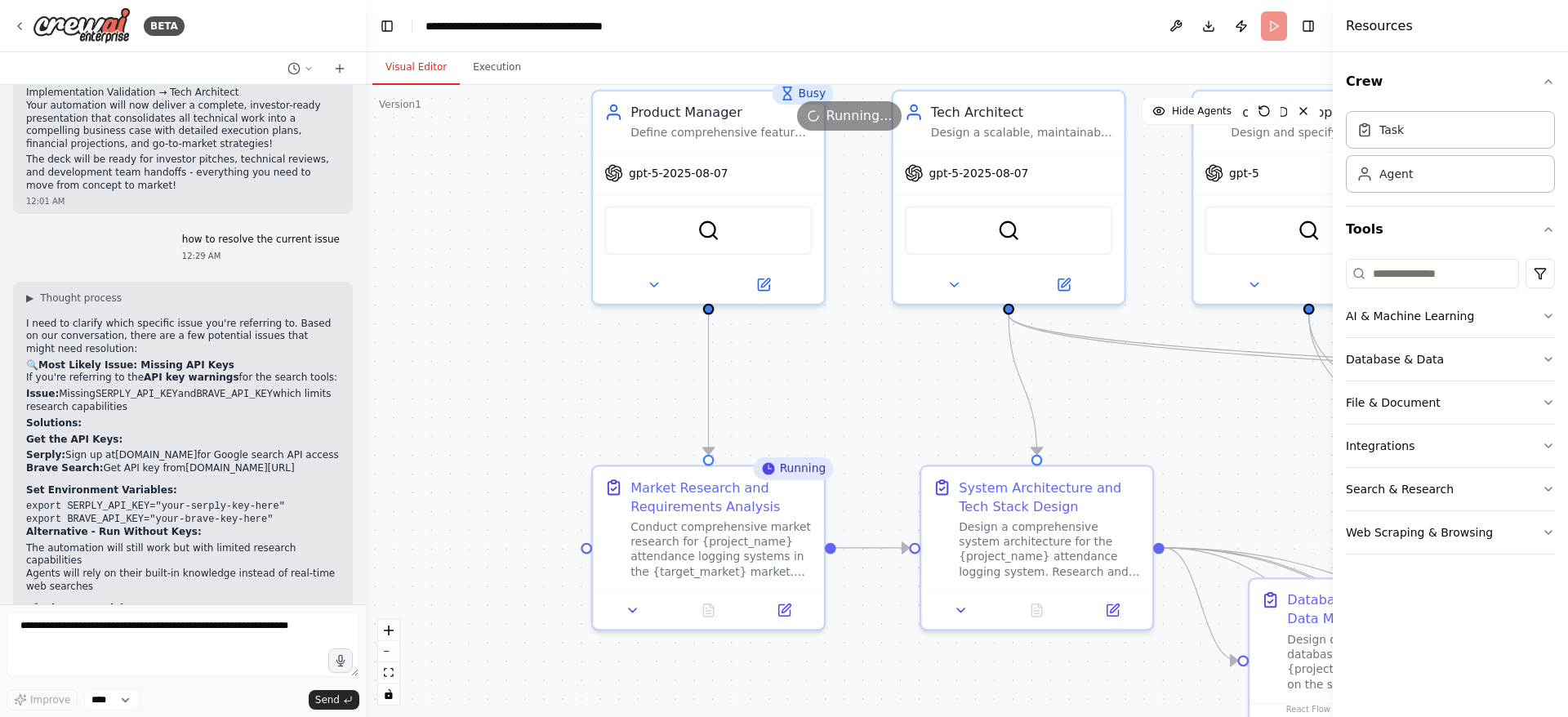
drag, startPoint x: 901, startPoint y: 397, endPoint x: 1274, endPoint y: 483, distance: 382.8
click at [1274, 483] on div ".deletable-edge-delete-btn { width: 20px; height: 20px; border: 0px solid #ffff…" at bounding box center [849, 400] width 966 height 631
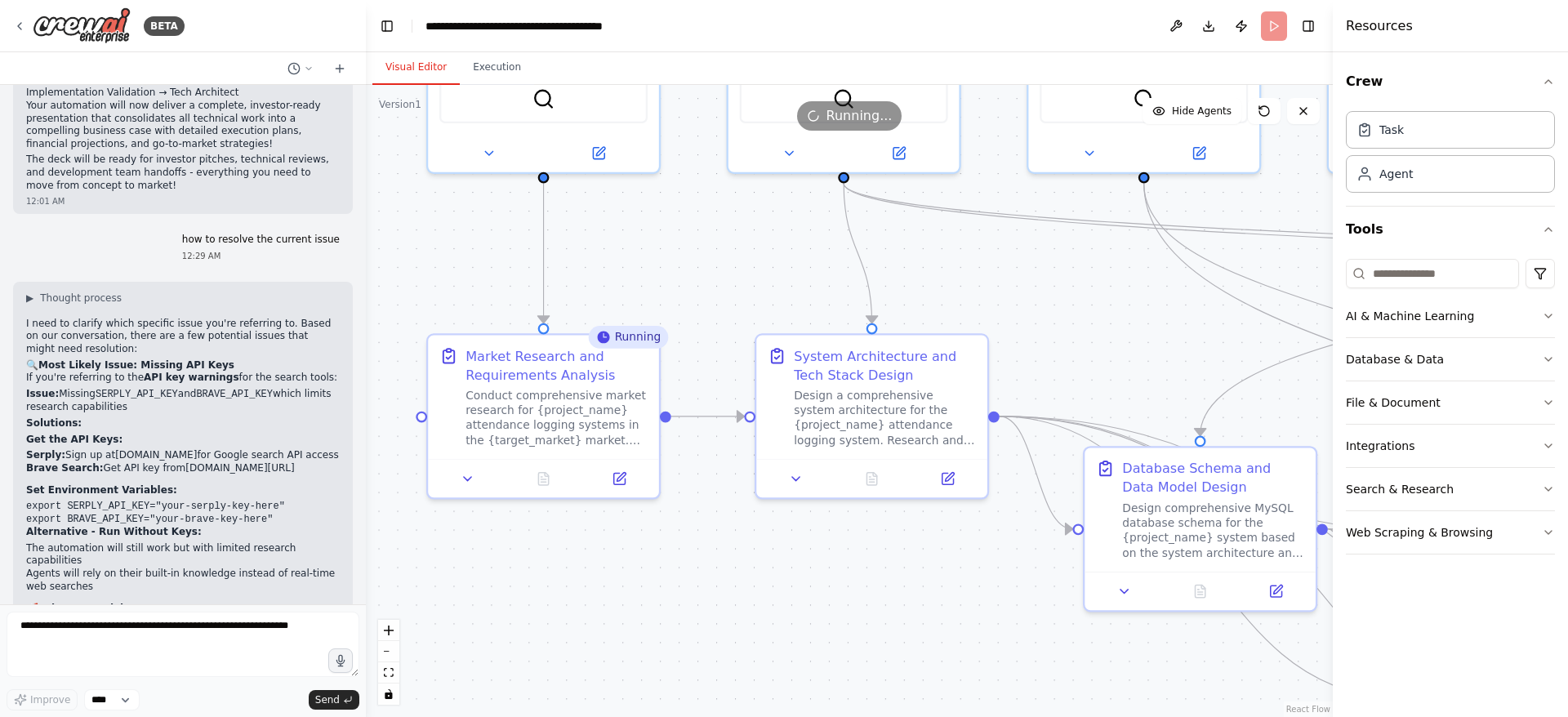
drag, startPoint x: 528, startPoint y: 569, endPoint x: 369, endPoint y: 441, distance: 204.1
click at [369, 441] on div ".deletable-edge-delete-btn { width: 20px; height: 20px; border: 0px solid #ffff…" at bounding box center [849, 400] width 966 height 631
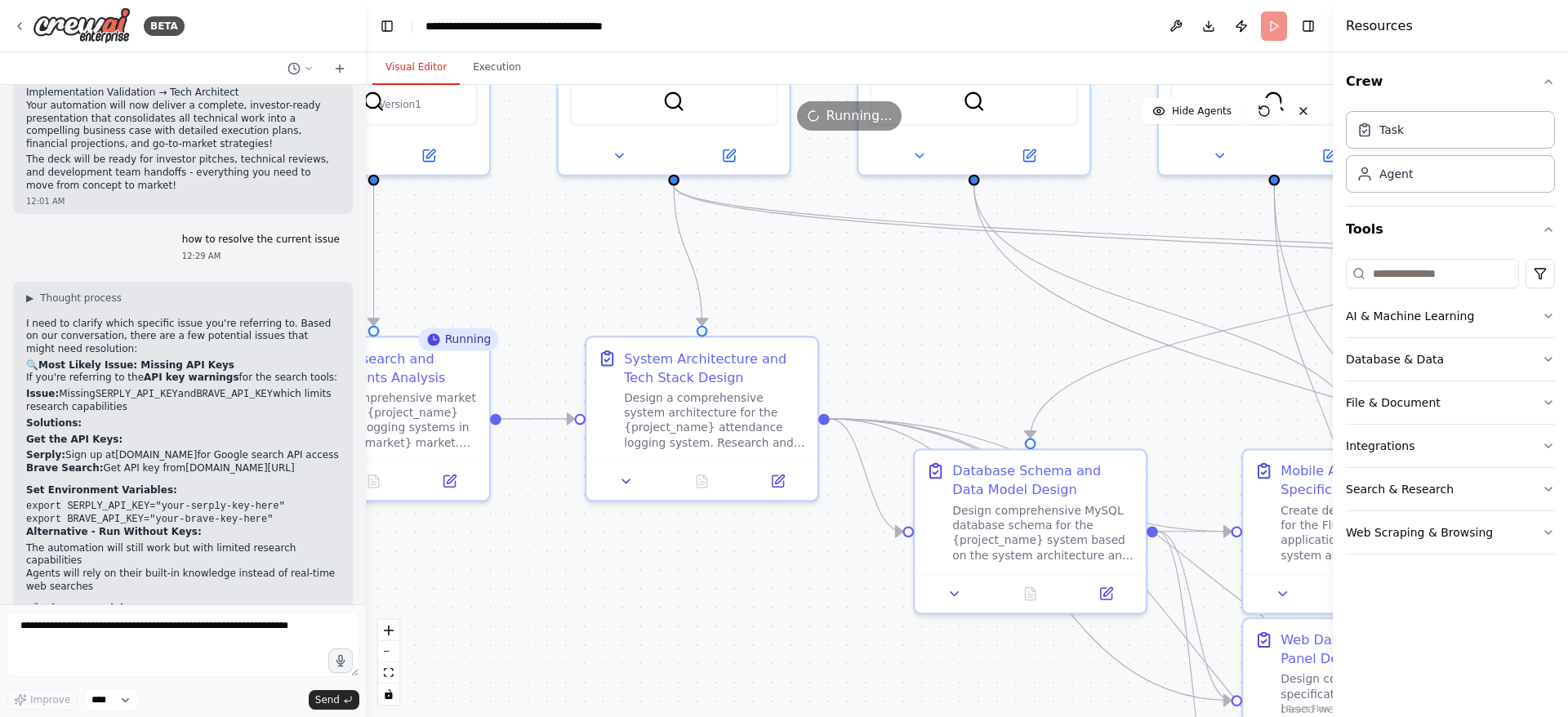
drag, startPoint x: 747, startPoint y: 599, endPoint x: 556, endPoint y: 605, distance: 191.1
click at [556, 605] on div ".deletable-edge-delete-btn { width: 20px; height: 20px; border: 0px solid #ffff…" at bounding box center [849, 400] width 966 height 631
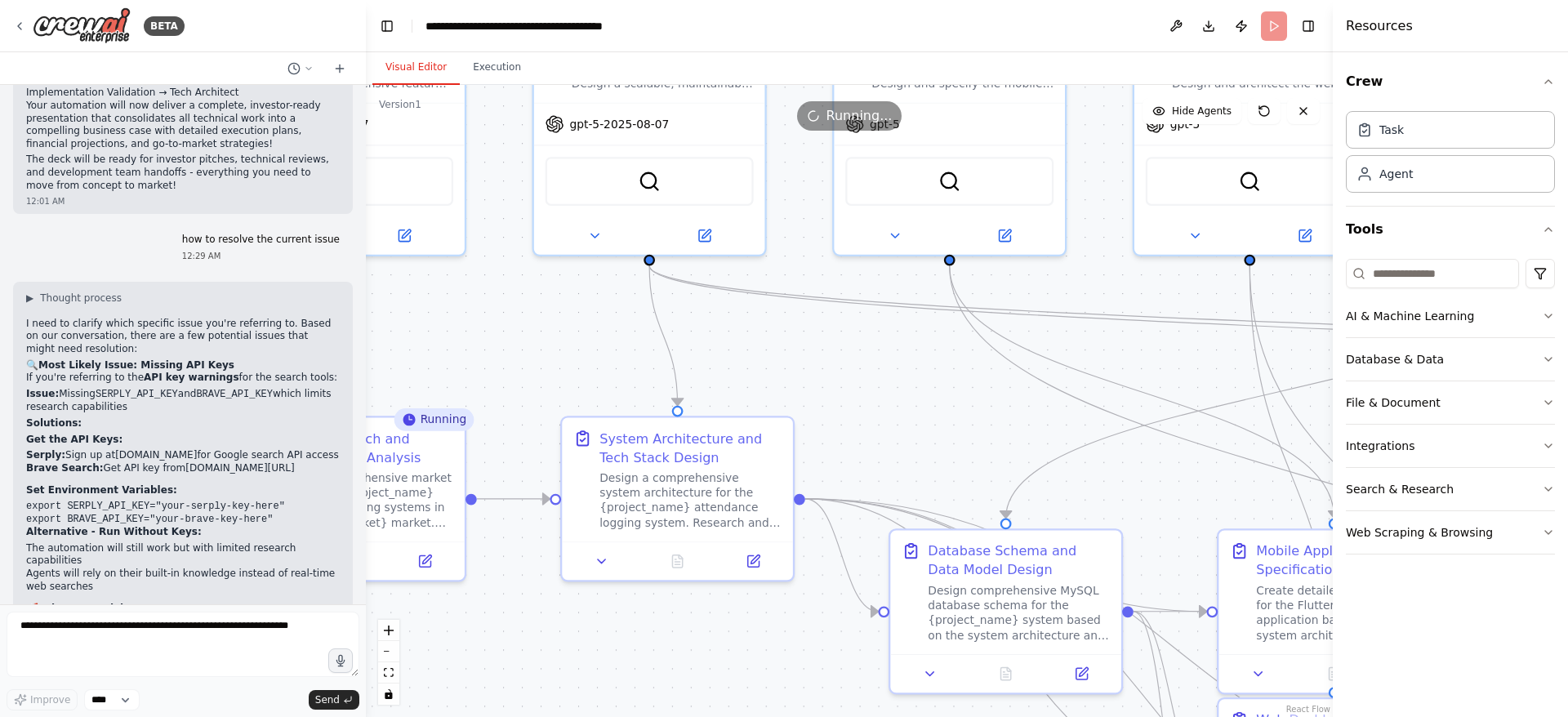
drag, startPoint x: 786, startPoint y: 619, endPoint x: 783, endPoint y: 695, distance: 76.1
click at [783, 695] on div ".deletable-edge-delete-btn { width: 20px; height: 20px; border: 0px solid #ffff…" at bounding box center [849, 400] width 966 height 631
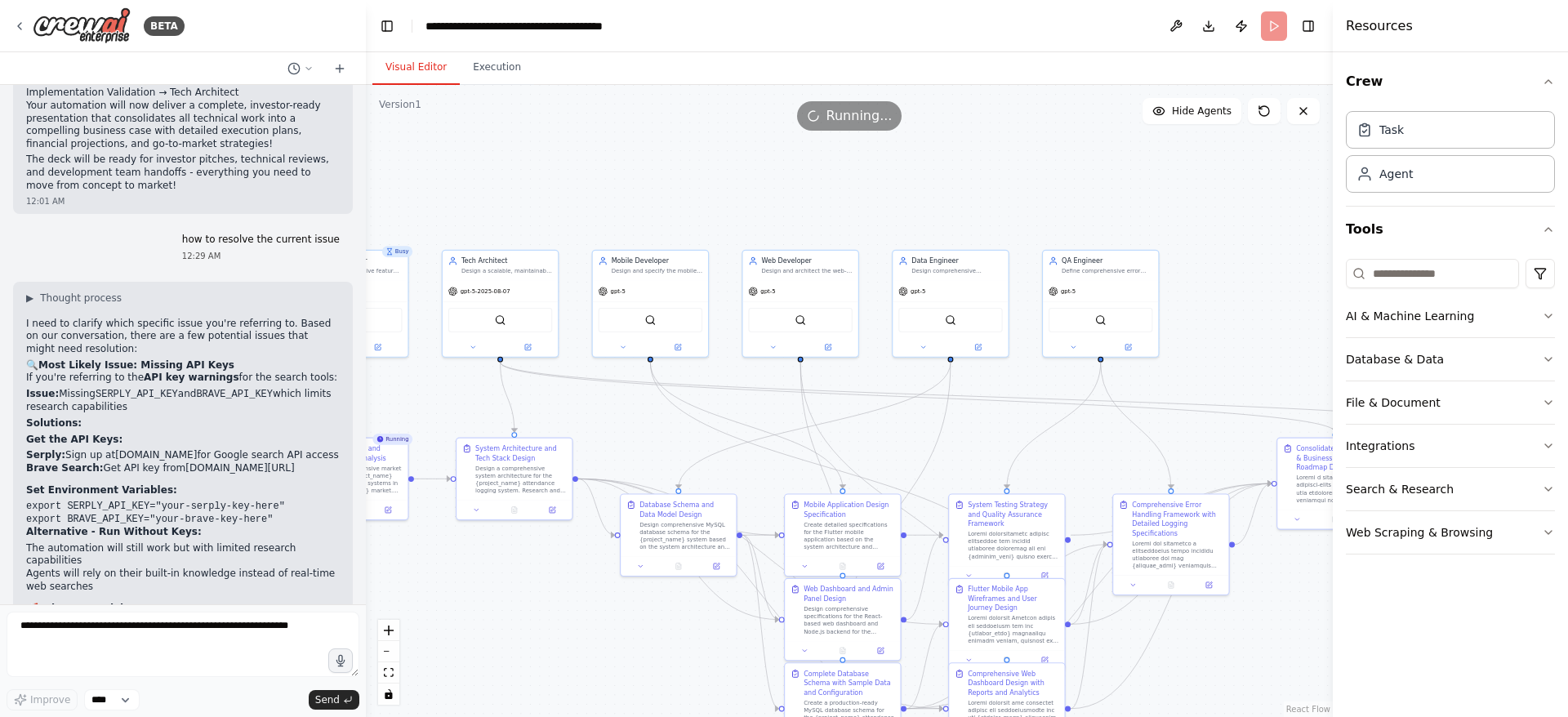
drag, startPoint x: 956, startPoint y: 459, endPoint x: 684, endPoint y: 455, distance: 272.0
click at [684, 455] on div ".deletable-edge-delete-btn { width: 20px; height: 20px; border: 0px solid #ffff…" at bounding box center [849, 400] width 966 height 631
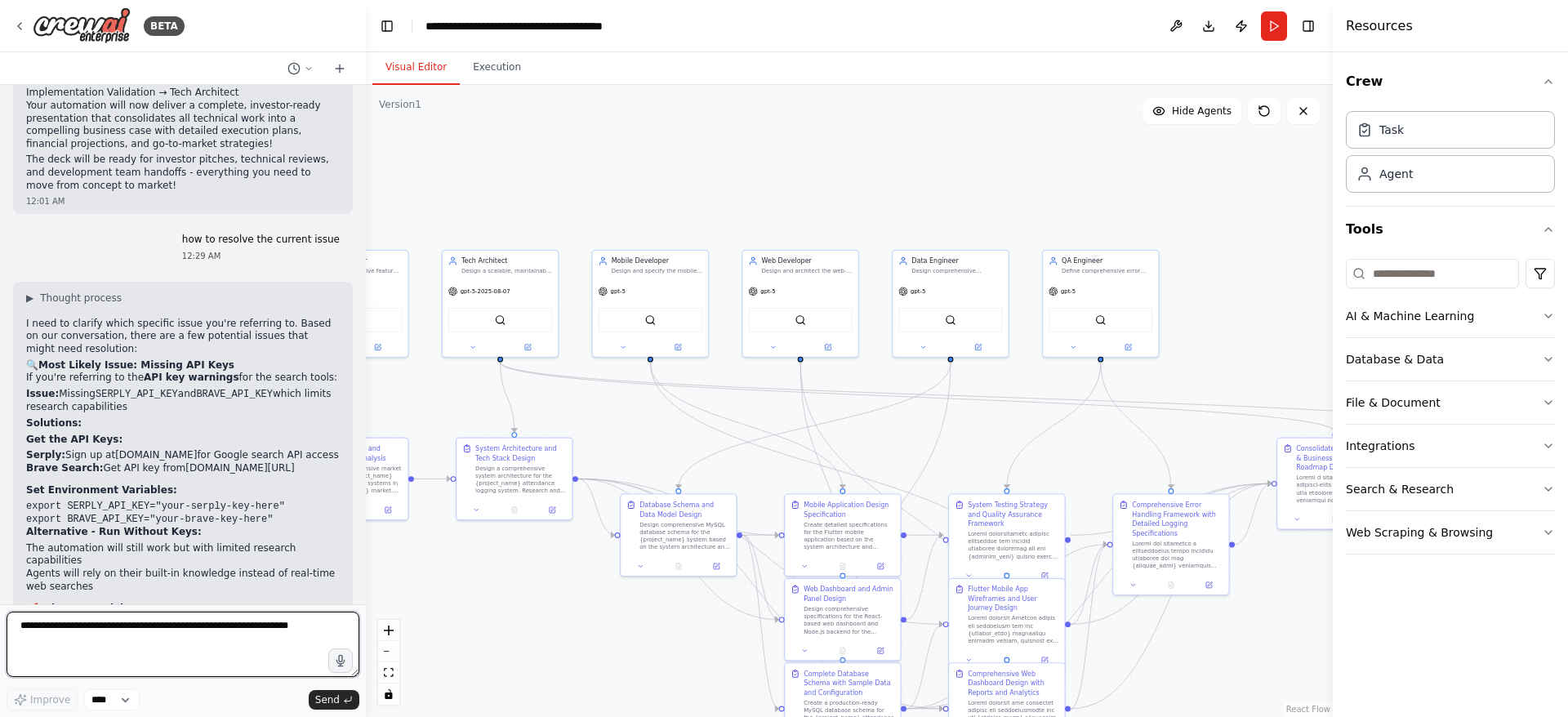
click at [180, 649] on textarea at bounding box center [182, 644] width 353 height 65
click at [118, 662] on textarea at bounding box center [182, 644] width 353 height 65
click at [125, 704] on select "****" at bounding box center [111, 699] width 55 height 22
click at [120, 700] on select "****" at bounding box center [111, 699] width 55 height 22
click at [109, 698] on select "****" at bounding box center [111, 699] width 55 height 22
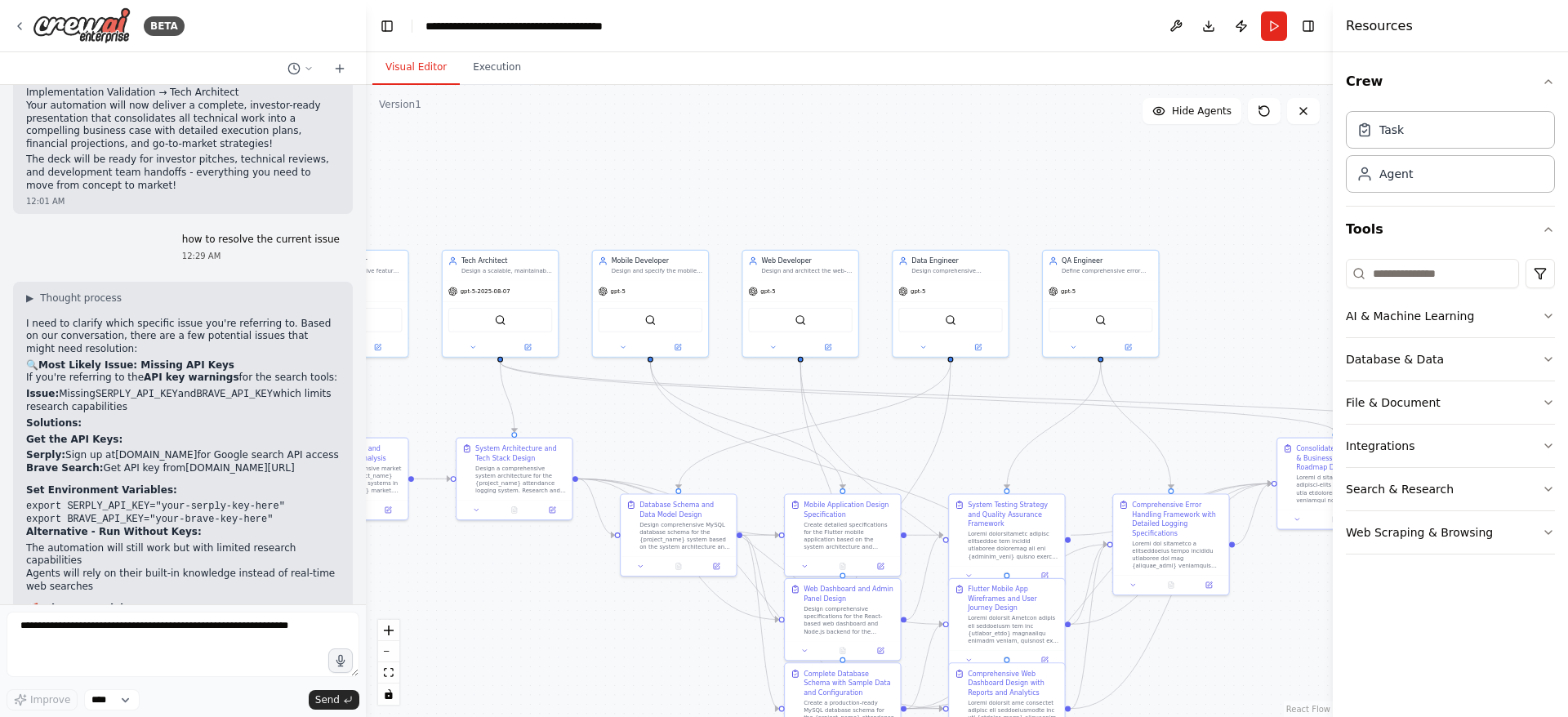
click at [225, 705] on div "Improve **** Send" at bounding box center [182, 699] width 353 height 22
click at [236, 662] on textarea at bounding box center [182, 644] width 353 height 65
click at [1264, 119] on button at bounding box center [1263, 111] width 33 height 26
click at [1264, 112] on icon at bounding box center [1264, 111] width 13 height 13
click at [499, 69] on button "Execution" at bounding box center [496, 68] width 74 height 34
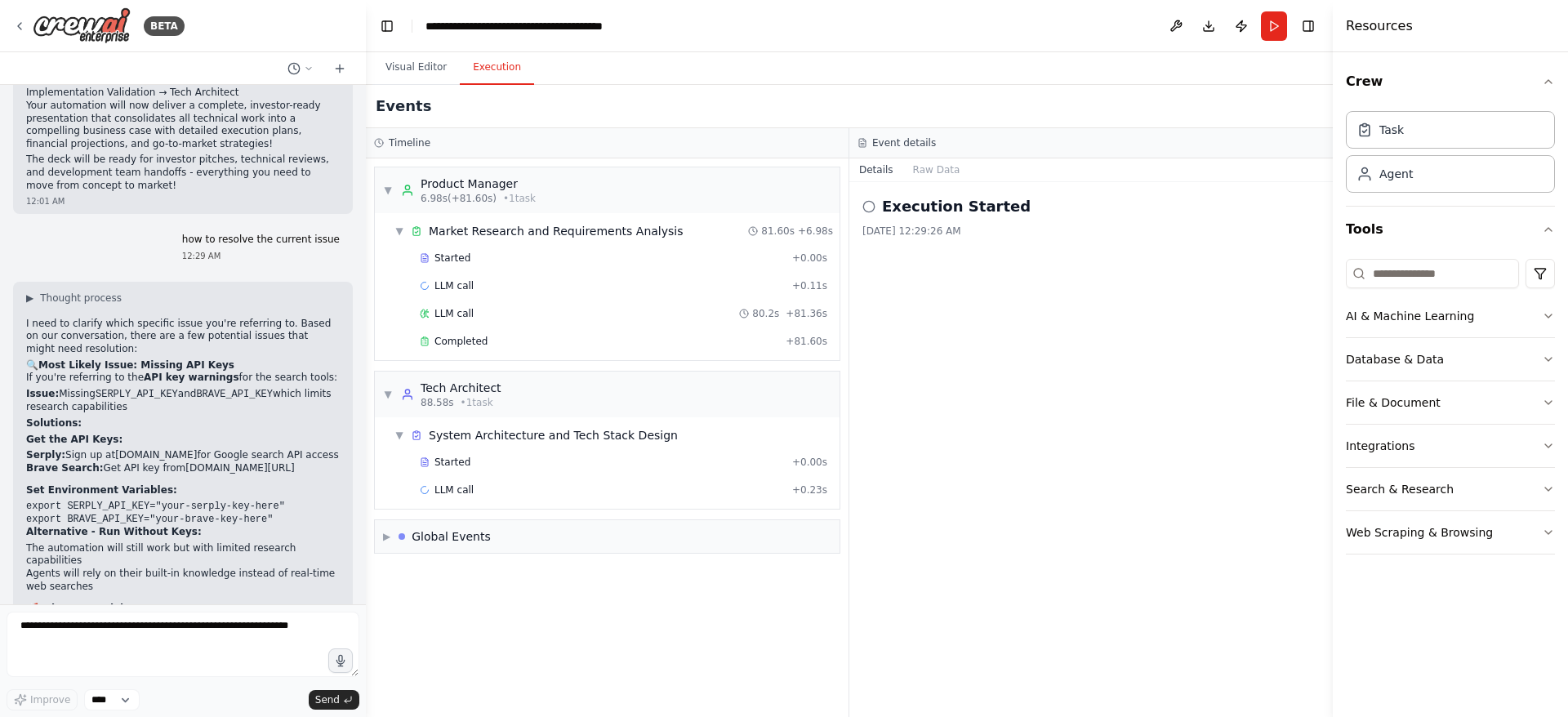
click at [612, 438] on div "System Architecture and Tech Stack Design" at bounding box center [553, 434] width 249 height 16
click at [612, 439] on div "System Architecture and Tech Stack Design" at bounding box center [553, 434] width 249 height 16
click at [625, 458] on div "Started" at bounding box center [602, 462] width 366 height 13
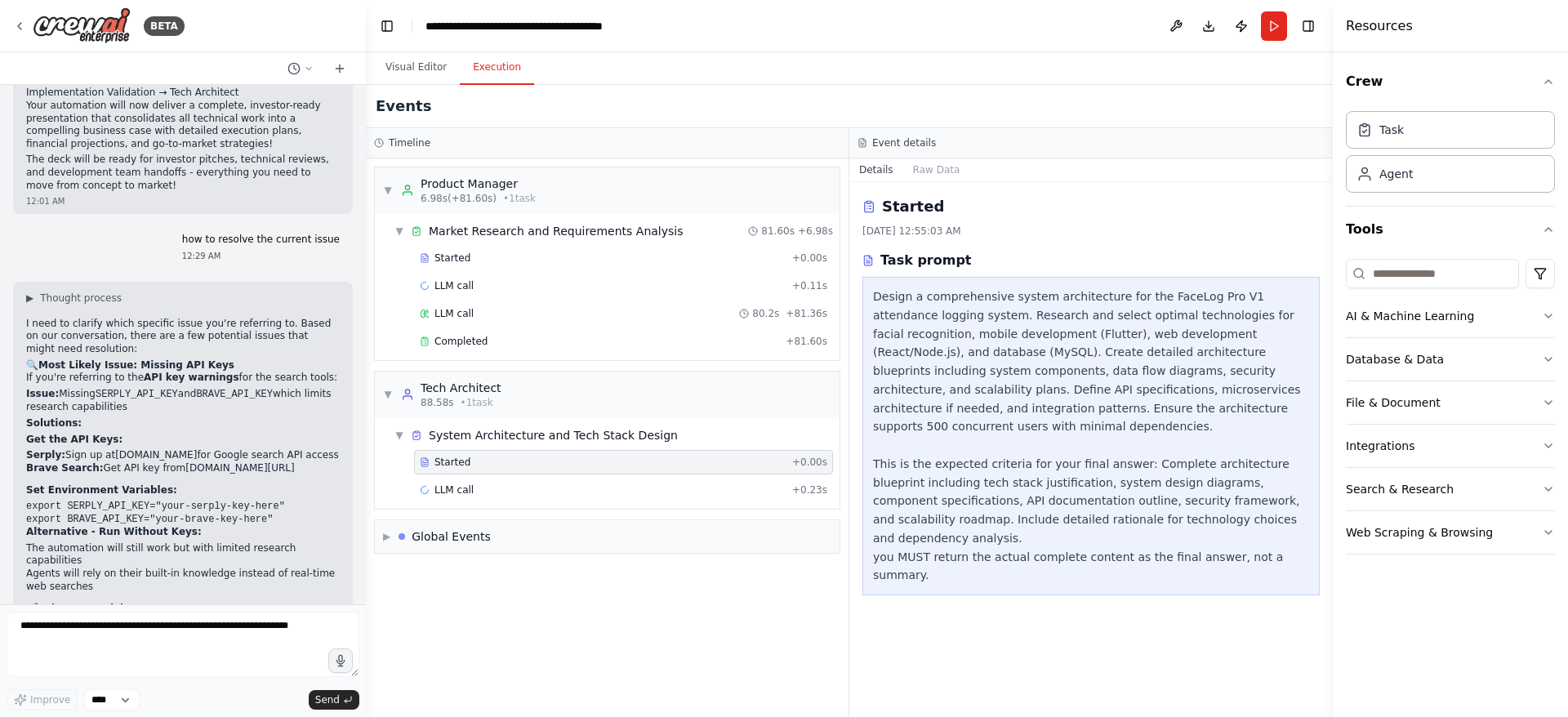
click at [630, 487] on div "LLM call + 0.23s" at bounding box center [622, 490] width 407 height 13
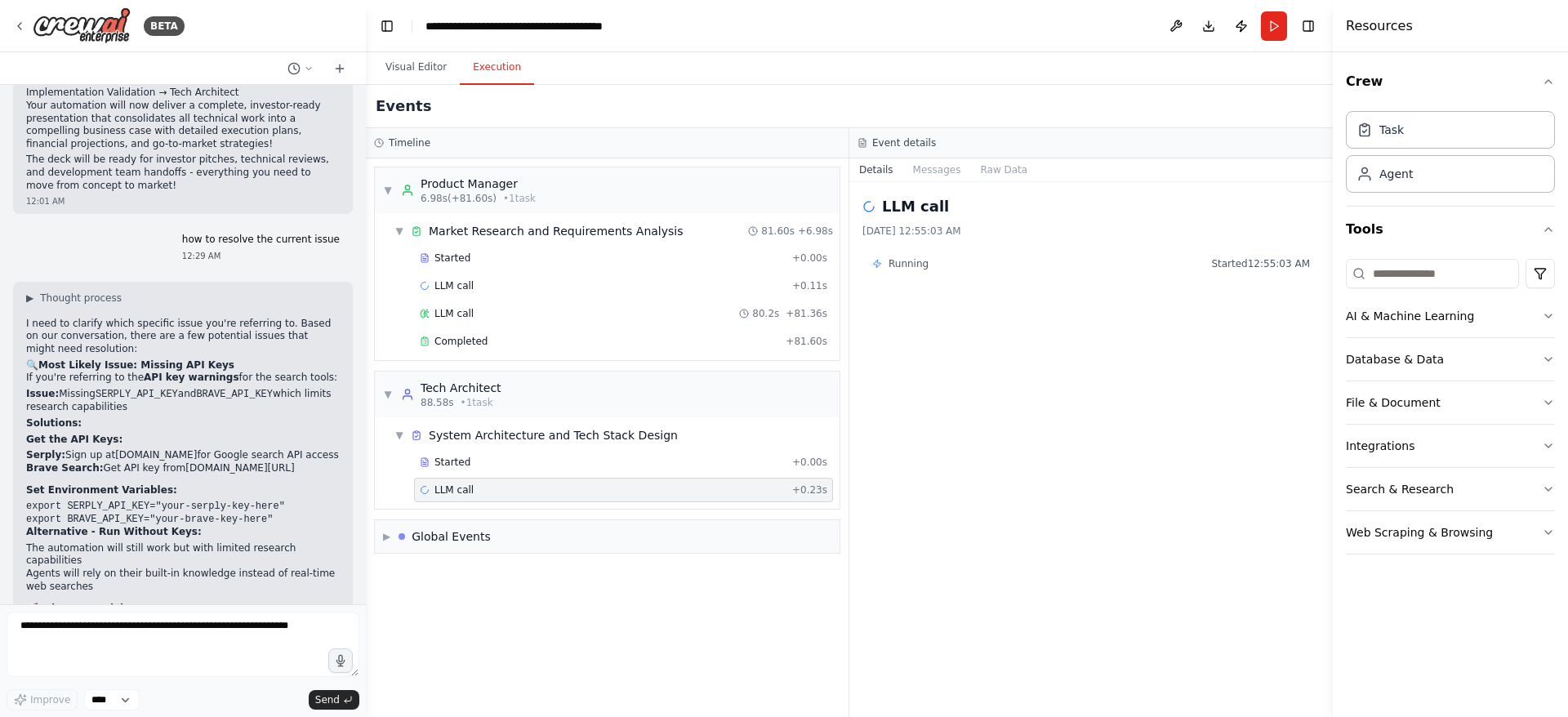
click at [589, 337] on div "Completed" at bounding box center [599, 341] width 359 height 13
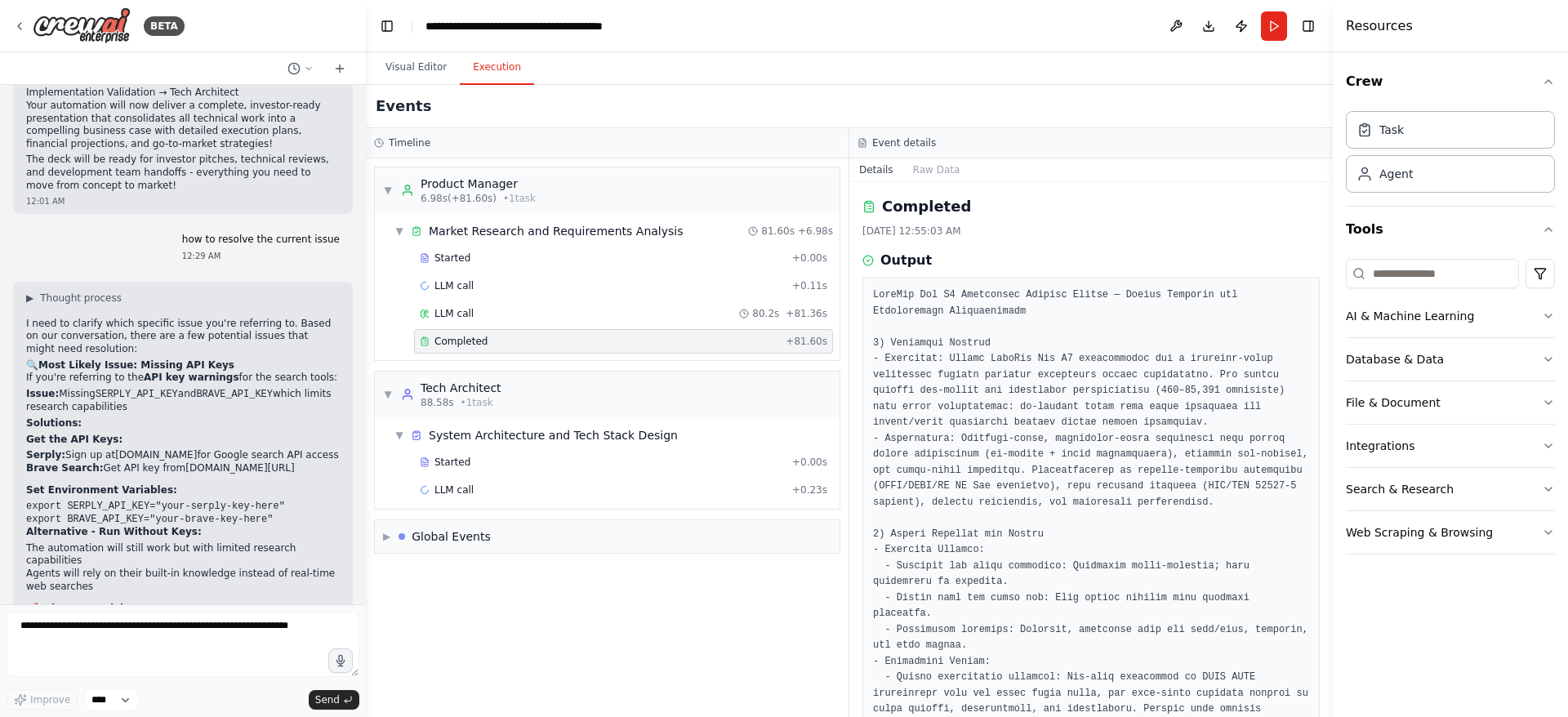
click at [584, 319] on div "LLM call 80.2s + 81.36s" at bounding box center [622, 314] width 407 height 13
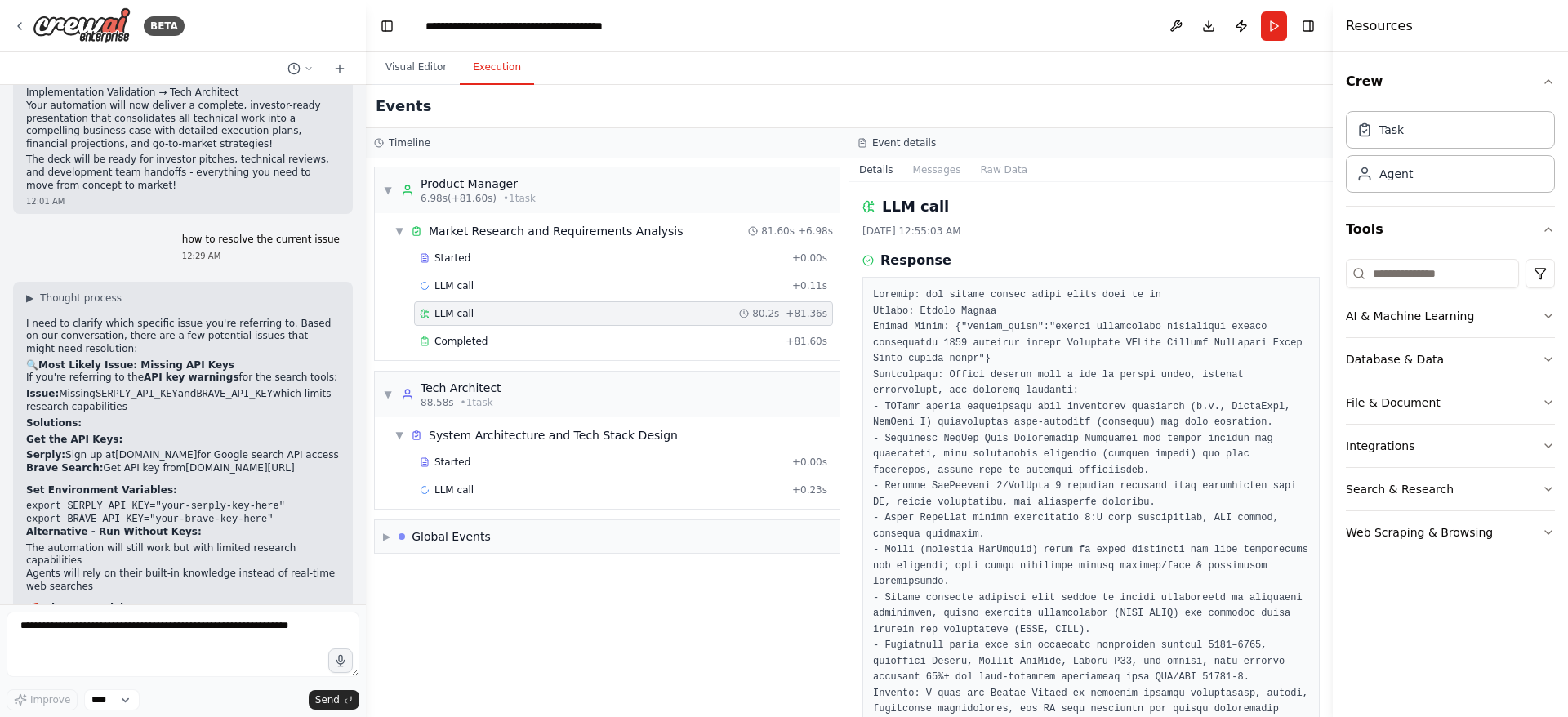
click at [609, 343] on div "Completed" at bounding box center [599, 341] width 359 height 13
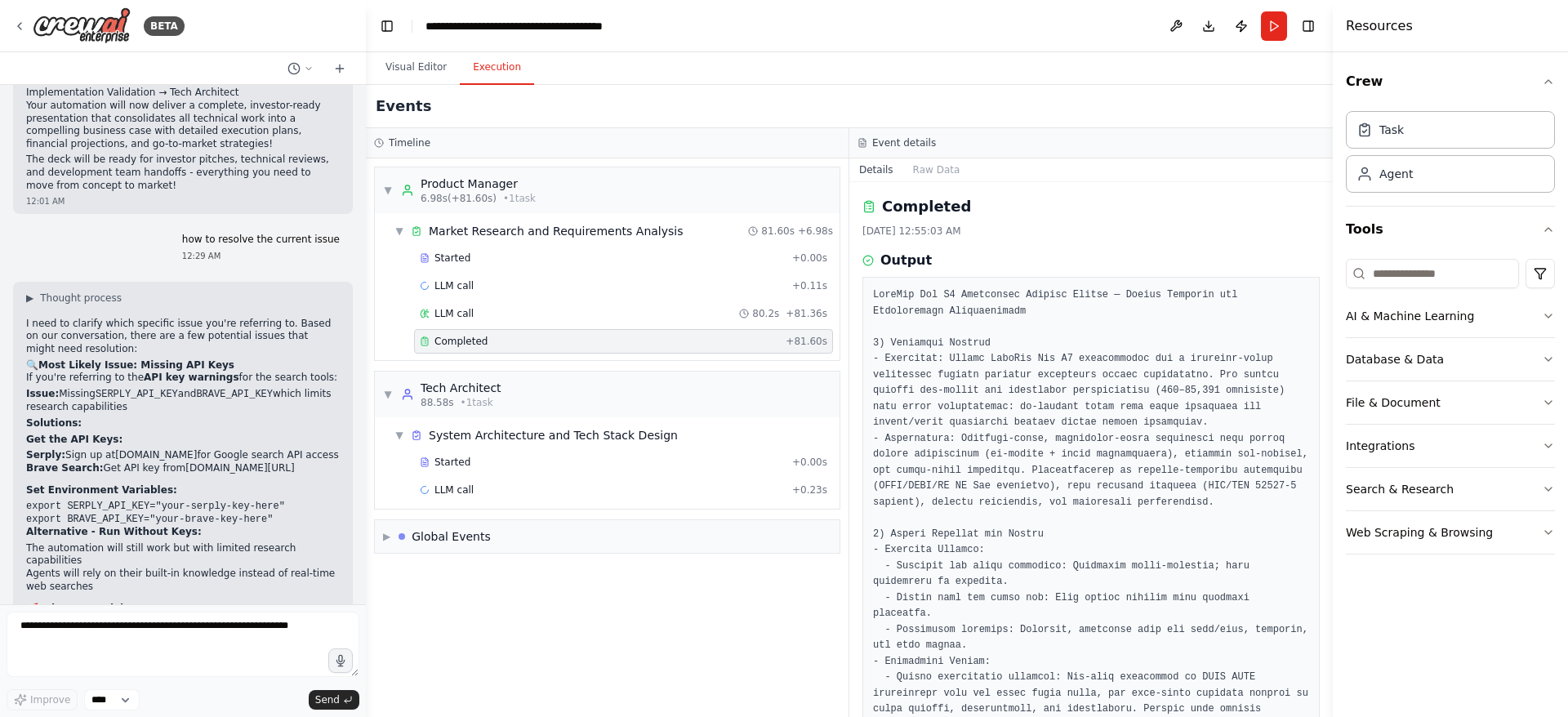
click at [397, 65] on button "Visual Editor" at bounding box center [416, 68] width 87 height 34
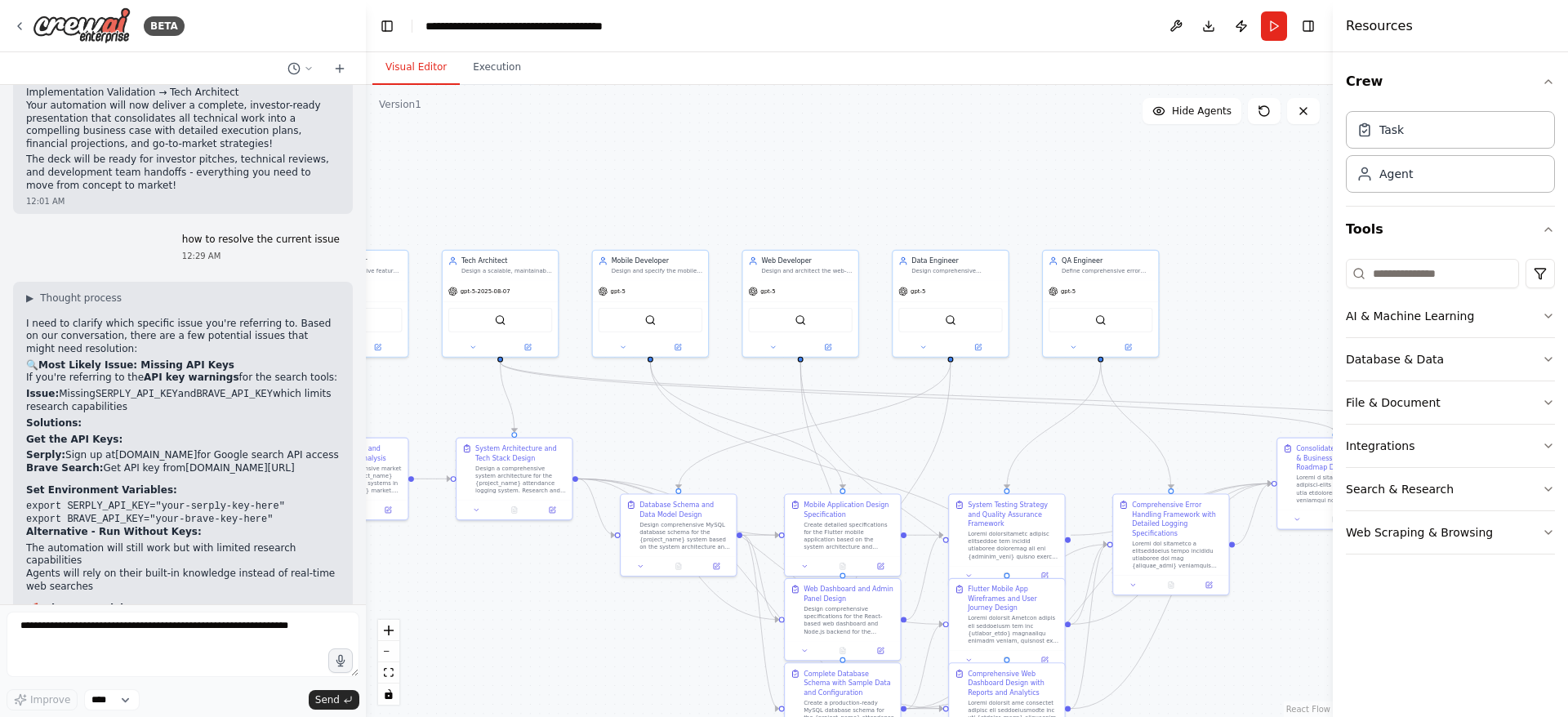
click at [467, 341] on button at bounding box center [473, 347] width 53 height 11
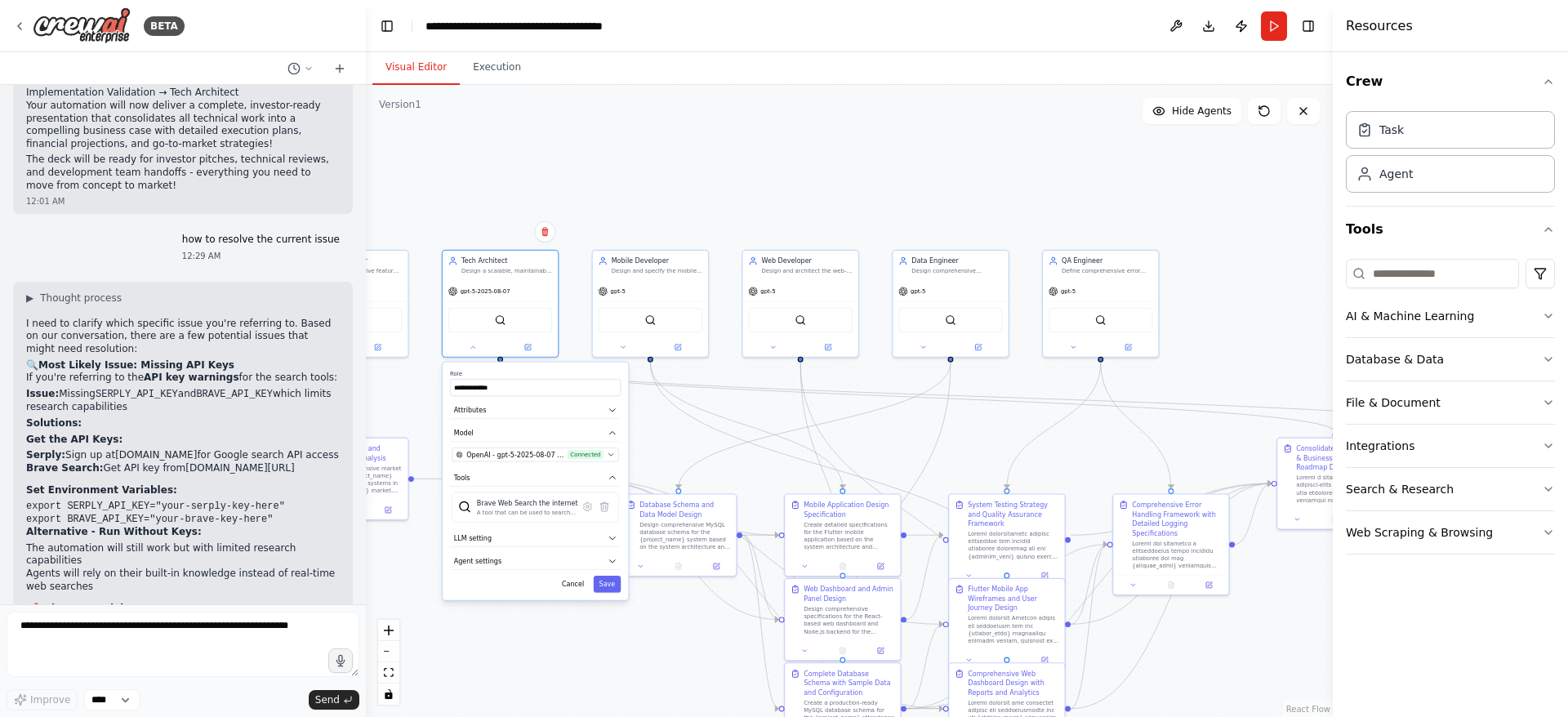
click at [563, 519] on div "Brave Web Search the internet A tool that can be used to search the internet wi…" at bounding box center [534, 507] width 166 height 30
click at [541, 506] on div "Brave Web Search the internet" at bounding box center [527, 503] width 102 height 9
click at [586, 454] on span "Connected" at bounding box center [586, 455] width 36 height 9
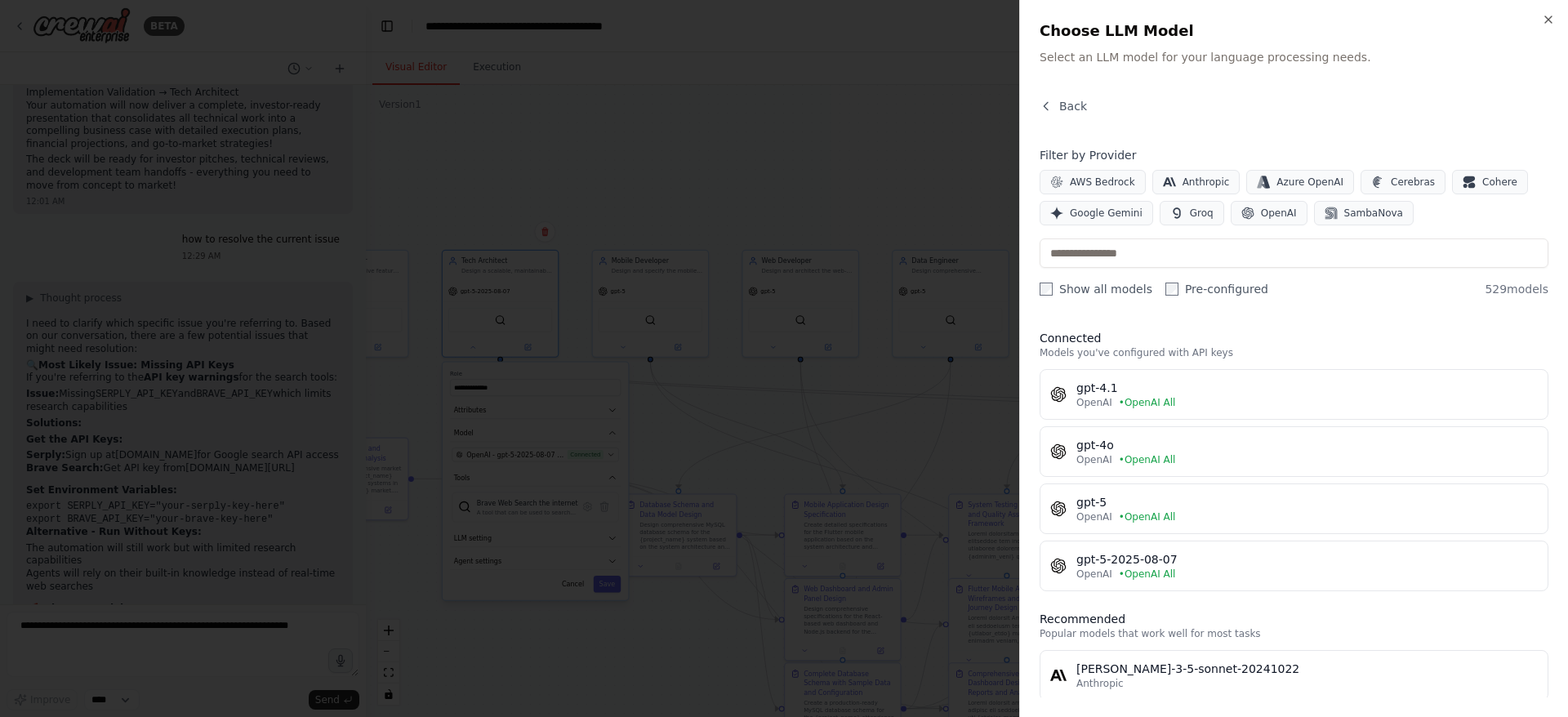
click at [1067, 678] on div "[PERSON_NAME]-3-5-sonnet-20241022 Anthropic" at bounding box center [1294, 675] width 488 height 29
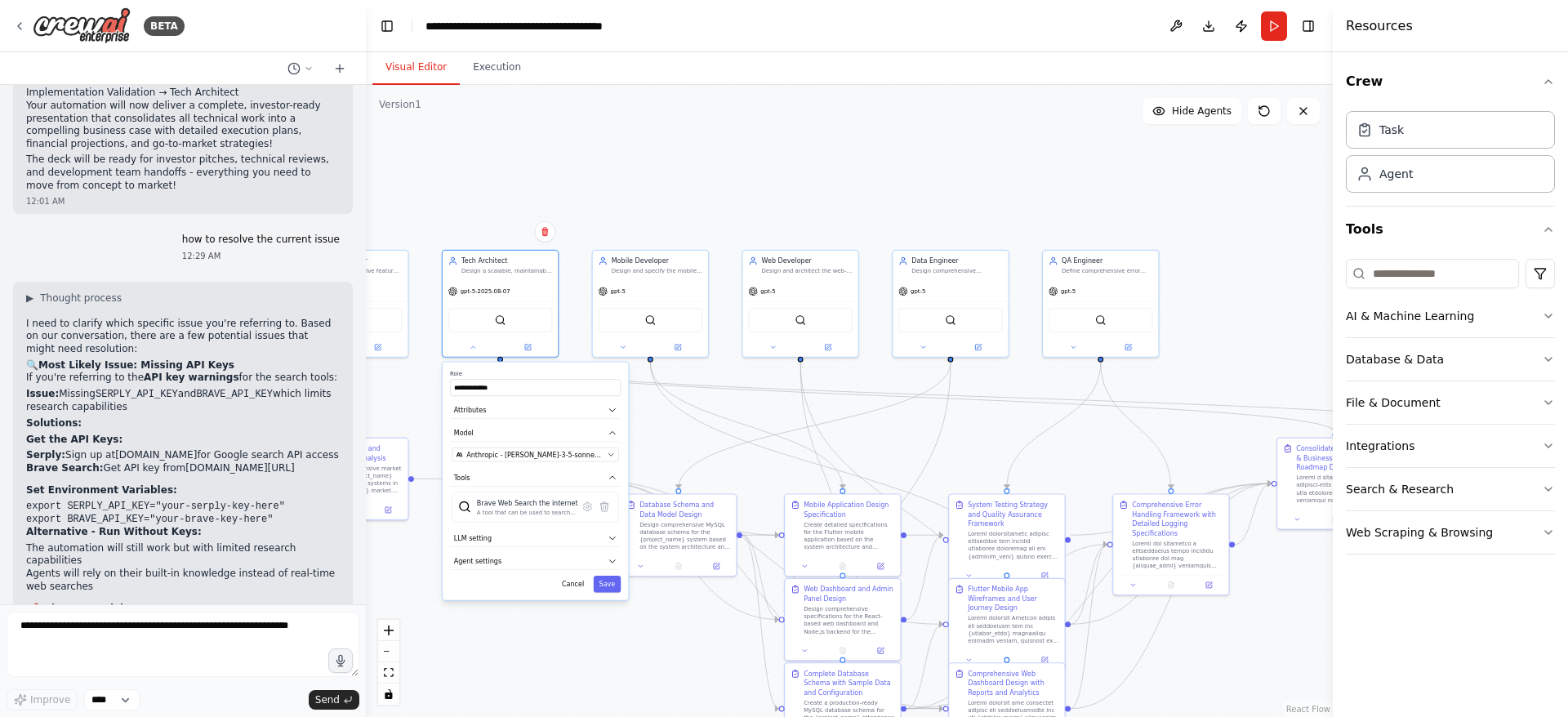
click at [599, 537] on button "LLM setting" at bounding box center [536, 538] width 171 height 17
click at [615, 569] on button "Agent settings" at bounding box center [536, 561] width 171 height 17
click at [613, 567] on button "Agent settings" at bounding box center [536, 561] width 171 height 17
click at [604, 584] on button "Save" at bounding box center [607, 584] width 28 height 17
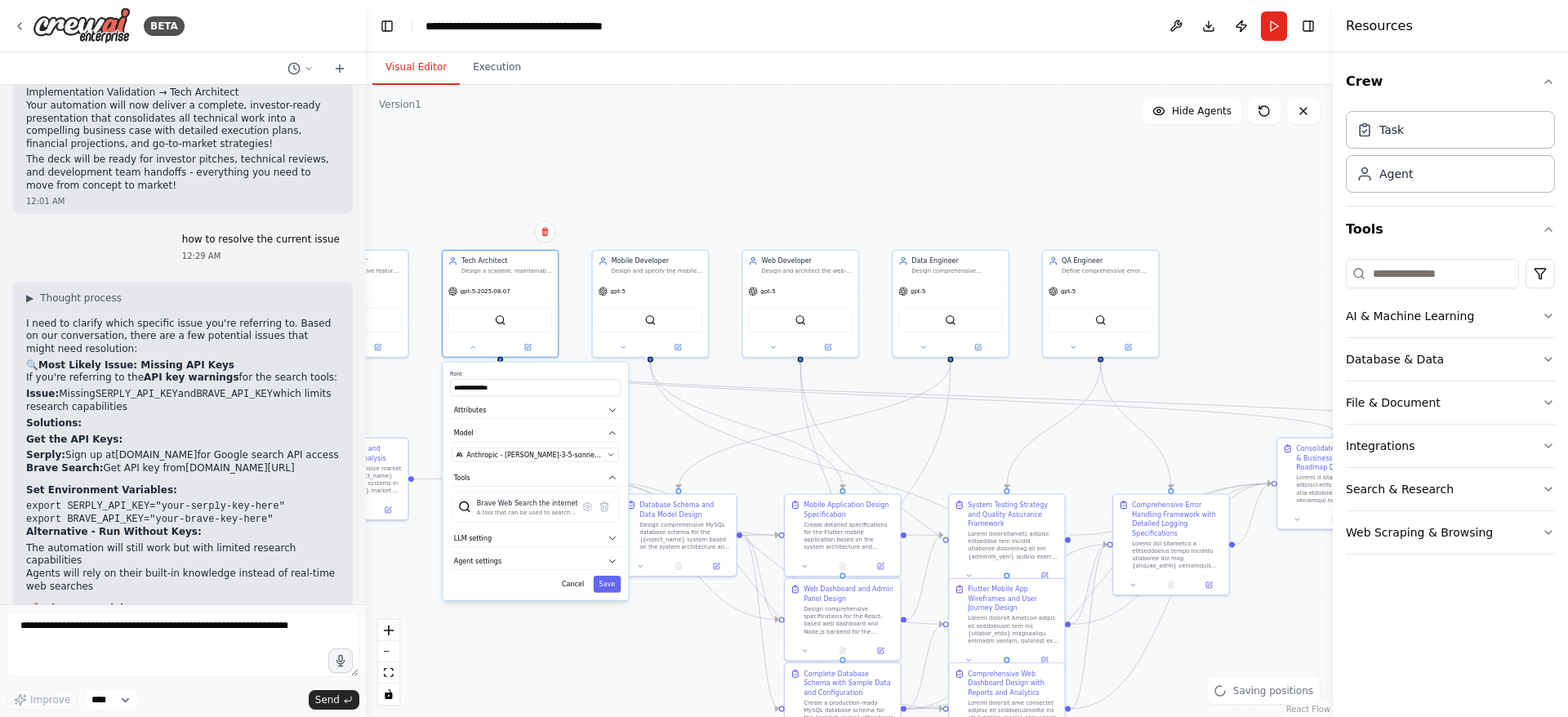
click at [608, 586] on button "Save" at bounding box center [607, 584] width 28 height 17
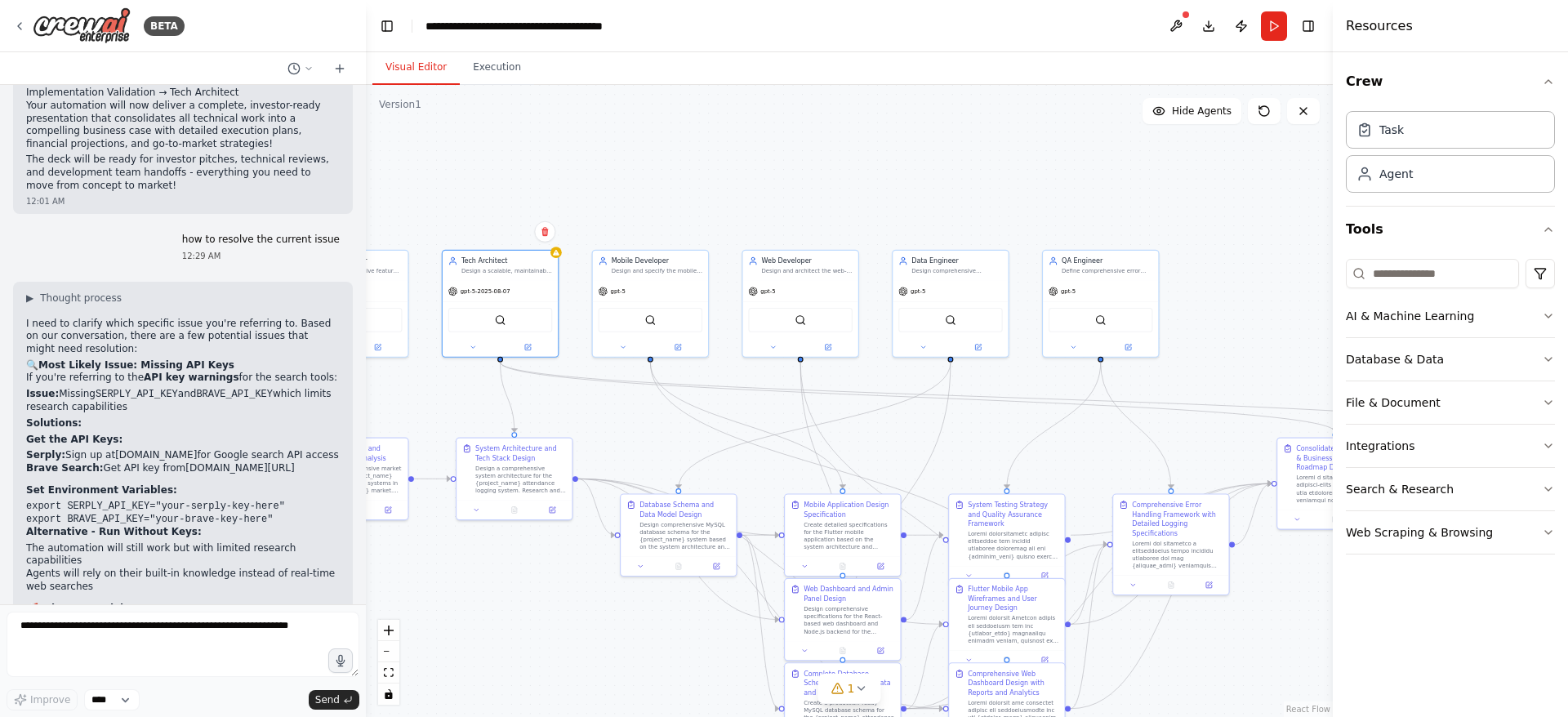
click at [557, 257] on div "Tech Architect Design a scalable, maintainable architecture for the {project_na…" at bounding box center [500, 266] width 115 height 30
